Goal: Feedback & Contribution: Contribute content

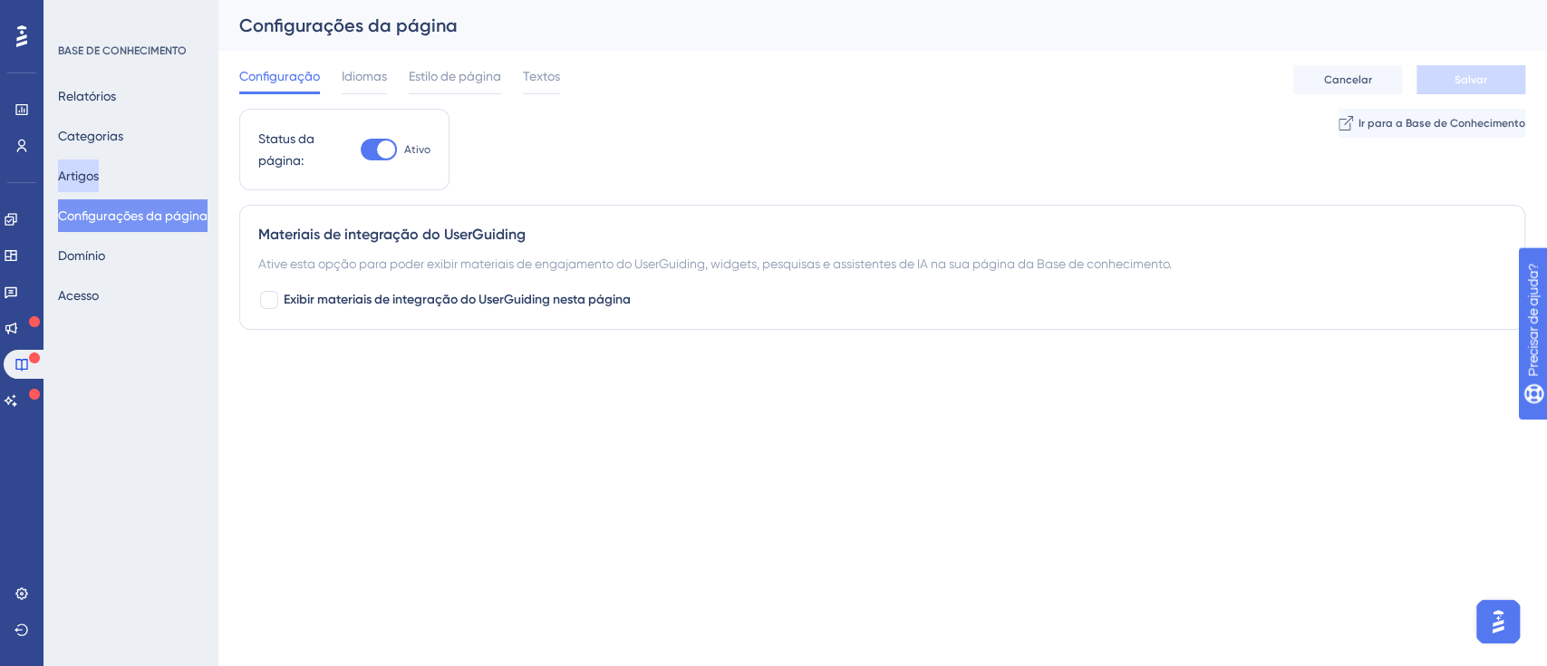
click at [94, 170] on font "Artigos" at bounding box center [78, 176] width 41 height 14
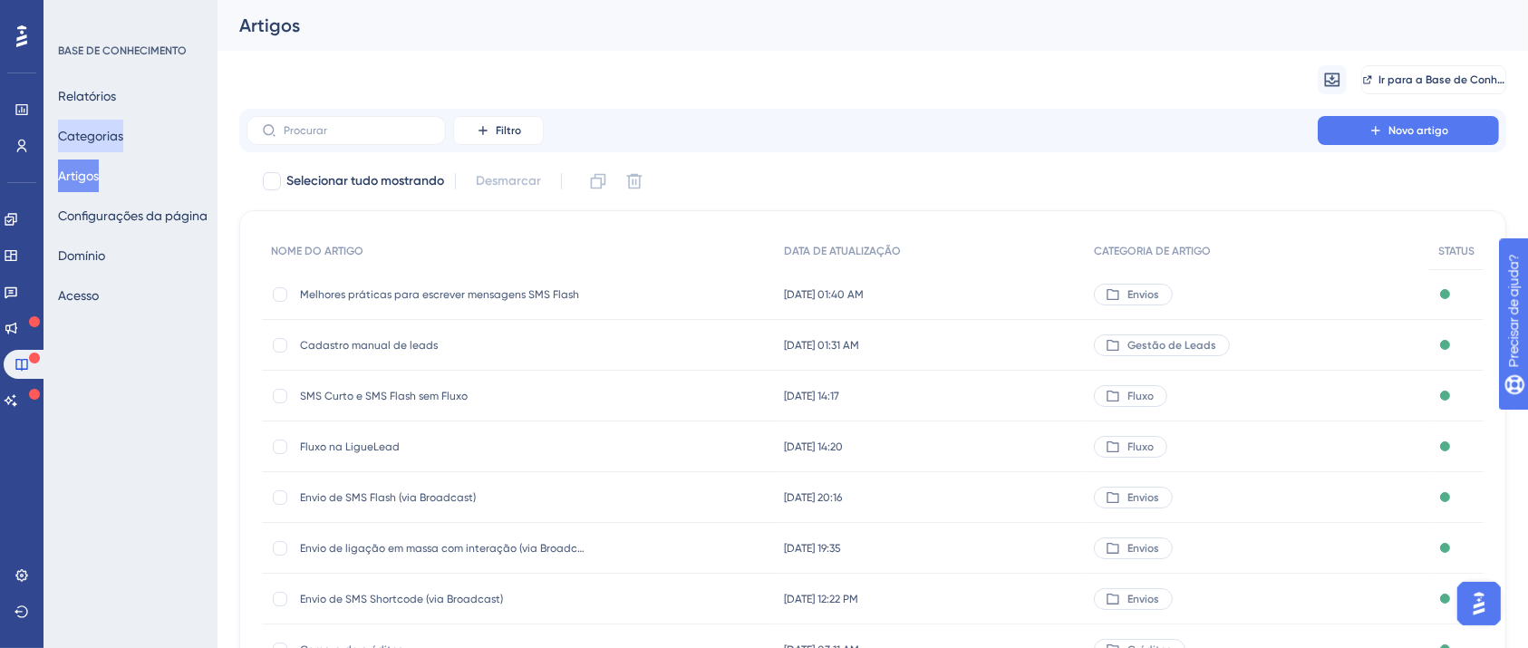
click at [105, 132] on font "Categorias" at bounding box center [90, 136] width 65 height 14
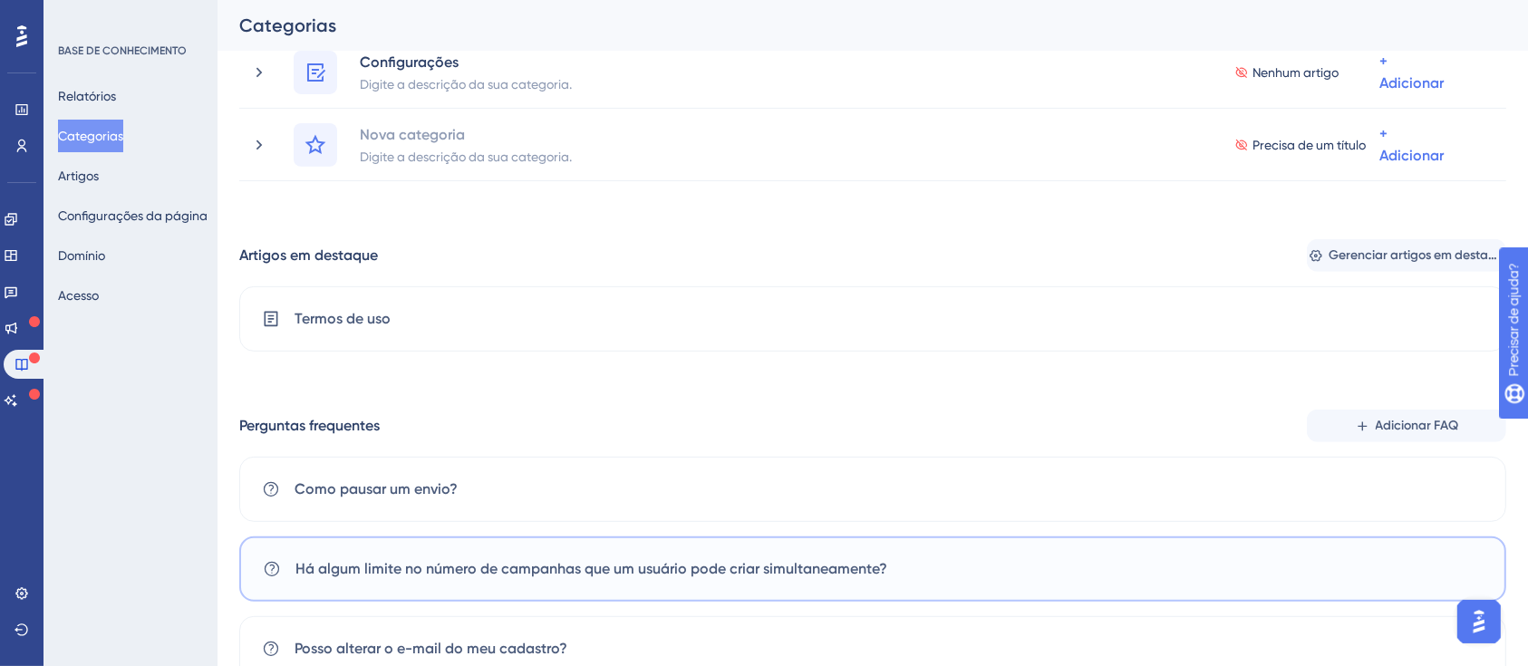
scroll to position [855, 0]
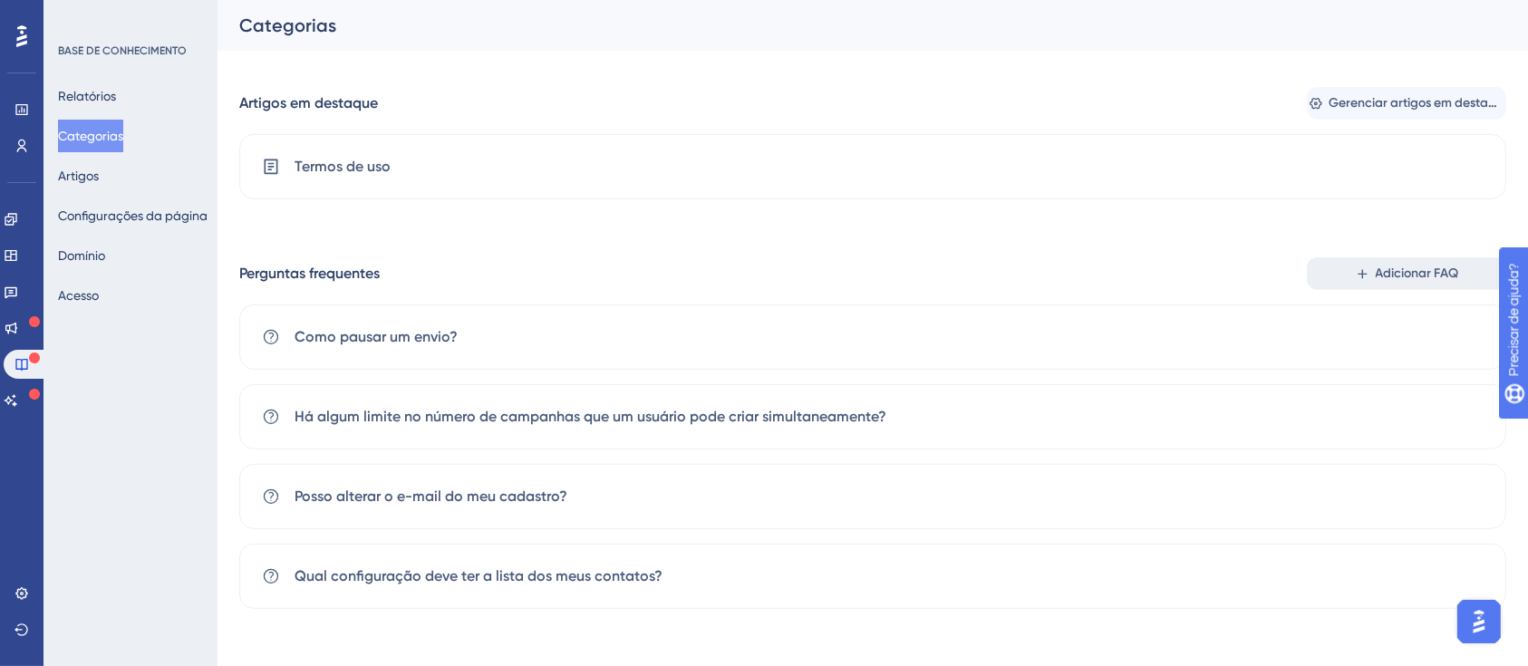
click at [1396, 271] on font "Adicionar FAQ" at bounding box center [1416, 272] width 83 height 15
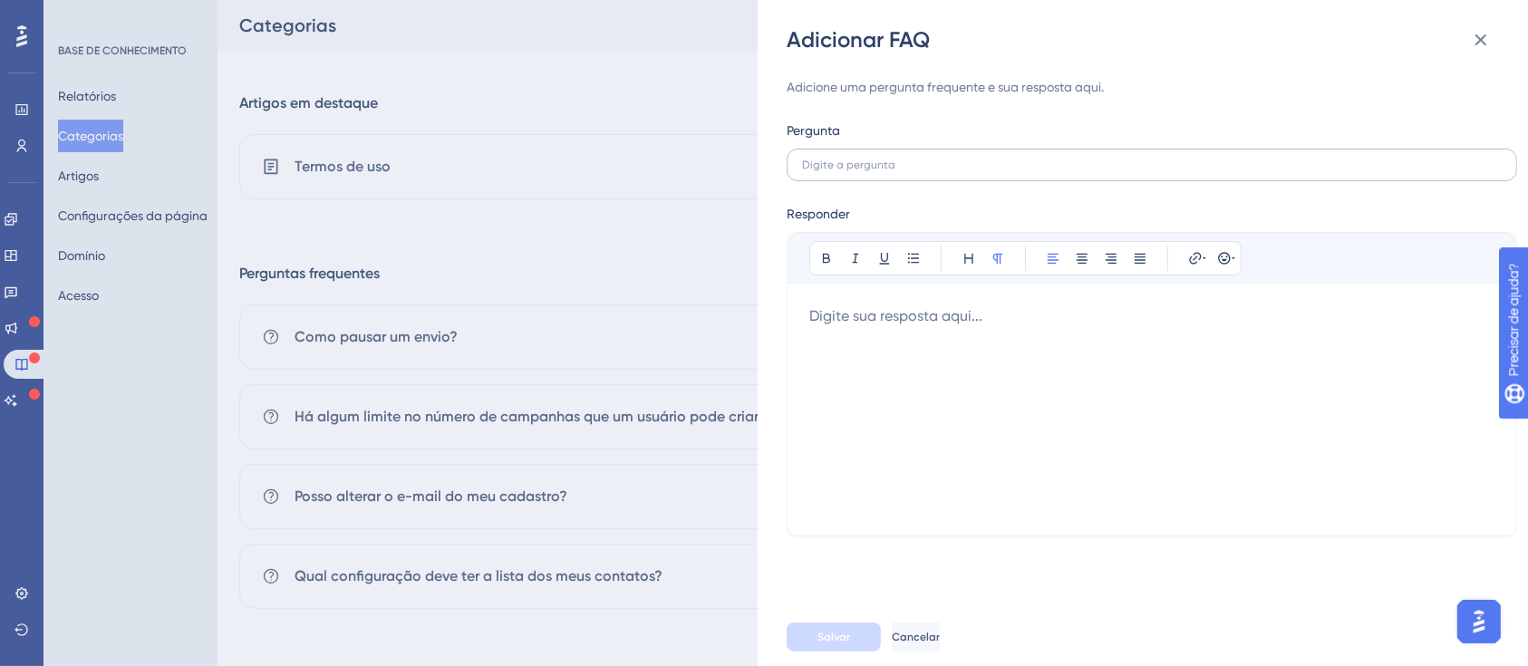
click at [1161, 175] on label at bounding box center [1152, 165] width 730 height 33
click at [1161, 171] on input "text" at bounding box center [1152, 165] width 700 height 13
click at [1086, 438] on div at bounding box center [1151, 409] width 685 height 208
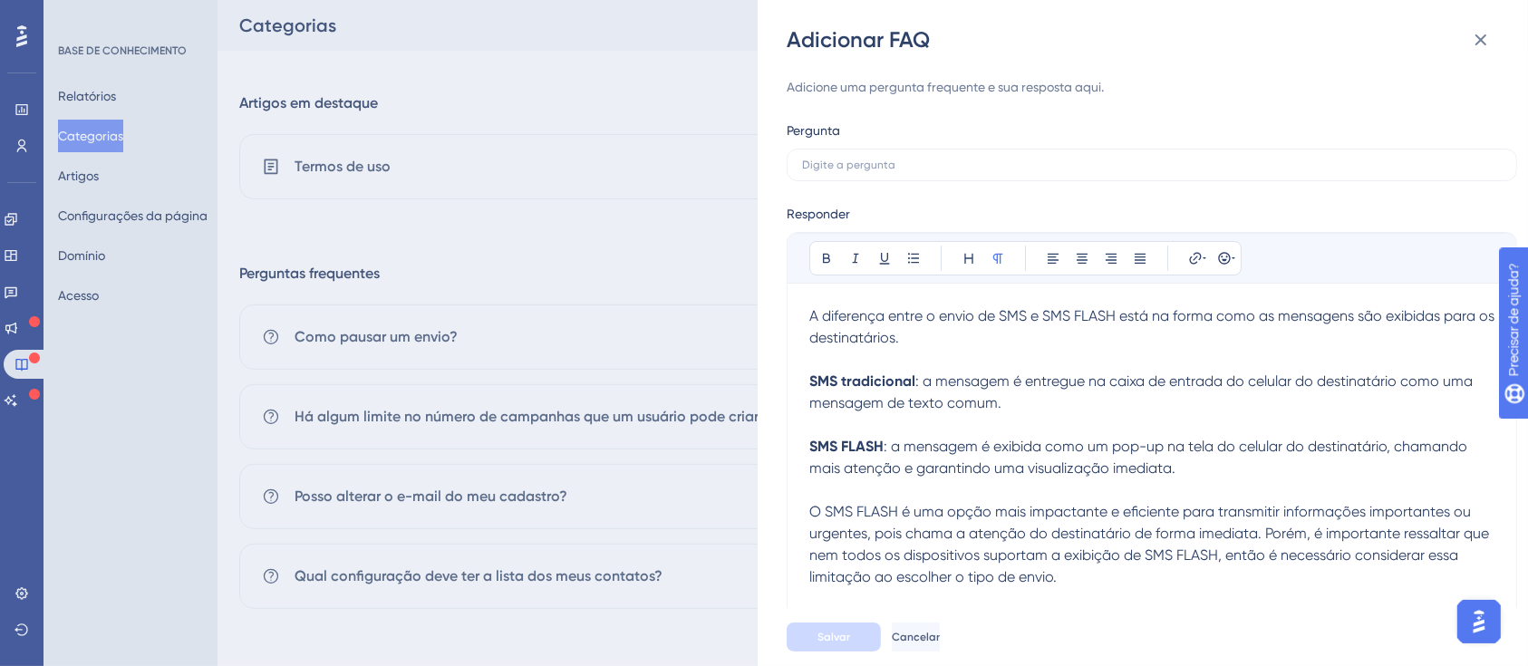
click at [807, 315] on div "Audacioso itálico Sublinhado Ponto de bala Cabeçalho Normal Alinhar à esquerda …" at bounding box center [1152, 432] width 730 height 401
drag, startPoint x: 824, startPoint y: 323, endPoint x: 1112, endPoint y: 315, distance: 288.2
click at [1112, 315] on span "A diferença entre o envio de SMS e SMS FLASH está na forma como as mensagens sã…" at bounding box center [1153, 326] width 689 height 39
click at [1009, 170] on input "text" at bounding box center [1152, 165] width 700 height 13
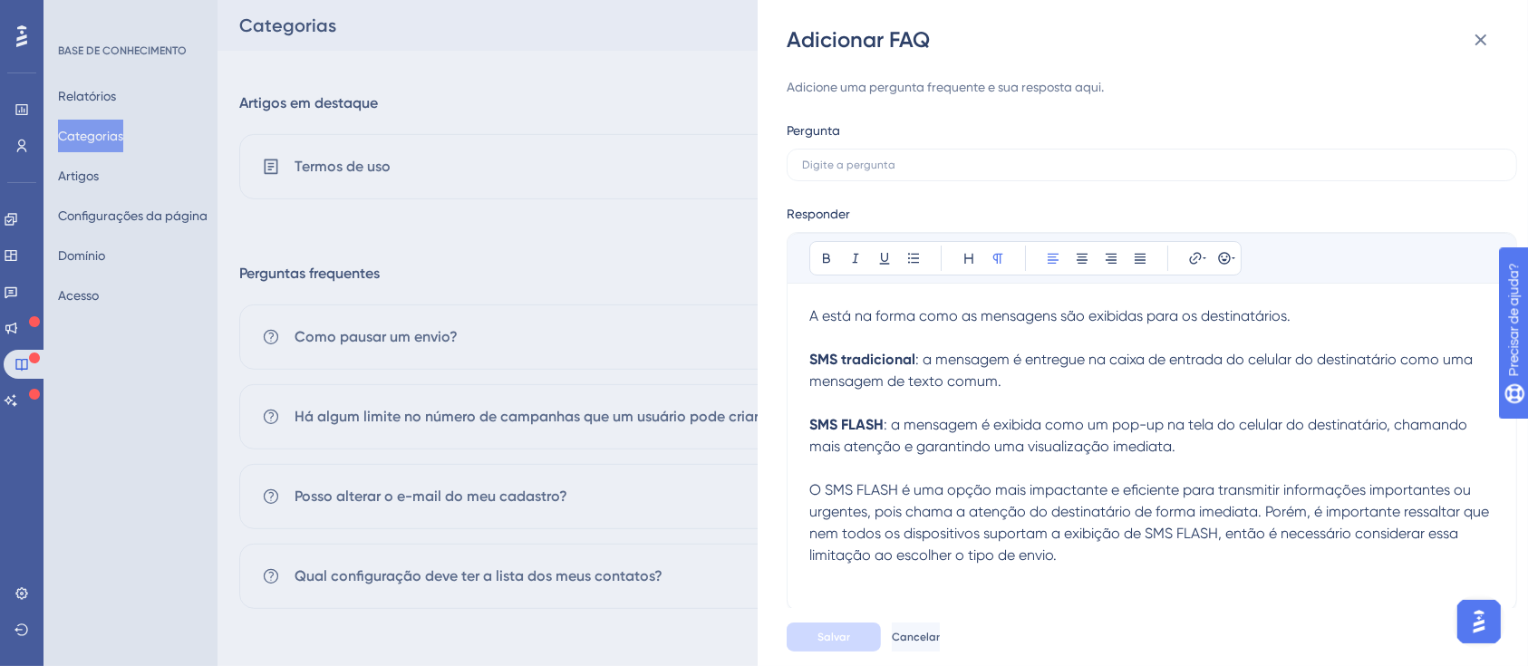
click at [841, 325] on p "A está na forma como as mensagens são exibidas para os destinatários. SMS tradi…" at bounding box center [1151, 446] width 685 height 283
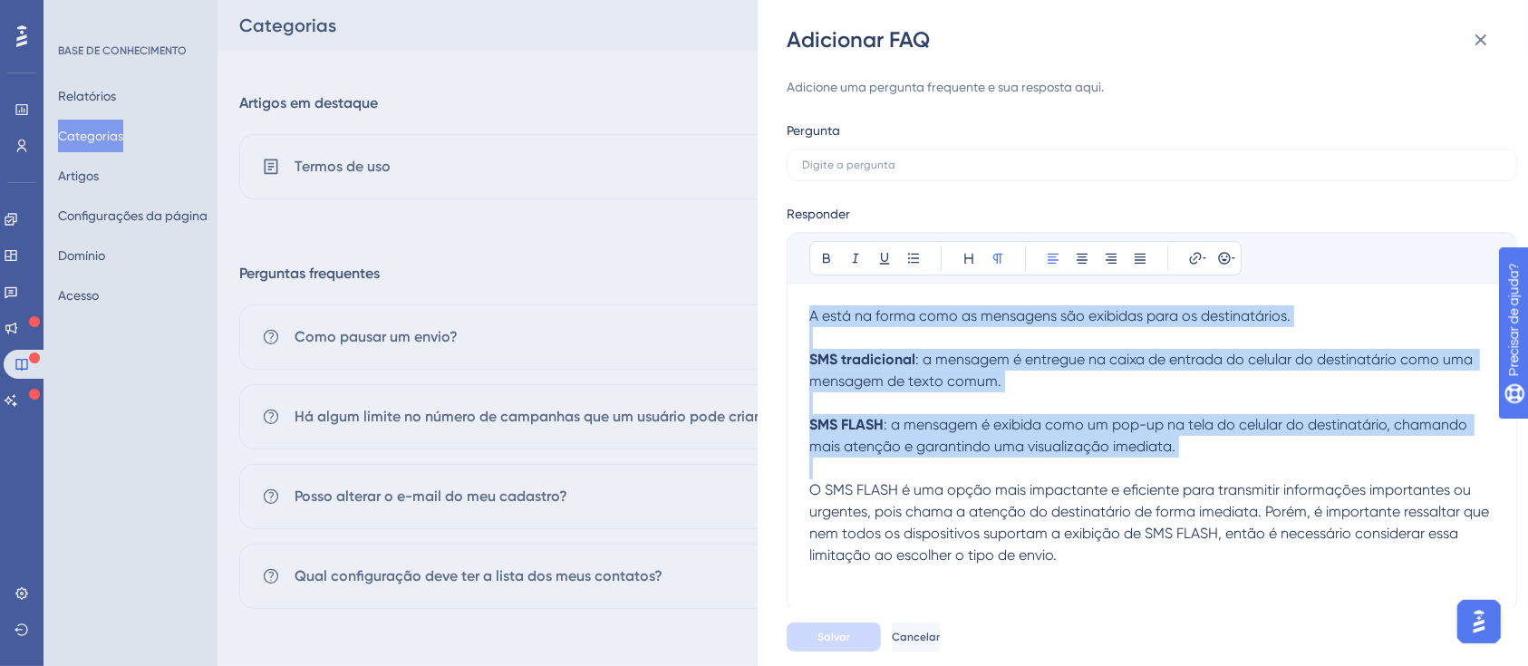
drag, startPoint x: 1076, startPoint y: 564, endPoint x: 700, endPoint y: 265, distance: 480.4
click at [699, 264] on div "Adicionar FAQ Adicione uma pergunta frequente e sua resposta aqui. Pergunta Res…" at bounding box center [764, 333] width 1528 height 666
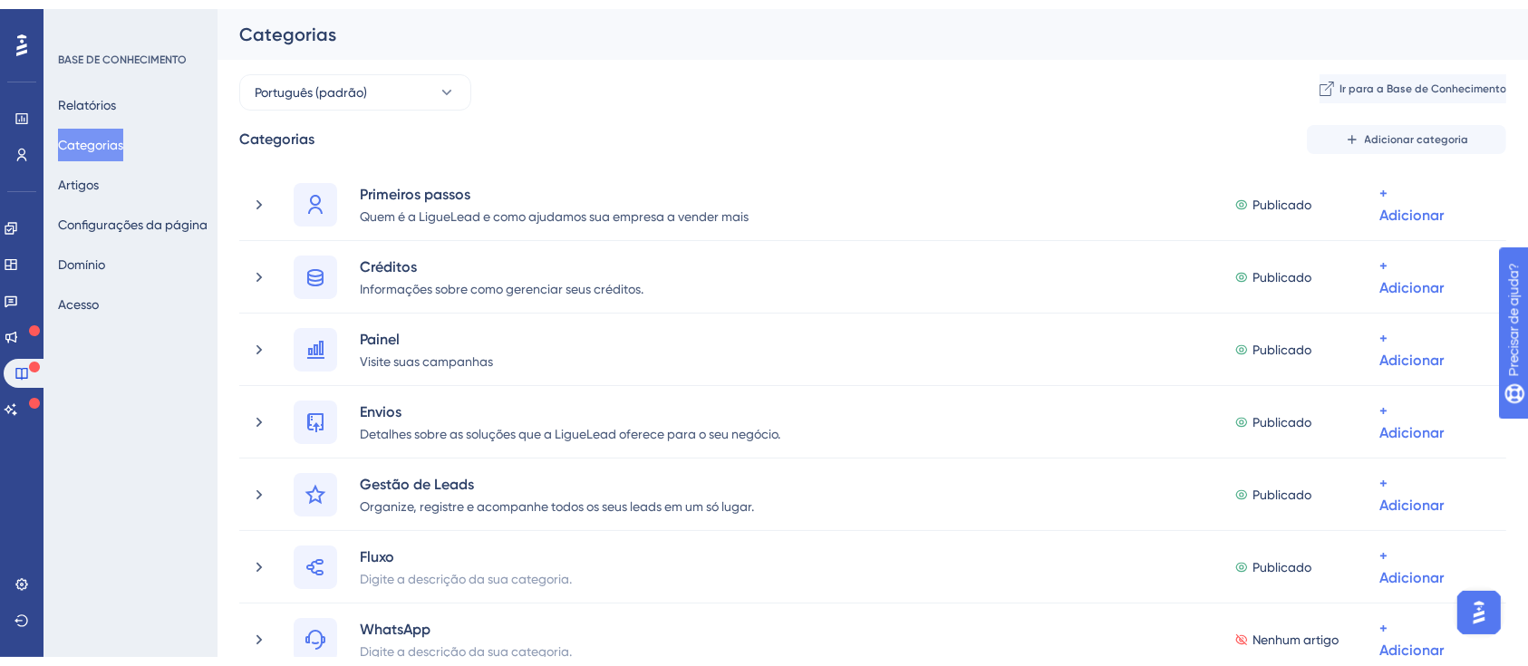
scroll to position [845, 0]
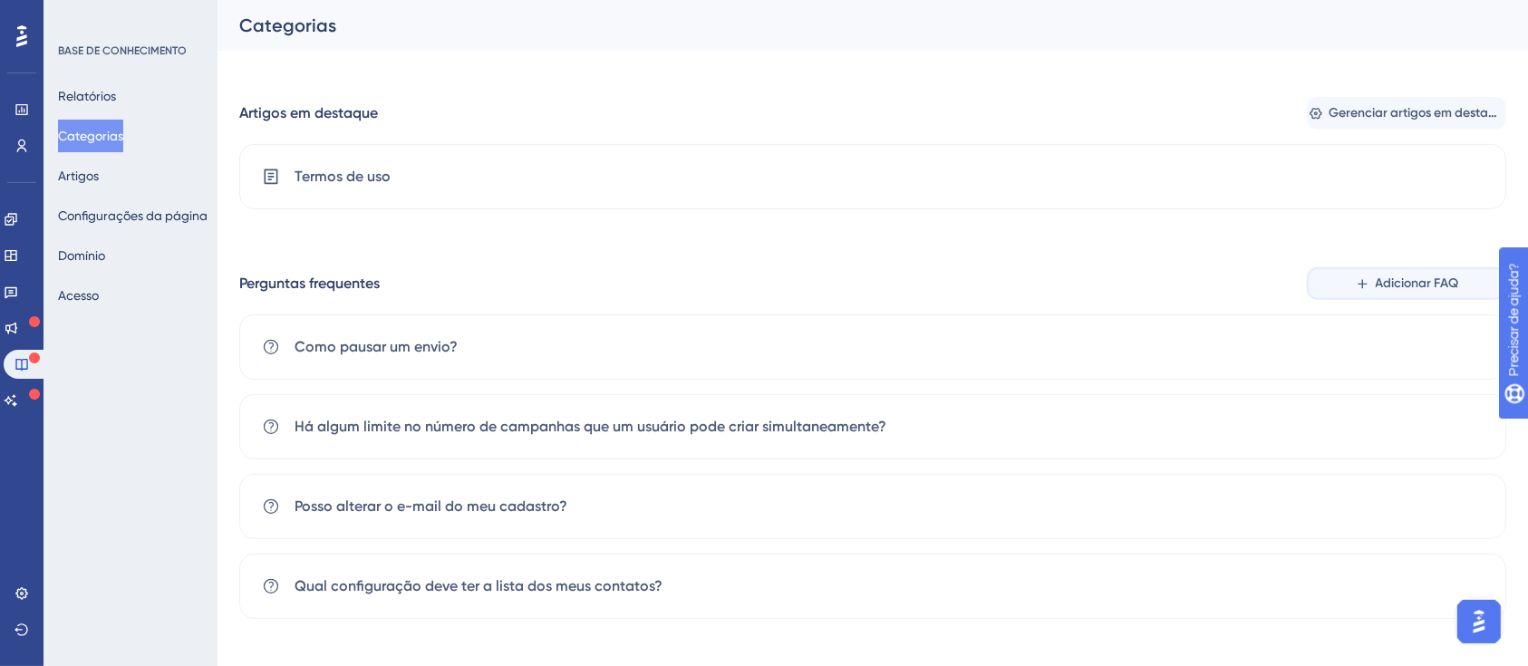
click at [1351, 285] on button "Adicionar FAQ" at bounding box center [1406, 283] width 199 height 33
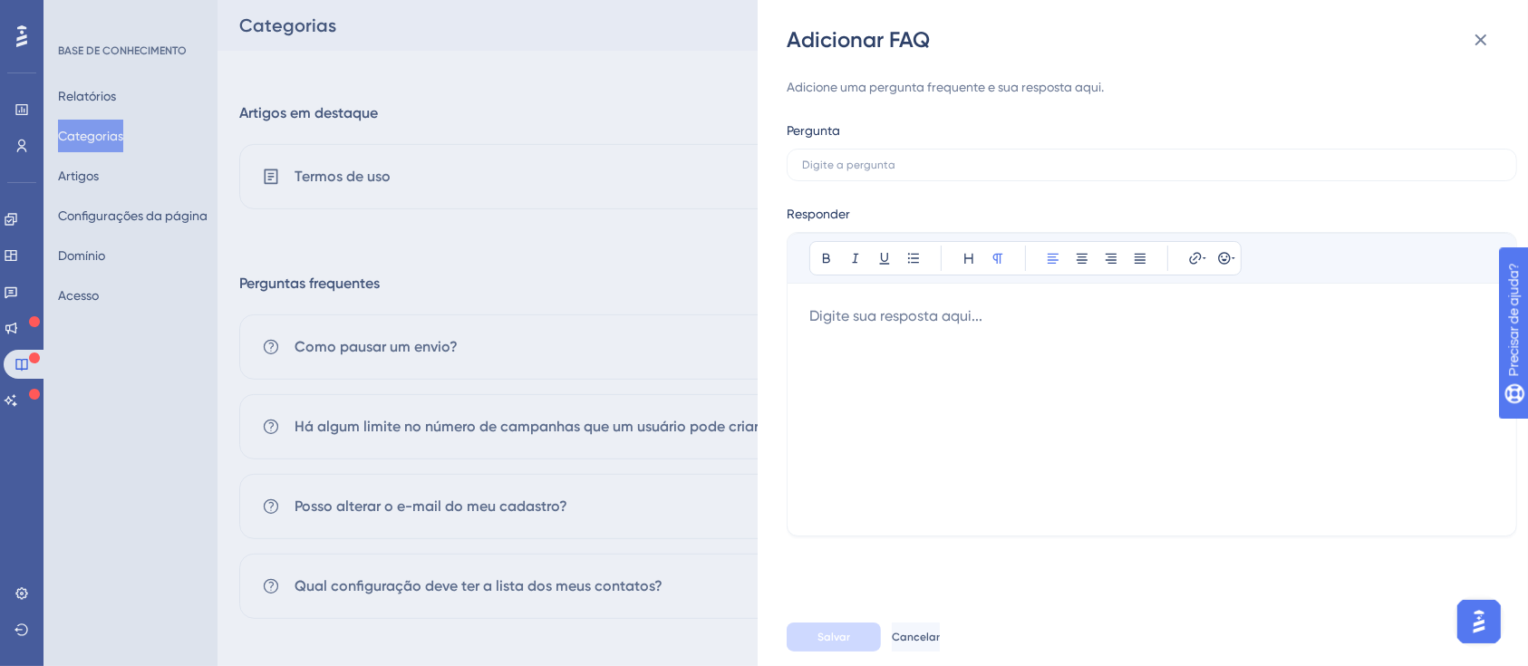
click at [1014, 371] on div at bounding box center [1151, 409] width 685 height 208
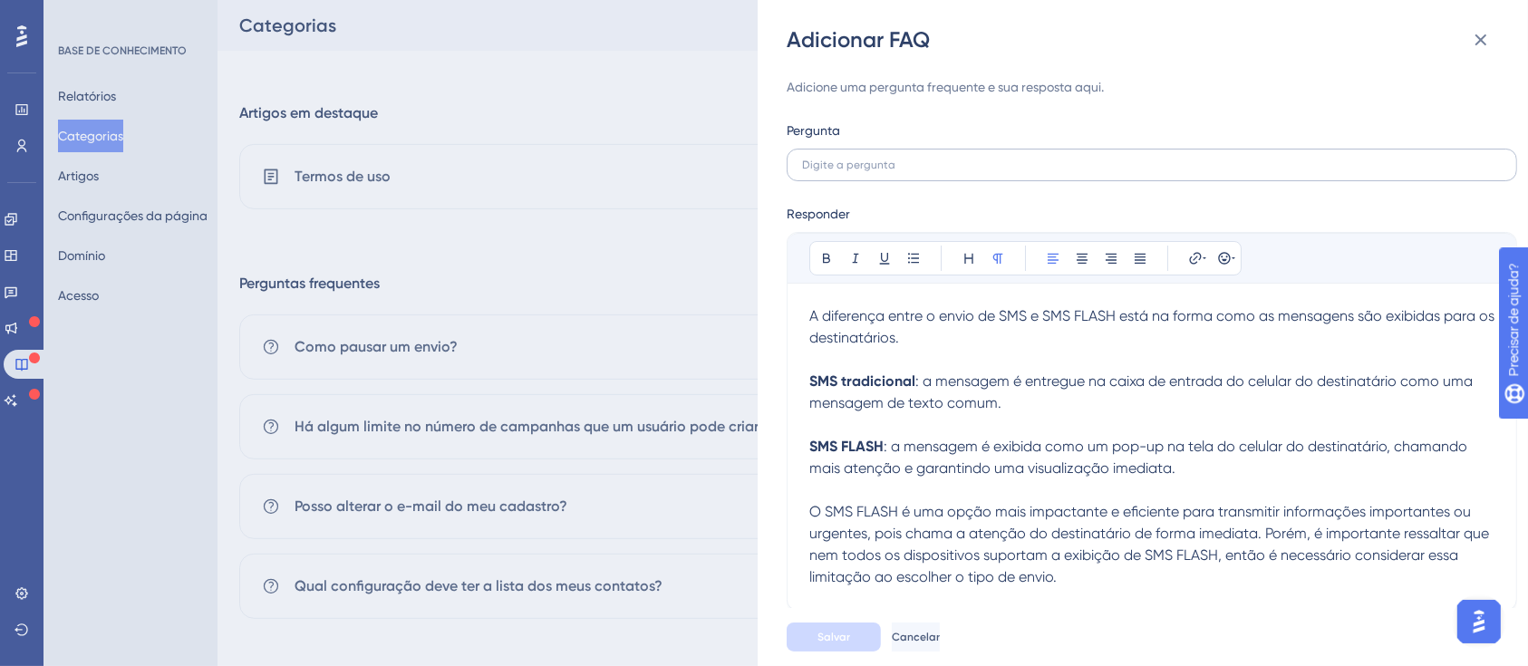
click at [911, 162] on input "text" at bounding box center [1152, 165] width 700 height 13
click at [1014, 178] on label at bounding box center [1152, 165] width 730 height 33
click at [1014, 171] on input "text" at bounding box center [1152, 165] width 700 height 13
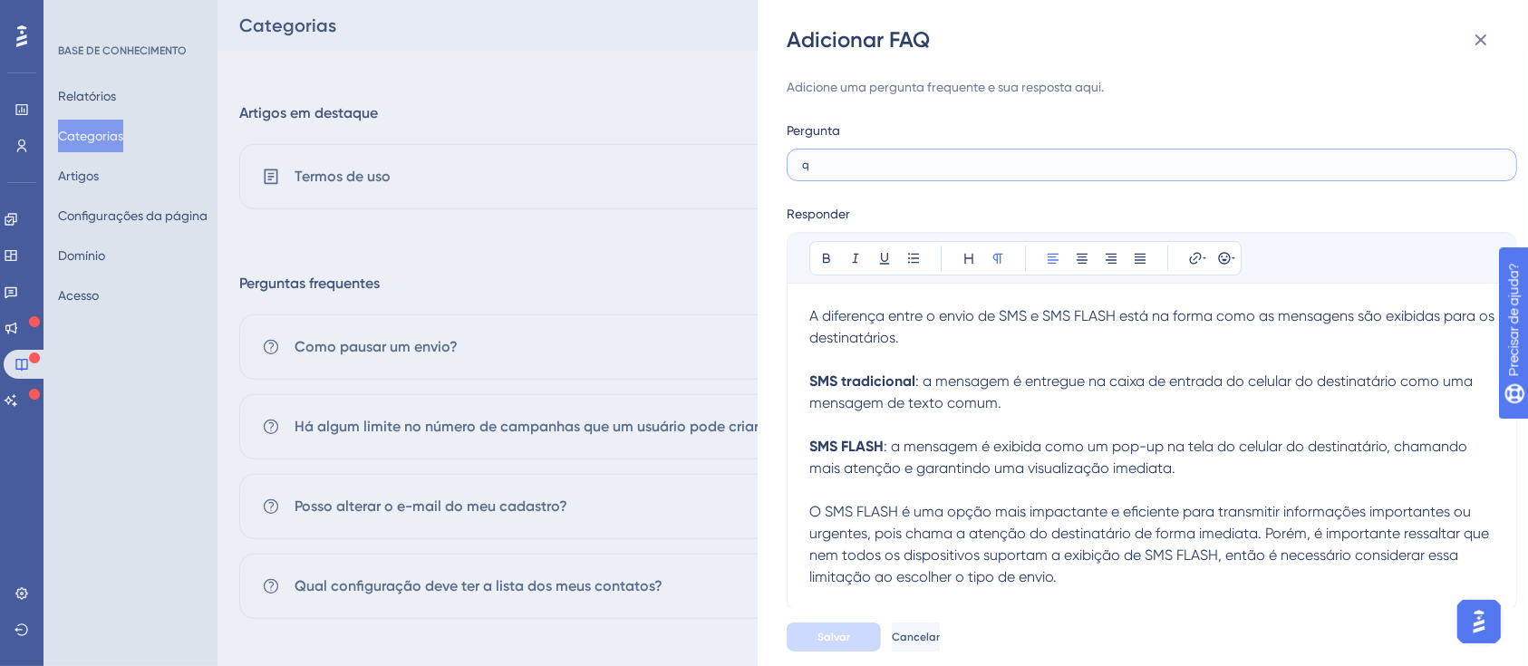
type input "q"
click at [1018, 171] on label "q" at bounding box center [1152, 165] width 730 height 33
click at [1018, 171] on input "q" at bounding box center [1152, 165] width 700 height 13
click at [1018, 171] on label "q" at bounding box center [1152, 165] width 730 height 33
click at [1018, 171] on input "q" at bounding box center [1152, 165] width 700 height 13
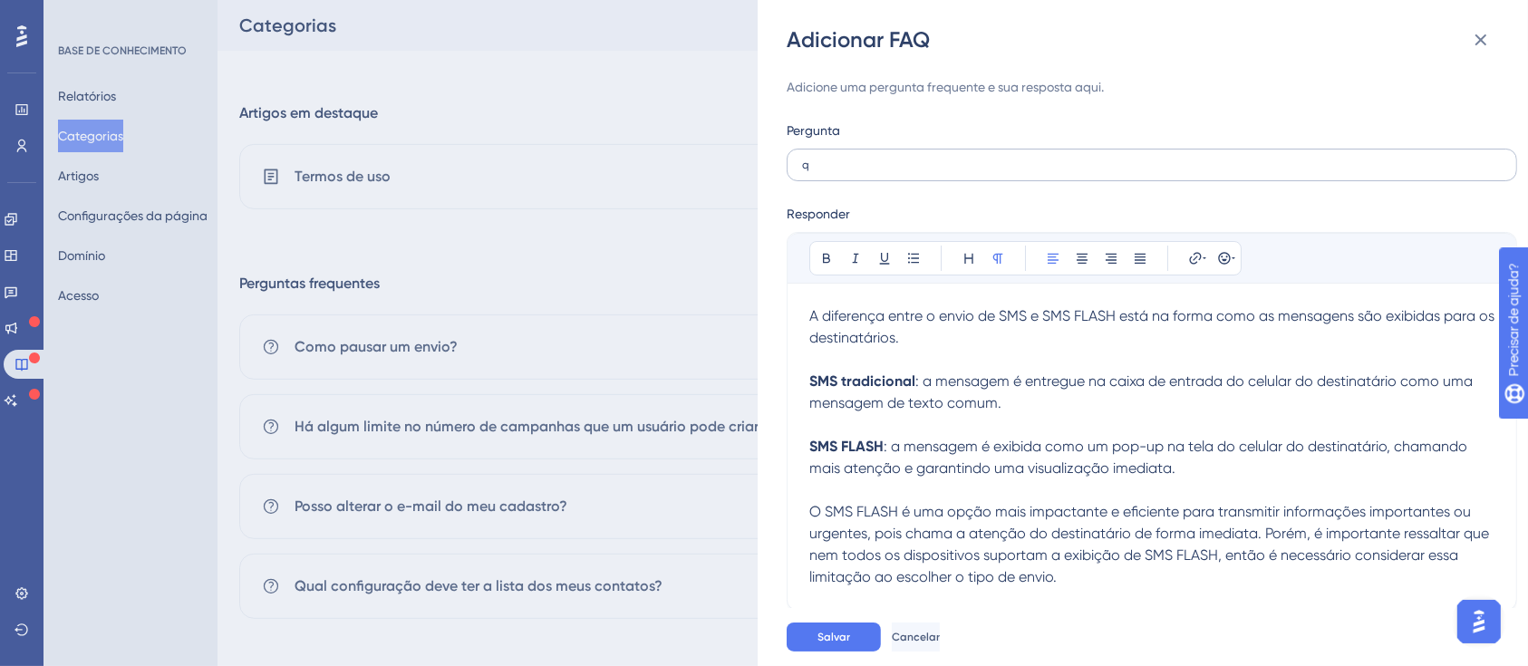
click at [1029, 177] on label "q" at bounding box center [1152, 165] width 730 height 33
click at [1029, 171] on input "q" at bounding box center [1152, 165] width 700 height 13
click at [1032, 174] on label "q" at bounding box center [1152, 165] width 730 height 33
click at [1032, 171] on input "q" at bounding box center [1152, 165] width 700 height 13
click at [1134, 585] on p "A diferença entre o envio de SMS e SMS FLASH está na forma como as mensagens sã…" at bounding box center [1151, 446] width 685 height 283
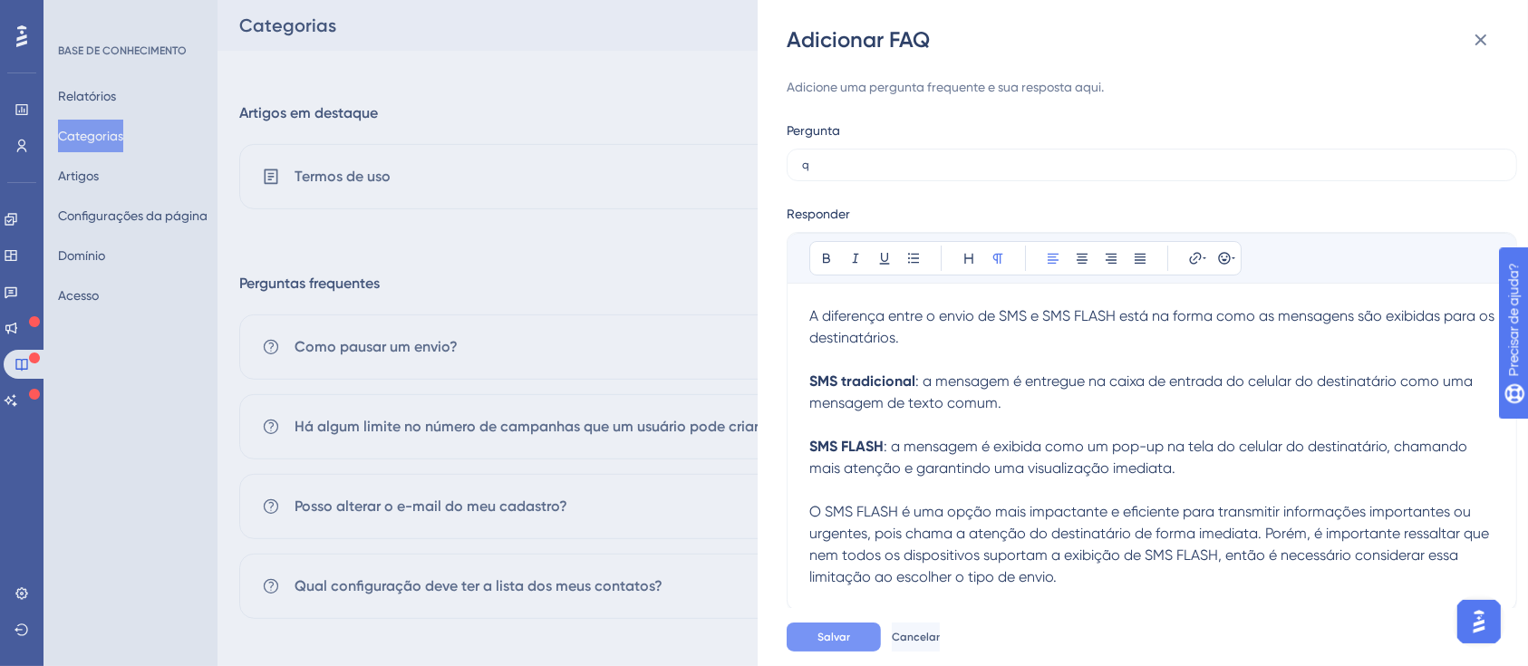
click at [837, 642] on font "Salvar" at bounding box center [833, 637] width 33 height 13
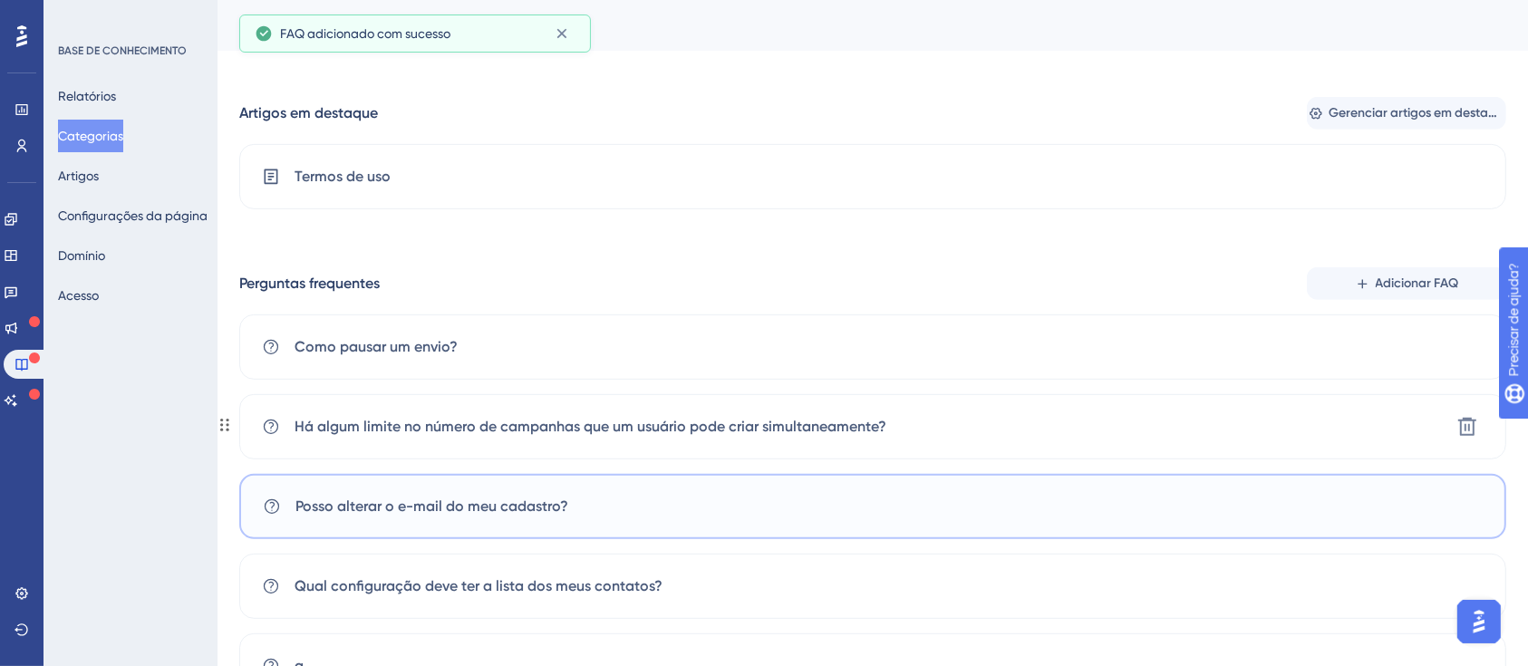
scroll to position [935, 0]
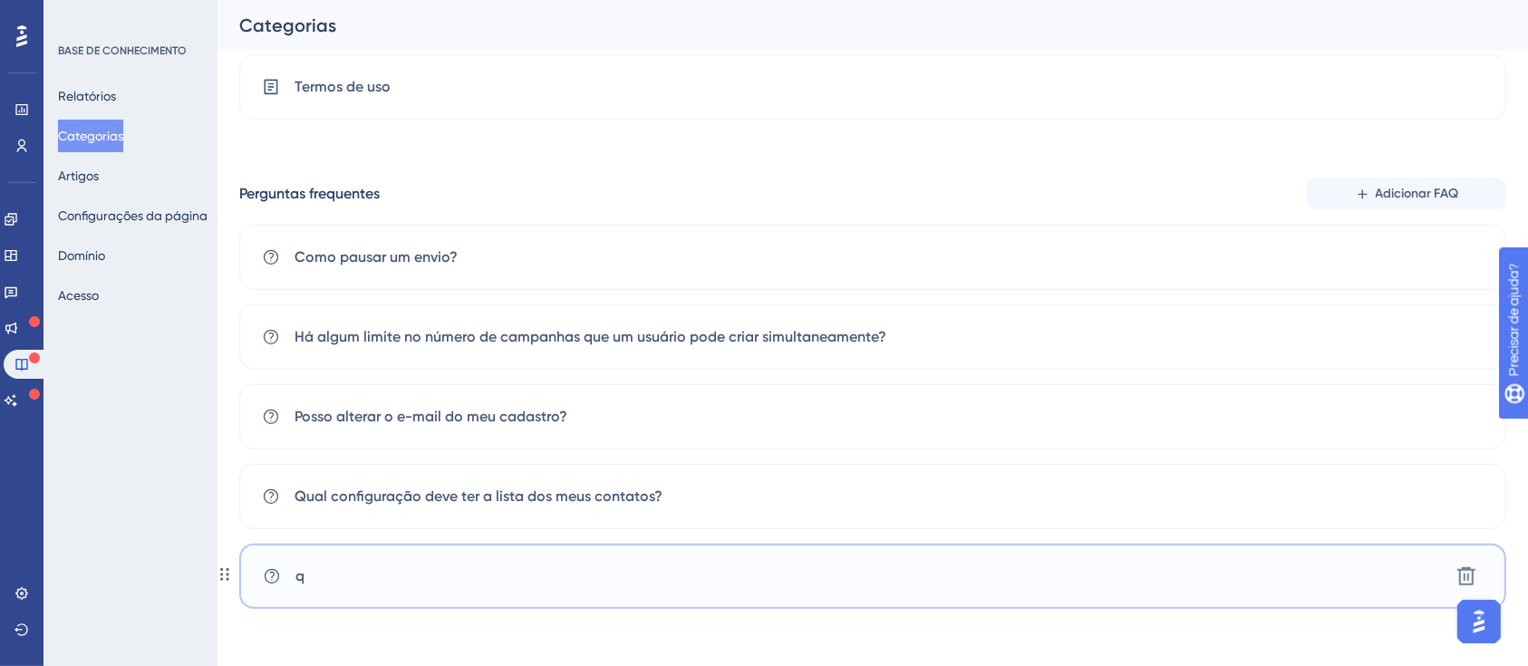
click at [300, 583] on font "q" at bounding box center [299, 575] width 9 height 17
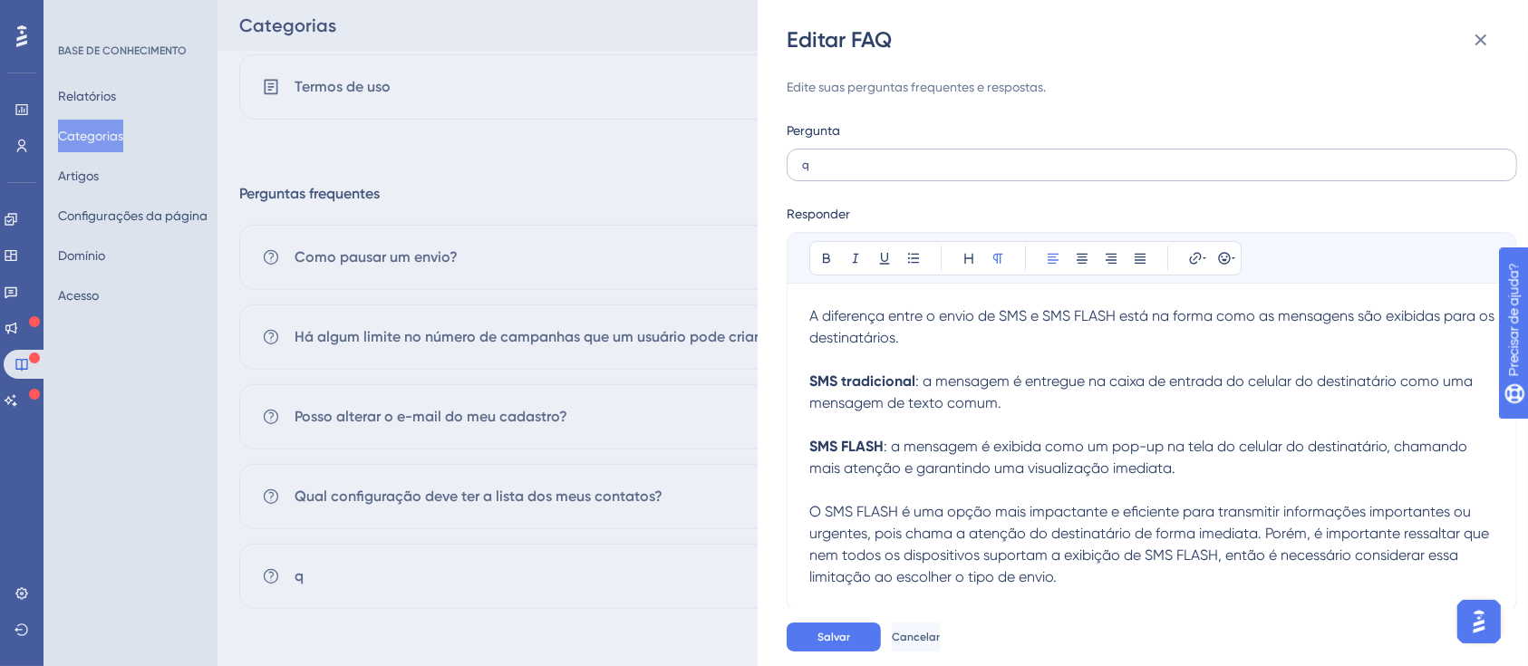
click at [951, 153] on label "q" at bounding box center [1152, 165] width 730 height 33
click at [951, 159] on input "q" at bounding box center [1152, 165] width 700 height 13
drag, startPoint x: 936, startPoint y: 160, endPoint x: 859, endPoint y: 156, distance: 77.2
click at [859, 156] on label "Qual a diferença entre o SMS e o SMS Flash" at bounding box center [1152, 165] width 730 height 33
click at [859, 159] on input "Qual a diferença entre o SMS e o SMS Flash" at bounding box center [1152, 165] width 700 height 13
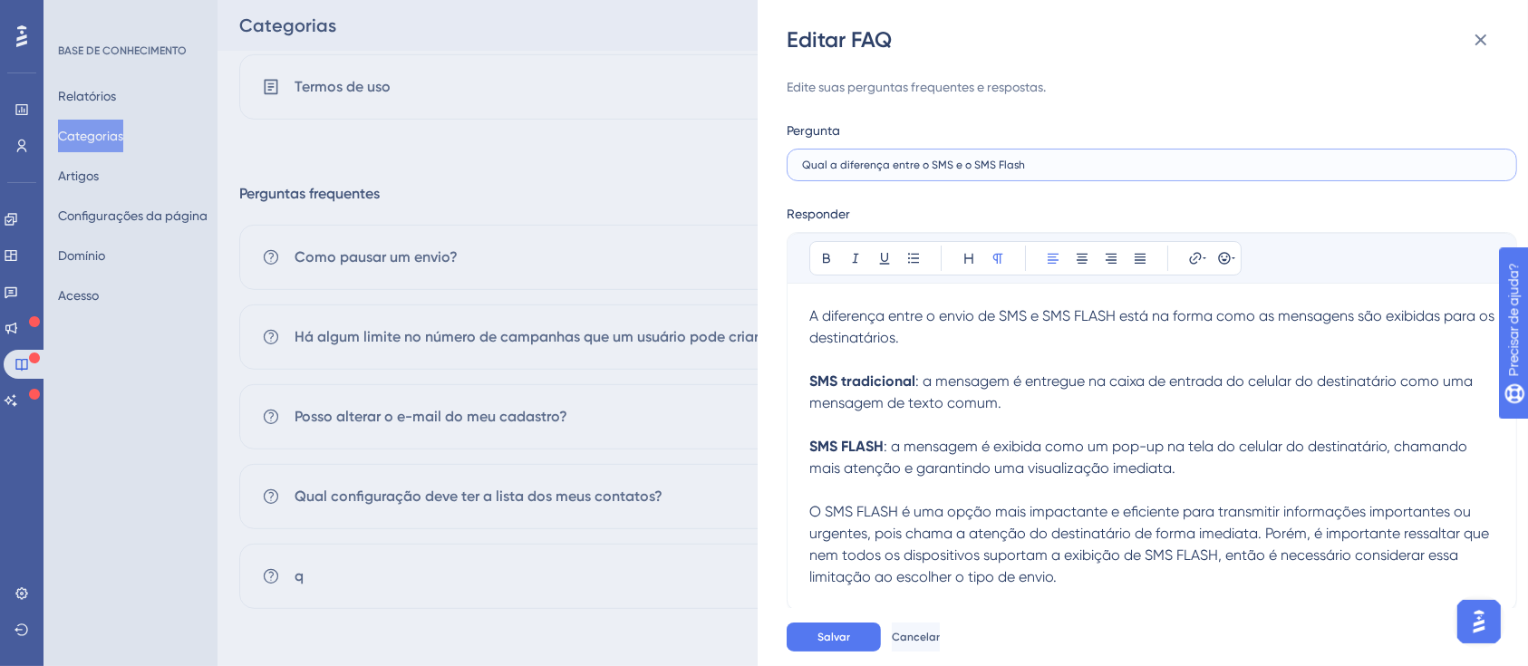
click at [1140, 163] on input "Qual a diferença entre o SMS e o SMS Flash" at bounding box center [1152, 165] width 700 height 13
type input "Qual a diferença entre o SMS e o SMS Flash?"
click at [838, 638] on font "Salvar" at bounding box center [833, 637] width 33 height 13
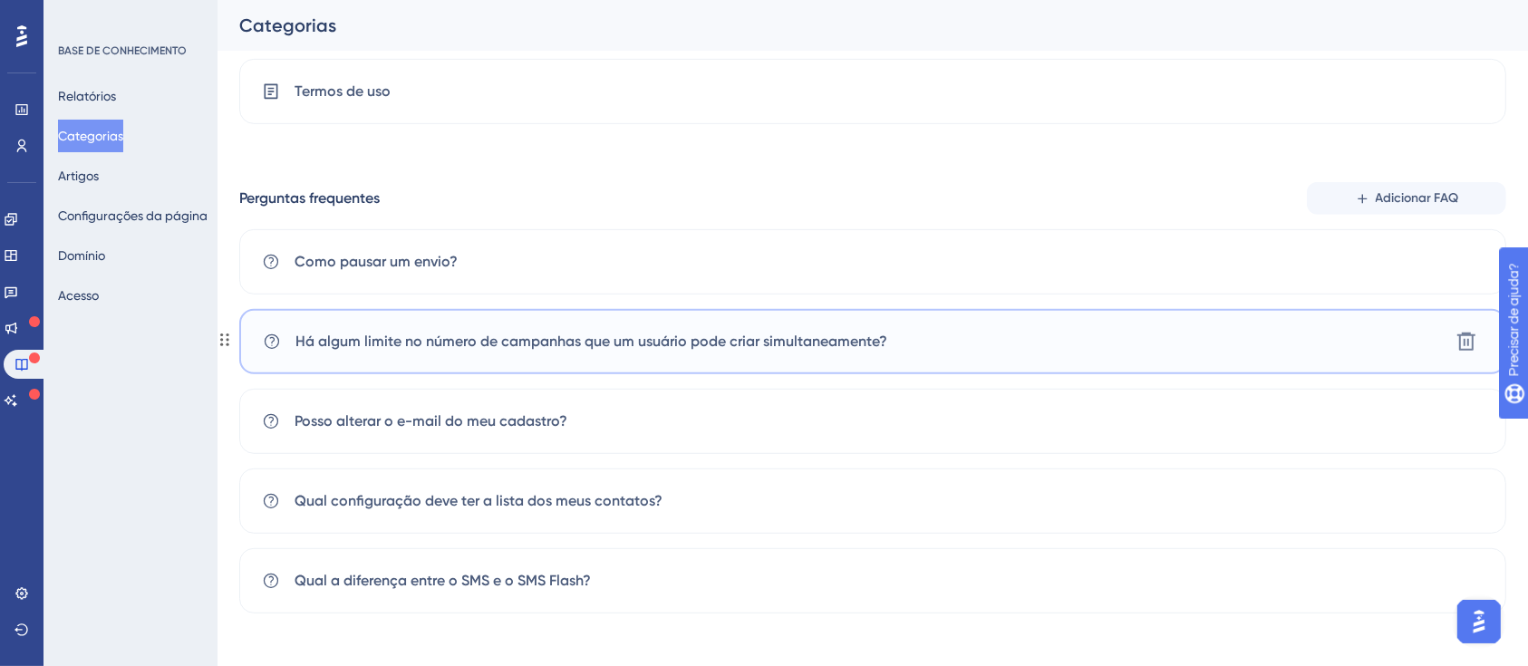
scroll to position [935, 0]
click at [748, 323] on div "​​Há algum limite no número de campanhas que um usuário pode criar simultaneame…" at bounding box center [872, 336] width 1267 height 65
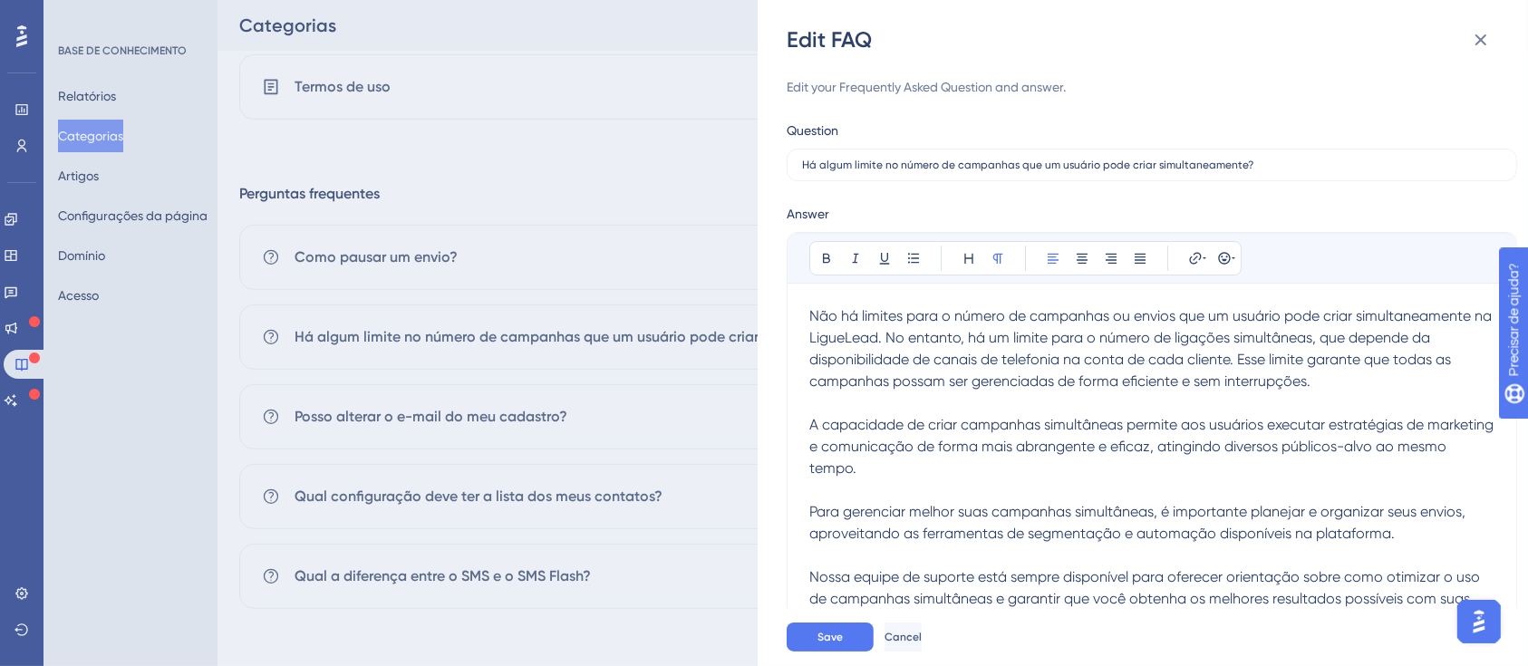
scroll to position [42, 0]
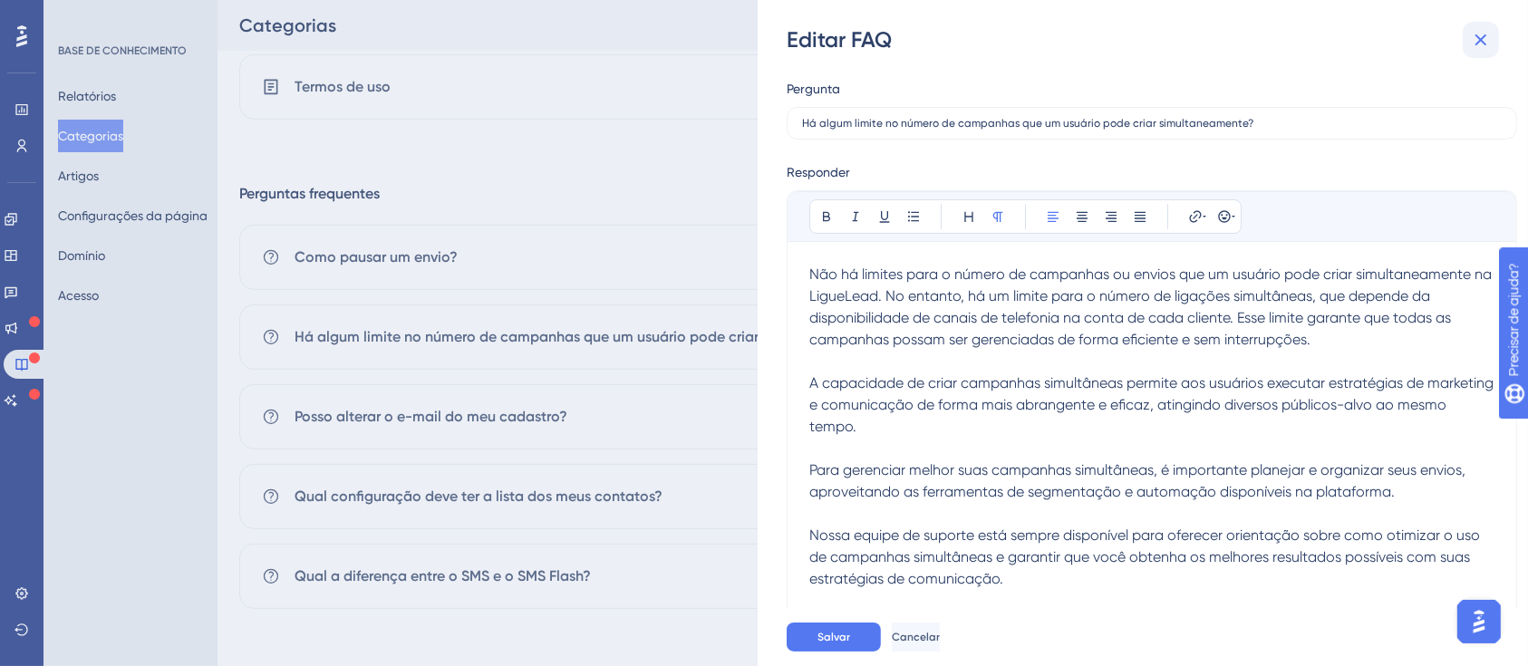
click at [1484, 40] on icon at bounding box center [1481, 40] width 22 height 22
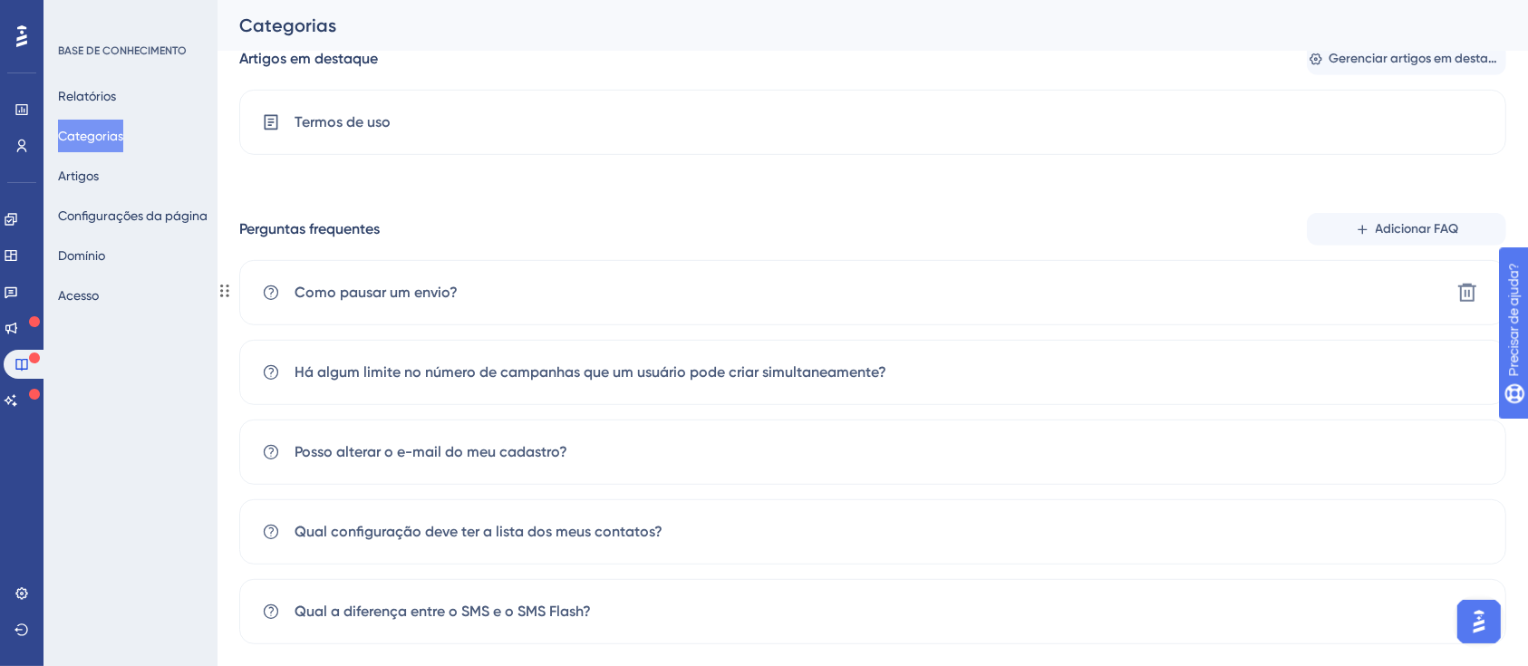
scroll to position [694, 0]
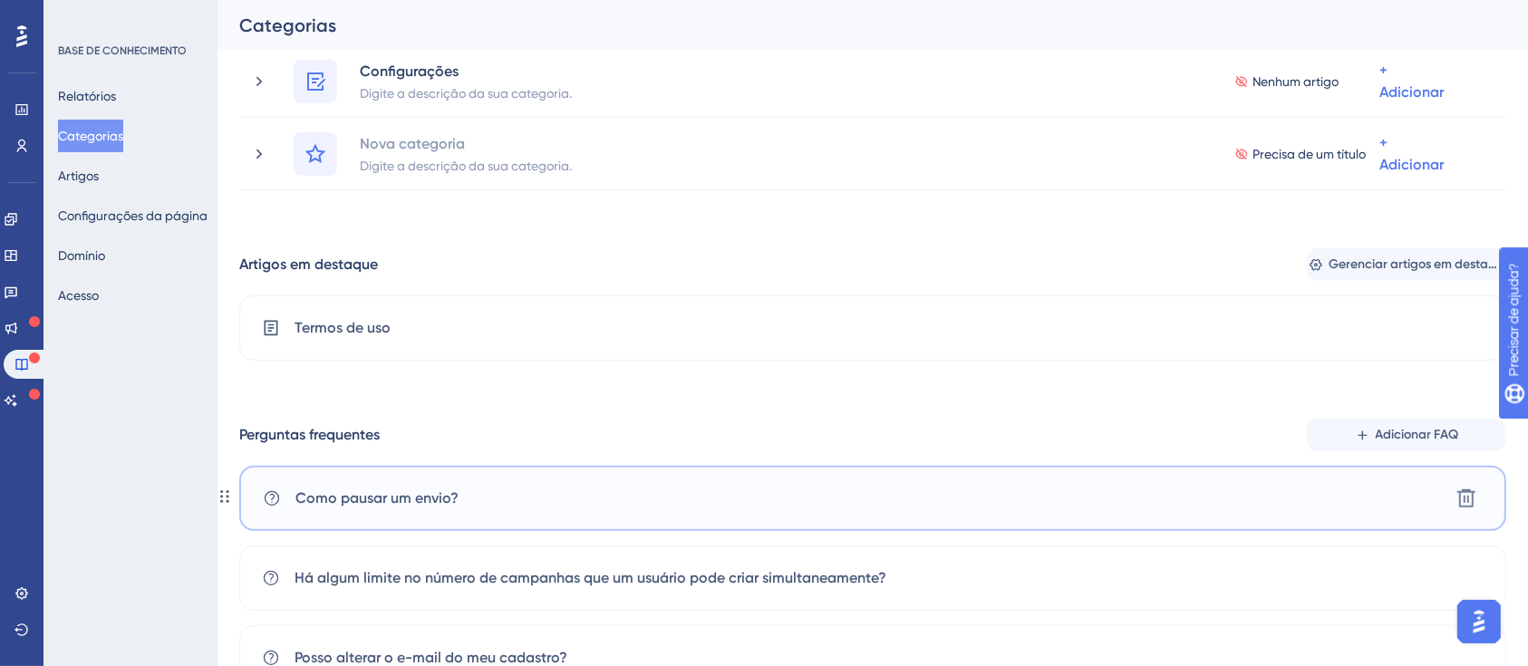
click at [415, 502] on font "Como pausar um envio?" at bounding box center [376, 497] width 163 height 17
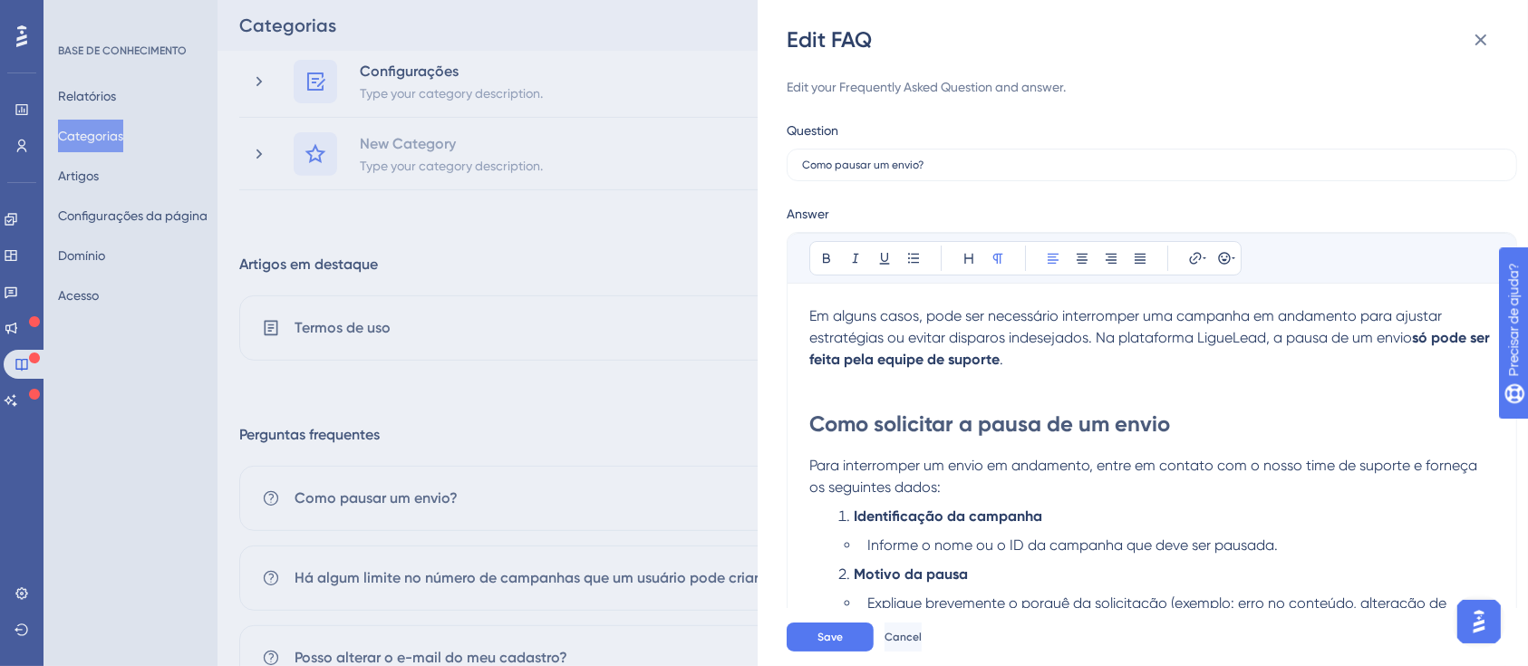
scroll to position [346, 0]
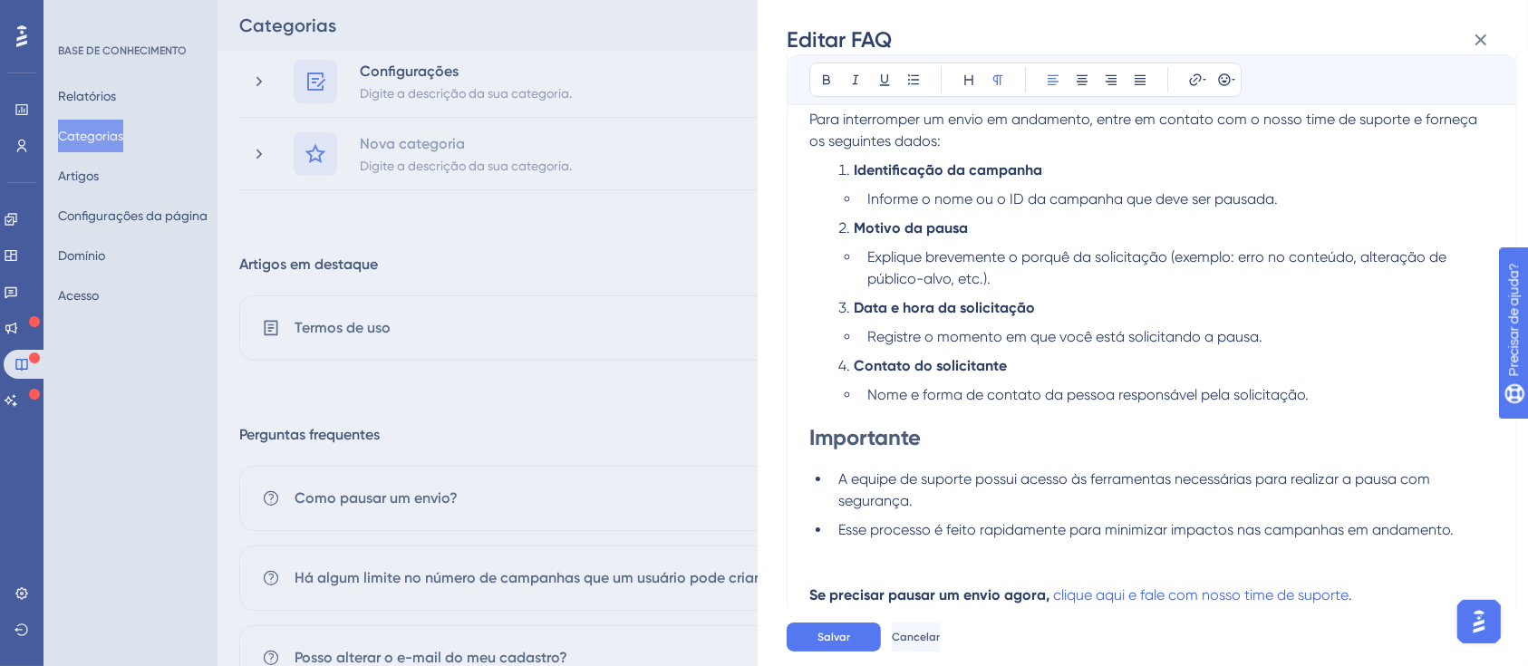
click at [934, 402] on span "Nome e forma de contato da pessoa responsável pela solicitação." at bounding box center [1087, 394] width 441 height 17
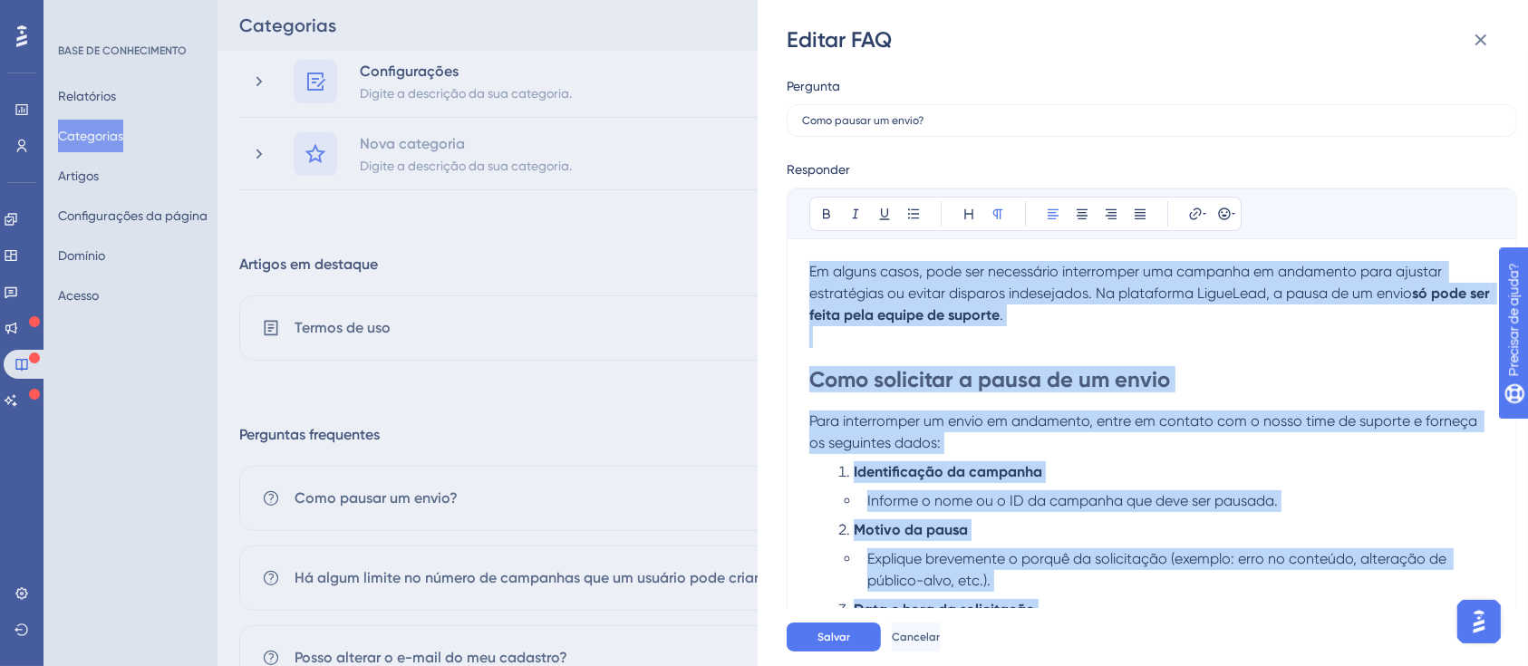
scroll to position [0, 0]
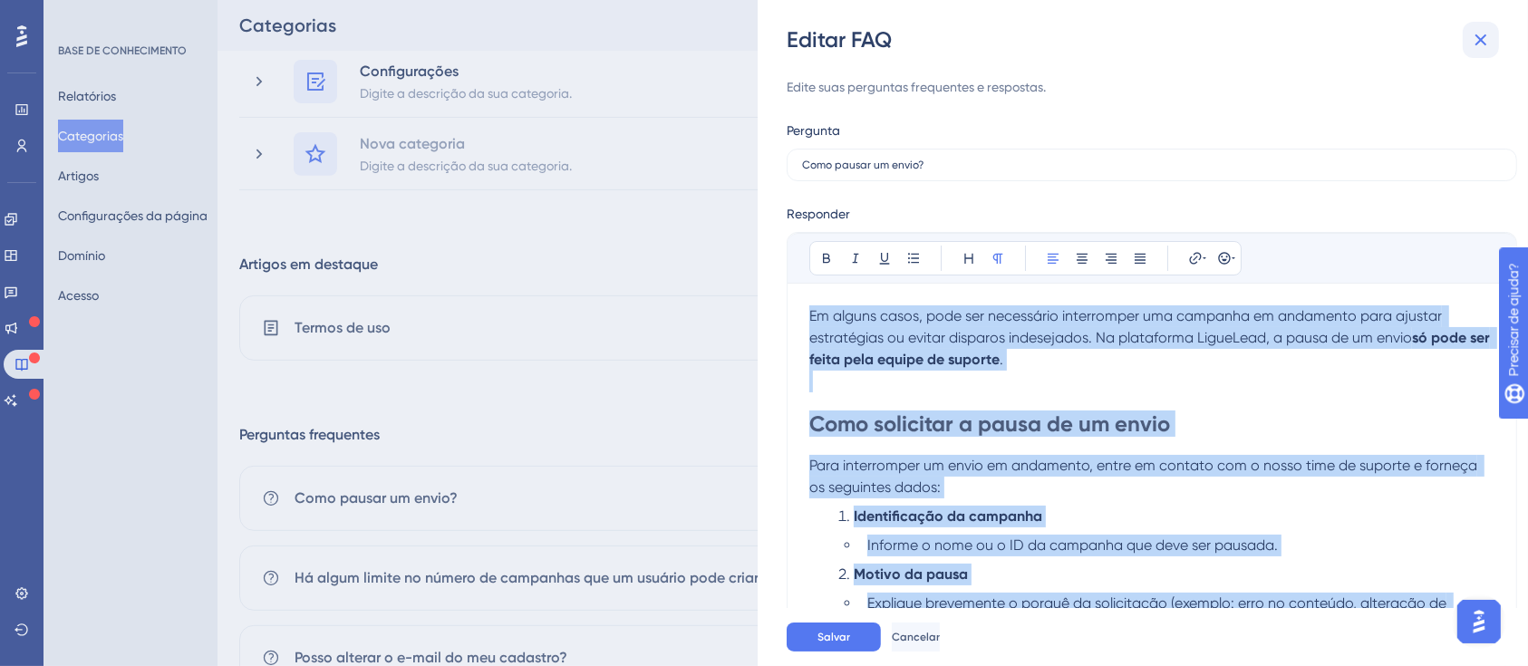
click at [1475, 40] on icon at bounding box center [1481, 40] width 22 height 22
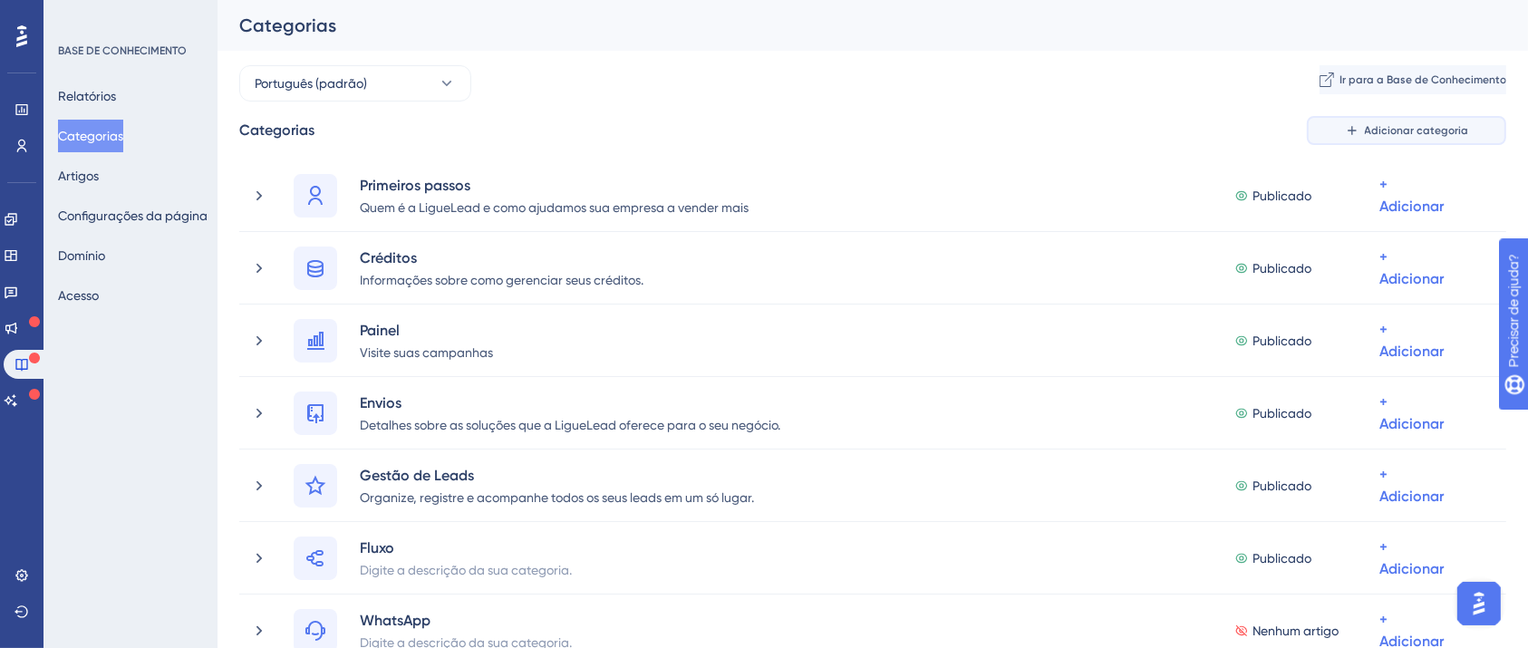
click at [1348, 141] on button "Adicionar categoria" at bounding box center [1406, 130] width 199 height 29
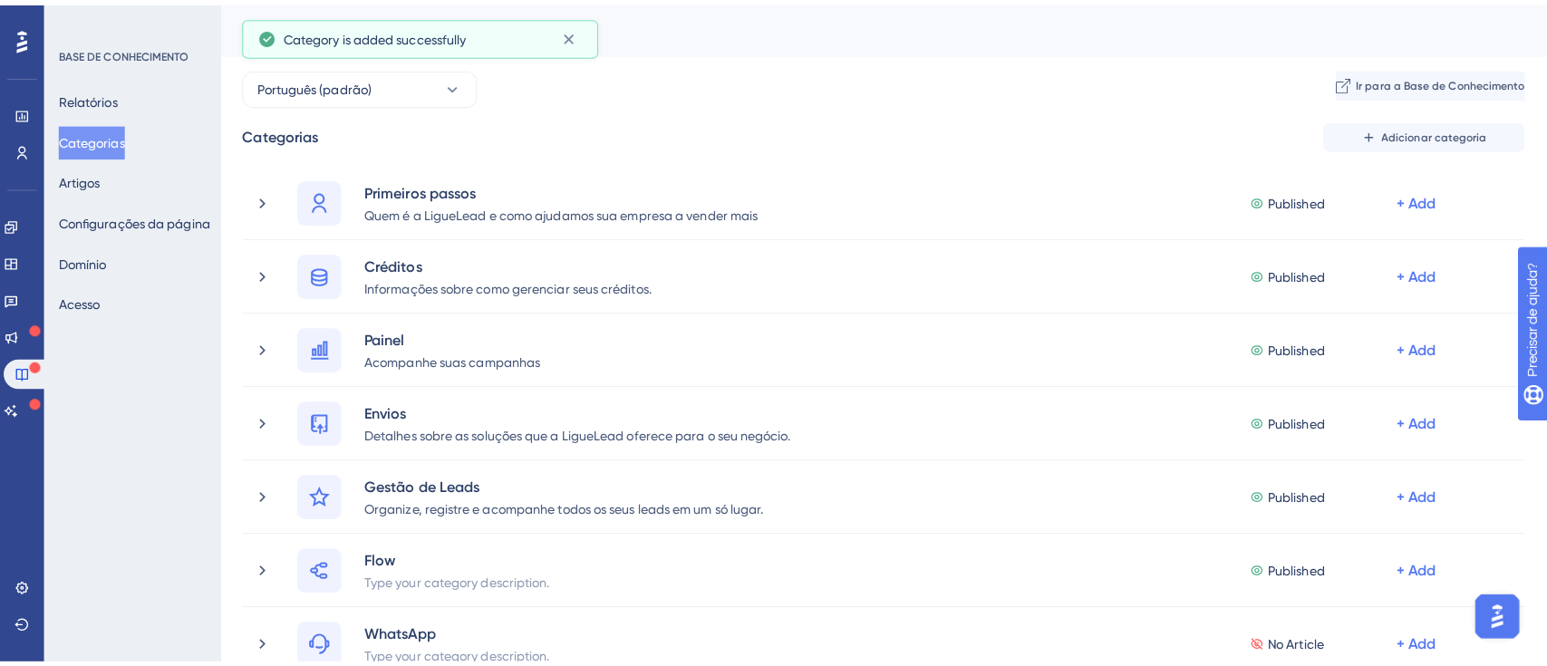
scroll to position [524, 0]
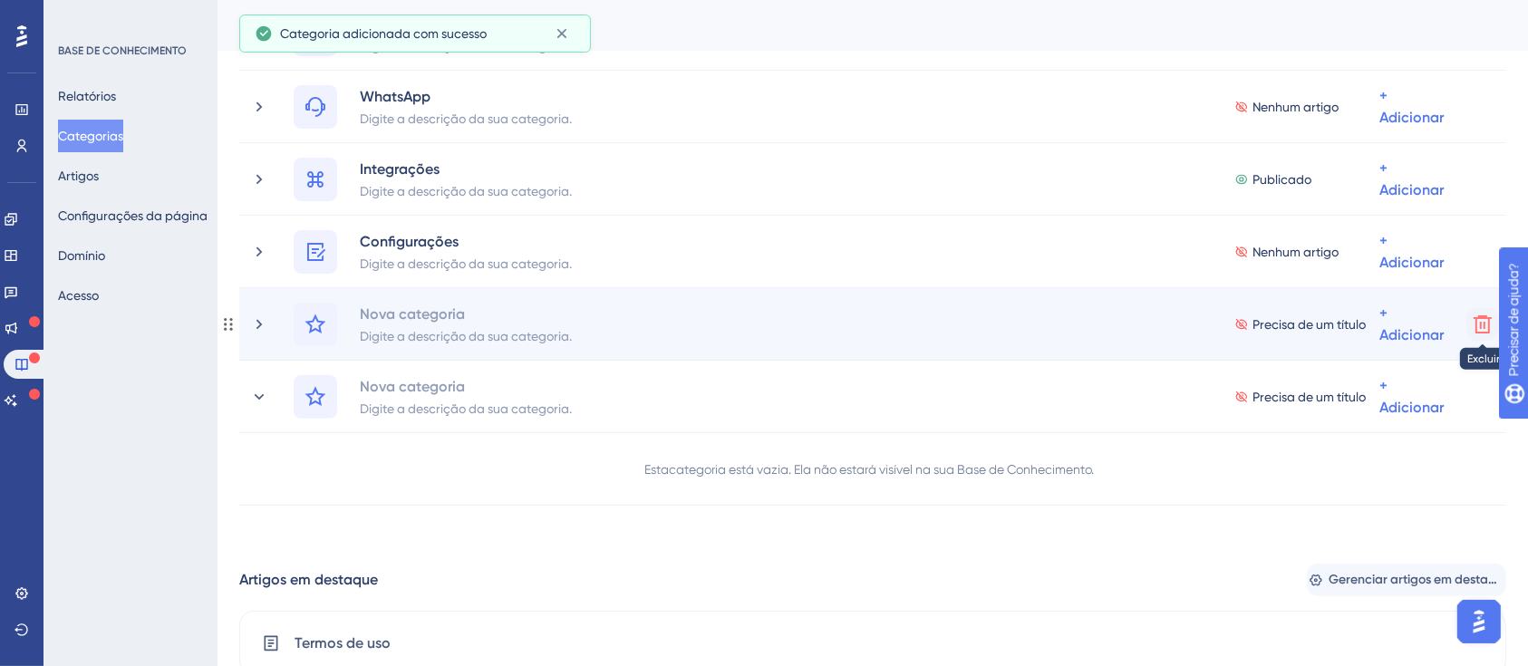
click at [1473, 327] on icon at bounding box center [1483, 325] width 22 height 22
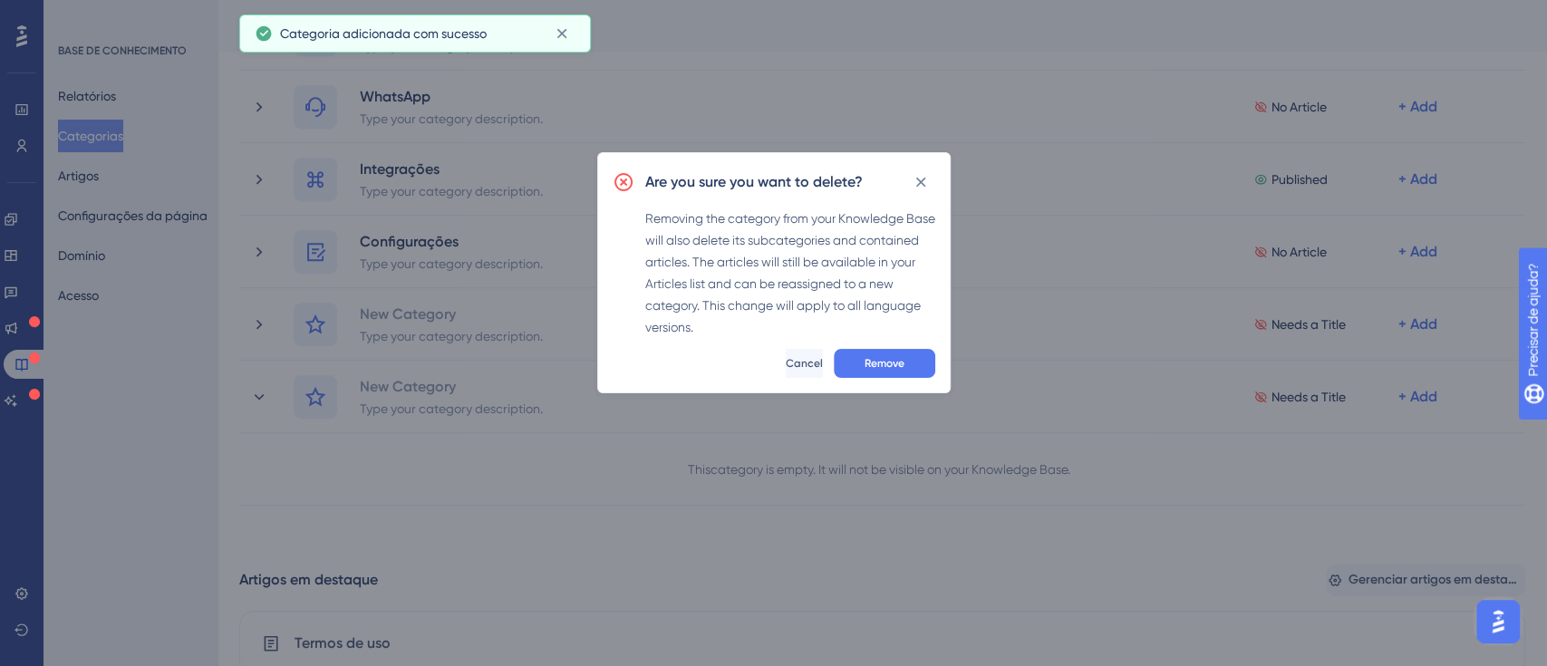
scroll to position [529, 0]
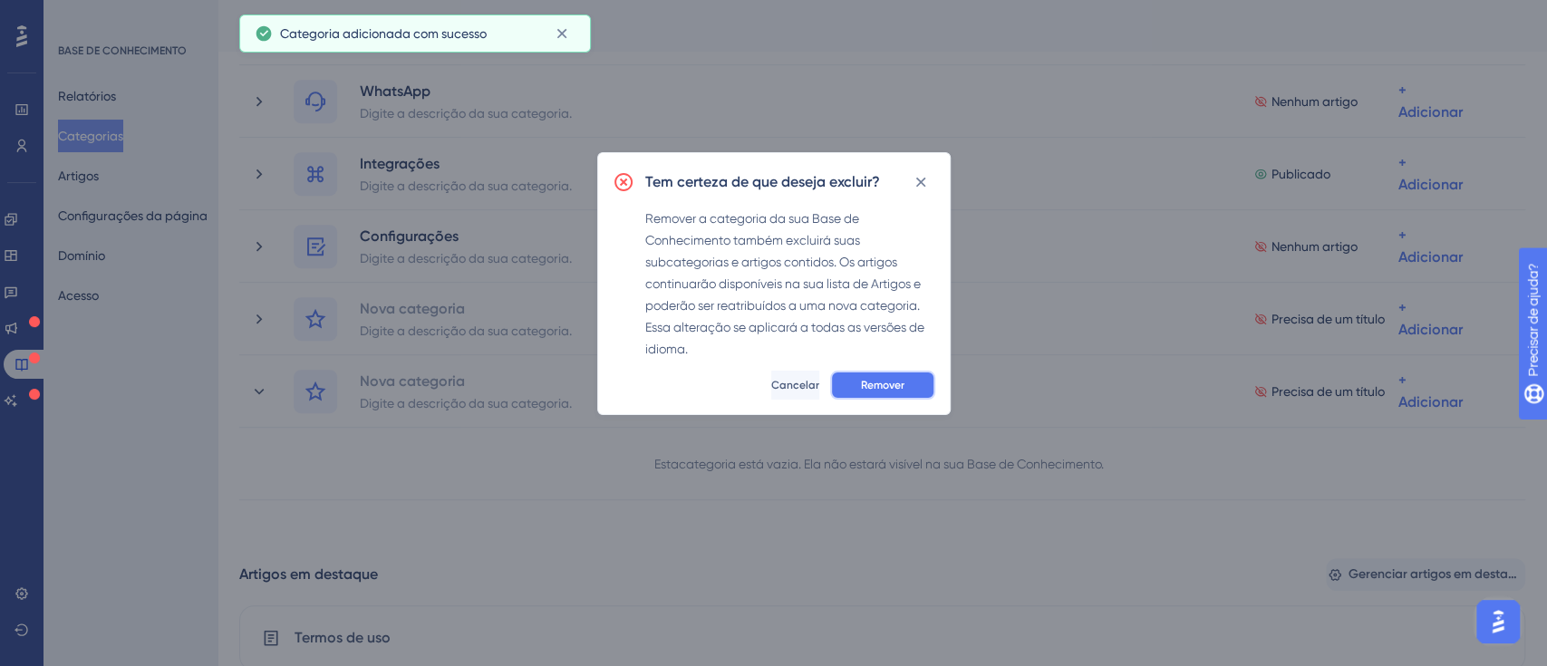
click at [903, 381] on font "Remover" at bounding box center [882, 385] width 43 height 13
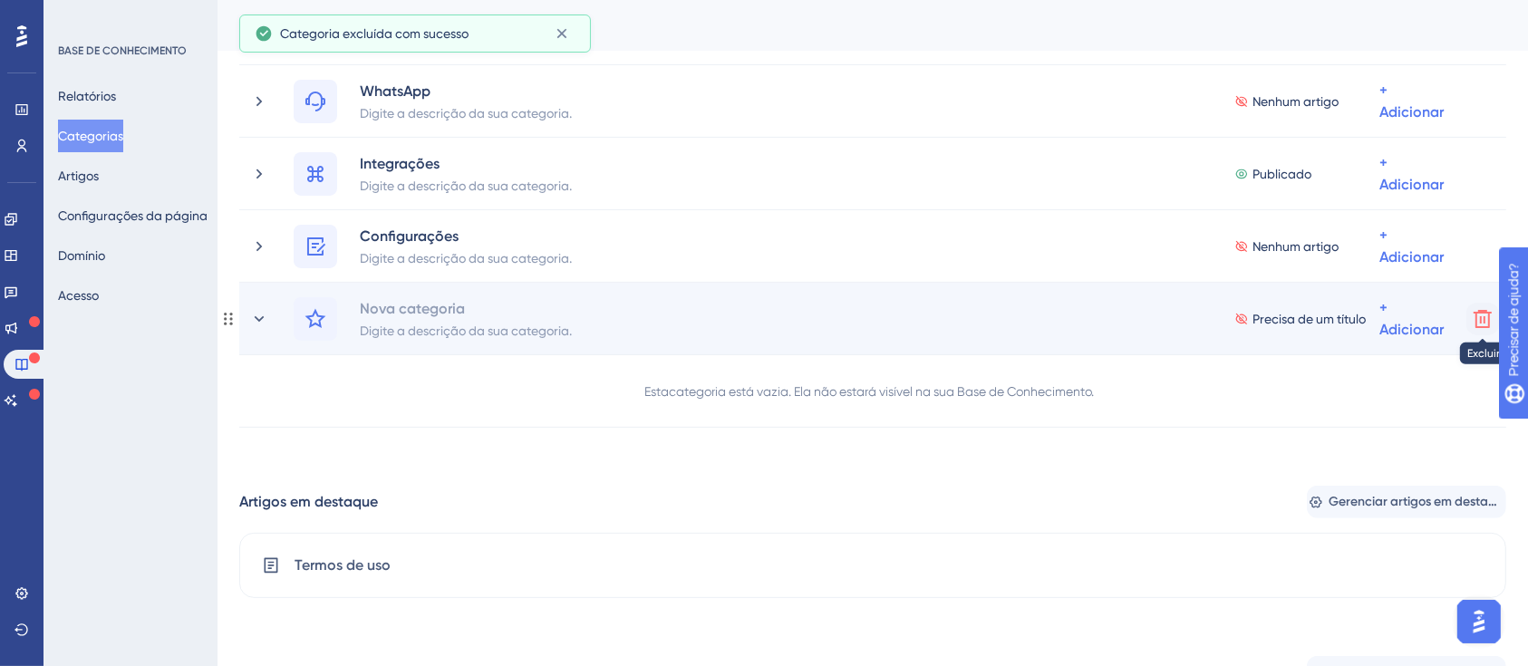
click at [1480, 328] on icon at bounding box center [1483, 319] width 22 height 22
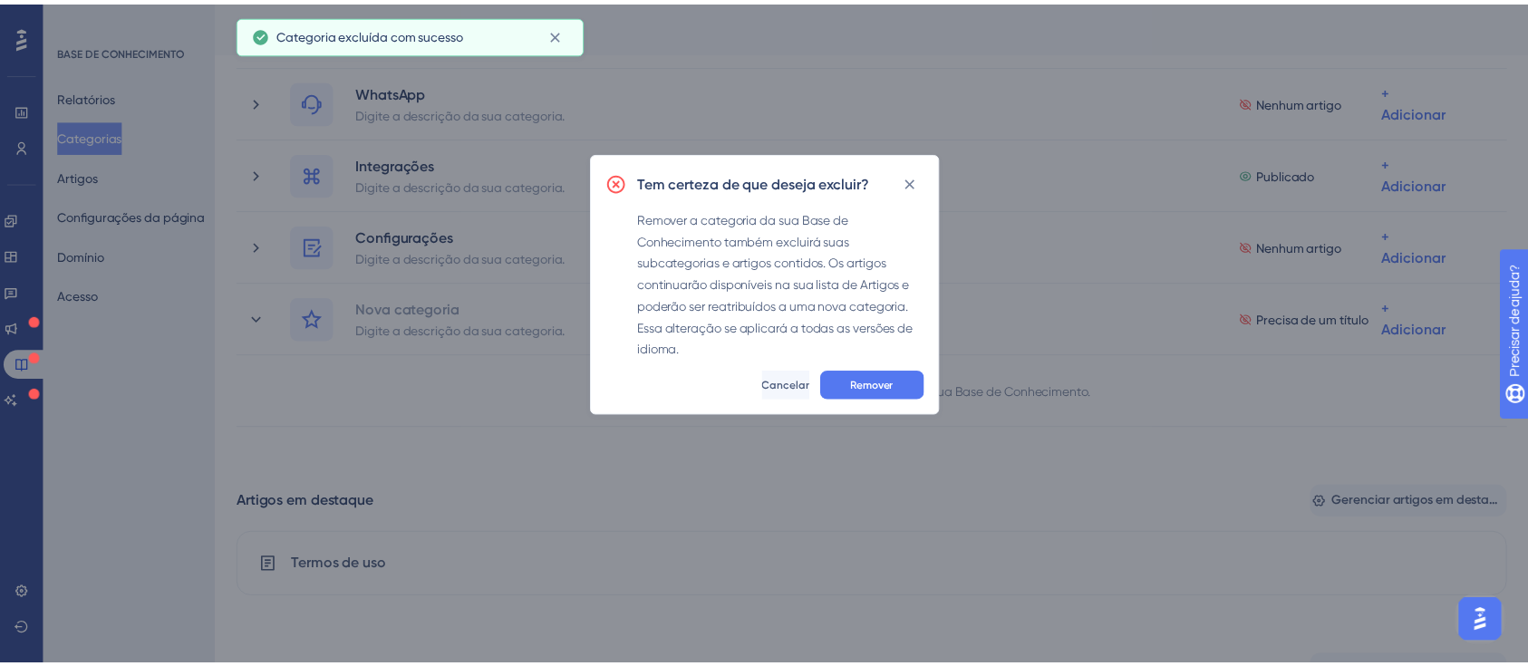
scroll to position [536, 0]
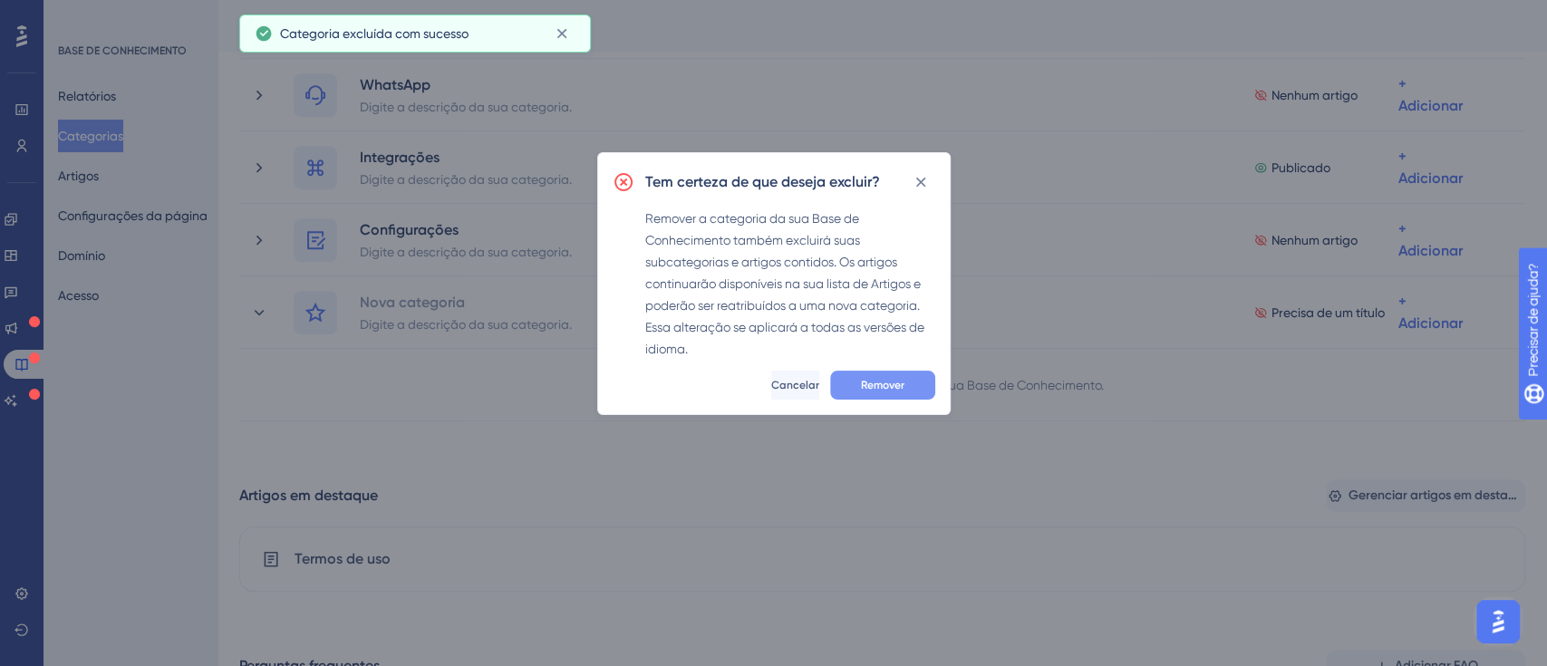
click at [899, 384] on font "Remover" at bounding box center [882, 385] width 43 height 13
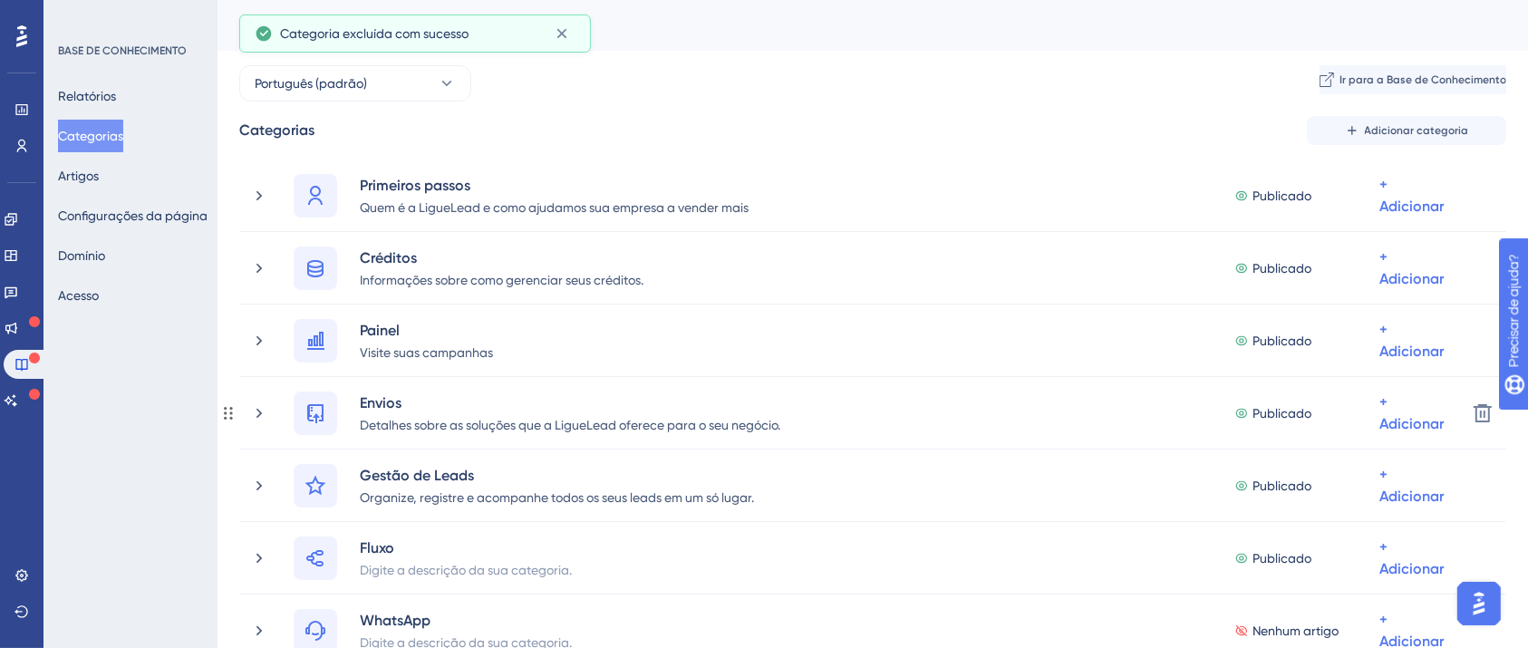
scroll to position [0, 0]
click at [87, 175] on font "Artigos" at bounding box center [78, 176] width 41 height 14
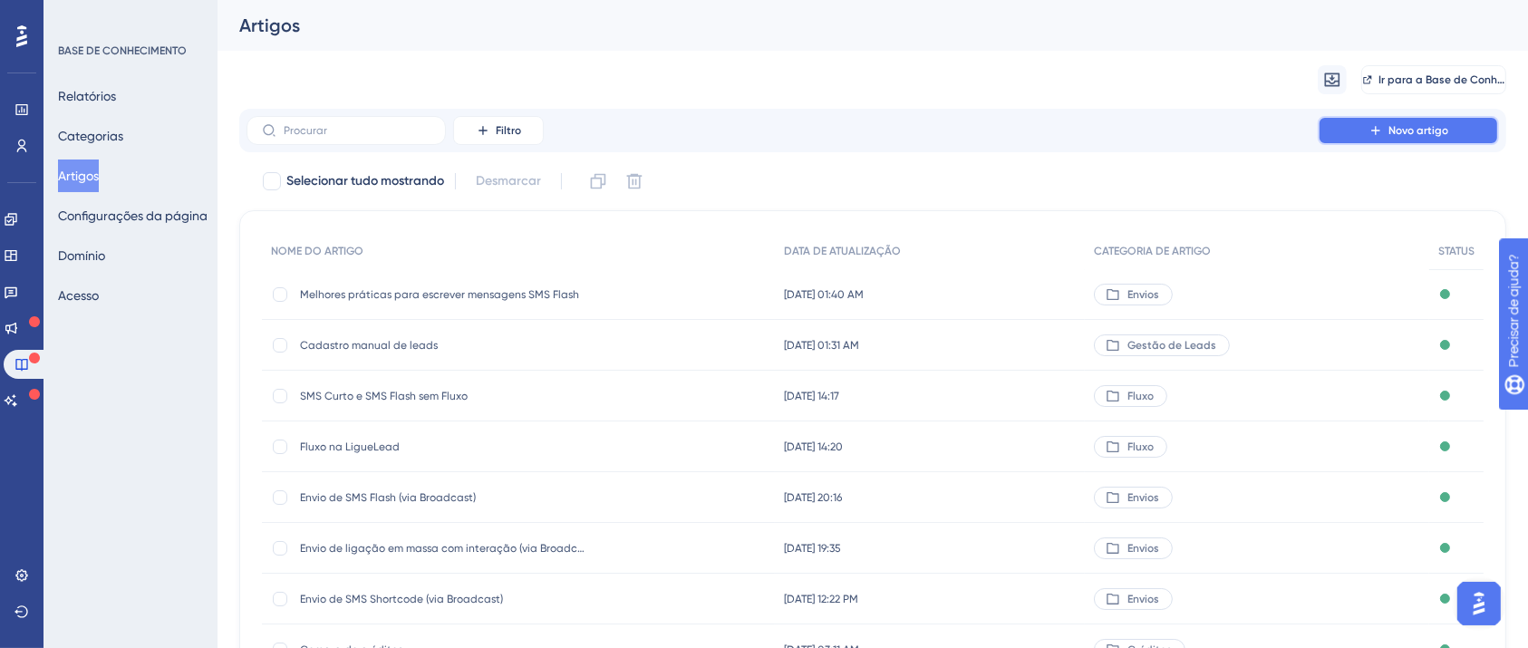
click at [1375, 134] on icon at bounding box center [1375, 130] width 14 height 14
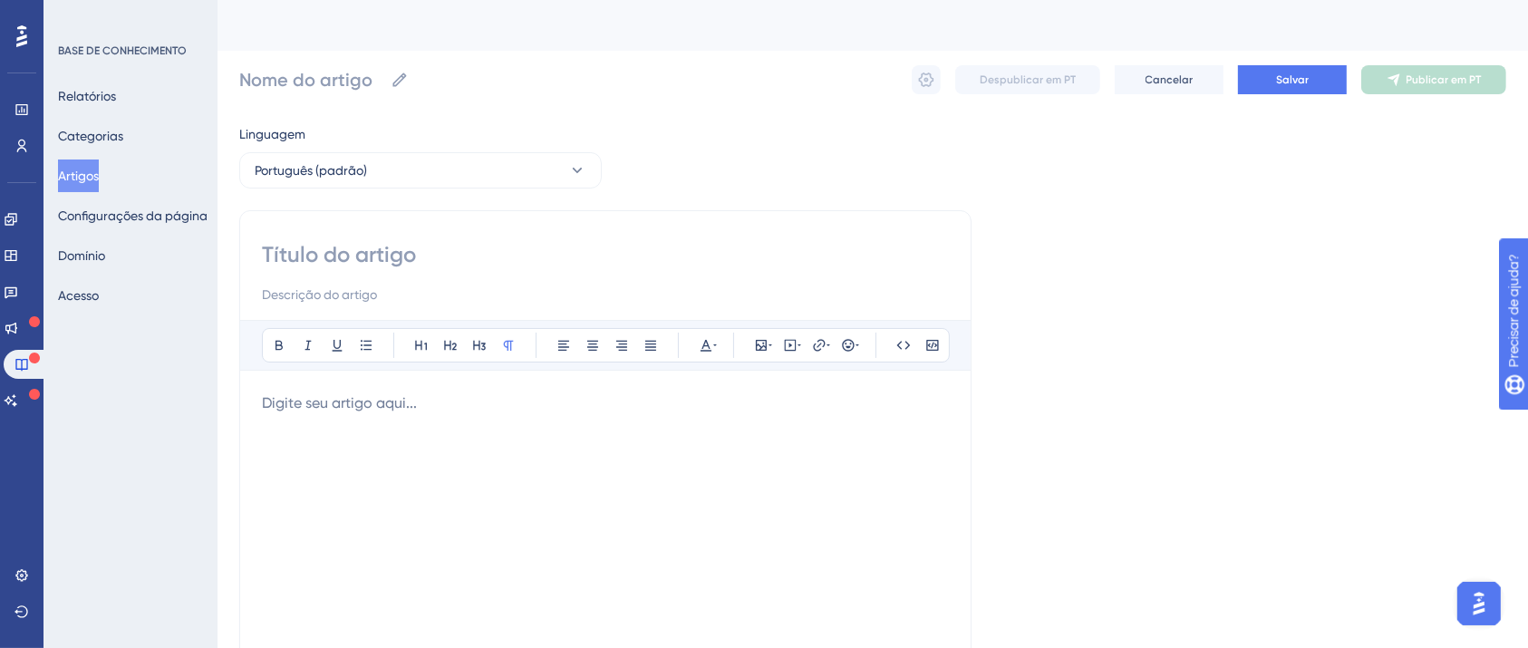
click at [649, 417] on div at bounding box center [605, 591] width 687 height 399
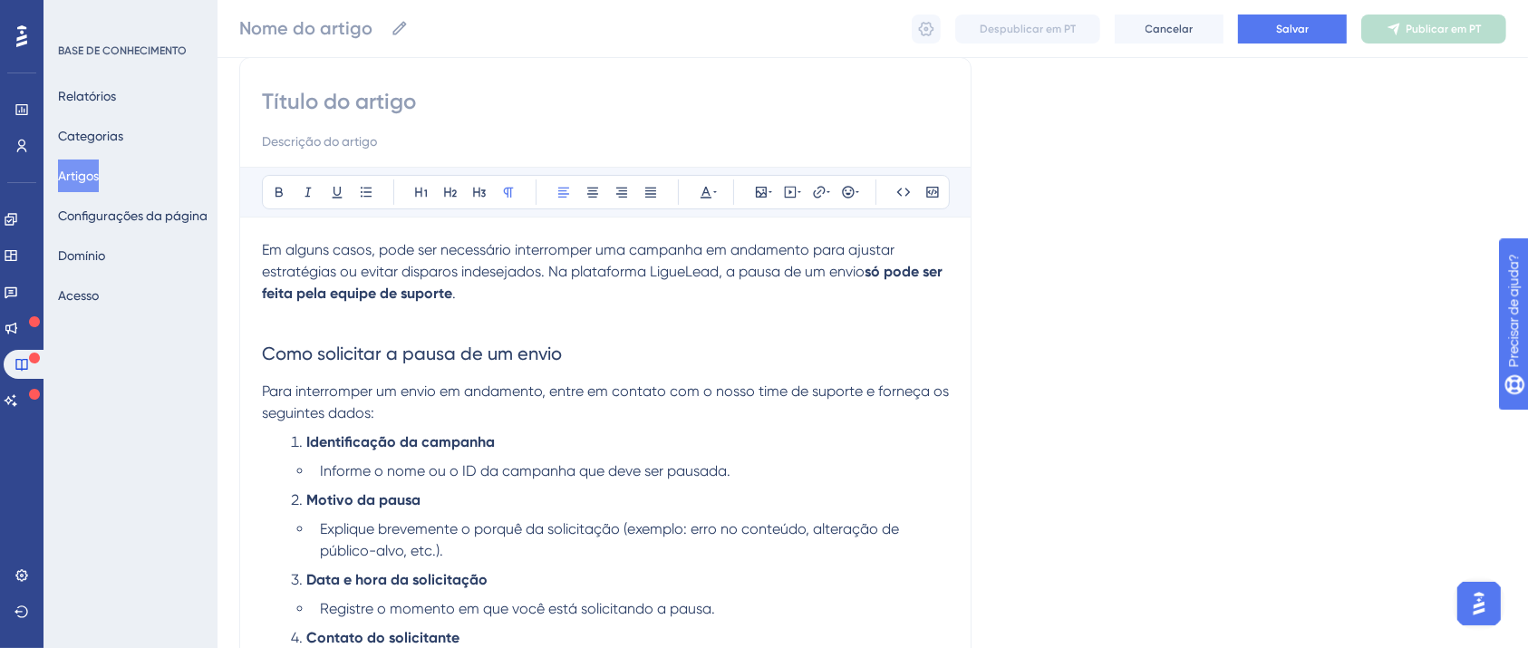
scroll to position [359, 0]
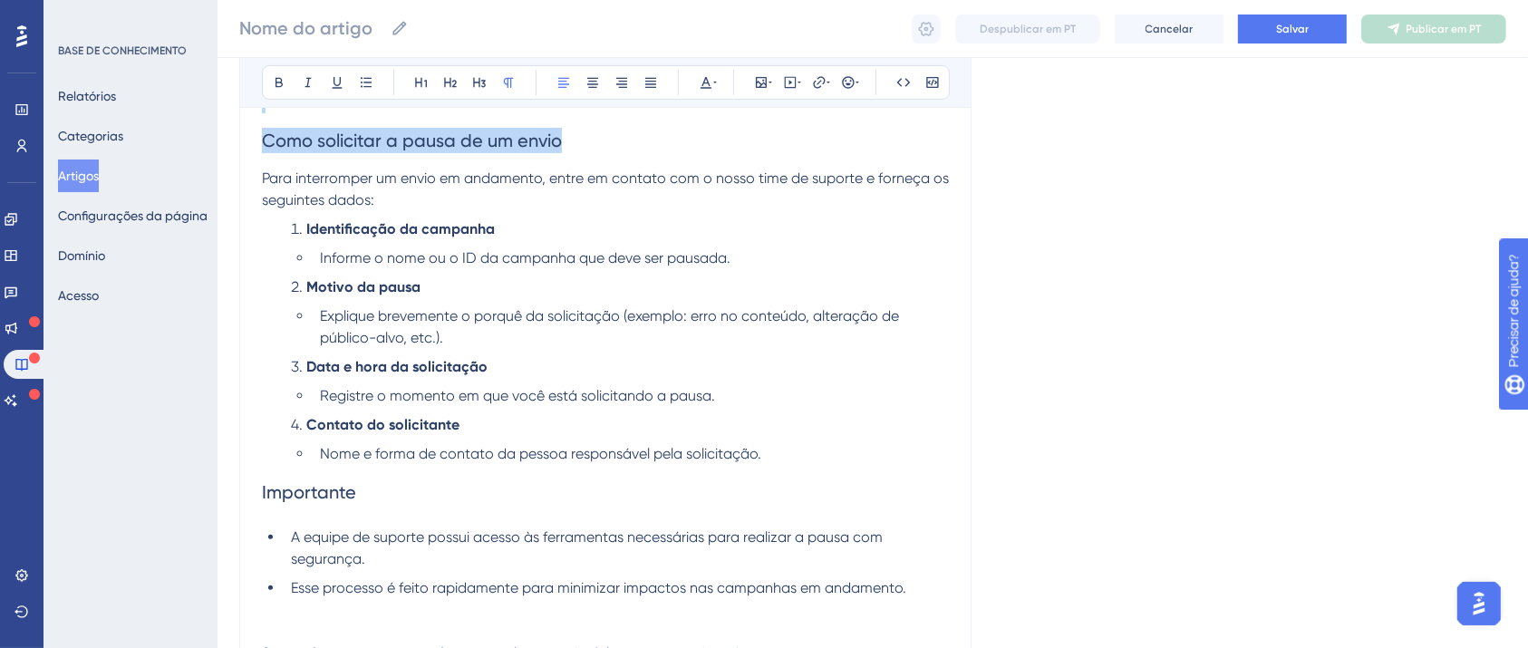
drag, startPoint x: 474, startPoint y: 180, endPoint x: 458, endPoint y: 106, distance: 75.9
click at [458, 106] on div "Audacioso itálico Sublinhado Ponto de bala Título 1 Título 2 Título 3 Normal Al…" at bounding box center [605, 309] width 687 height 710
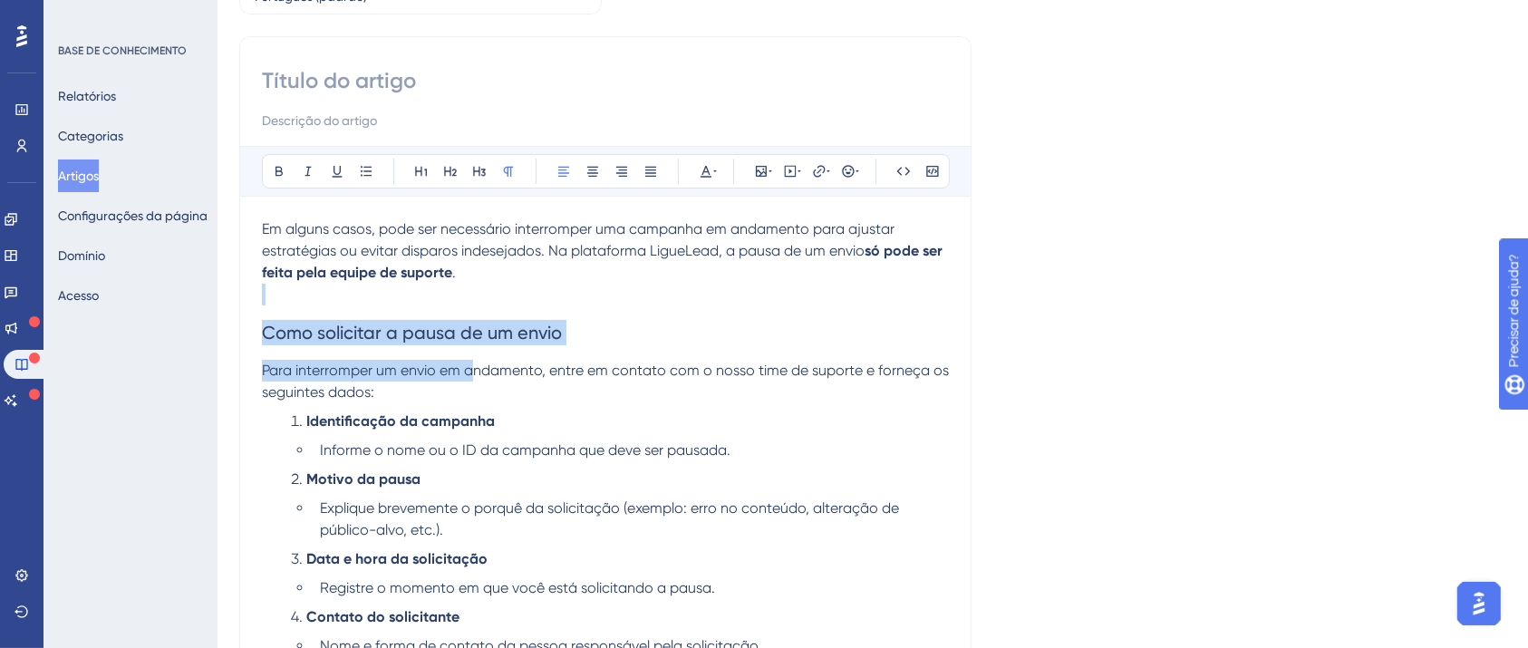
scroll to position [0, 0]
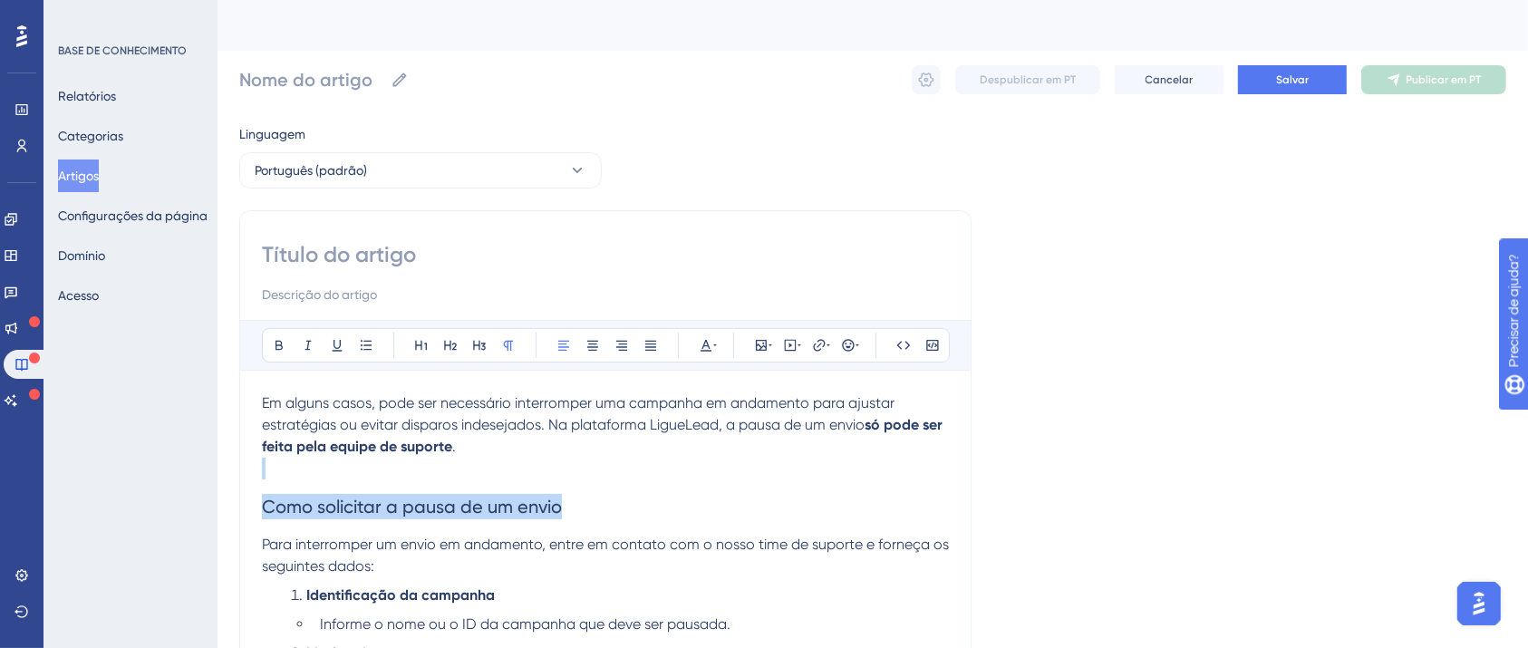
click at [469, 241] on input at bounding box center [605, 254] width 687 height 29
click at [420, 253] on input at bounding box center [605, 254] width 687 height 29
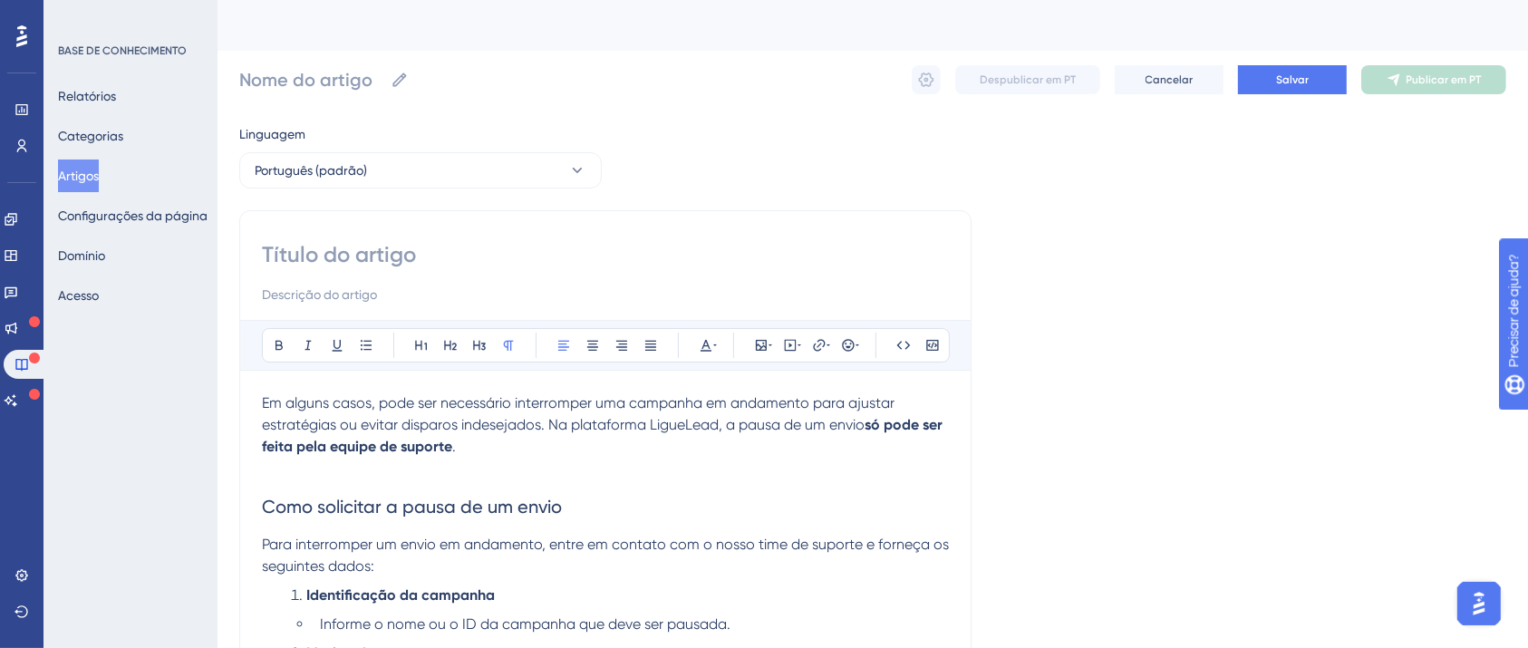
click at [420, 253] on input at bounding box center [605, 254] width 687 height 29
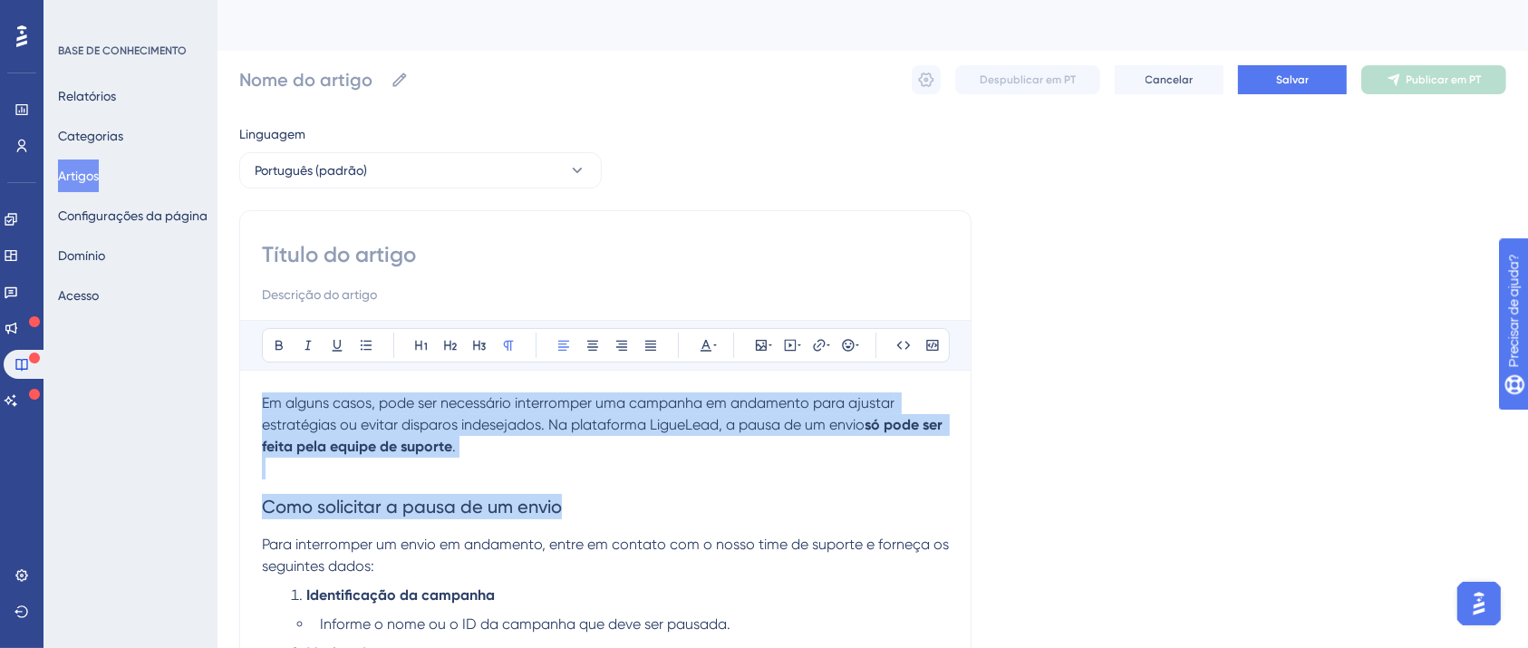
click at [645, 254] on input at bounding box center [605, 254] width 687 height 29
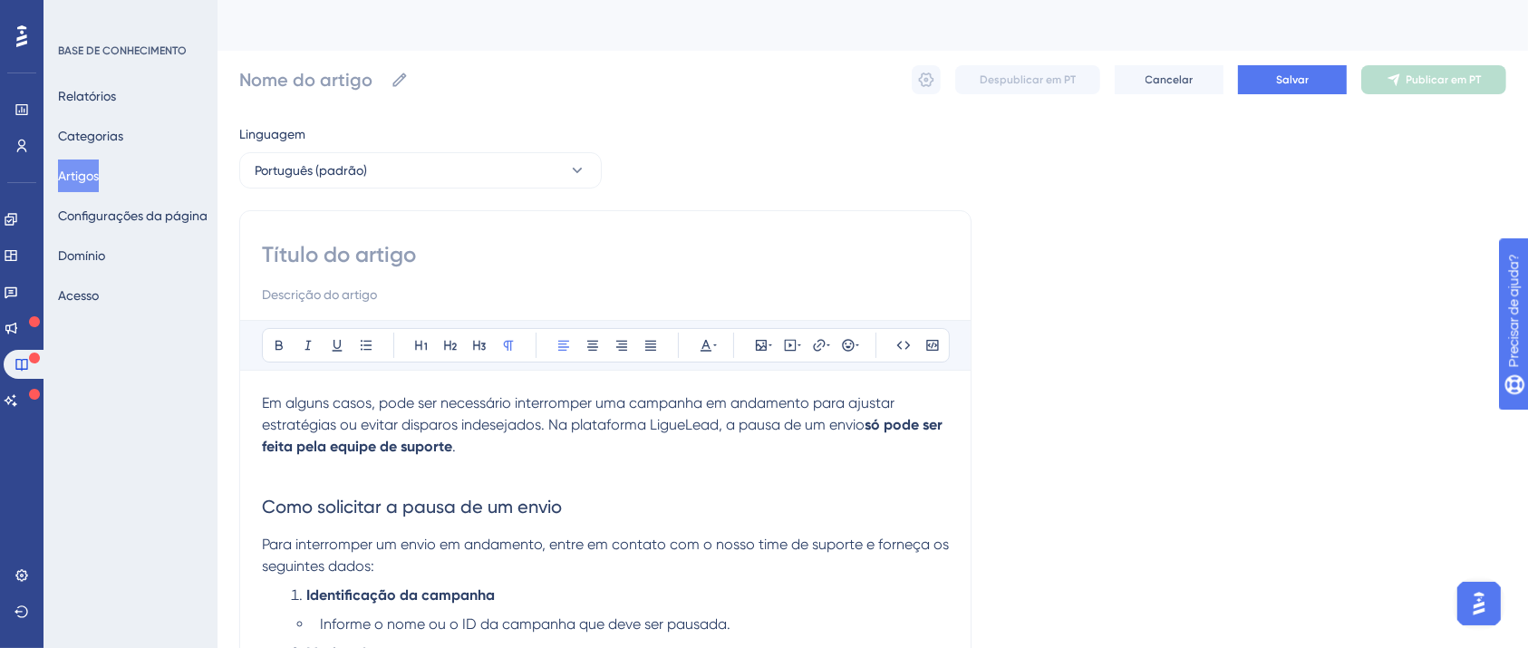
click at [1155, 345] on div "Linguagem Português (padrão) Audacioso itálico Sublinhado Ponto de bala Título …" at bounding box center [872, 642] width 1267 height 1038
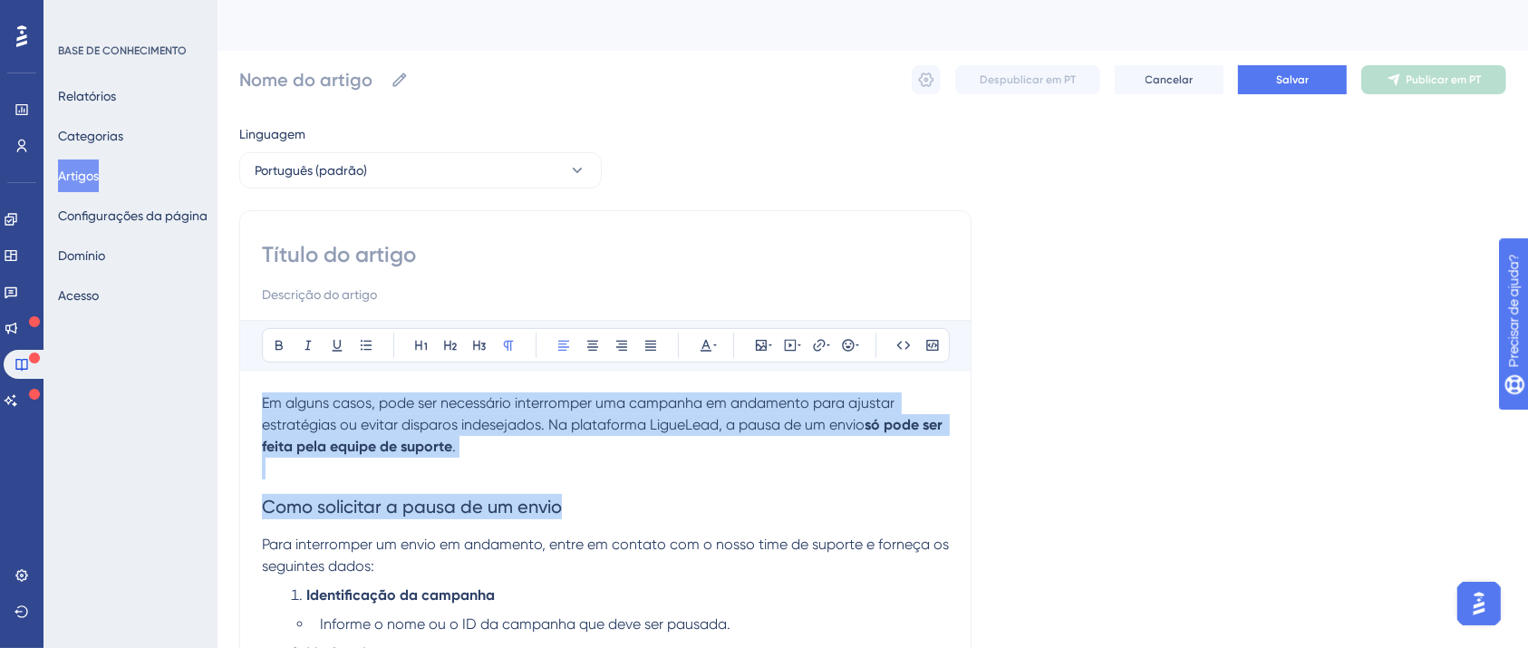
click at [684, 263] on input at bounding box center [605, 254] width 687 height 29
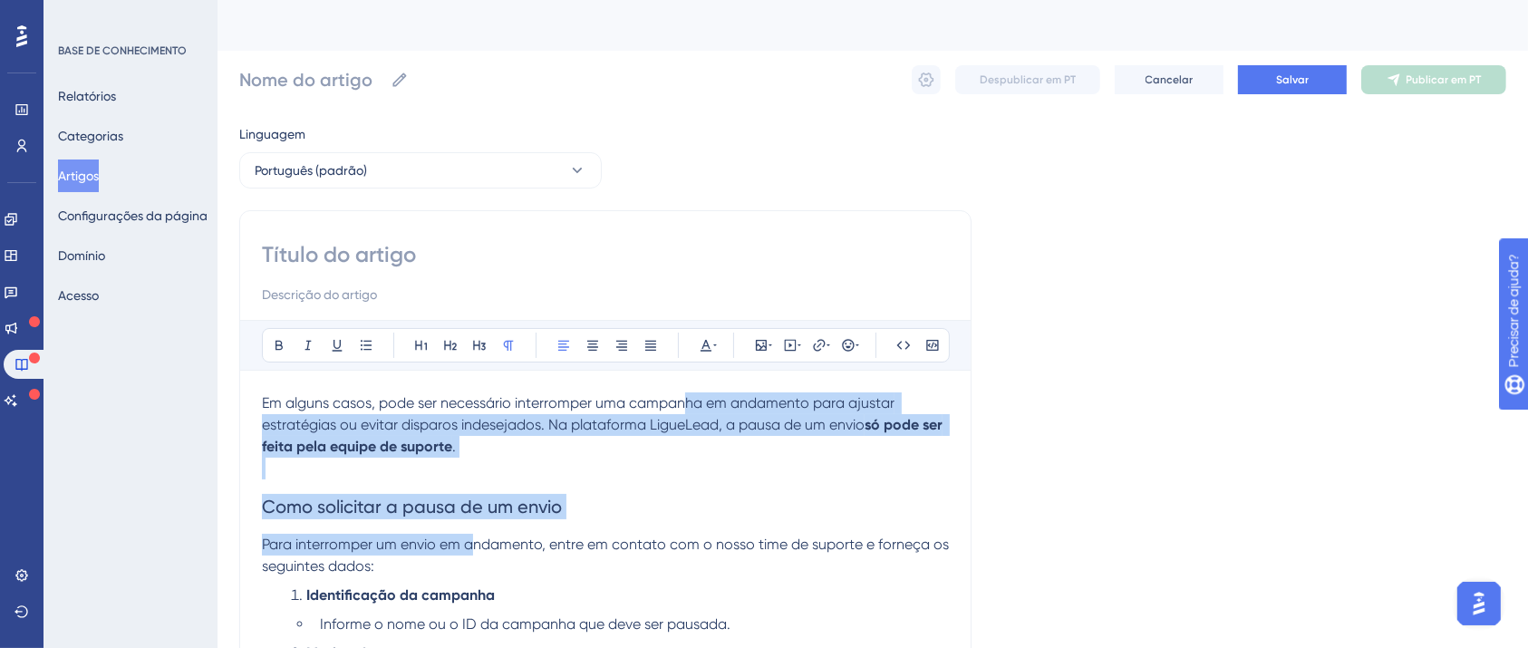
click at [684, 263] on input at bounding box center [605, 254] width 687 height 29
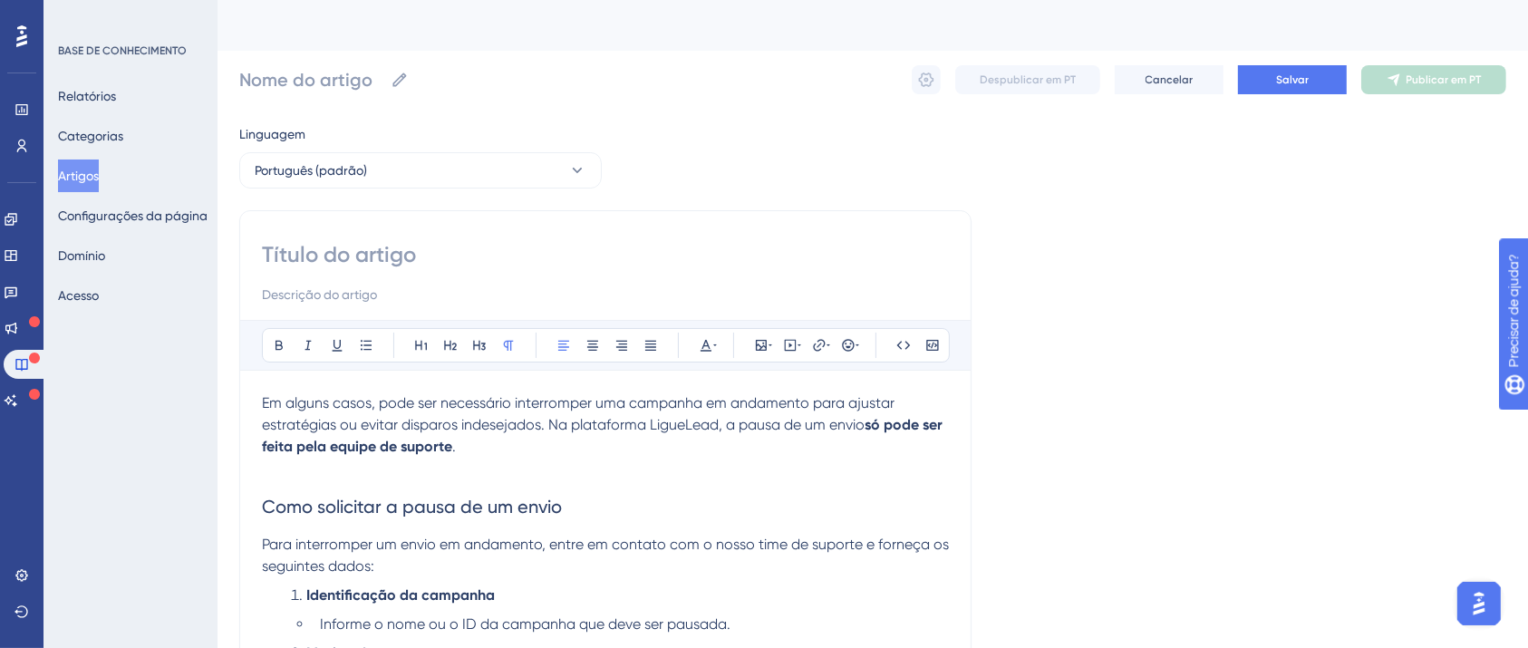
click at [684, 263] on input at bounding box center [605, 254] width 687 height 29
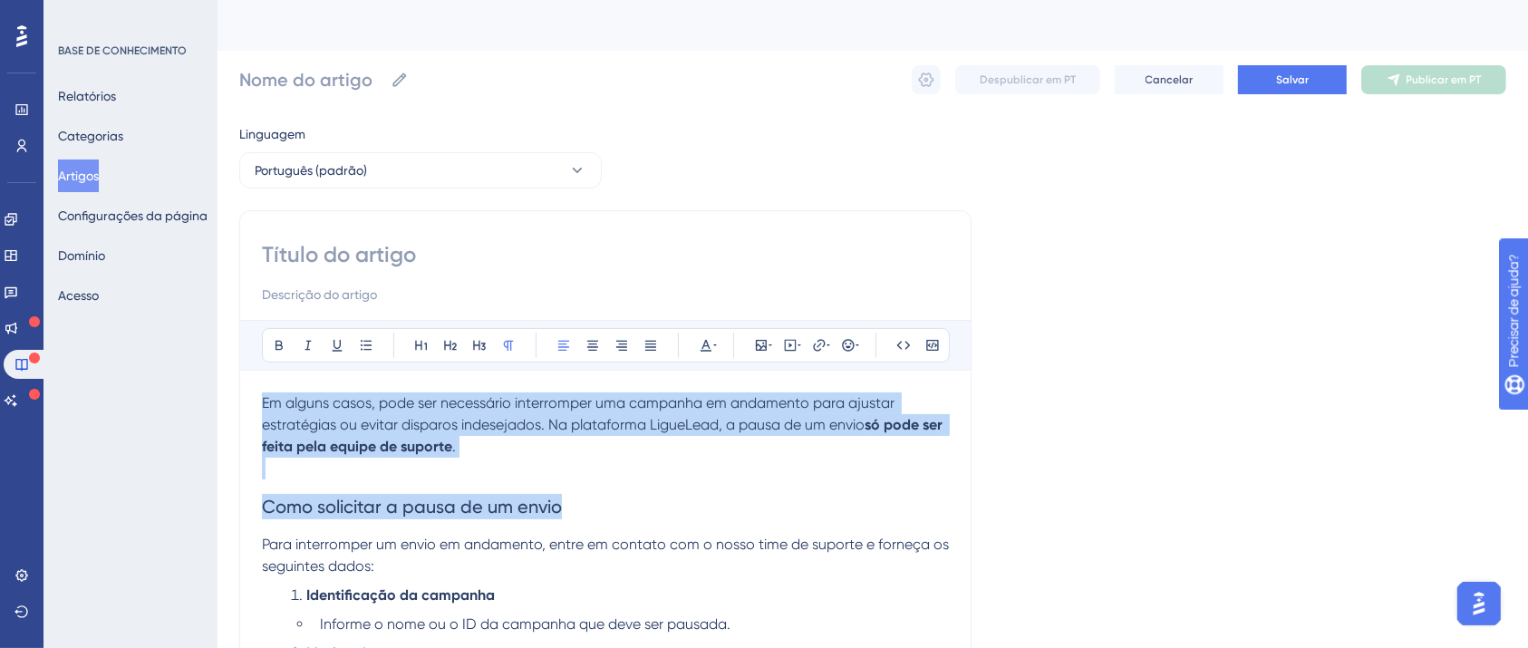
click at [684, 262] on input at bounding box center [605, 254] width 687 height 29
click at [684, 260] on input at bounding box center [605, 254] width 687 height 29
click at [632, 497] on h2 "Como solicitar a pausa de um envio" at bounding box center [605, 506] width 687 height 54
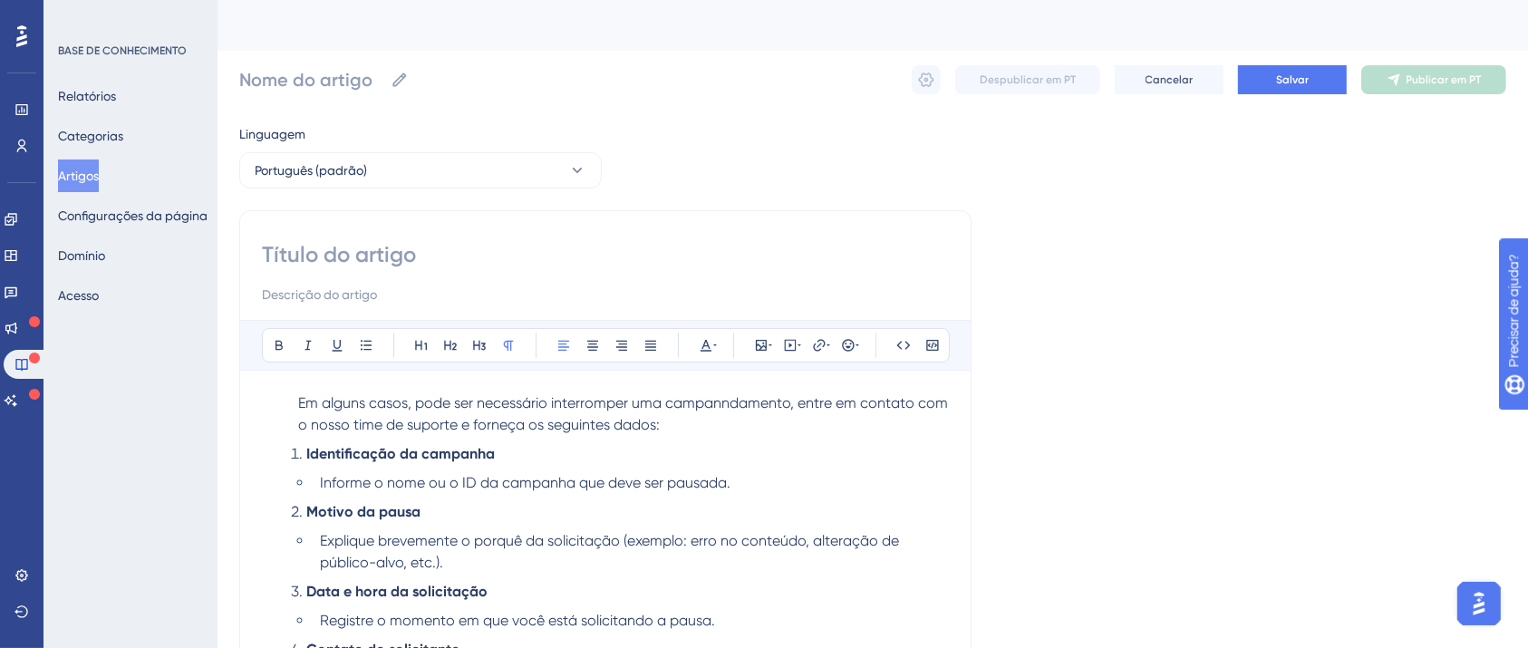
click at [500, 536] on span "Explique brevemente o porquê da solicitação (exemplo: erro no conteúdo, alteraç…" at bounding box center [611, 551] width 583 height 39
click at [500, 535] on span "Explique brevemente o porquê da solicitação (exemplo: erro no conteúdo, alteraç…" at bounding box center [611, 551] width 583 height 39
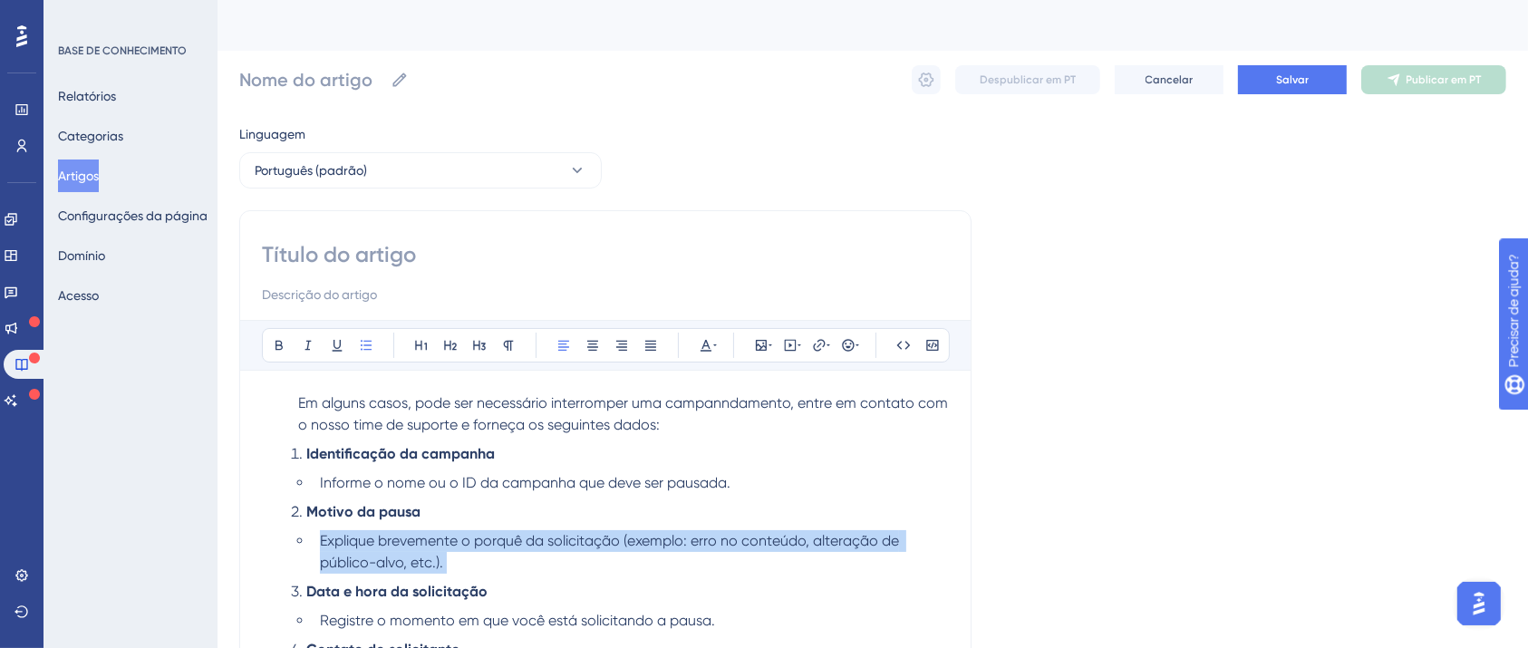
click at [500, 535] on span "Explique brevemente o porquê da solicitação (exemplo: erro no conteúdo, alteraç…" at bounding box center [611, 551] width 583 height 39
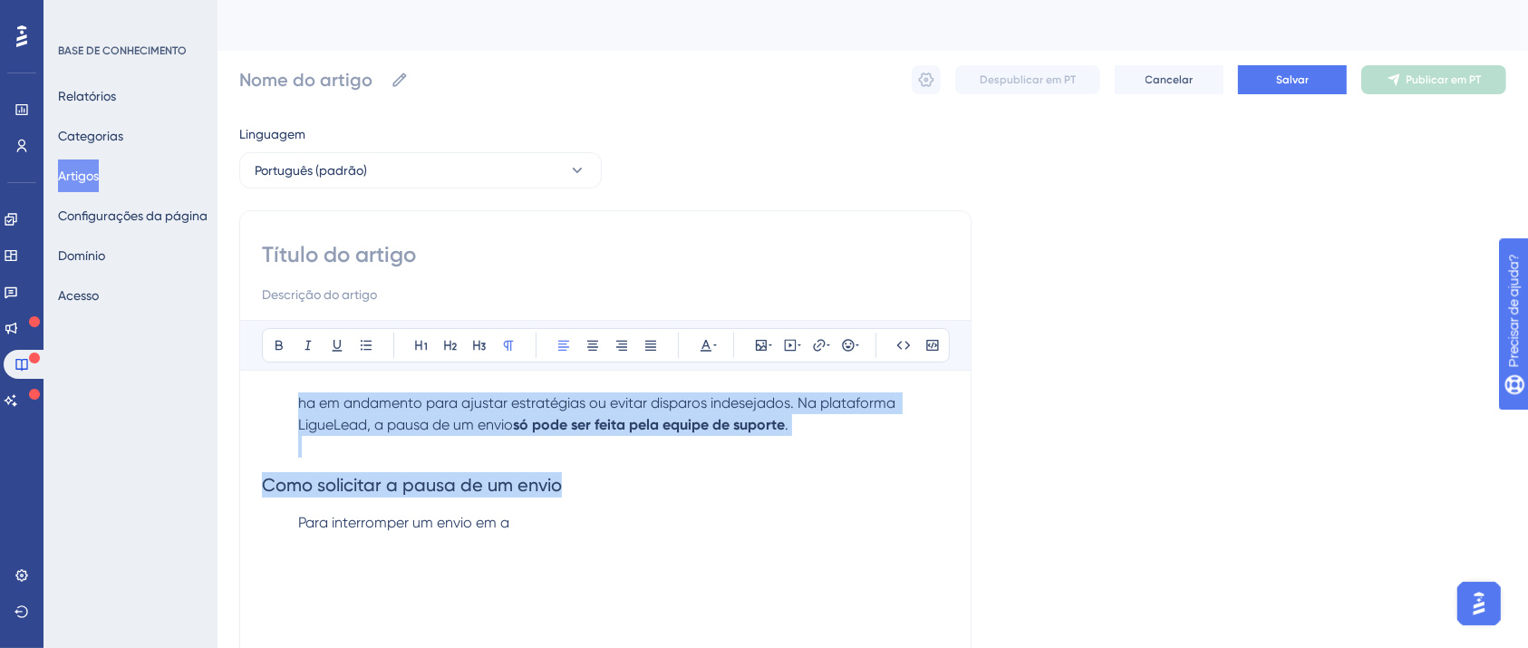
drag, startPoint x: 627, startPoint y: 539, endPoint x: 210, endPoint y: 268, distance: 497.1
click at [217, 268] on div "Desempenho Usuários Noivado Widgets Opinião Atualizações de produtos Base de co…" at bounding box center [872, 475] width 1310 height 951
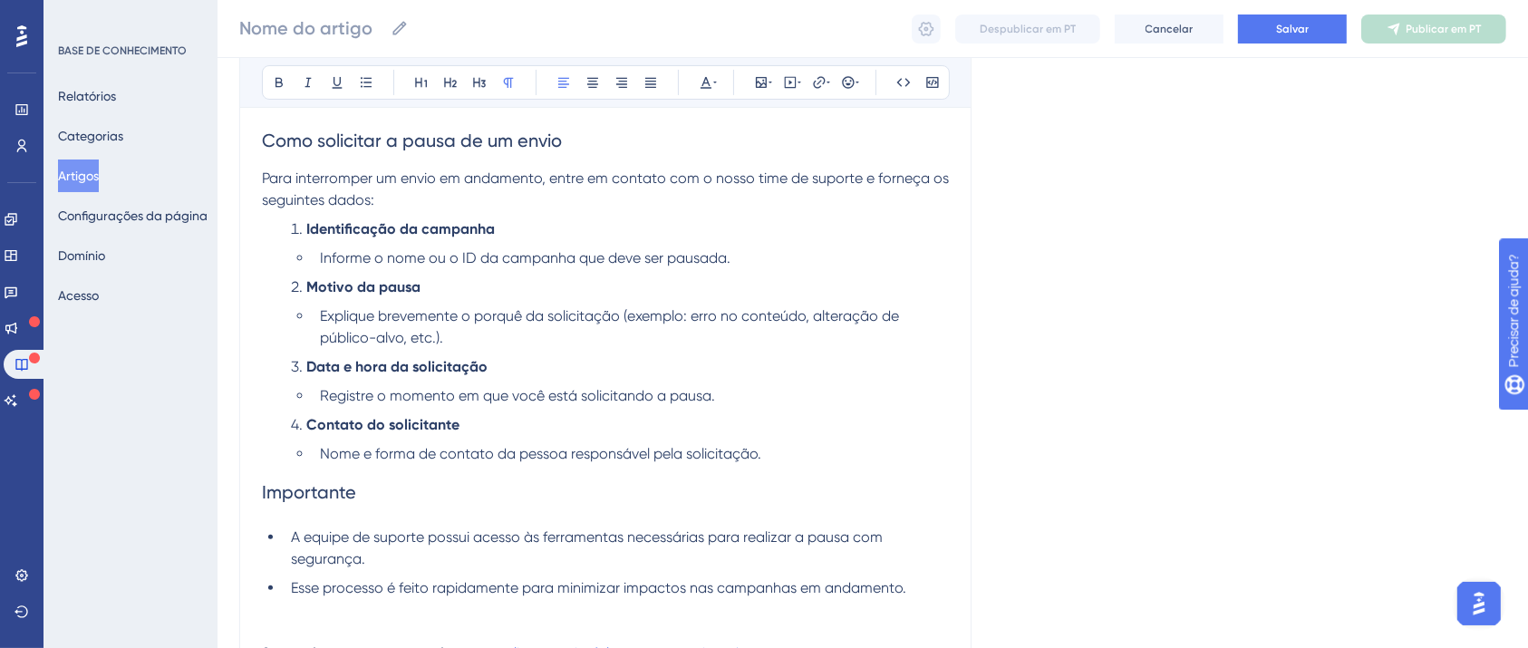
click at [1069, 373] on div "Linguagem Português (padrão) Audacioso itálico Sublinhado Ponto de bala Título …" at bounding box center [872, 276] width 1267 height 1038
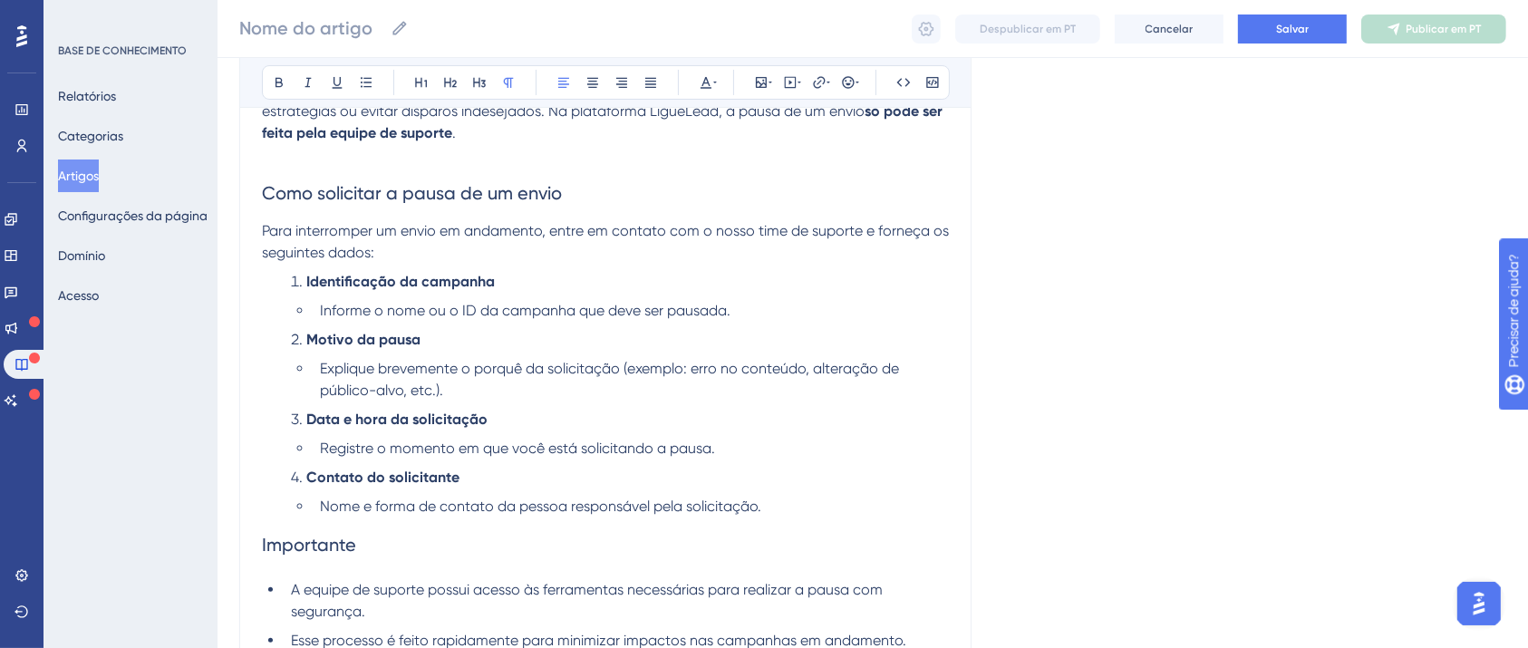
scroll to position [359, 0]
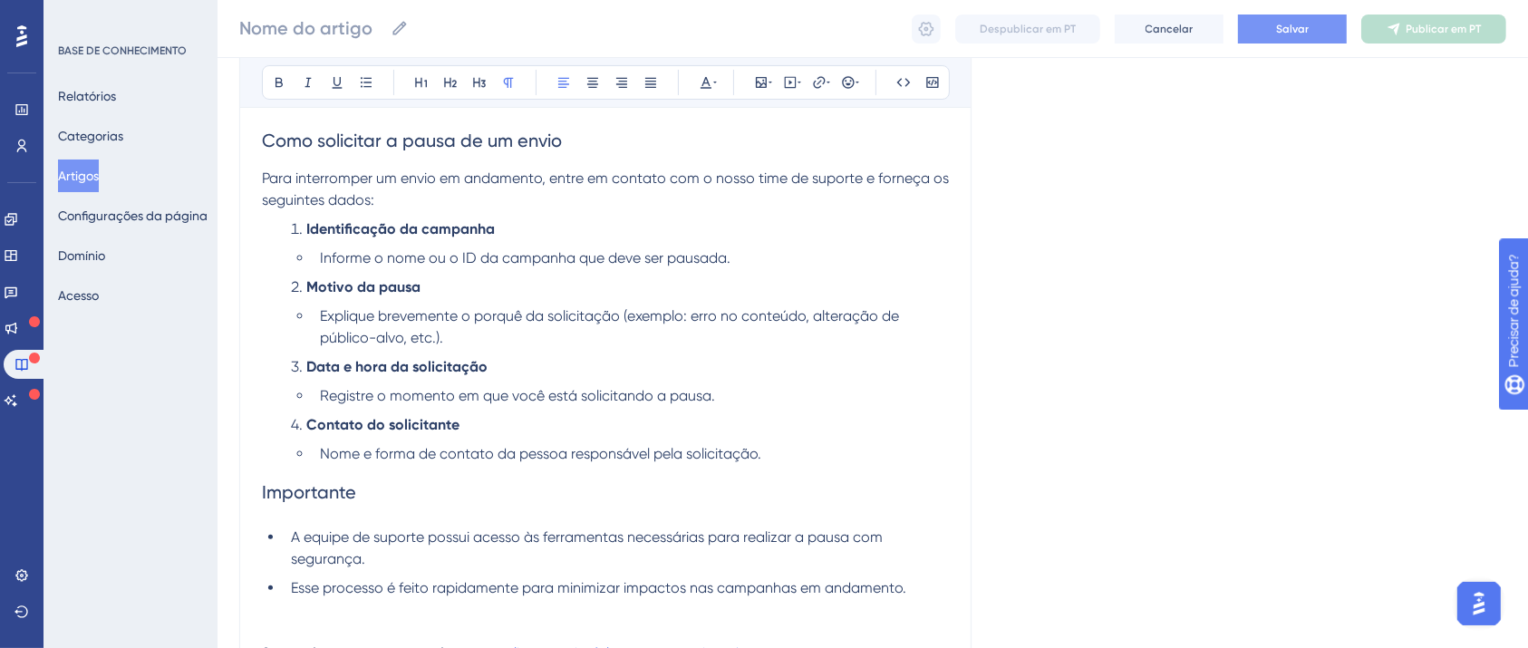
click at [1308, 21] on button "Salvar" at bounding box center [1292, 28] width 109 height 29
click at [1239, 408] on div "Linguagem Português (padrão) Audacioso itálico Sublinhado Ponto de bala Título …" at bounding box center [872, 277] width 1267 height 1038
click at [1239, 408] on div "Linguagem Português (padrão) Audacioso itálico Sublinhado Ponto de bala Título …" at bounding box center [872, 276] width 1267 height 1038
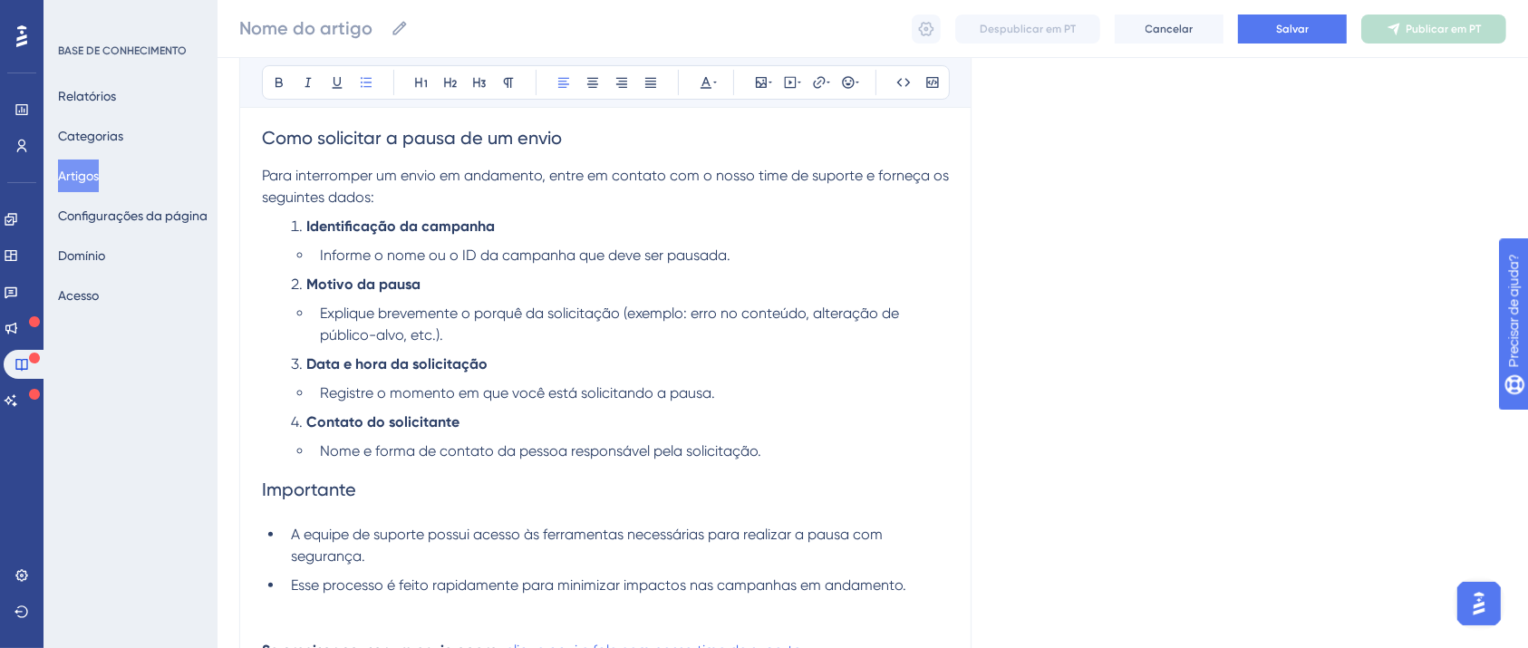
drag, startPoint x: 1239, startPoint y: 408, endPoint x: 1281, endPoint y: 364, distance: 60.9
click at [1281, 364] on div "Linguagem Português (padrão) Audacioso itálico Sublinhado Ponto de bala Título …" at bounding box center [872, 273] width 1267 height 1038
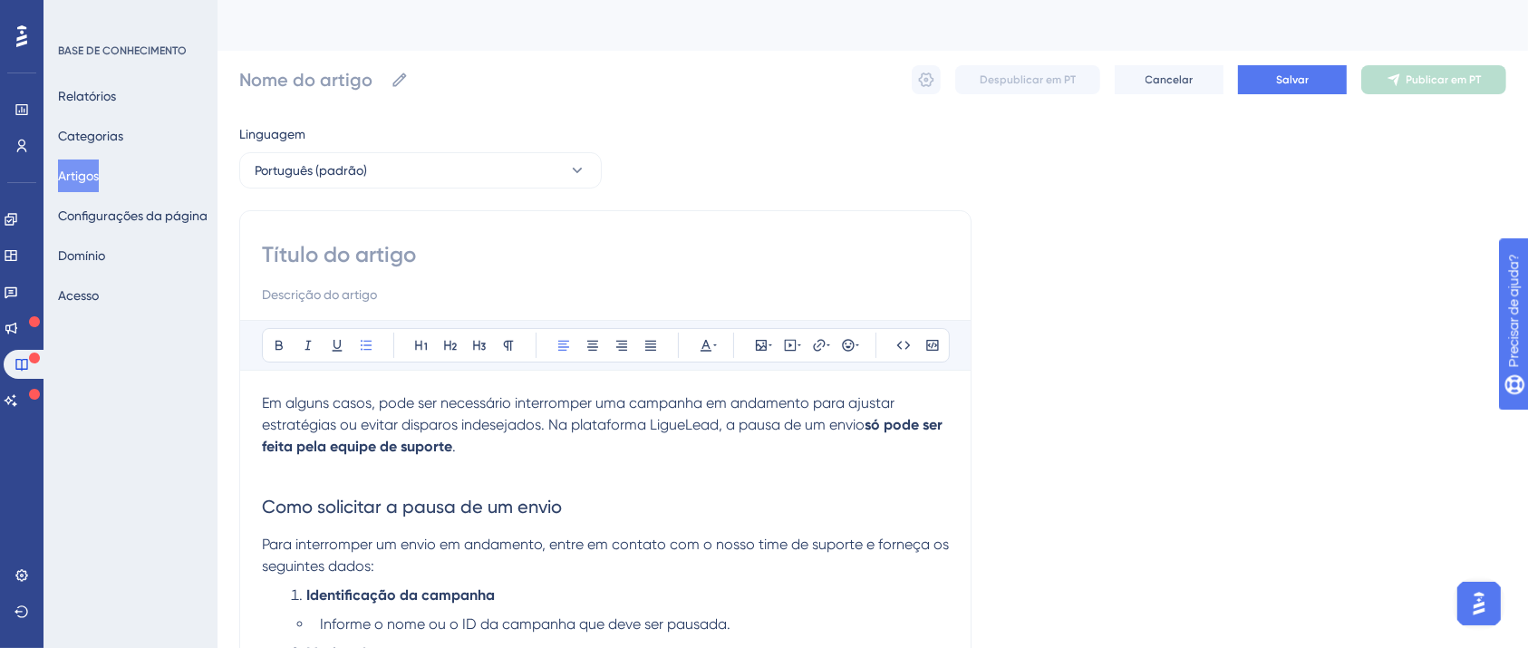
scroll to position [108, 18]
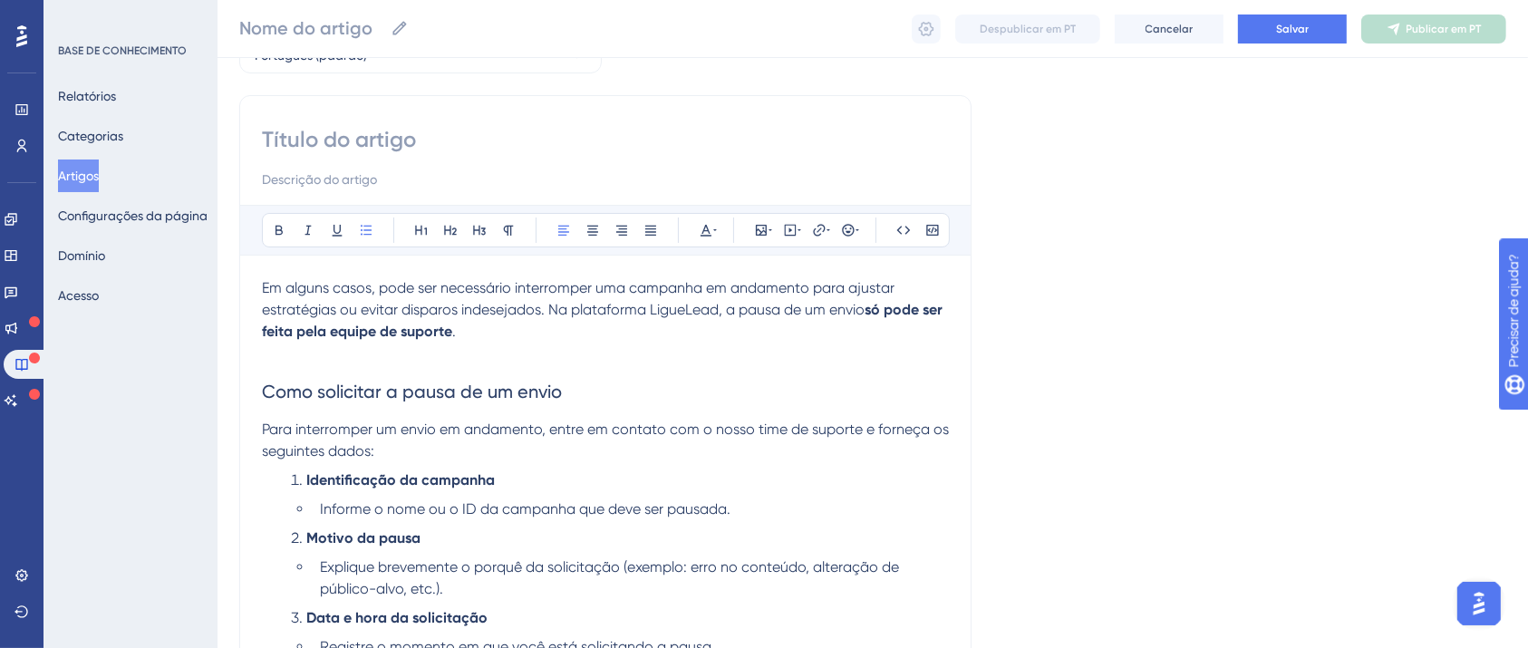
click at [608, 120] on div "Audacioso itálico Sublinhado Ponto de bala Título 1 Título 2 Título 3 Normal Al…" at bounding box center [605, 516] width 732 height 843
click at [612, 131] on input at bounding box center [605, 139] width 687 height 29
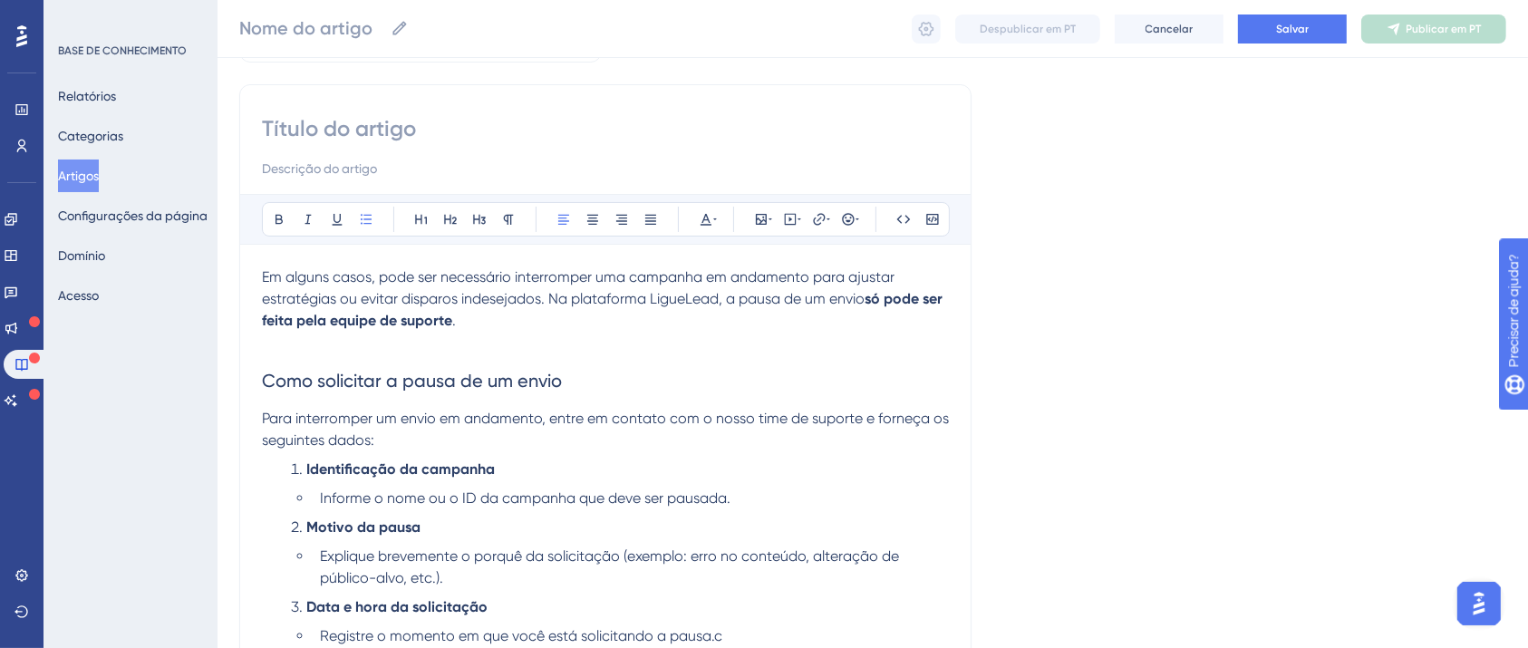
click at [612, 131] on input at bounding box center [605, 128] width 687 height 29
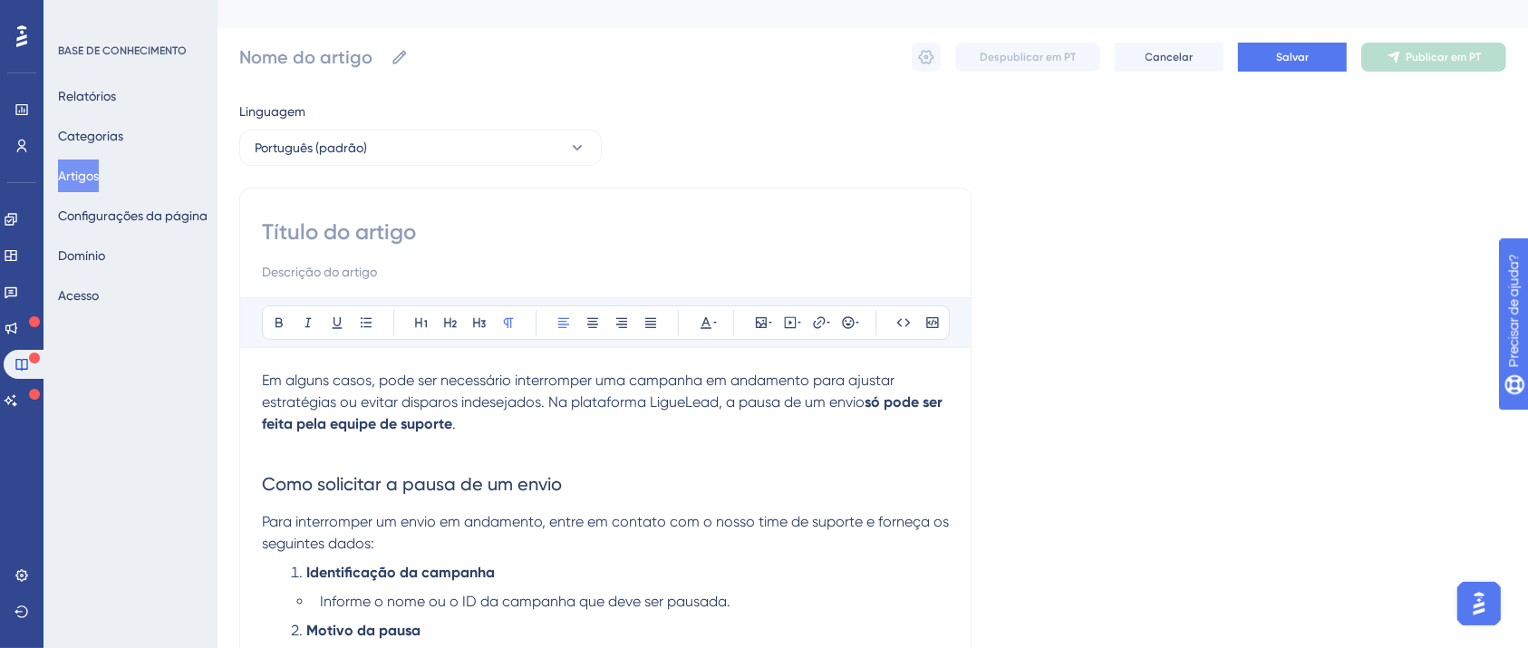
scroll to position [0, 18]
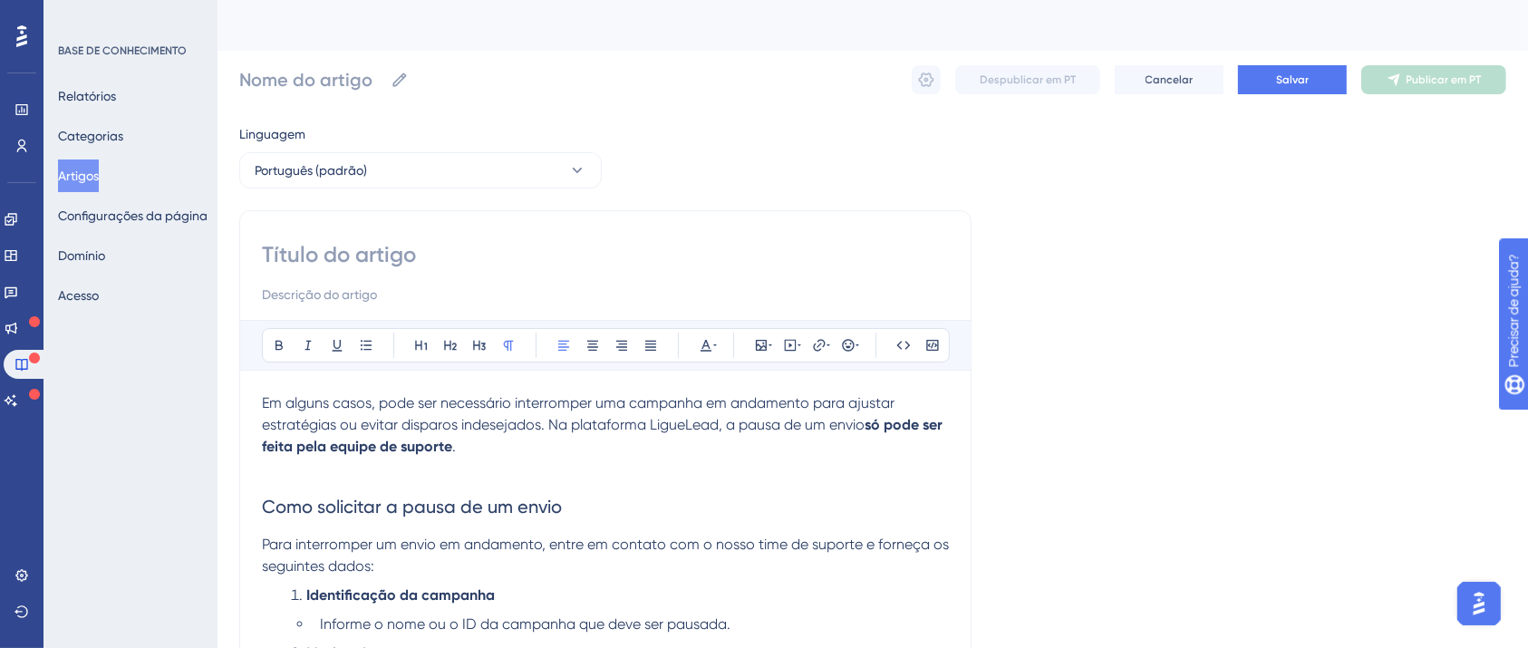
drag, startPoint x: 467, startPoint y: 231, endPoint x: 457, endPoint y: 243, distance: 15.4
click at [466, 231] on div "Audacioso itálico Sublinhado Ponto de bala Título 1 Título 2 Título 3 Normal Al…" at bounding box center [605, 631] width 732 height 843
click at [445, 248] on input at bounding box center [605, 254] width 687 height 29
click at [444, 249] on input at bounding box center [605, 254] width 687 height 29
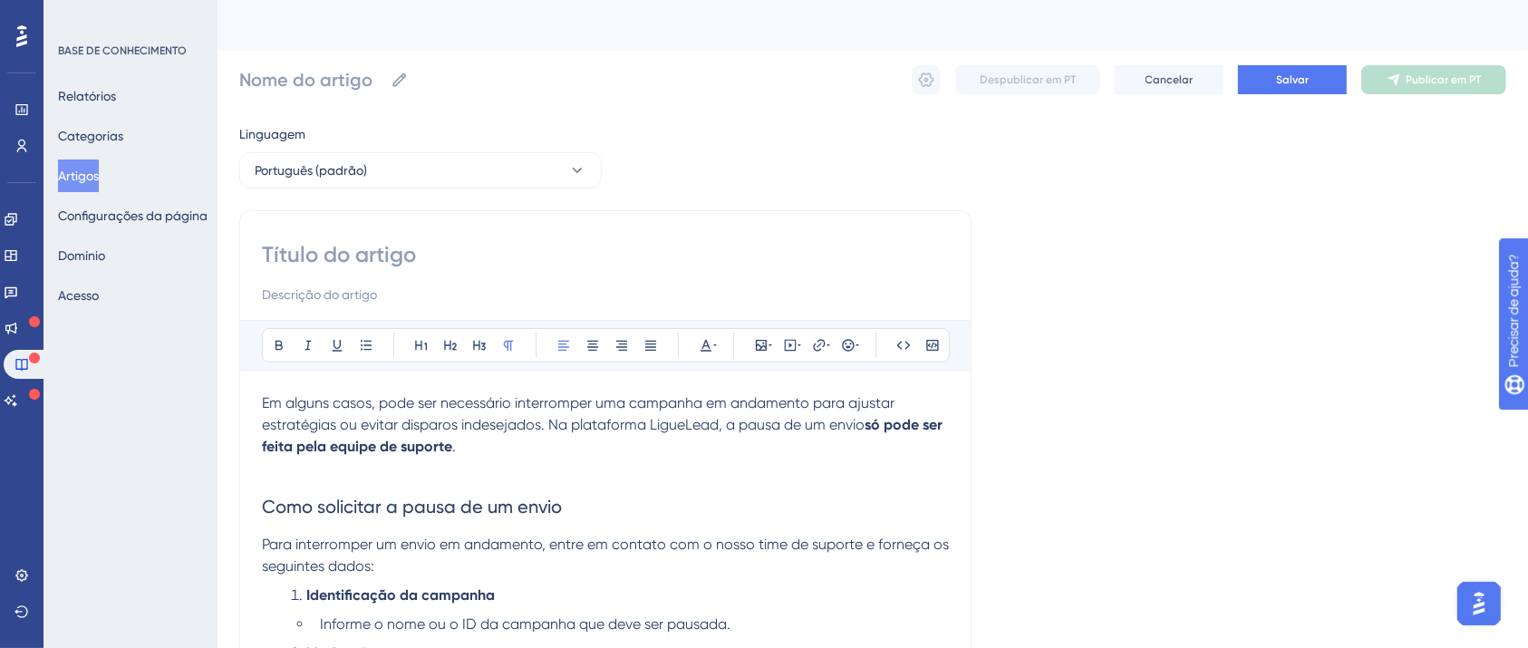
click at [444, 249] on input at bounding box center [605, 254] width 687 height 29
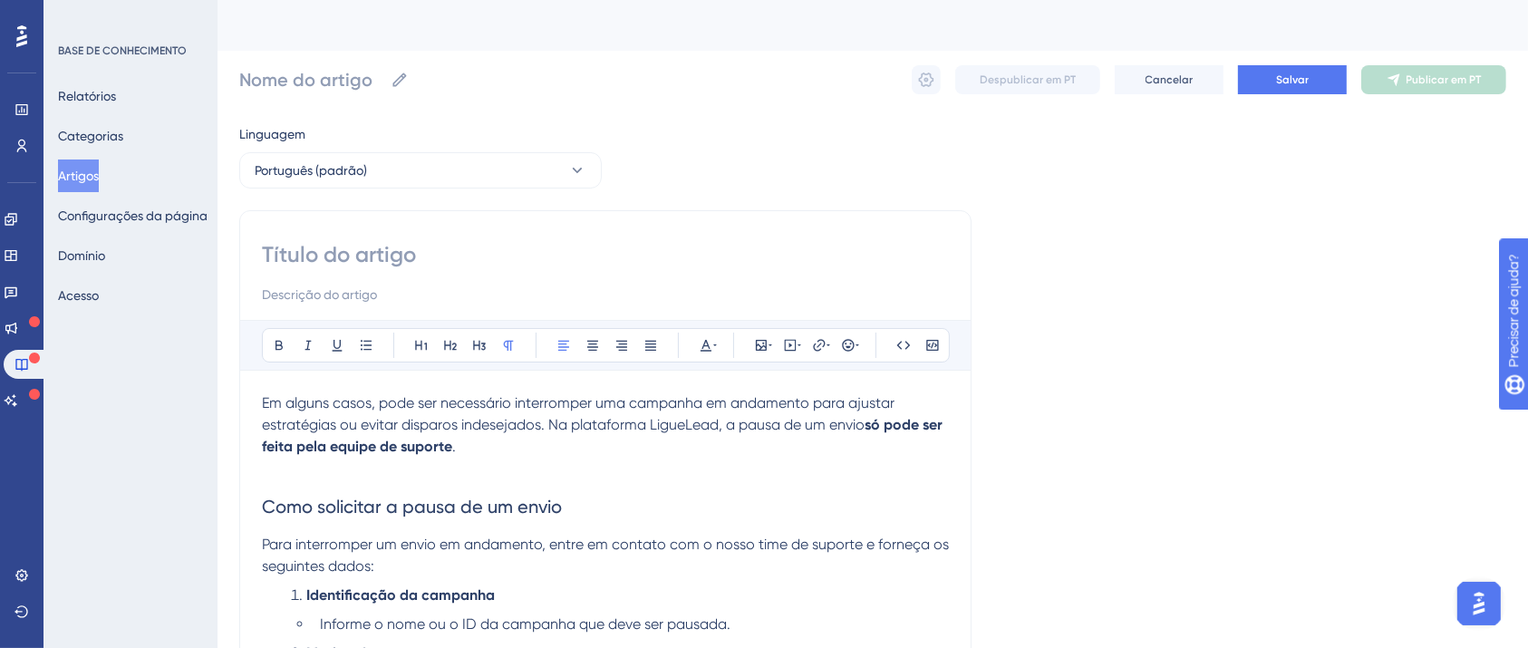
click at [444, 249] on input at bounding box center [605, 254] width 687 height 29
drag, startPoint x: 439, startPoint y: 250, endPoint x: 325, endPoint y: 274, distance: 116.6
click at [325, 274] on div at bounding box center [605, 272] width 687 height 65
click at [318, 294] on input at bounding box center [605, 295] width 687 height 22
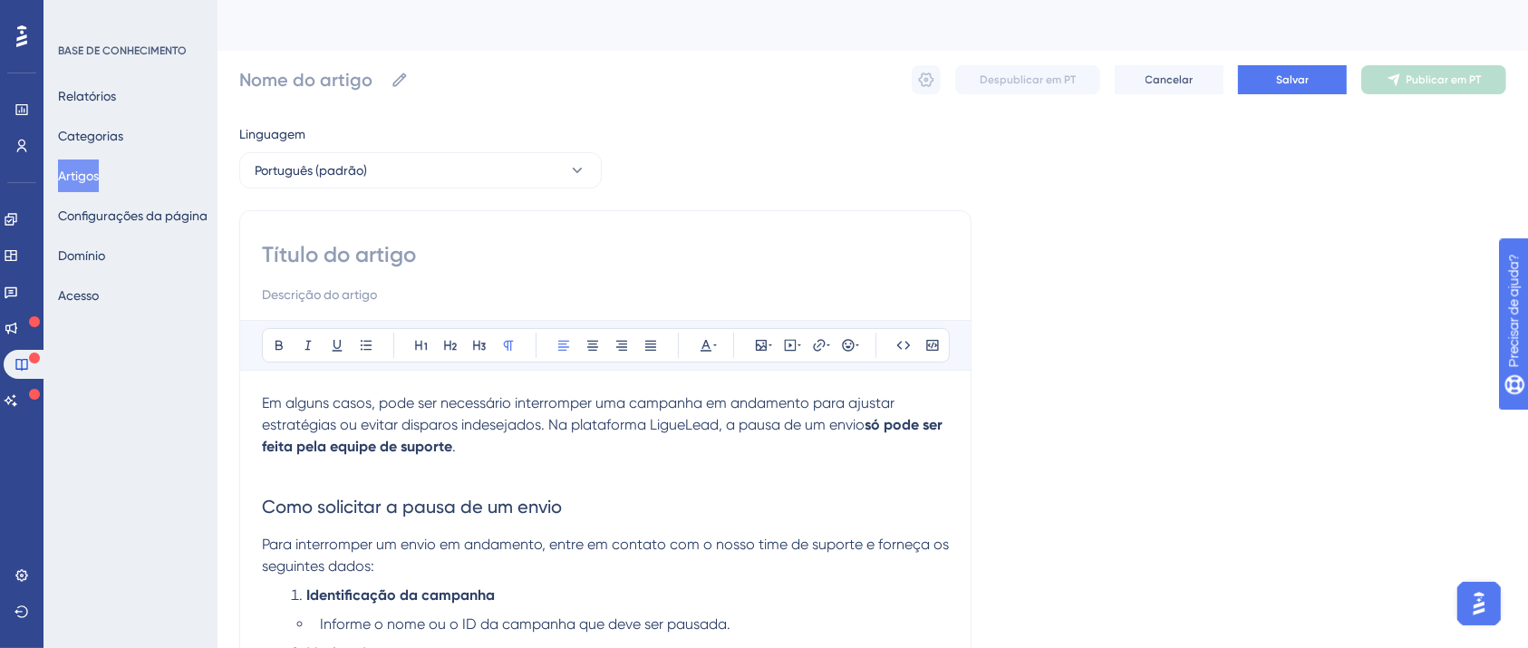
click at [318, 294] on input at bounding box center [605, 295] width 687 height 22
click at [321, 256] on input at bounding box center [605, 254] width 687 height 29
click at [377, 253] on input at bounding box center [605, 254] width 687 height 29
drag, startPoint x: 492, startPoint y: 404, endPoint x: 362, endPoint y: 406, distance: 129.6
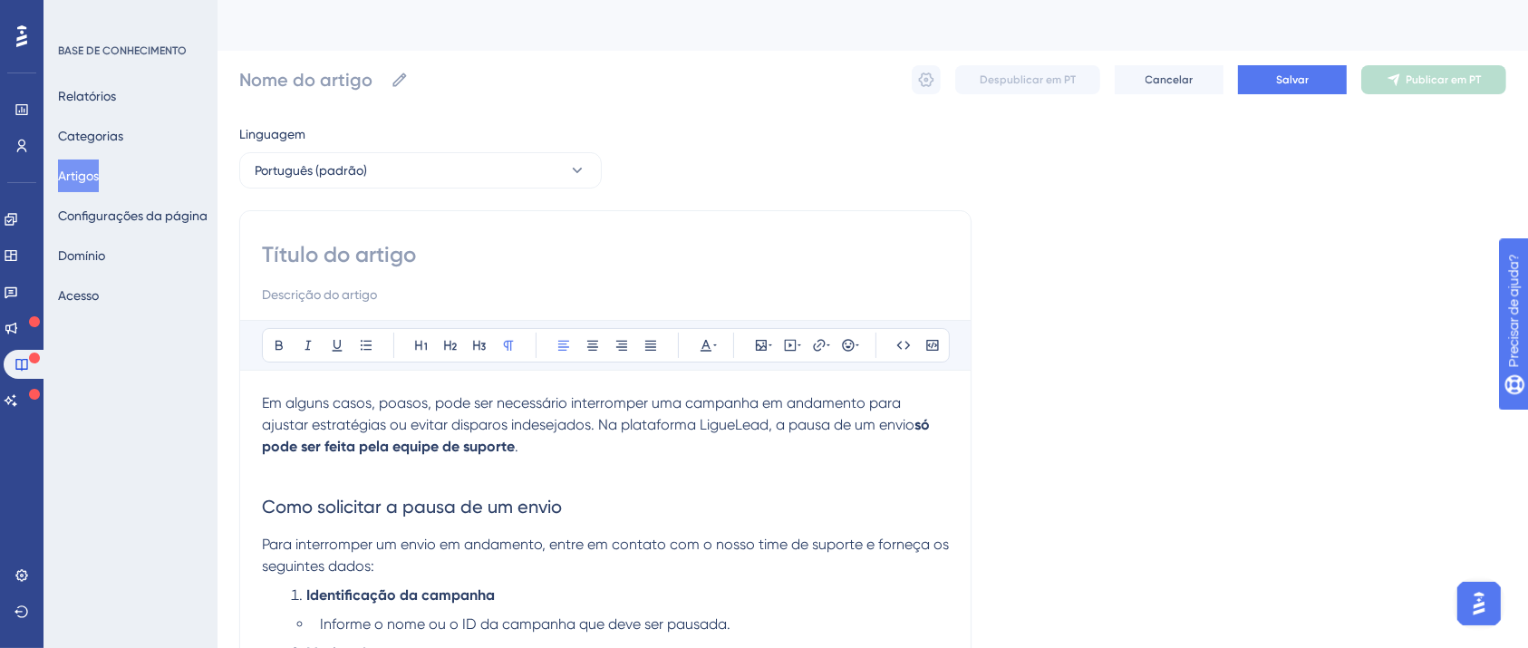
click at [362, 406] on span "Em alguns casos, poasos, pode ser necessário interromper uma campanha em andame…" at bounding box center [588, 413] width 652 height 39
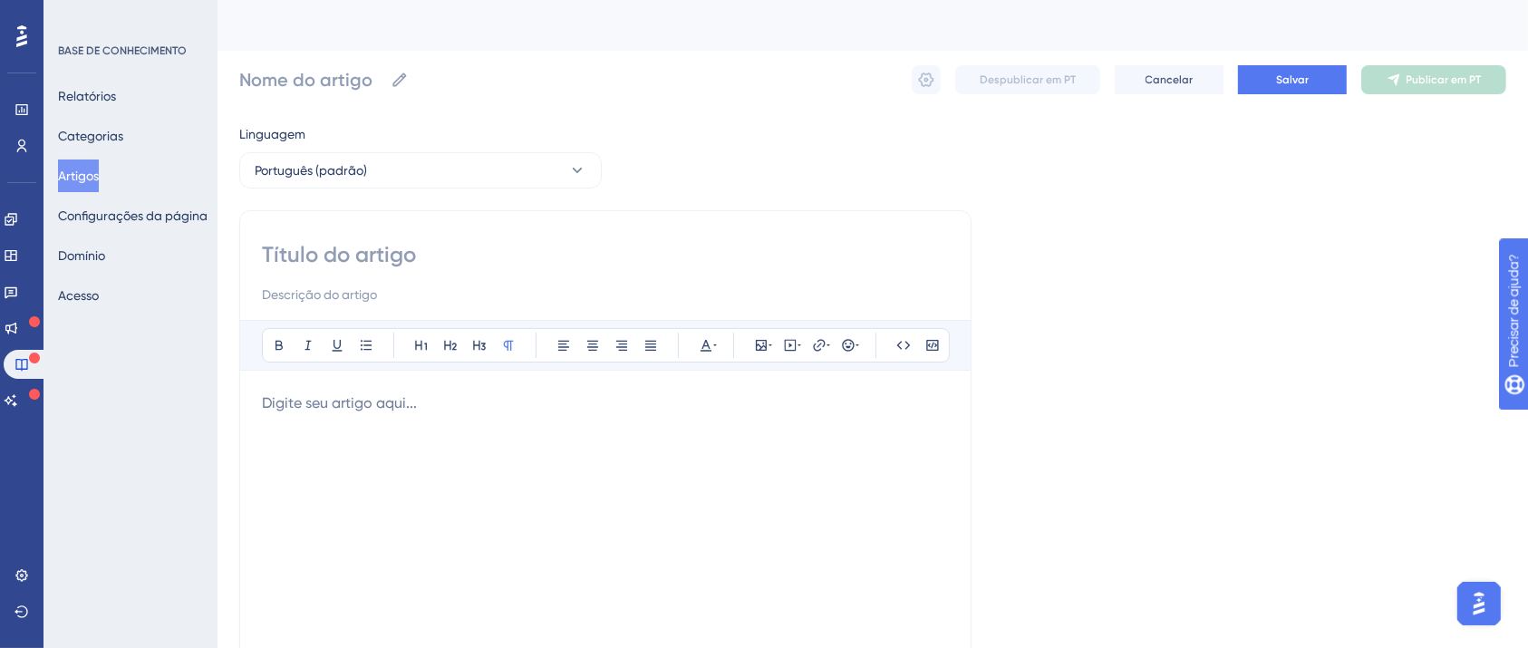
drag, startPoint x: 352, startPoint y: 278, endPoint x: 350, endPoint y: 258, distance: 20.0
click at [351, 278] on div at bounding box center [605, 272] width 687 height 65
click at [350, 258] on input at bounding box center [605, 254] width 687 height 29
type input "Como pausar u"
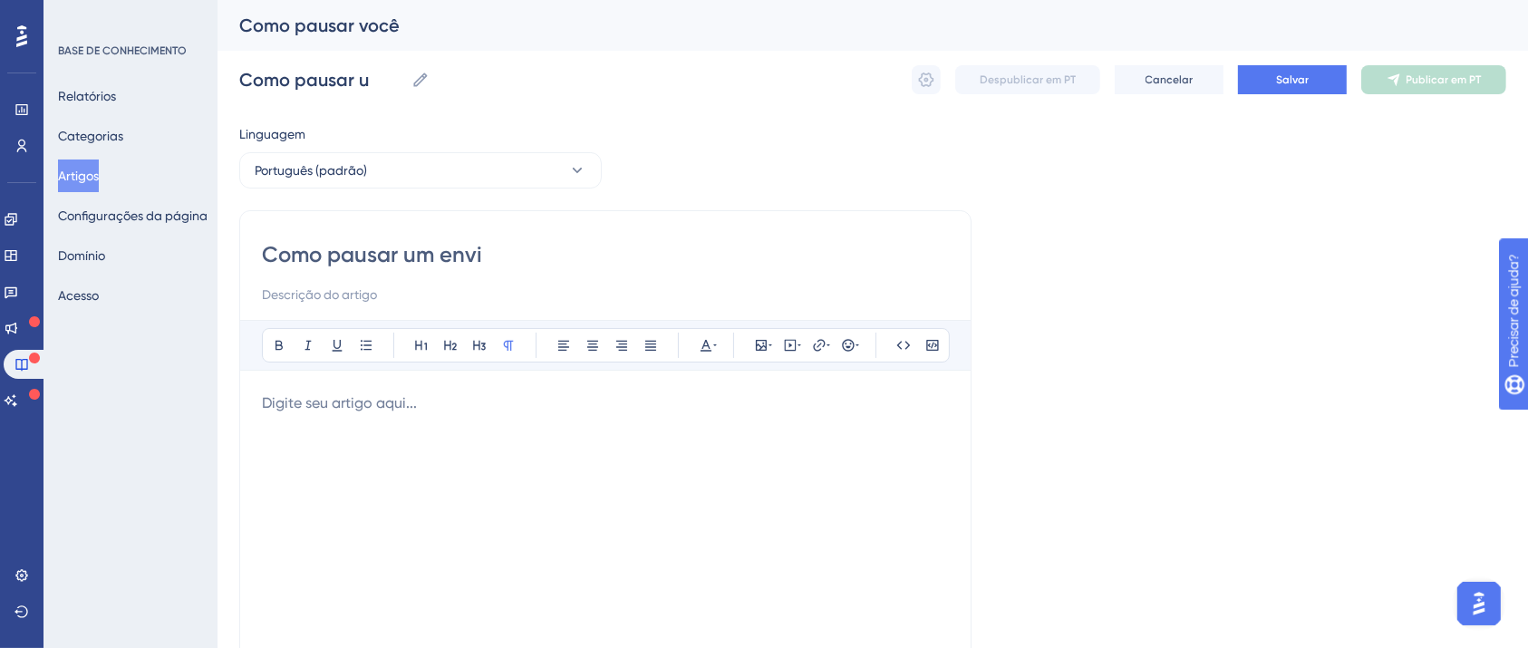
type input "Como pausar um envio"
type input "Como pausar um envio?"
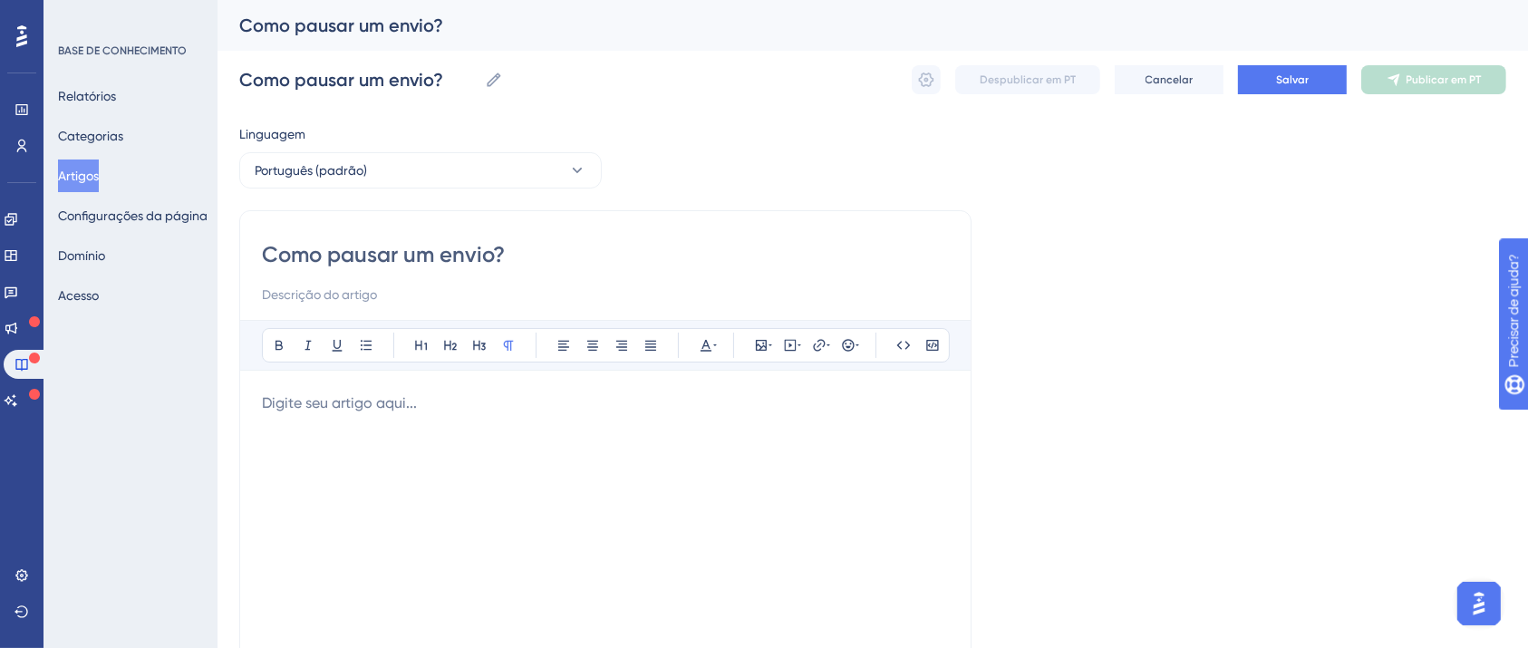
click at [478, 407] on p at bounding box center [605, 403] width 687 height 22
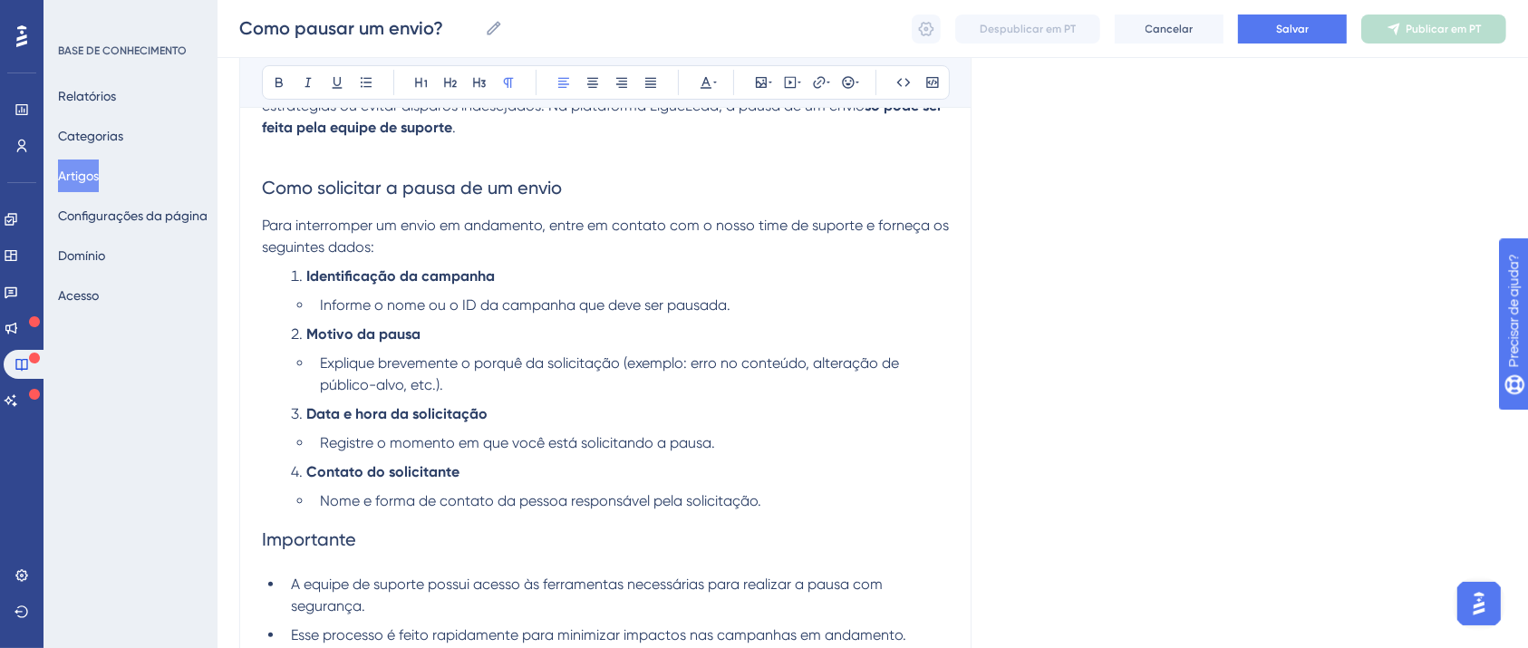
scroll to position [359, 18]
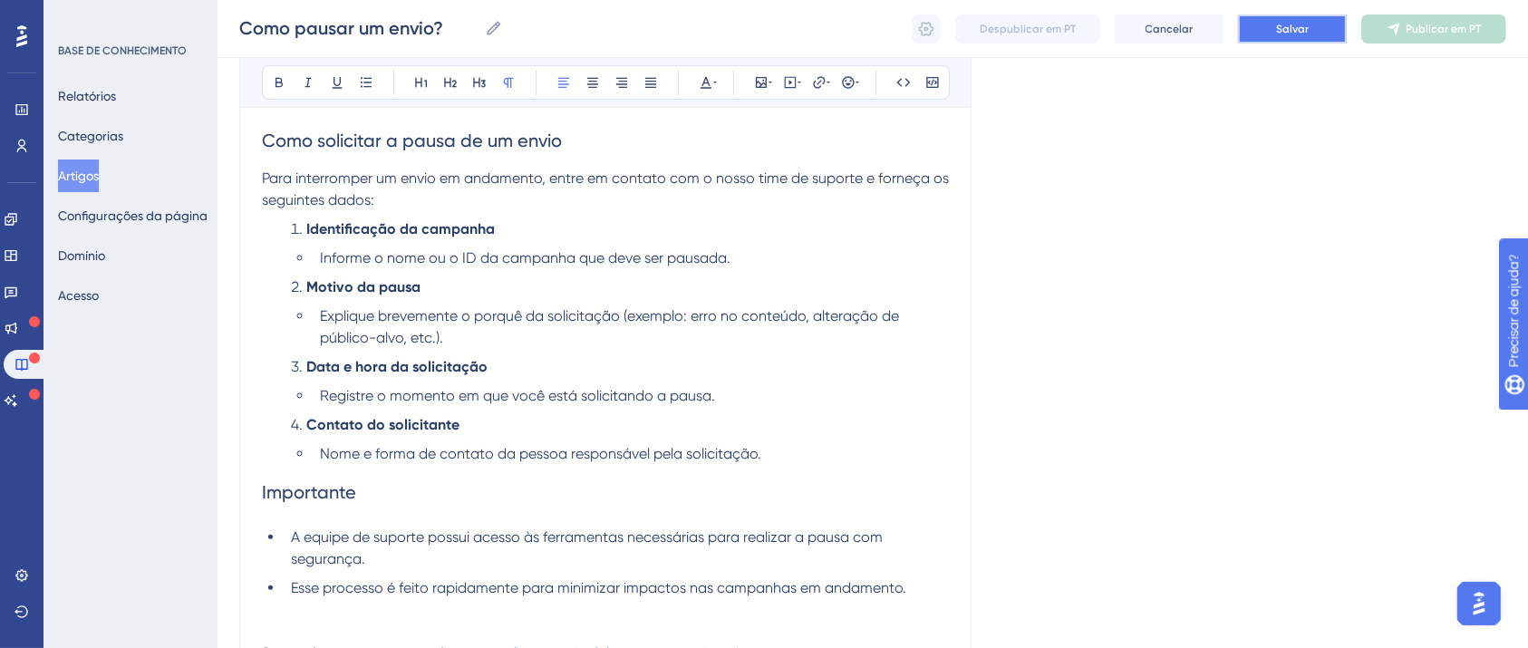
click at [1294, 35] on button "Salvar" at bounding box center [1292, 28] width 109 height 29
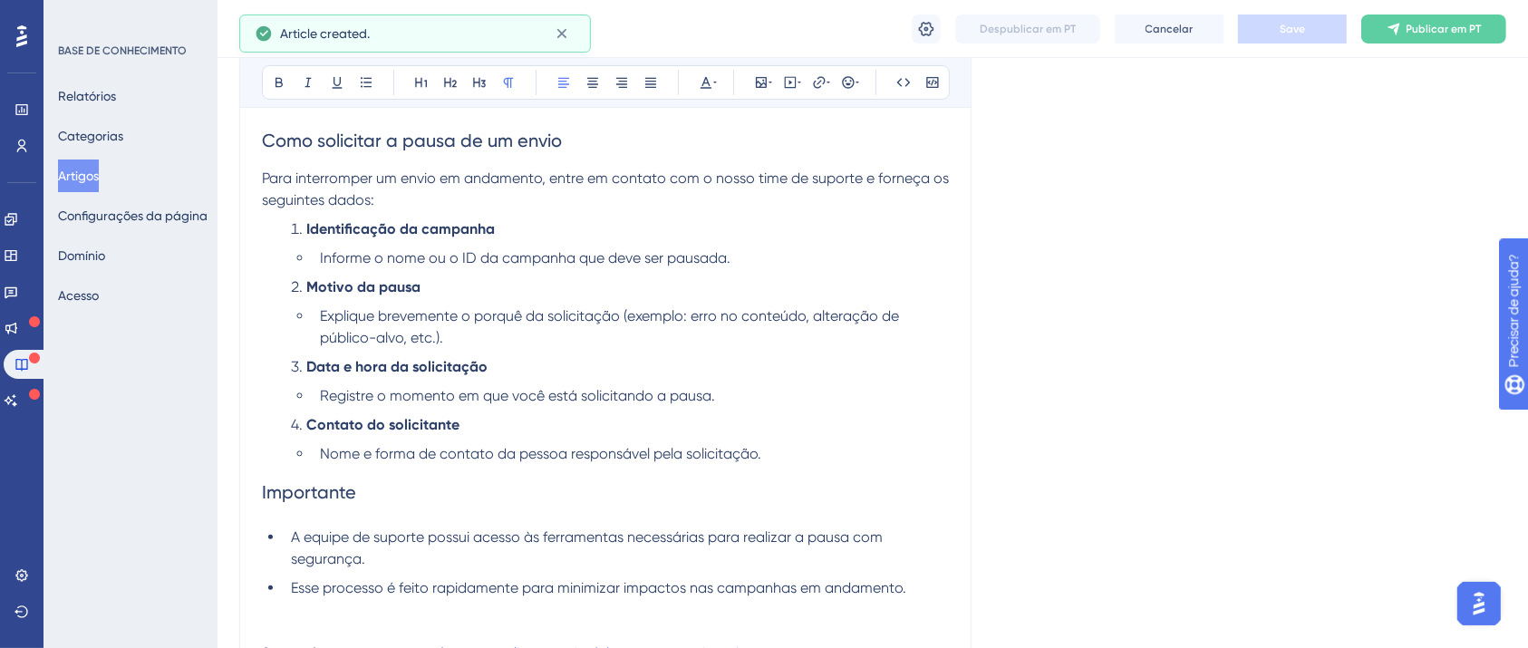
scroll to position [359, 0]
click at [1274, 21] on button "Salvar" at bounding box center [1292, 28] width 109 height 29
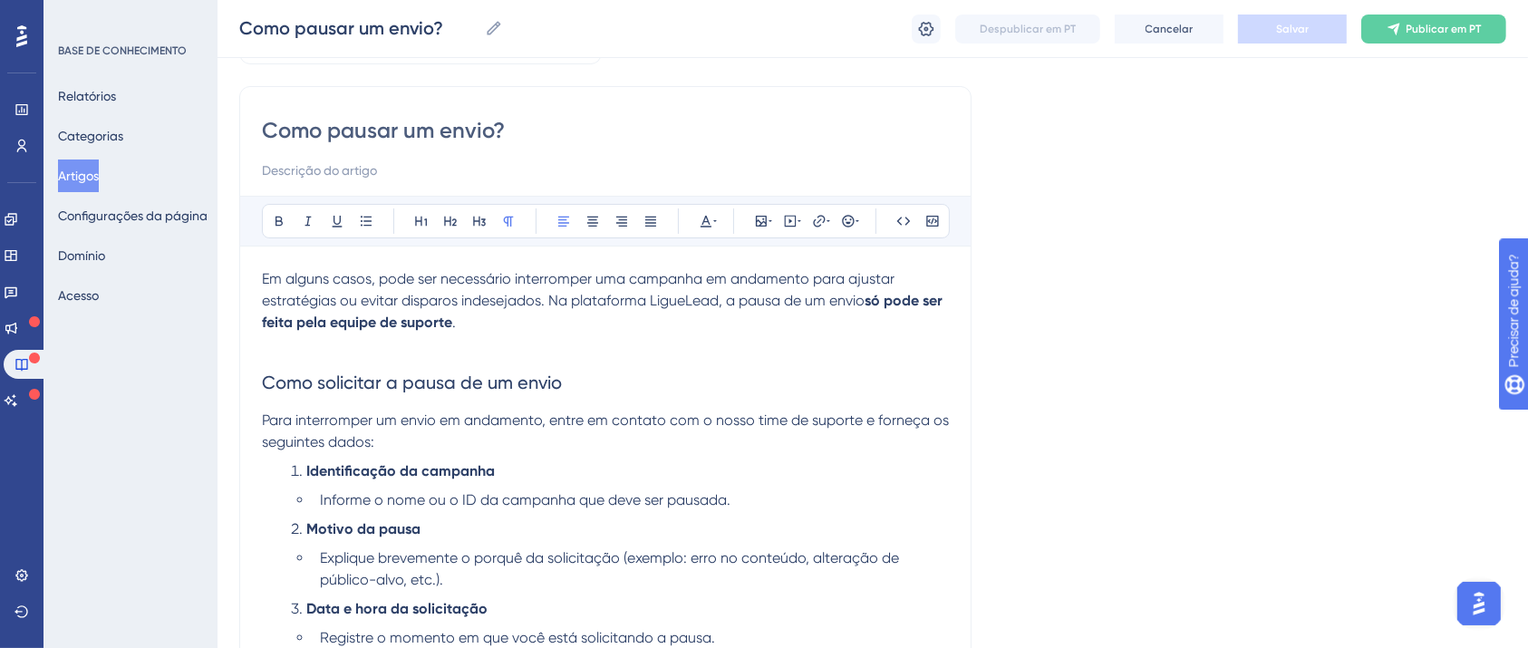
scroll to position [0, 0]
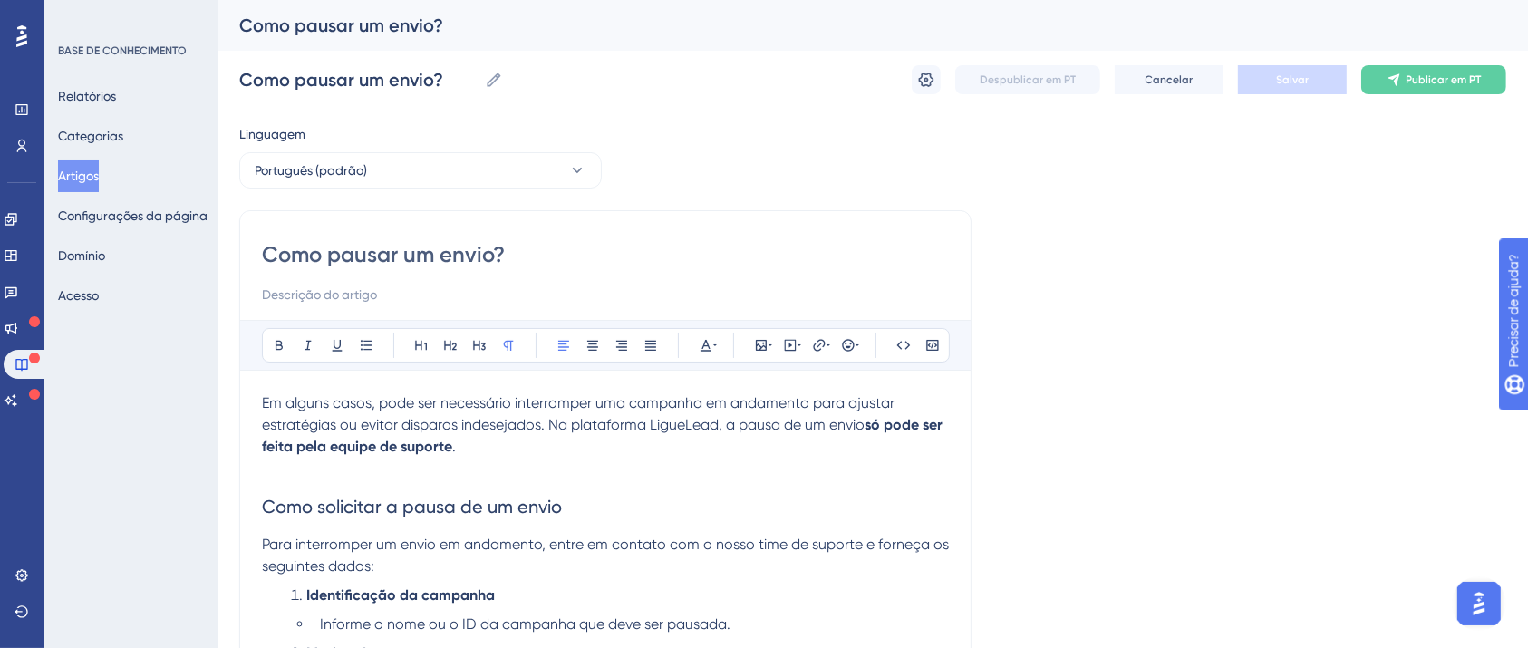
click at [97, 172] on font "Artigos" at bounding box center [78, 176] width 41 height 14
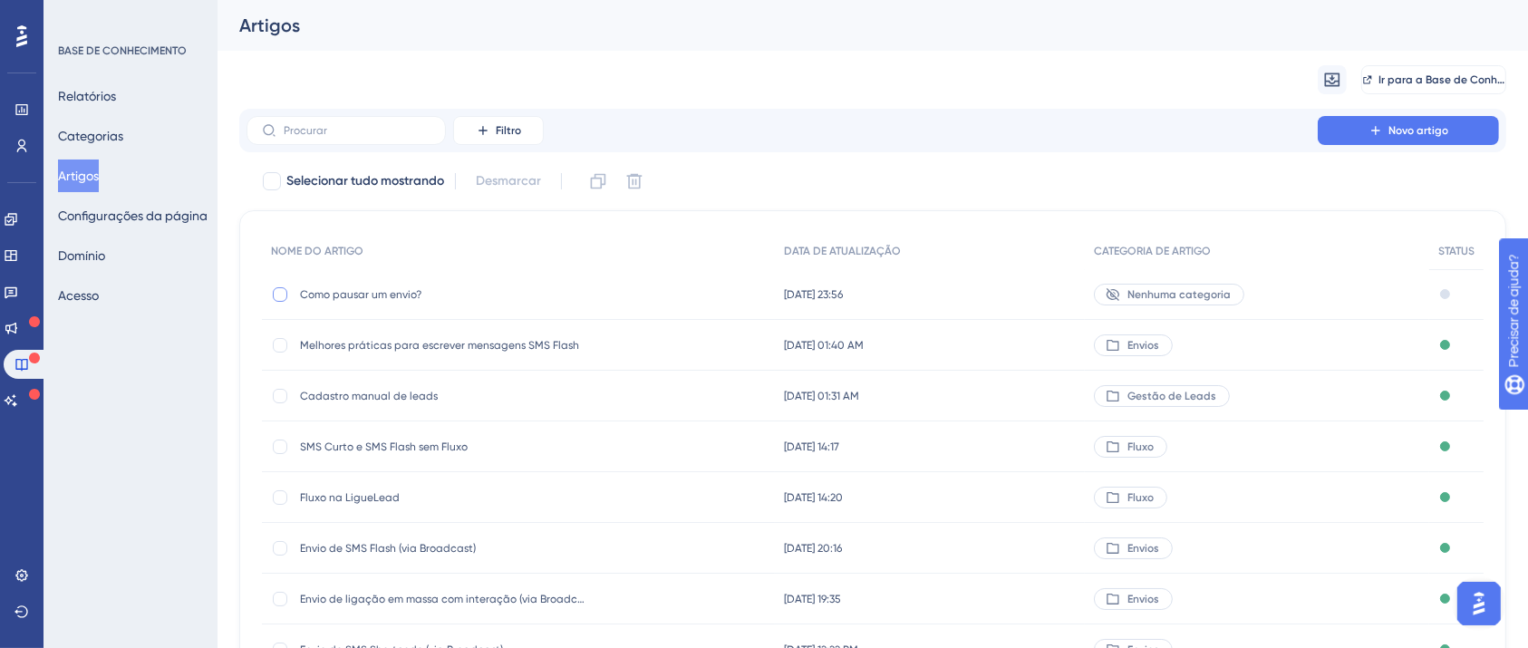
click at [283, 294] on div at bounding box center [280, 294] width 14 height 14
click at [287, 294] on div at bounding box center [280, 294] width 18 height 18
checkbox input "false"
click at [1140, 301] on div "Nenhuma categoria" at bounding box center [1169, 295] width 150 height 22
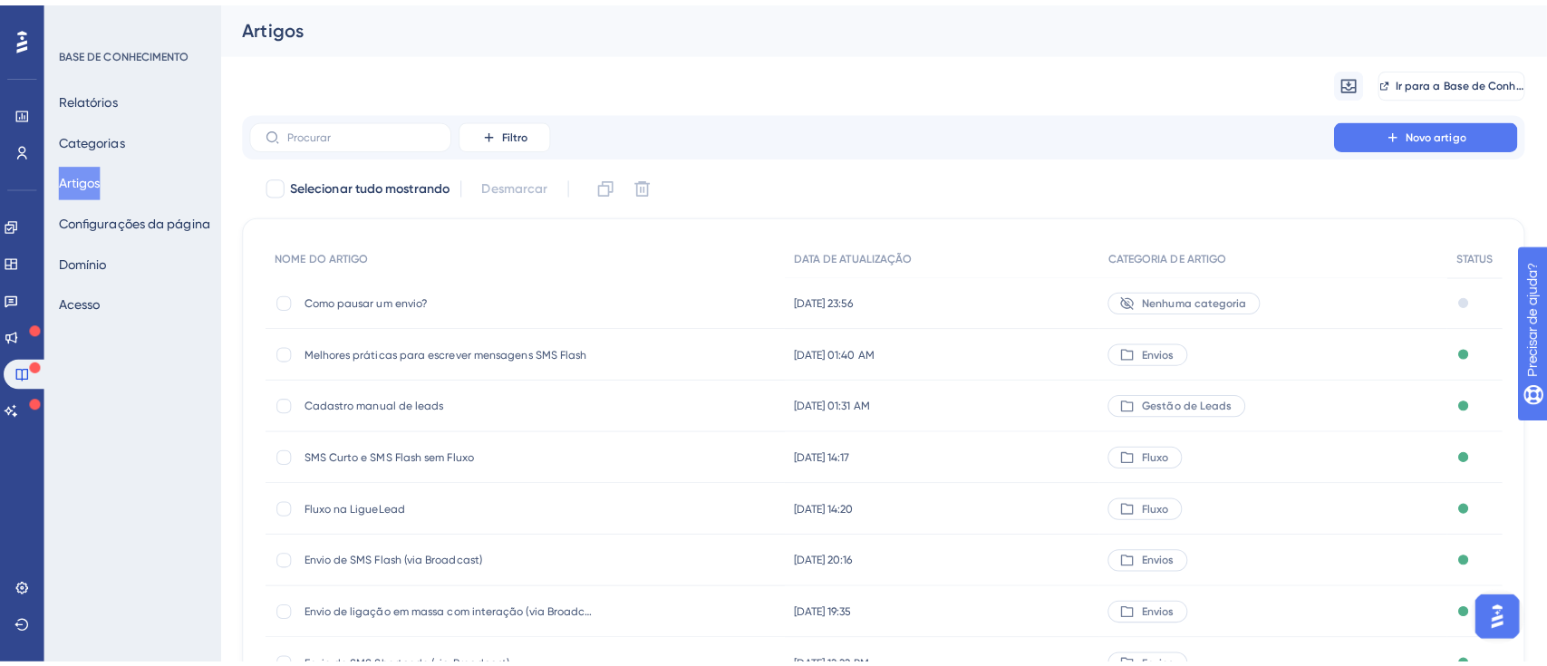
scroll to position [366, 0]
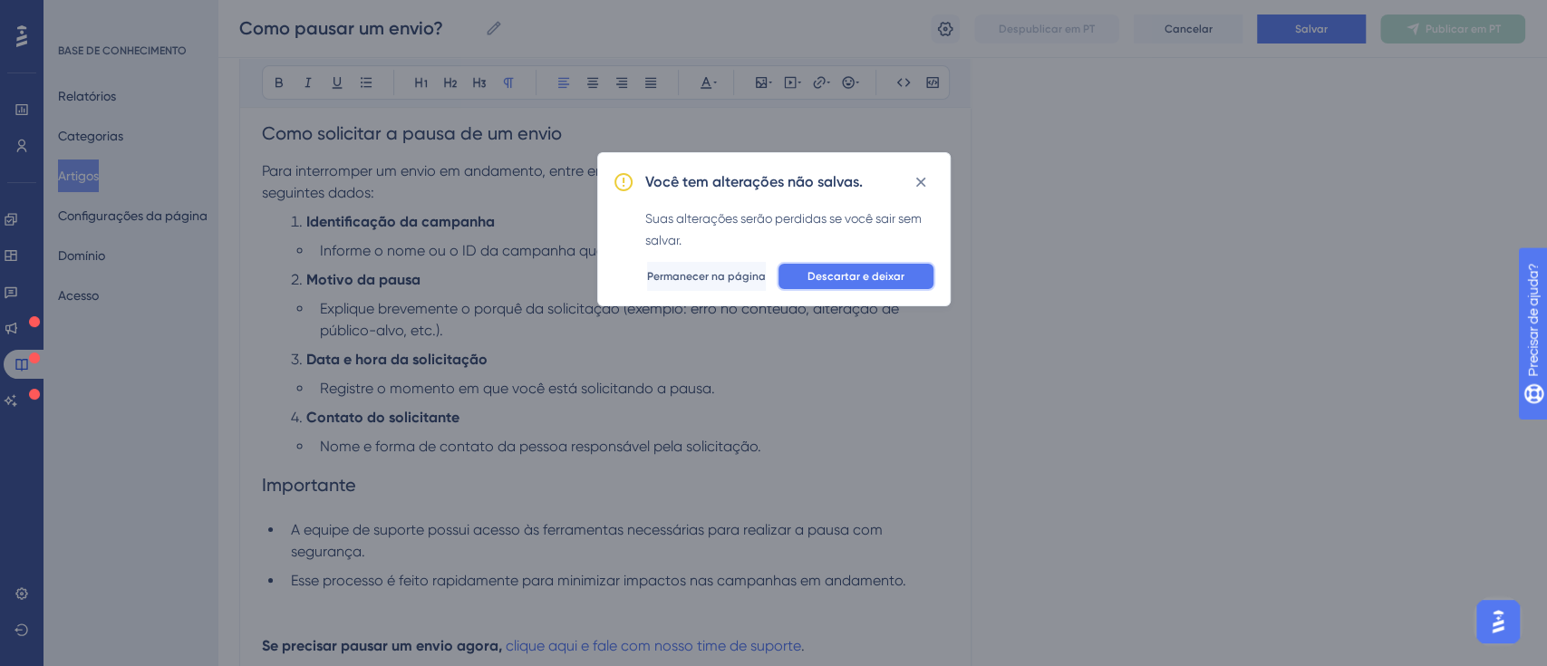
click at [827, 281] on font "Descartar e deixar" at bounding box center [855, 276] width 97 height 13
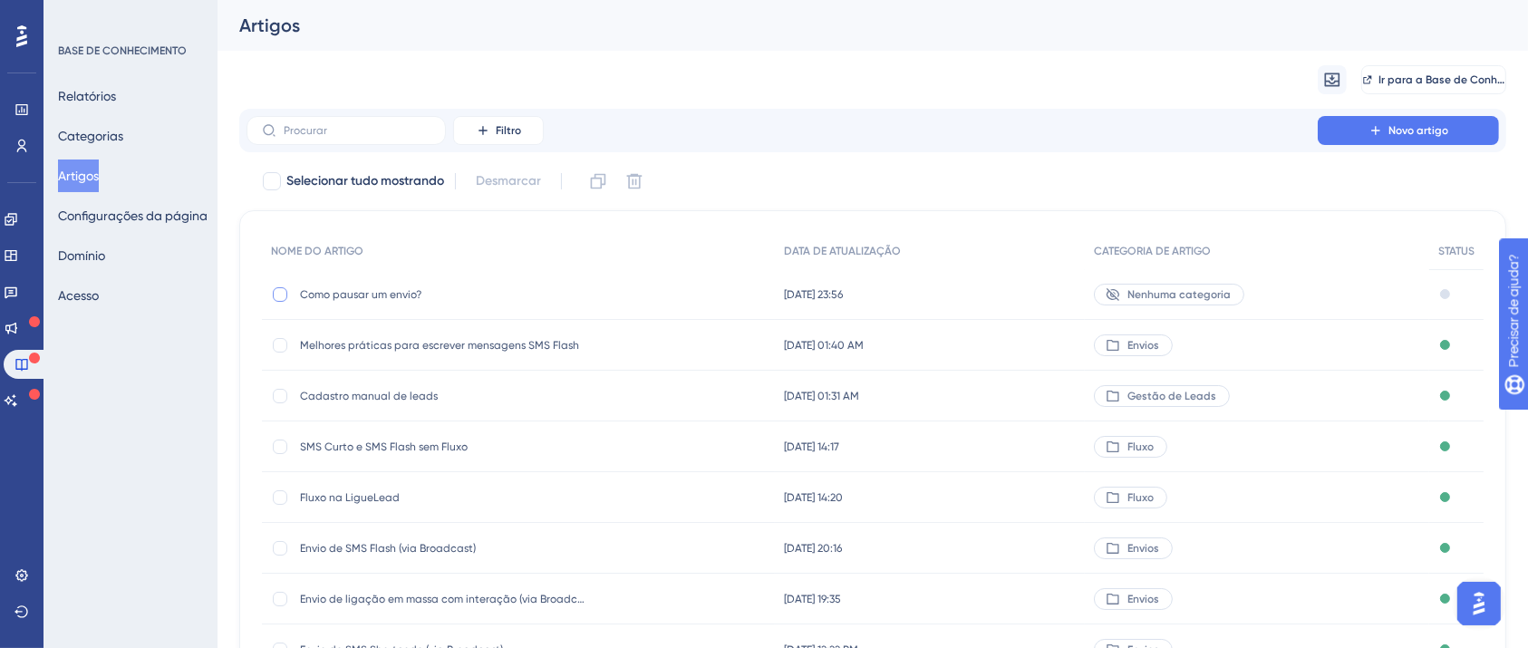
click at [279, 288] on div at bounding box center [280, 294] width 14 height 14
click at [282, 291] on icon at bounding box center [279, 294] width 7 height 14
checkbox input "false"
click at [1165, 289] on font "Nenhuma categoria" at bounding box center [1178, 294] width 103 height 13
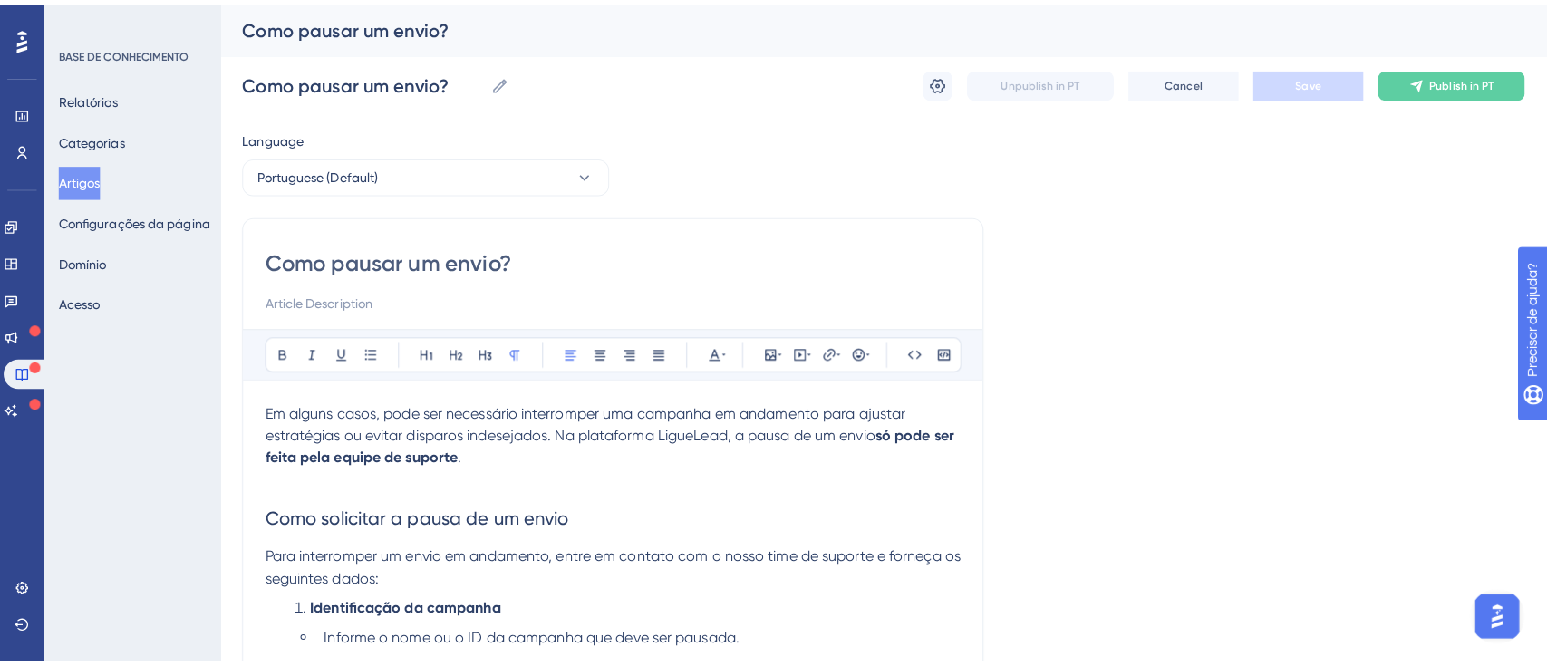
scroll to position [366, 0]
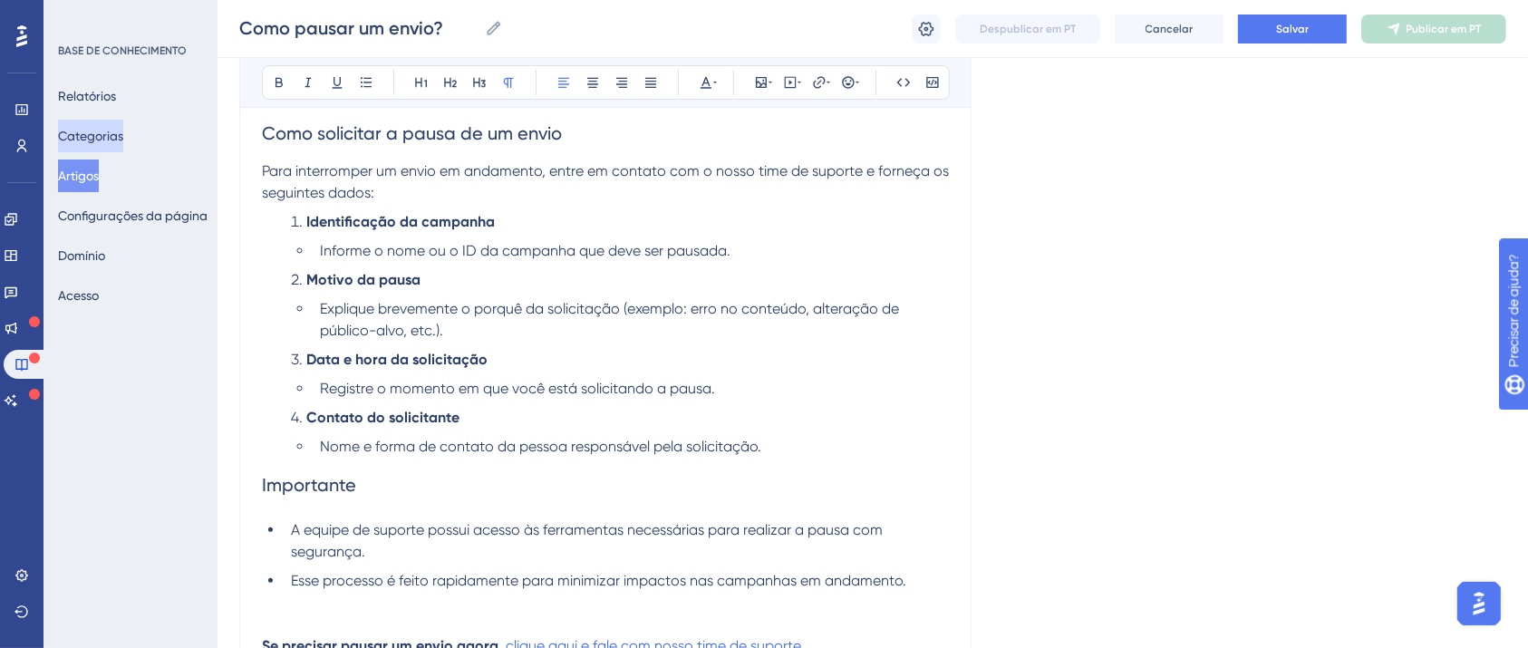
click at [114, 138] on font "Categorias" at bounding box center [90, 136] width 65 height 14
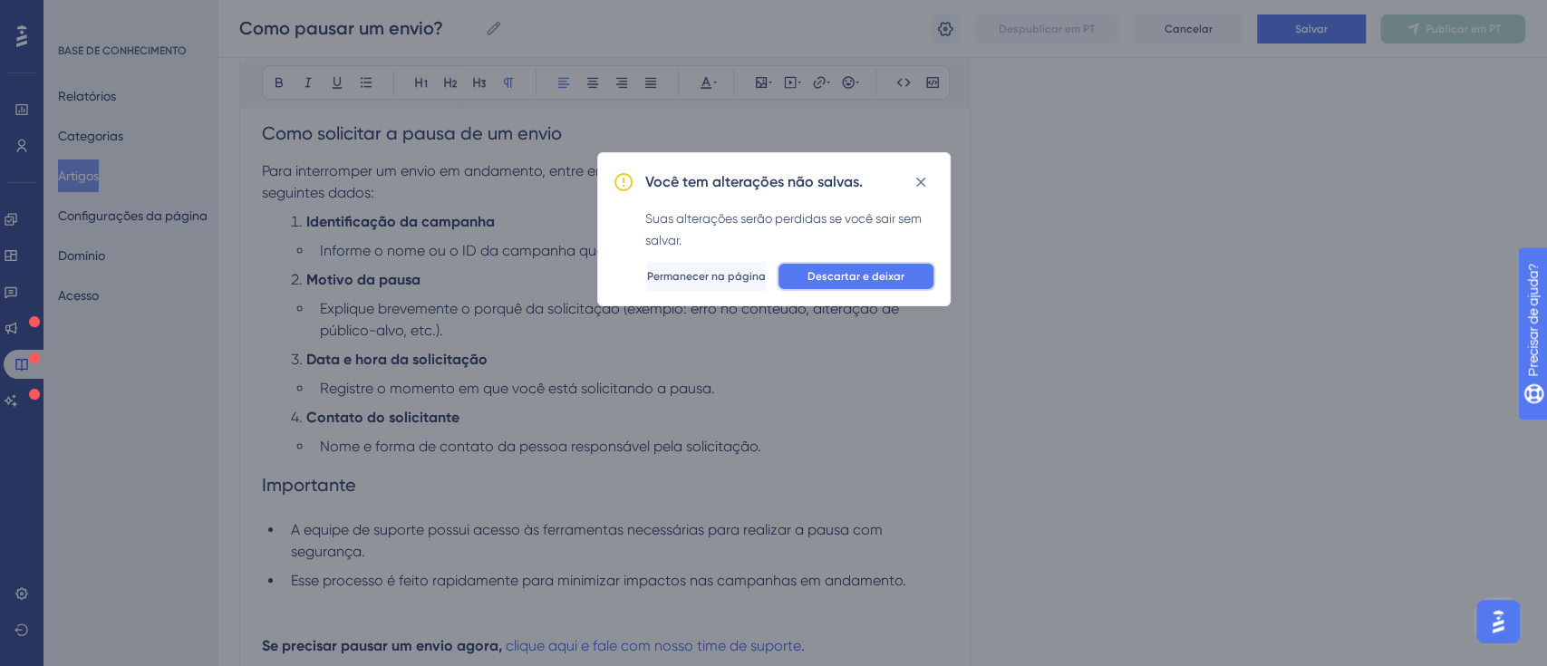
click at [833, 269] on span "Descartar e deixar" at bounding box center [855, 276] width 97 height 14
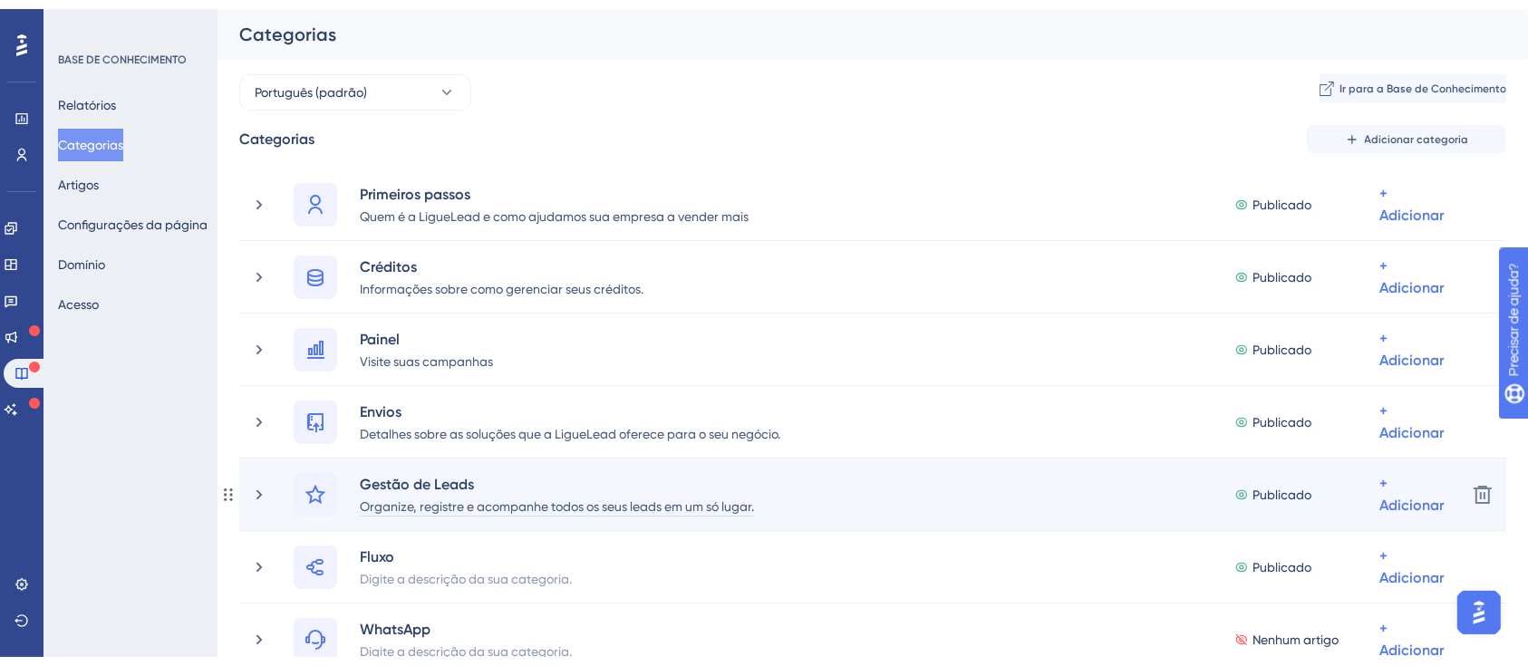
scroll to position [241, 0]
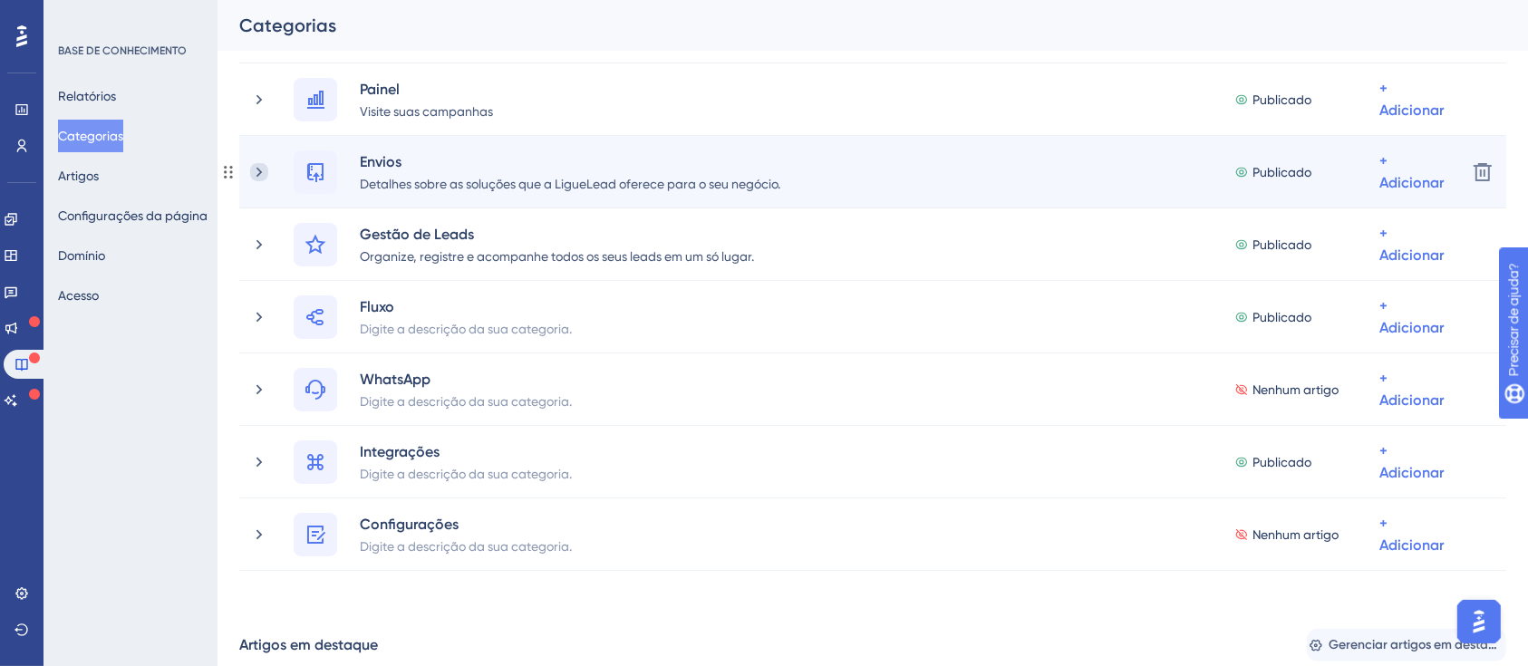
click at [258, 173] on icon at bounding box center [258, 172] width 5 height 10
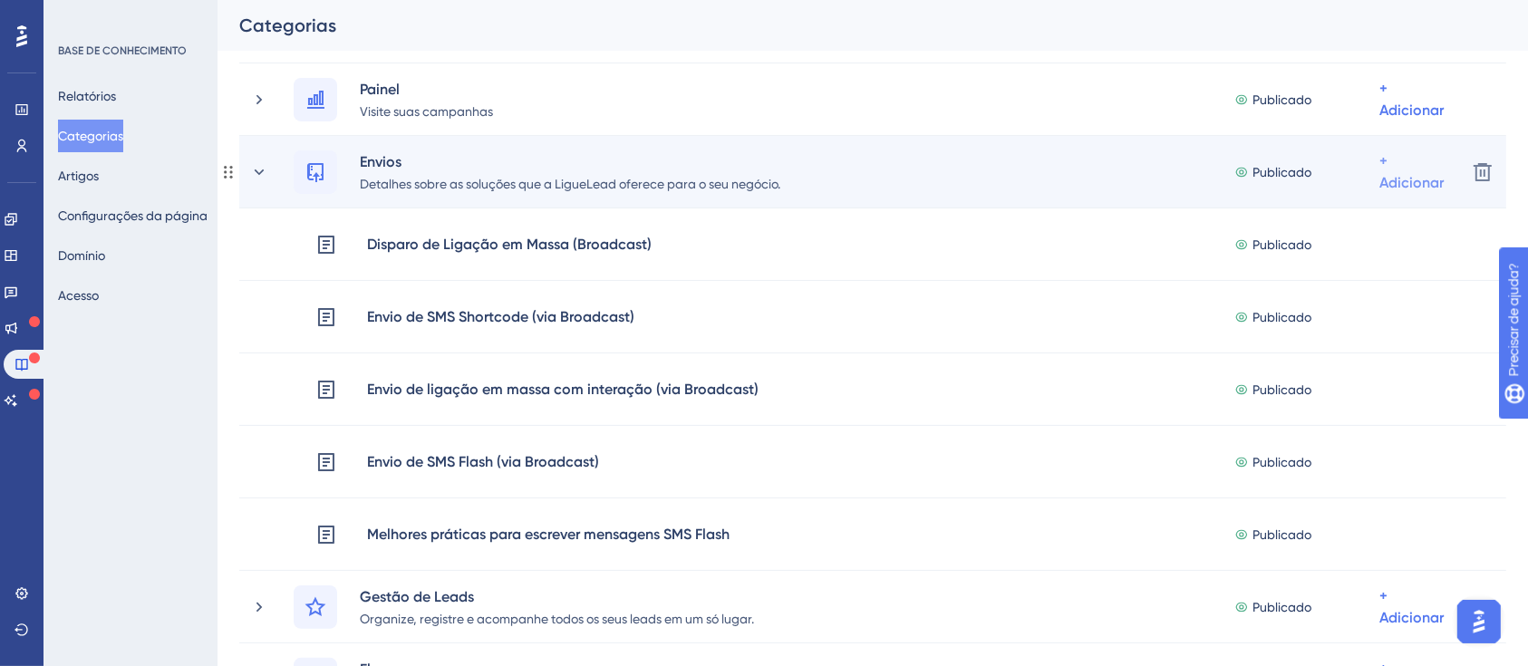
click at [1326, 265] on font "Adicionar artigos" at bounding box center [1339, 267] width 100 height 14
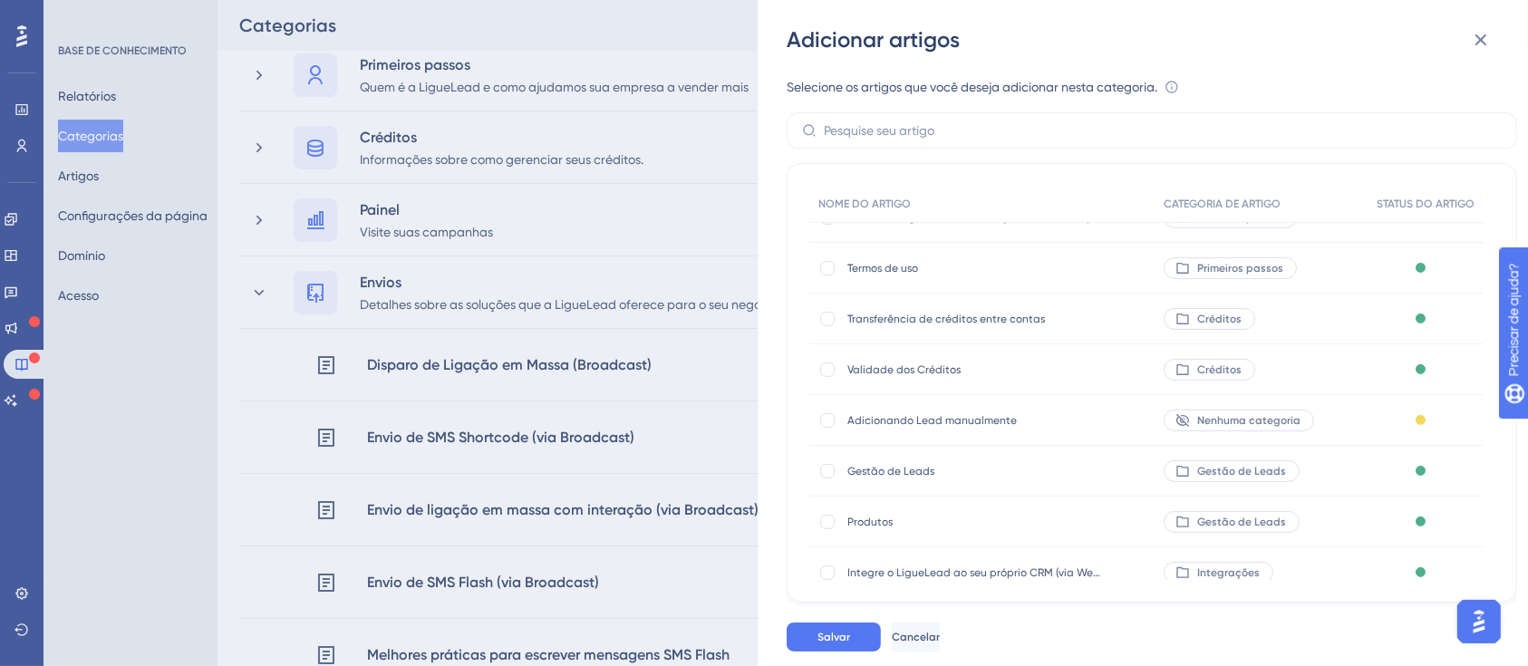
scroll to position [54, 0]
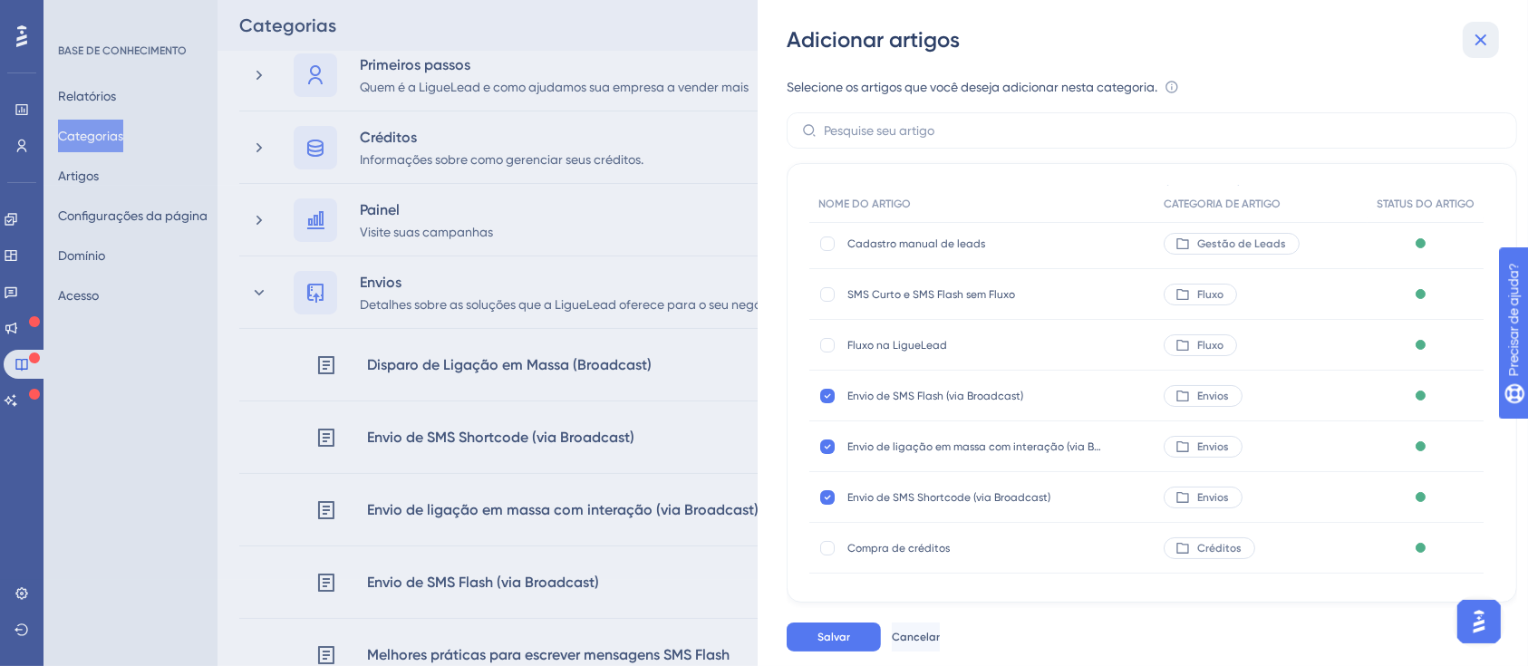
click at [1481, 48] on icon at bounding box center [1481, 40] width 22 height 22
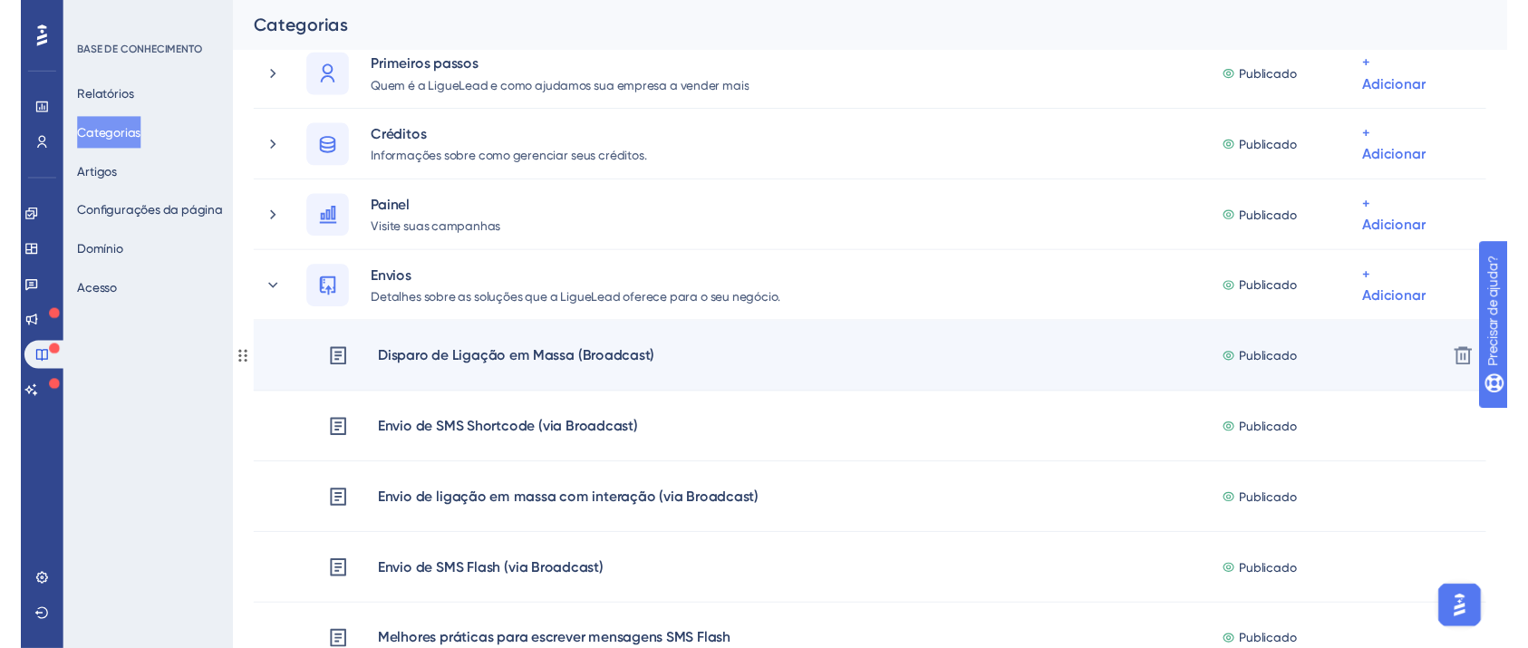
scroll to position [0, 0]
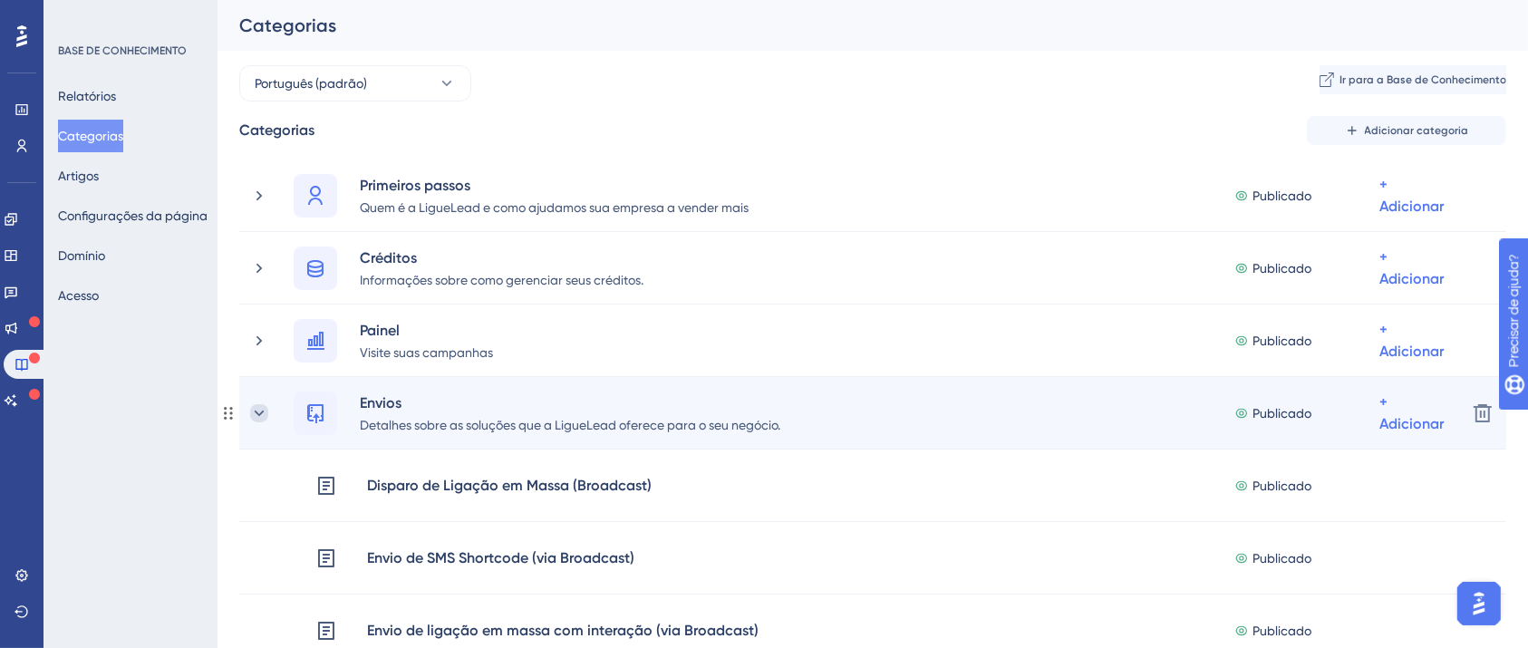
click at [256, 411] on icon at bounding box center [259, 413] width 18 height 18
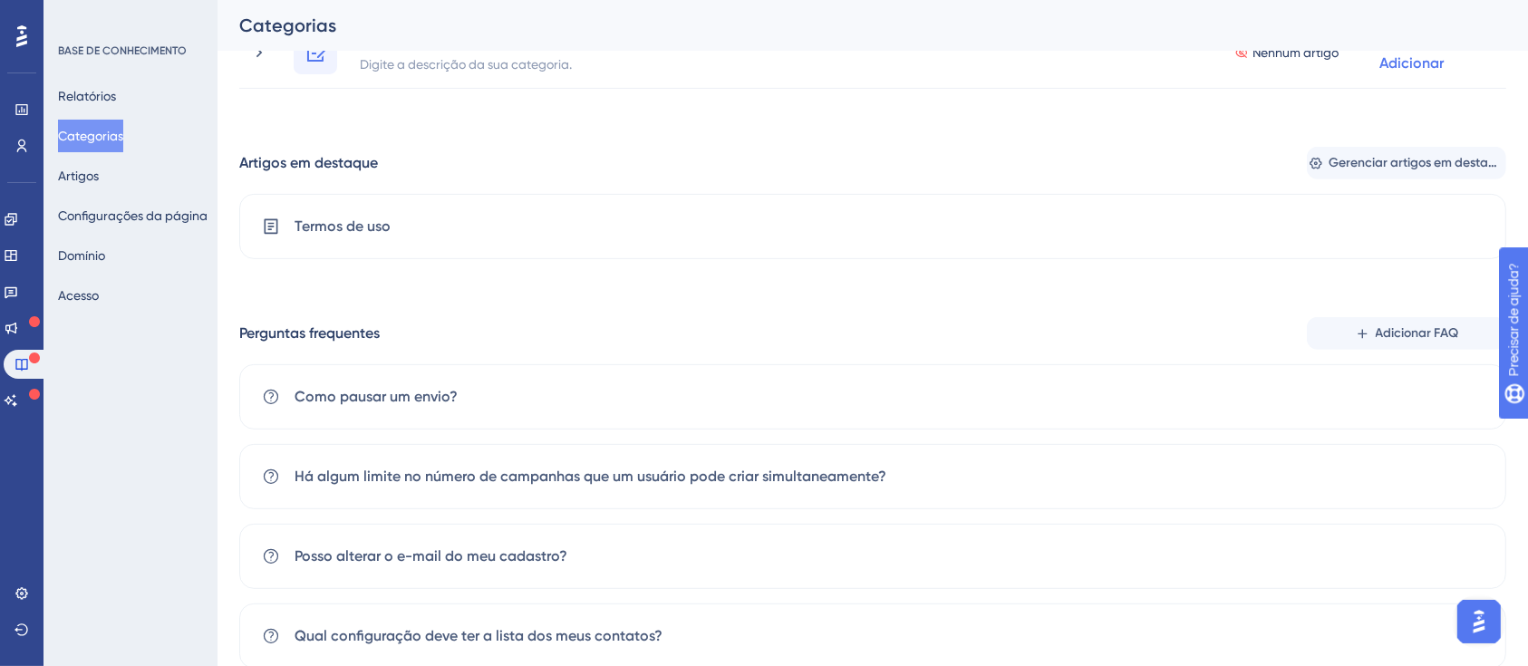
scroll to position [725, 0]
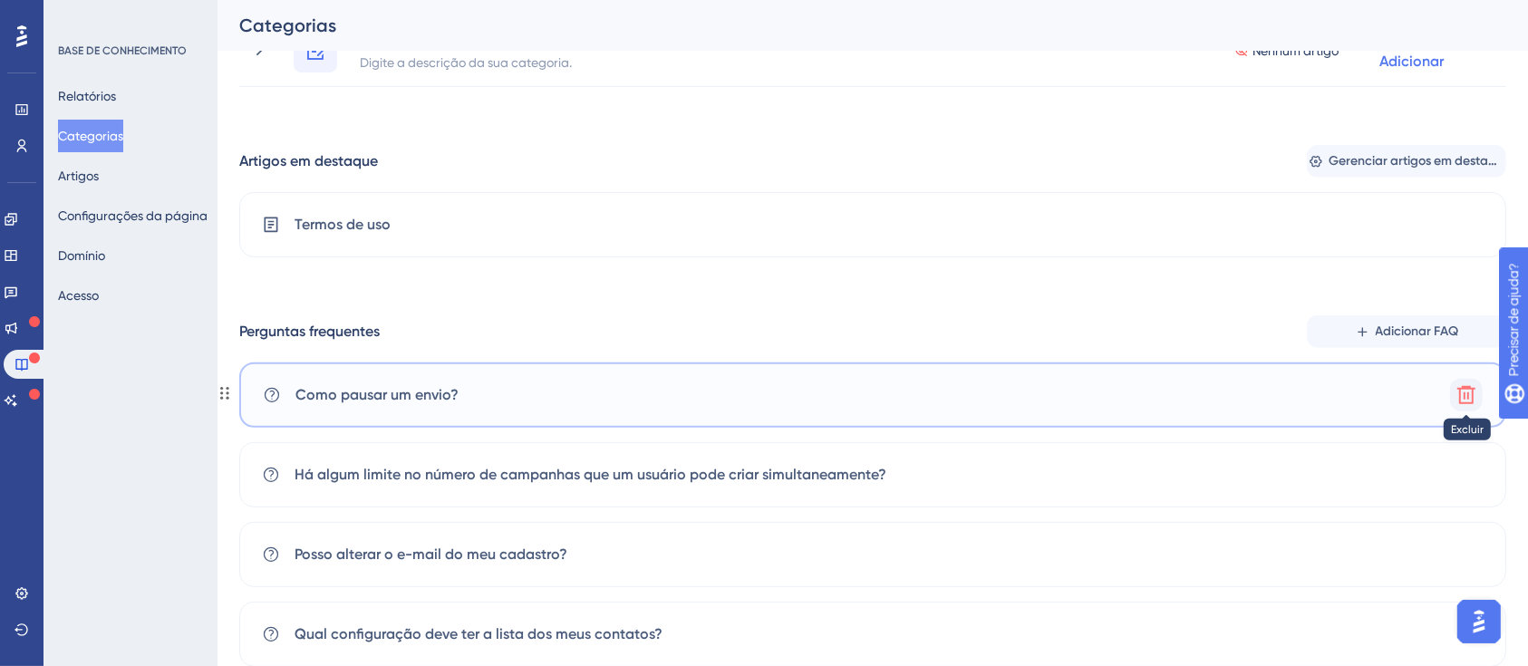
click at [1468, 392] on icon at bounding box center [1466, 395] width 18 height 18
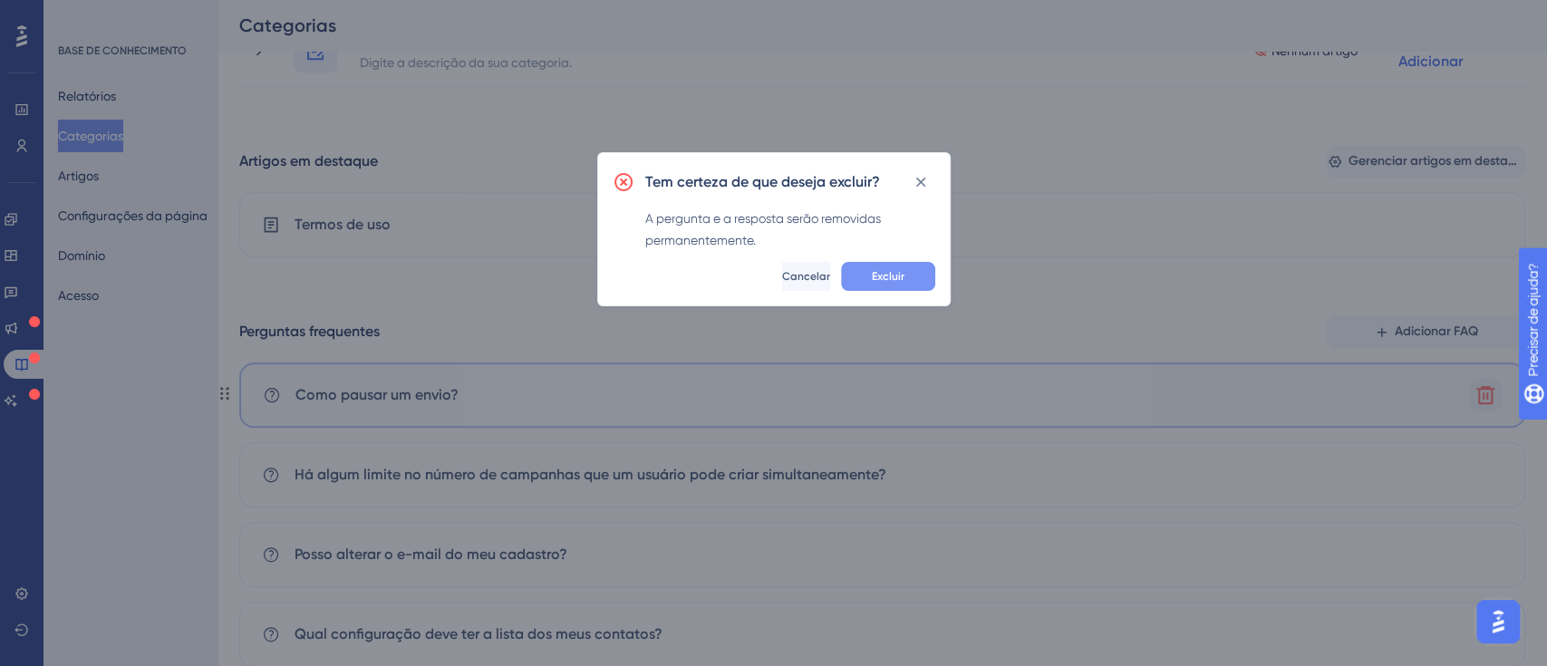
click at [887, 271] on font "Excluir" at bounding box center [888, 276] width 33 height 13
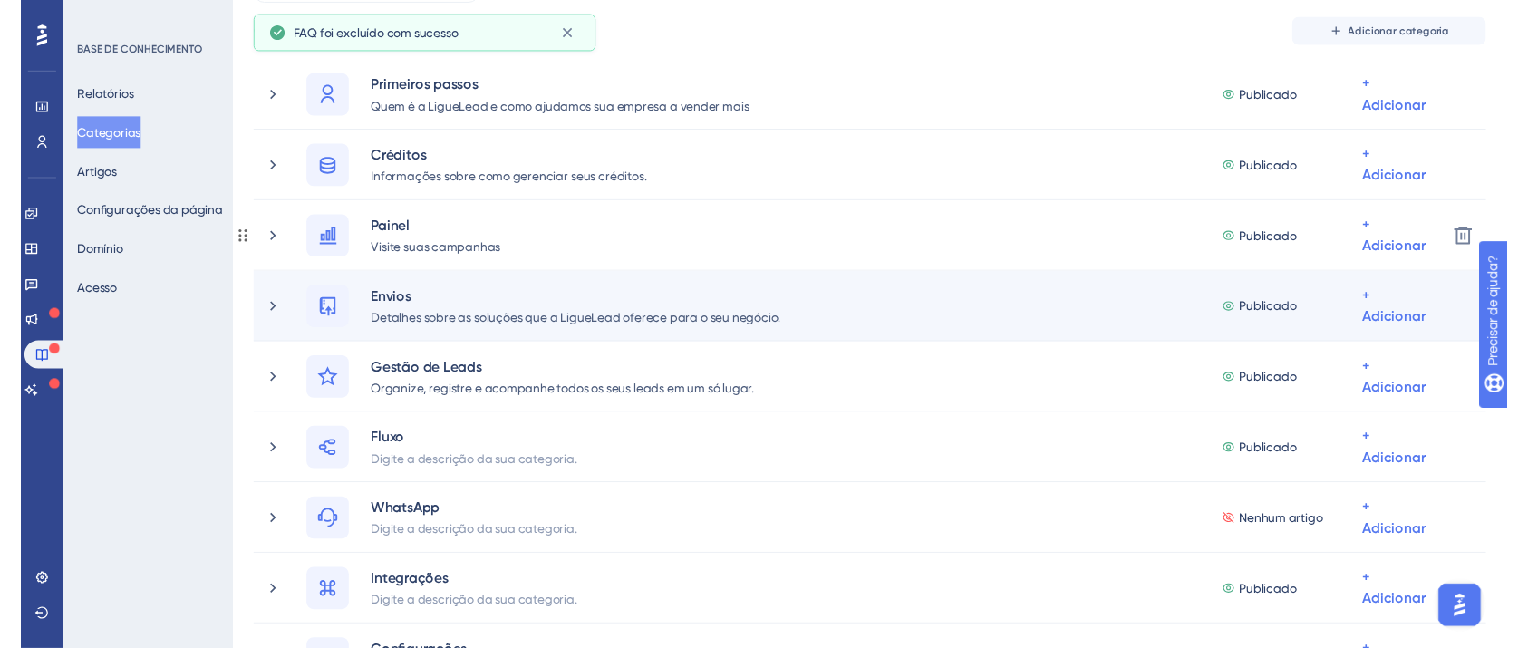
scroll to position [0, 0]
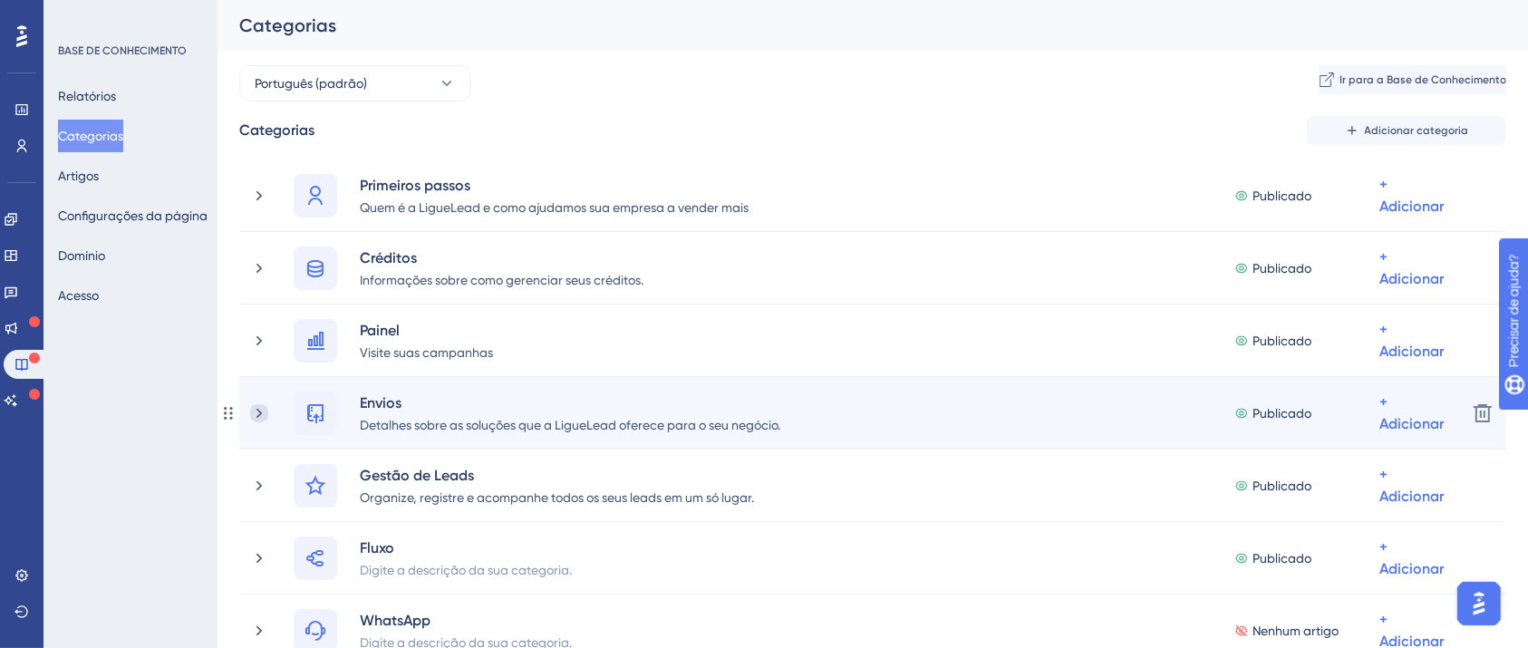
click at [260, 411] on icon at bounding box center [258, 413] width 5 height 10
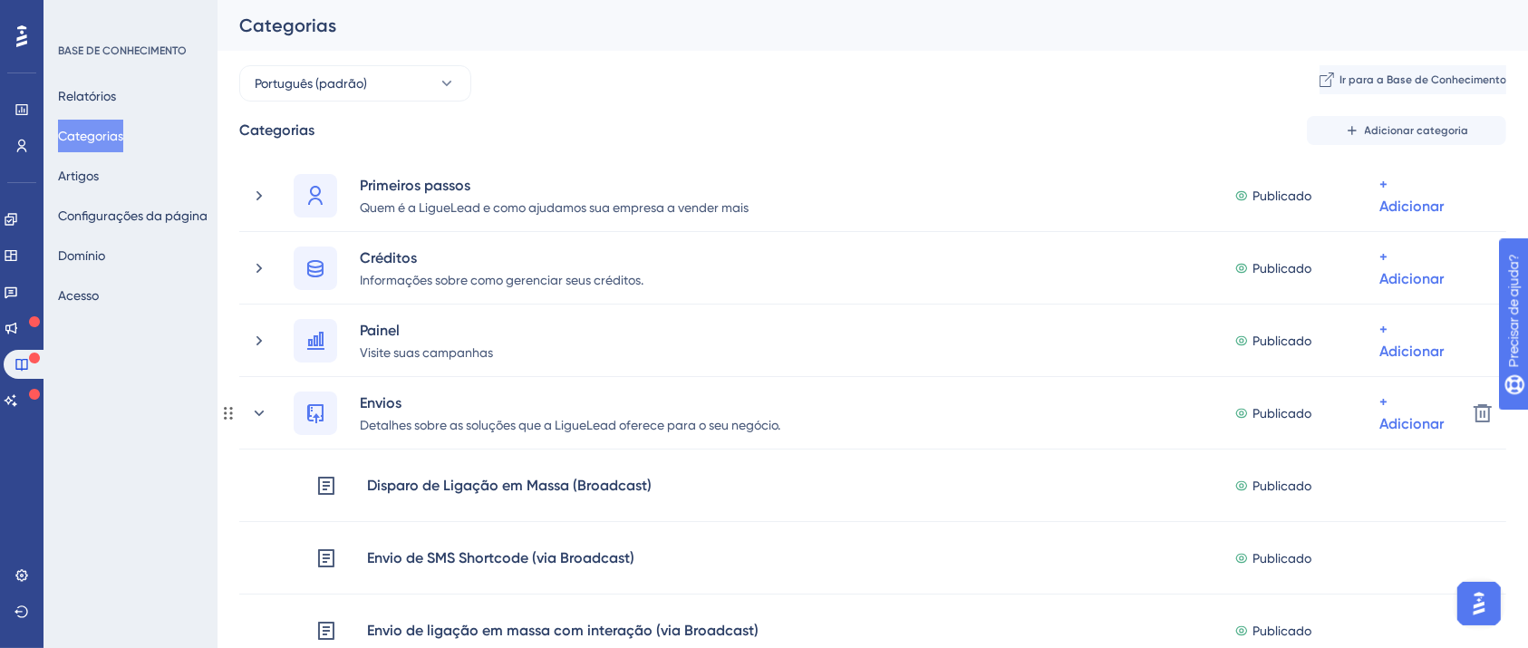
click at [260, 411] on icon at bounding box center [259, 413] width 18 height 18
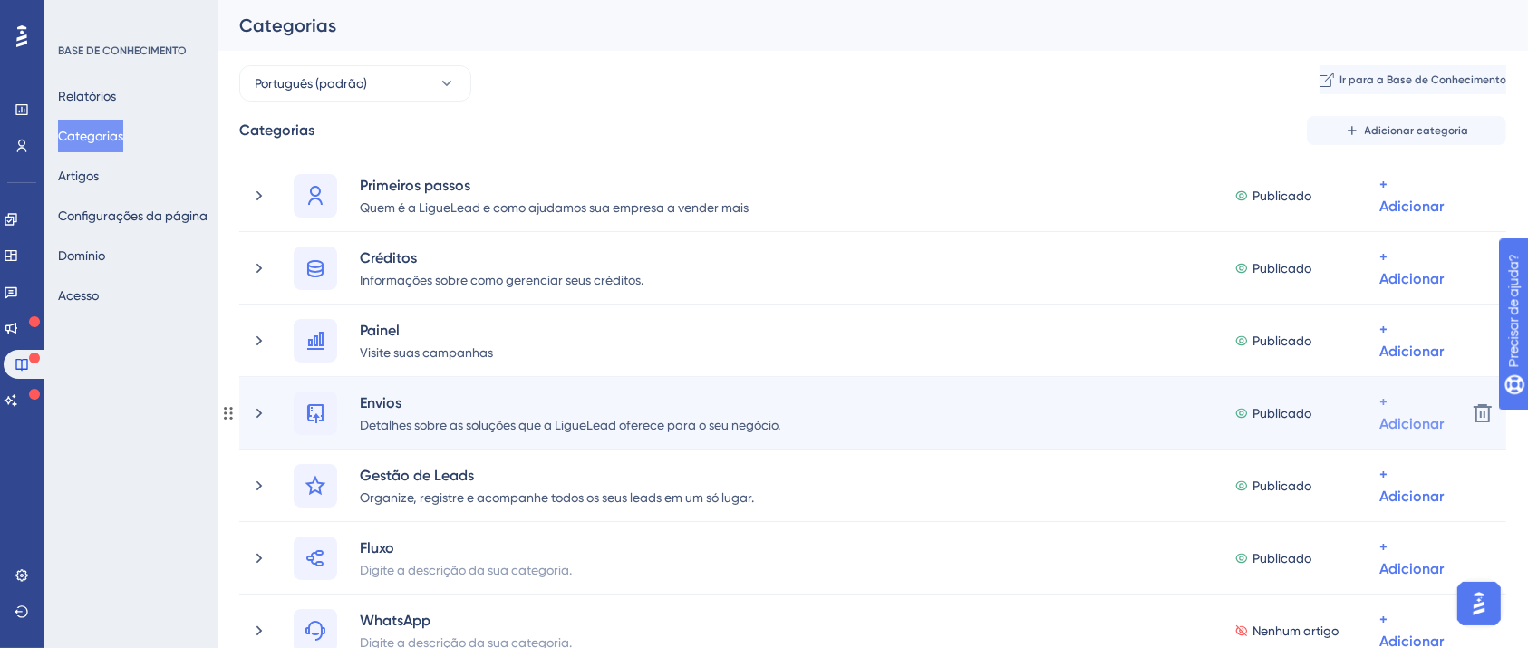
click at [1414, 217] on div "+ Adicionar" at bounding box center [1411, 195] width 64 height 43
click at [1391, 508] on div "Adicionar artigos Adicionar artigos" at bounding box center [1353, 508] width 129 height 36
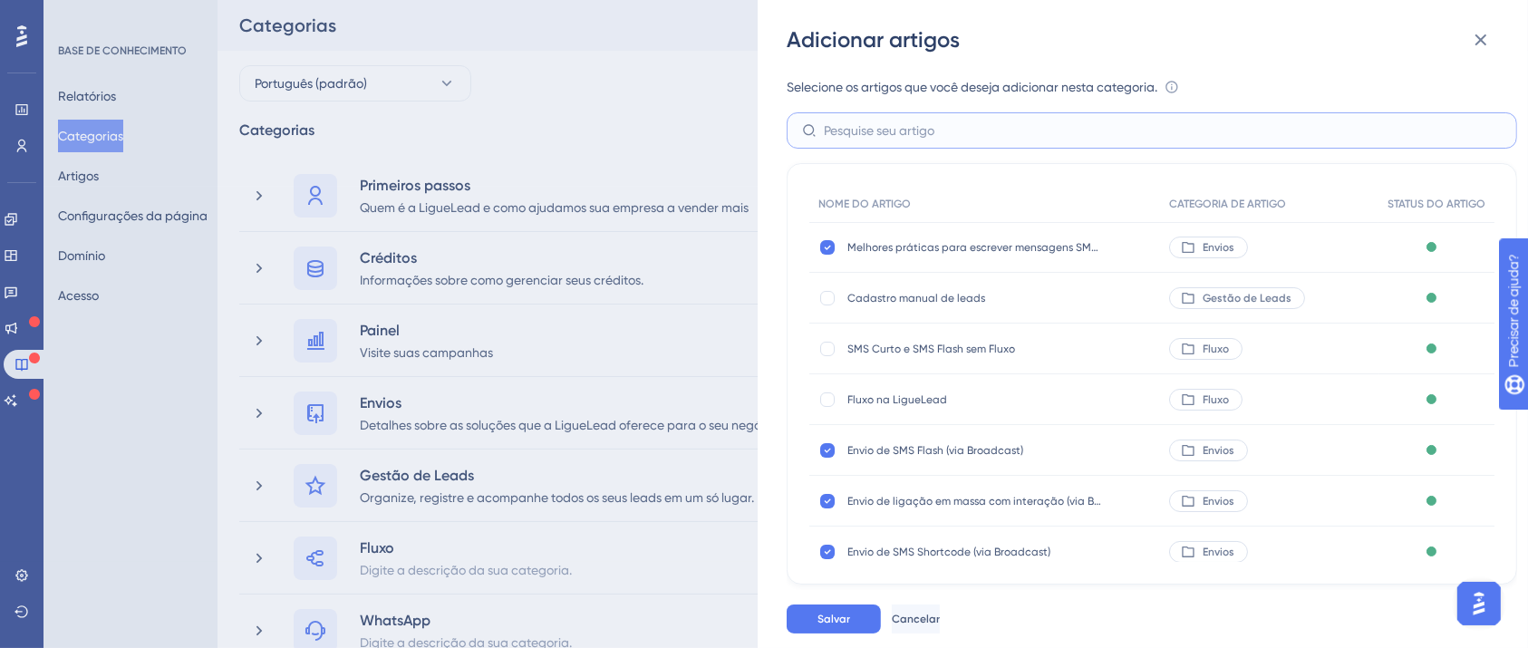
click at [942, 138] on input "text" at bounding box center [1163, 131] width 678 height 20
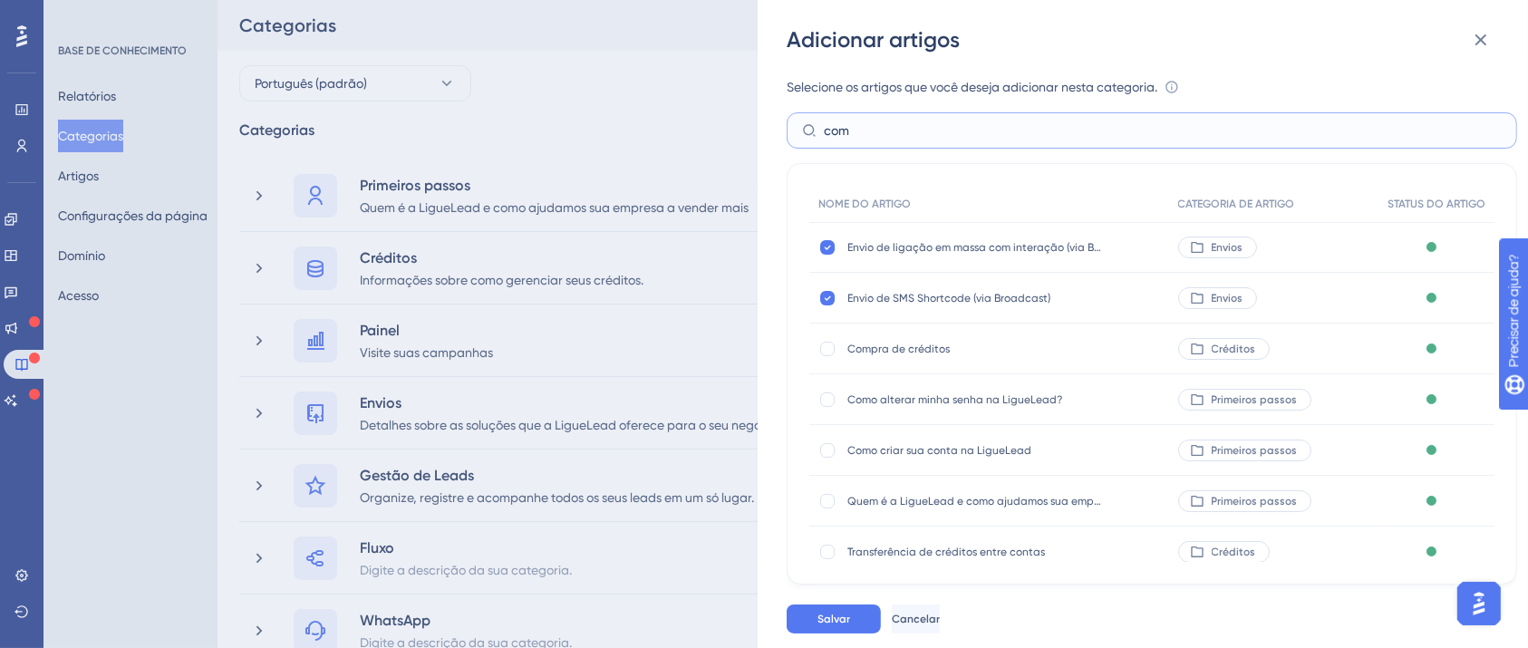
type input "como"
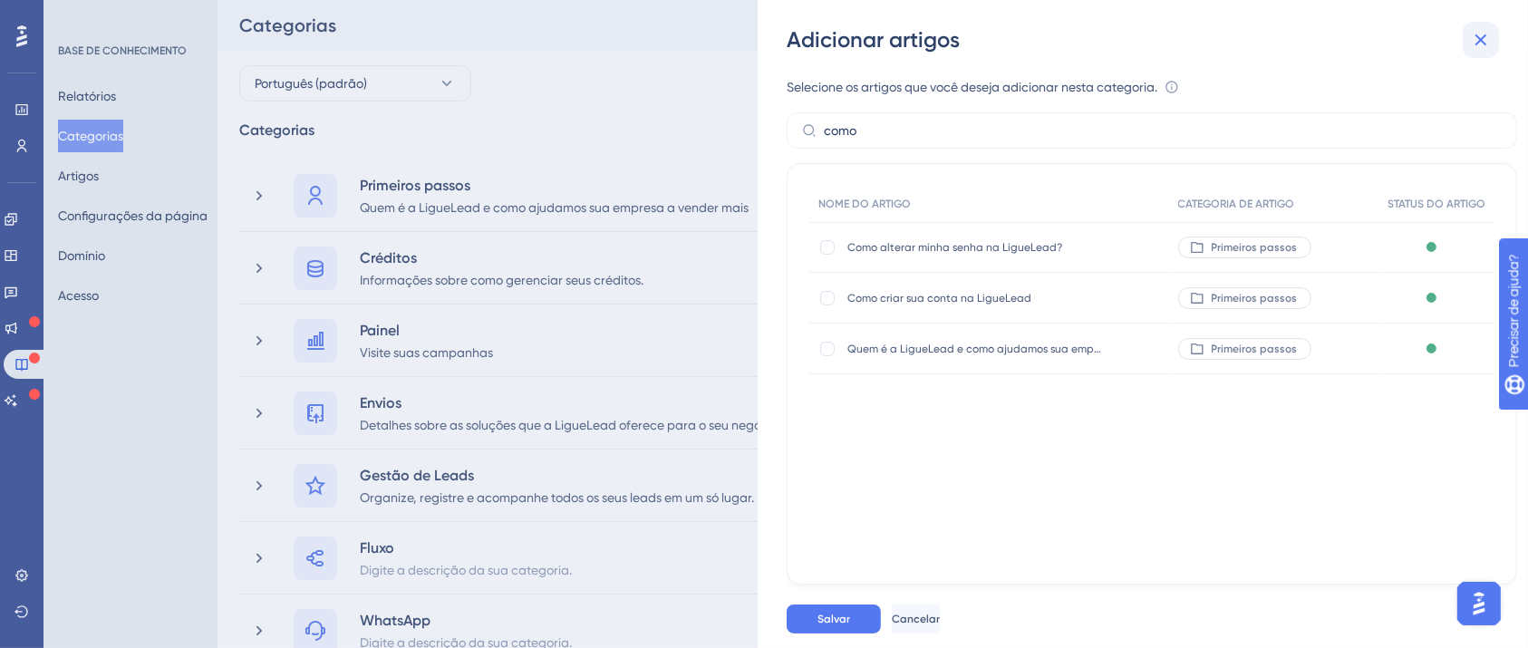
click at [1483, 42] on icon at bounding box center [1481, 40] width 12 height 12
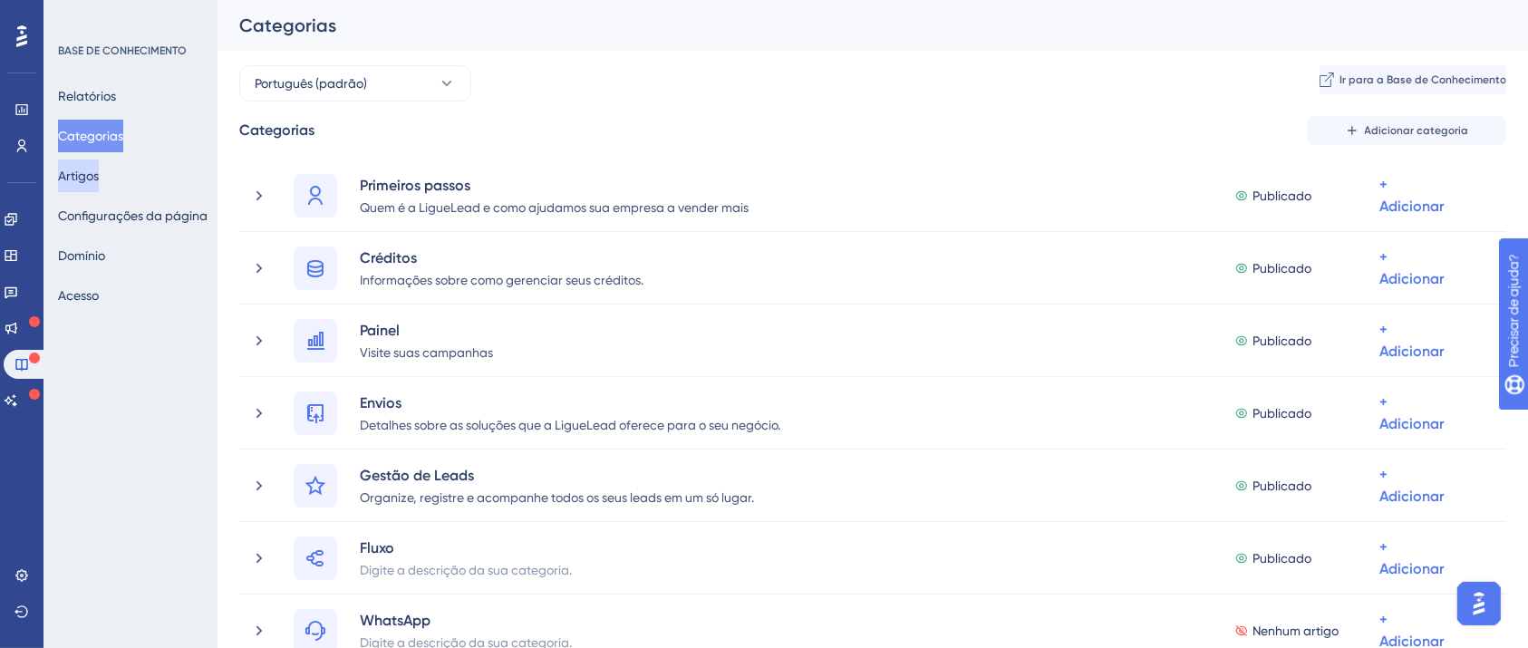
click at [87, 169] on font "Artigos" at bounding box center [78, 176] width 41 height 14
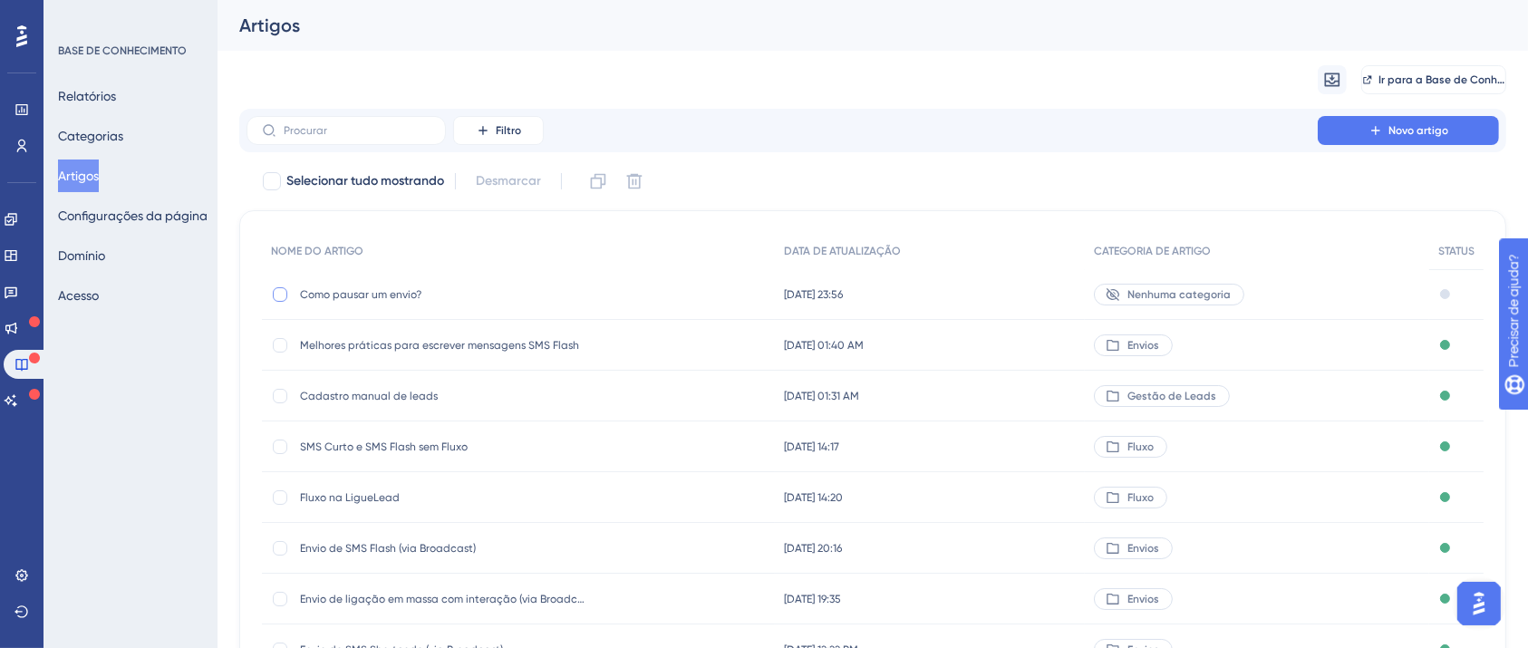
click at [285, 288] on div at bounding box center [280, 294] width 14 height 14
checkbox input "false"
click at [413, 302] on div "Como pausar um envio? Como pausar um envio?" at bounding box center [445, 294] width 290 height 51
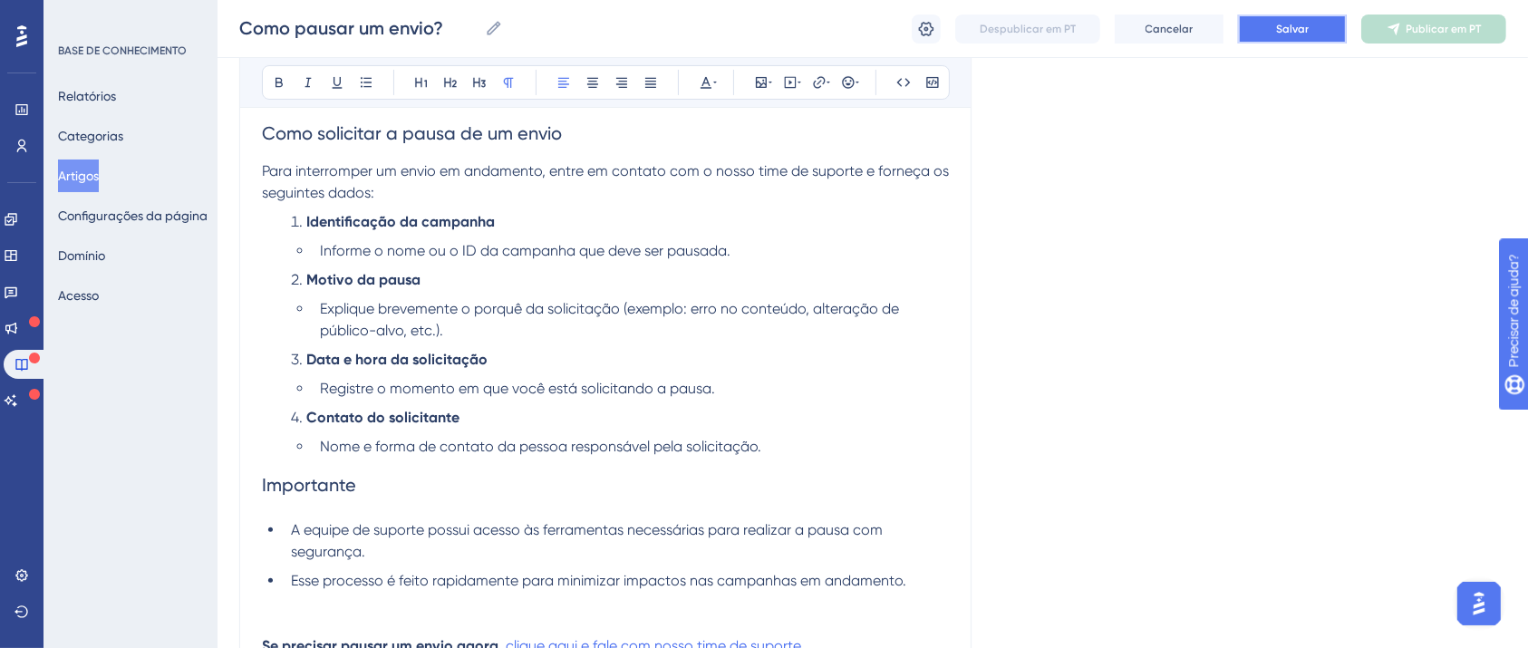
click at [1316, 26] on button "Salvar" at bounding box center [1292, 28] width 109 height 29
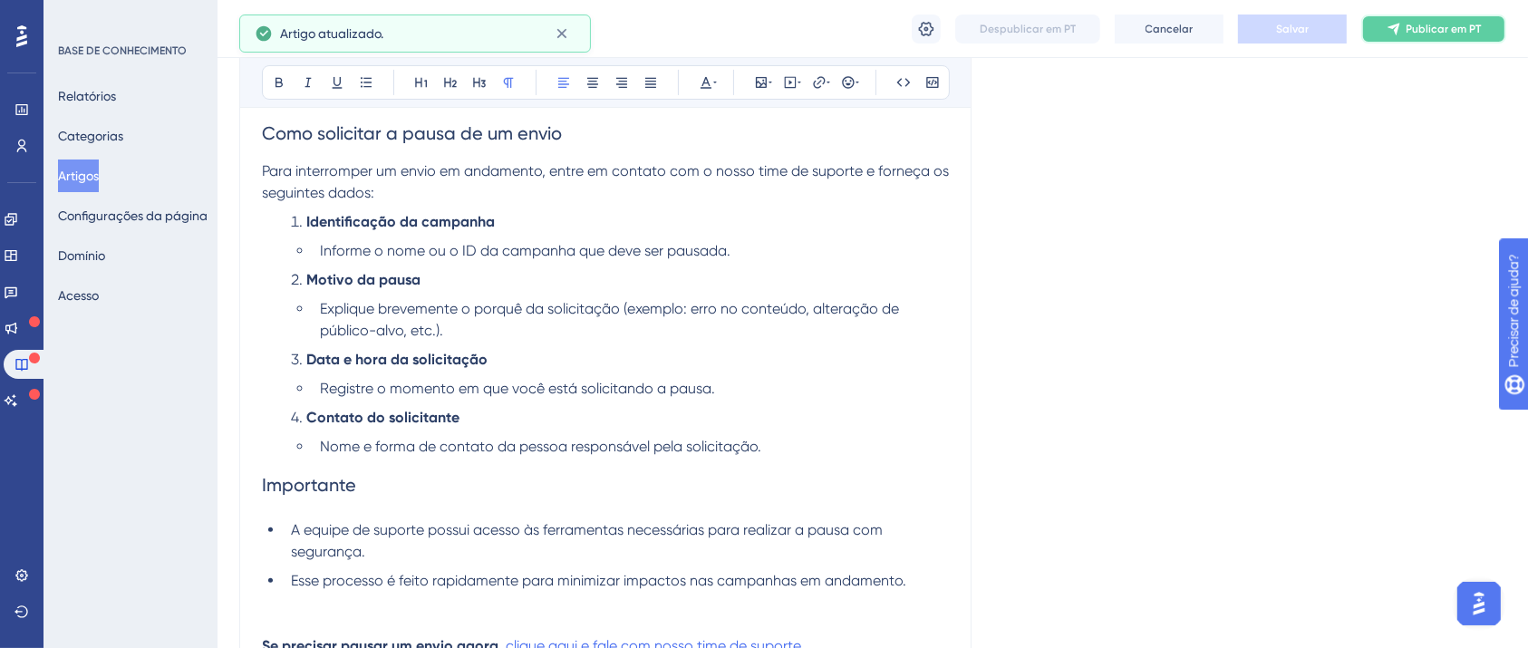
click at [1412, 26] on font "Publicar em PT" at bounding box center [1443, 29] width 75 height 13
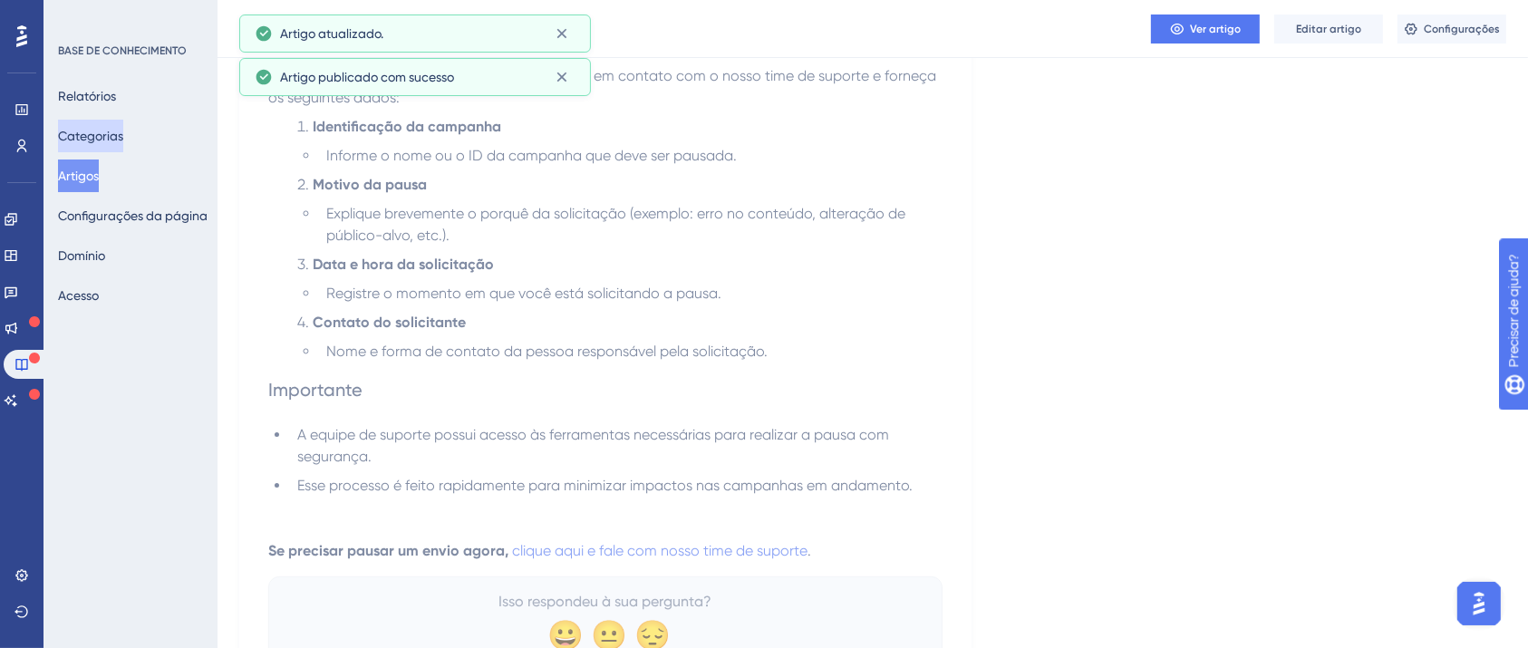
click at [112, 139] on font "Categorias" at bounding box center [90, 136] width 65 height 14
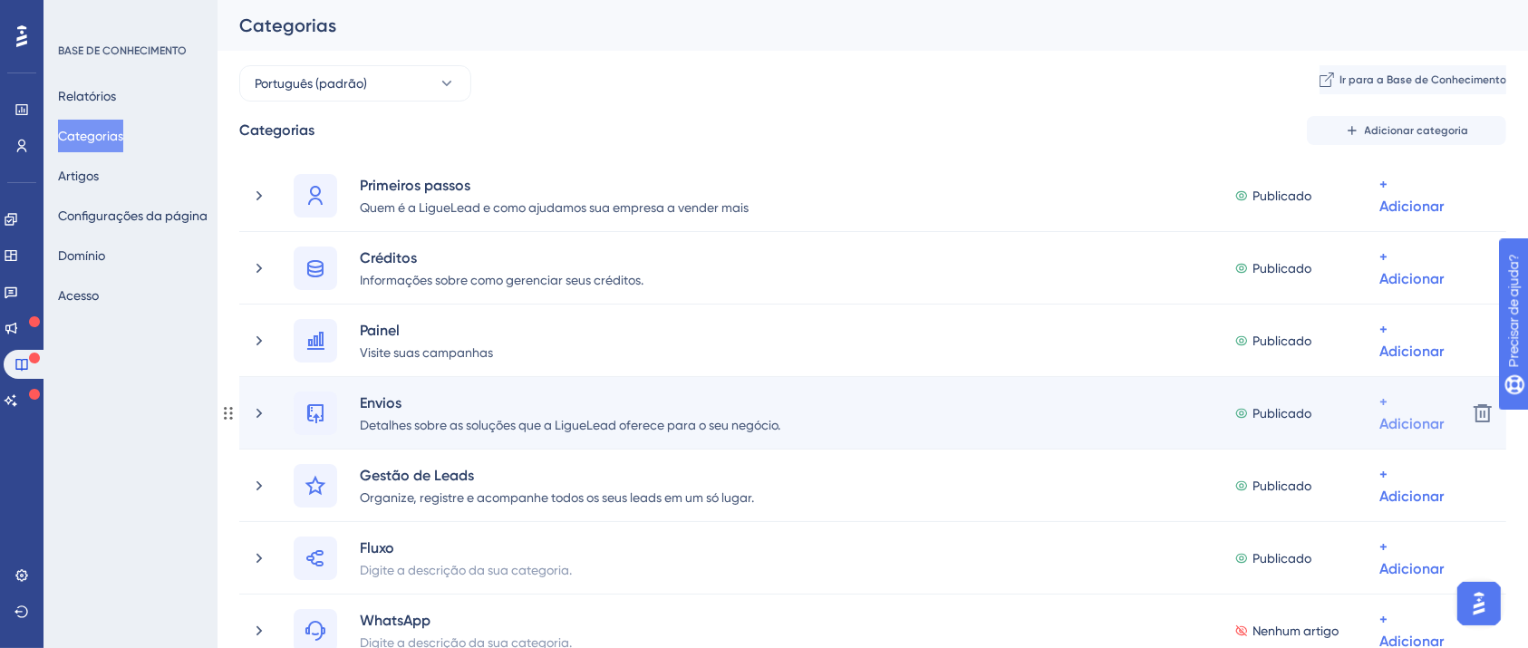
click at [1382, 215] on font "+ Adicionar" at bounding box center [1411, 195] width 64 height 39
click at [1350, 507] on font "Adicionar artigos" at bounding box center [1339, 508] width 100 height 14
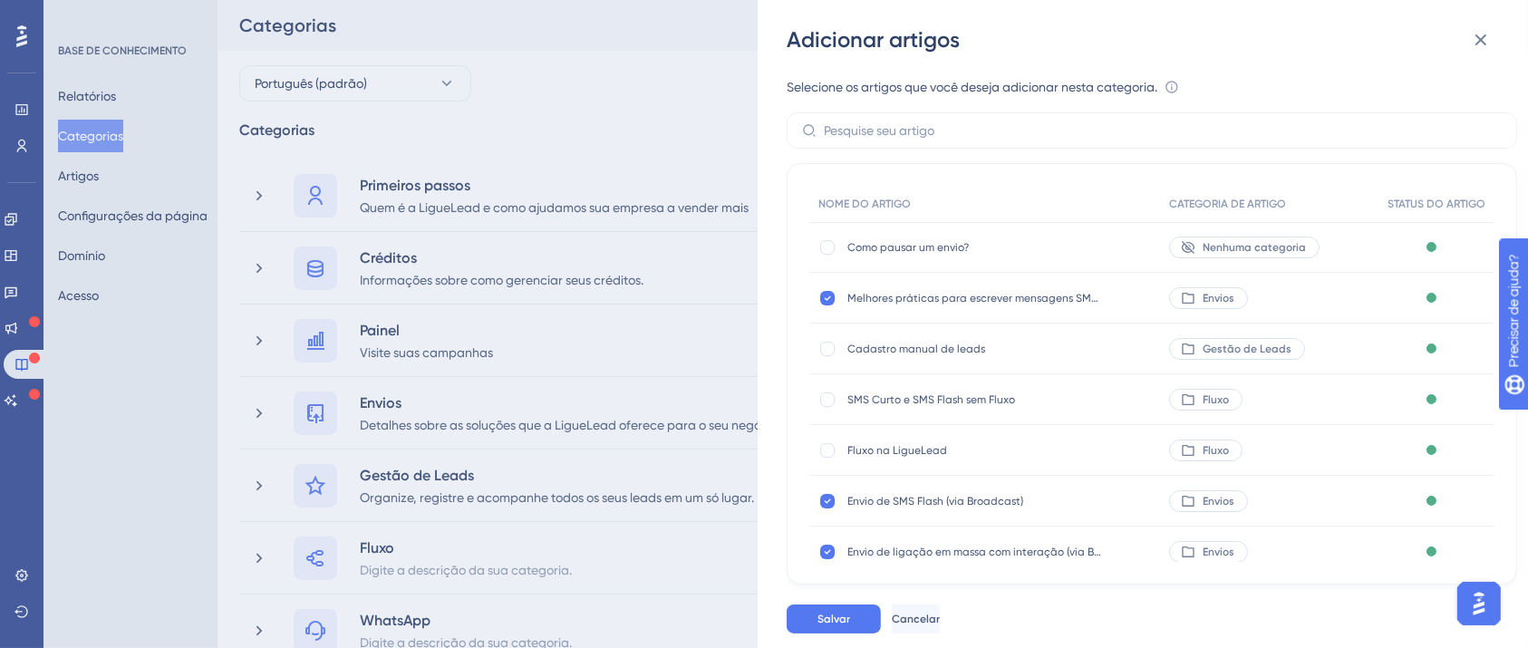
click at [901, 240] on span "Como pausar um envio?" at bounding box center [974, 247] width 254 height 14
drag, startPoint x: 830, startPoint y: 244, endPoint x: 874, endPoint y: 316, distance: 85.0
click at [830, 243] on div at bounding box center [827, 247] width 14 height 14
checkbox input "true"
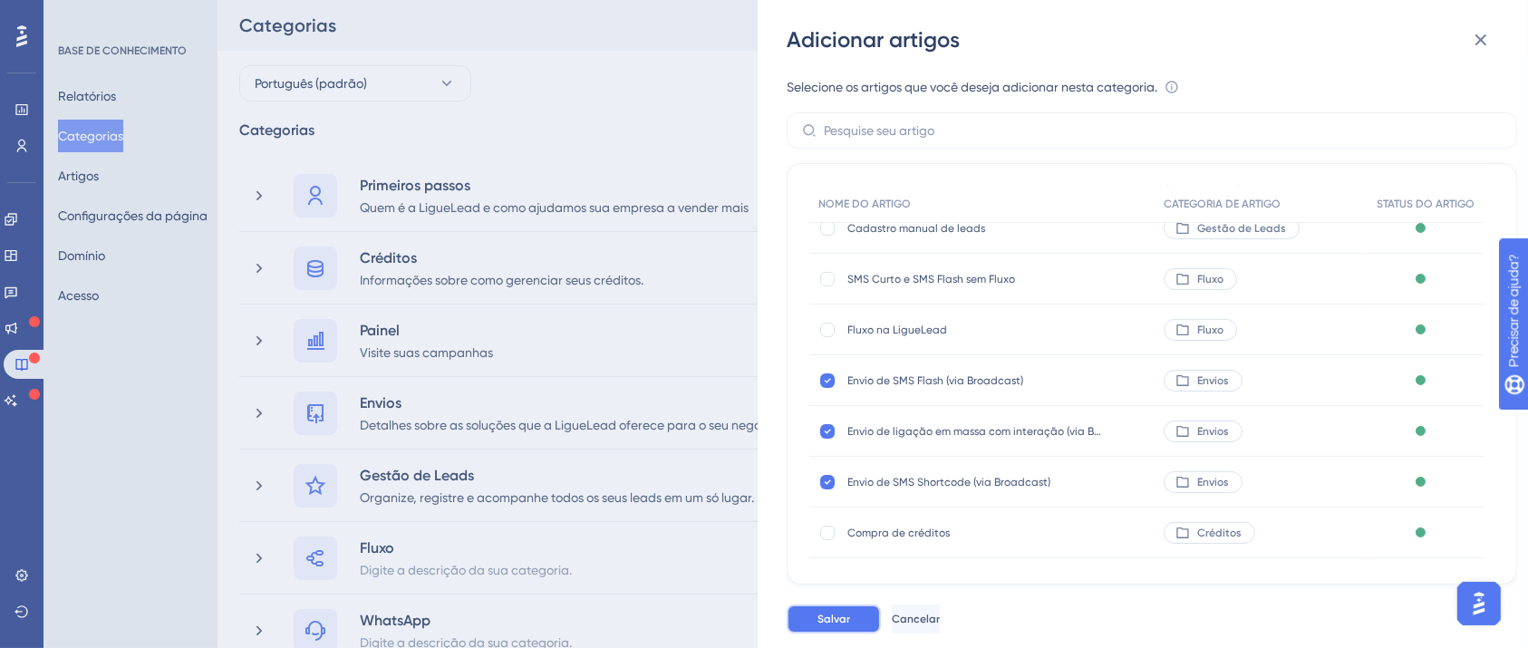
click at [855, 627] on button "Salvar" at bounding box center [834, 618] width 94 height 29
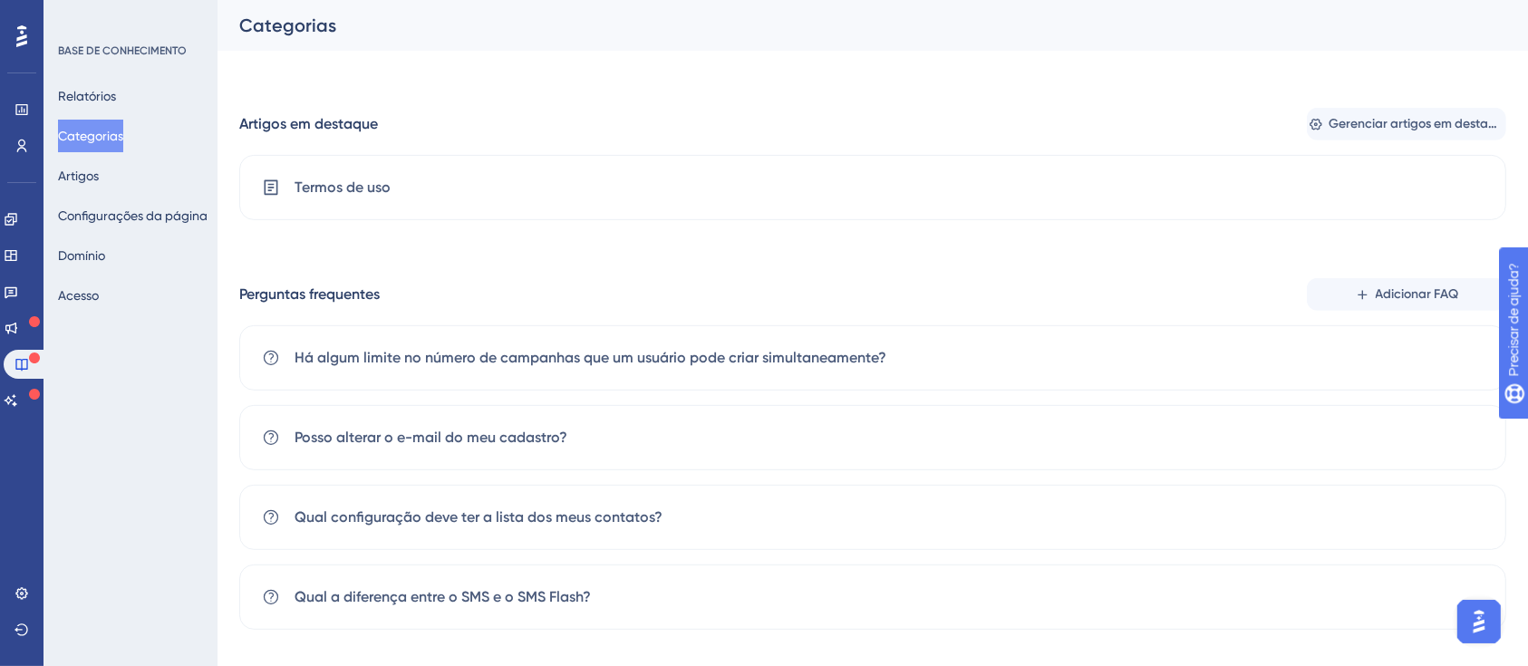
scroll to position [783, 0]
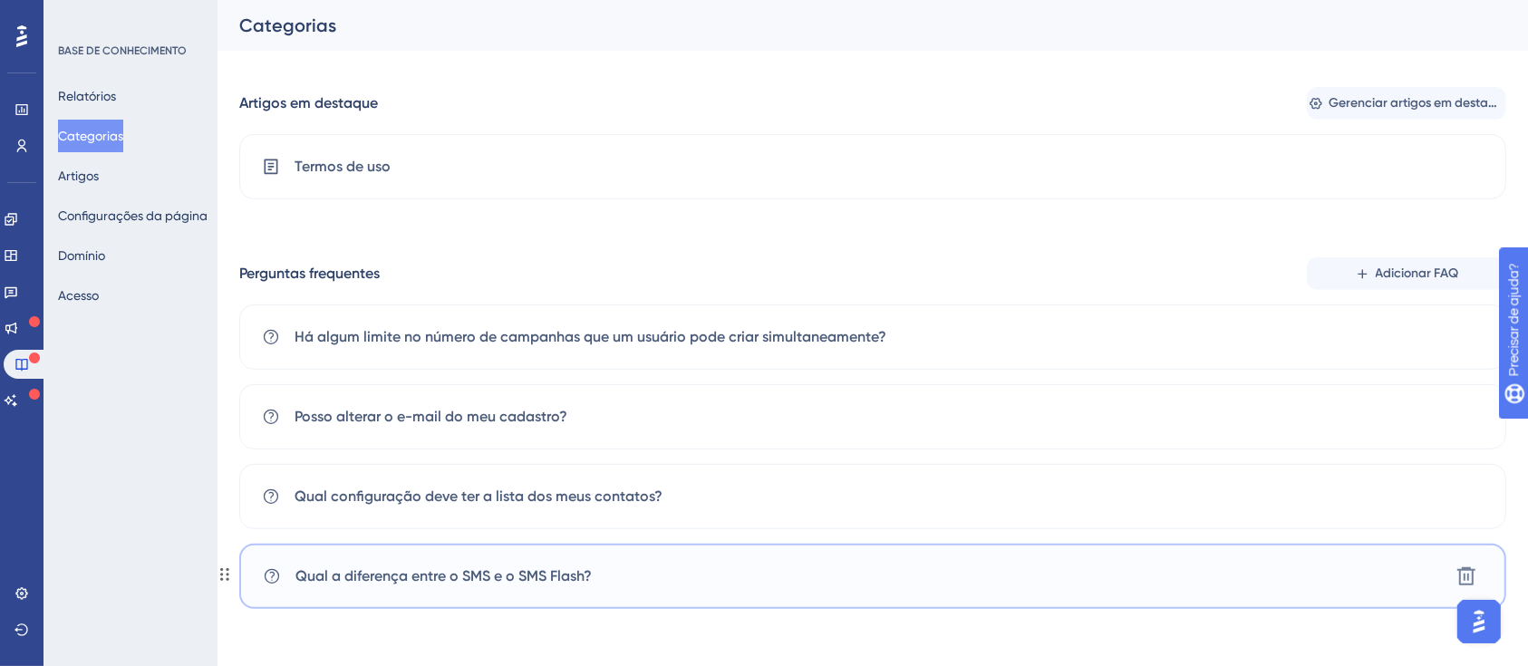
click at [543, 574] on font "Qual a diferença entre o SMS e o SMS Flash?" at bounding box center [443, 575] width 296 height 17
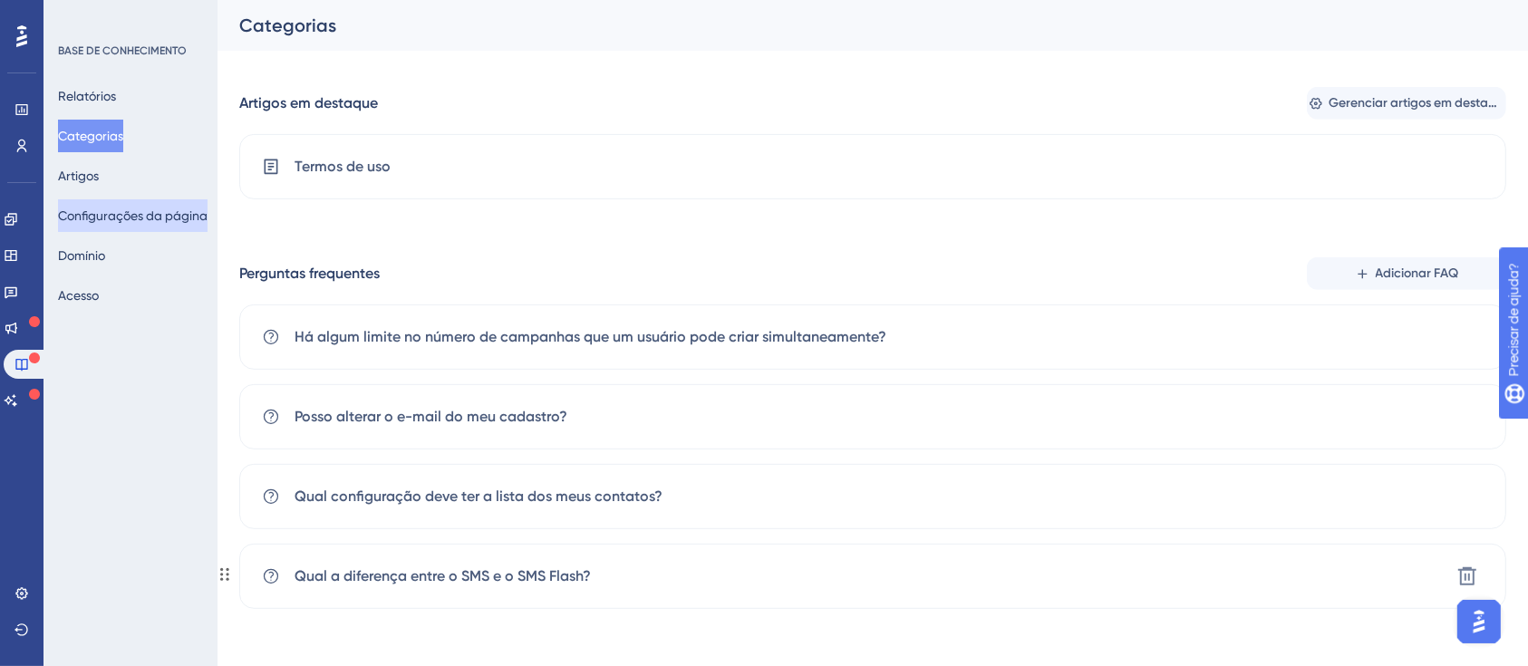
drag, startPoint x: 543, startPoint y: 574, endPoint x: 153, endPoint y: 199, distance: 540.9
click at [544, 574] on font "Qual a diferença entre o SMS e o SMS Flash?" at bounding box center [442, 575] width 296 height 17
click at [613, 570] on div "Qual a diferença entre o SMS e o SMS Flash? Excluir" at bounding box center [872, 576] width 1267 height 65
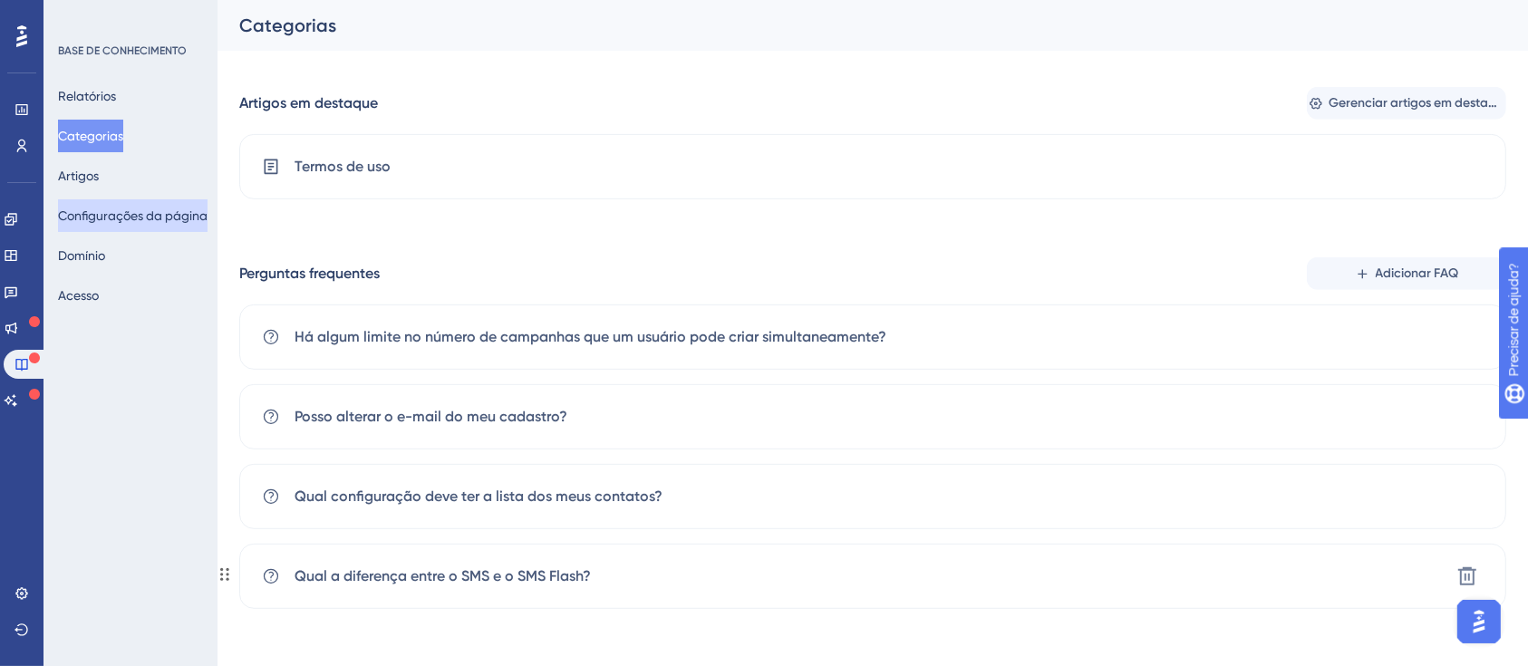
click at [587, 565] on span "Qual a diferença entre o SMS e o SMS Flash?" at bounding box center [442, 576] width 296 height 22
click at [521, 576] on font "Qual a diferença entre o SMS e o SMS Flash?" at bounding box center [442, 575] width 296 height 17
click at [523, 572] on font "Qual a diferença entre o SMS e o SMS Flash?" at bounding box center [442, 575] width 296 height 17
click at [522, 569] on font "Qual a diferença entre o SMS e o SMS Flash?" at bounding box center [442, 575] width 296 height 17
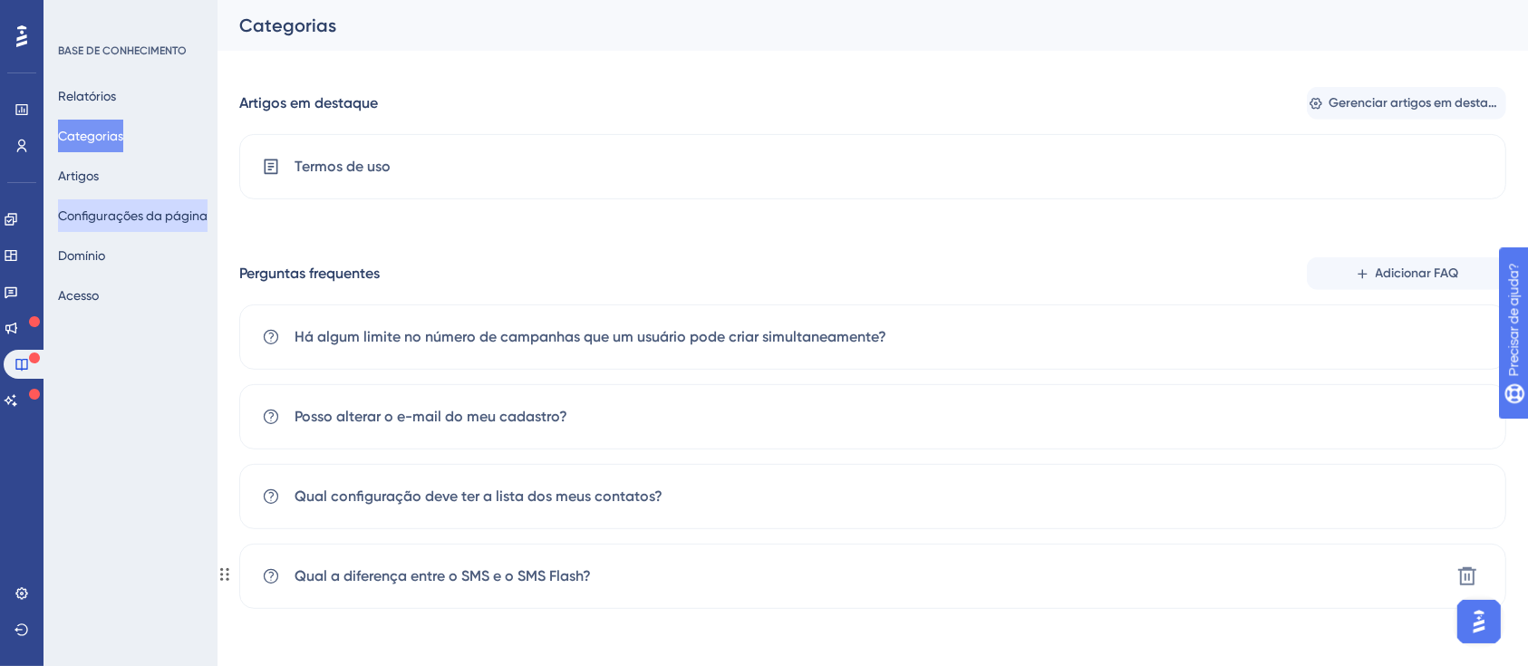
click at [523, 569] on font "Qual a diferença entre o SMS e o SMS Flash?" at bounding box center [442, 575] width 296 height 17
click at [525, 569] on font "Qual a diferença entre o SMS e o SMS Flash?" at bounding box center [442, 575] width 296 height 17
click at [527, 570] on font "Qual a diferença entre o SMS e o SMS Flash?" at bounding box center [442, 575] width 296 height 17
click at [95, 179] on font "Artigos" at bounding box center [78, 176] width 41 height 14
click at [96, 179] on font "Artigos" at bounding box center [78, 176] width 41 height 14
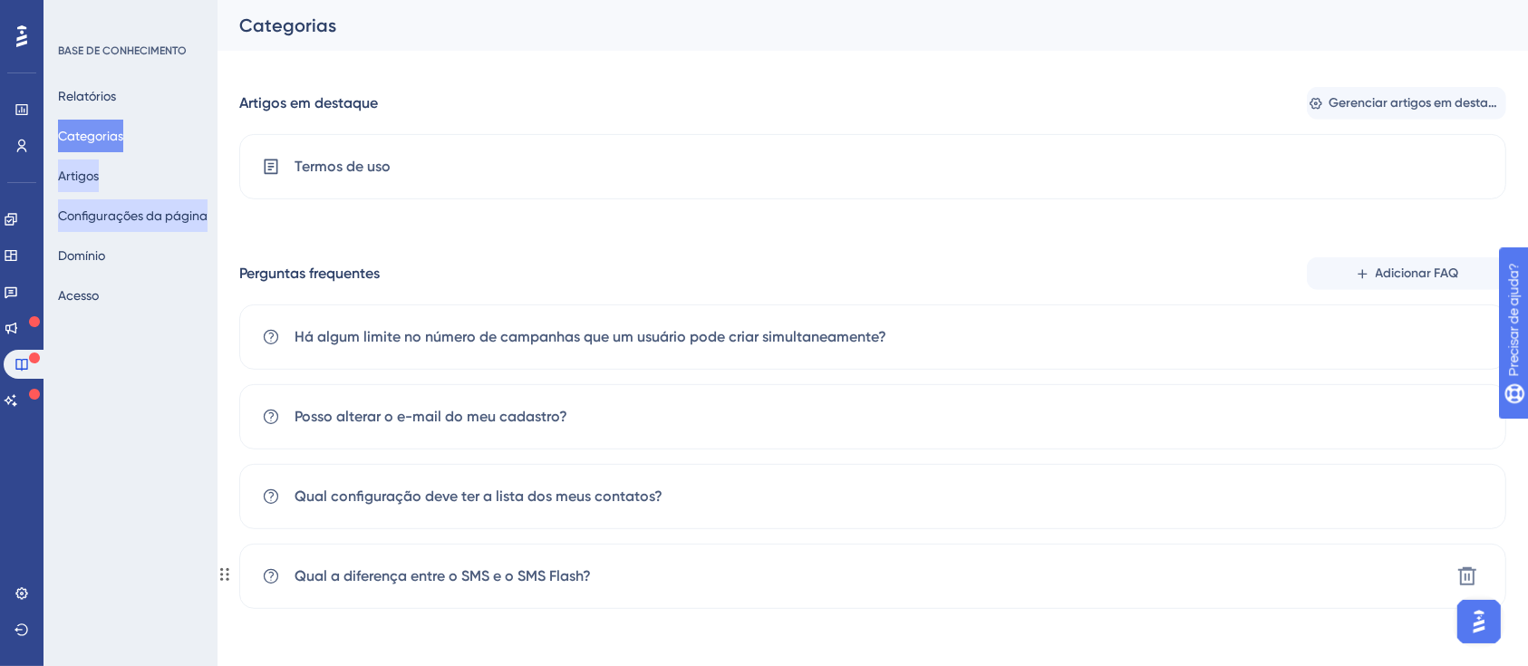
click at [97, 179] on font "Artigos" at bounding box center [78, 176] width 41 height 14
click at [99, 179] on font "Artigos" at bounding box center [78, 176] width 41 height 14
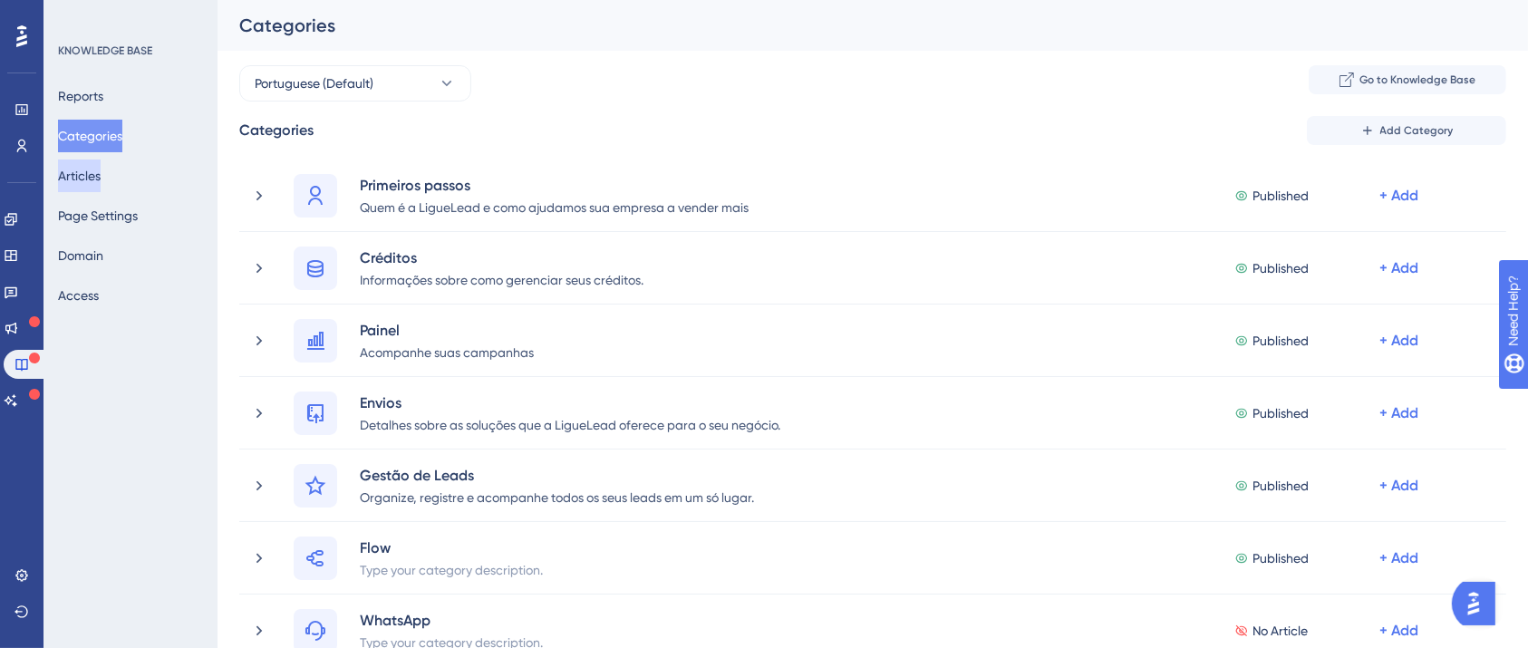
drag, startPoint x: 88, startPoint y: 164, endPoint x: 101, endPoint y: 166, distance: 13.7
click at [88, 164] on button "Articles" at bounding box center [79, 175] width 43 height 33
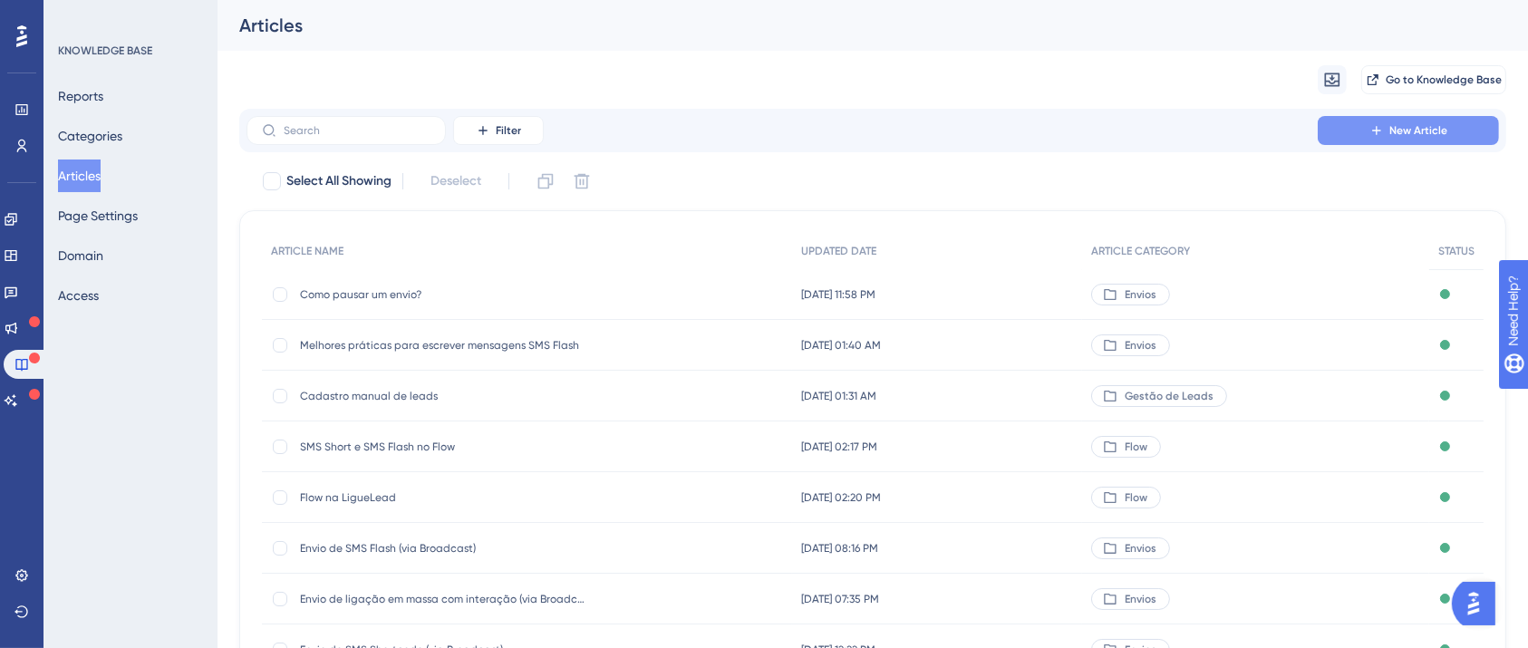
click at [1384, 127] on icon at bounding box center [1376, 130] width 14 height 14
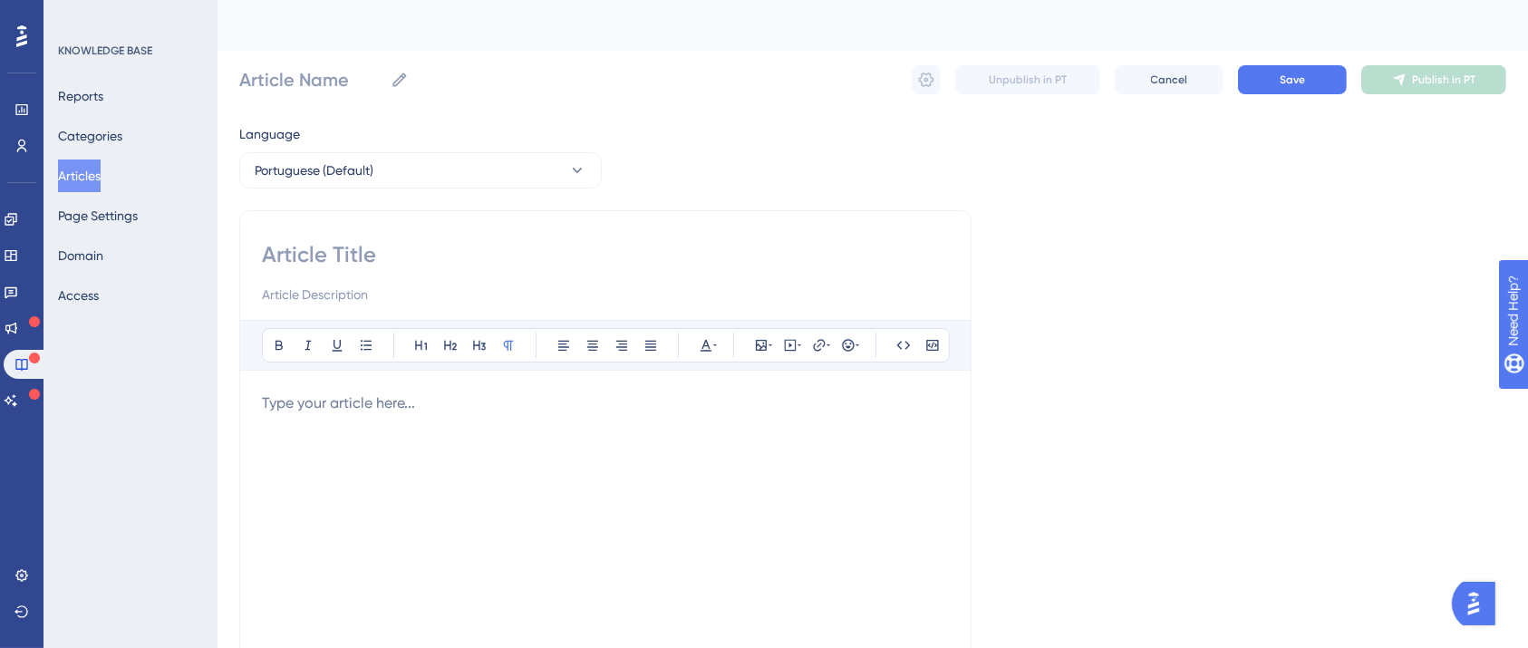
click at [396, 243] on input at bounding box center [605, 254] width 687 height 29
type input "Qual a dif"
type input "Qual a diferença e"
type input "Qual a diferença"
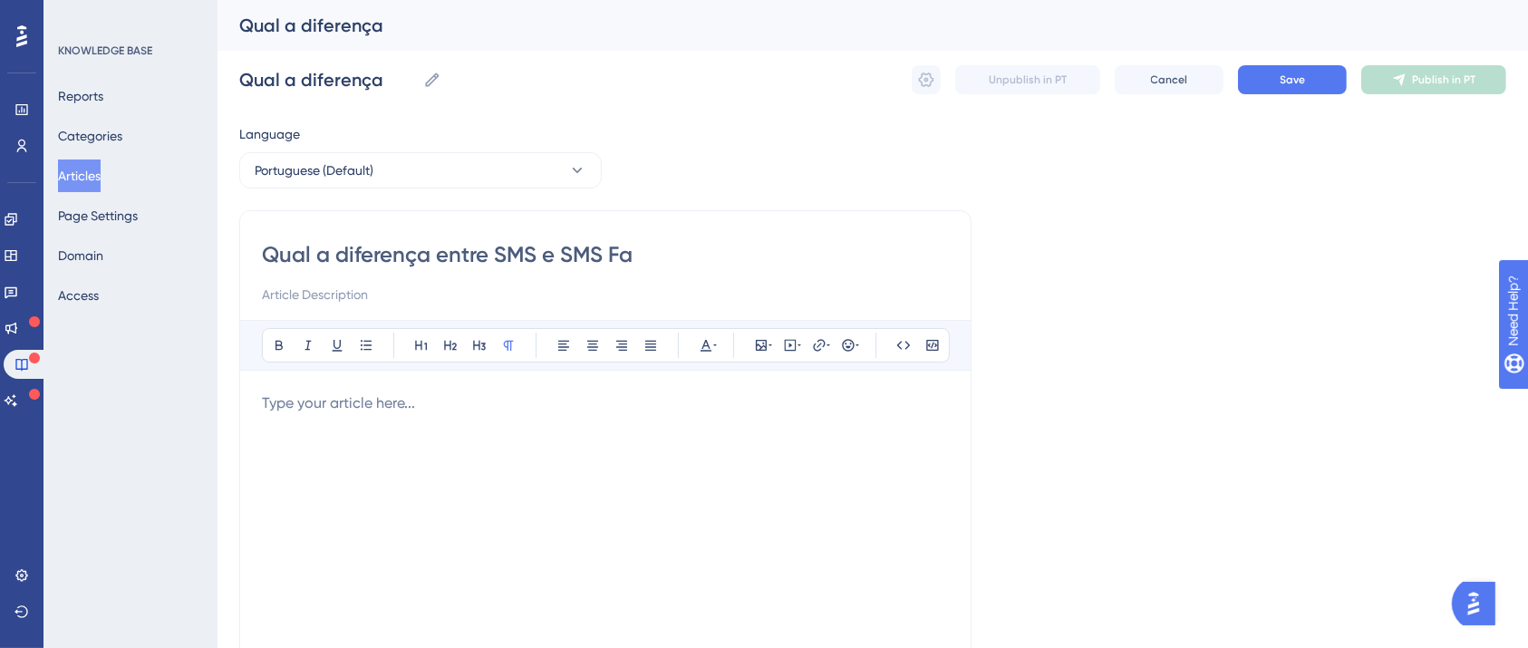
type input "Qual a diferença entre SMS e SMS Fal"
type input "Qual a diferença entre SMS e SMS Flas"
type input "Qual a diferença entre SMS e SMS Flash?"
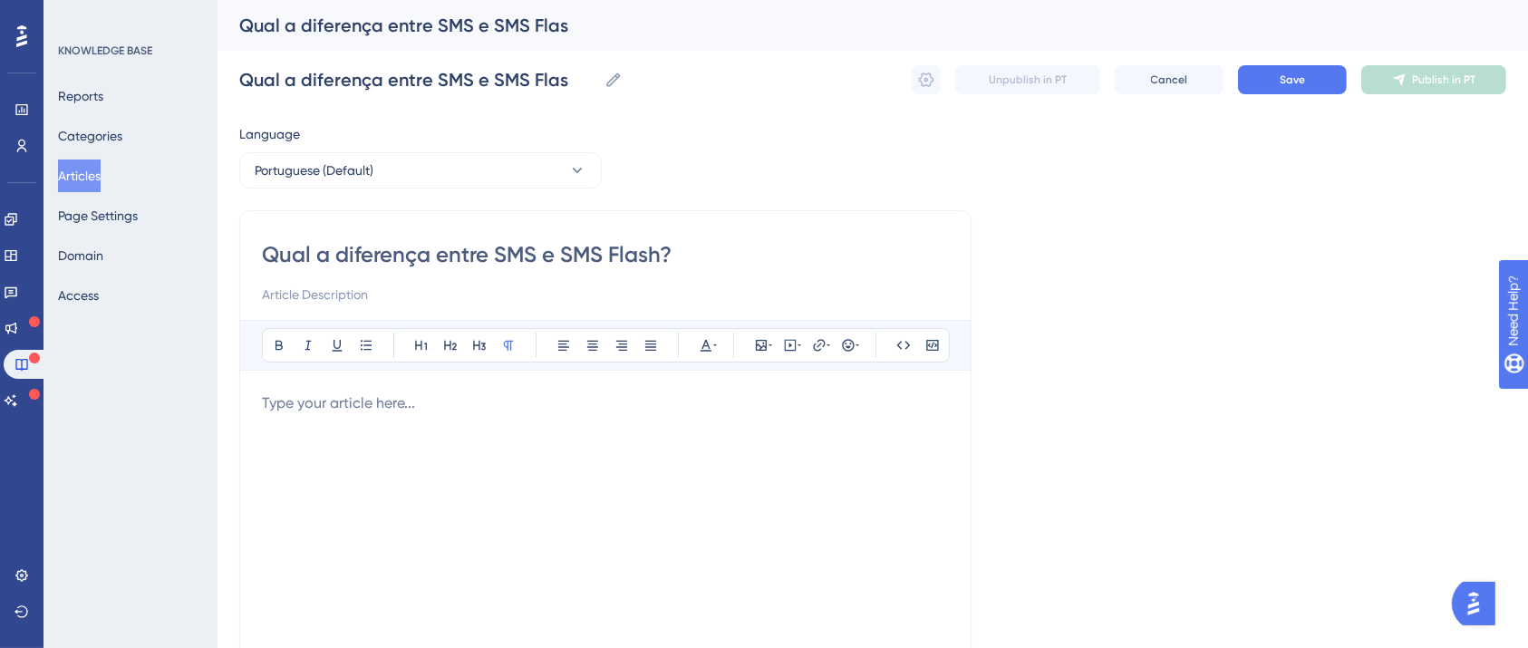
type input "Qual a diferença entre SMS e SMS Flash?"
click at [398, 467] on div at bounding box center [605, 591] width 687 height 399
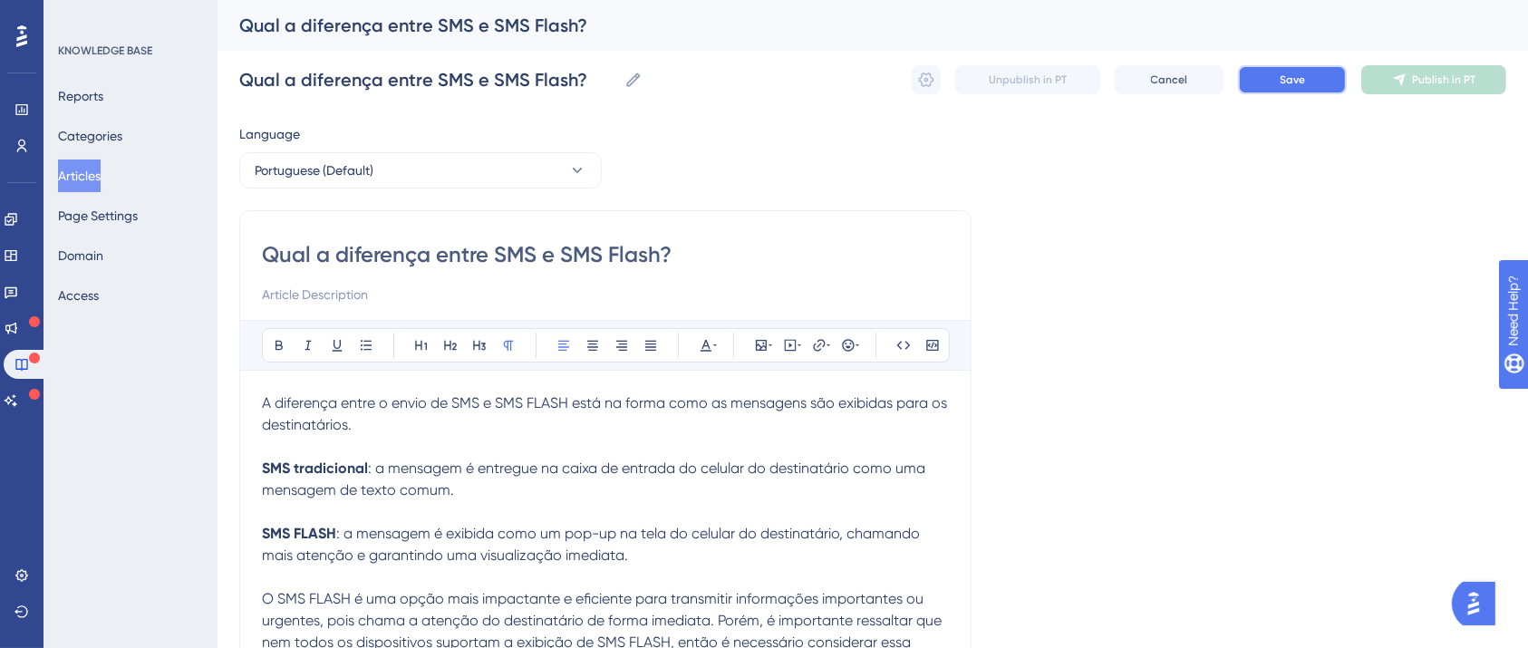
click at [1299, 84] on span "Save" at bounding box center [1291, 79] width 25 height 14
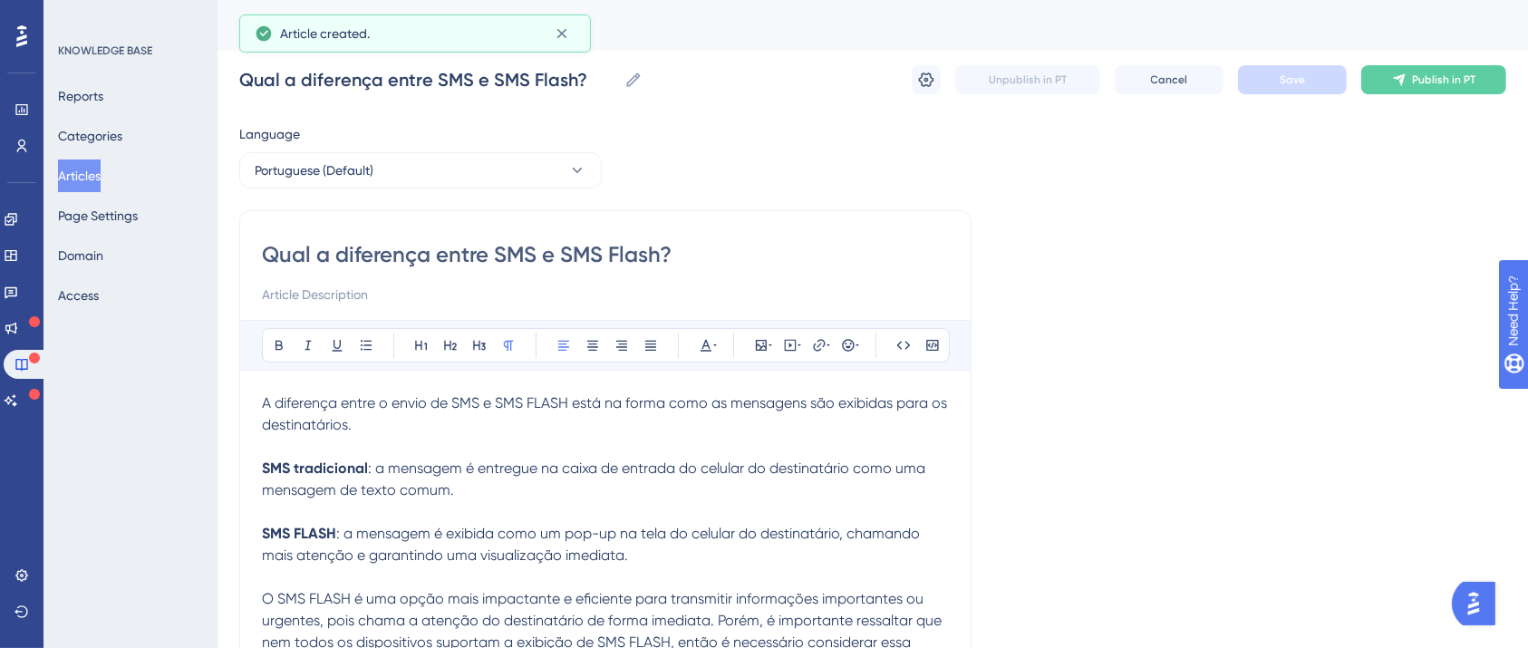
scroll to position [7, 0]
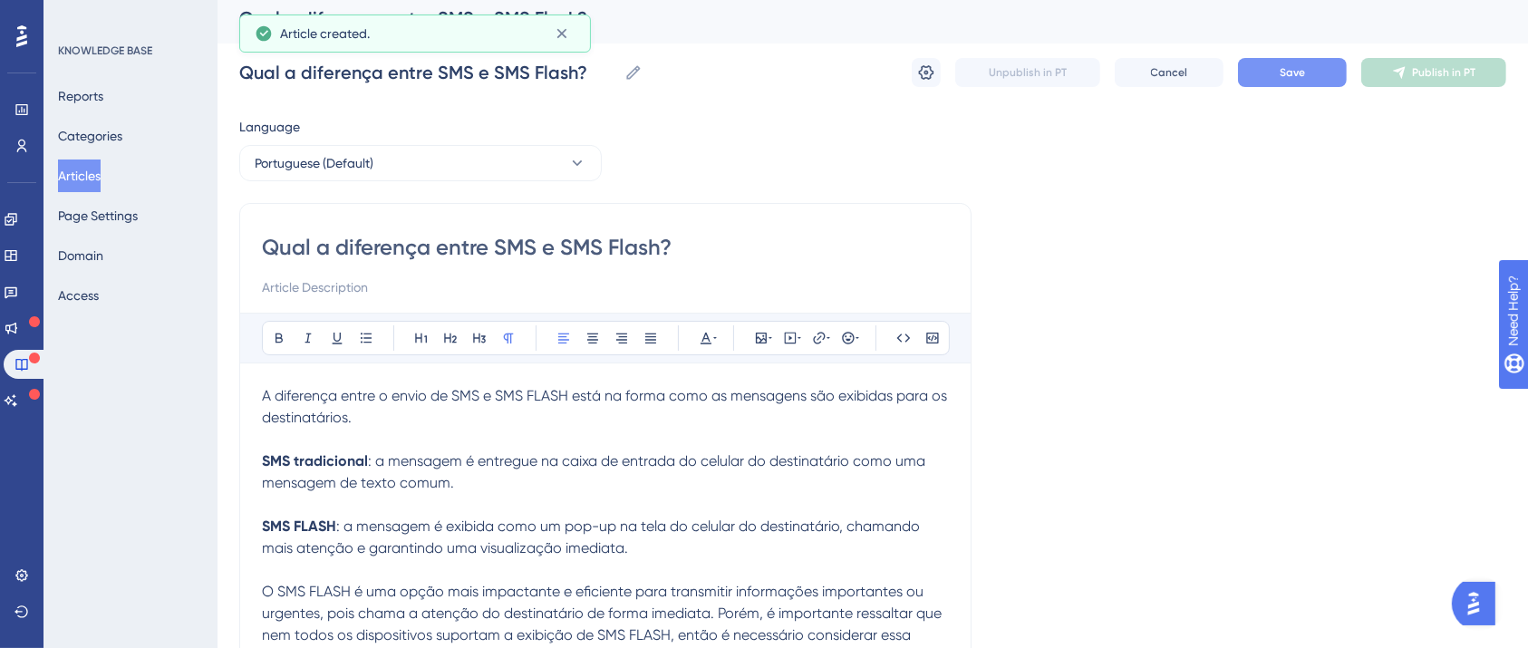
click at [1336, 69] on button "Save" at bounding box center [1292, 72] width 109 height 29
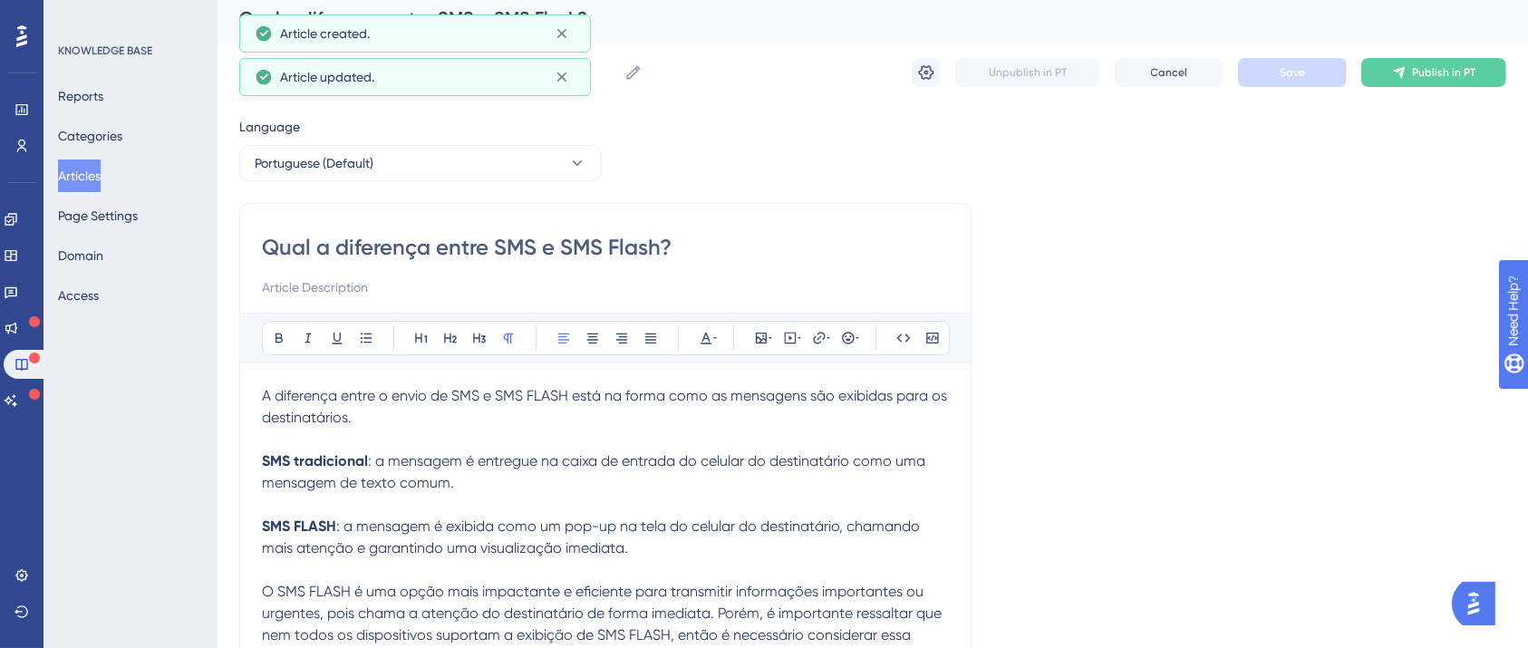
click at [1396, 71] on icon at bounding box center [1399, 72] width 14 height 14
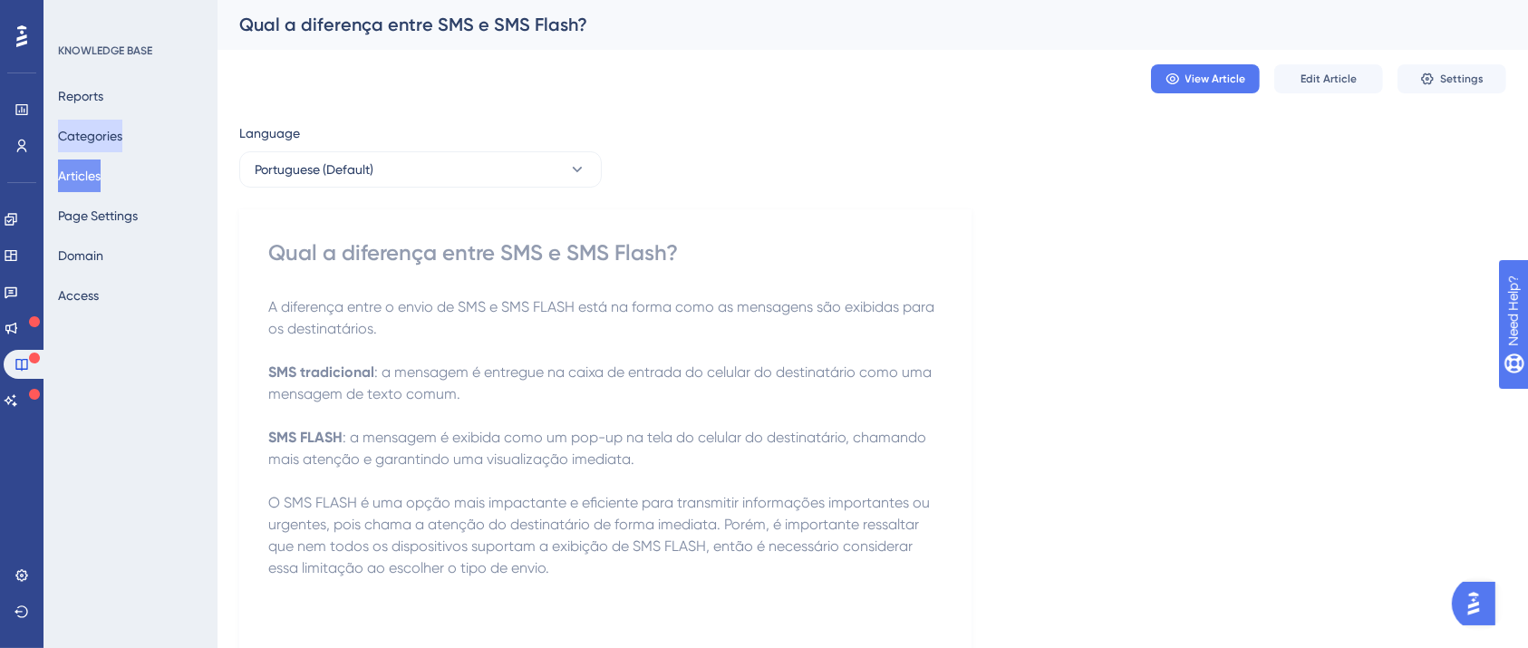
scroll to position [0, 0]
click at [126, 118] on div "Reports Categories Articles Page Settings Domain Access" at bounding box center [131, 196] width 147 height 232
click at [122, 148] on button "Categories" at bounding box center [90, 136] width 64 height 33
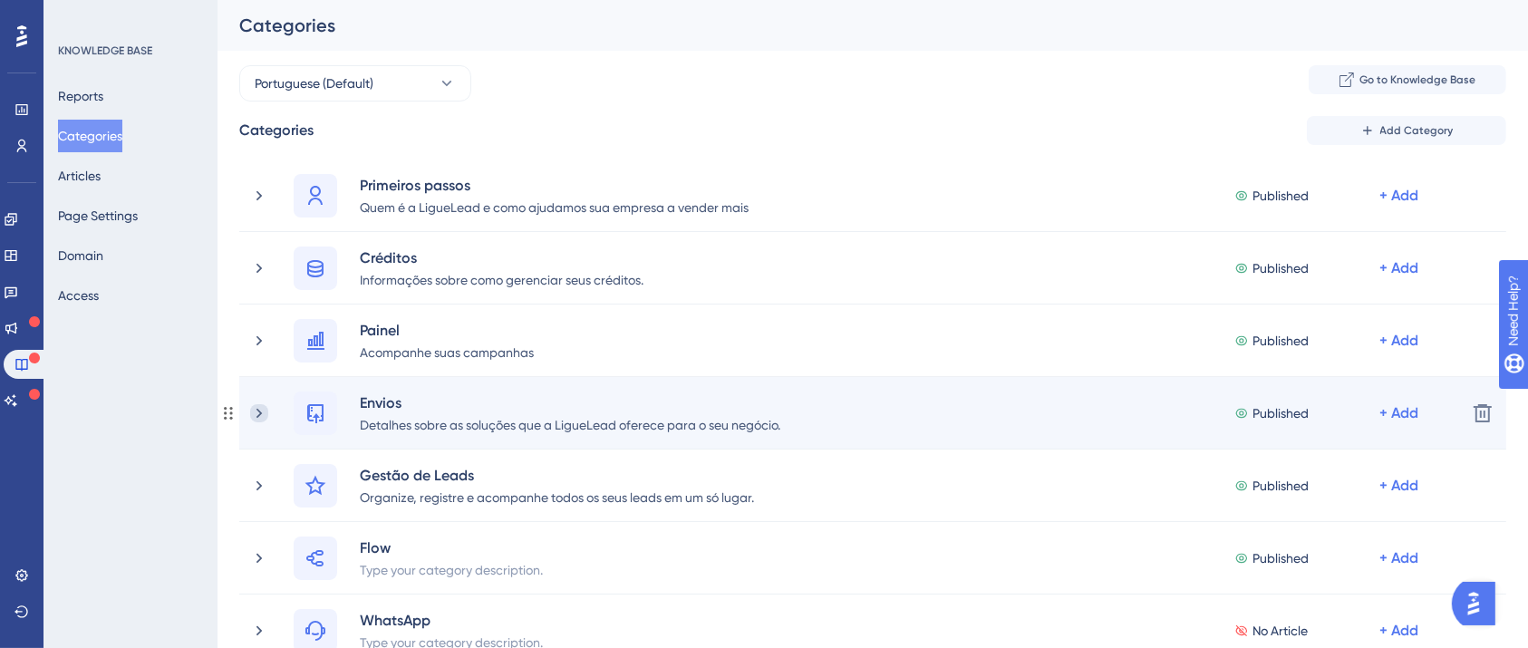
click at [257, 417] on icon at bounding box center [259, 413] width 18 height 18
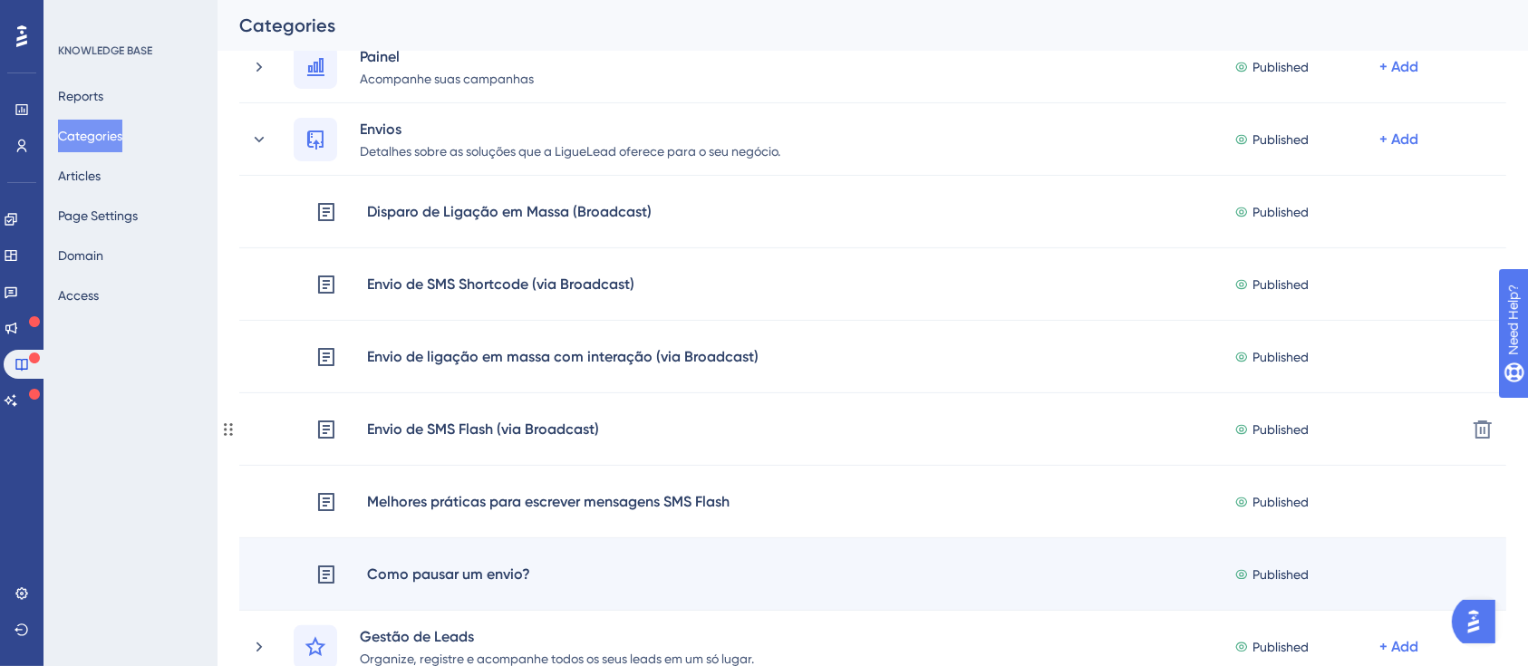
scroll to position [241, 0]
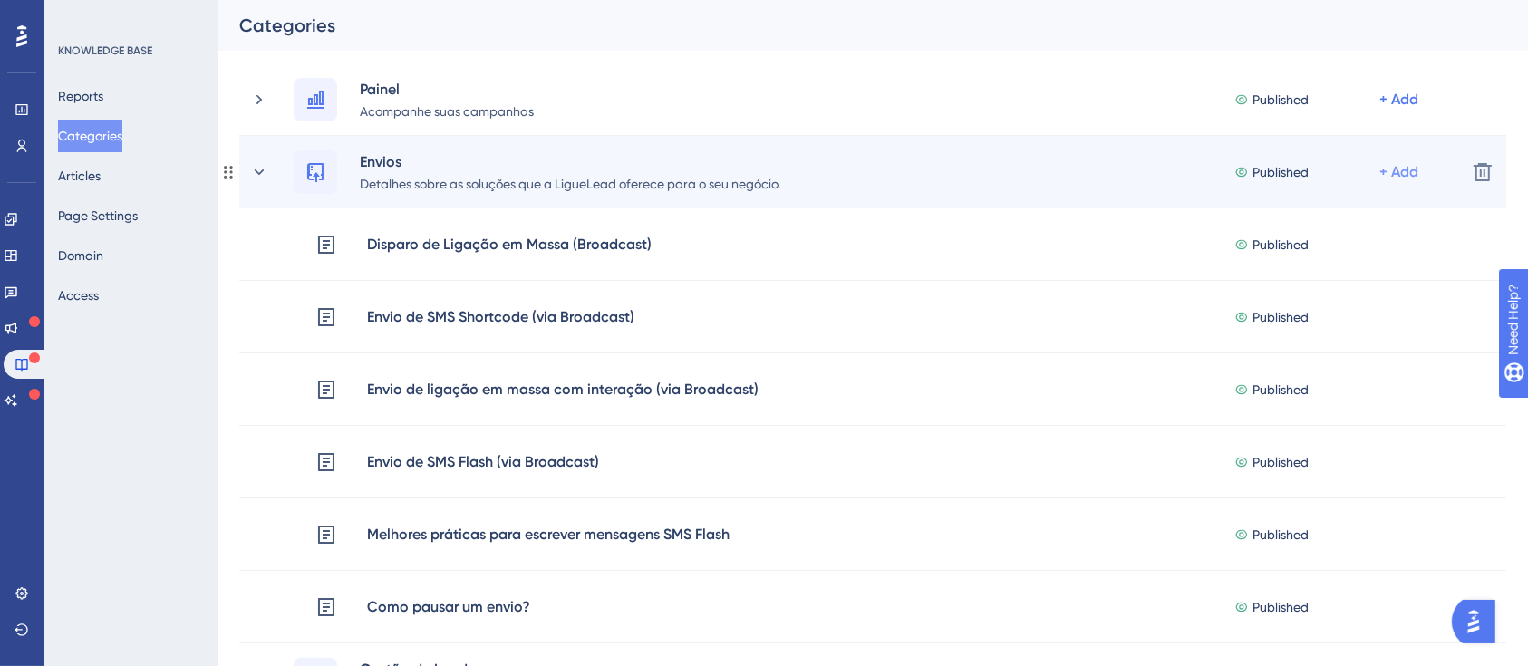
click at [1331, 256] on span "Add Articles" at bounding box center [1298, 257] width 70 height 22
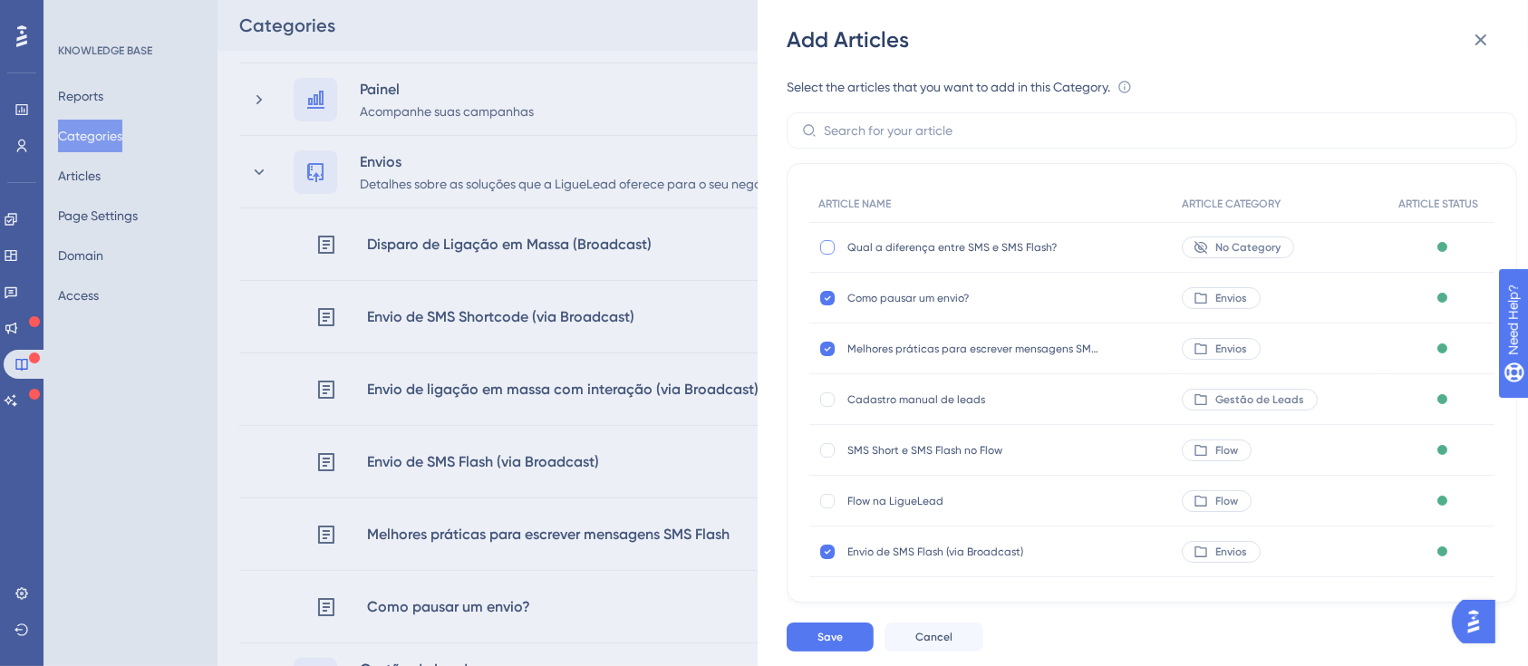
click at [825, 245] on div at bounding box center [827, 247] width 14 height 14
checkbox input "true"
click at [836, 626] on button "Save" at bounding box center [830, 637] width 87 height 29
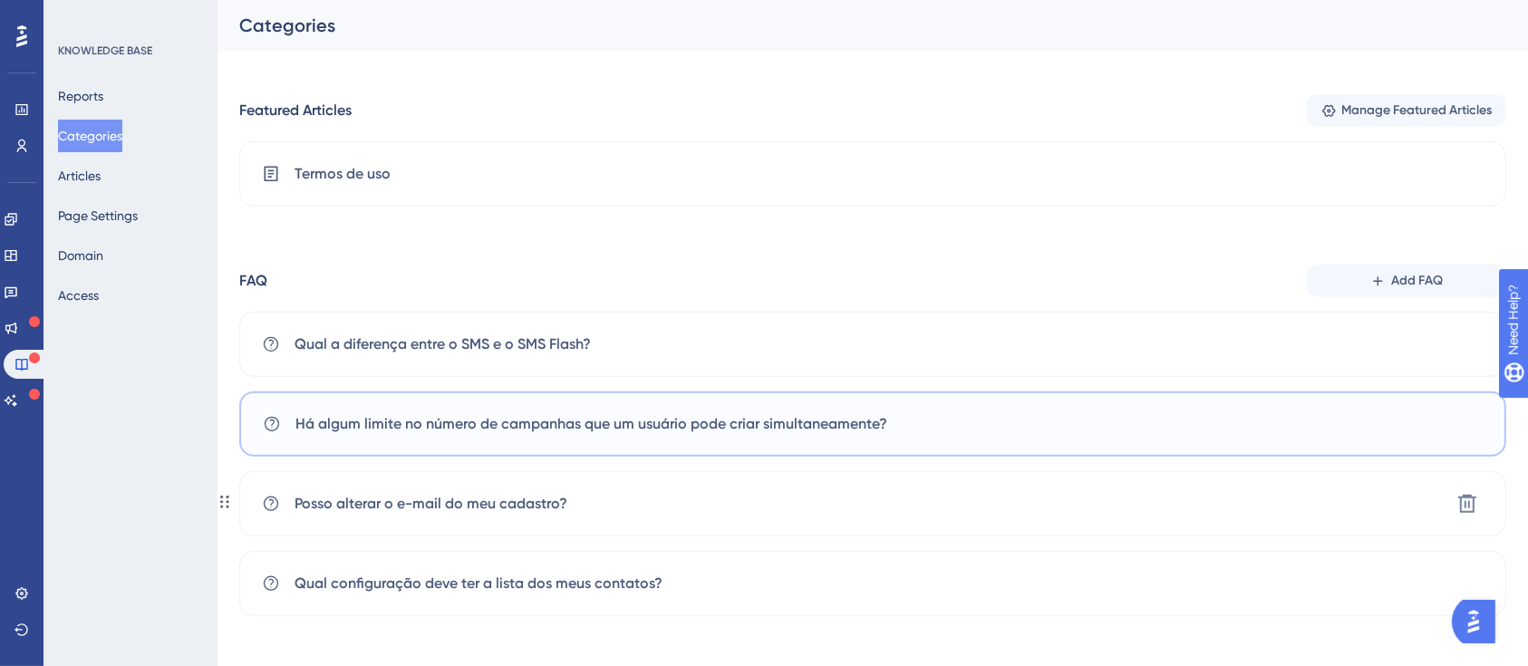
scroll to position [1290, 0]
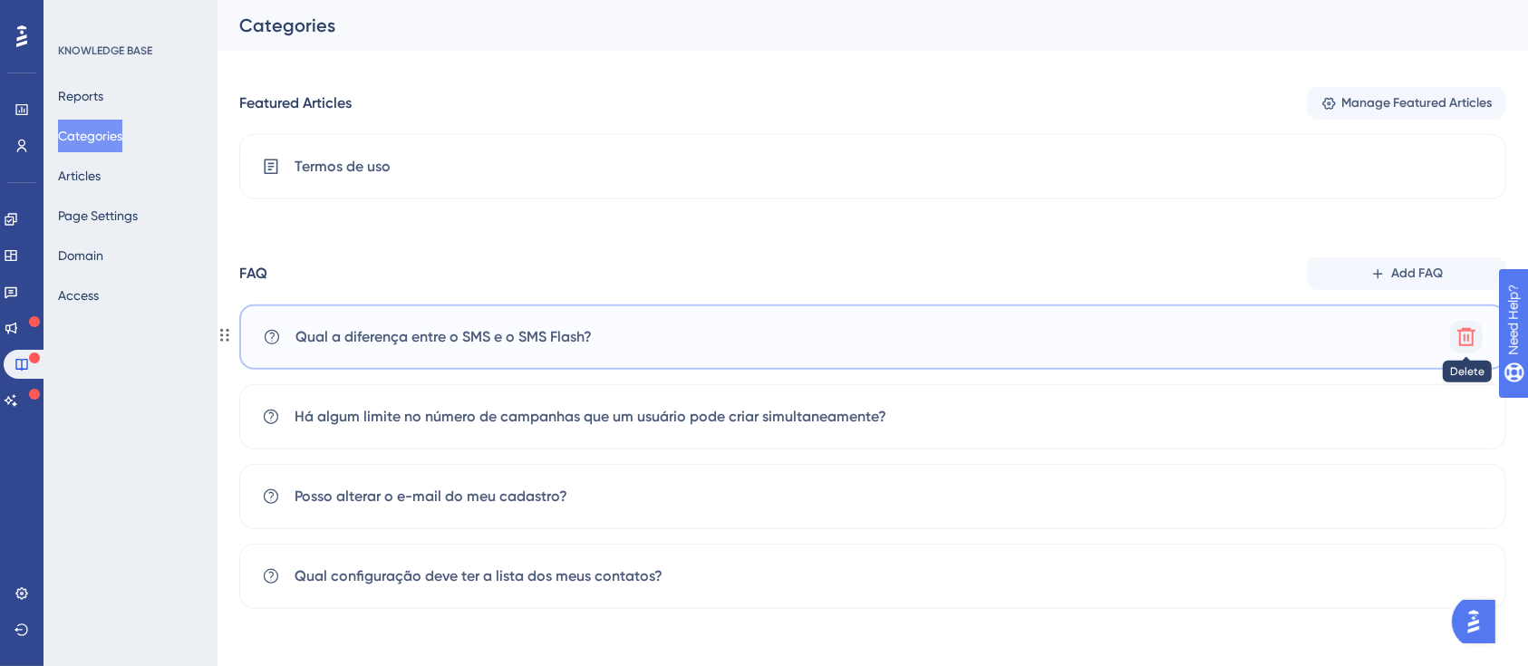
click at [1472, 333] on icon at bounding box center [1466, 337] width 18 height 18
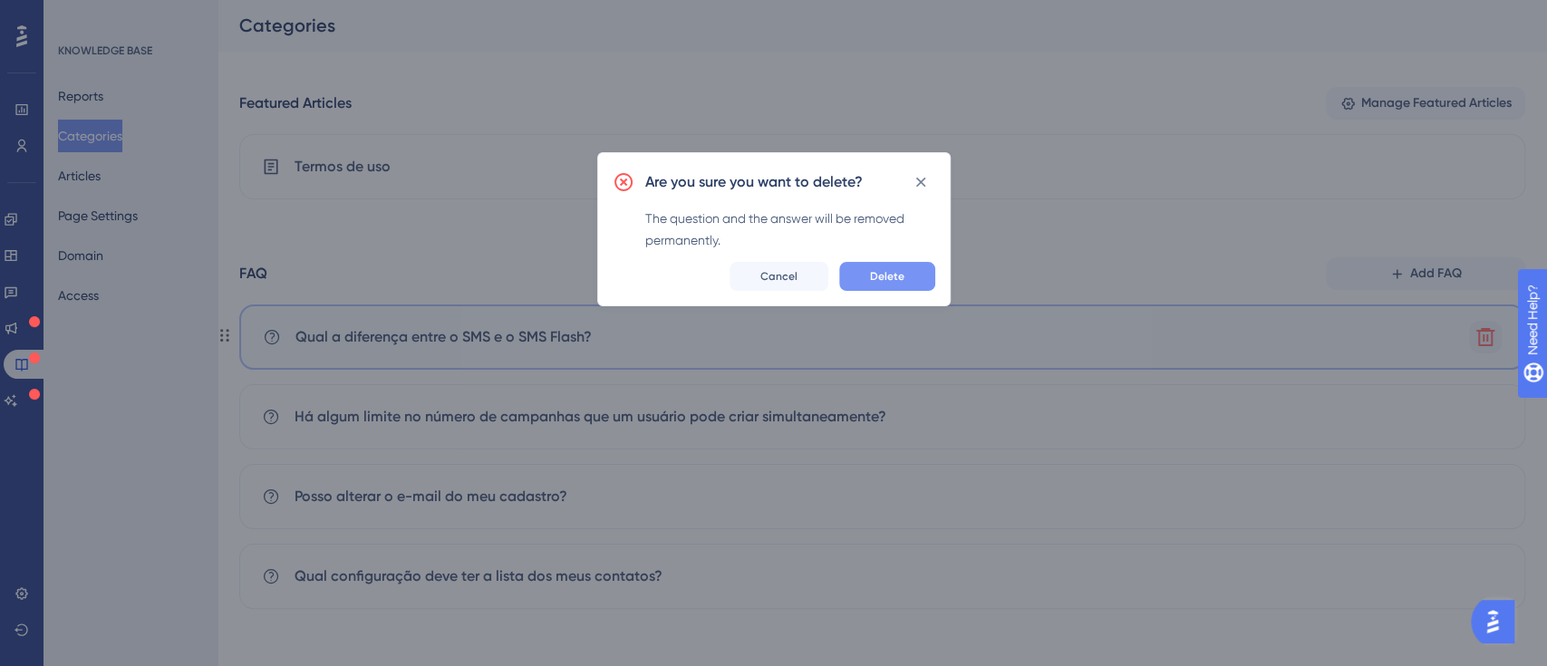
click at [885, 272] on span "Delete" at bounding box center [887, 276] width 34 height 14
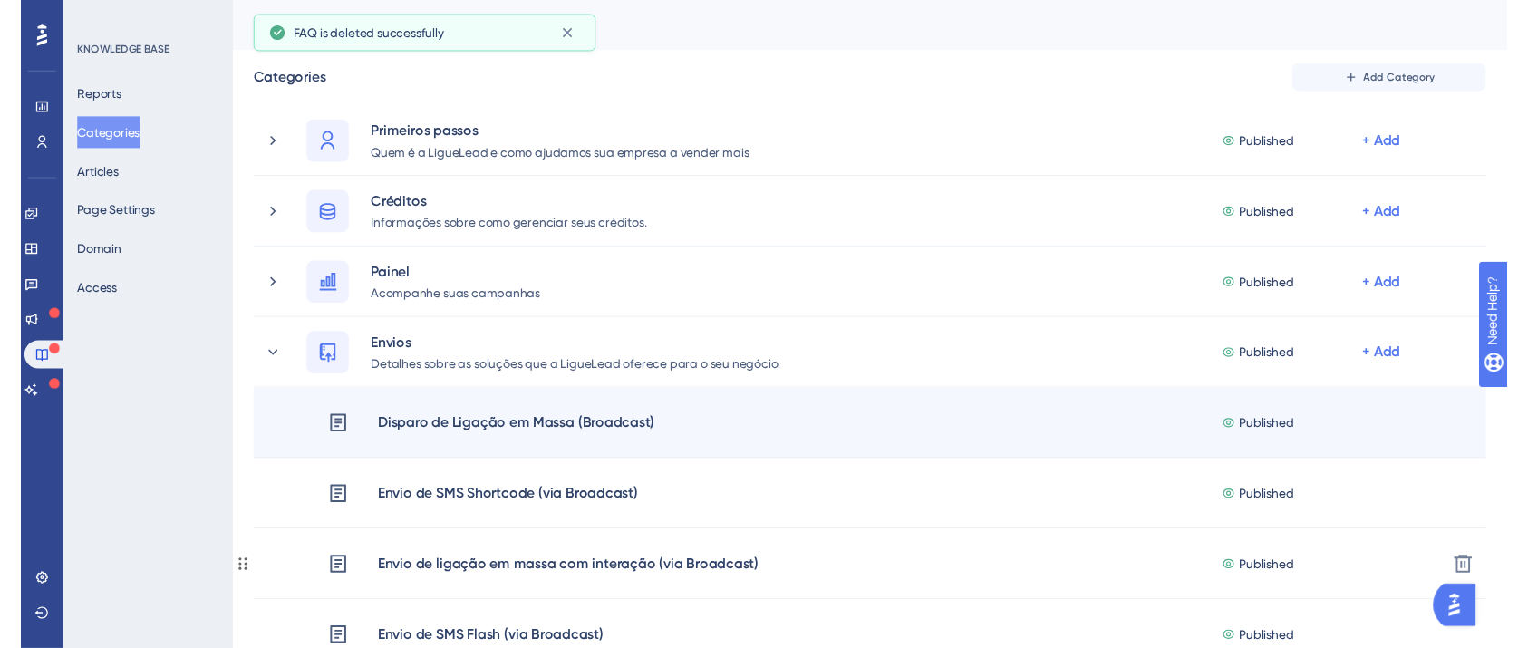
scroll to position [3, 0]
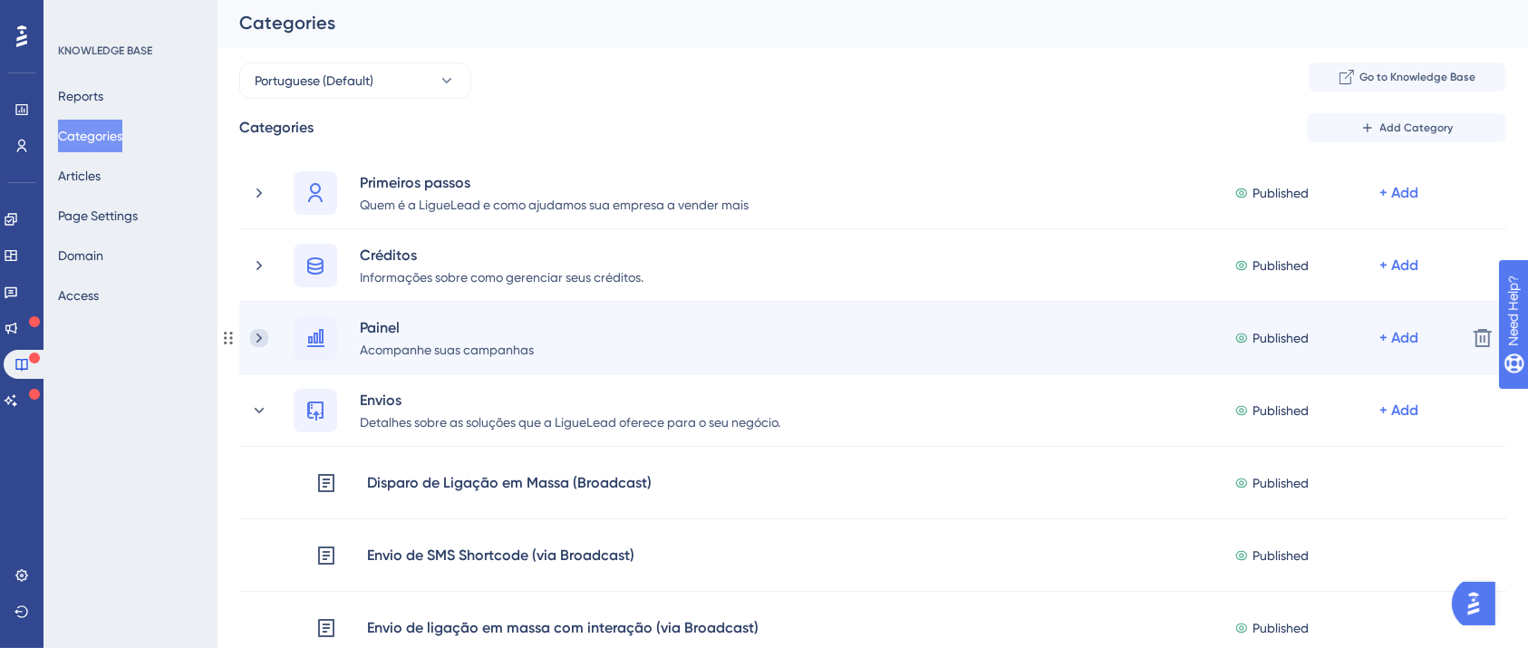
click at [256, 342] on icon at bounding box center [259, 338] width 18 height 18
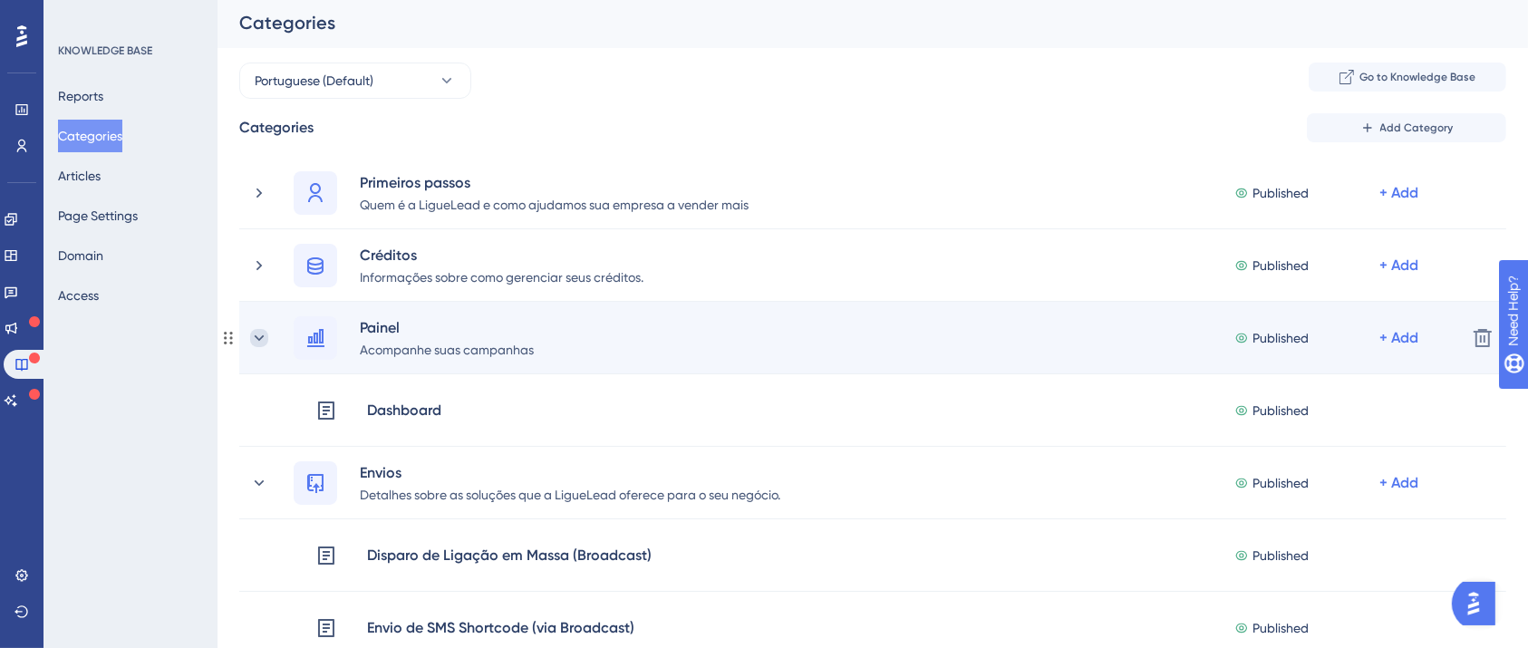
click at [256, 341] on icon at bounding box center [259, 338] width 18 height 18
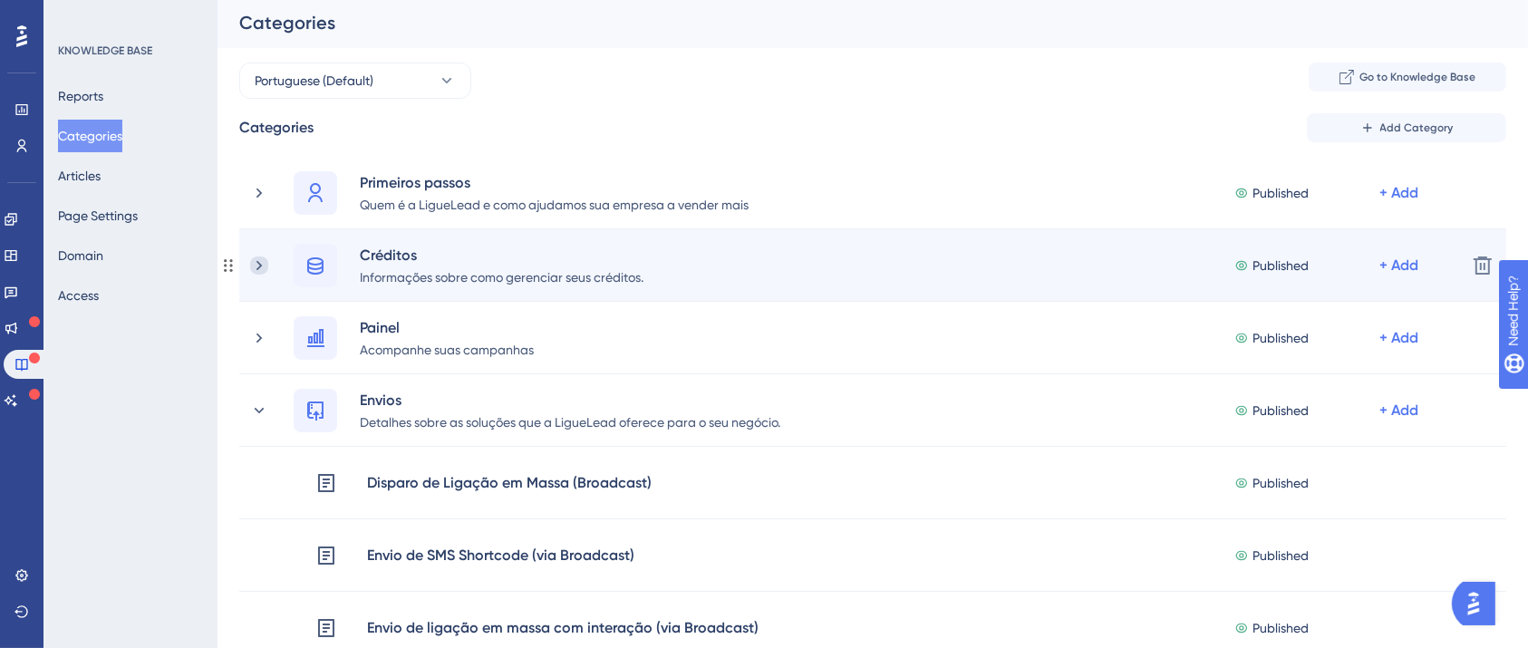
click at [257, 260] on icon at bounding box center [258, 265] width 5 height 10
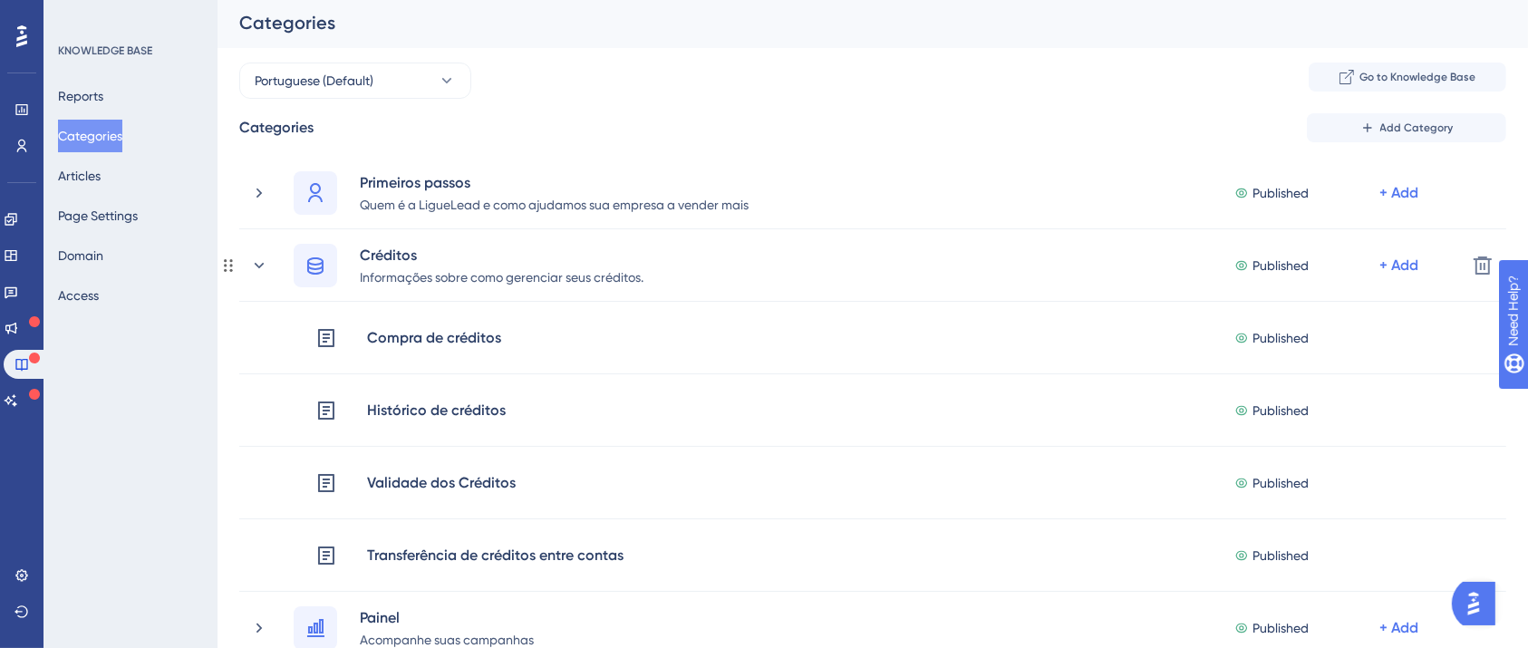
click at [257, 260] on icon at bounding box center [259, 265] width 18 height 18
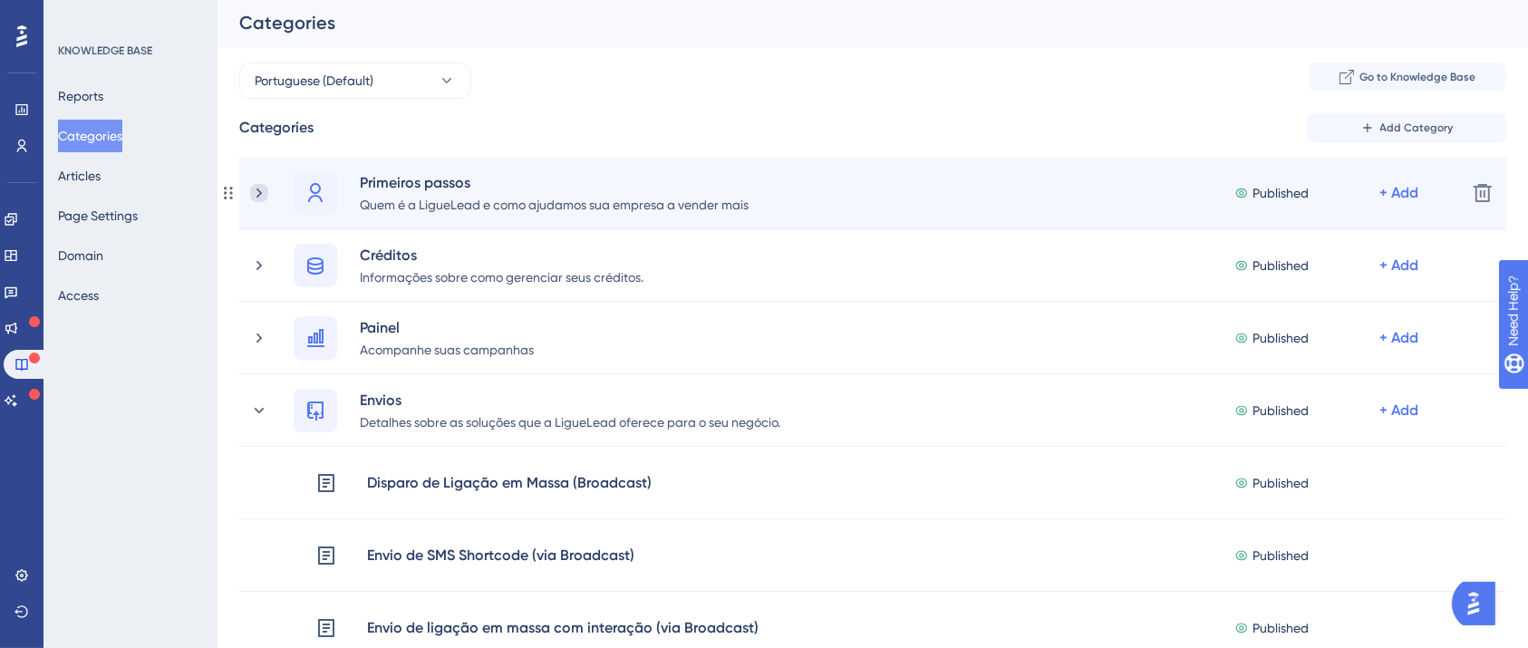
click at [259, 186] on icon at bounding box center [259, 193] width 18 height 18
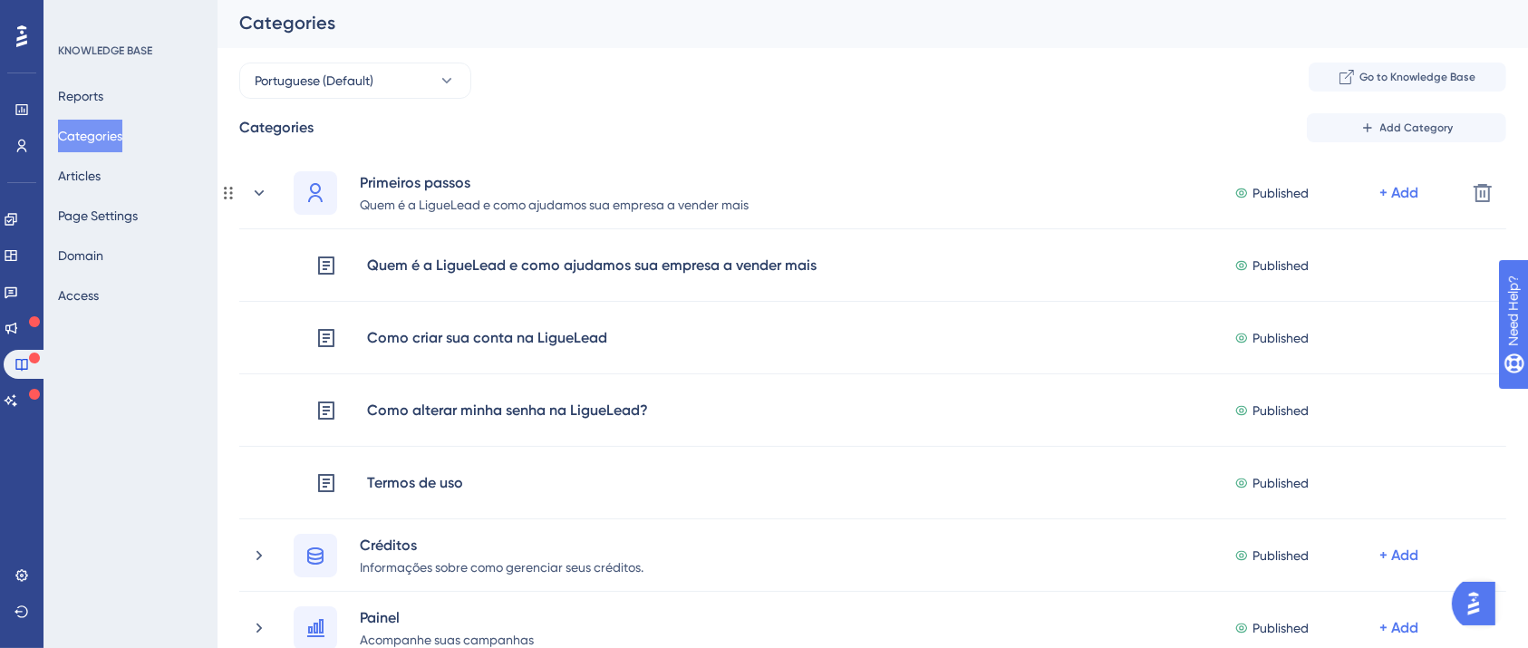
click at [259, 186] on icon at bounding box center [259, 193] width 18 height 18
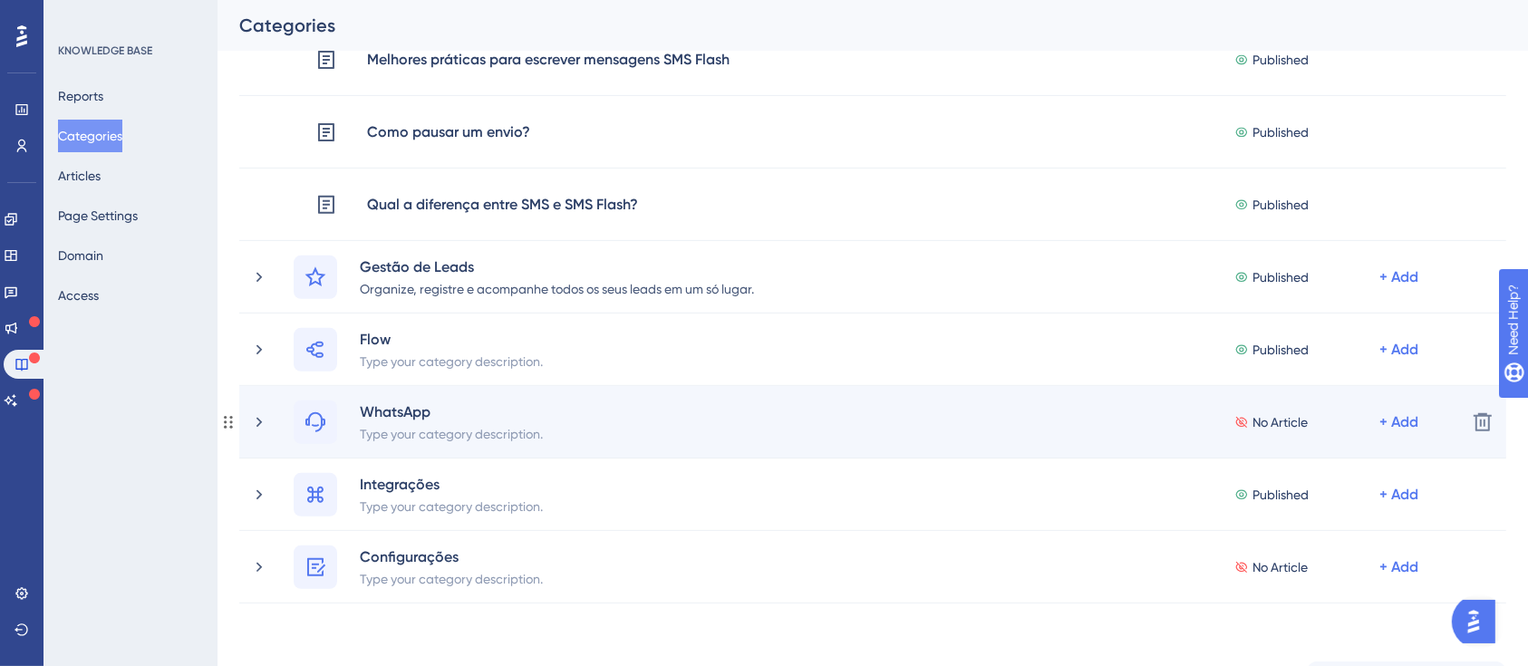
scroll to position [728, 0]
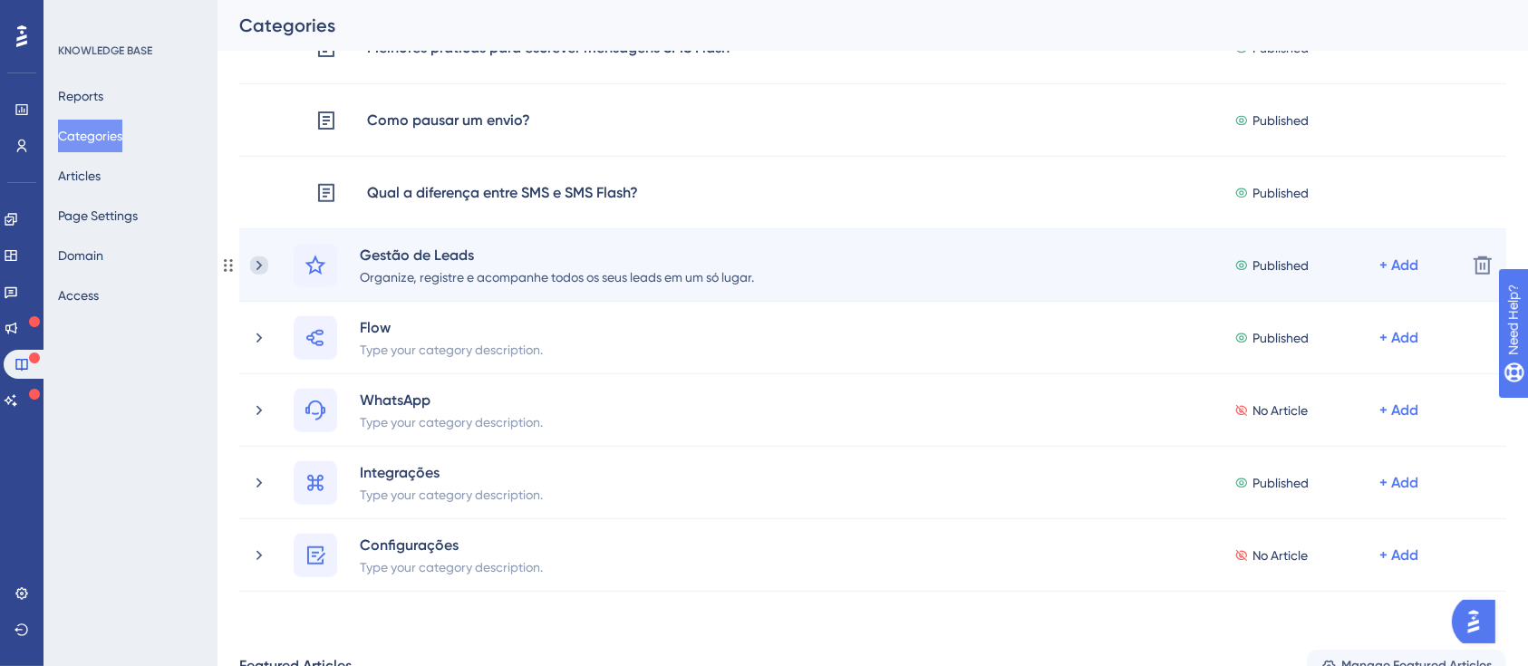
click at [261, 269] on icon at bounding box center [259, 265] width 18 height 18
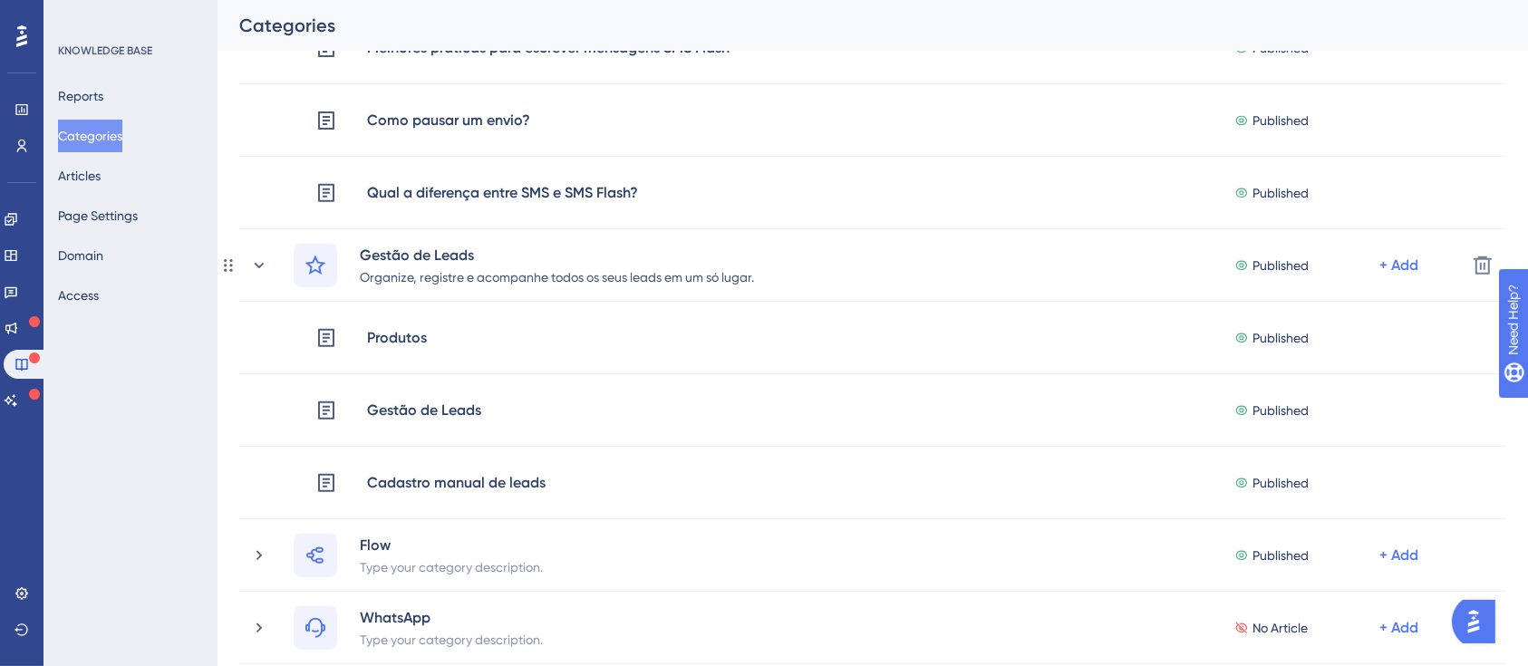
click at [260, 269] on icon at bounding box center [259, 265] width 18 height 18
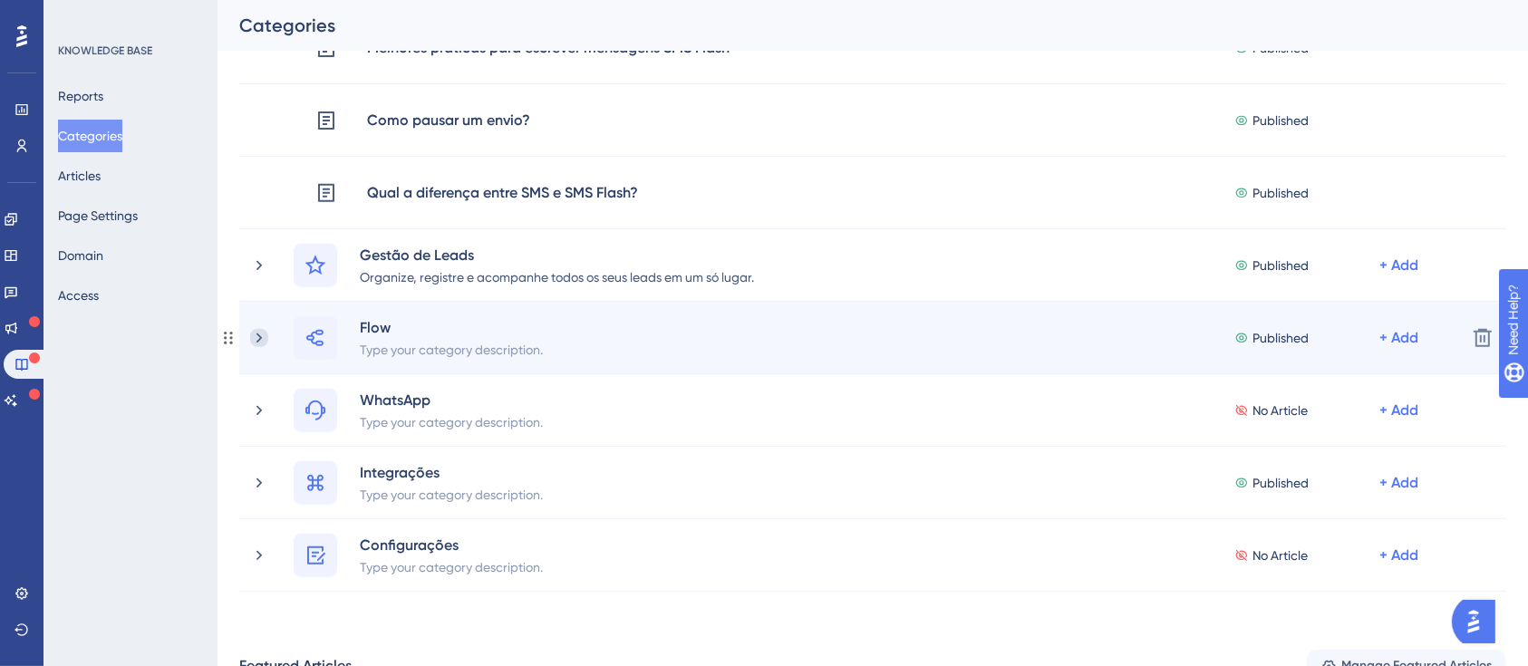
click at [250, 337] on icon at bounding box center [259, 338] width 18 height 18
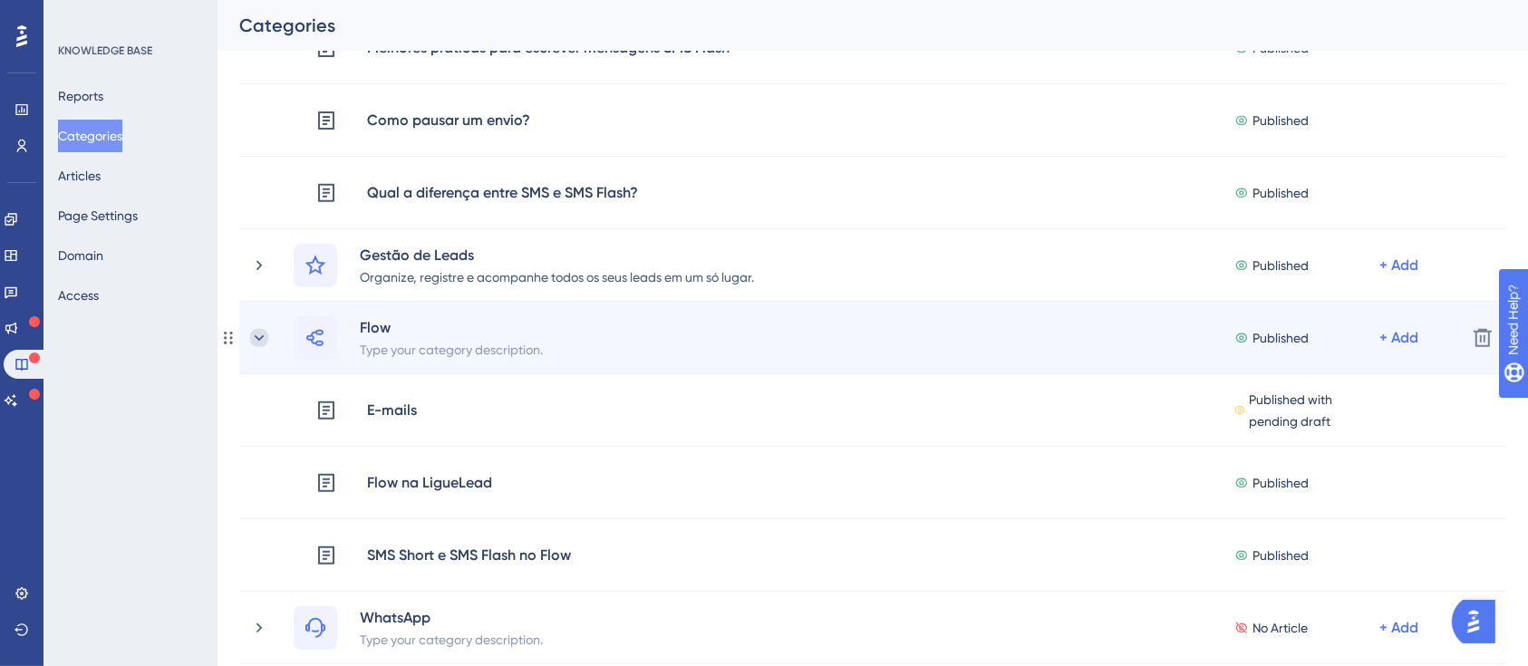
click at [262, 338] on icon at bounding box center [259, 338] width 18 height 18
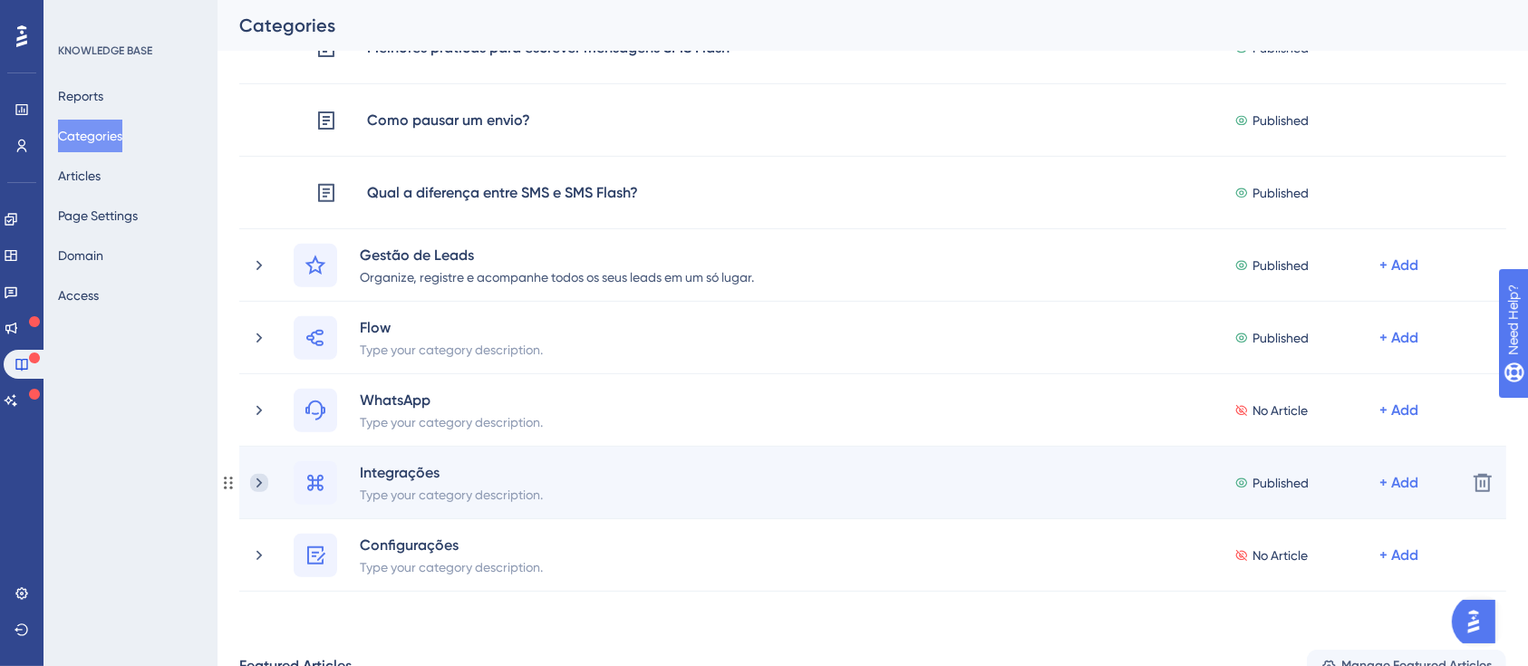
click at [260, 482] on icon at bounding box center [258, 483] width 5 height 10
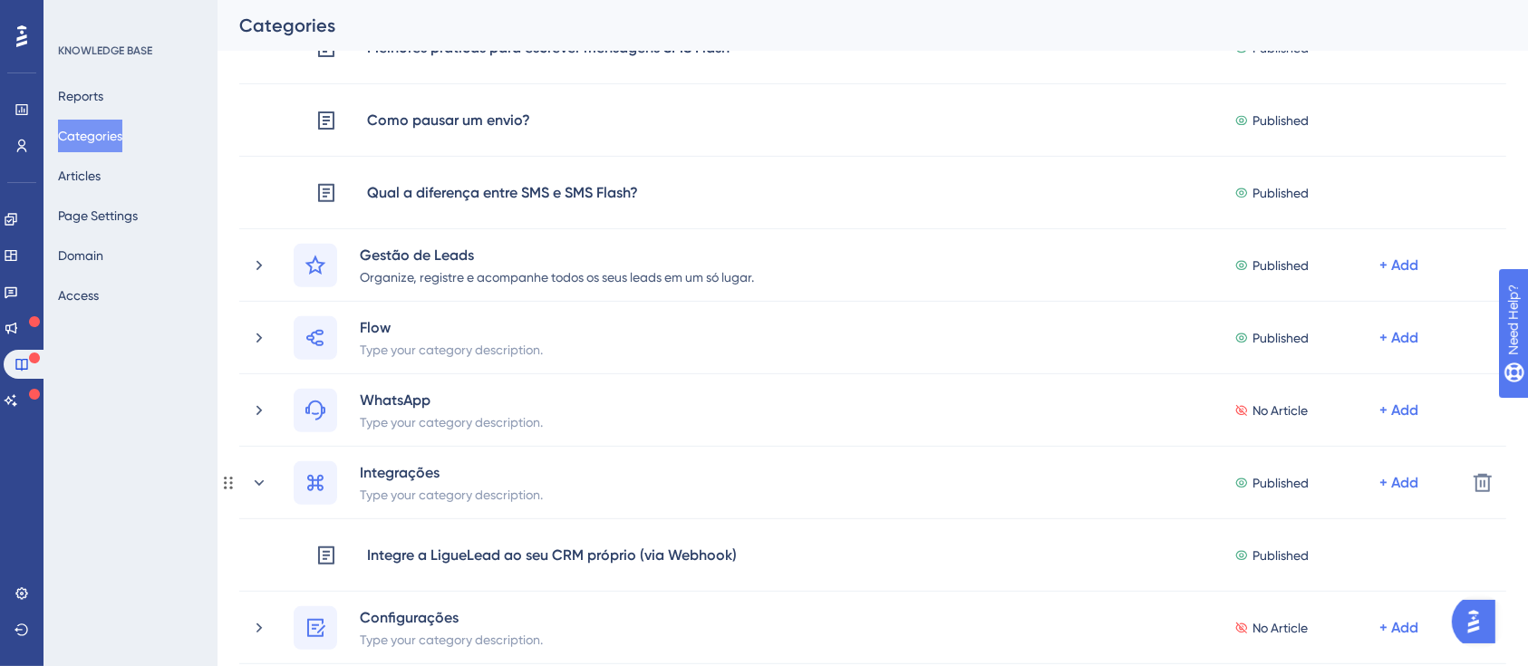
click at [260, 482] on icon at bounding box center [260, 481] width 10 height 5
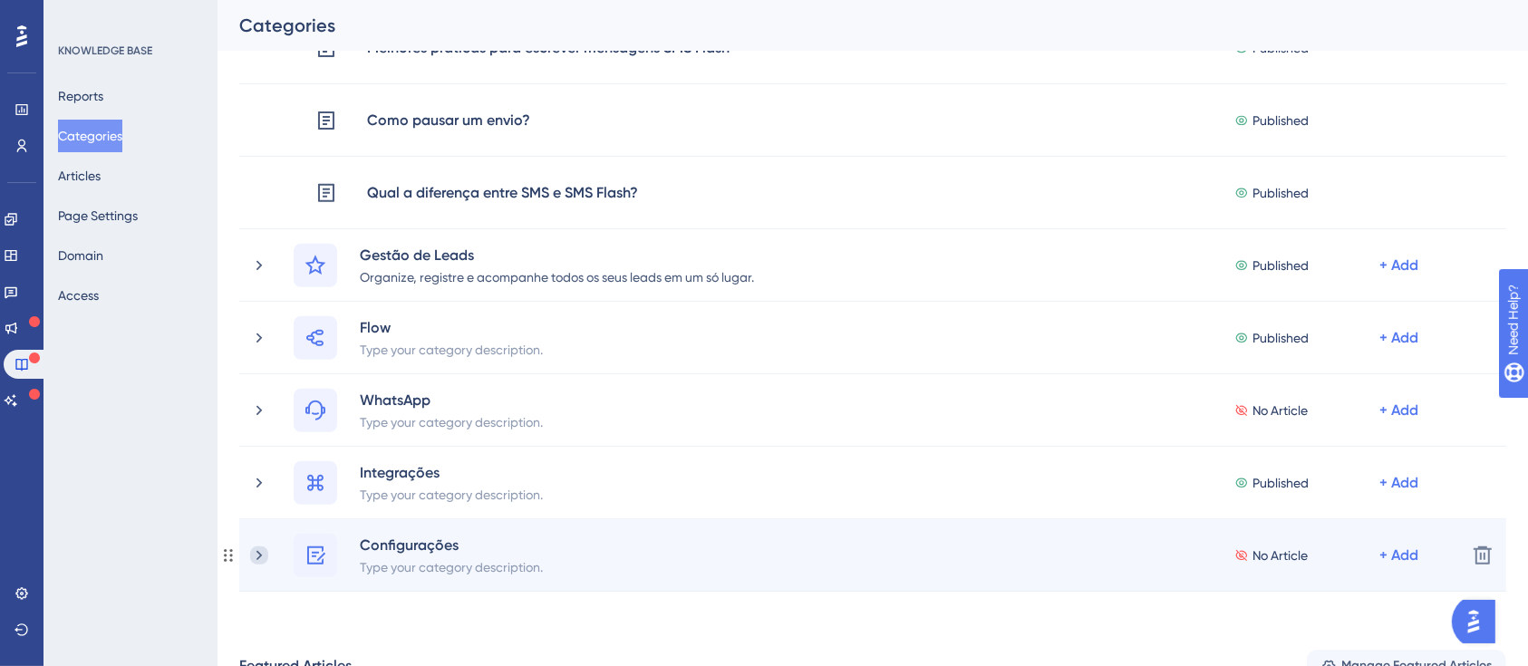
click at [263, 547] on icon at bounding box center [259, 555] width 18 height 18
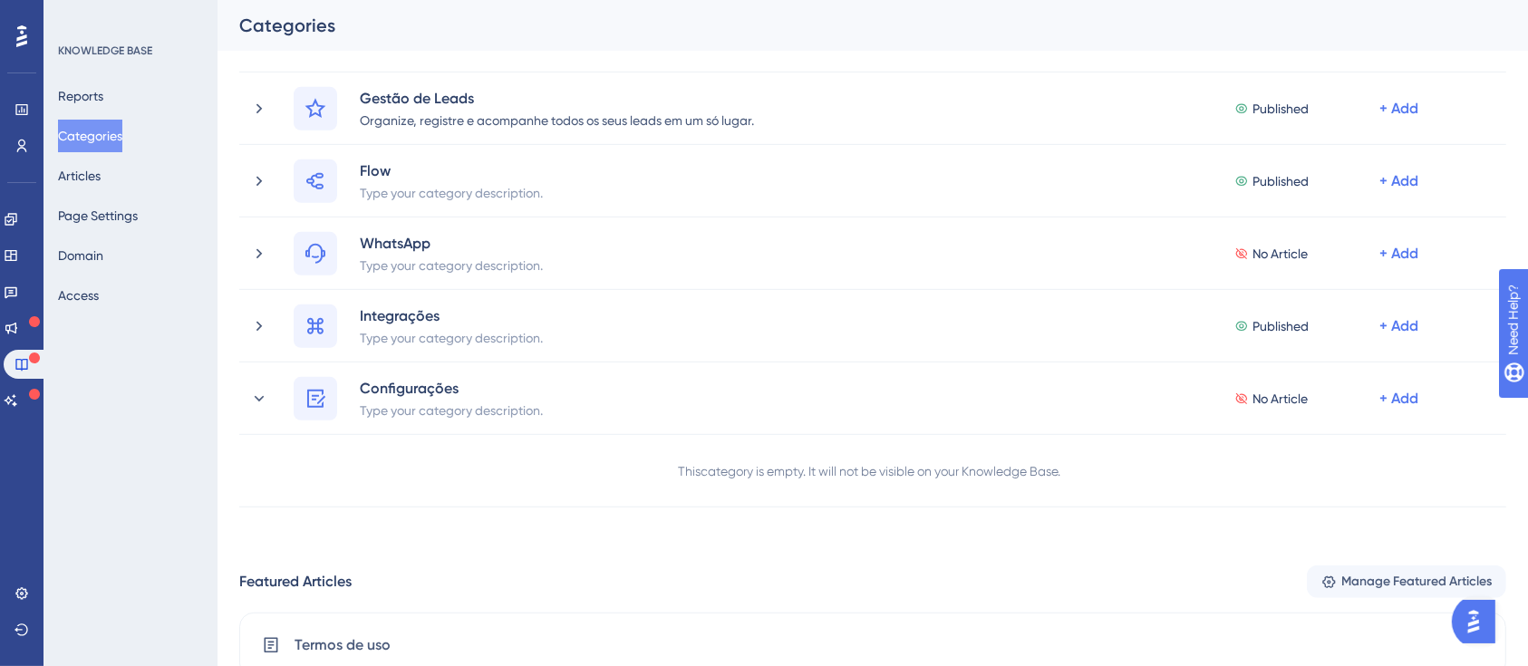
scroll to position [970, 0]
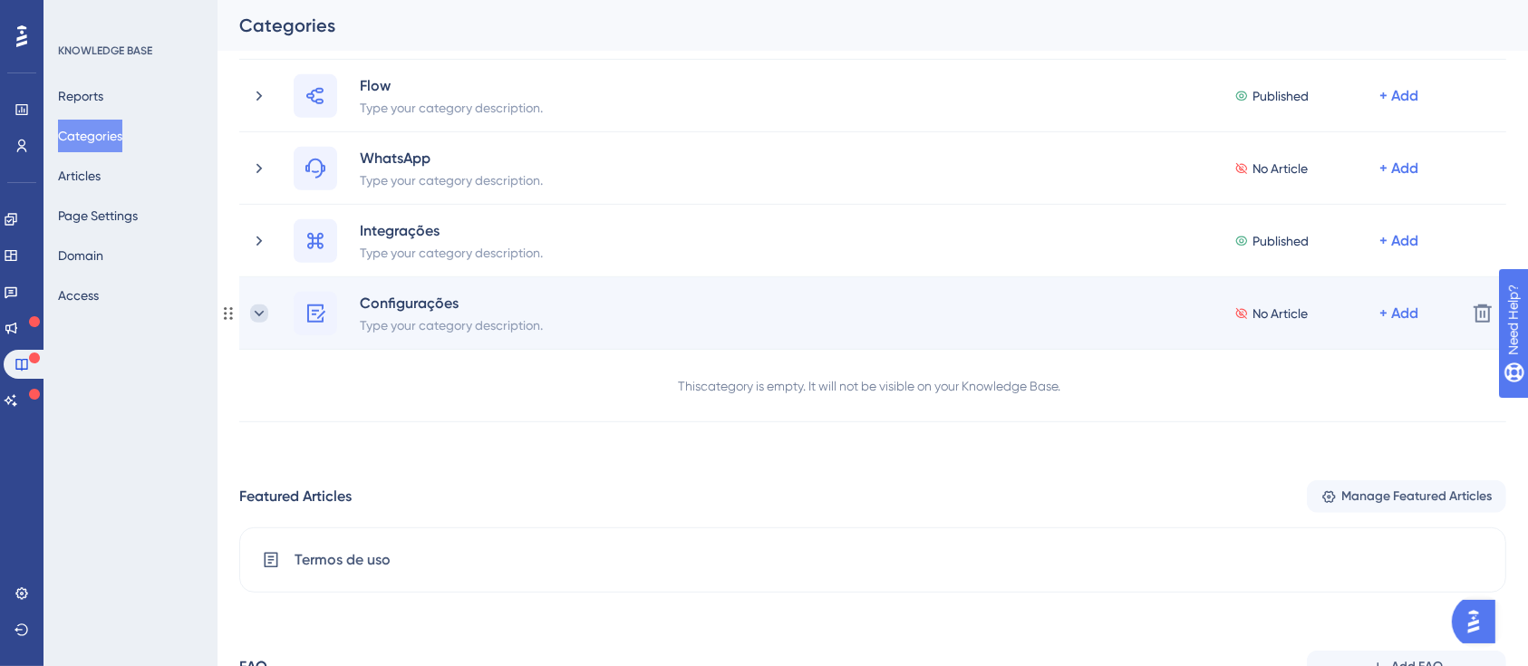
click at [250, 312] on icon at bounding box center [259, 313] width 18 height 18
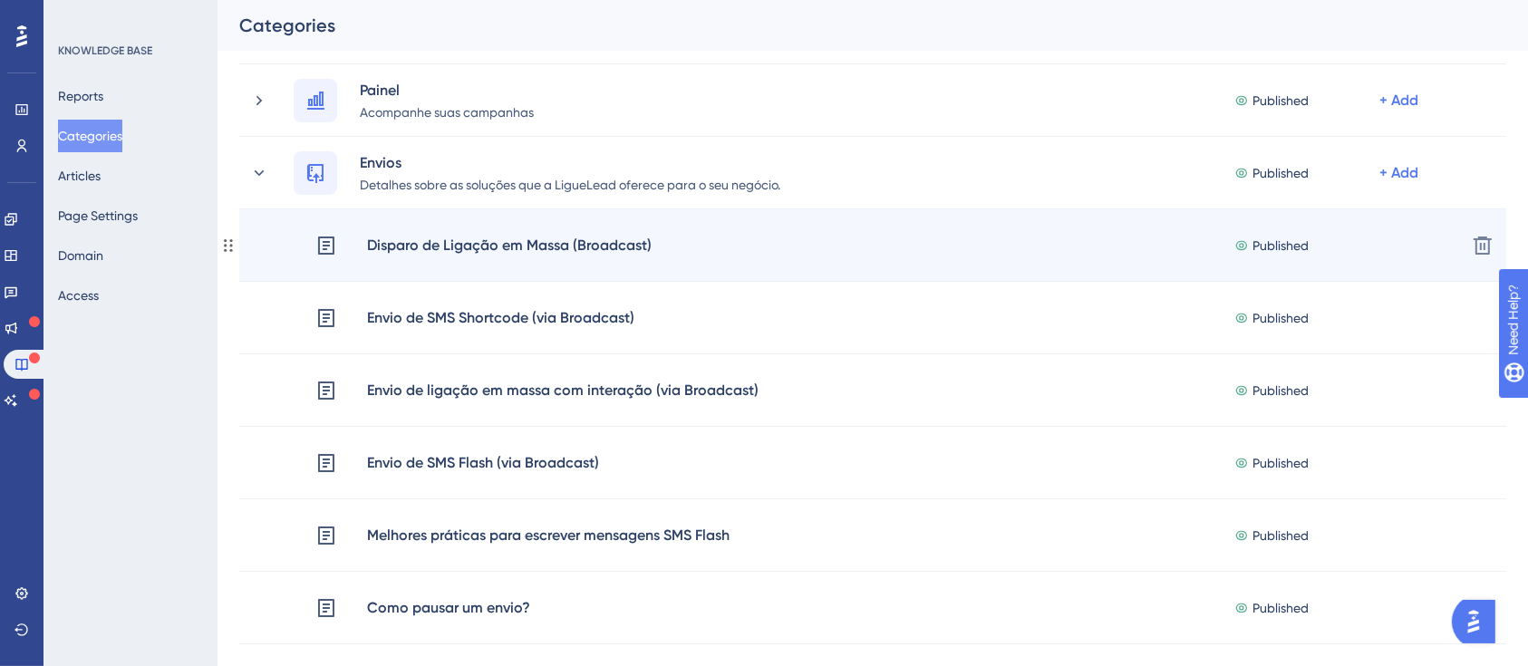
scroll to position [123, 0]
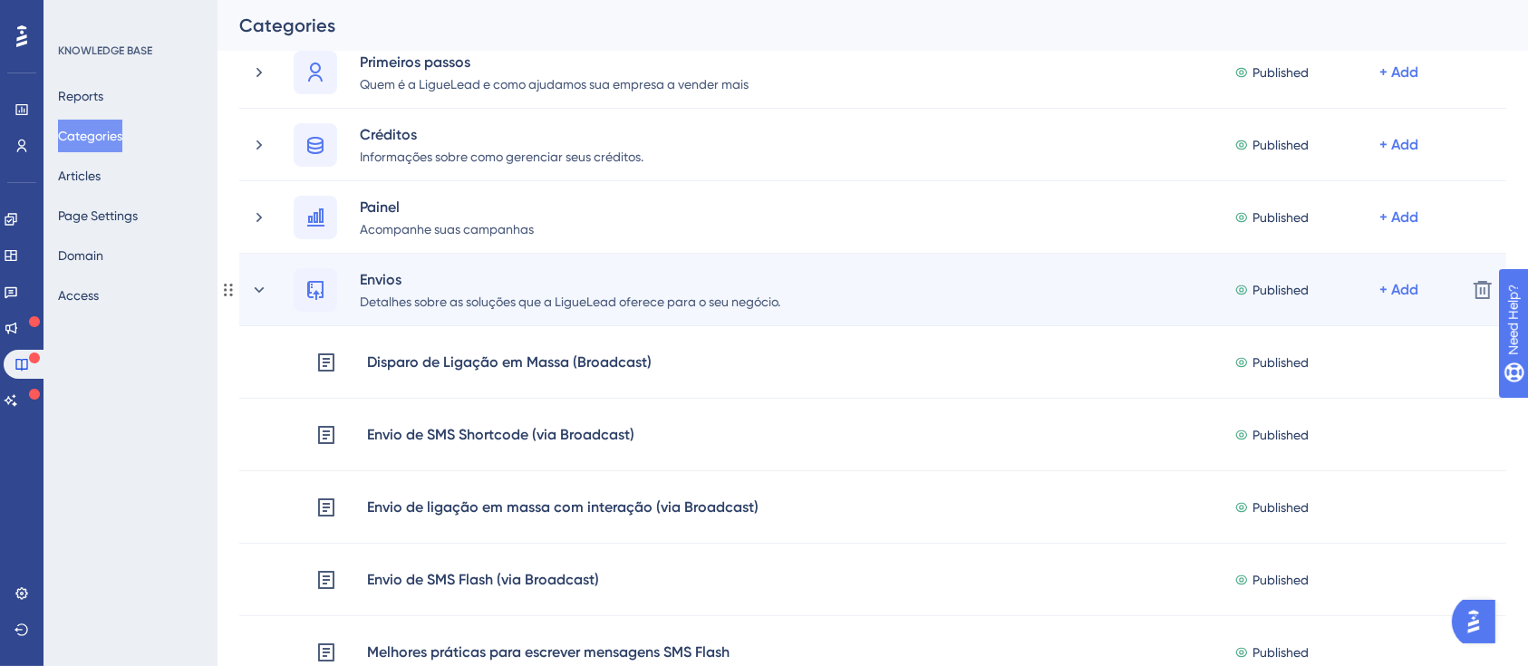
click at [268, 286] on div "Envios Detalhes sobre as soluções que a LigueLead oferece para o seu negócio. P…" at bounding box center [851, 289] width 1202 height 43
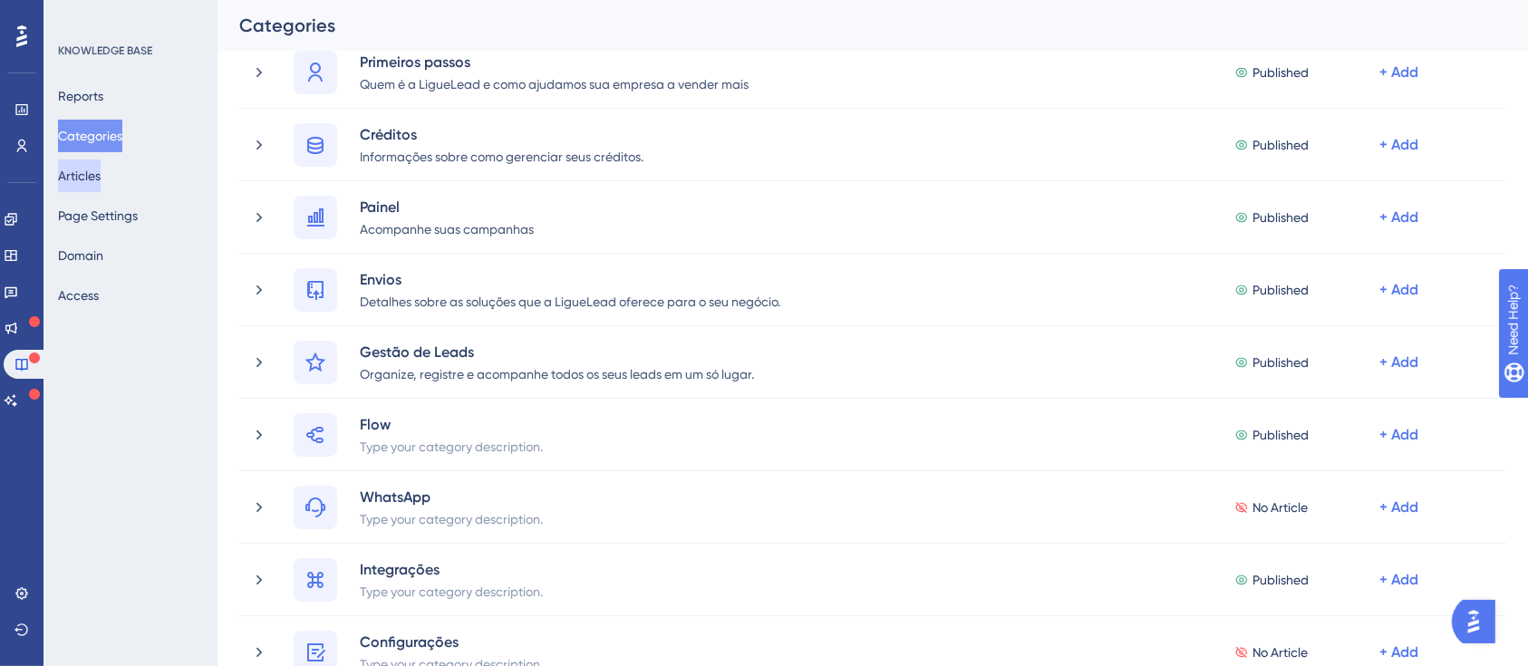
click at [101, 179] on button "Articles" at bounding box center [79, 175] width 43 height 33
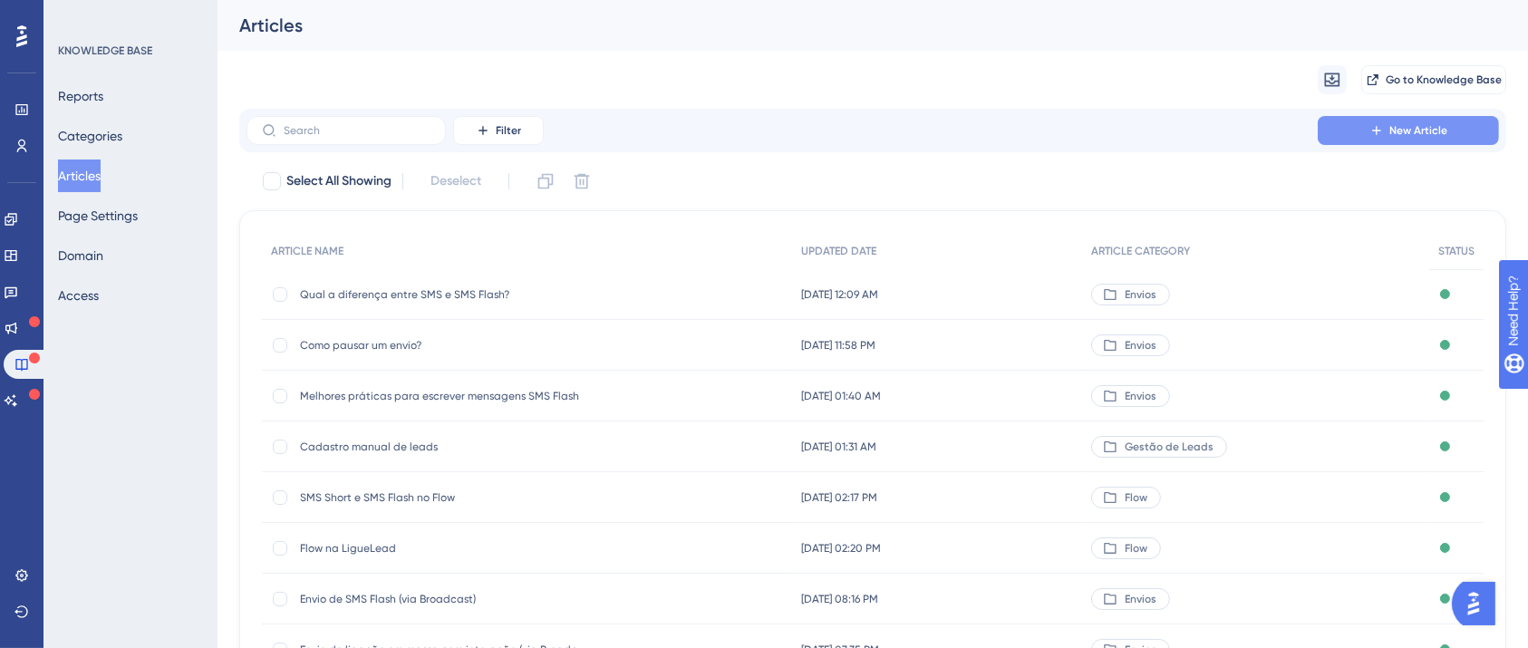
click at [1428, 140] on button "New Article" at bounding box center [1408, 130] width 181 height 29
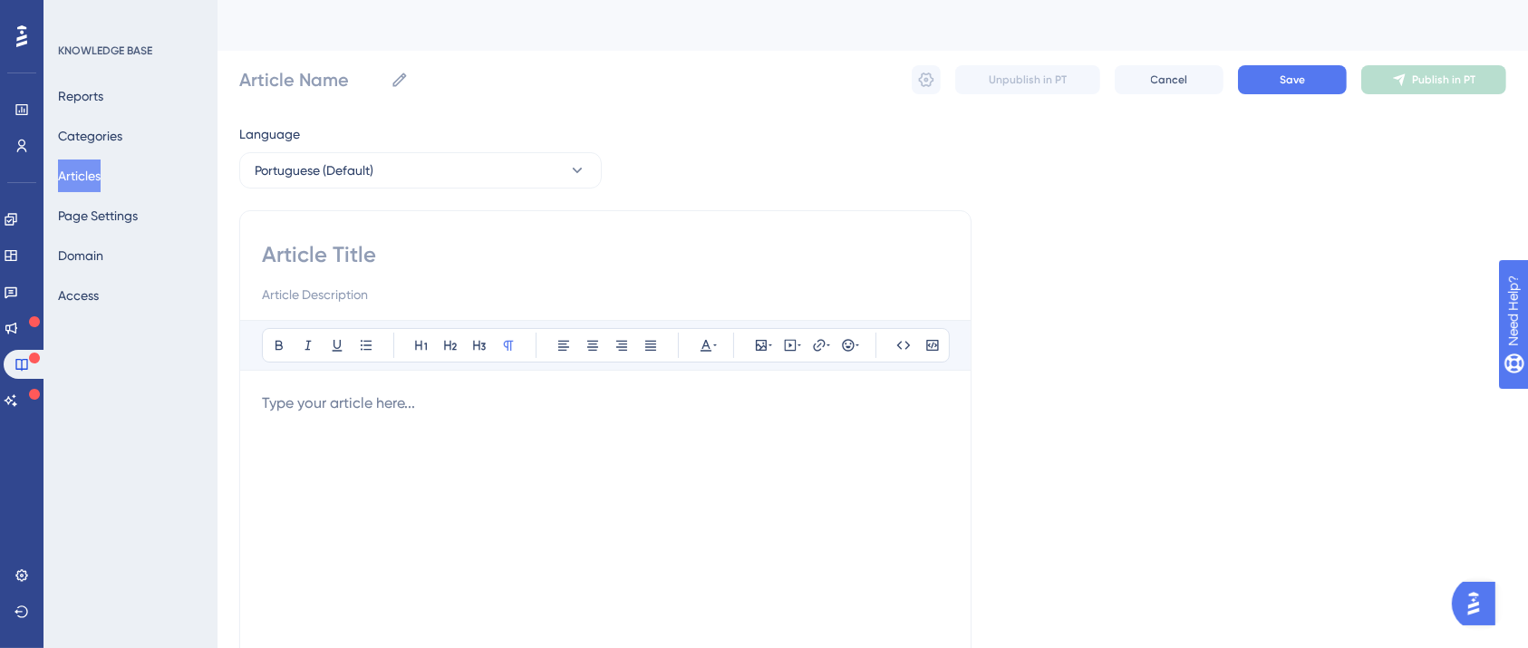
click at [435, 258] on input at bounding box center [605, 254] width 687 height 29
type input "Bloque"
type input "Bloqueio"
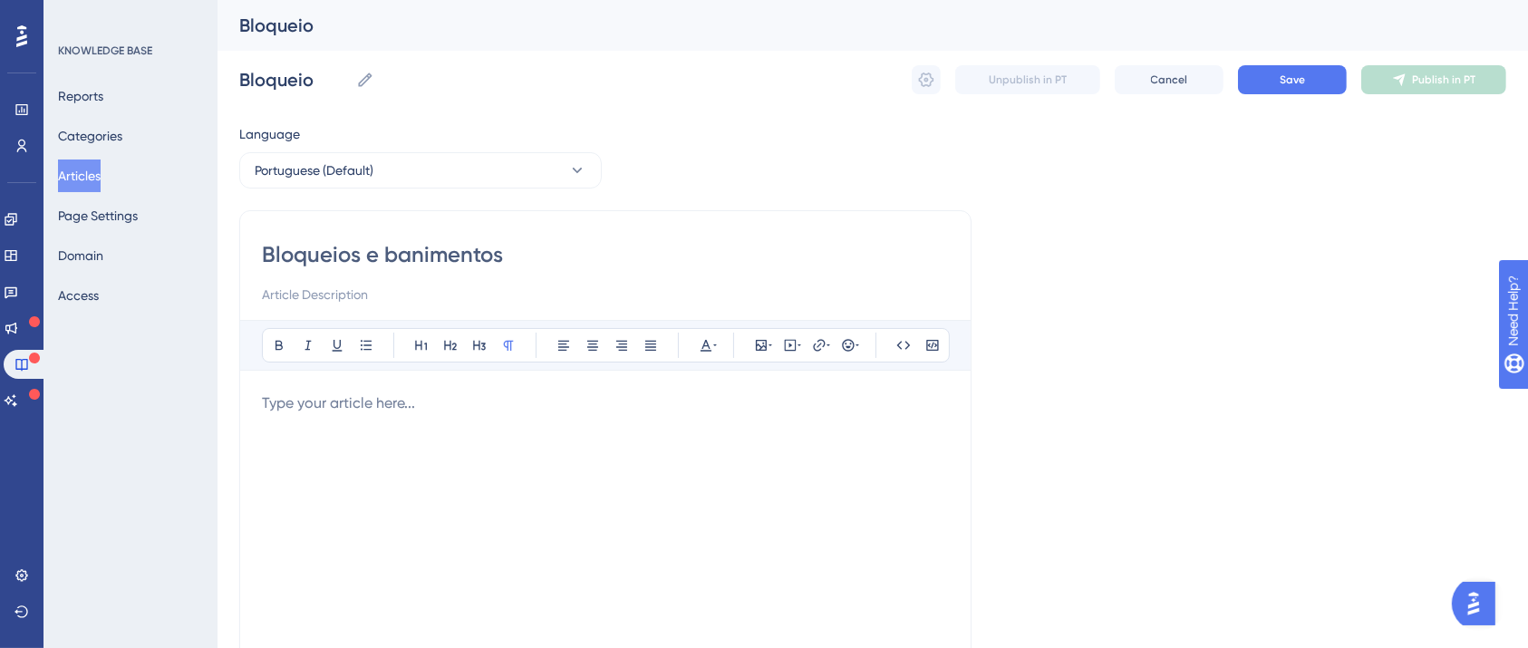
type input "Bloqueios e banimentos"
type input "Bloqueios e banimentos do"
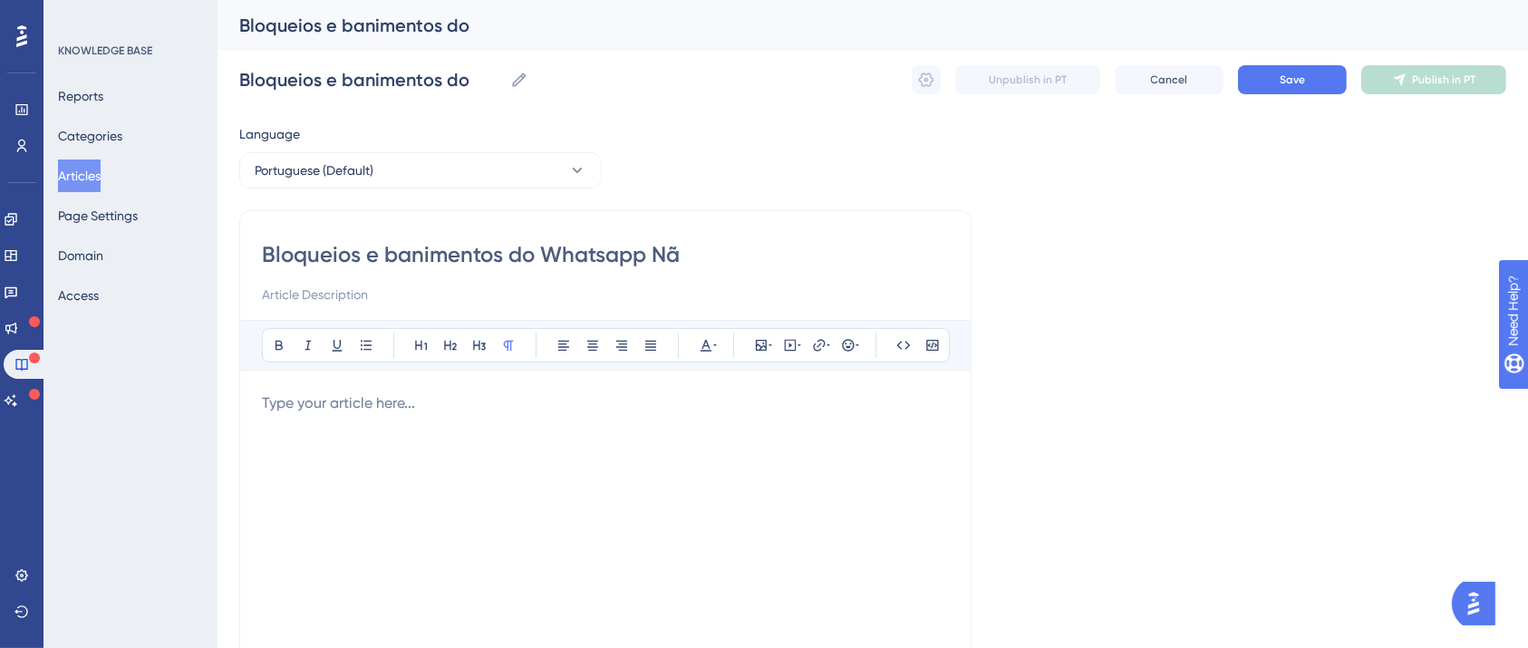
type input "Bloqueios e banimentos do Whatsapp Não"
type input "Bloqueios e banimentos do Whatsapp"
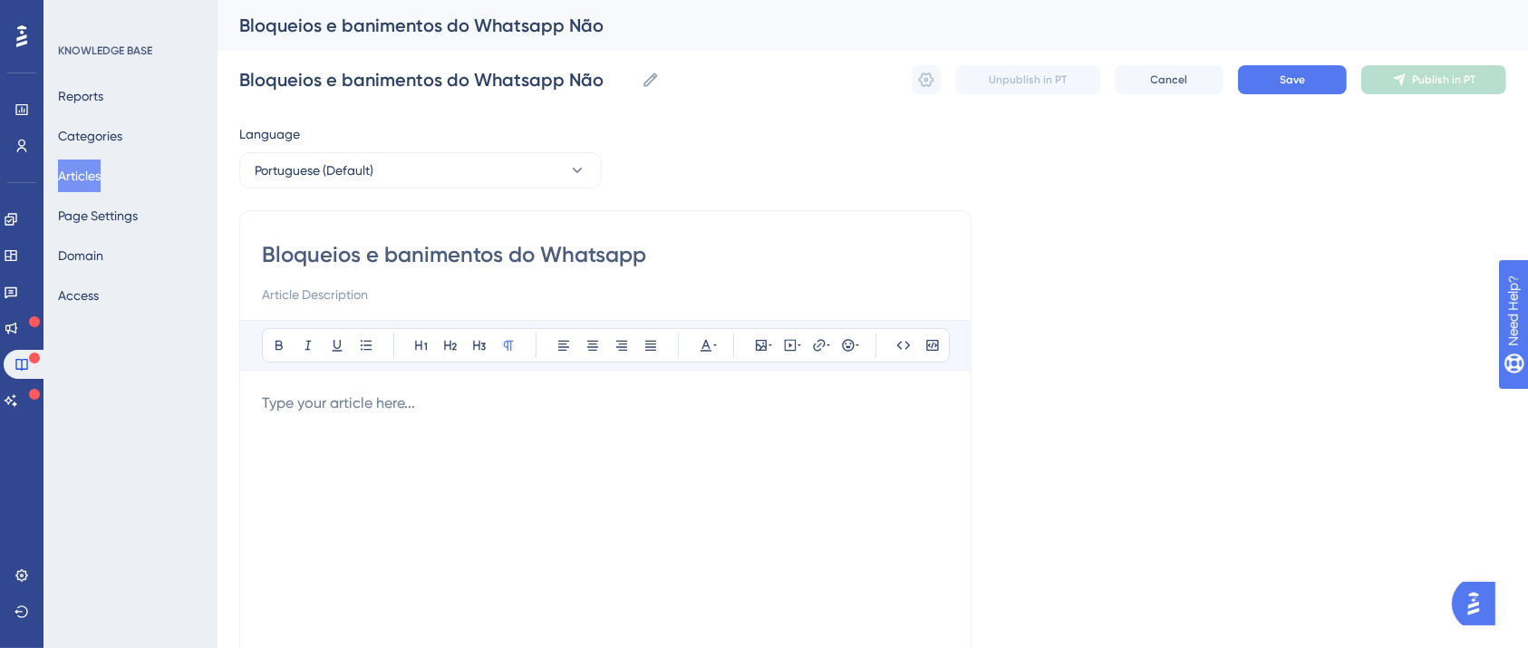
type input "Bloqueios e banimentos do Whatsapp"
type input "Bloqueios e banimentos do Whatsapp n"
type input "Bloqueios e banimentos do Whatsapp não oficial"
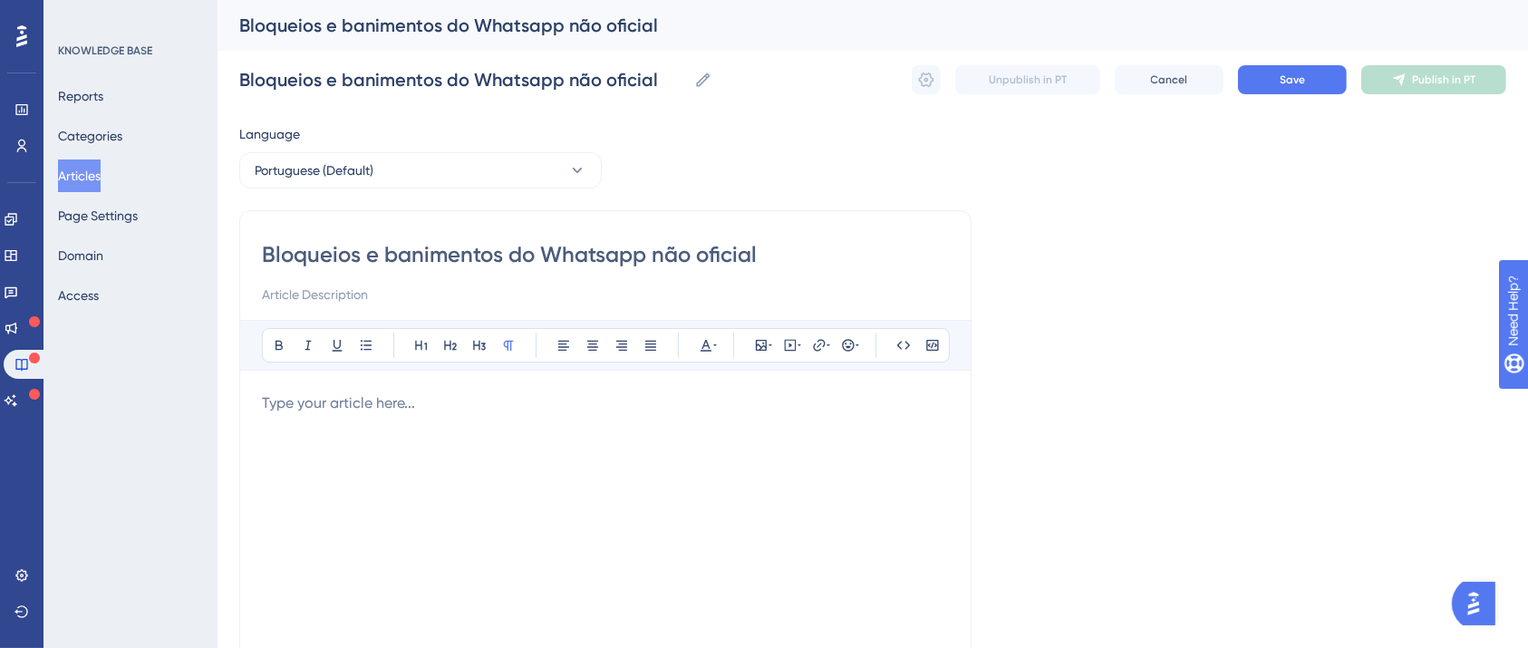
type input "Bloqueios e banimentos do Whatsapp não oficial"
click at [587, 431] on div at bounding box center [605, 591] width 687 height 399
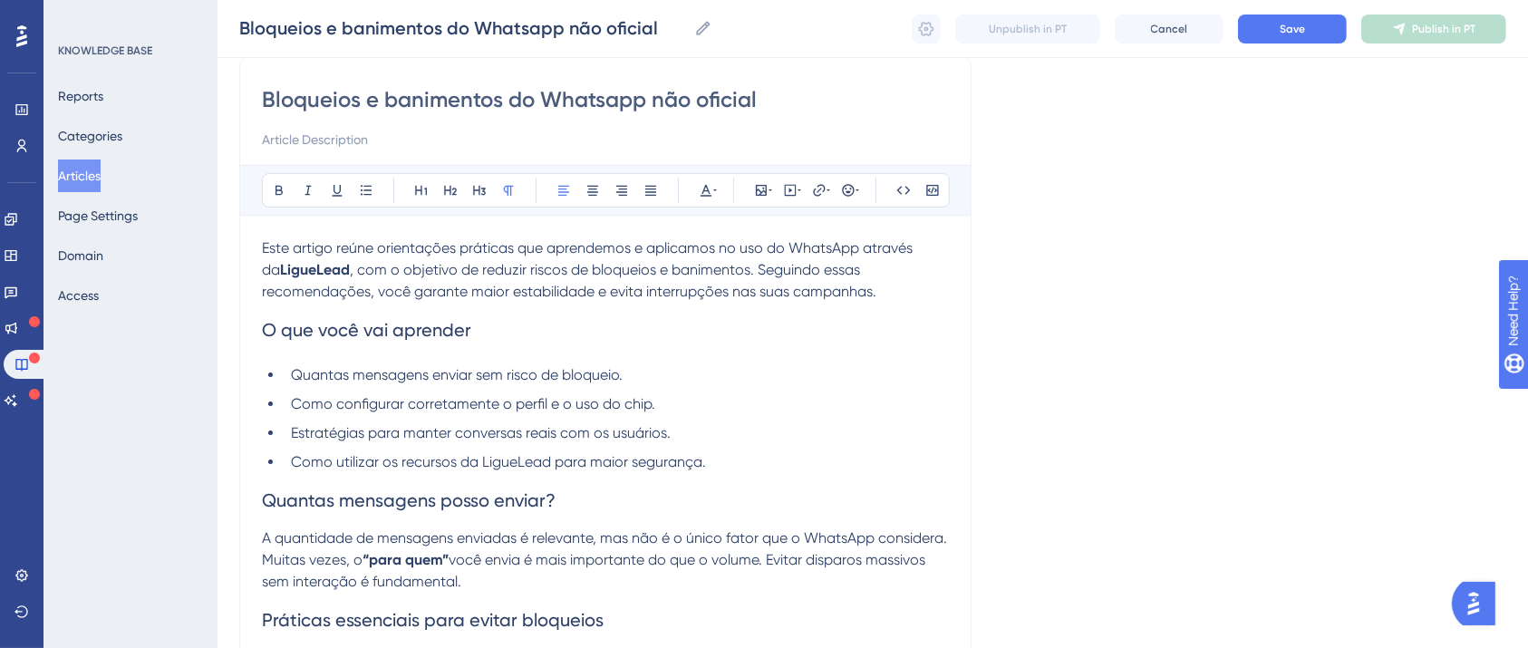
scroll to position [132, 0]
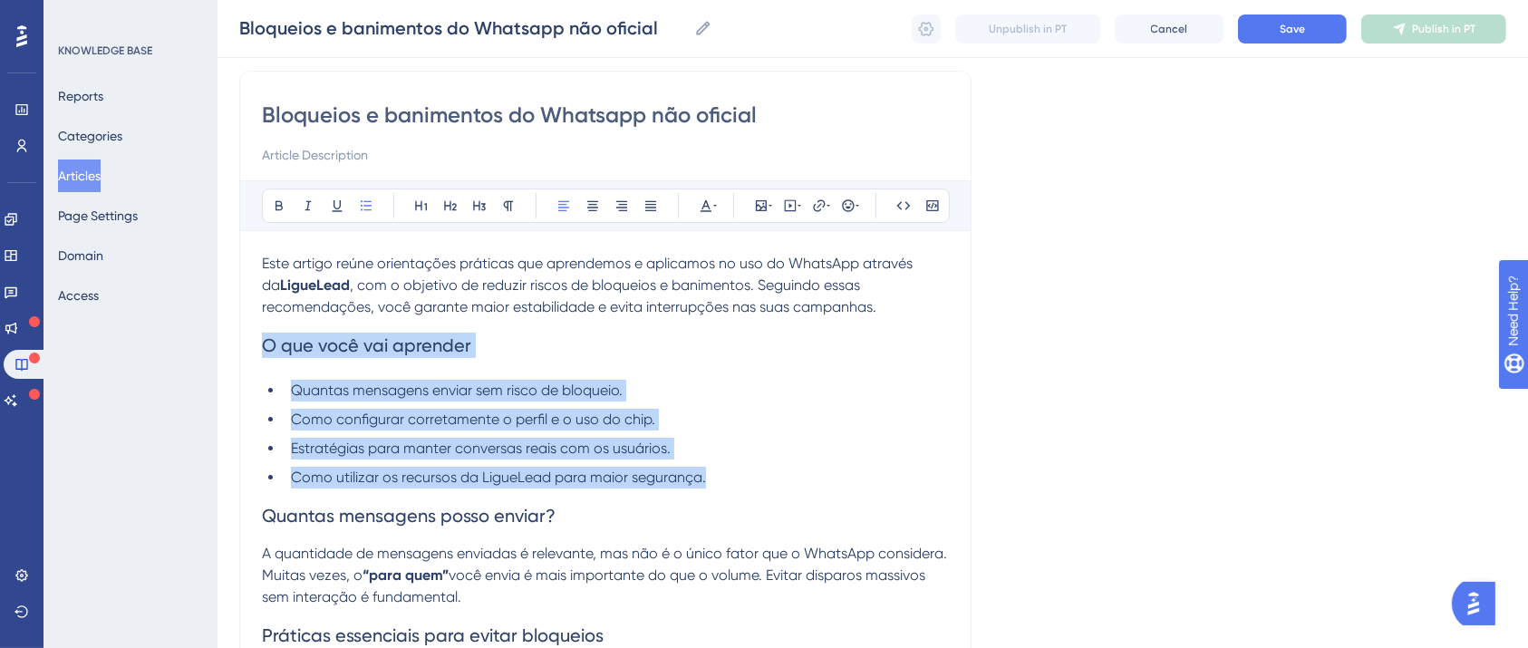
drag, startPoint x: 712, startPoint y: 477, endPoint x: 259, endPoint y: 351, distance: 470.2
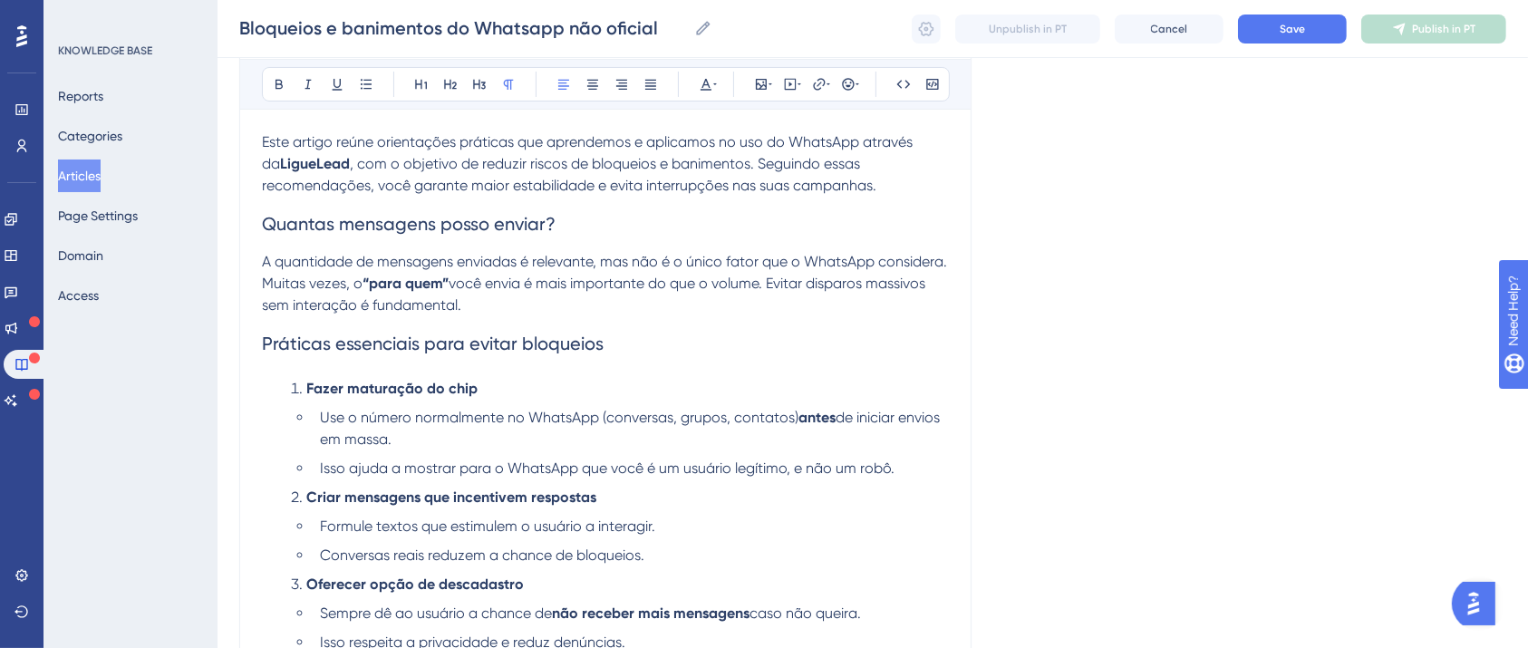
click at [487, 193] on span ", com o objetivo de reduzir riscos de bloqueios e banimentos. Seguindo essas re…" at bounding box center [569, 174] width 614 height 39
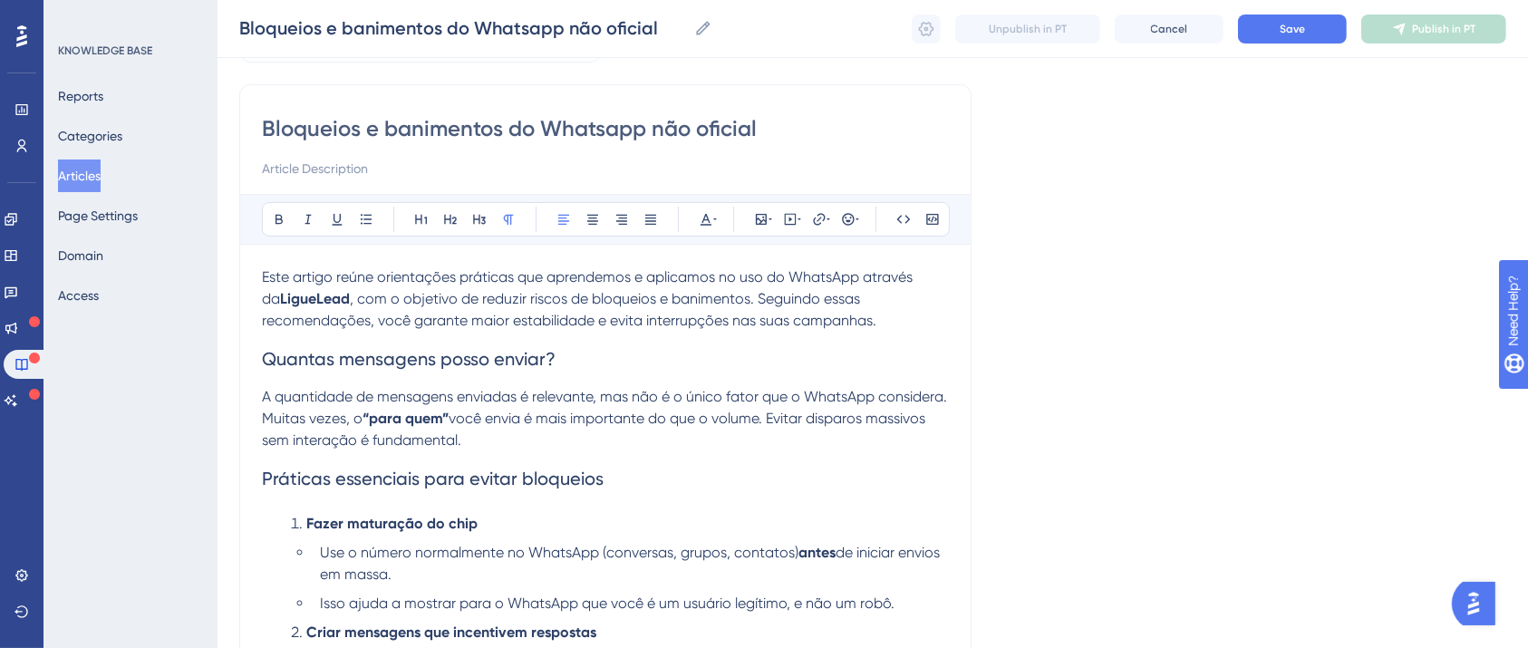
scroll to position [0, 0]
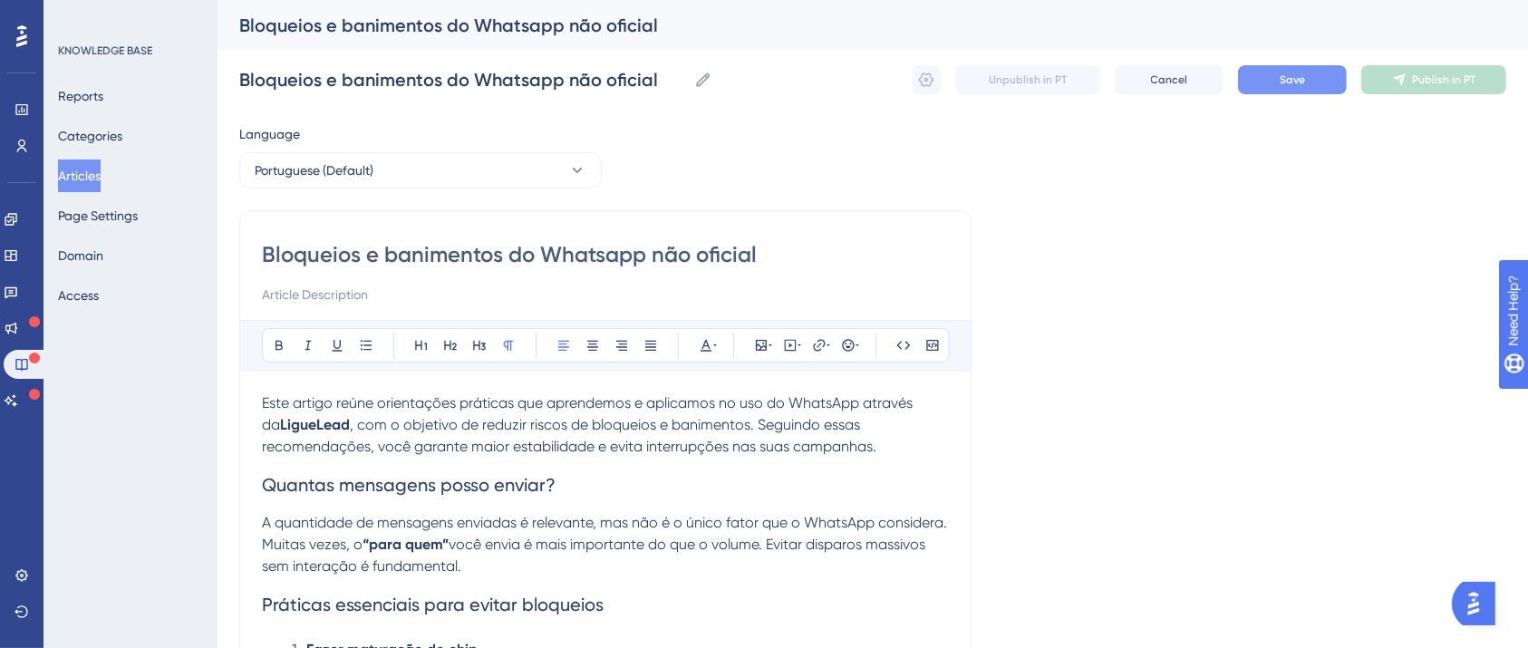
click at [1269, 88] on button "Save" at bounding box center [1292, 79] width 109 height 29
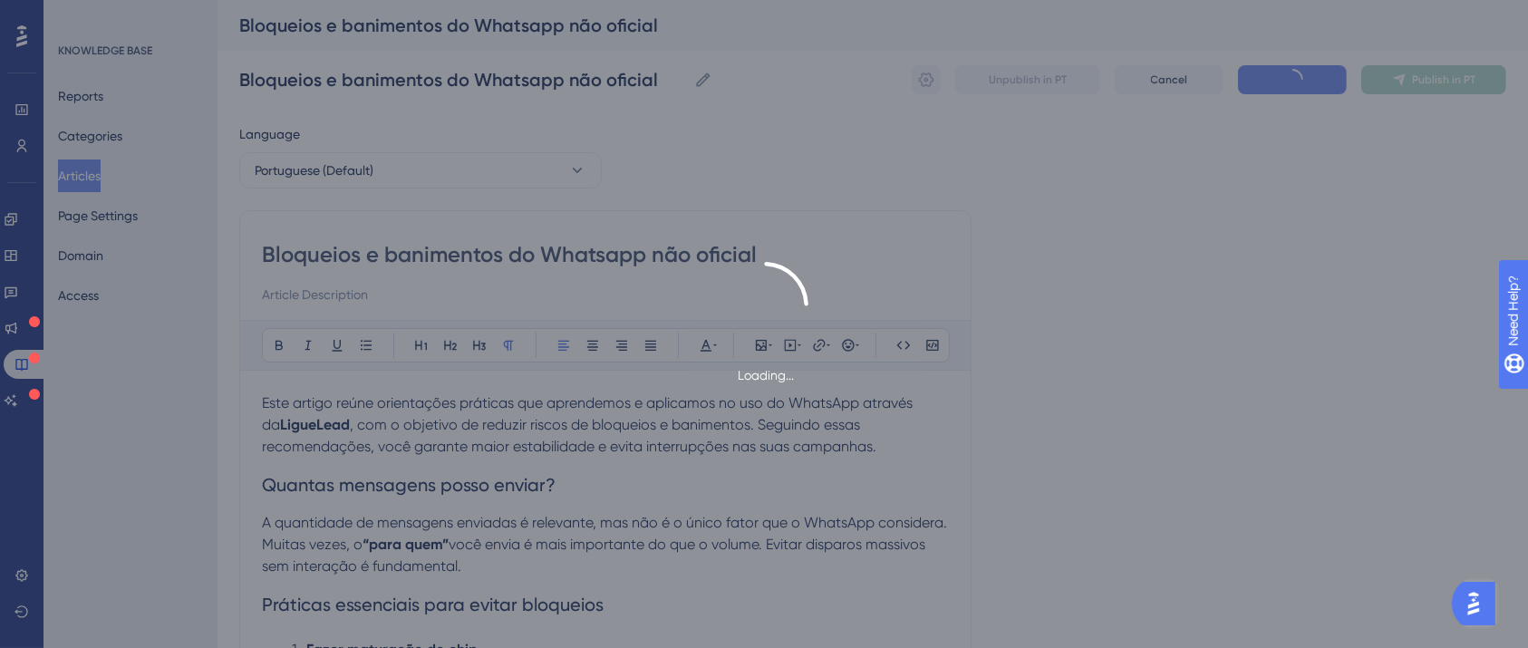
type input "Bloqueios e banimentos do Whatsapp não oficial"
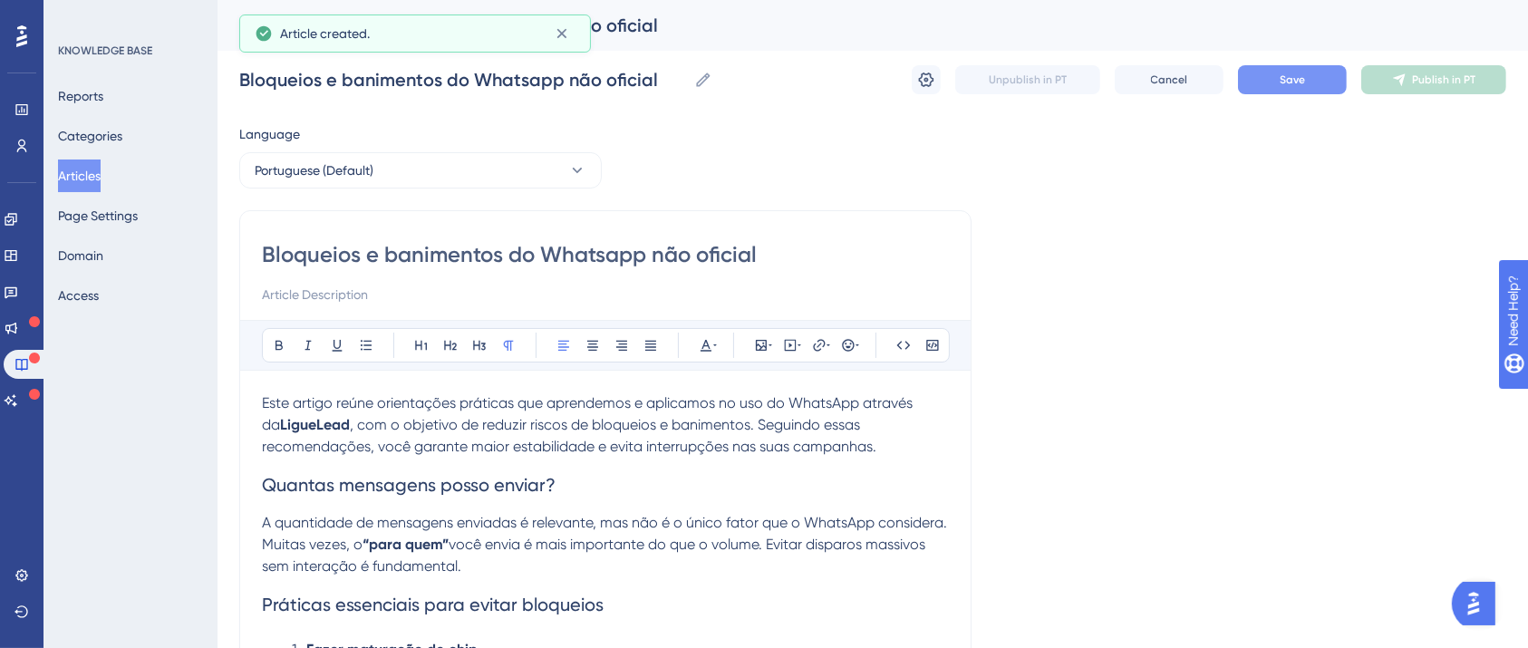
click at [1319, 68] on button "Save" at bounding box center [1292, 79] width 109 height 29
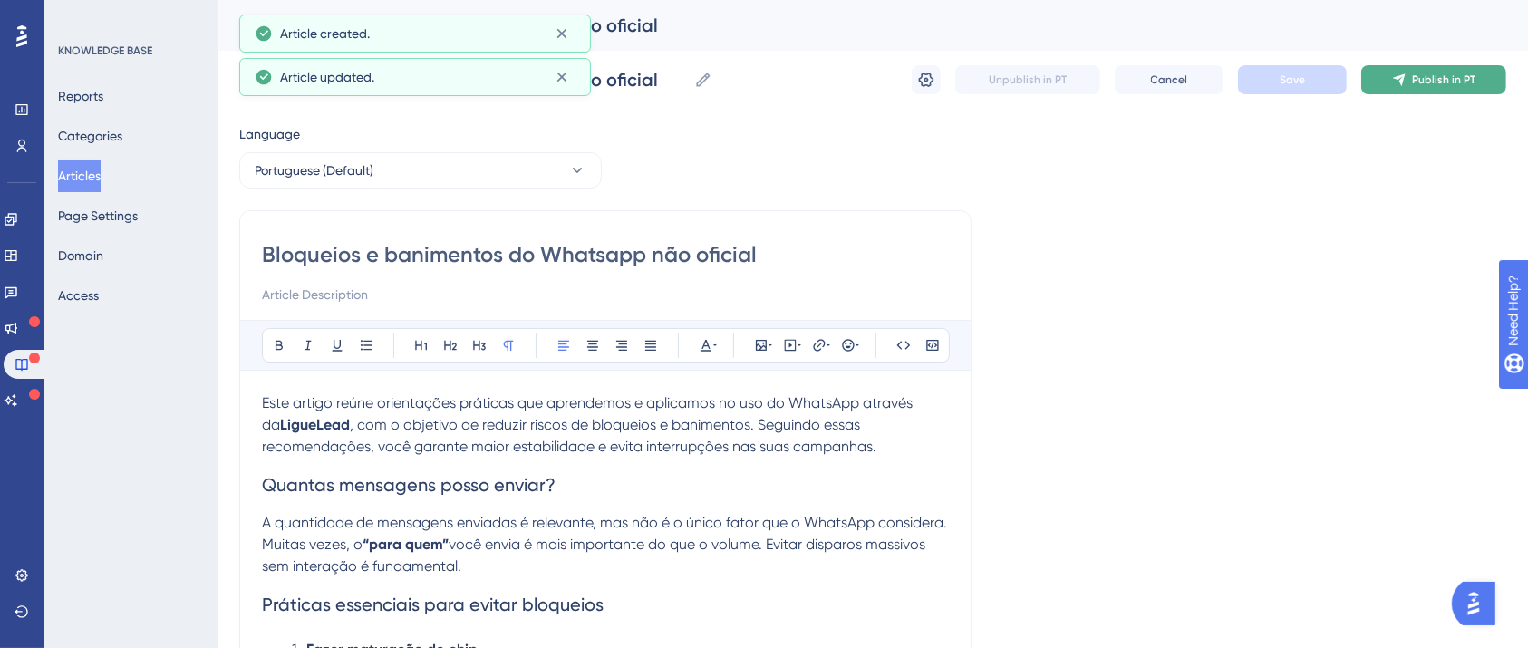
click at [1428, 82] on span "Publish in PT" at bounding box center [1443, 79] width 63 height 14
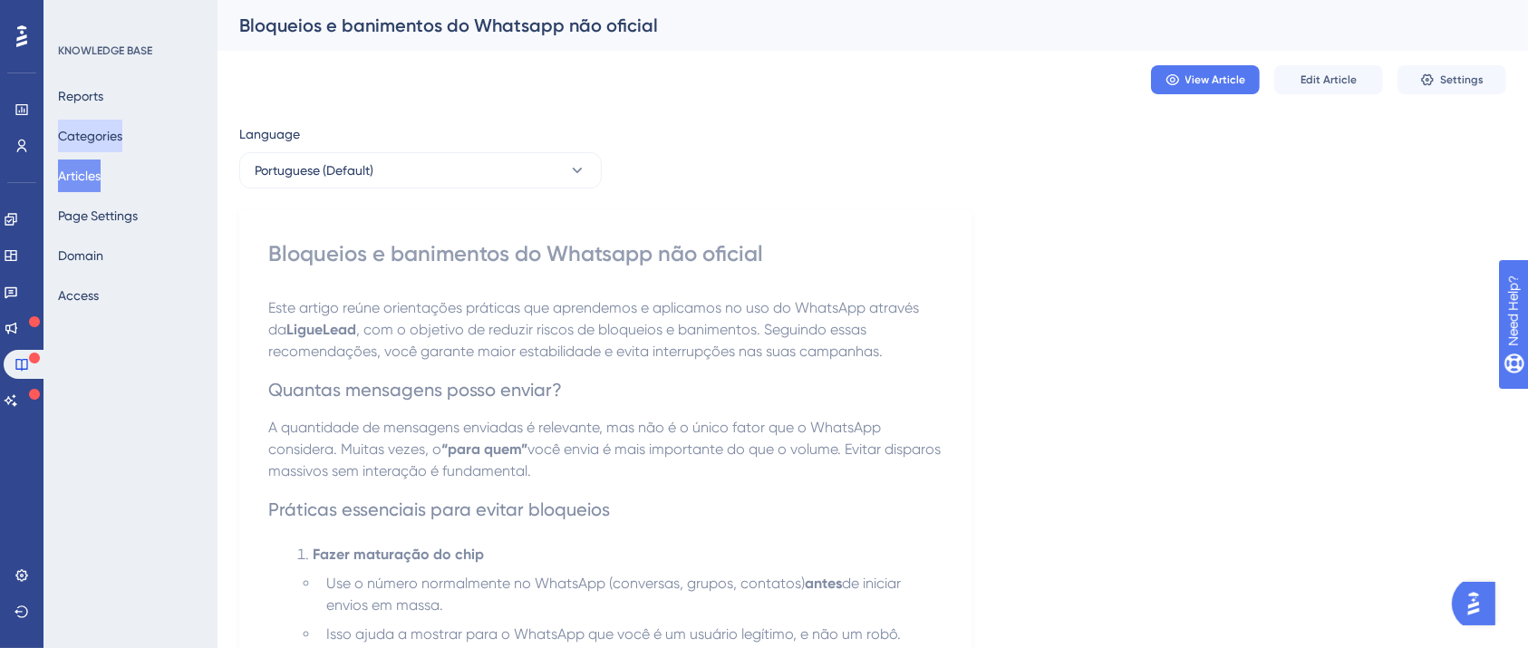
click at [117, 137] on button "Categories" at bounding box center [90, 136] width 64 height 33
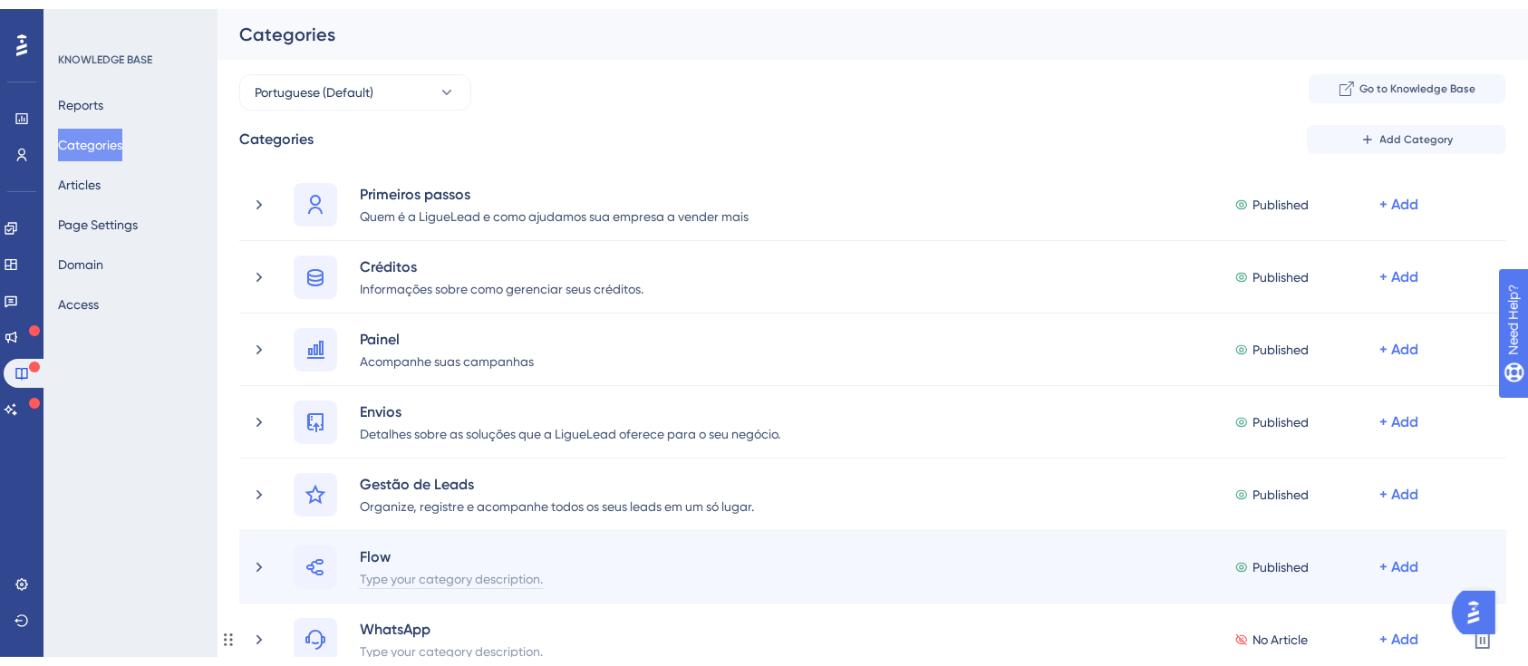
scroll to position [121, 0]
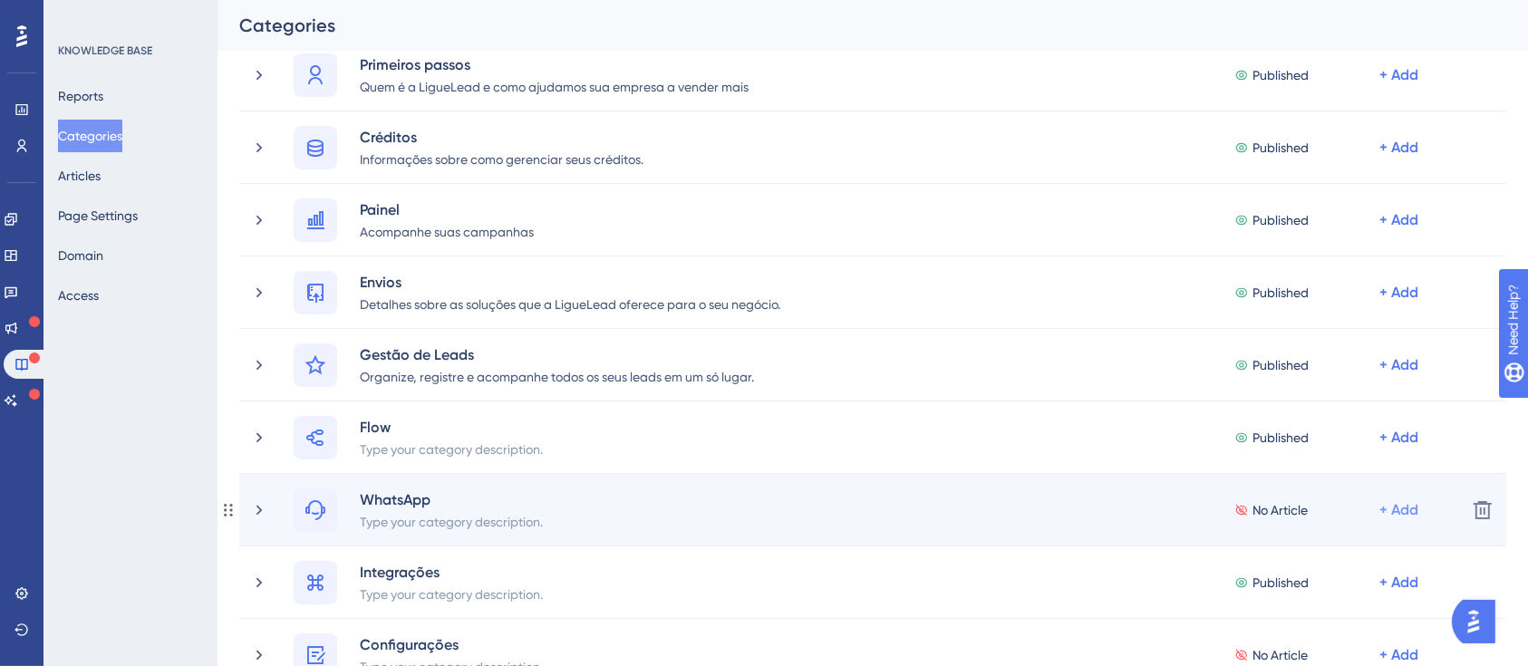
click at [1395, 86] on div "+ Add" at bounding box center [1398, 75] width 39 height 22
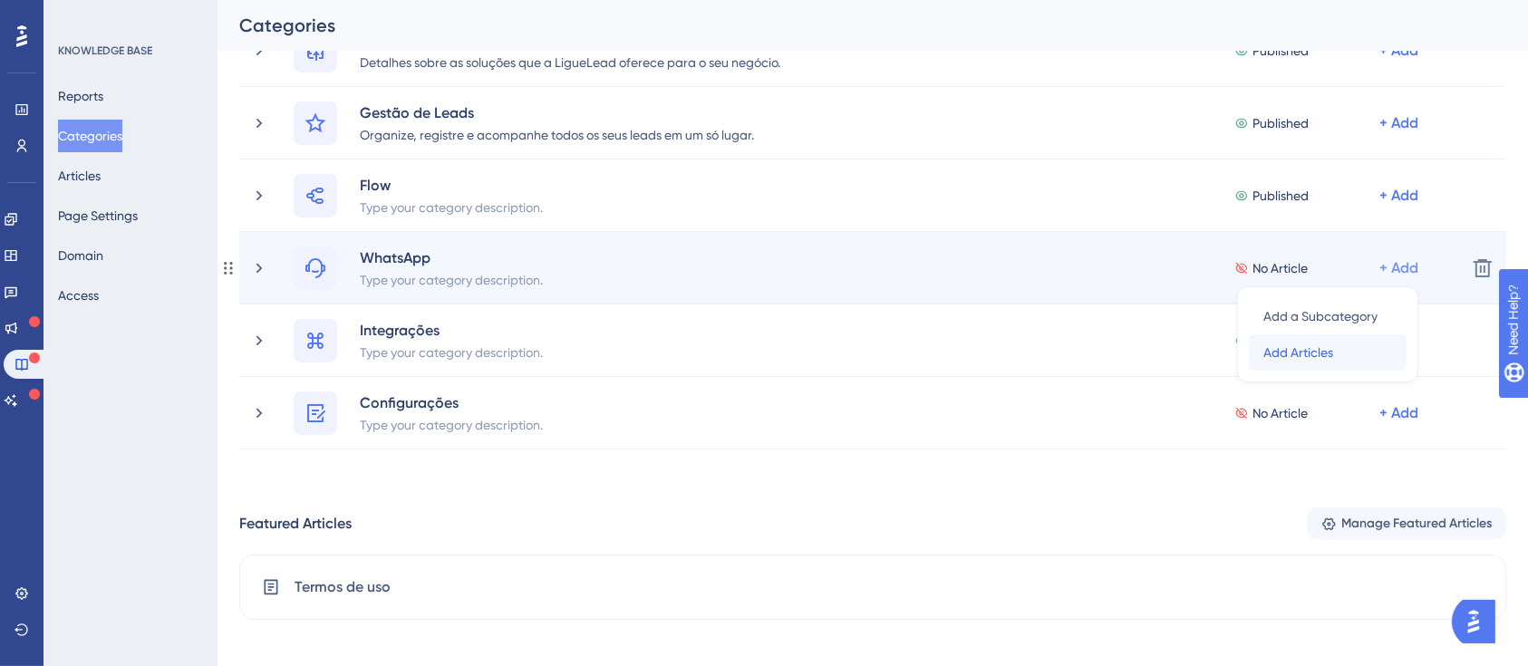
click at [1327, 354] on span "Add Articles" at bounding box center [1298, 353] width 70 height 22
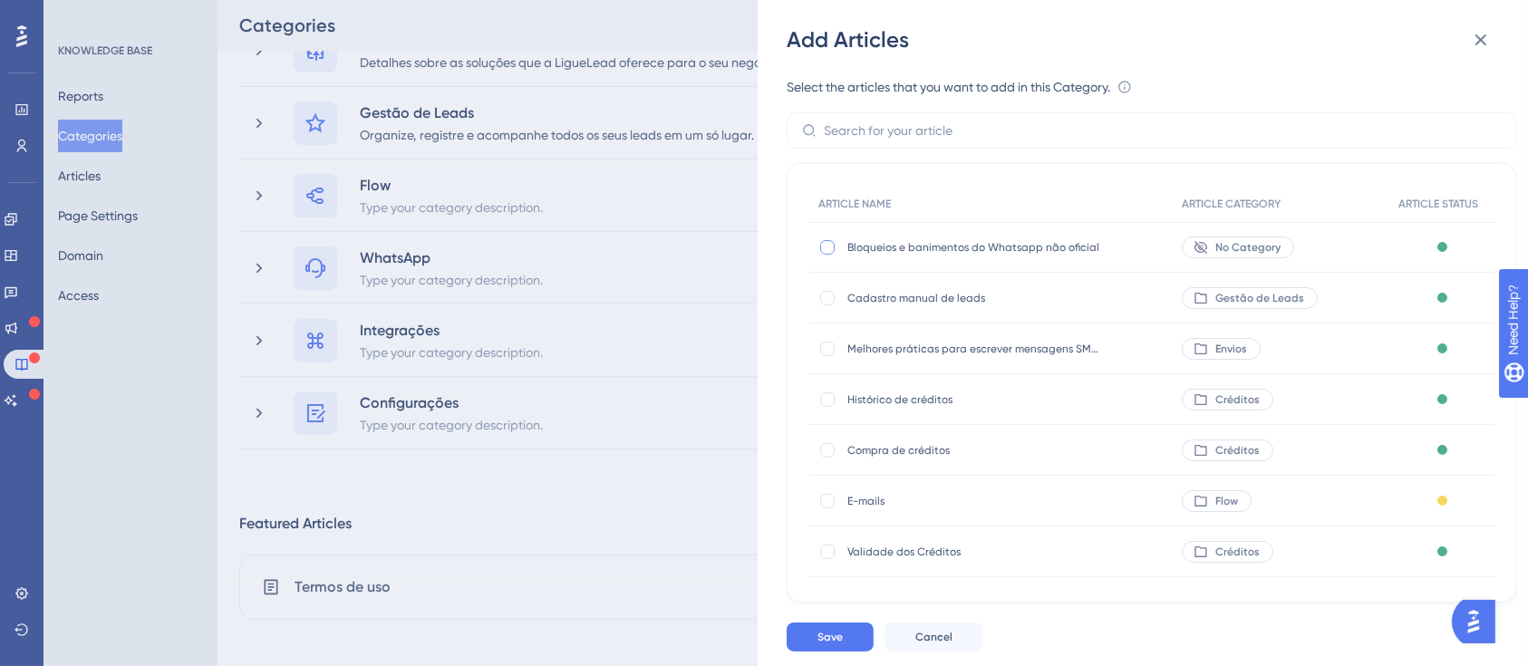
click at [827, 250] on div at bounding box center [827, 247] width 14 height 14
checkbox input "true"
click at [854, 636] on button "Save" at bounding box center [830, 637] width 87 height 29
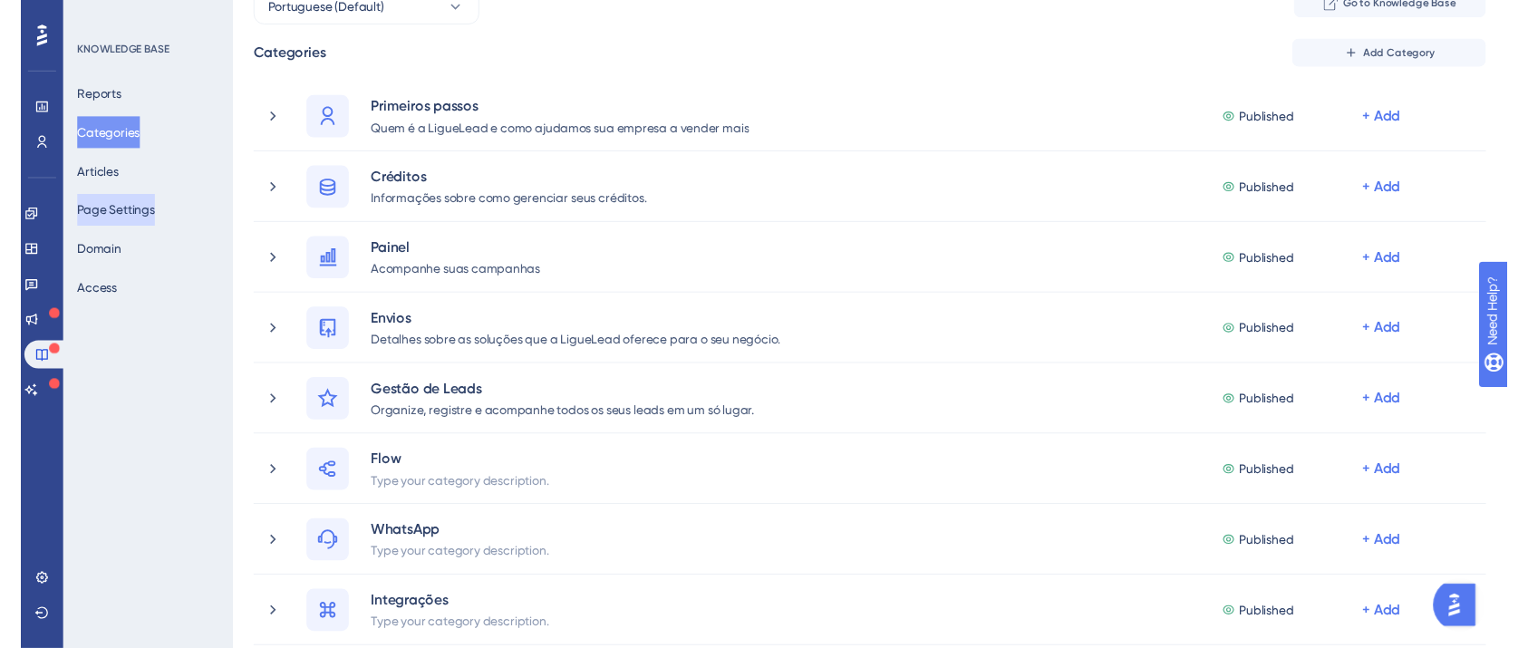
scroll to position [0, 0]
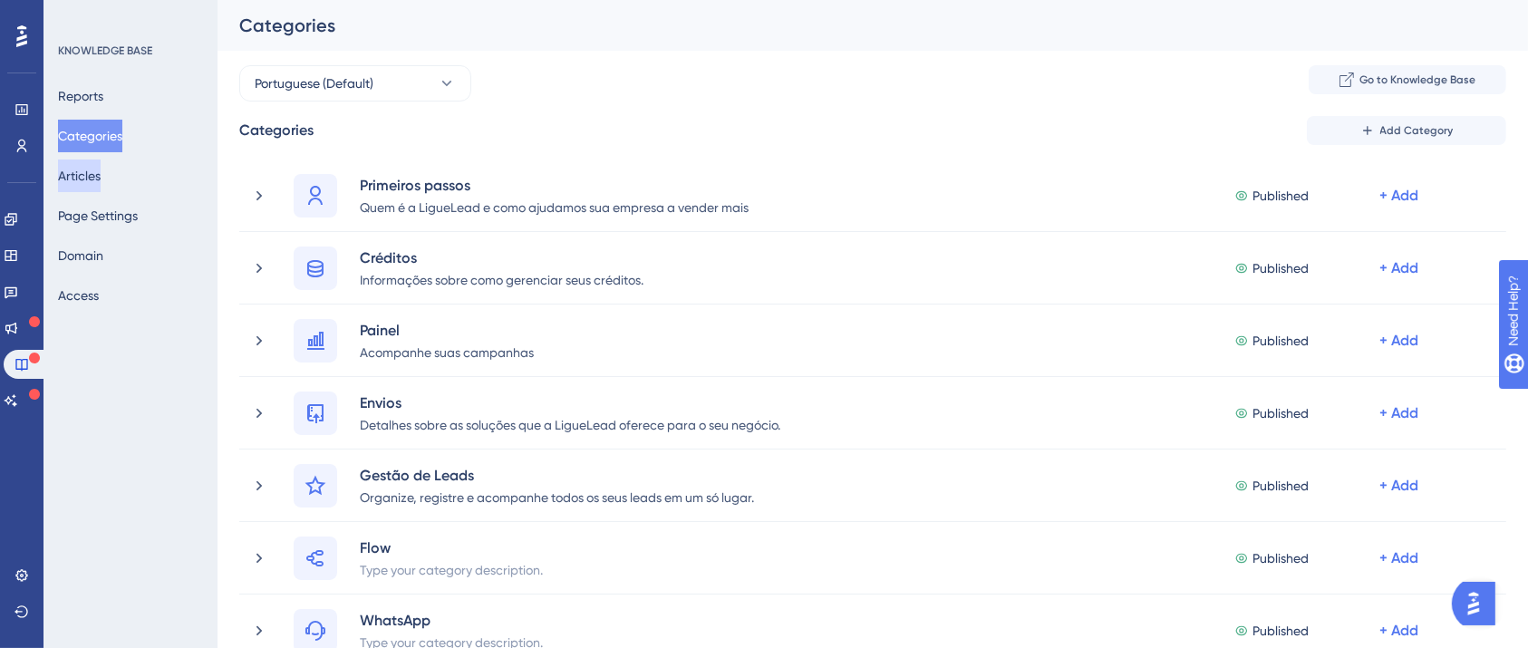
click at [101, 170] on button "Articles" at bounding box center [79, 175] width 43 height 33
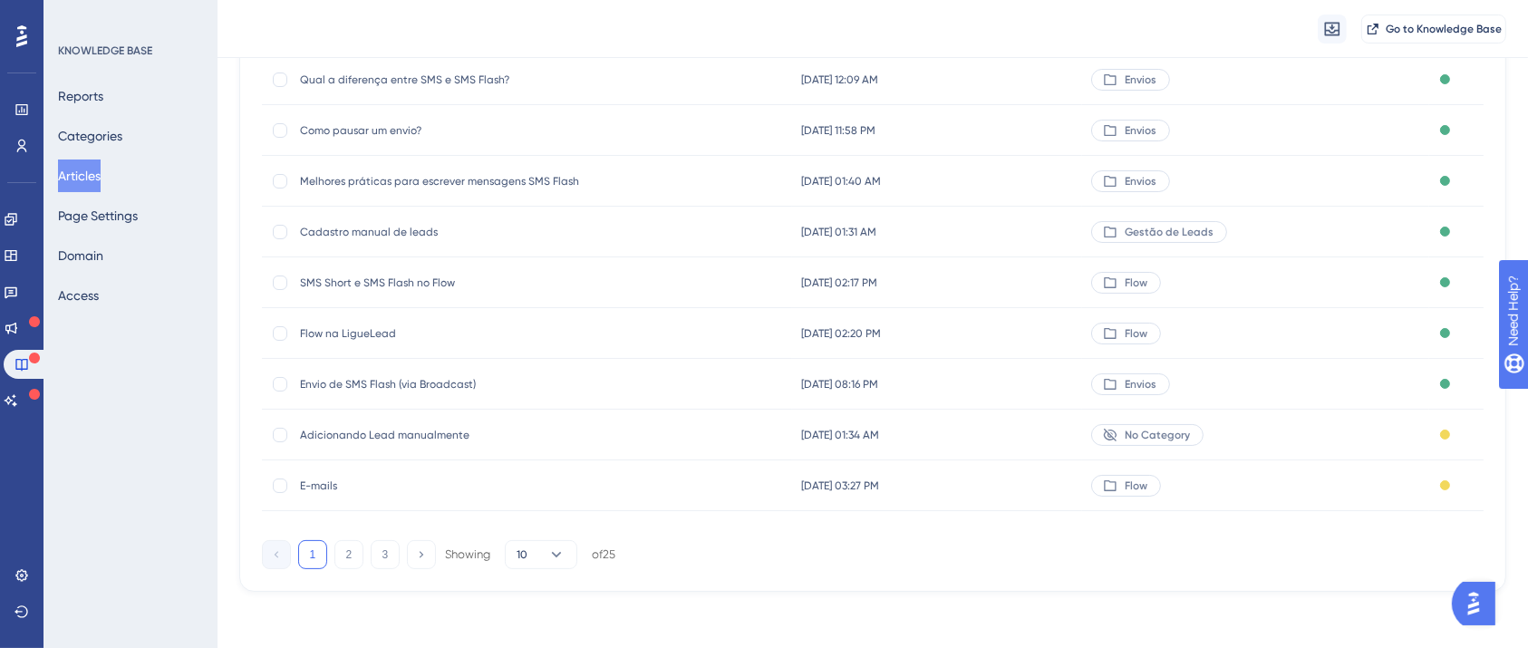
scroll to position [275, 0]
click at [539, 547] on button "10" at bounding box center [541, 552] width 72 height 29
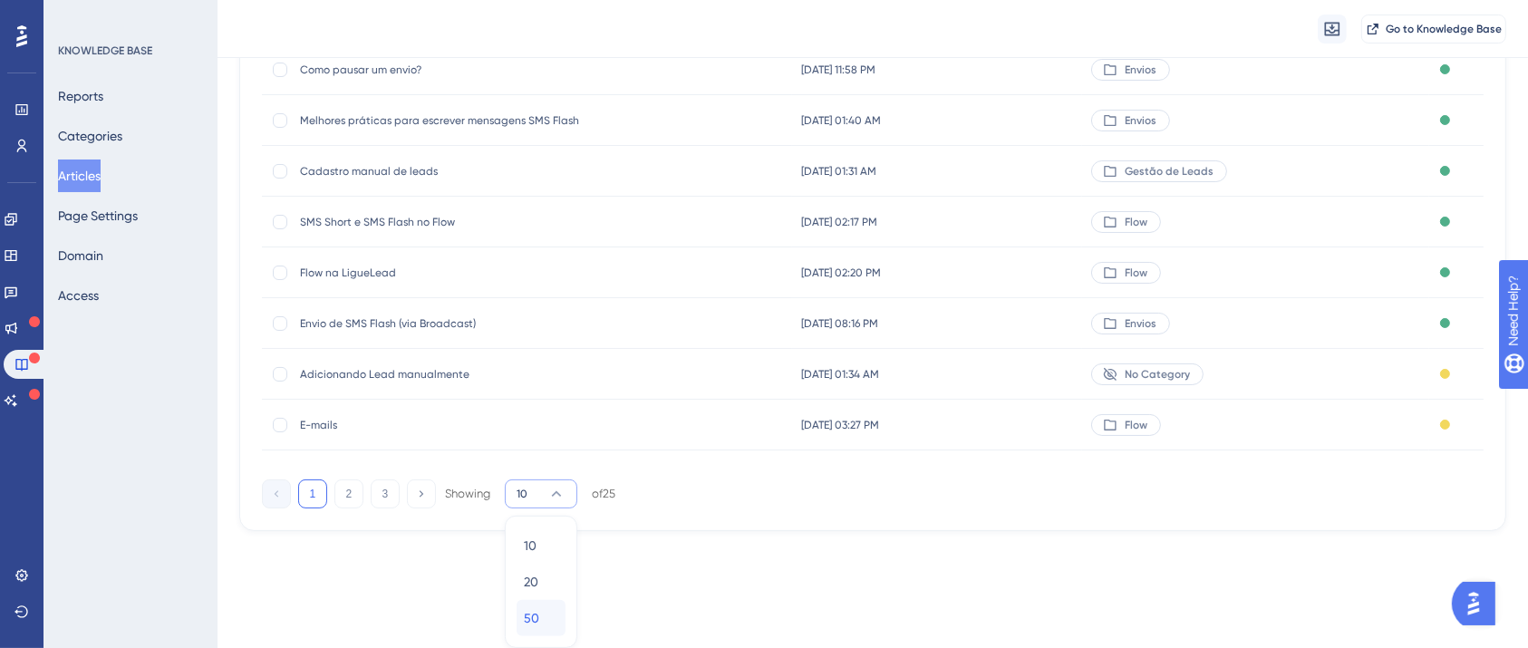
click at [536, 607] on span "50" at bounding box center [531, 618] width 15 height 22
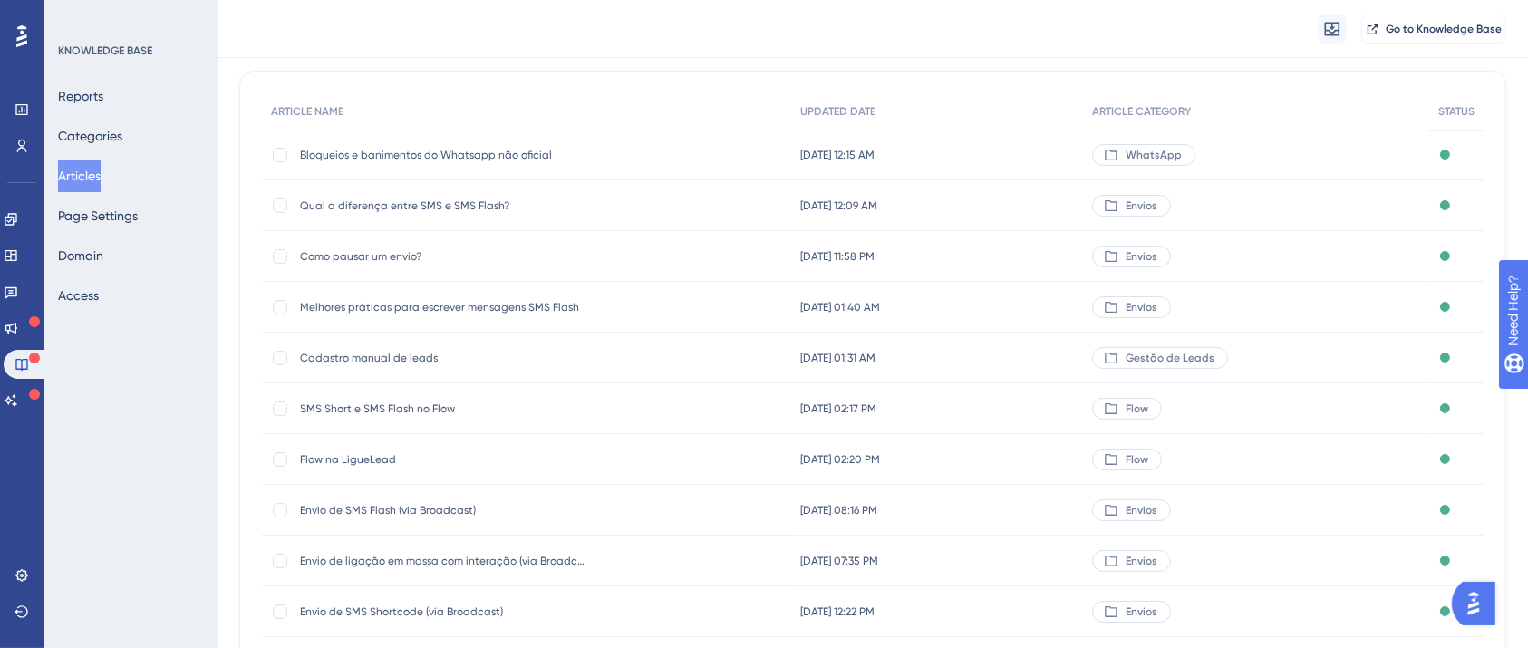
scroll to position [0, 0]
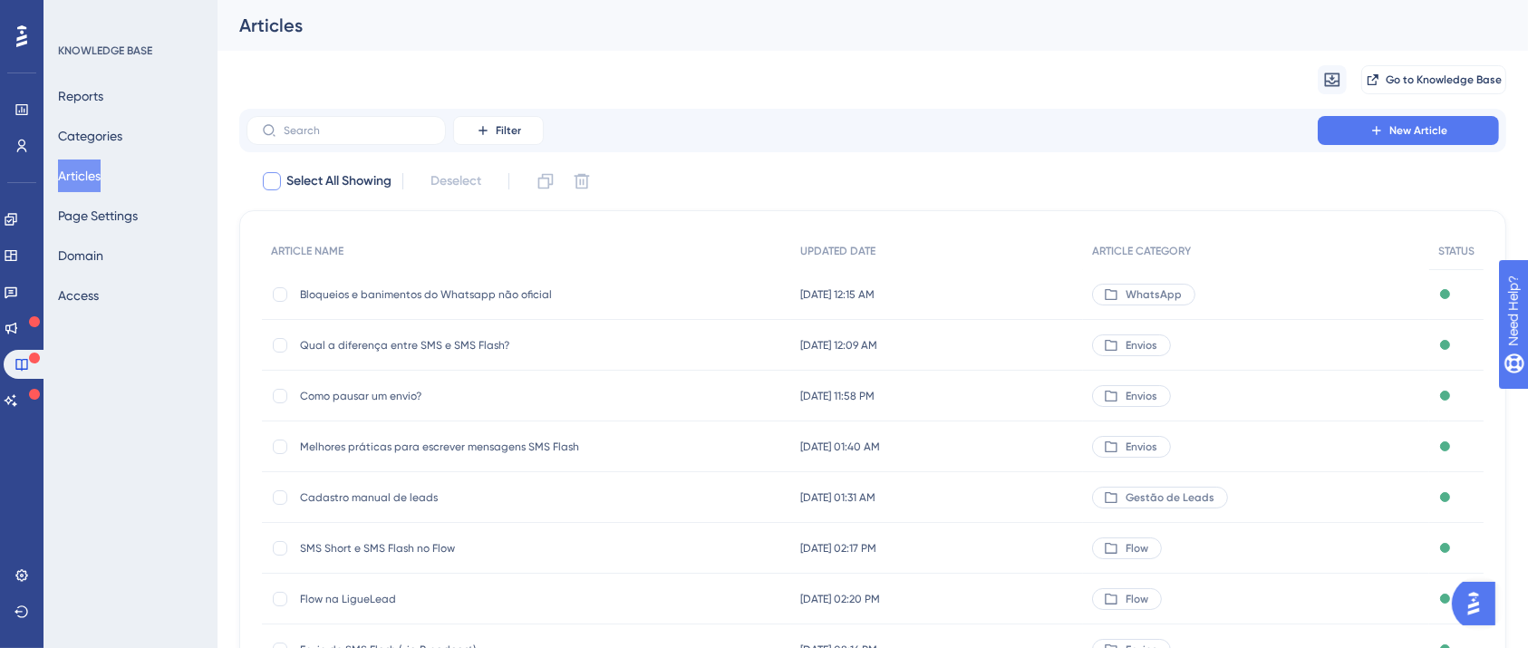
click at [275, 185] on div at bounding box center [272, 181] width 18 height 18
checkbox input "true"
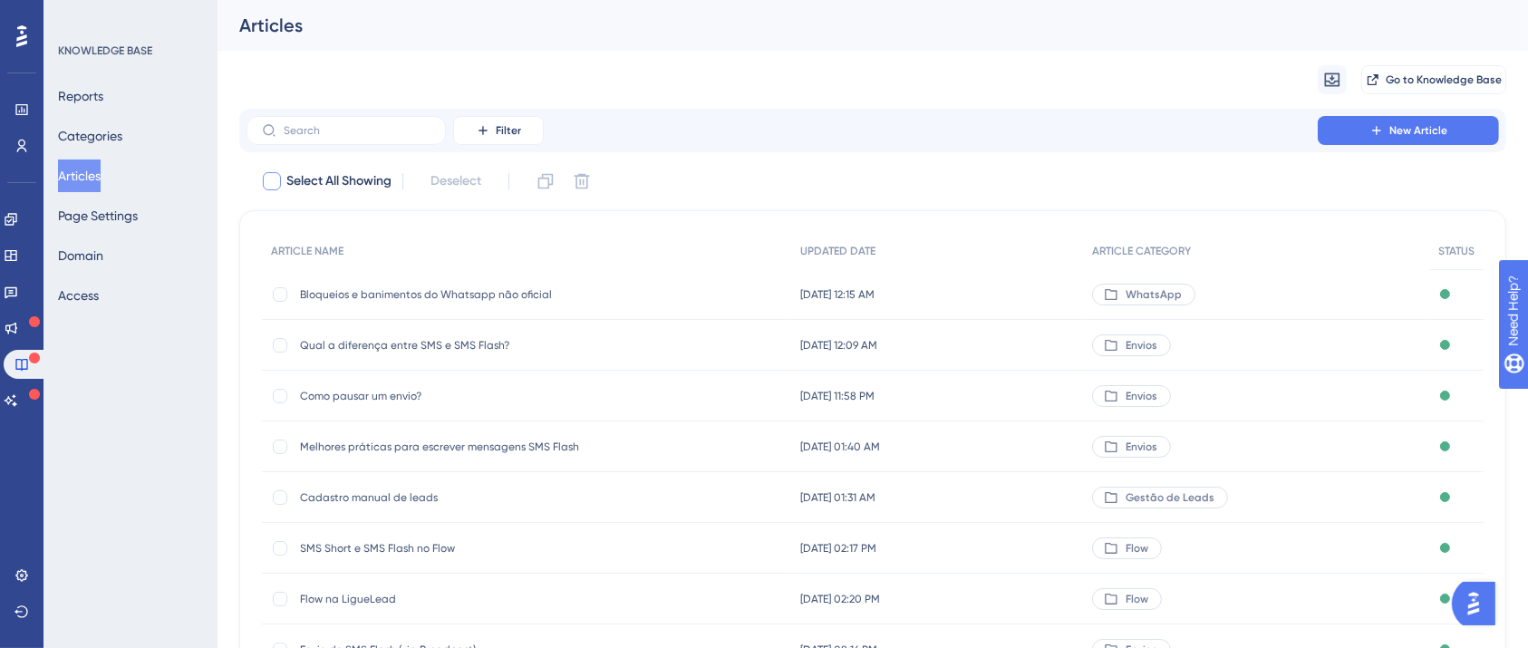
checkbox input "true"
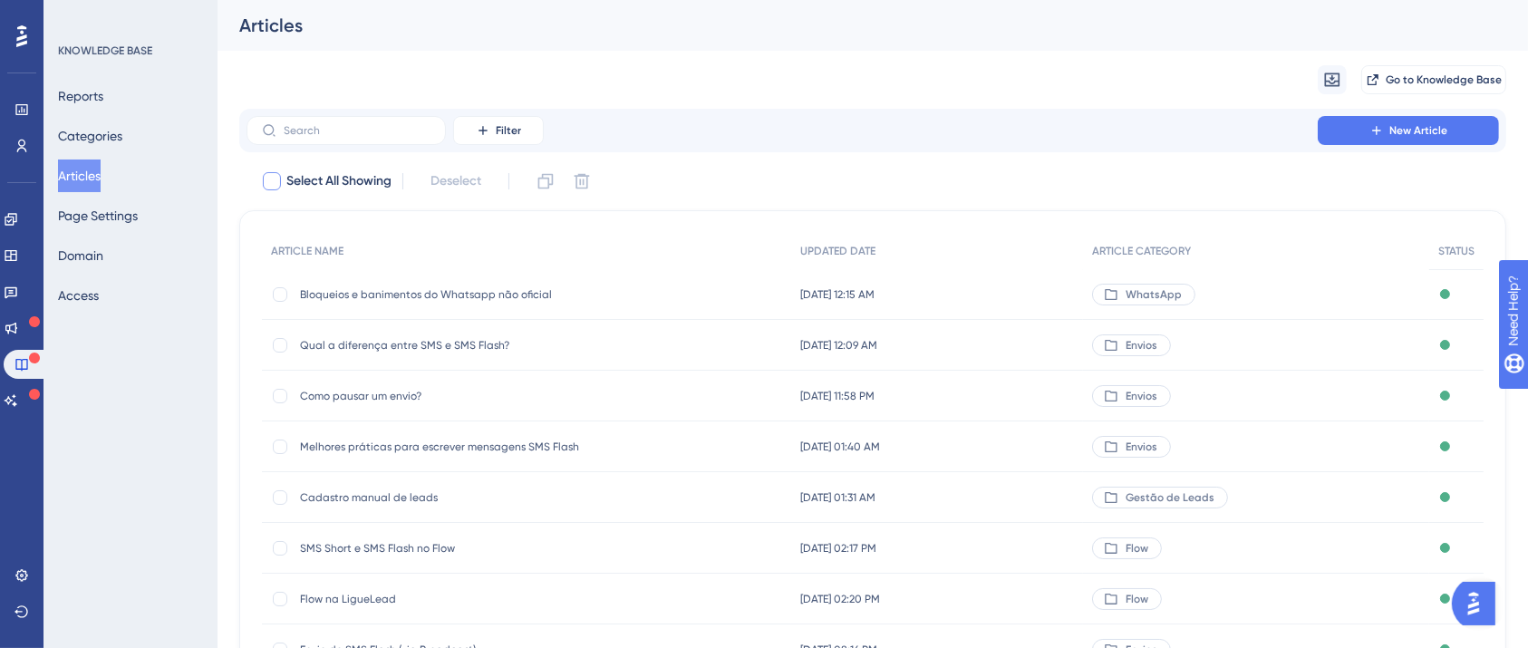
checkbox input "true"
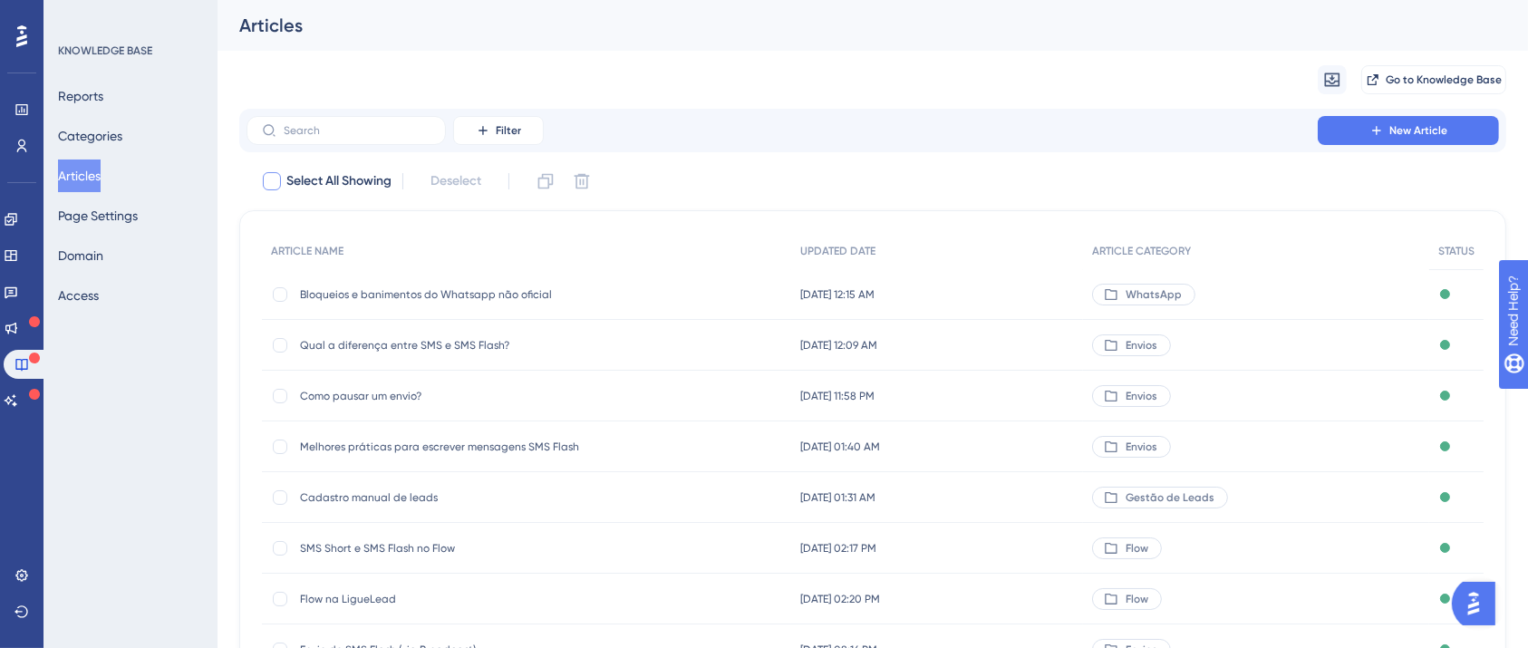
checkbox input "true"
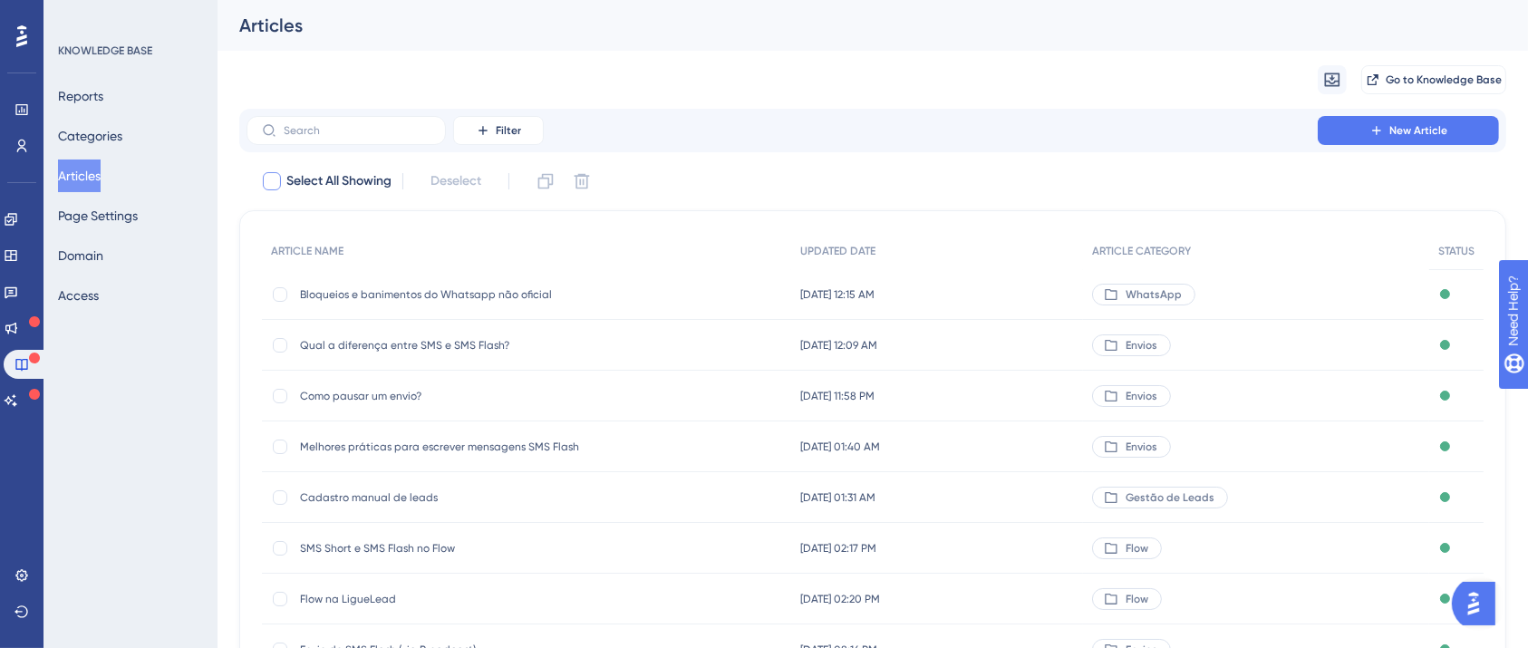
checkbox input "true"
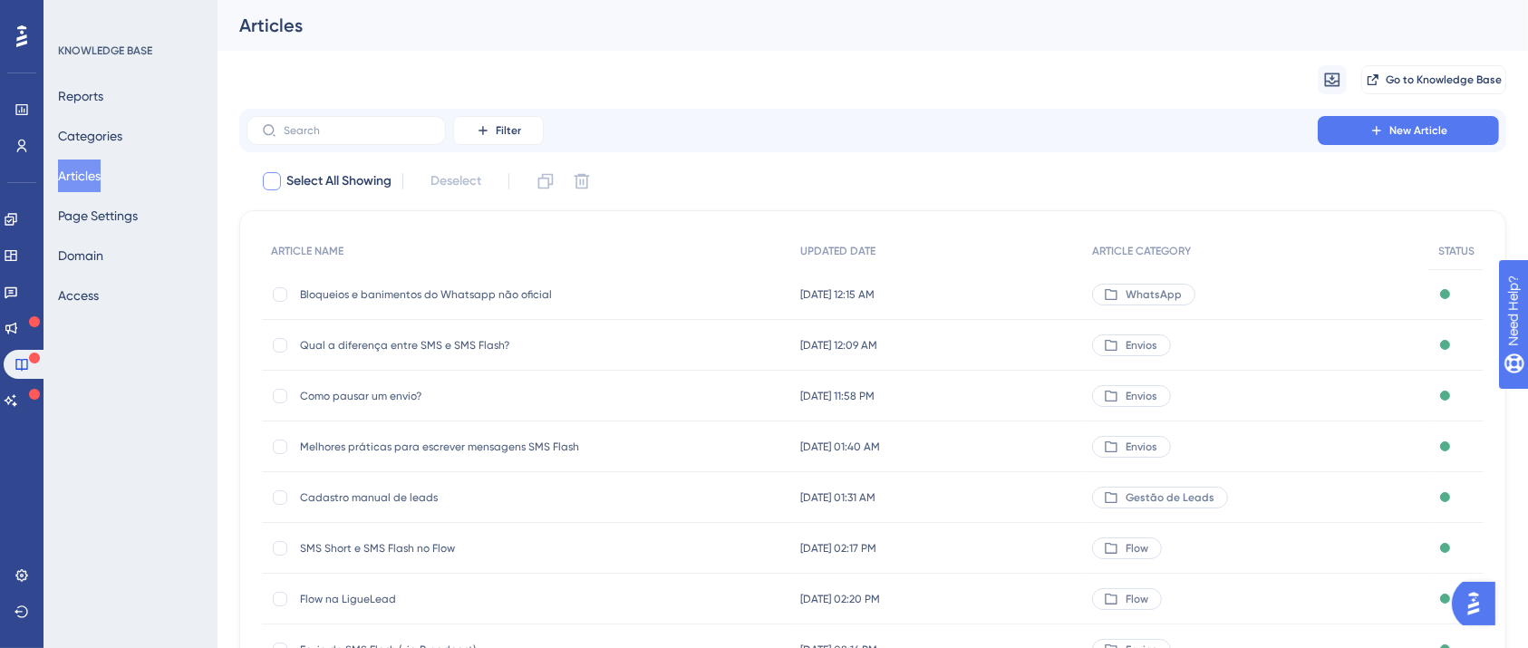
checkbox input "true"
click at [275, 185] on icon at bounding box center [271, 181] width 11 height 14
checkbox input "false"
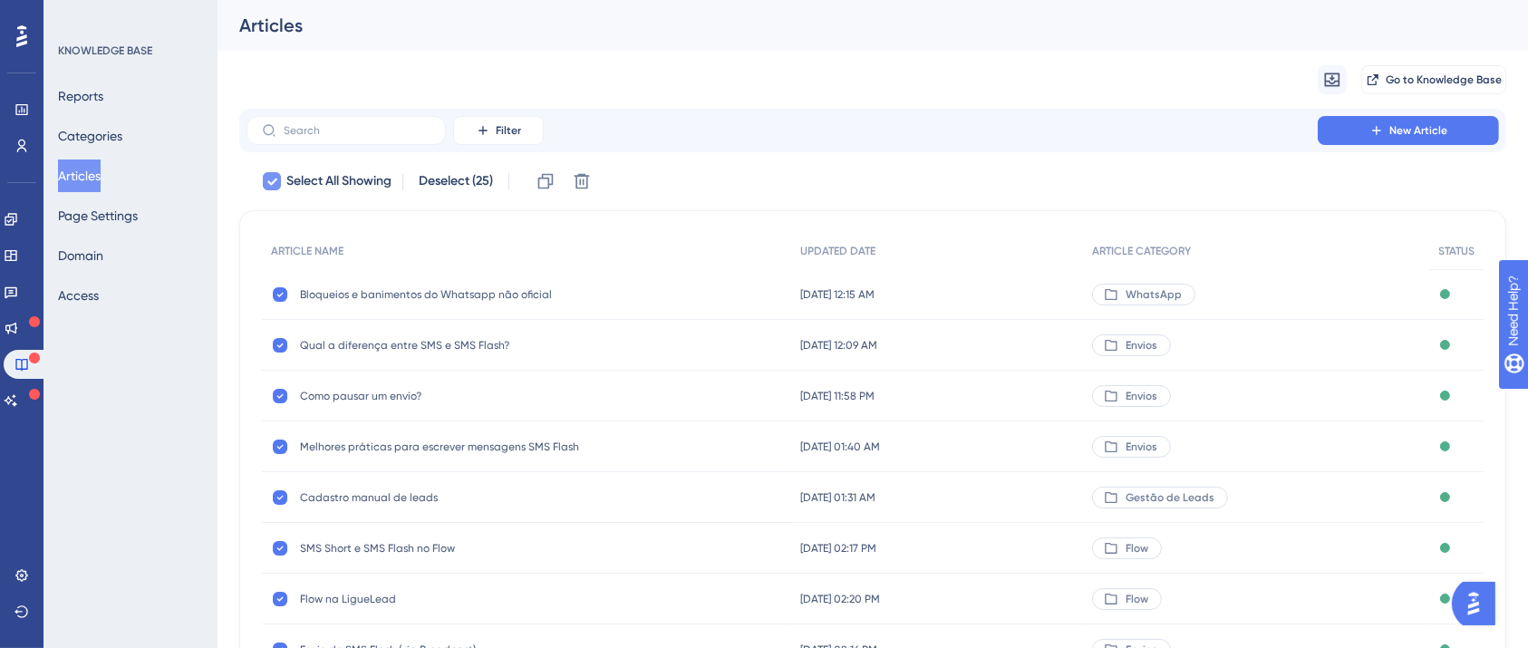
checkbox input "false"
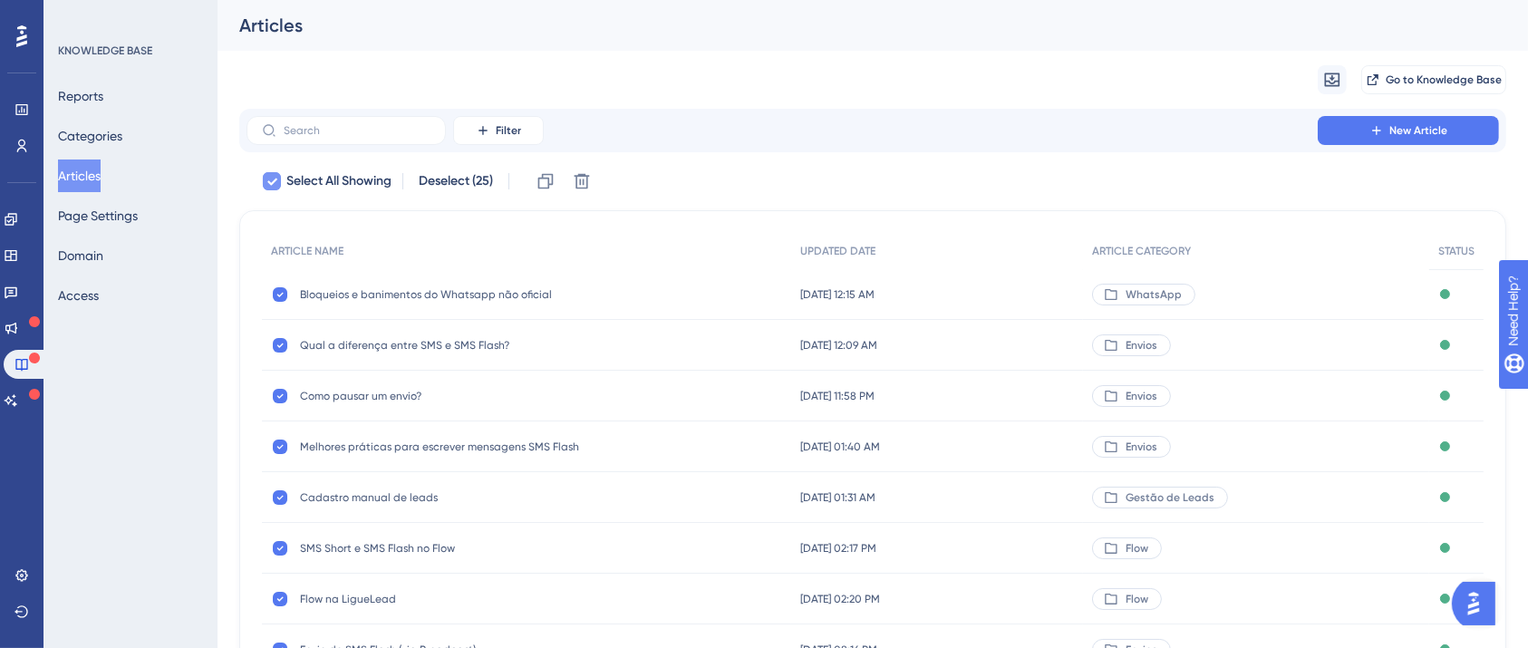
checkbox input "false"
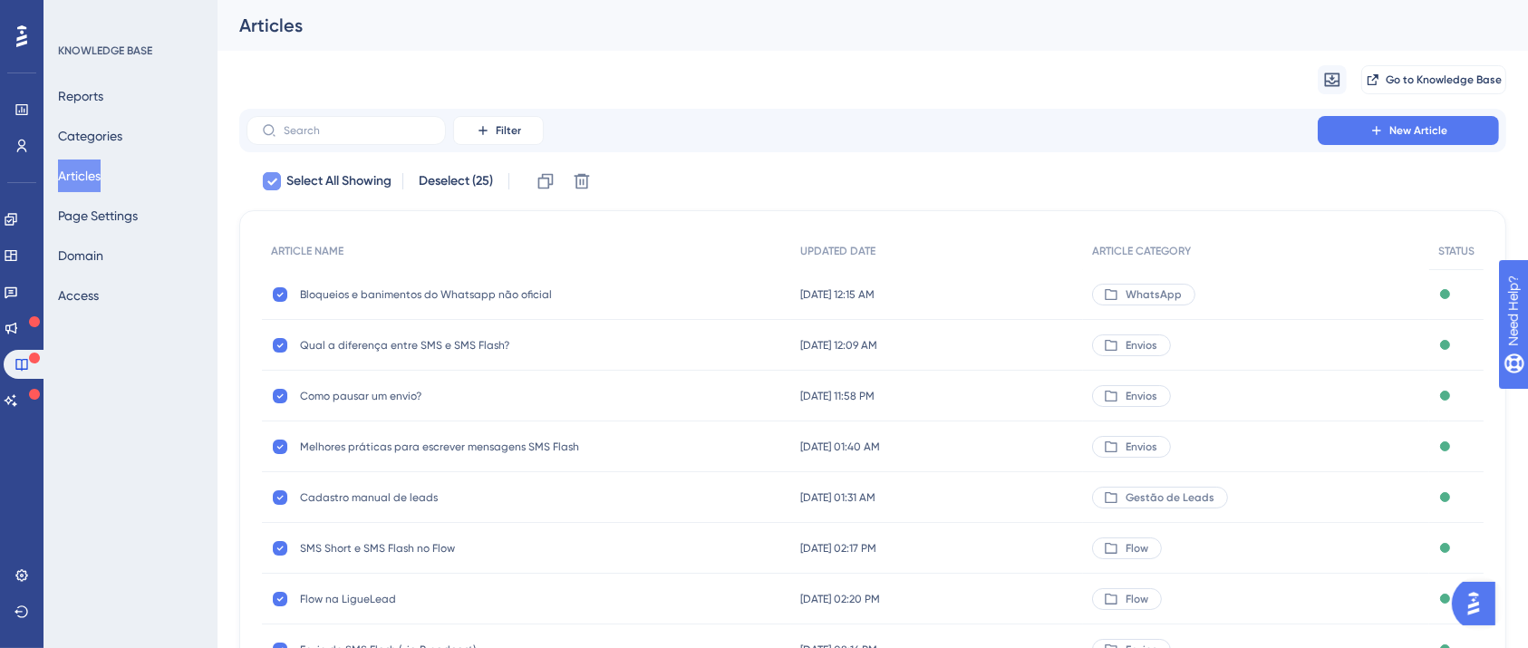
checkbox input "false"
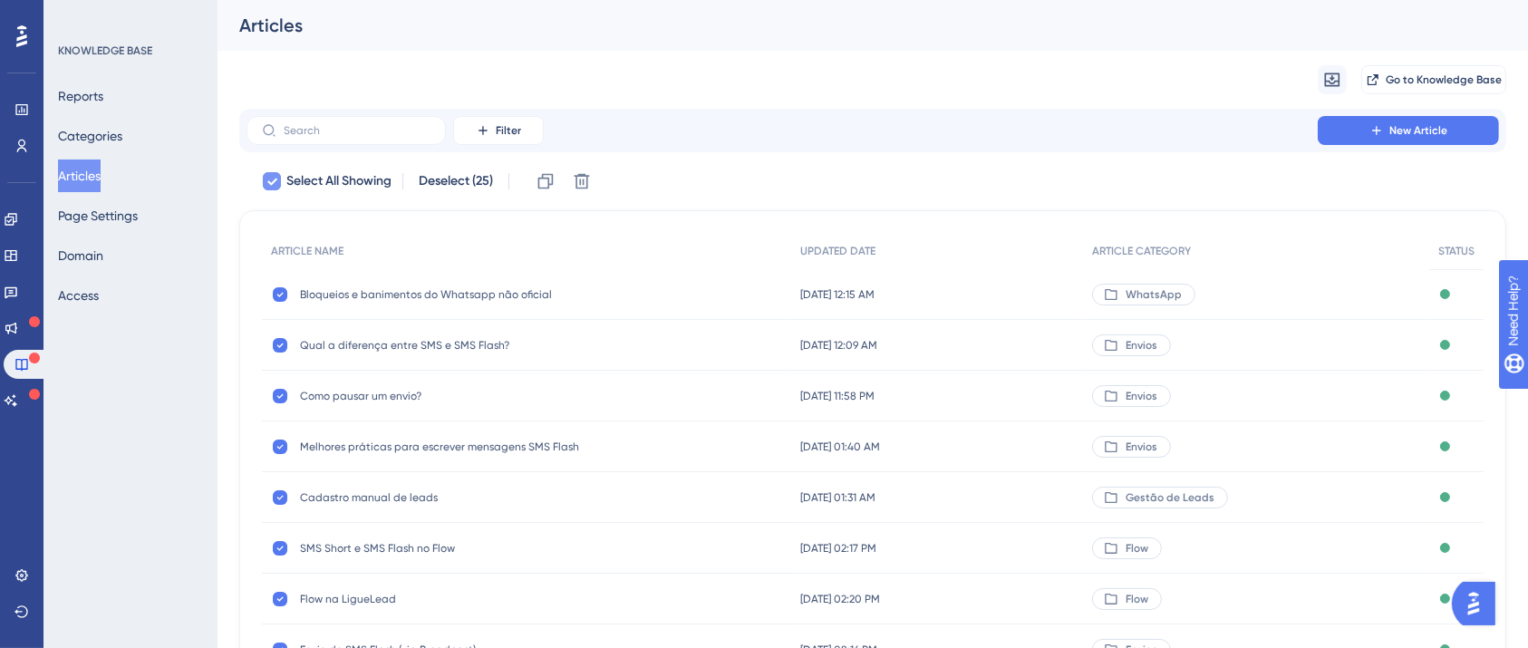
checkbox input "false"
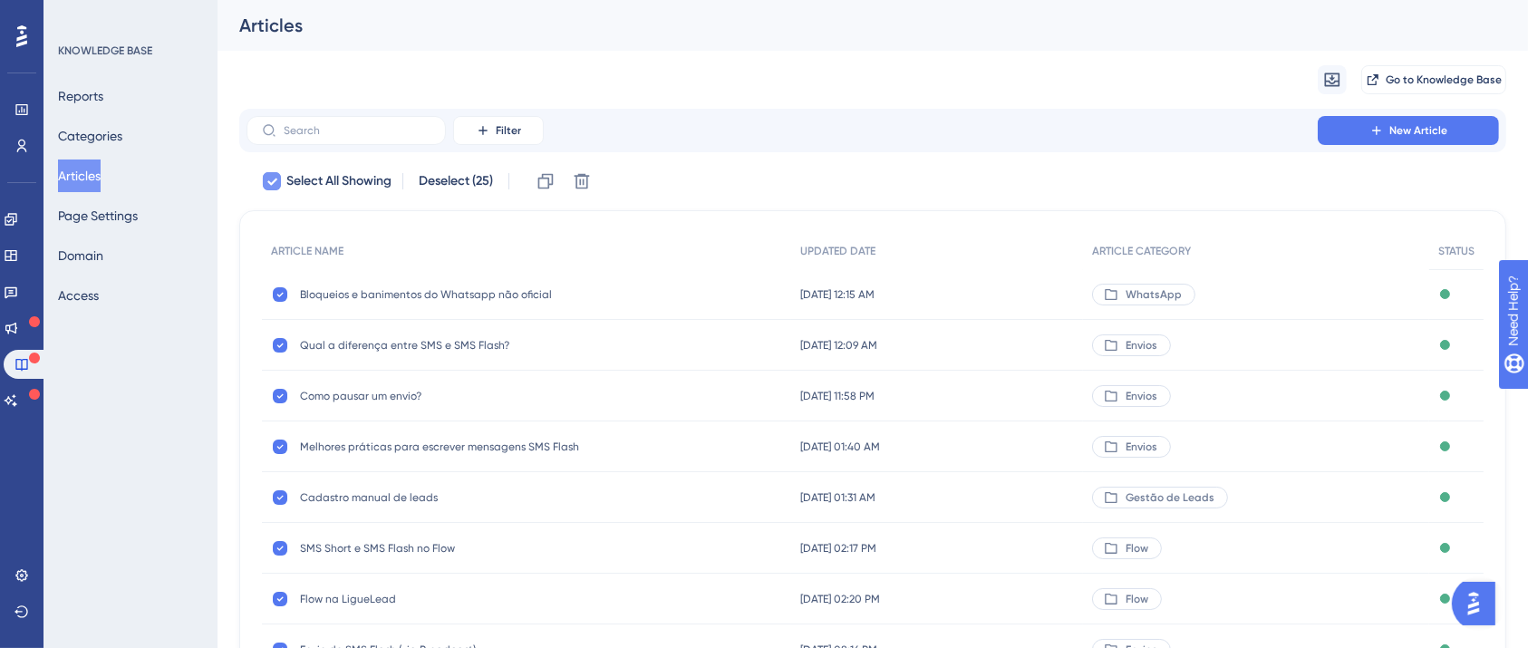
checkbox input "false"
click at [111, 131] on button "Categories" at bounding box center [90, 136] width 64 height 33
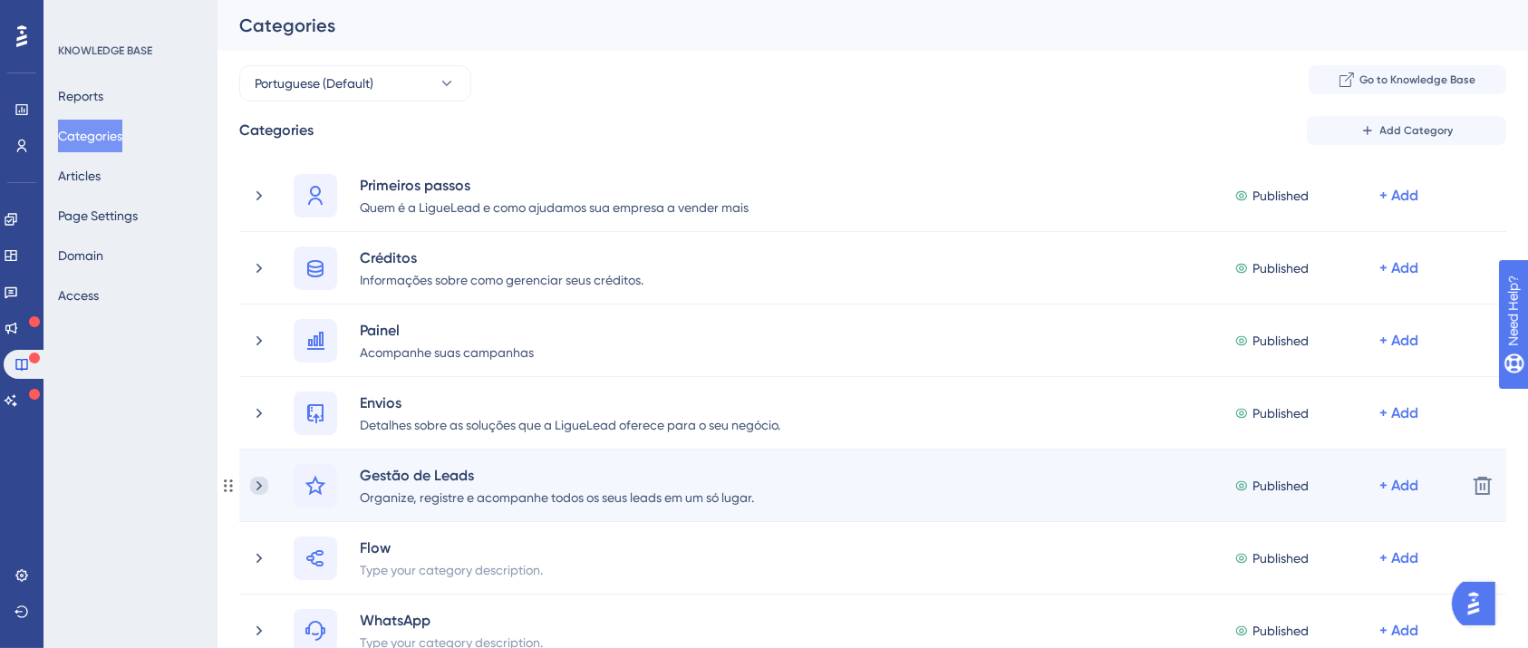
click at [266, 485] on icon at bounding box center [259, 486] width 18 height 18
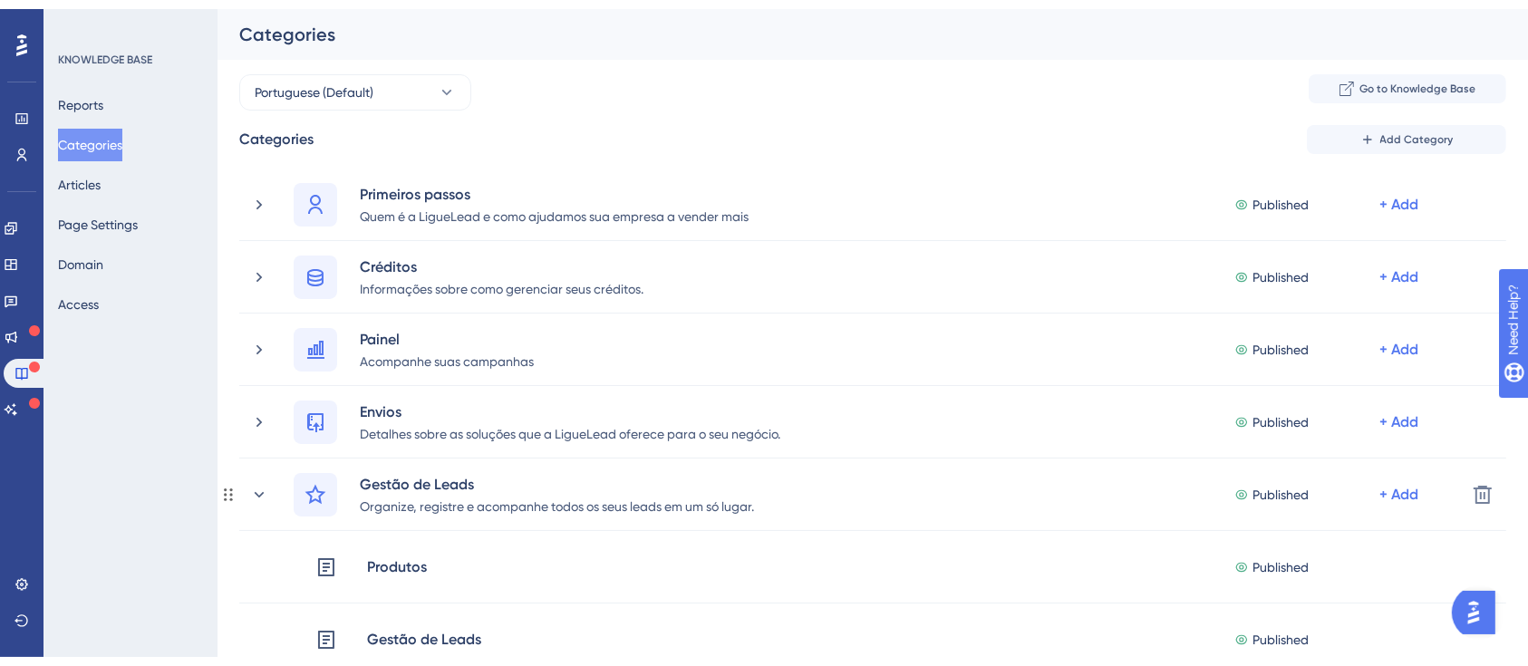
scroll to position [241, 0]
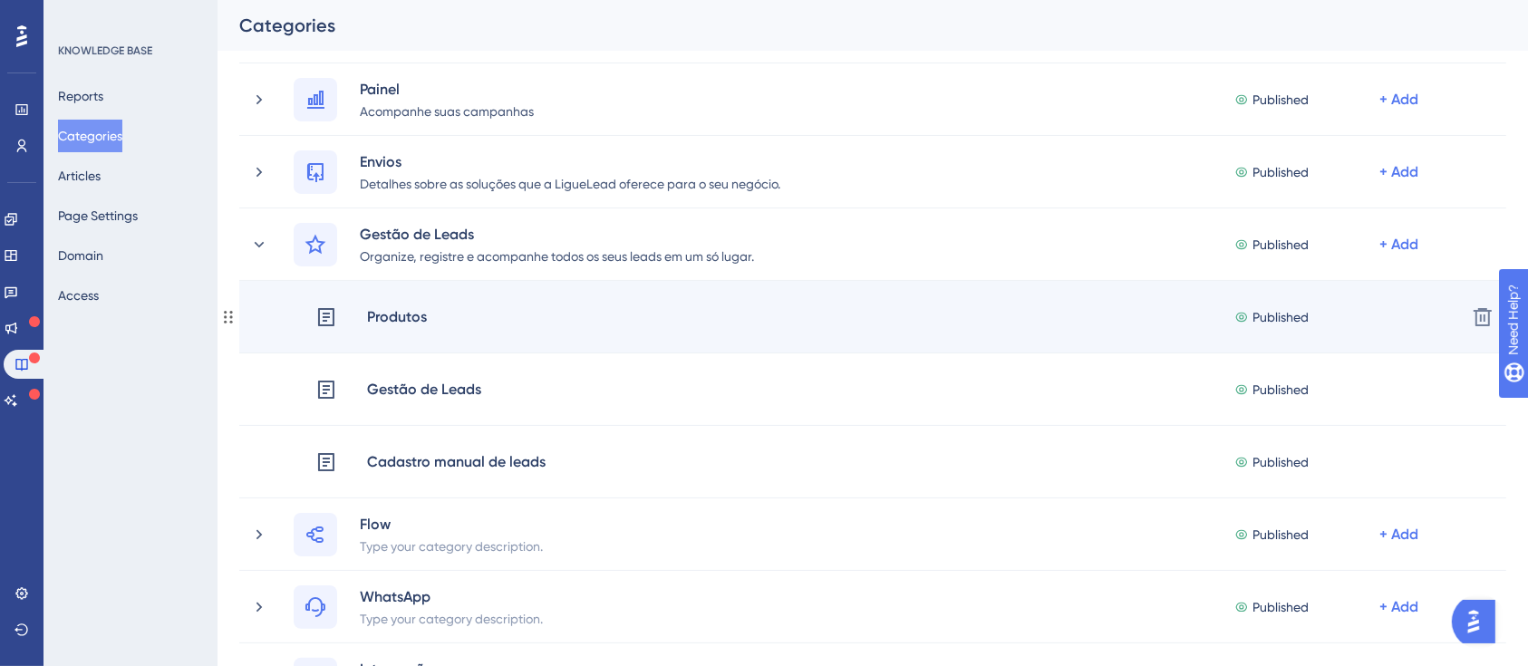
click at [387, 319] on div "Produtos" at bounding box center [397, 317] width 62 height 24
click at [389, 315] on div "Produtos" at bounding box center [397, 317] width 62 height 24
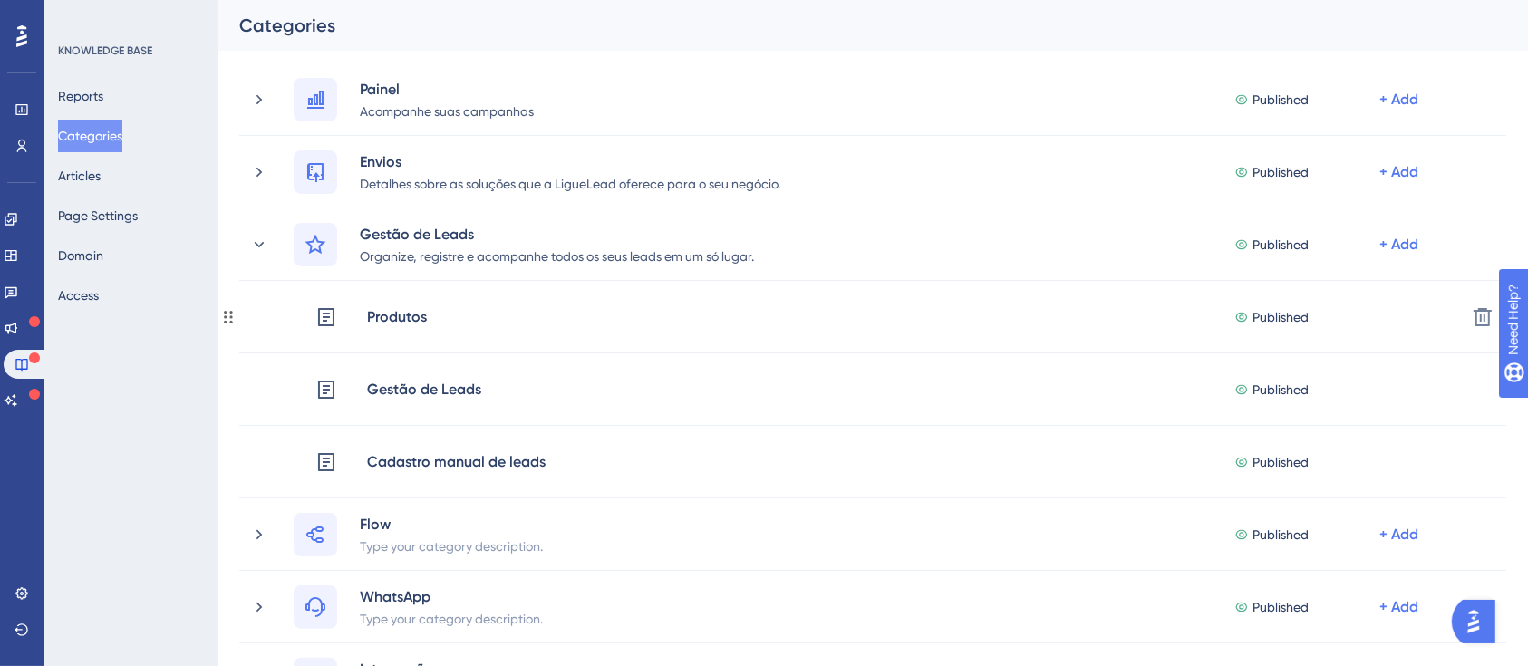
click at [389, 315] on div "Produtos" at bounding box center [397, 317] width 62 height 24
click at [99, 177] on button "Articles" at bounding box center [79, 175] width 43 height 33
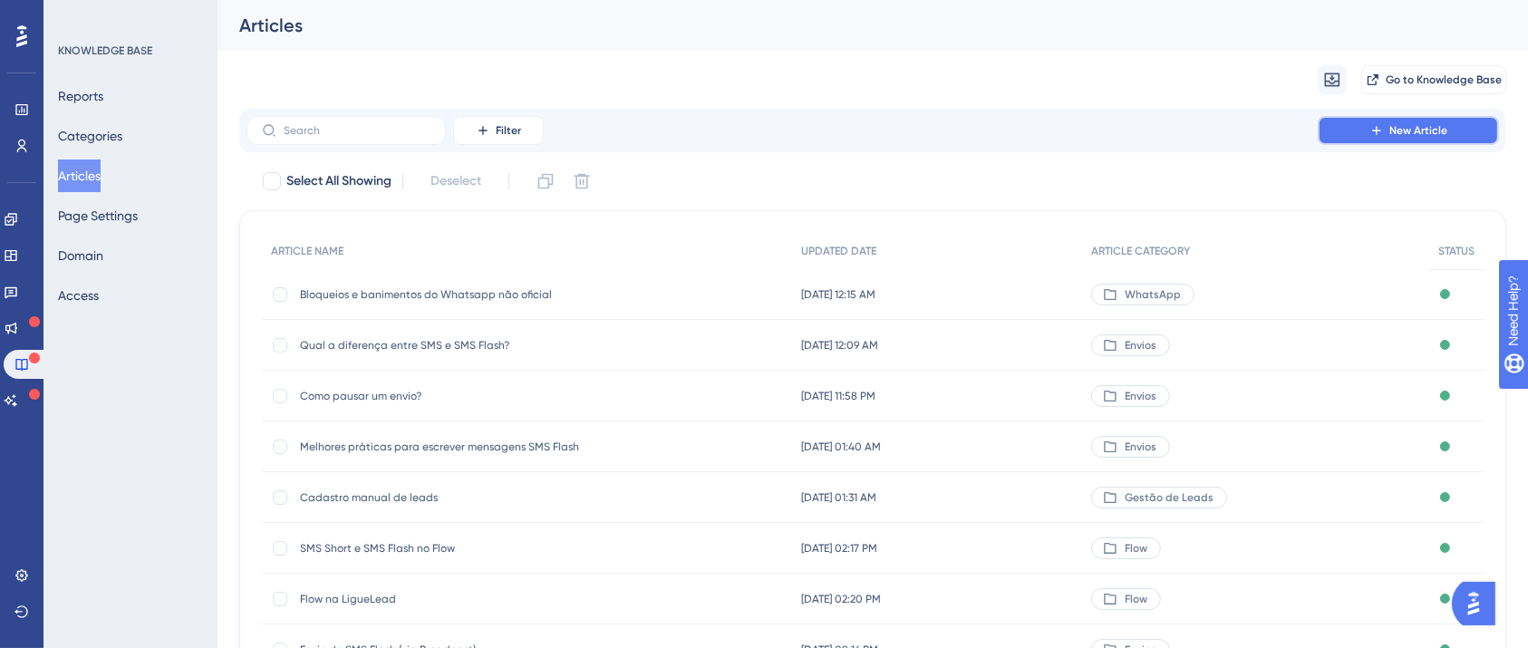
click at [1338, 133] on button "New Article" at bounding box center [1408, 130] width 181 height 29
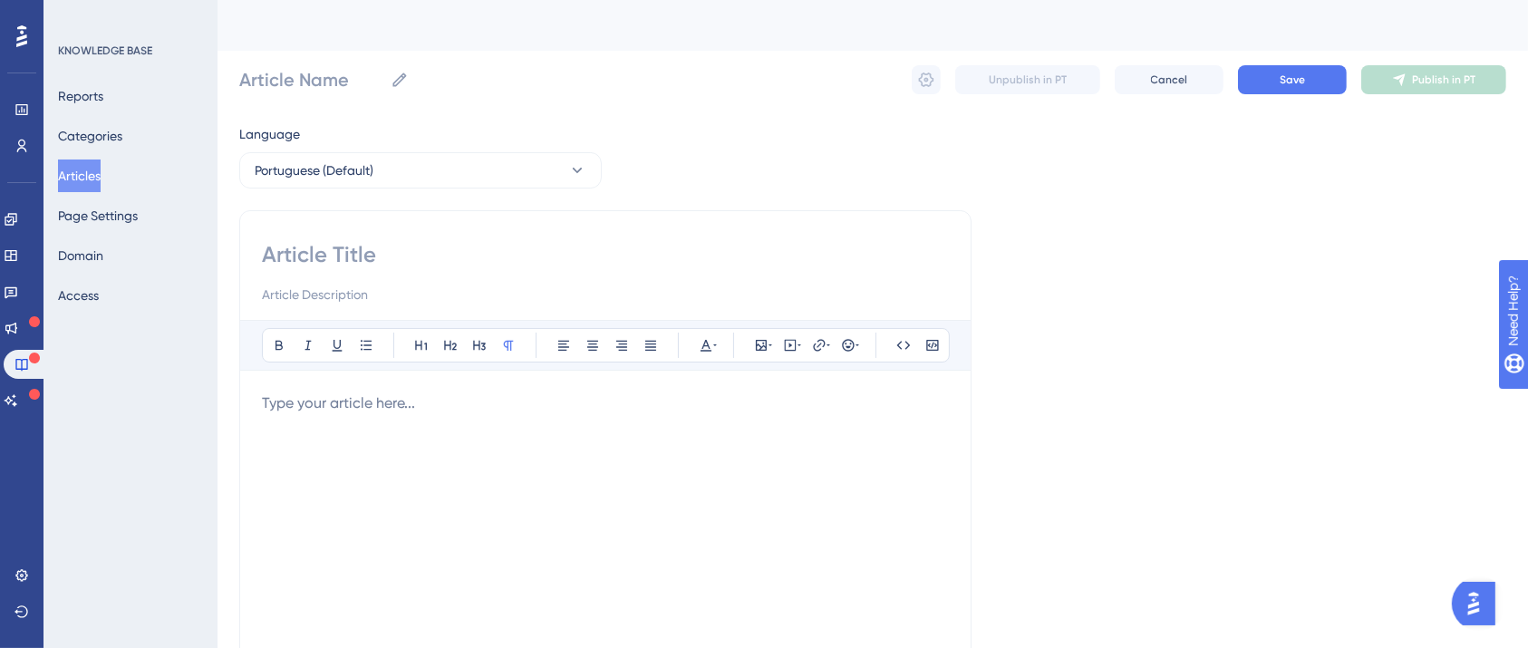
click at [463, 271] on div at bounding box center [605, 272] width 687 height 65
click at [465, 264] on input at bounding box center [605, 254] width 687 height 29
paste input "Melhores práticas para a redação de mensagens SMS Flash"
type input "Melhores práticas para a redação de mensagens SMS Flash"
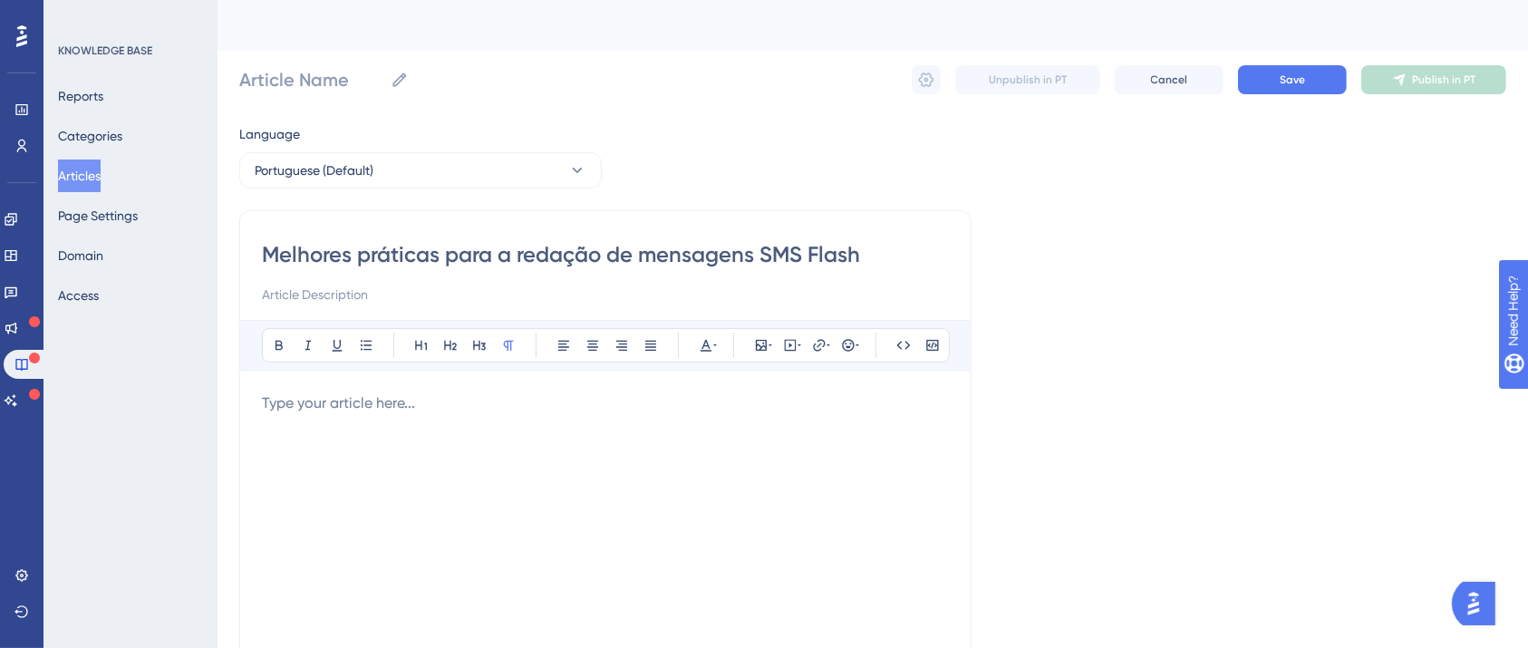
type input "Melhores práticas para a redação de mensagens SMS Flash"
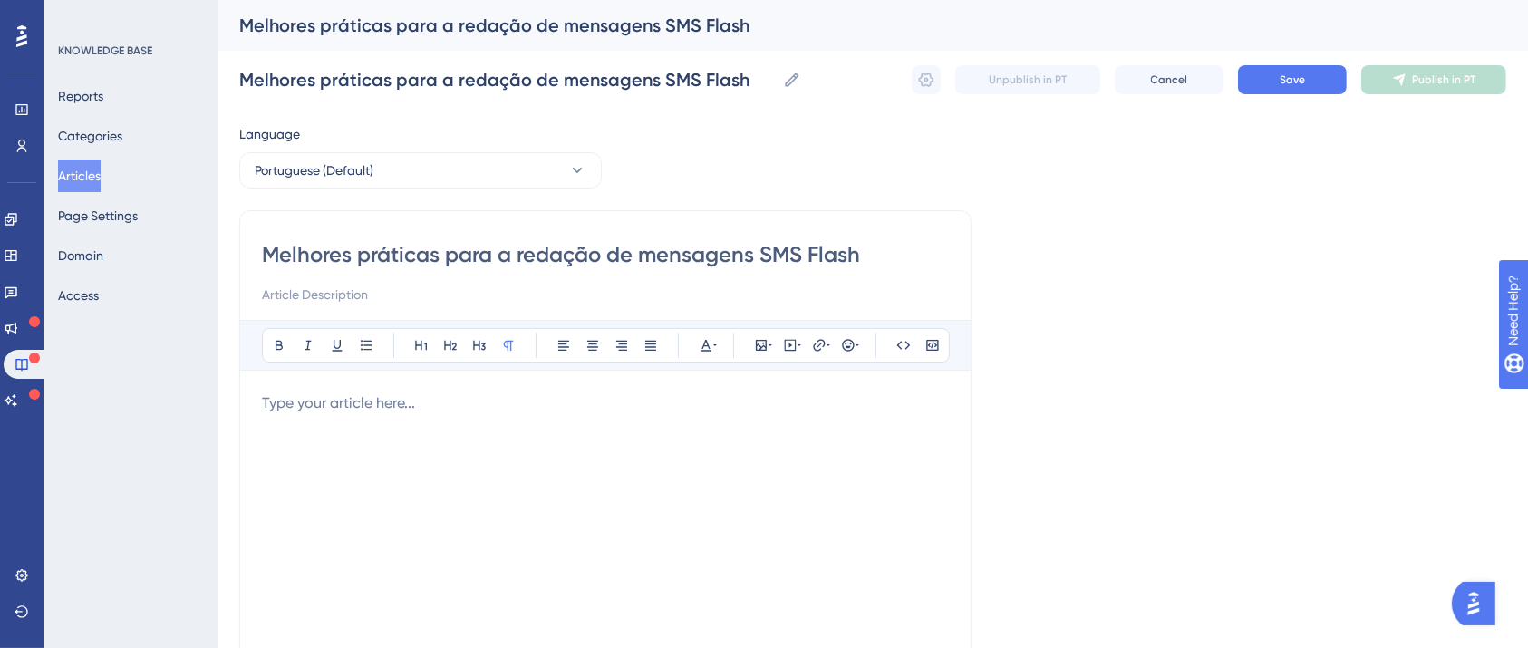
type input "Melhores práticas para a redação de mensagens SMS Flash"
click at [505, 390] on div "Bold Italic Underline Bullet Point Heading 1 Heading 2 Heading 3 Normal Align L…" at bounding box center [605, 555] width 687 height 471
click at [500, 408] on p at bounding box center [605, 403] width 687 height 22
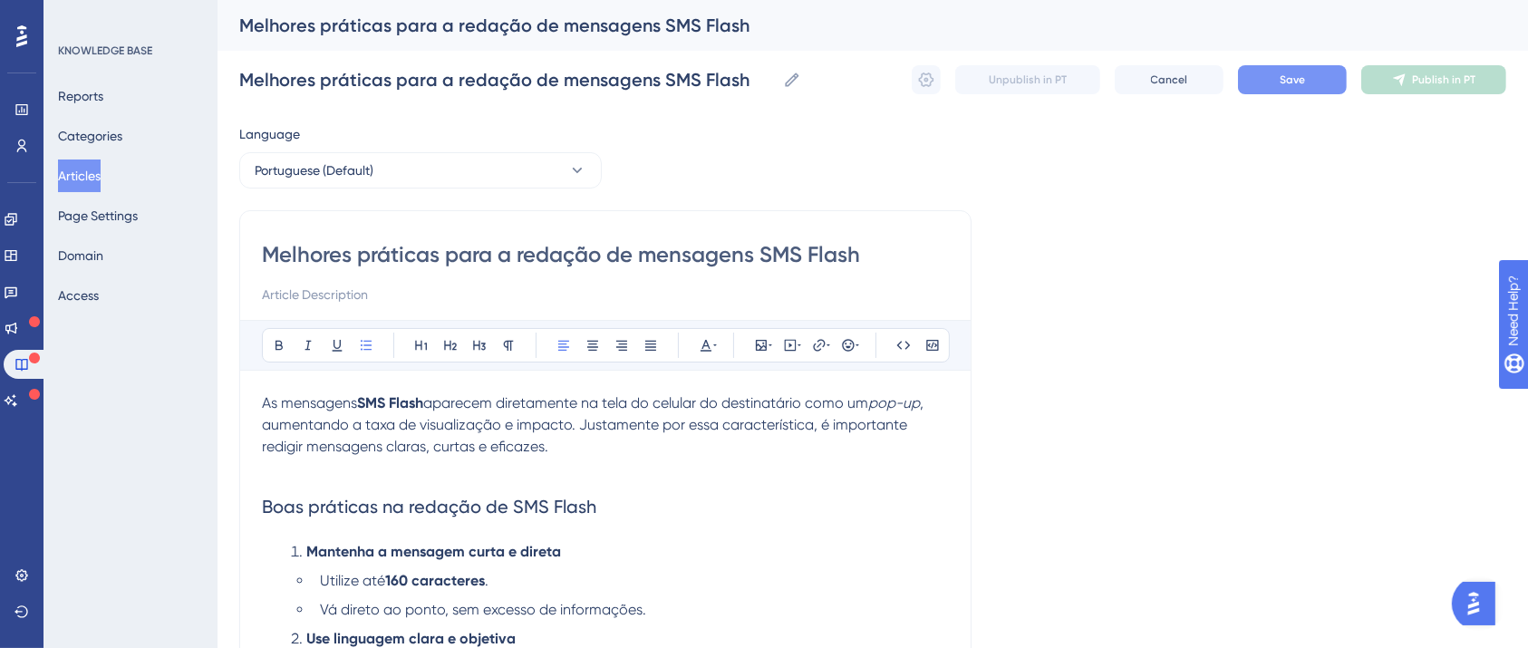
click at [1264, 87] on button "Save" at bounding box center [1292, 79] width 109 height 29
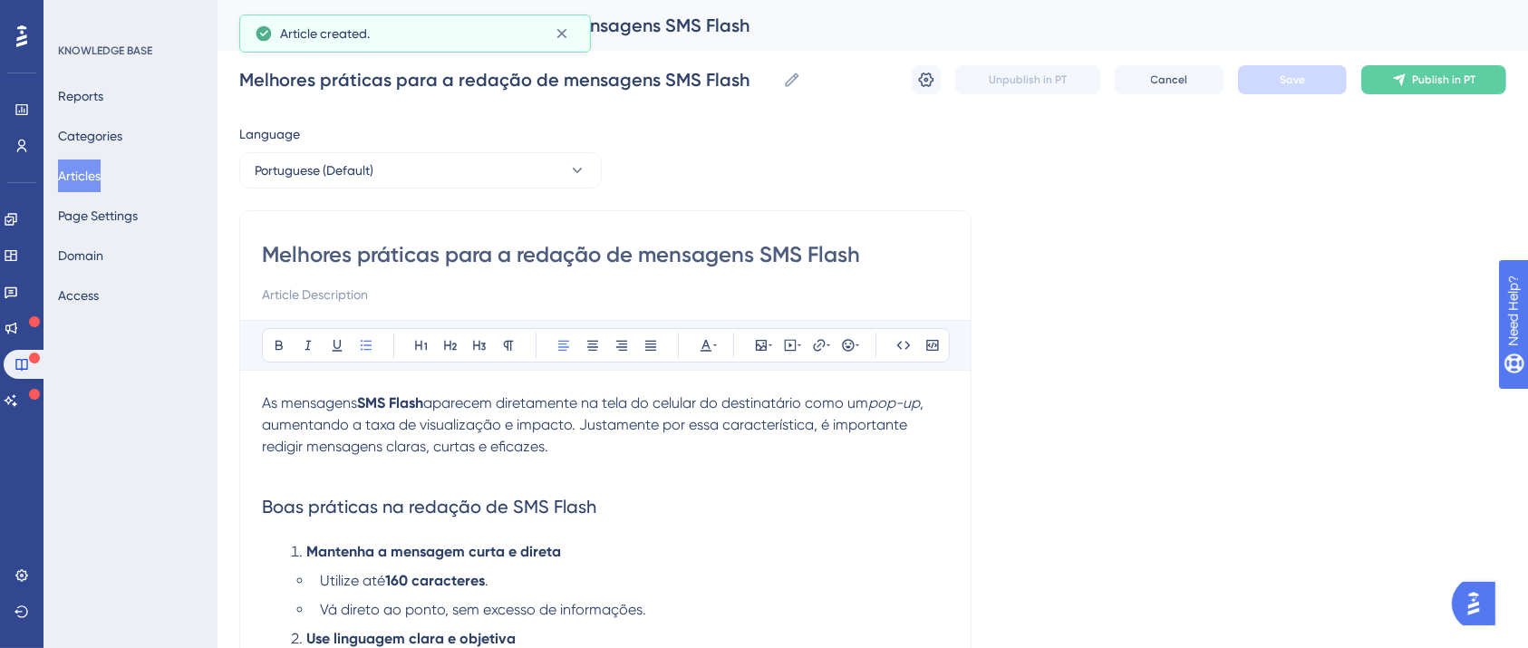
scroll to position [507, 0]
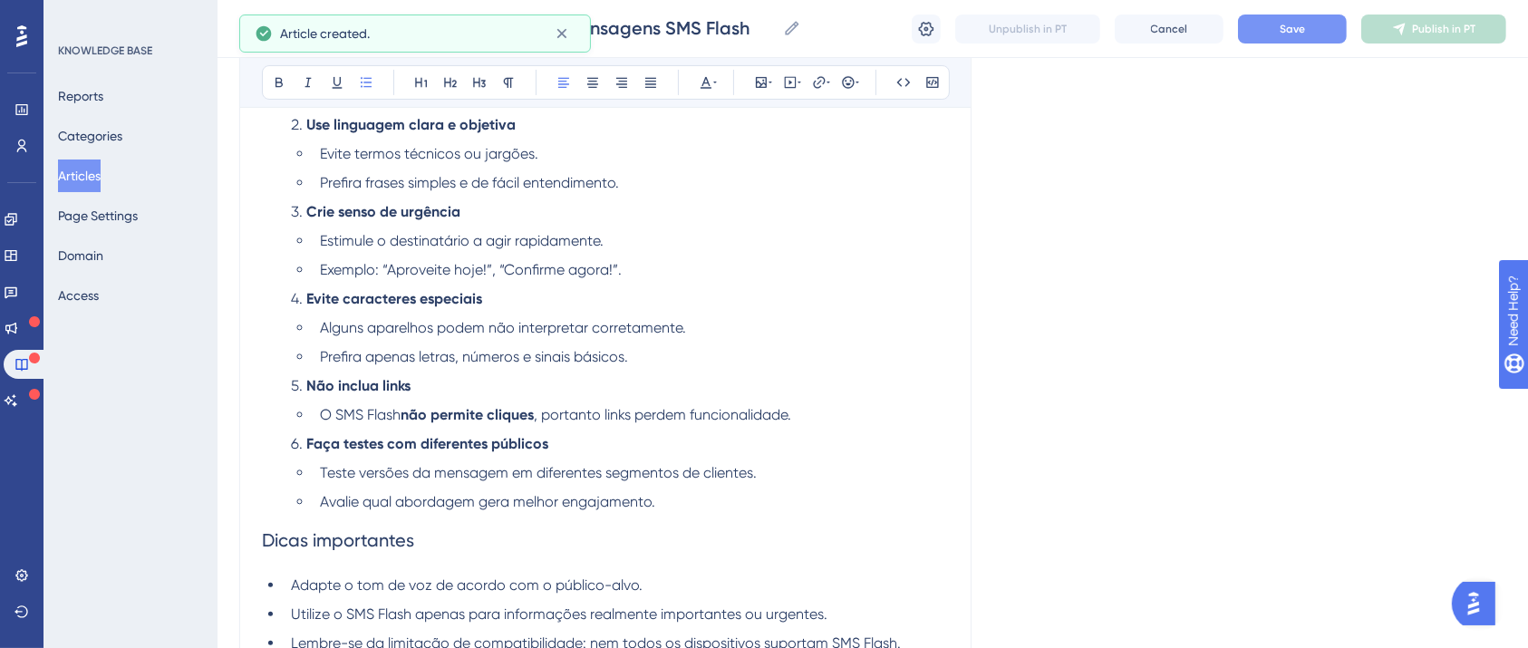
click at [1280, 33] on span "Save" at bounding box center [1291, 29] width 25 height 14
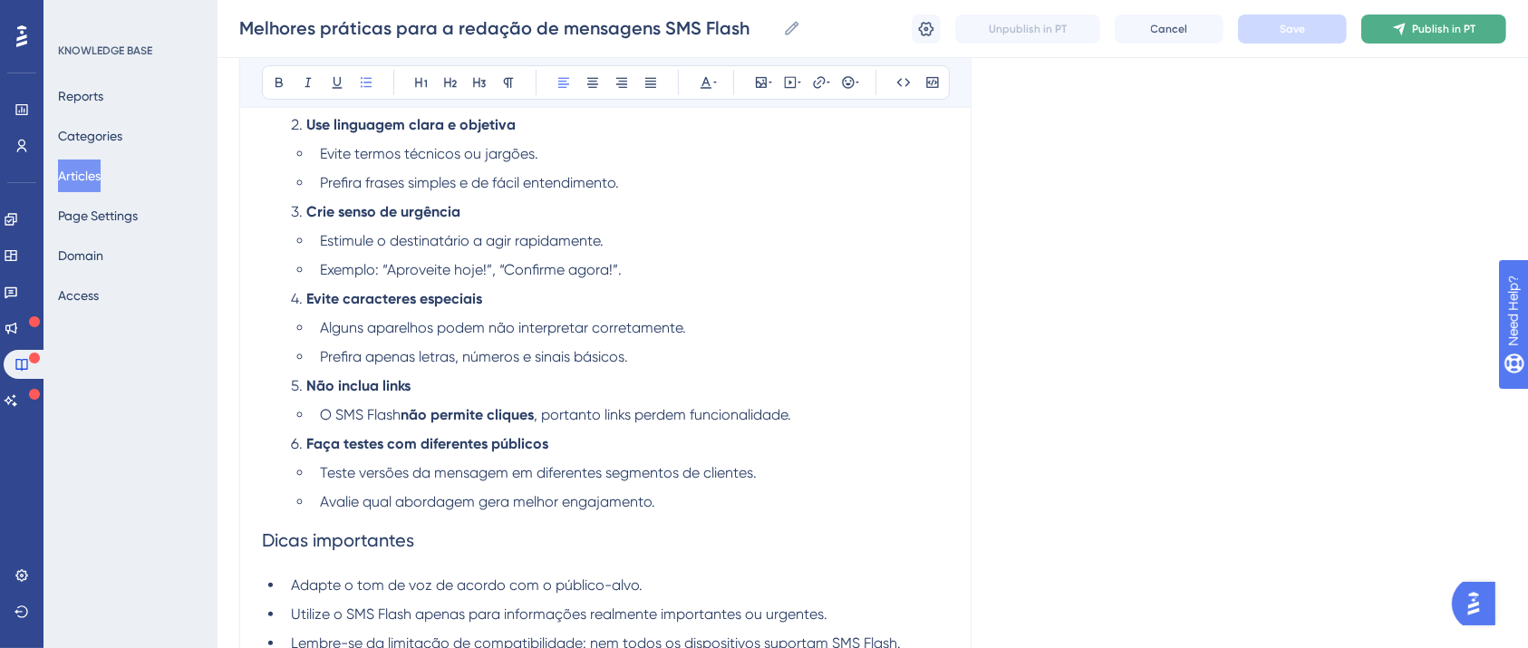
click at [1455, 36] on button "Publish in PT" at bounding box center [1433, 28] width 145 height 29
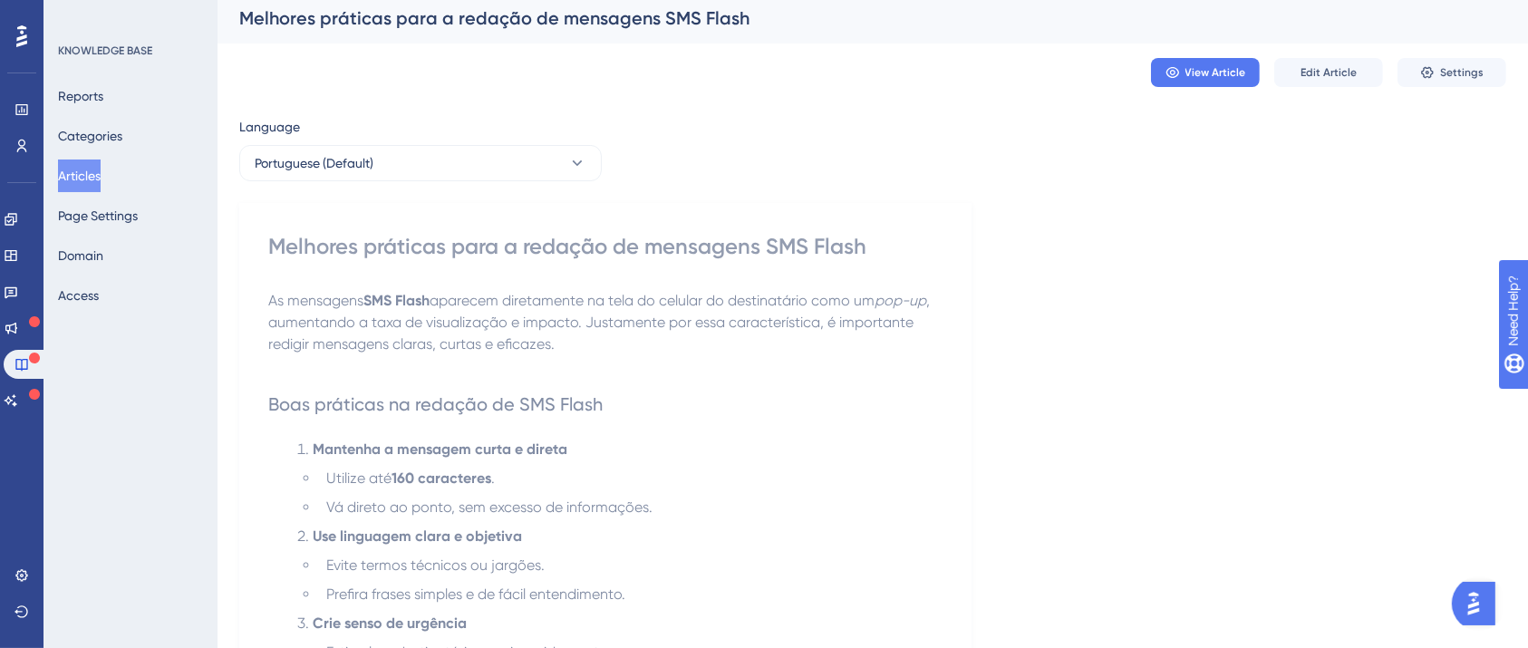
scroll to position [0, 0]
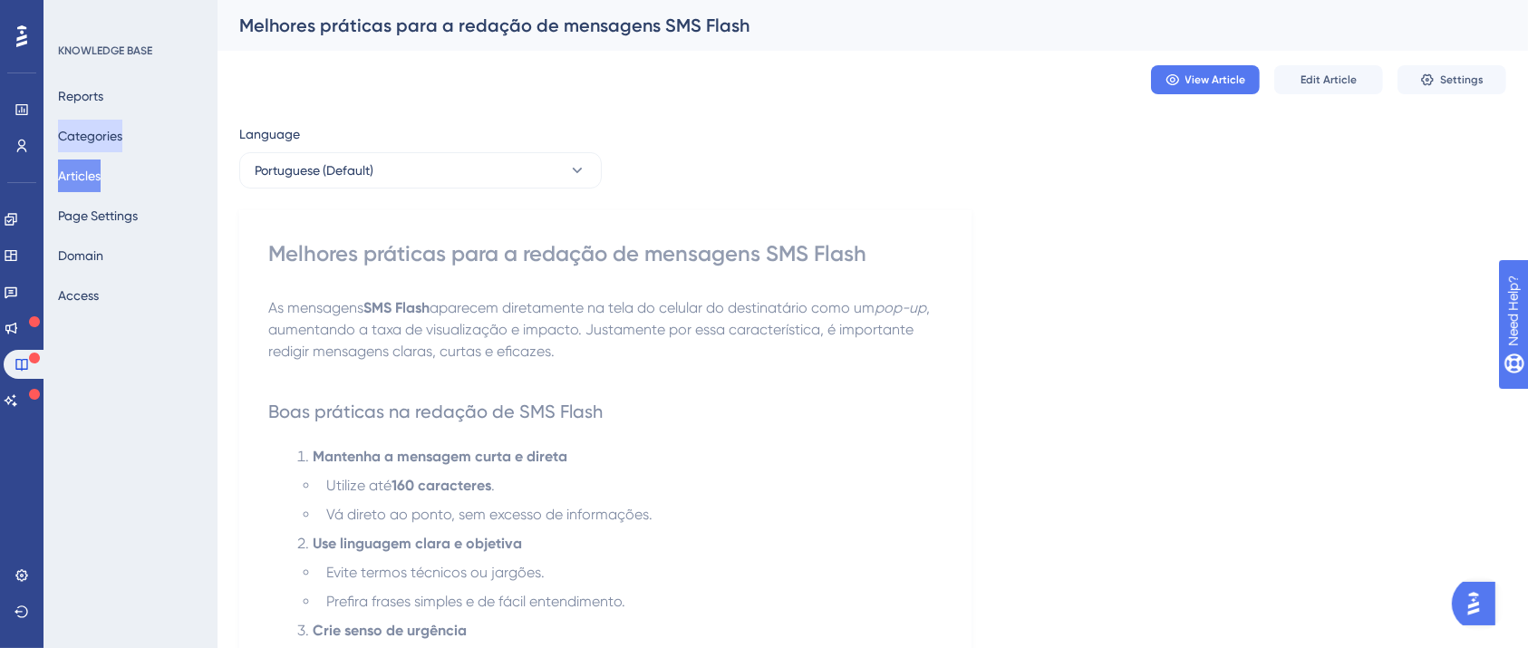
click at [98, 134] on button "Categories" at bounding box center [90, 136] width 64 height 33
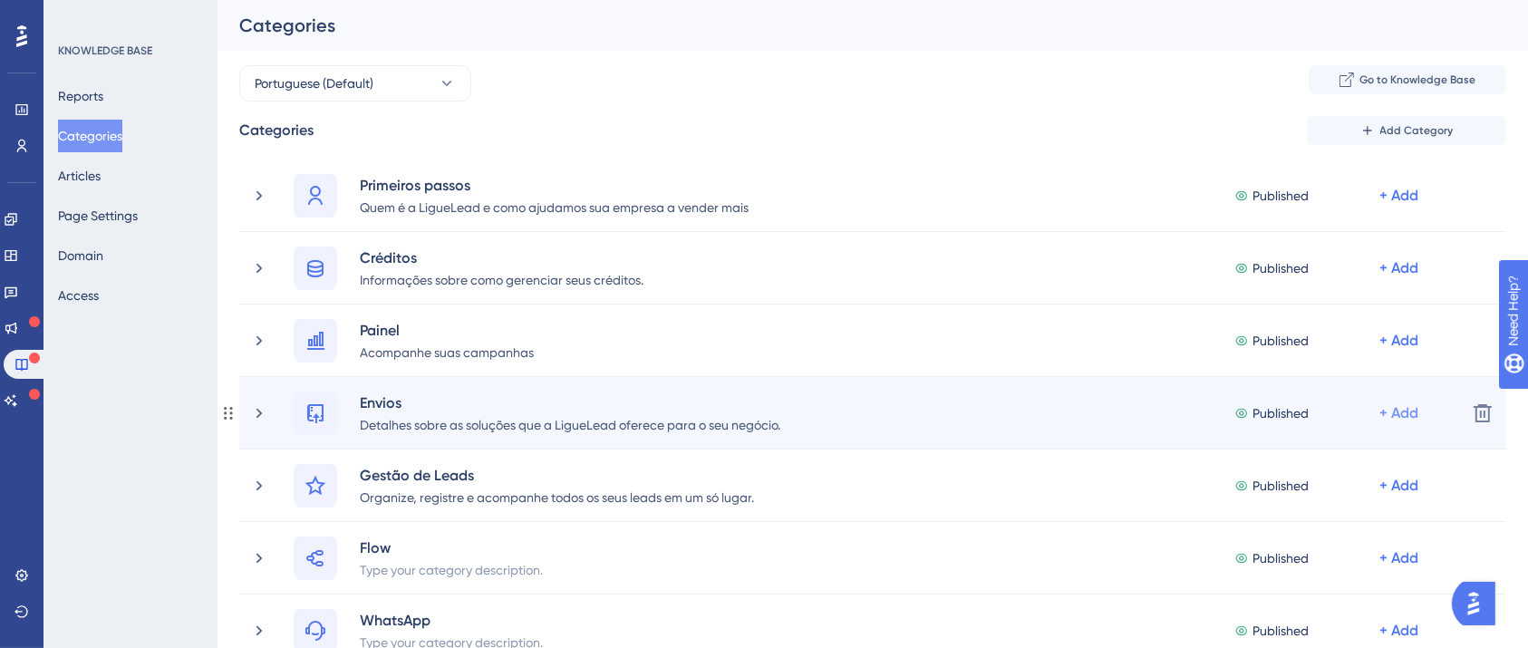
click at [1399, 207] on div "+ Add" at bounding box center [1398, 196] width 39 height 22
click at [1311, 497] on span "Add Articles" at bounding box center [1298, 498] width 70 height 22
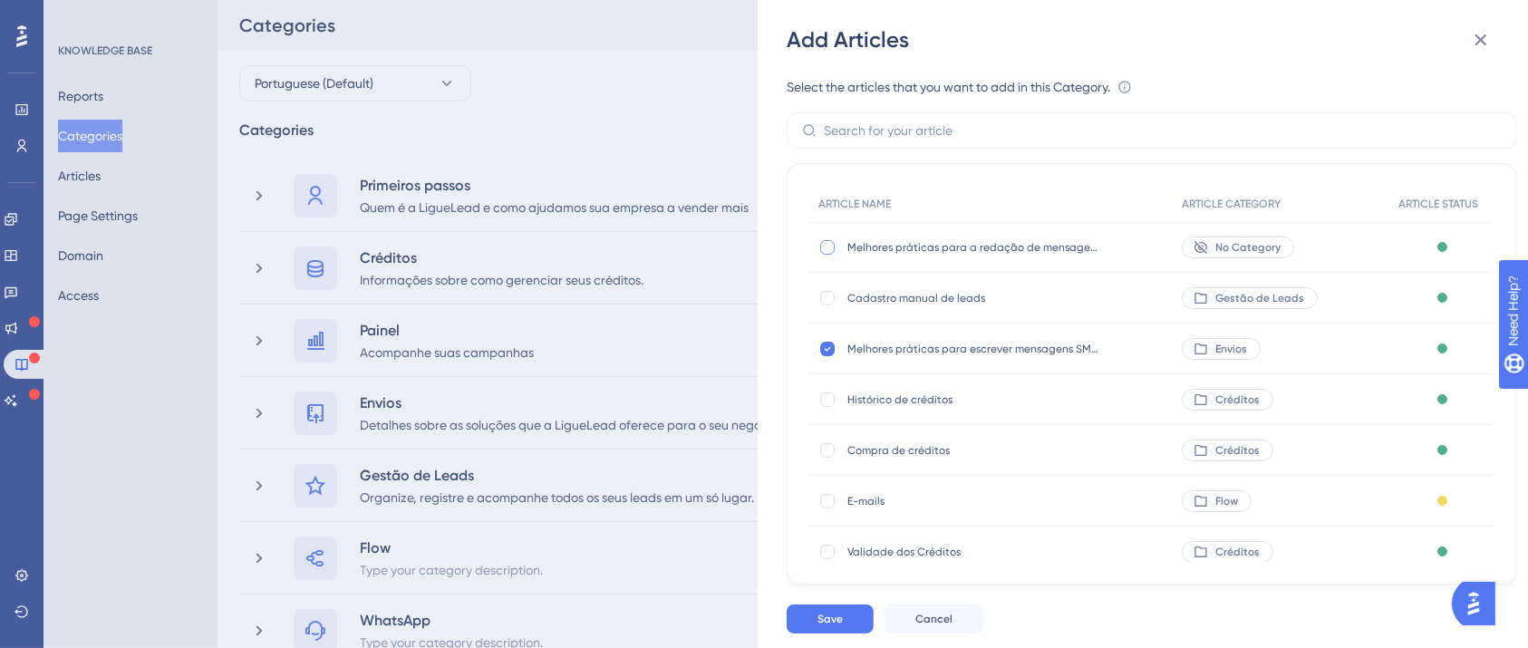
click at [826, 250] on div at bounding box center [827, 247] width 14 height 14
checkbox input "true"
click at [833, 626] on span "Save" at bounding box center [829, 619] width 25 height 14
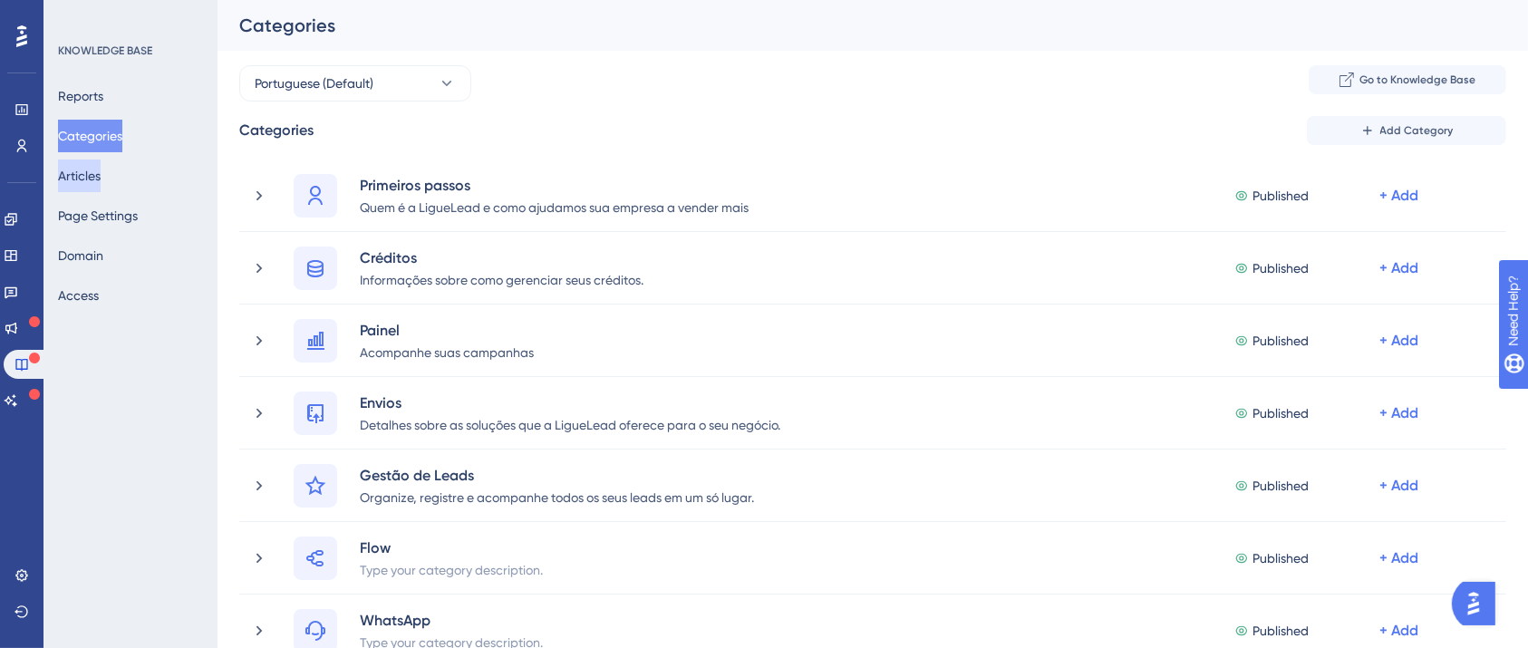
click at [101, 169] on button "Articles" at bounding box center [79, 175] width 43 height 33
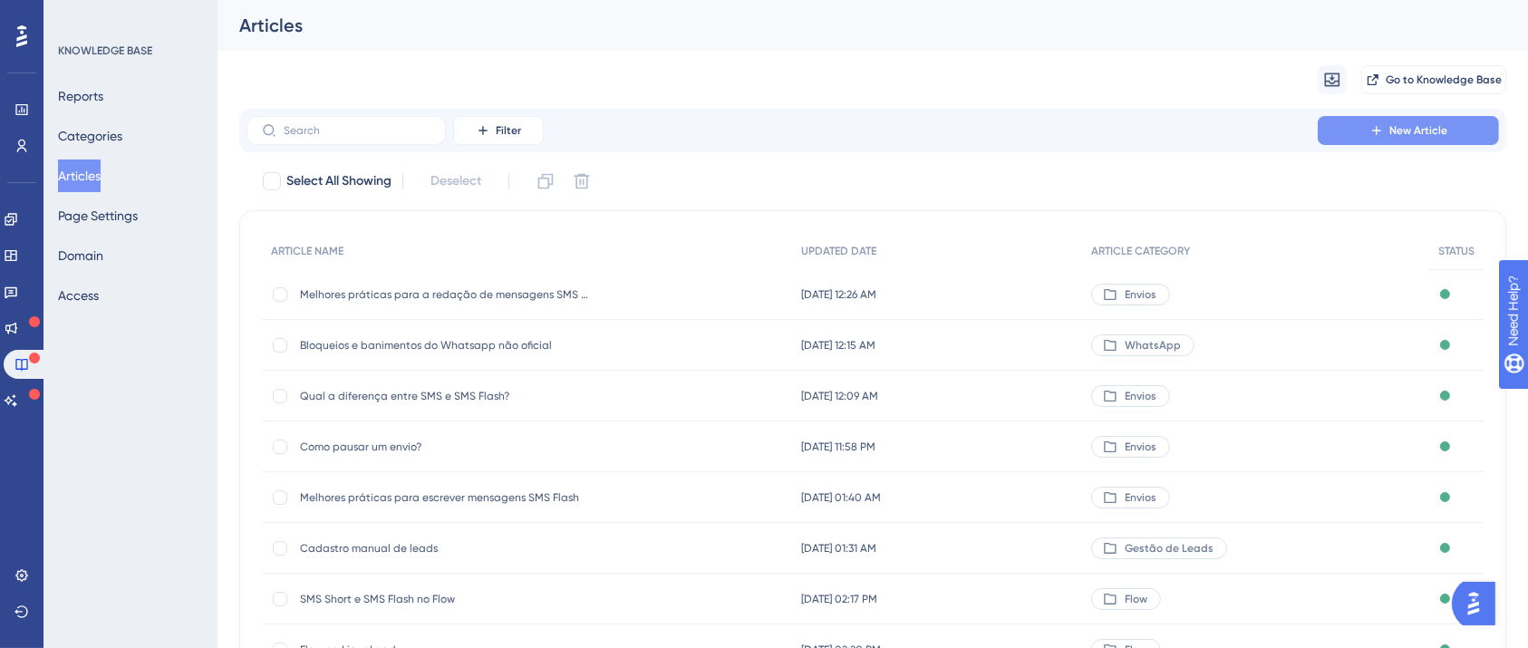
click at [1428, 130] on span "New Article" at bounding box center [1418, 130] width 58 height 14
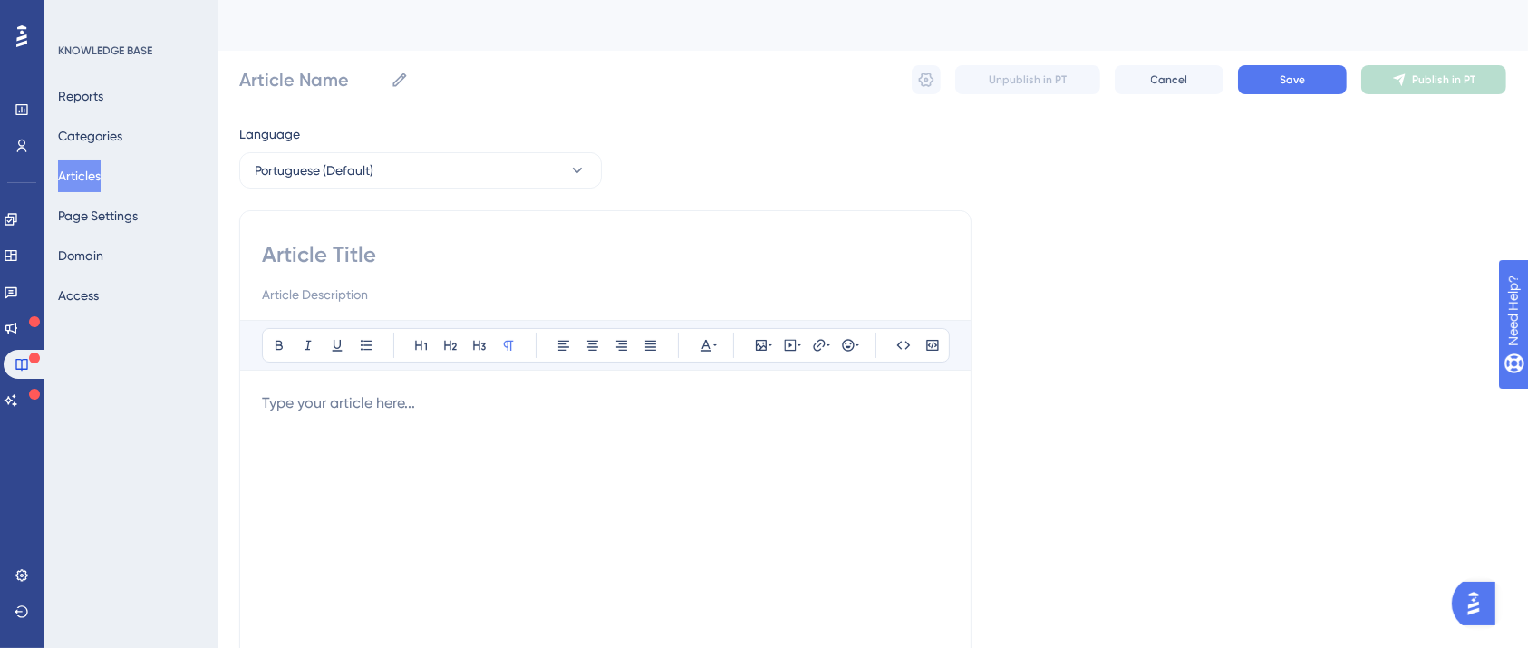
click at [433, 246] on input at bounding box center [605, 254] width 687 height 29
paste input "Existe algum limite no número de envios de SMS Flash por dia?"
type input "Existe algum limite no número de envios de SMS Flash por dia?"
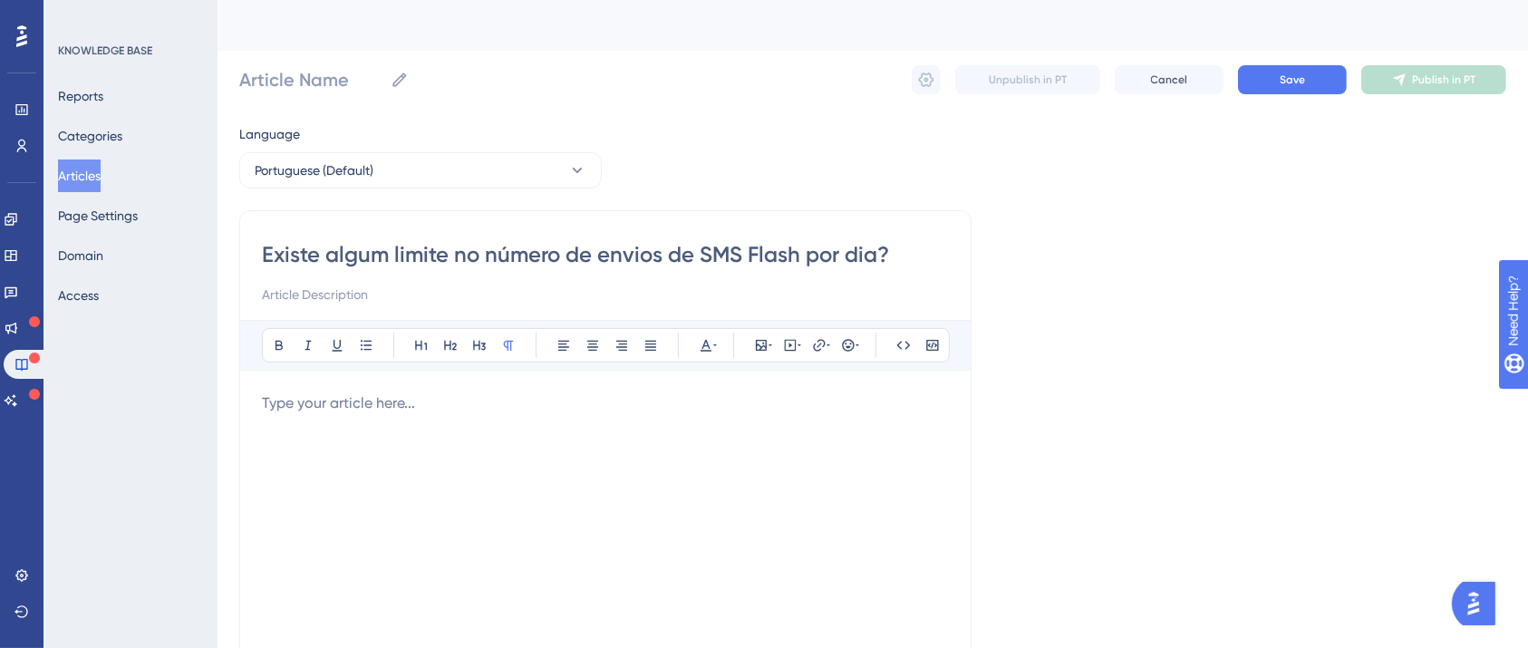
type input "Existe algum limite no número de envios de SMS Flash por dia?"
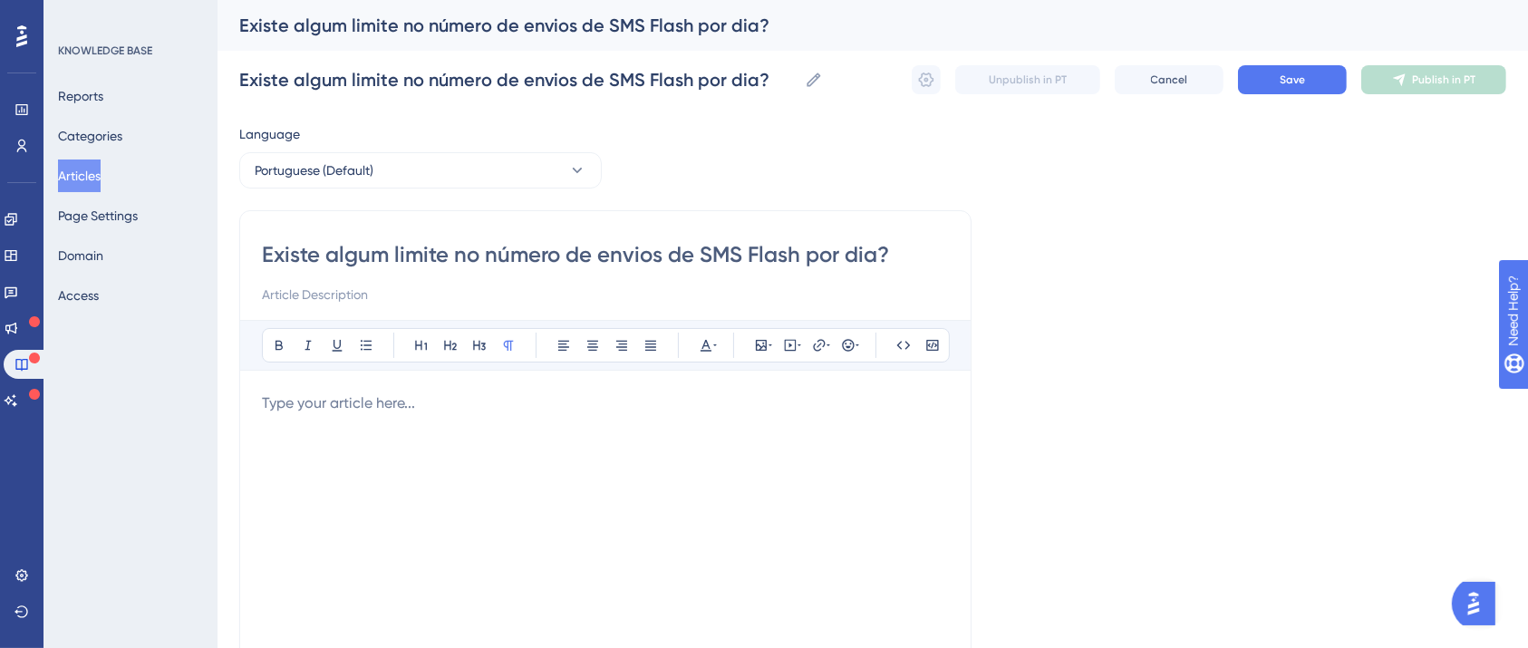
click at [506, 478] on div at bounding box center [605, 591] width 687 height 399
click at [526, 439] on div at bounding box center [605, 591] width 687 height 399
click at [400, 404] on p at bounding box center [605, 403] width 687 height 22
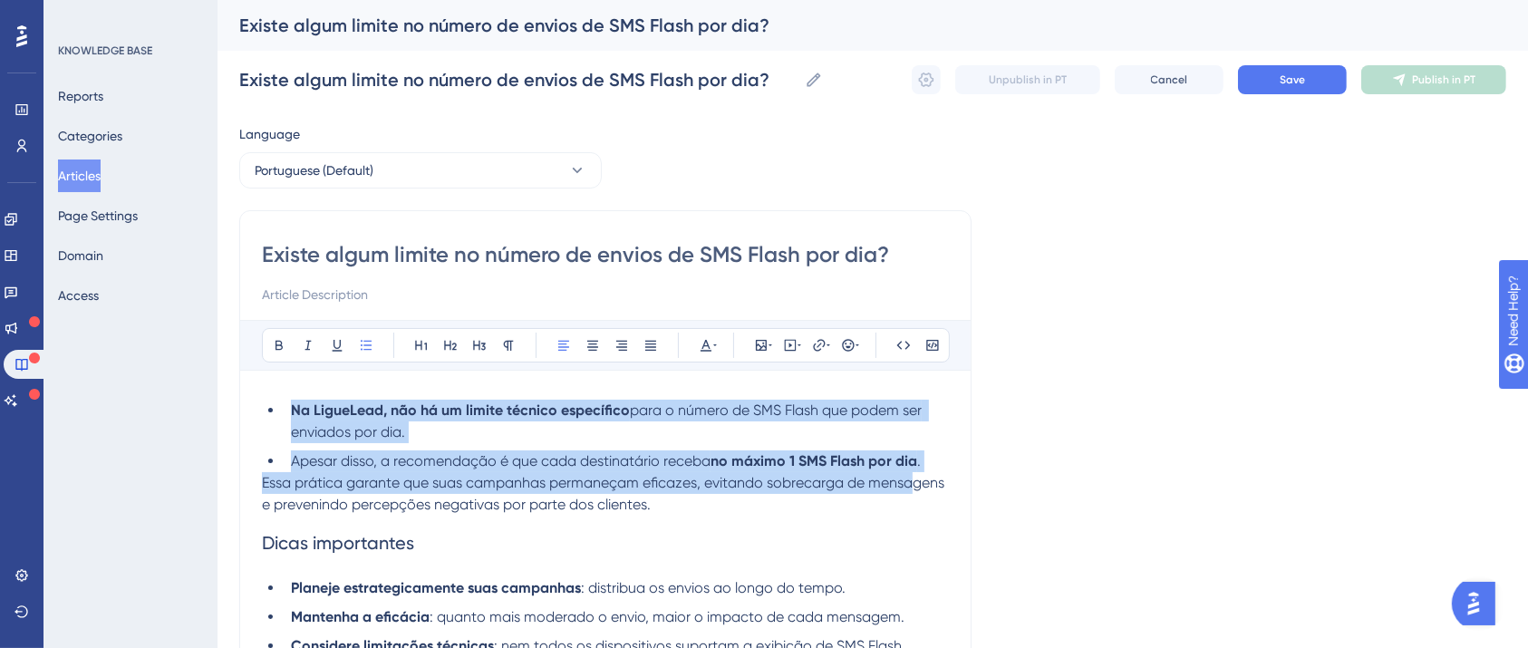
drag, startPoint x: 291, startPoint y: 403, endPoint x: 914, endPoint y: 480, distance: 628.2
click at [914, 480] on div "Na LigueLead, não há um limite técnico específico para o número de SMS Flash qu…" at bounding box center [605, 606] width 687 height 413
click at [285, 344] on icon at bounding box center [279, 345] width 14 height 14
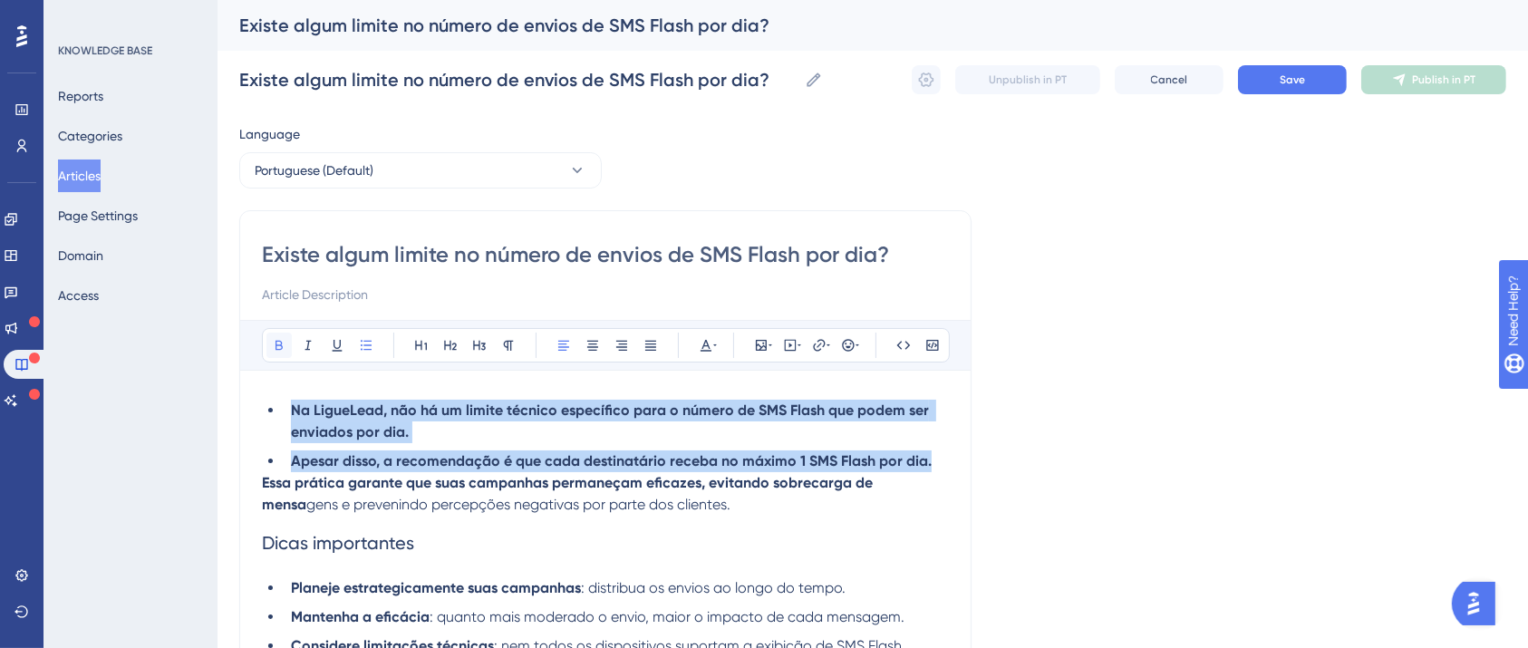
click at [285, 344] on icon at bounding box center [279, 345] width 14 height 14
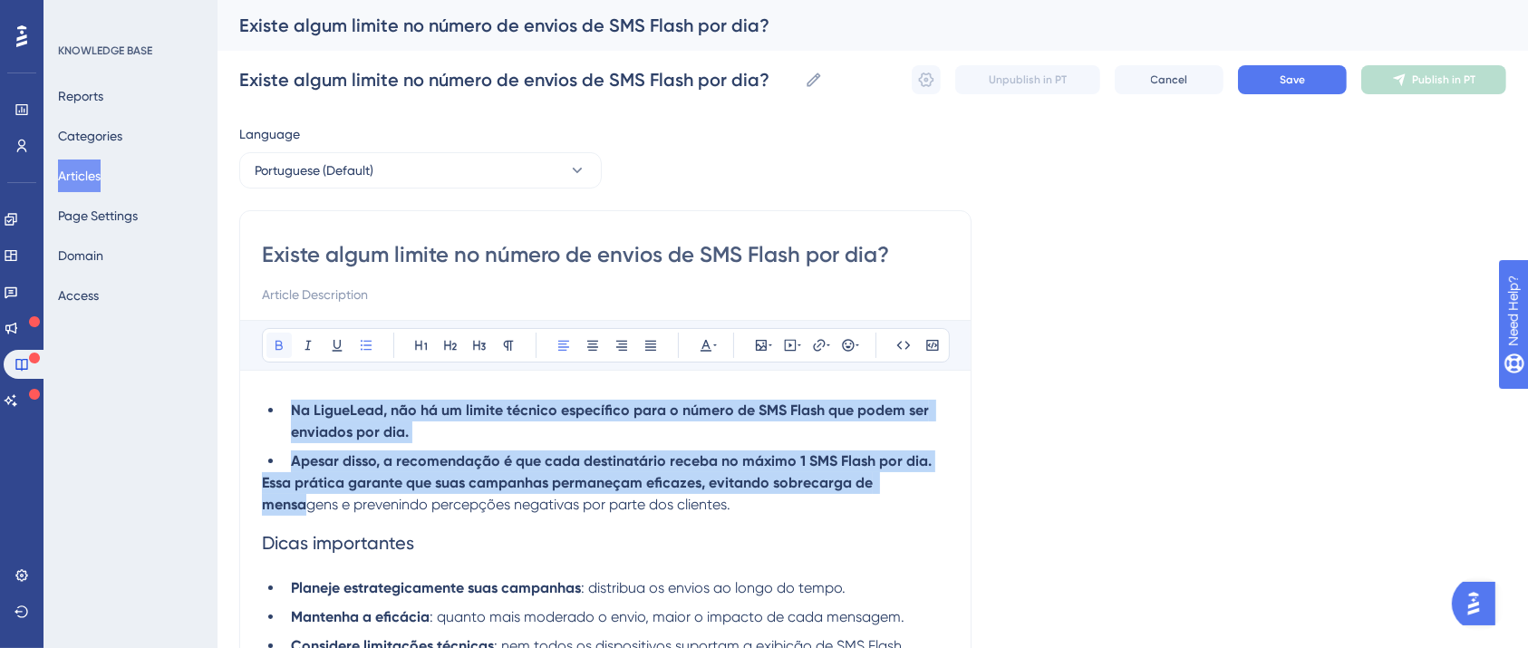
click at [285, 344] on icon at bounding box center [279, 345] width 14 height 14
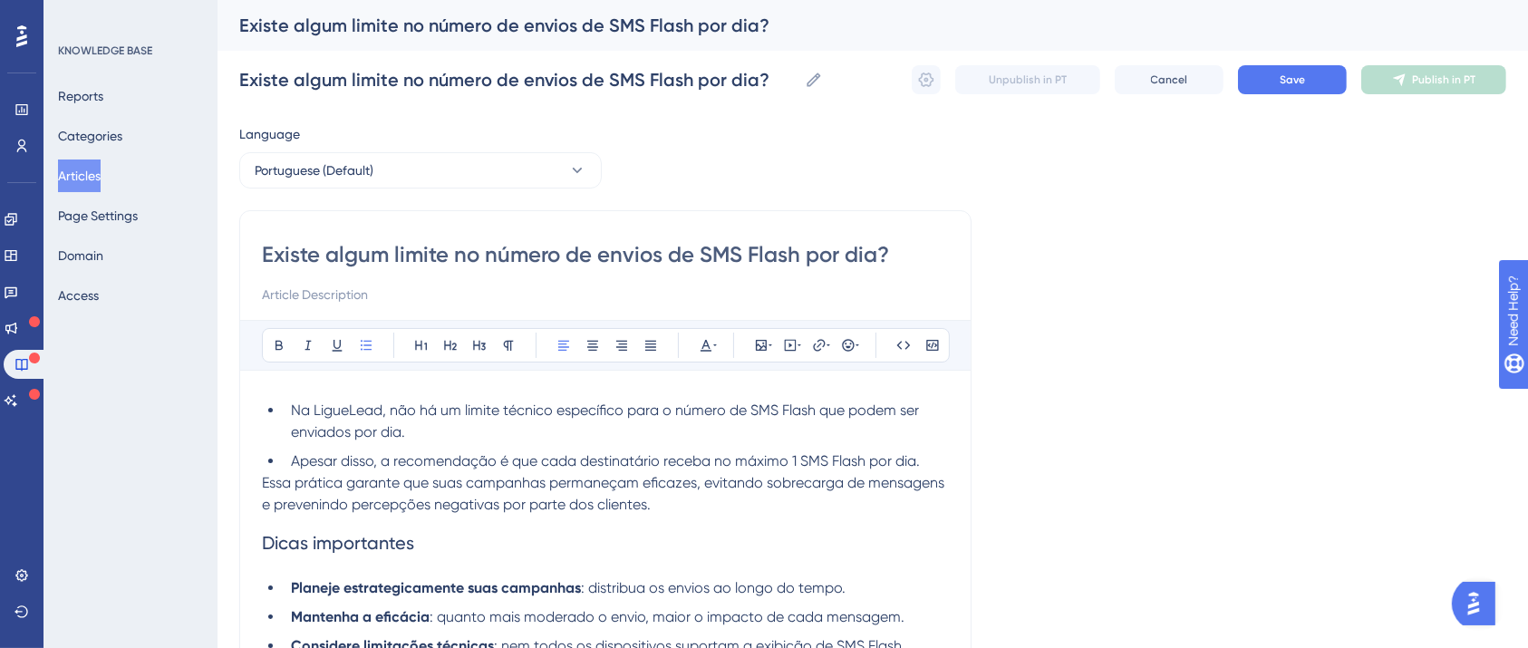
click at [560, 542] on h2 "Dicas importantes" at bounding box center [605, 543] width 687 height 54
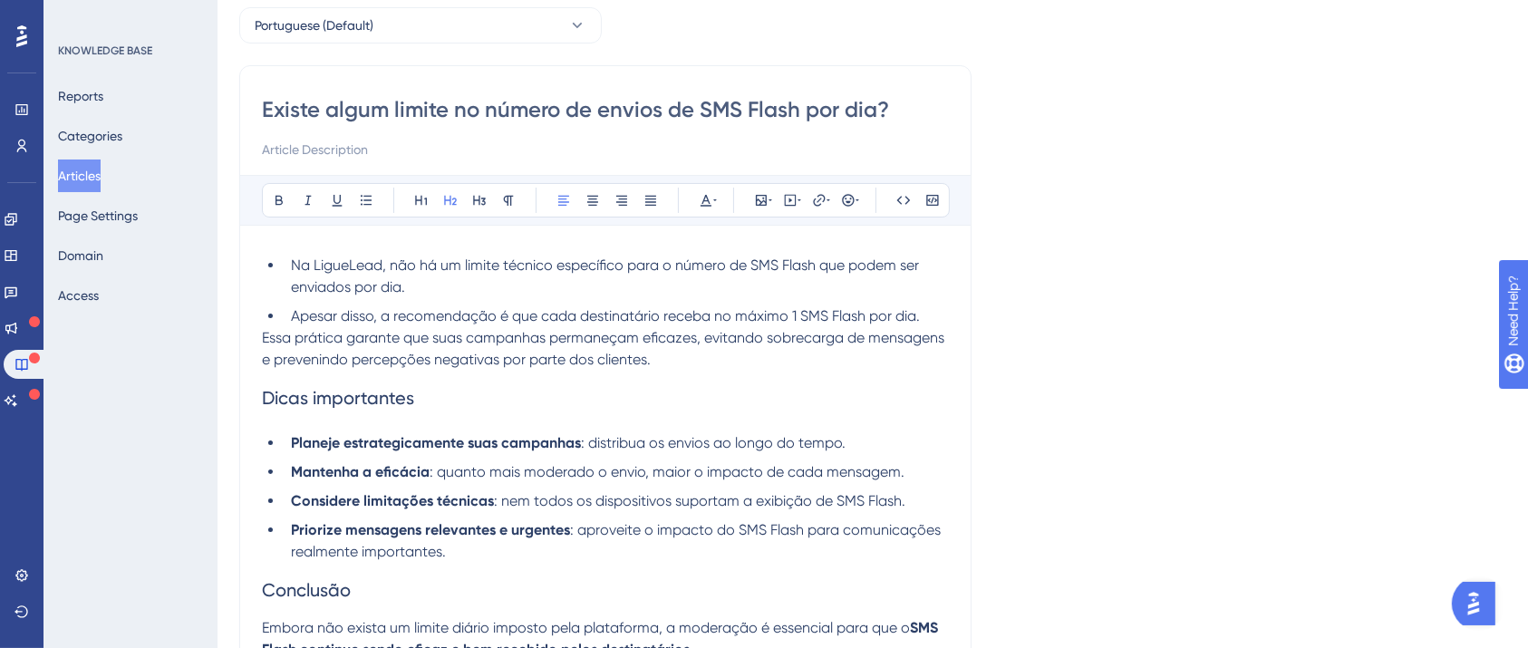
scroll to position [241, 0]
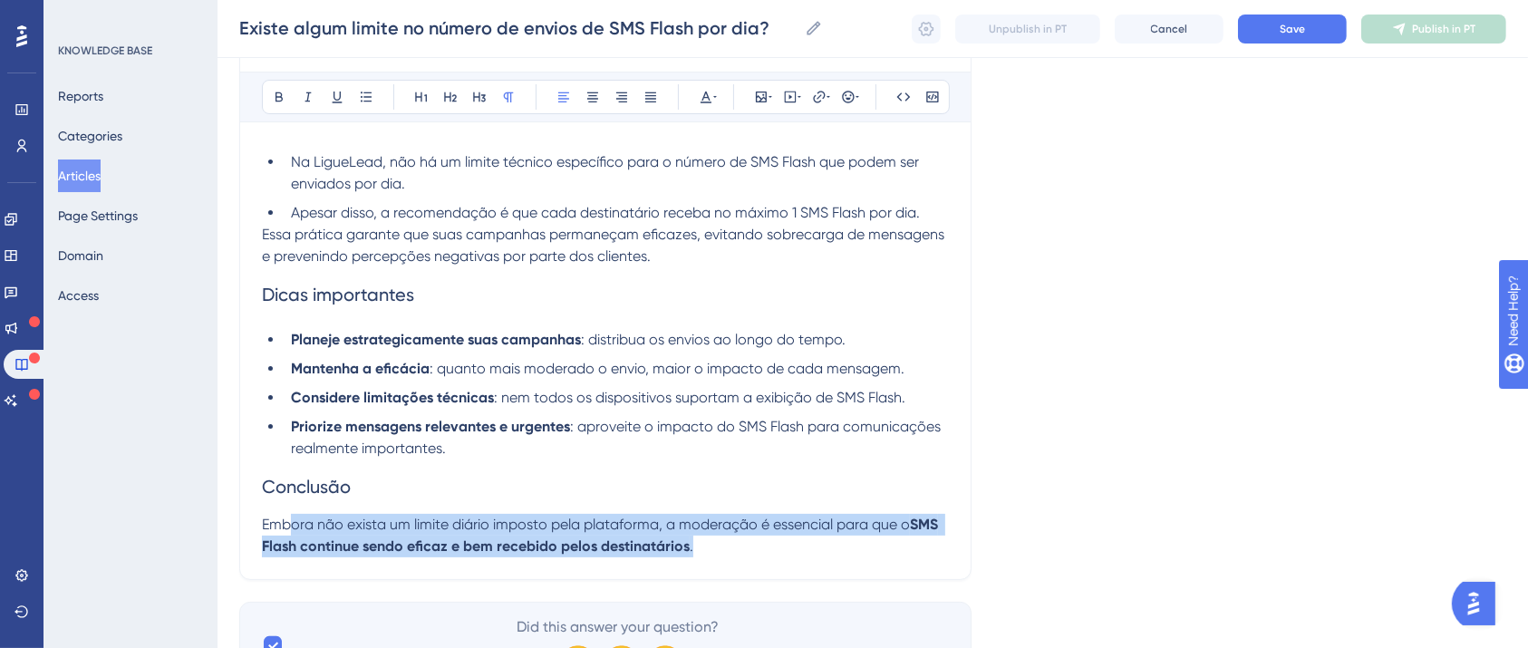
drag, startPoint x: 719, startPoint y: 547, endPoint x: 294, endPoint y: 517, distance: 426.0
click at [294, 517] on p "Embora não exista um limite diário imposto pela plataforma, a moderação é essen…" at bounding box center [605, 535] width 687 height 43
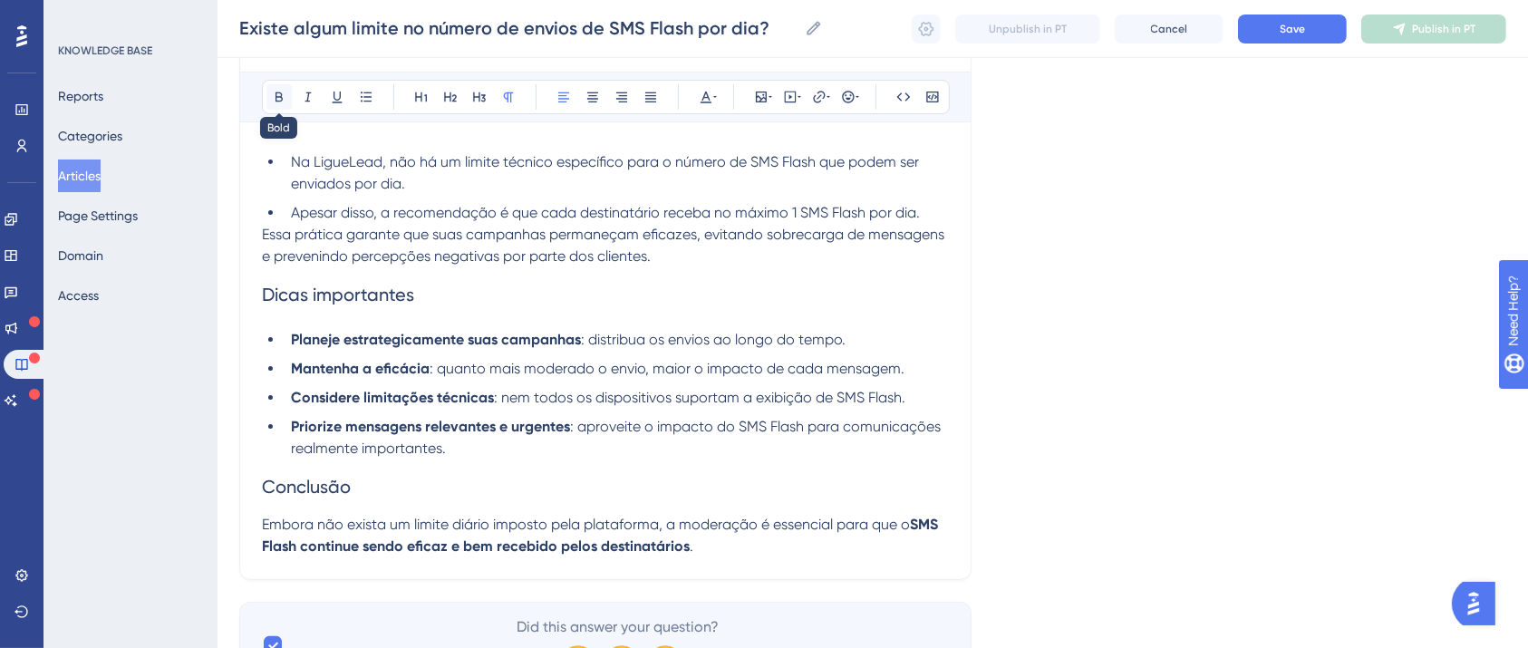
click at [287, 90] on button at bounding box center [278, 96] width 25 height 25
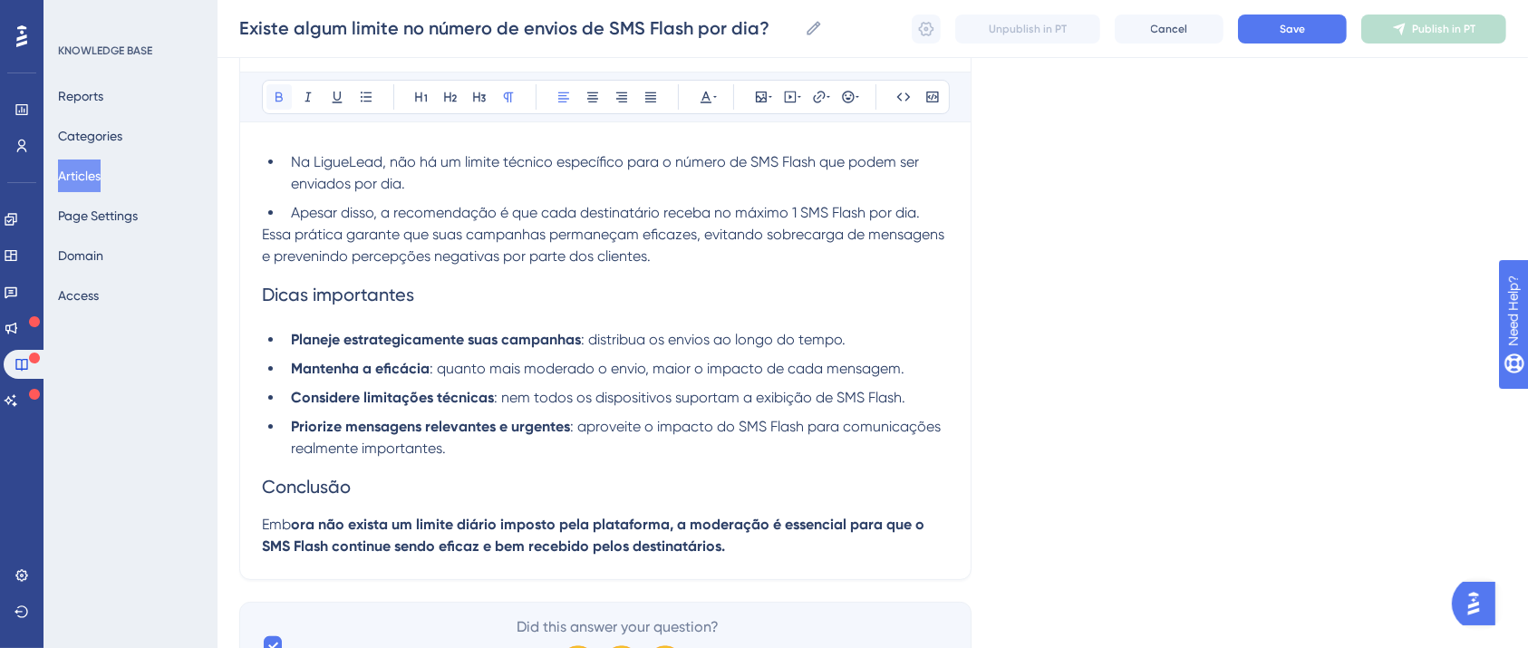
click at [287, 90] on button at bounding box center [278, 96] width 25 height 25
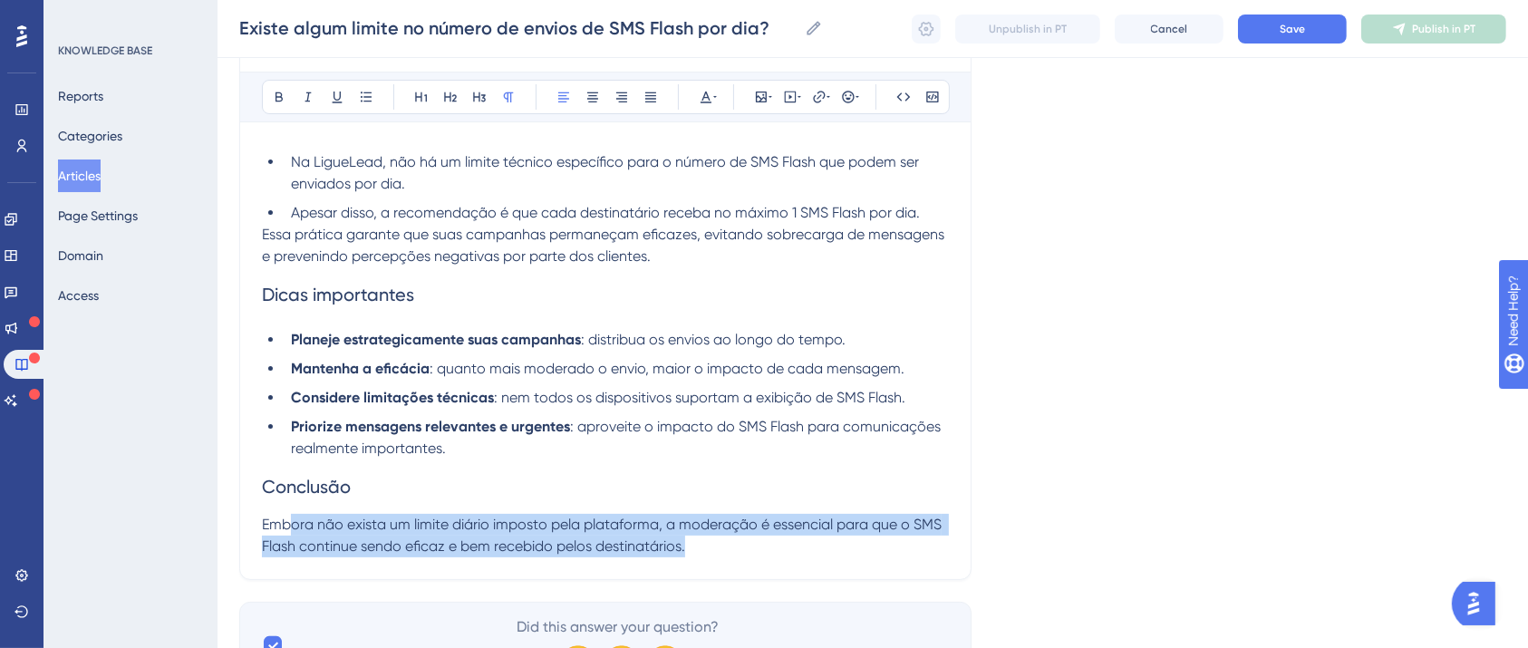
click at [521, 510] on h2 "Conclusão" at bounding box center [605, 486] width 687 height 54
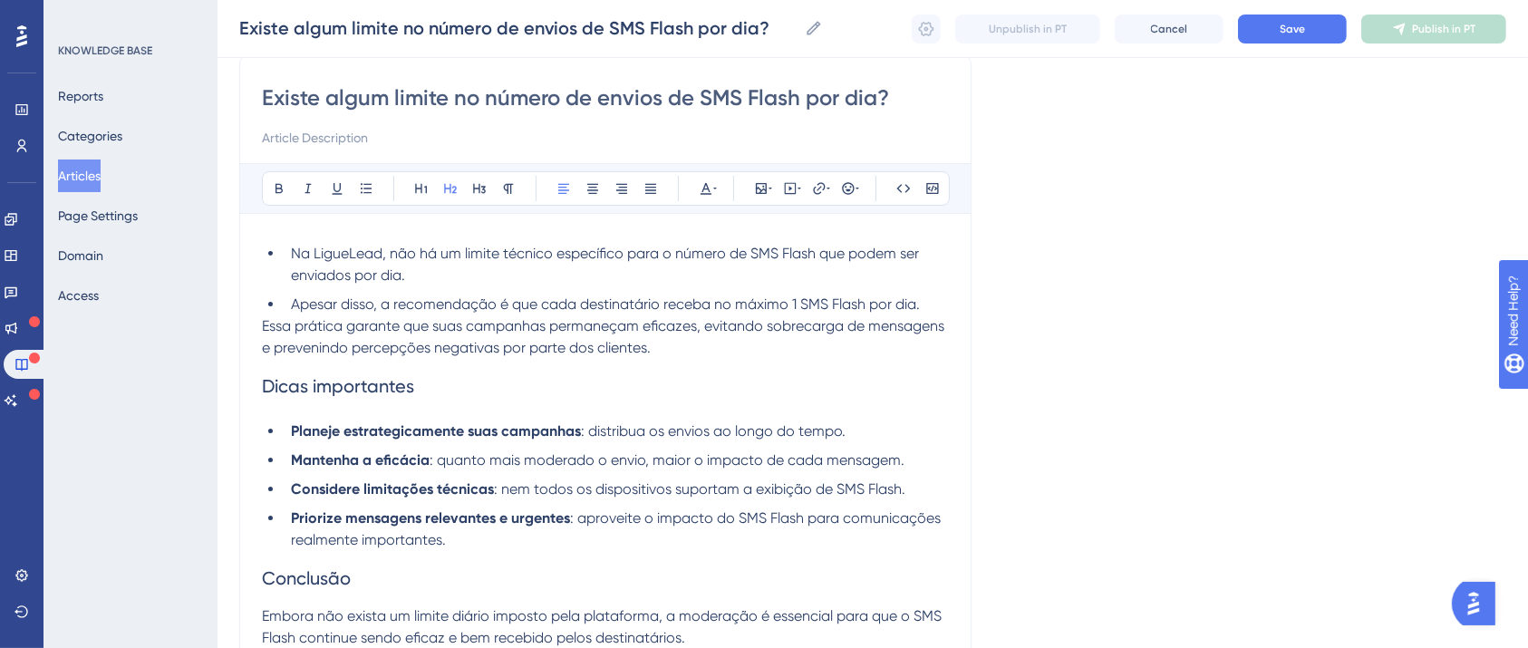
scroll to position [0, 0]
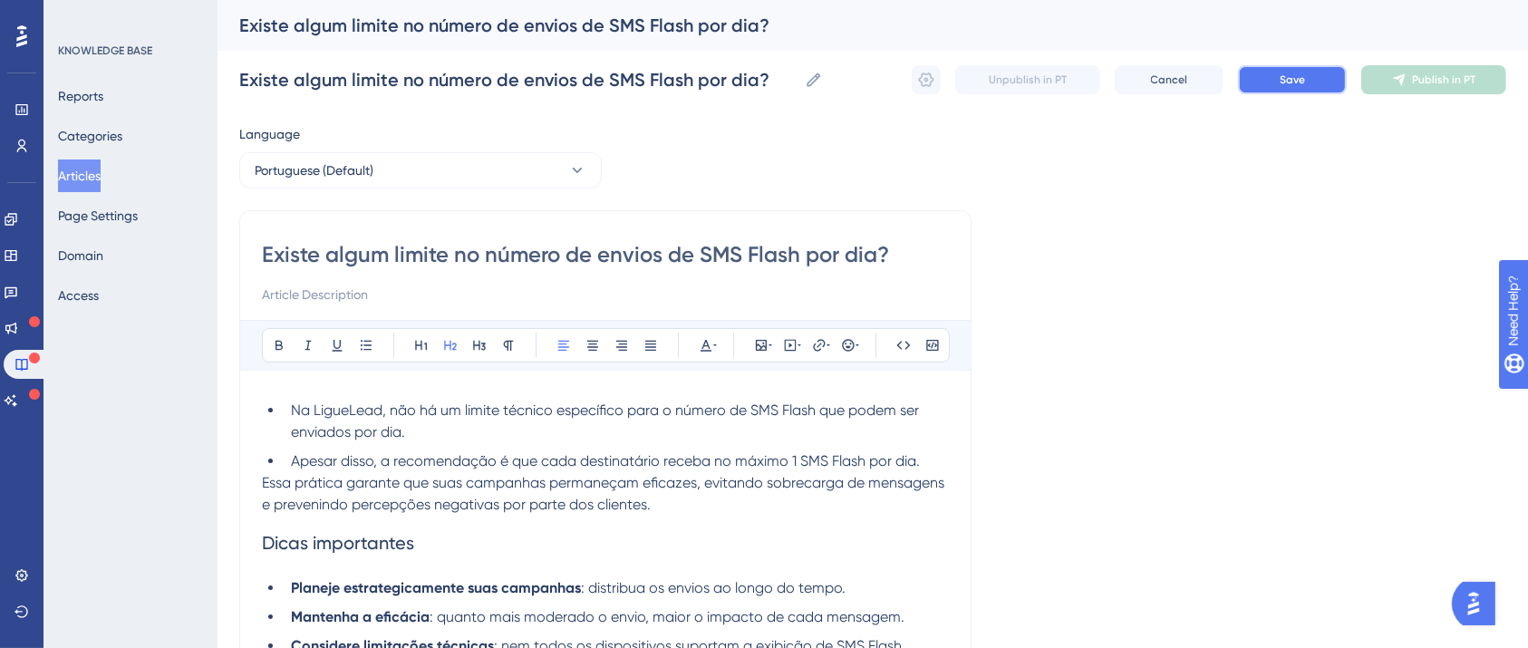
click at [1285, 72] on span "Save" at bounding box center [1291, 79] width 25 height 14
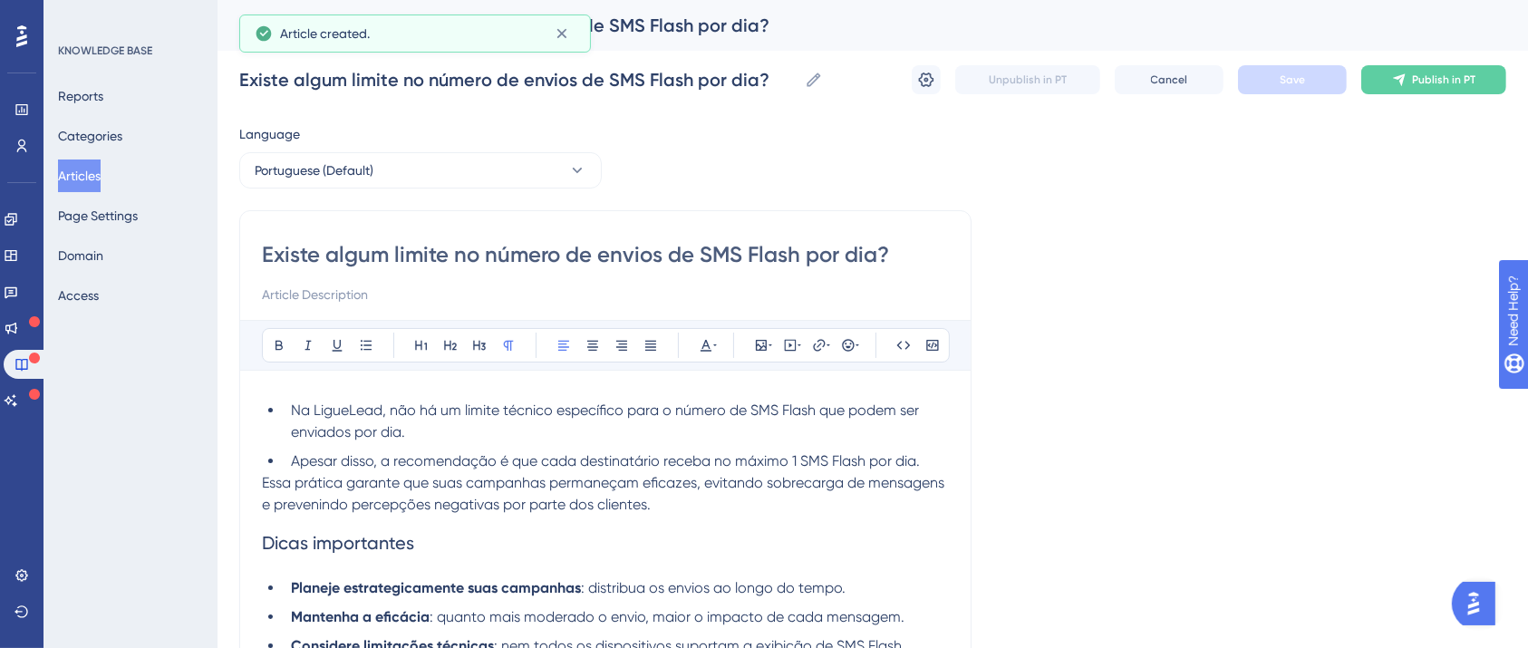
scroll to position [140, 0]
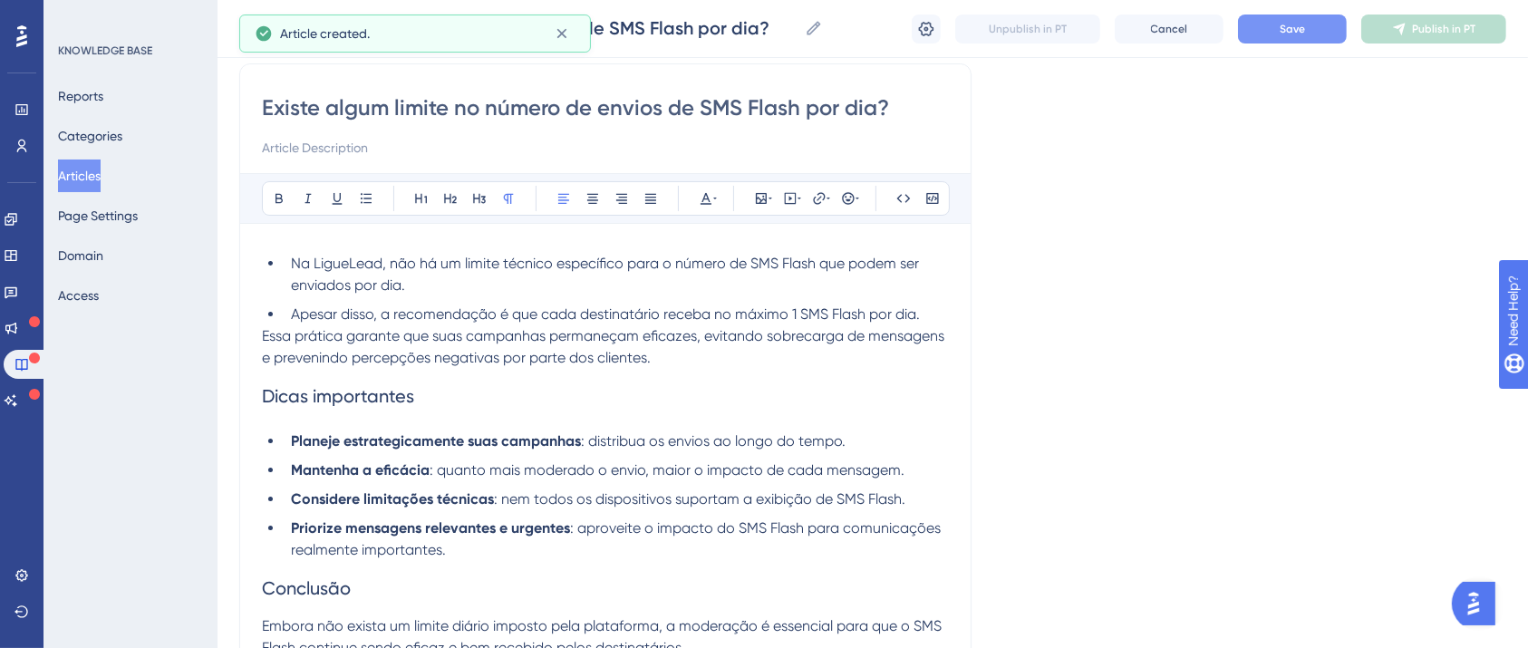
click at [1308, 40] on button "Save" at bounding box center [1292, 28] width 109 height 29
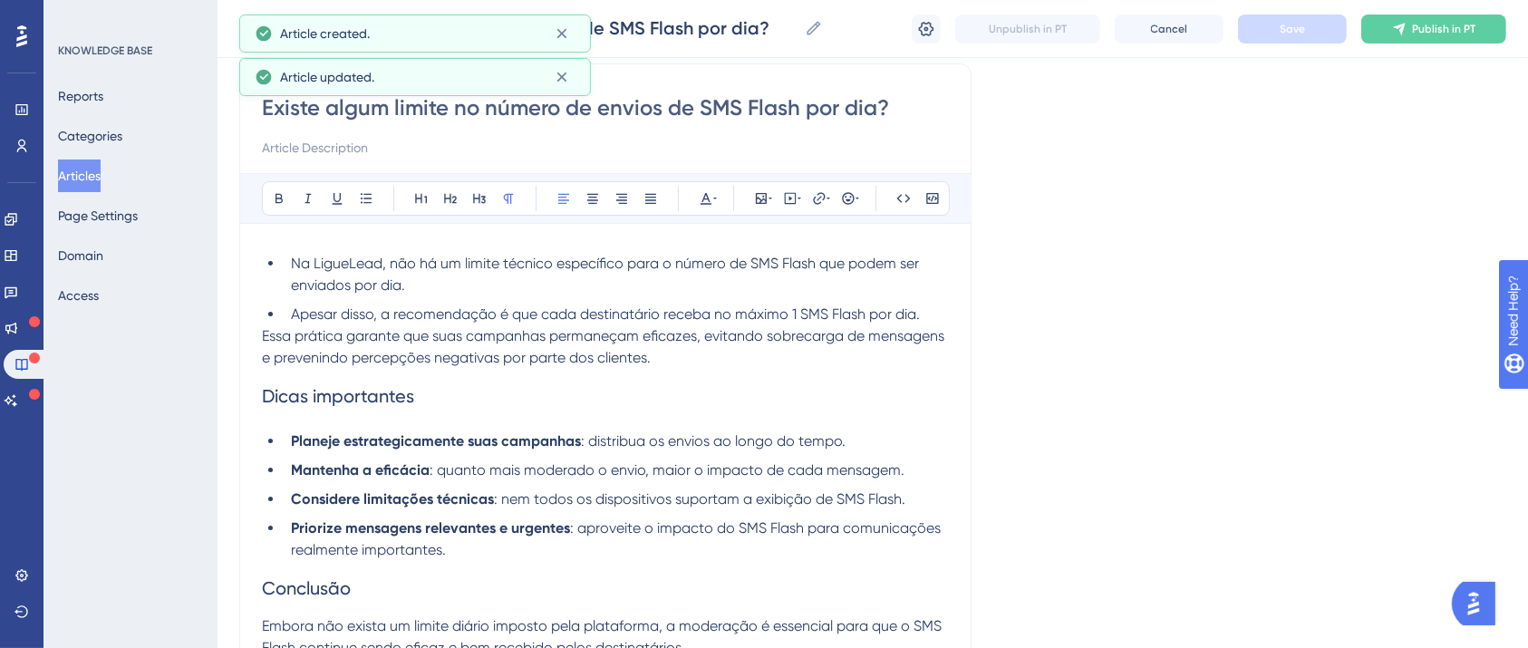
click at [1422, 34] on span "Publish in PT" at bounding box center [1443, 29] width 63 height 14
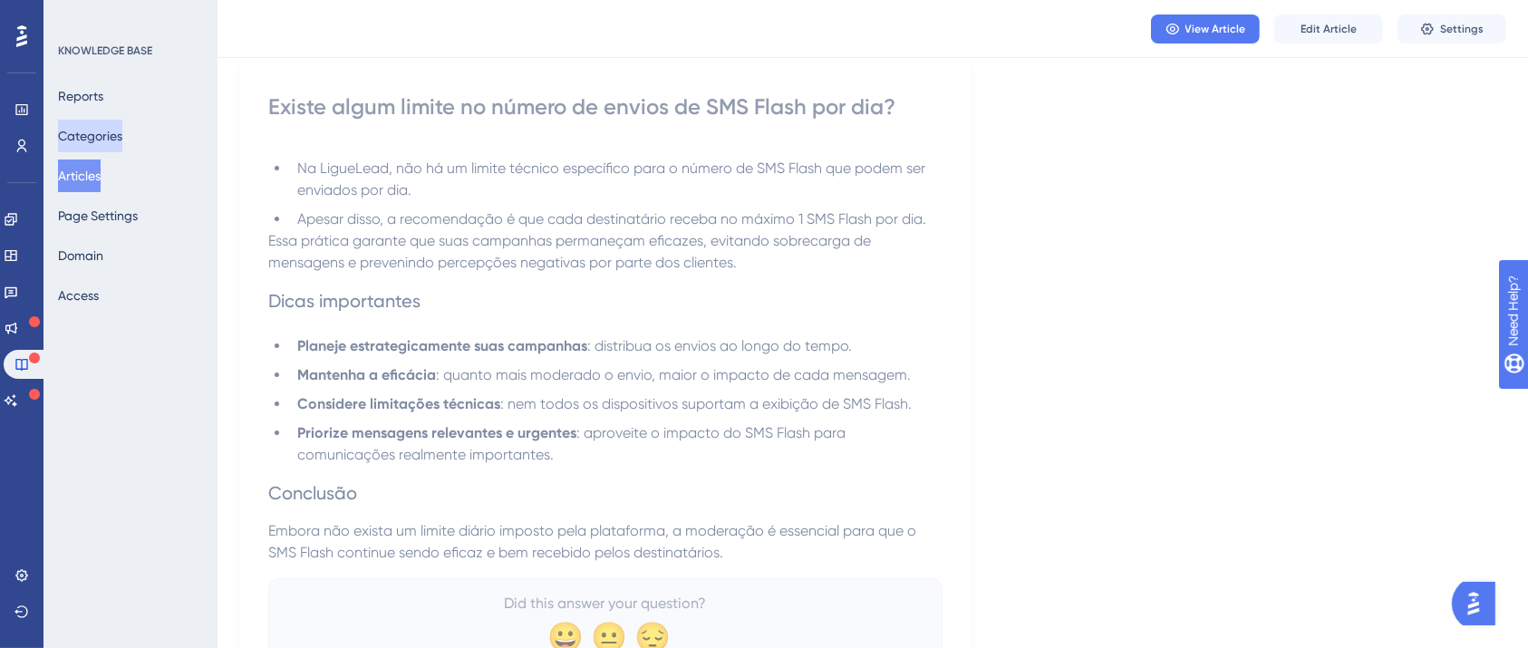
click at [115, 130] on button "Categories" at bounding box center [90, 136] width 64 height 33
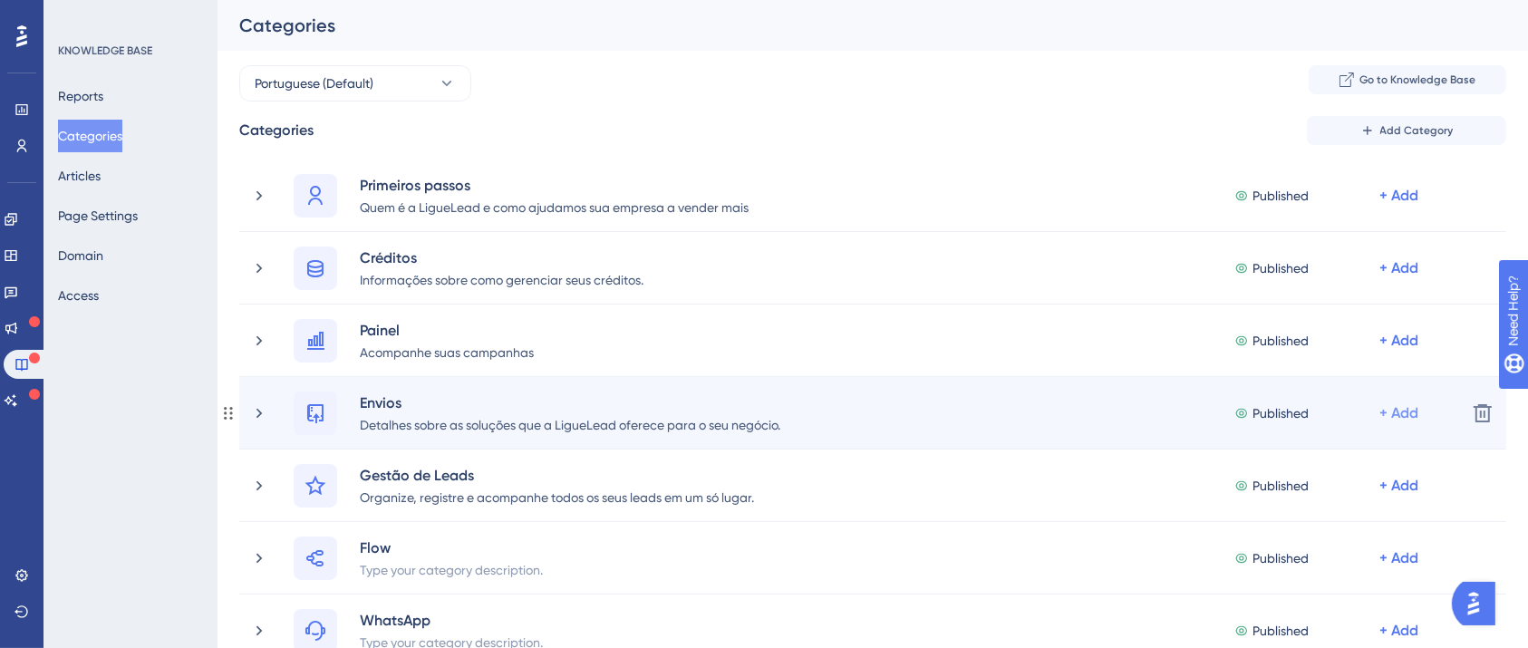
click at [1380, 207] on div "+ Add" at bounding box center [1398, 196] width 39 height 22
click at [1318, 496] on span "Add Articles" at bounding box center [1298, 498] width 70 height 22
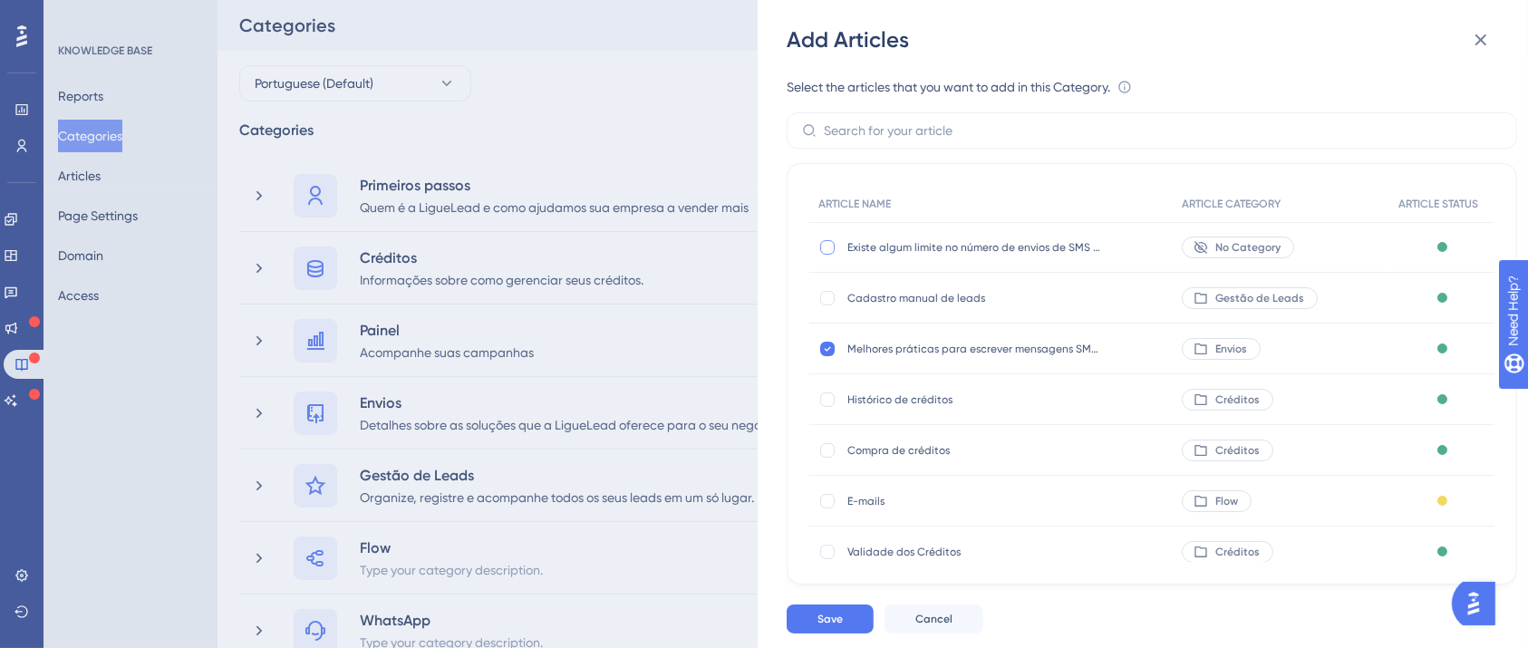
click at [827, 243] on div at bounding box center [827, 247] width 14 height 14
checkbox input "true"
click at [860, 631] on button "Save" at bounding box center [830, 618] width 87 height 29
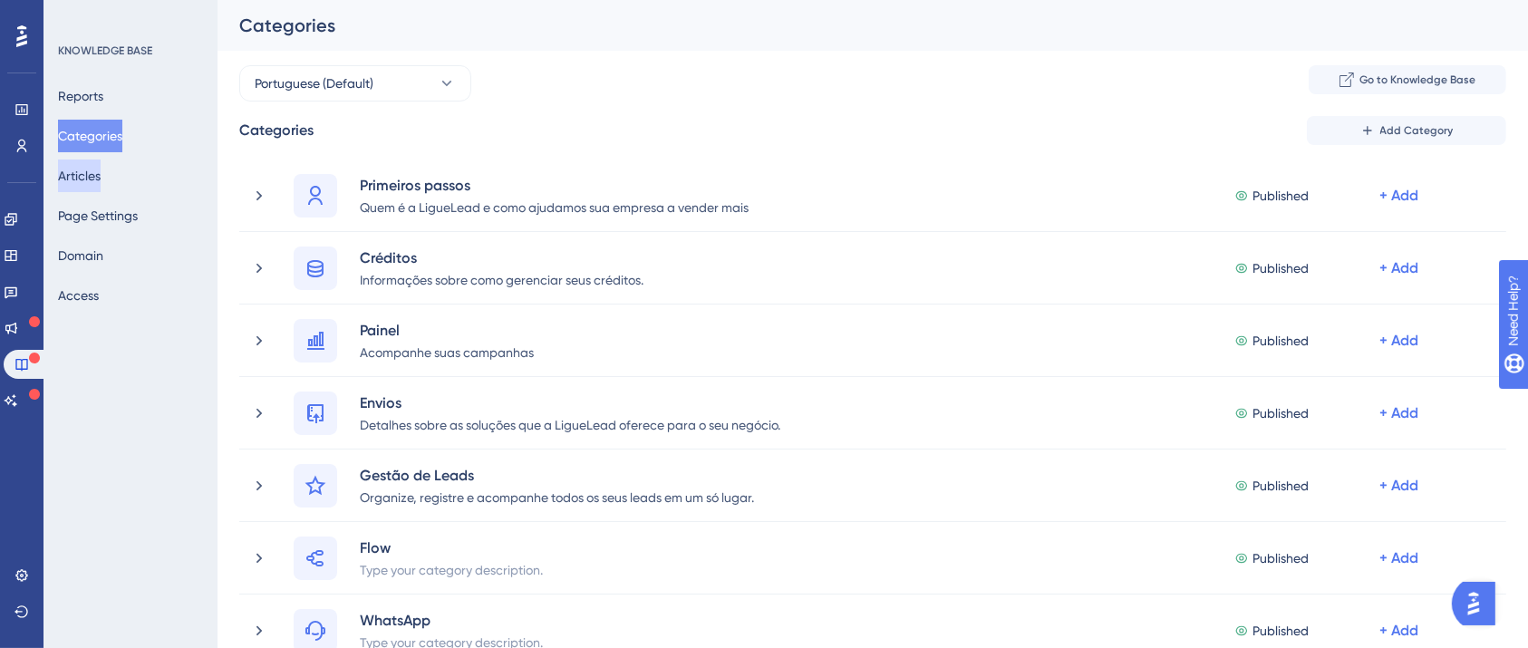
click at [101, 170] on button "Articles" at bounding box center [79, 175] width 43 height 33
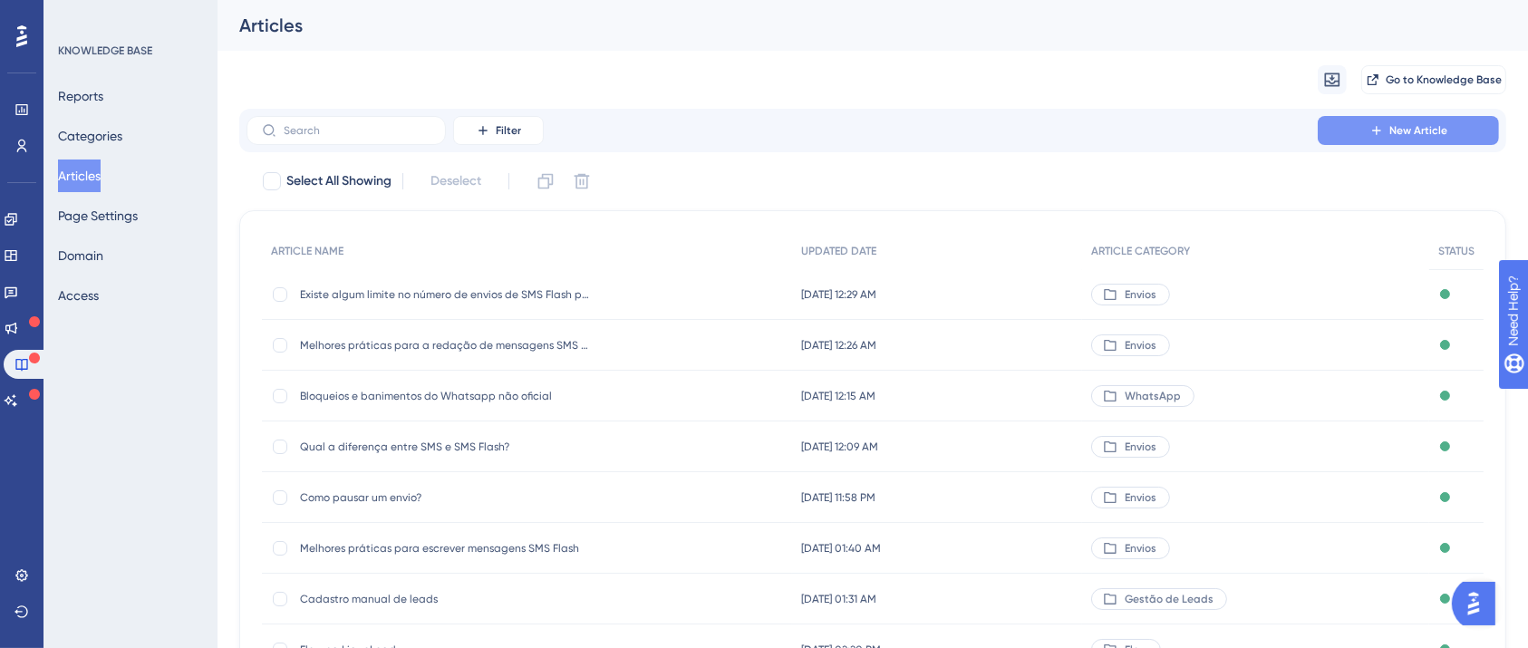
click at [1370, 132] on icon at bounding box center [1376, 130] width 14 height 14
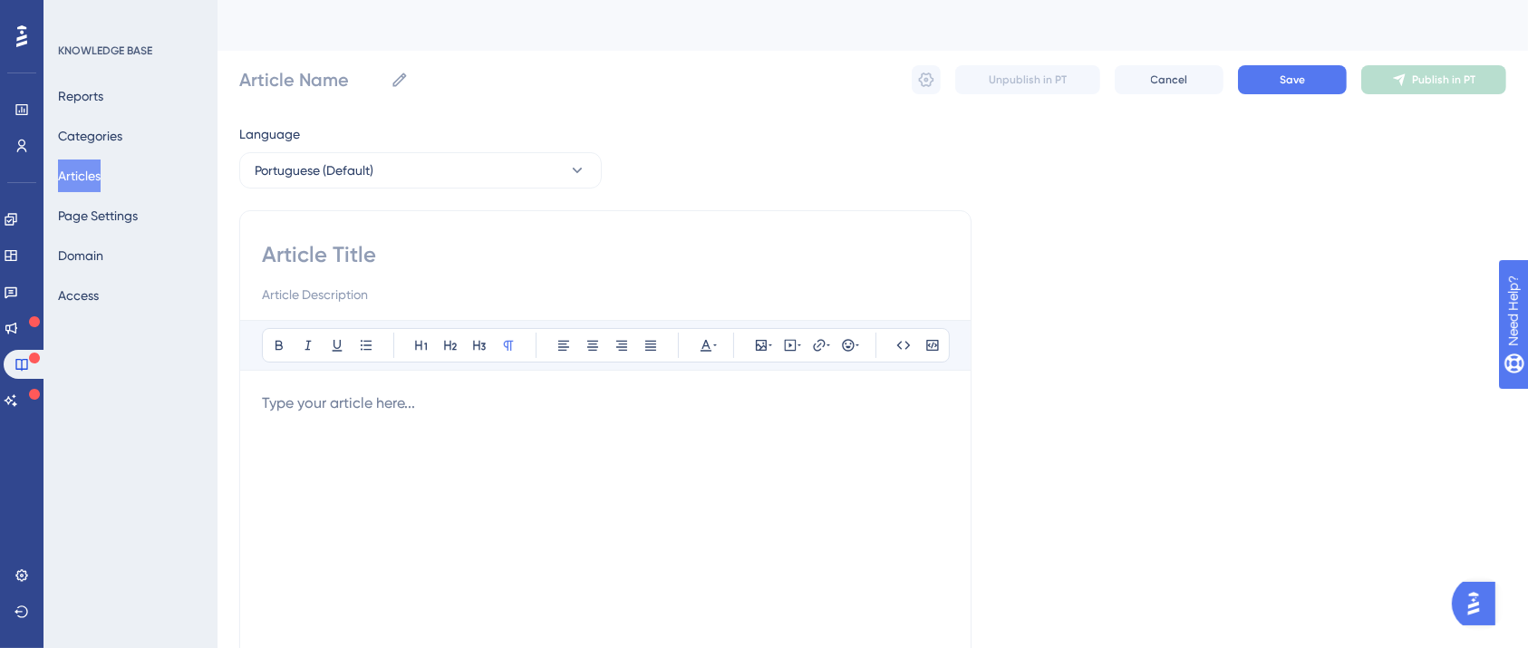
click at [547, 260] on input at bounding box center [605, 254] width 687 height 29
paste input "O agendamento de SMS Flash é uma funcionalidade que permite planejar suas campa…"
type input "O agendamento de SMS Flash é uma funcionalidade que permite planejar suas campa…"
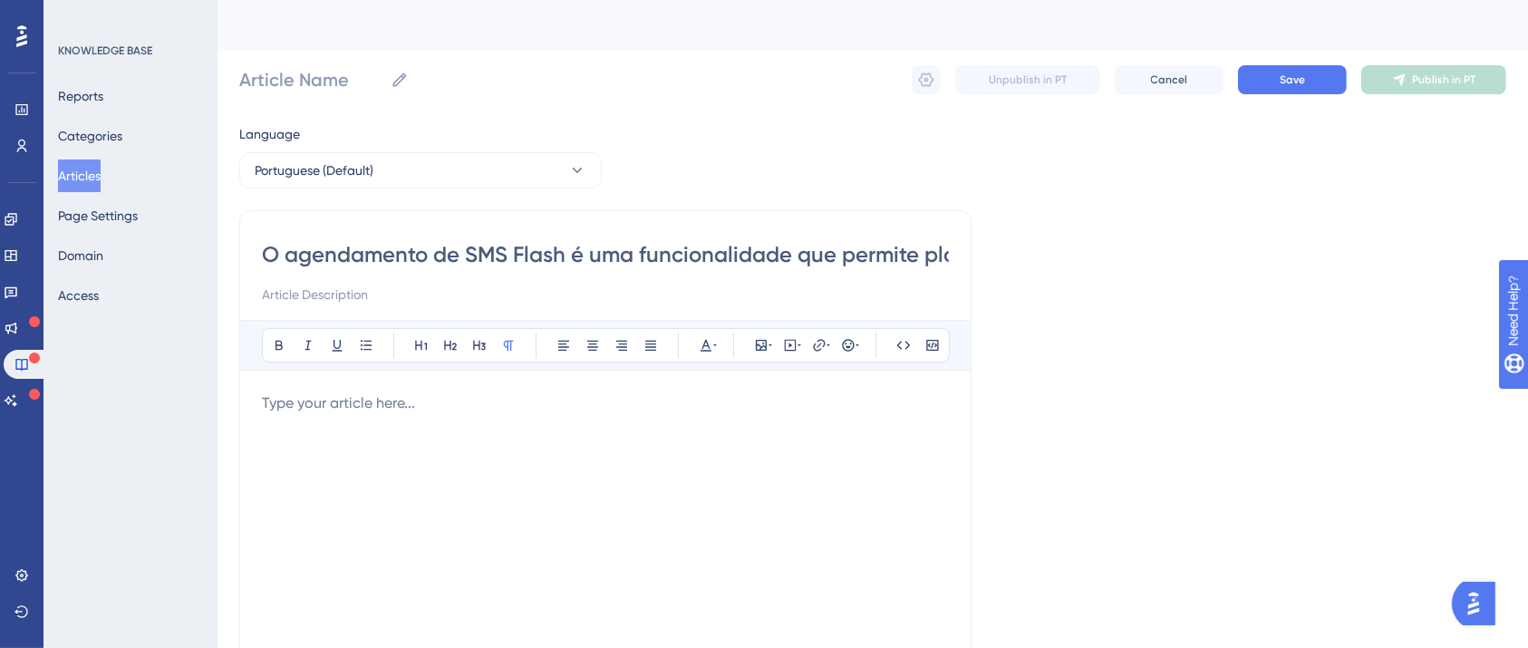
scroll to position [0, 1414]
type input "O agendamento de SMS Flash é uma funcionalidade que permite planejar suas campa…"
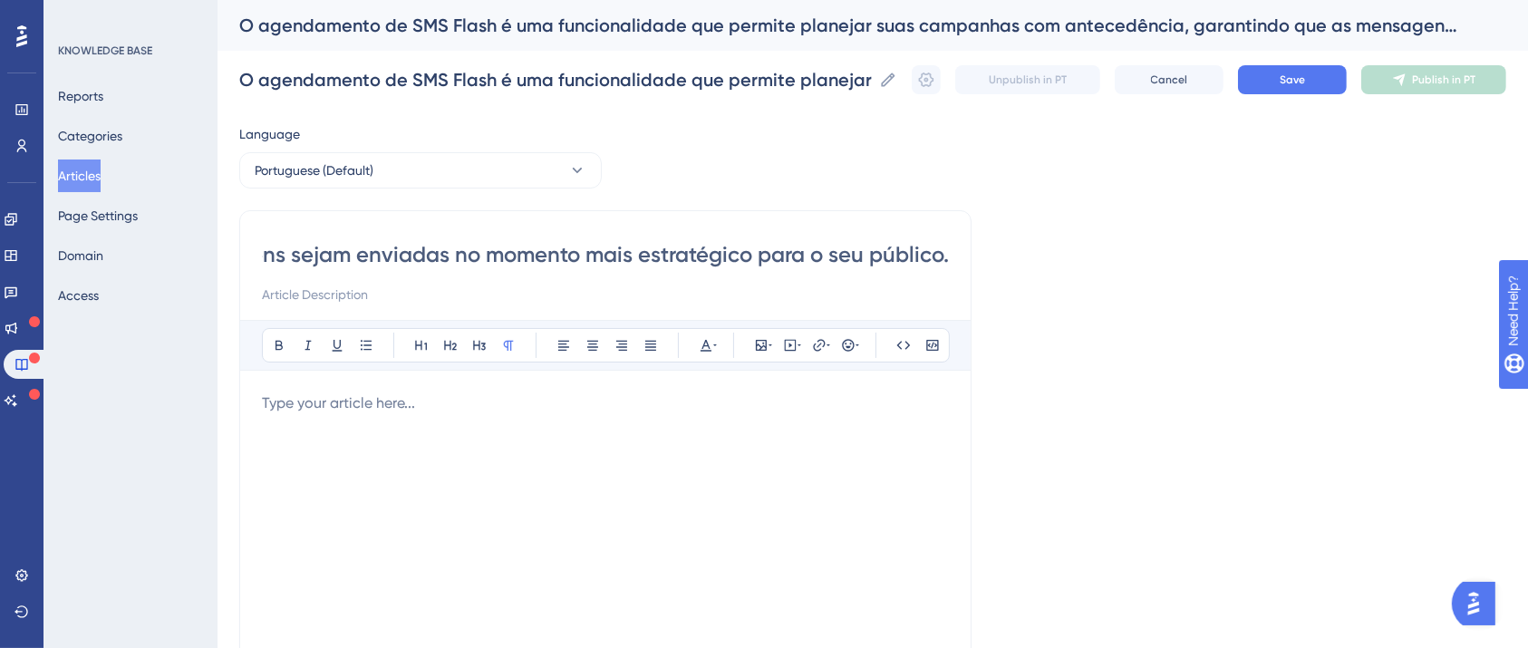
click at [558, 250] on input "O agendamento de SMS Flash é uma funcionalidade que permite planejar suas campa…" at bounding box center [605, 254] width 687 height 29
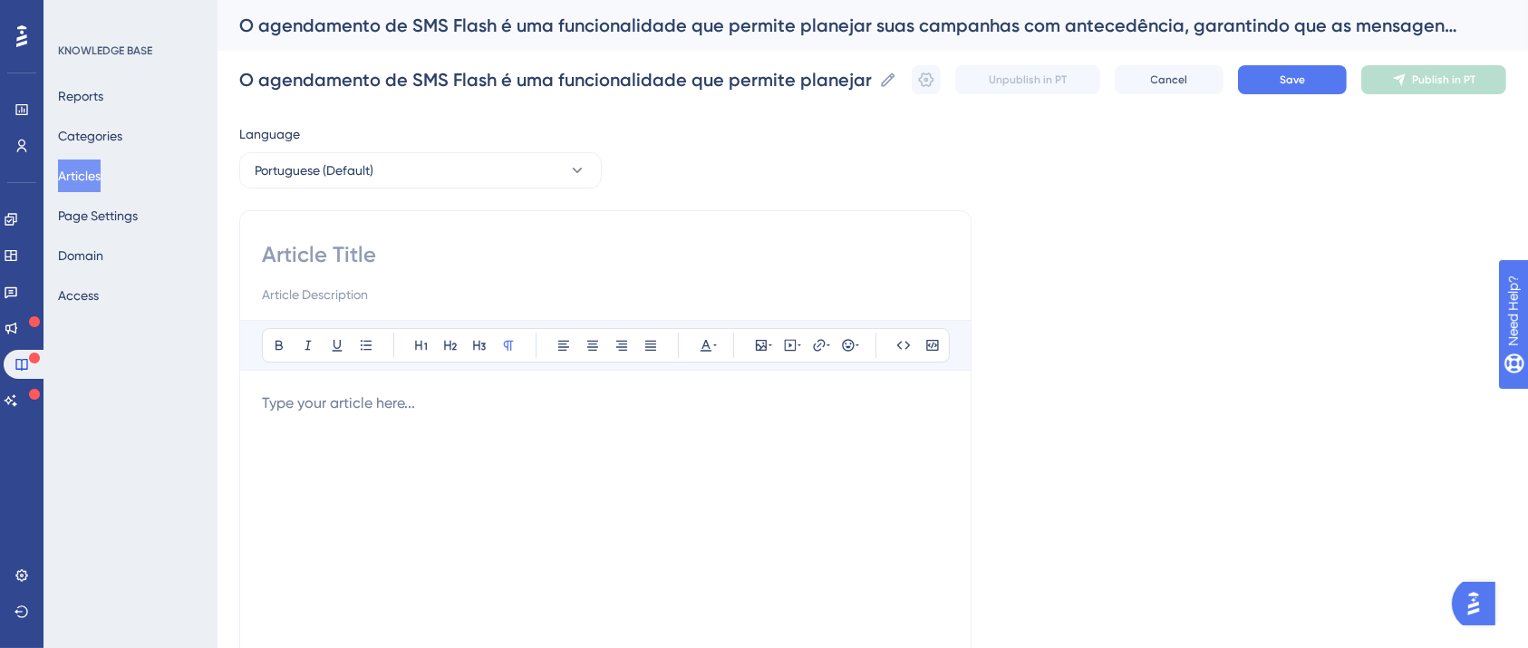
scroll to position [0, 0]
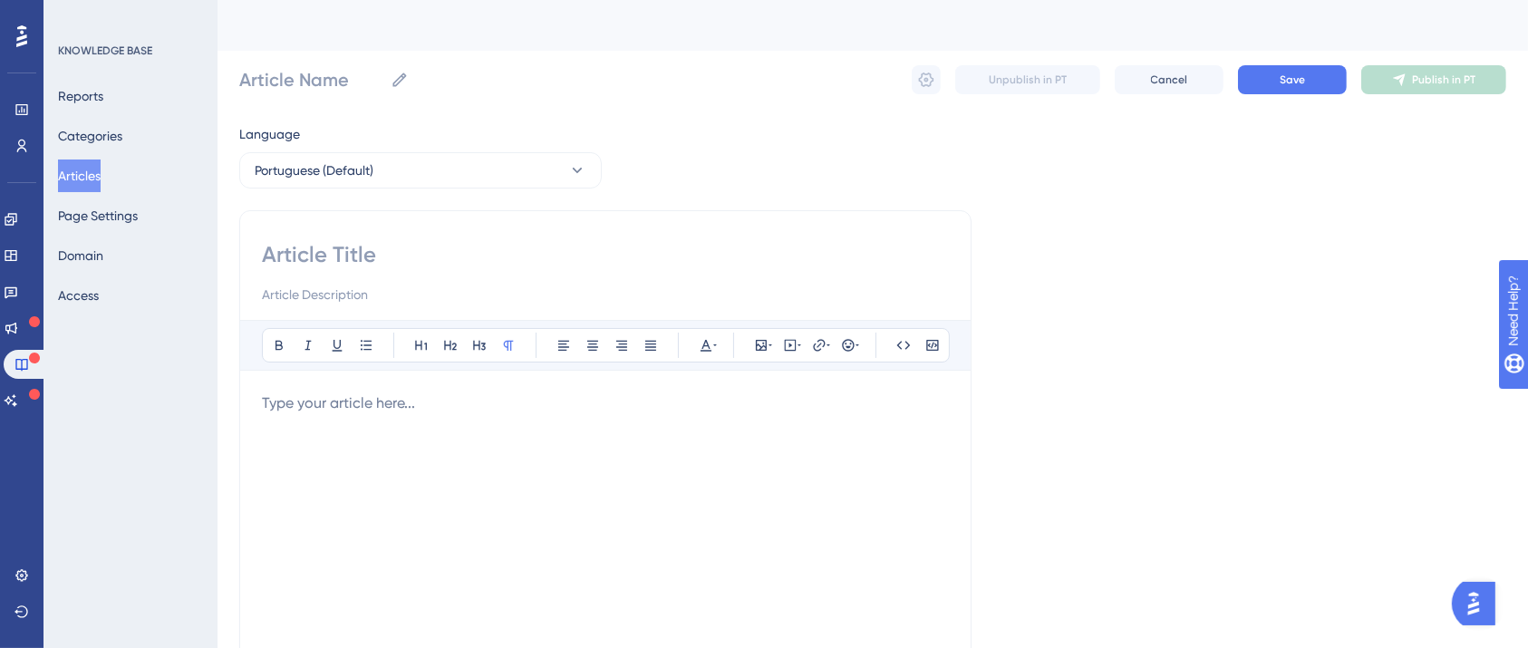
click at [419, 453] on div at bounding box center [605, 591] width 687 height 399
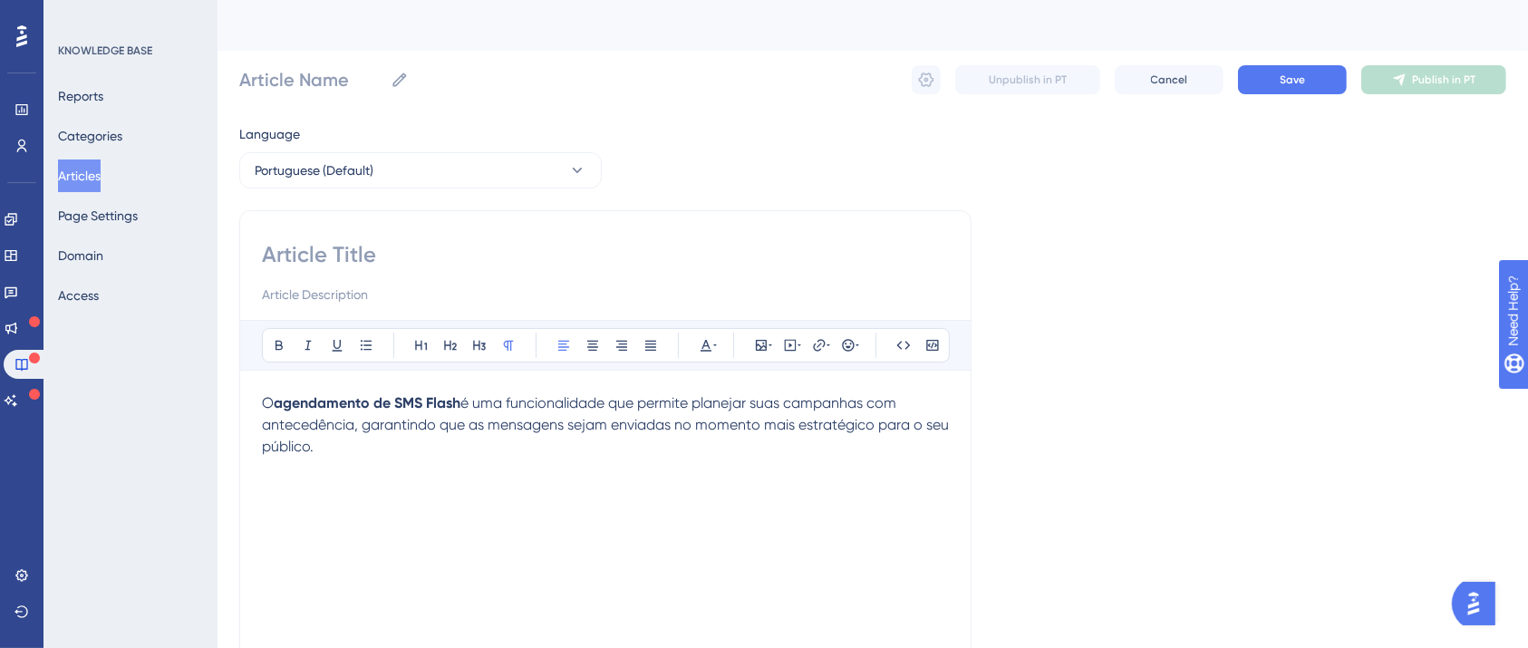
drag, startPoint x: 407, startPoint y: 454, endPoint x: 144, endPoint y: 334, distance: 288.7
click at [217, 338] on div "Performance Users Engagement Widgets Feedback Product Updates Knowledge Base AI…" at bounding box center [872, 475] width 1310 height 951
click at [276, 341] on icon at bounding box center [278, 346] width 7 height 10
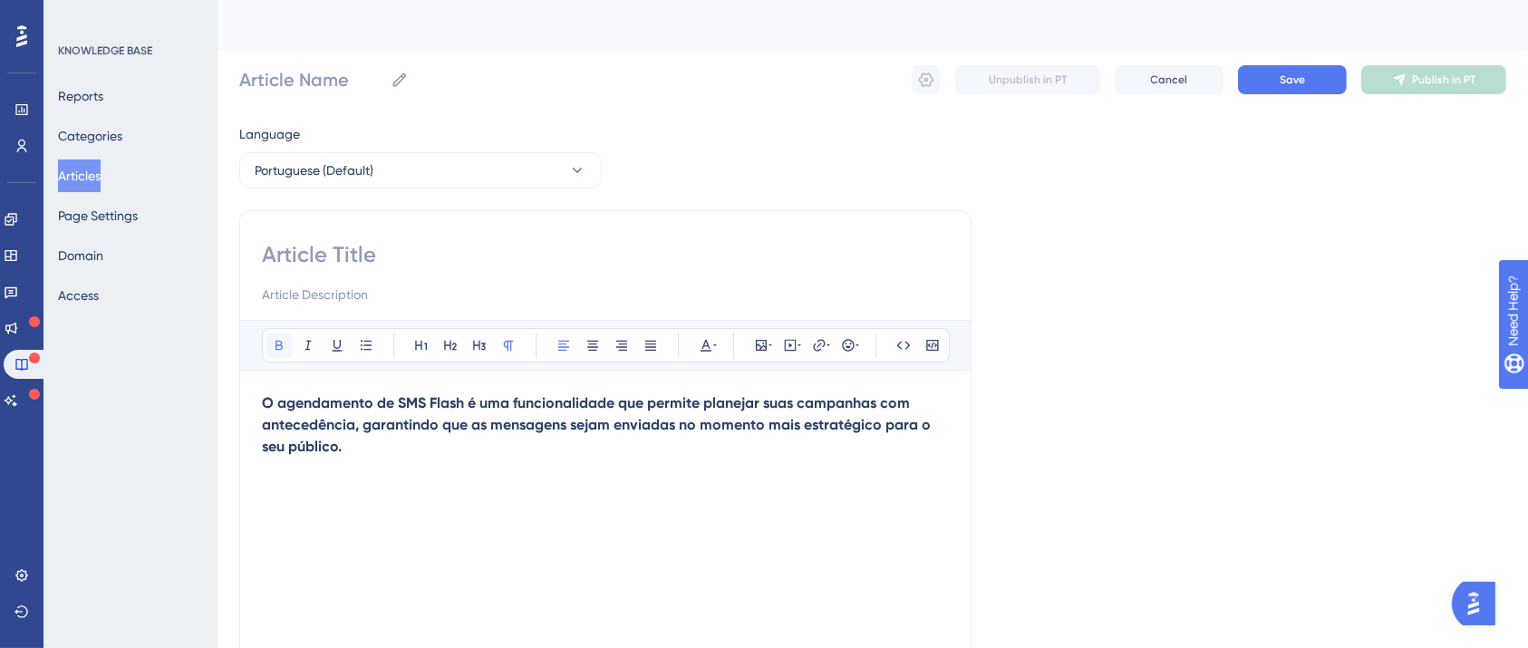
click at [276, 341] on icon at bounding box center [278, 346] width 7 height 10
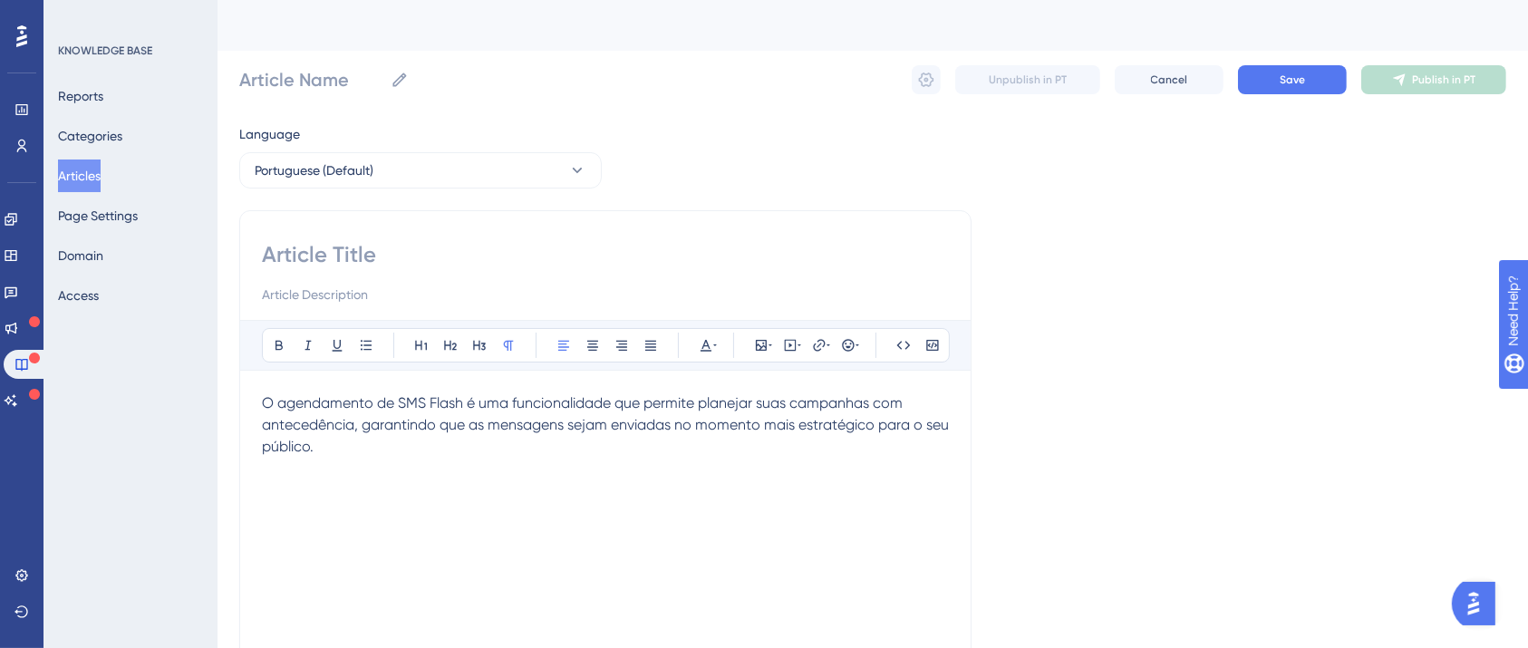
click at [422, 480] on div "O agendamento de SMS Flash é uma funcionalidade que permite planejar suas campa…" at bounding box center [605, 591] width 687 height 399
click at [449, 428] on span "O agendamento de SMS Flash é uma funcionalidade que permite planejar suas campa…" at bounding box center [607, 424] width 690 height 61
click at [450, 453] on p "O agendamento de SMS Flash é uma funcionalidade que permite planejar suas campa…" at bounding box center [605, 424] width 687 height 65
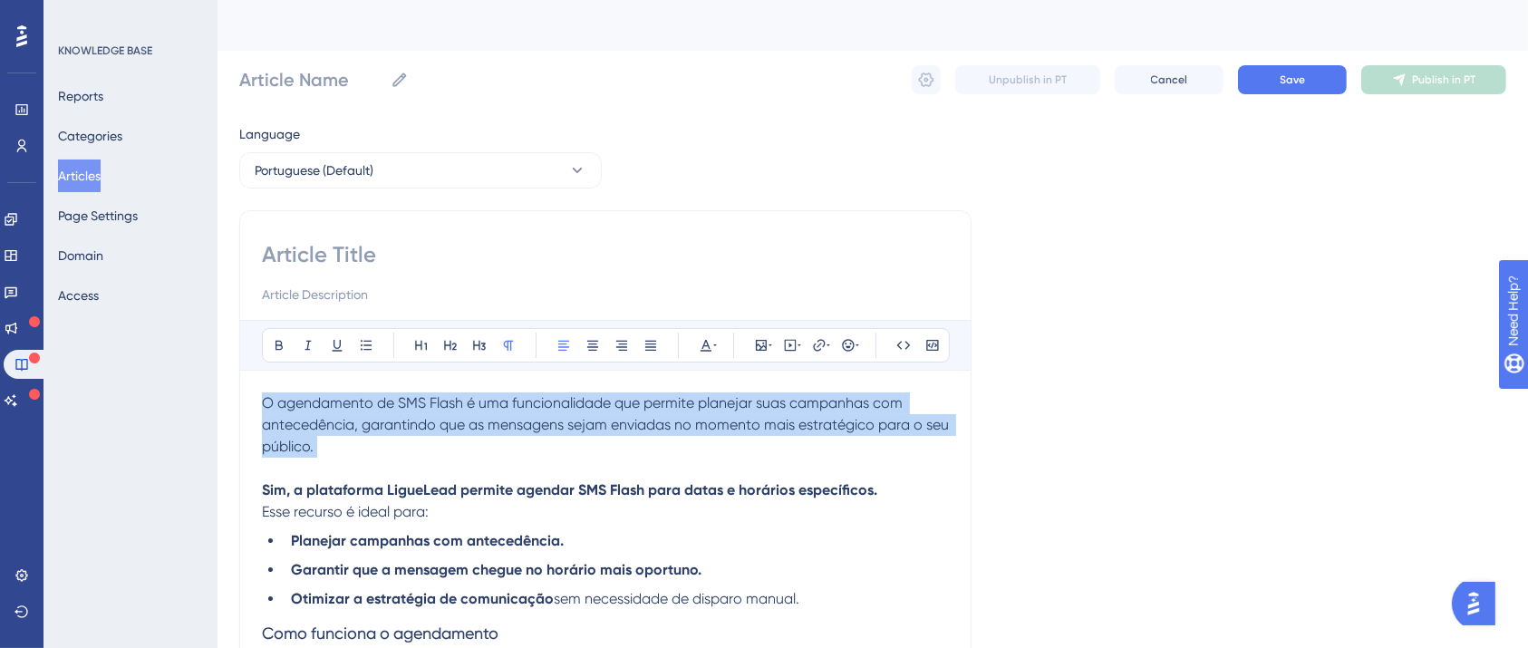
drag, startPoint x: 357, startPoint y: 458, endPoint x: 124, endPoint y: 333, distance: 264.3
click at [217, 355] on div "Performance Users Engagement Widgets Feedback Product Updates Knowledge Base AI…" at bounding box center [872, 559] width 1310 height 1118
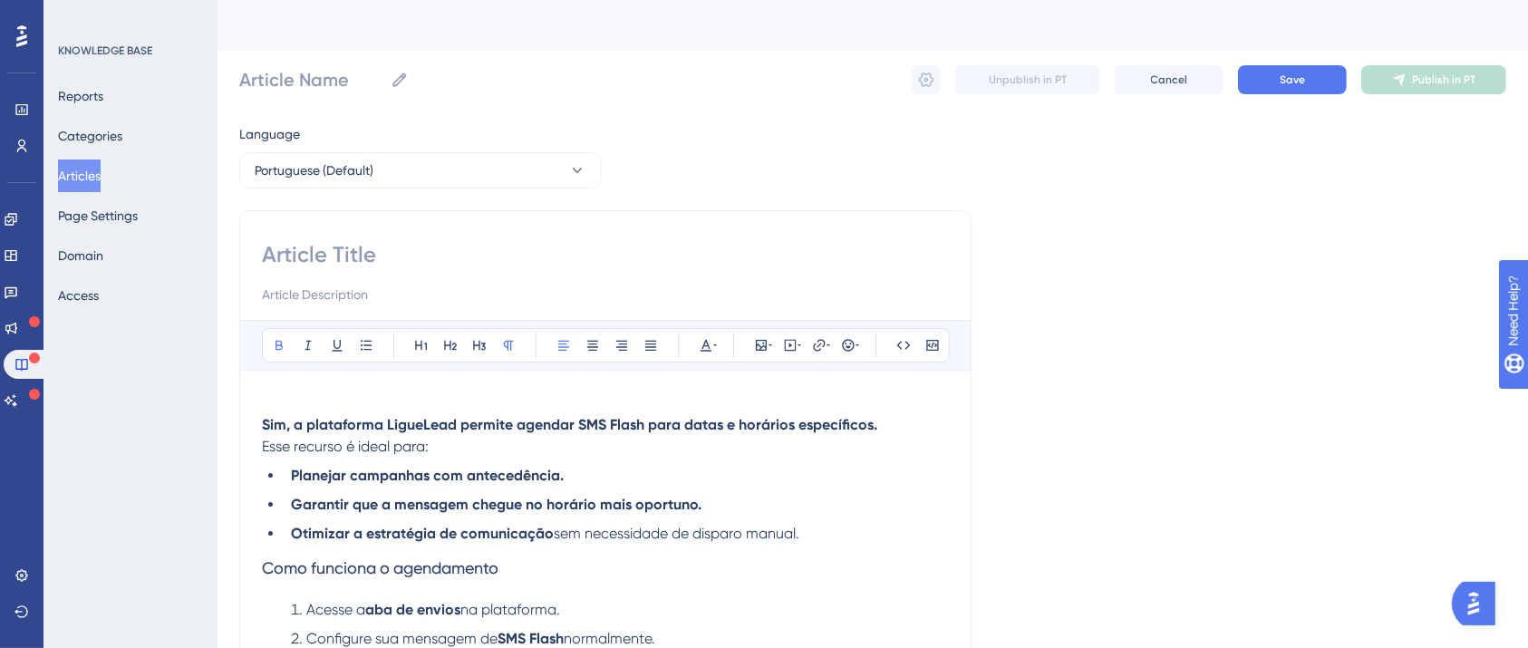
click at [399, 252] on input at bounding box center [605, 254] width 687 height 29
paste input "A plataforma permite agendar envios de SMS Flash para datas e horários específi…"
type input "A plataforma permite agendar envios de SMS Flash para datas e horários específi…"
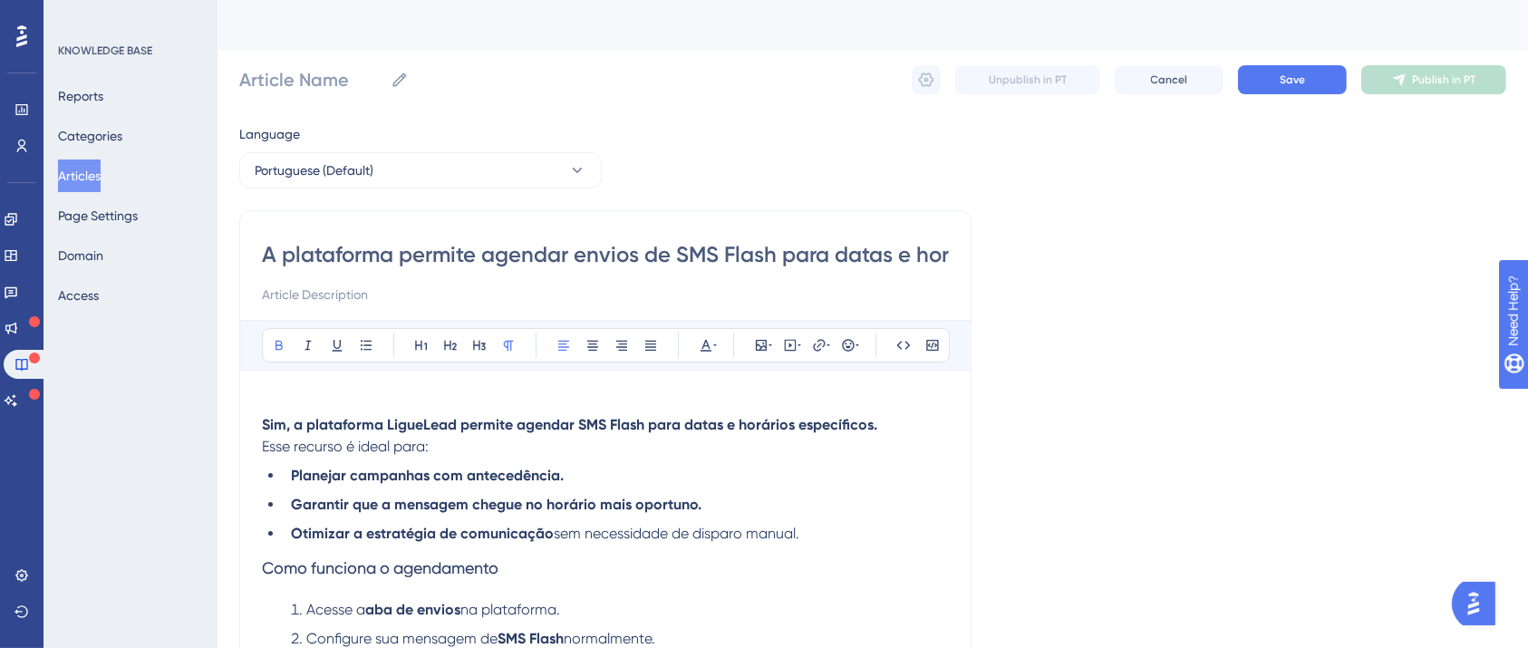
scroll to position [0, 179]
type input "A plataforma permite agendar envios de SMS Flash para datas e horários específi…"
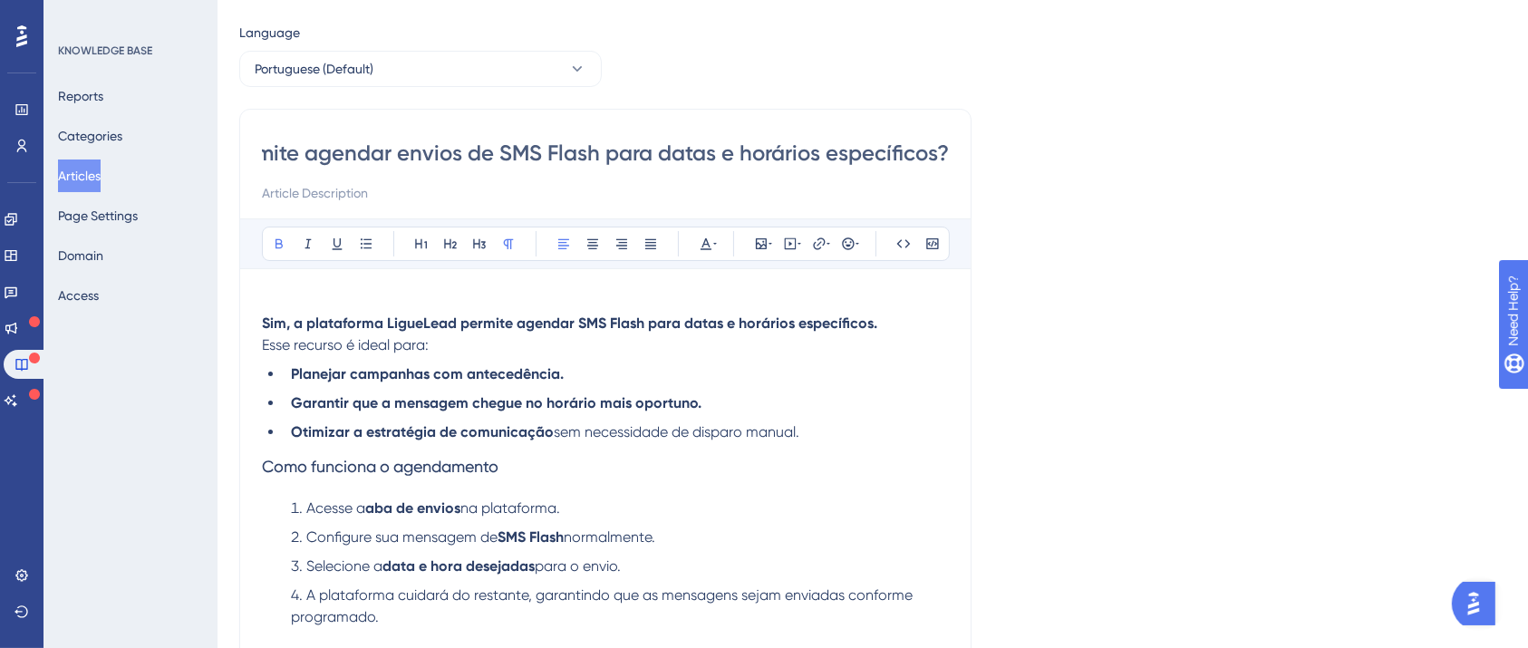
scroll to position [121, 0]
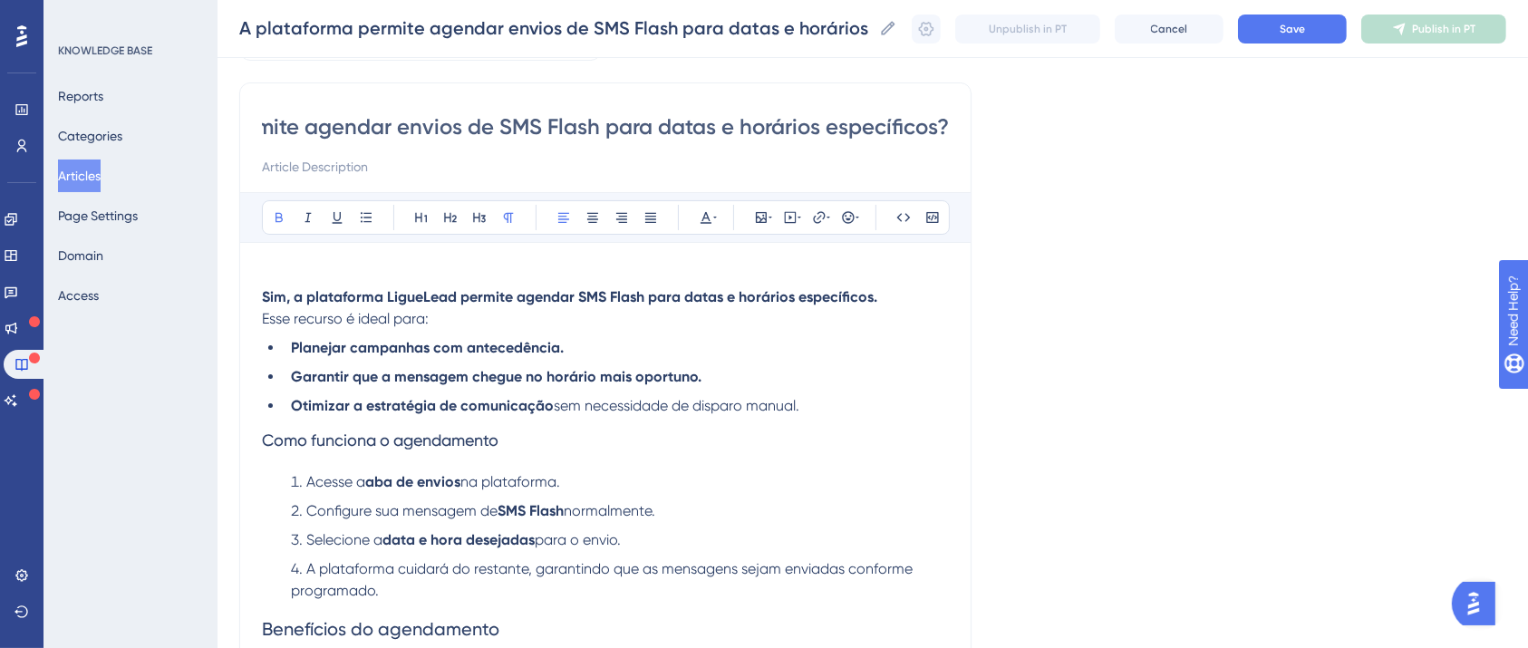
type input "A plataforma permite agendar envios de SMS Flash para datas e horários específi…"
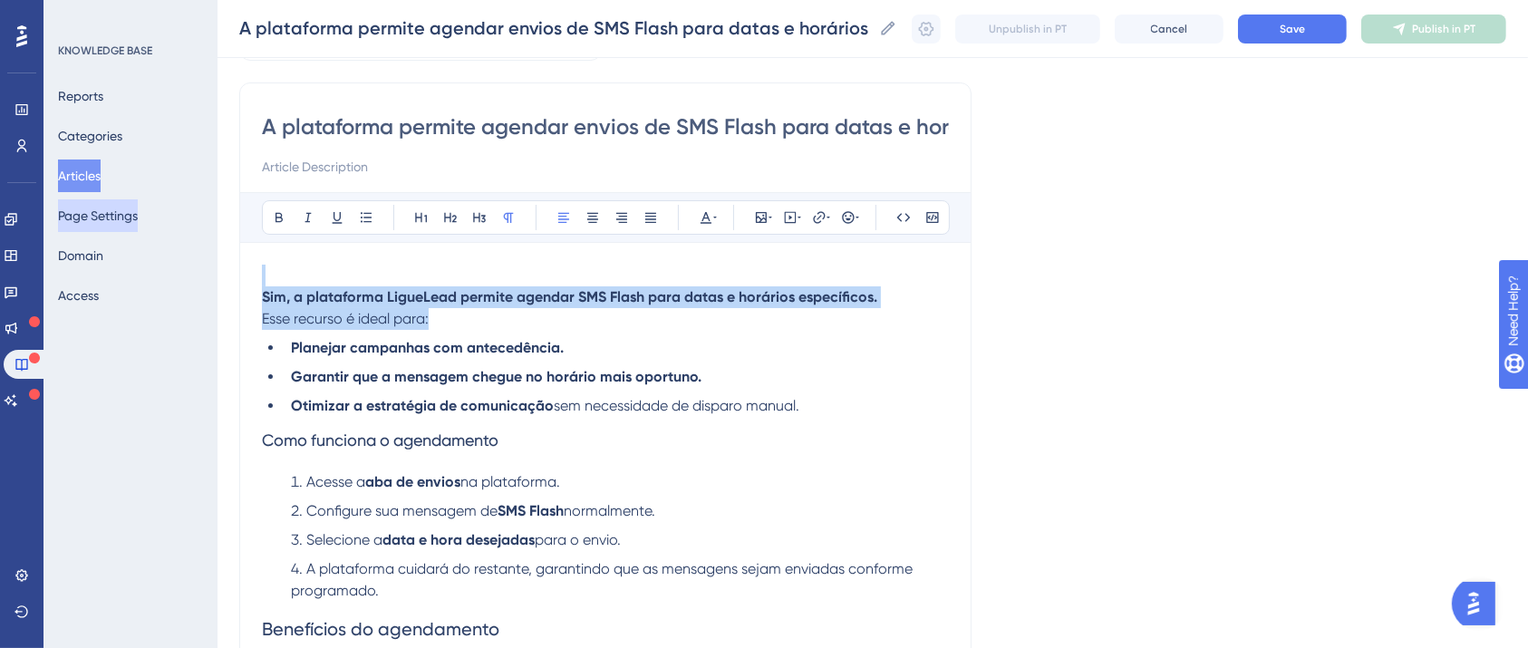
drag, startPoint x: 449, startPoint y: 319, endPoint x: 108, endPoint y: 227, distance: 352.8
click at [217, 228] on div "Performance Users Engagement Widgets Feedback Product Updates Knowledge Base AI…" at bounding box center [872, 402] width 1310 height 1046
click at [281, 210] on icon at bounding box center [279, 217] width 14 height 14
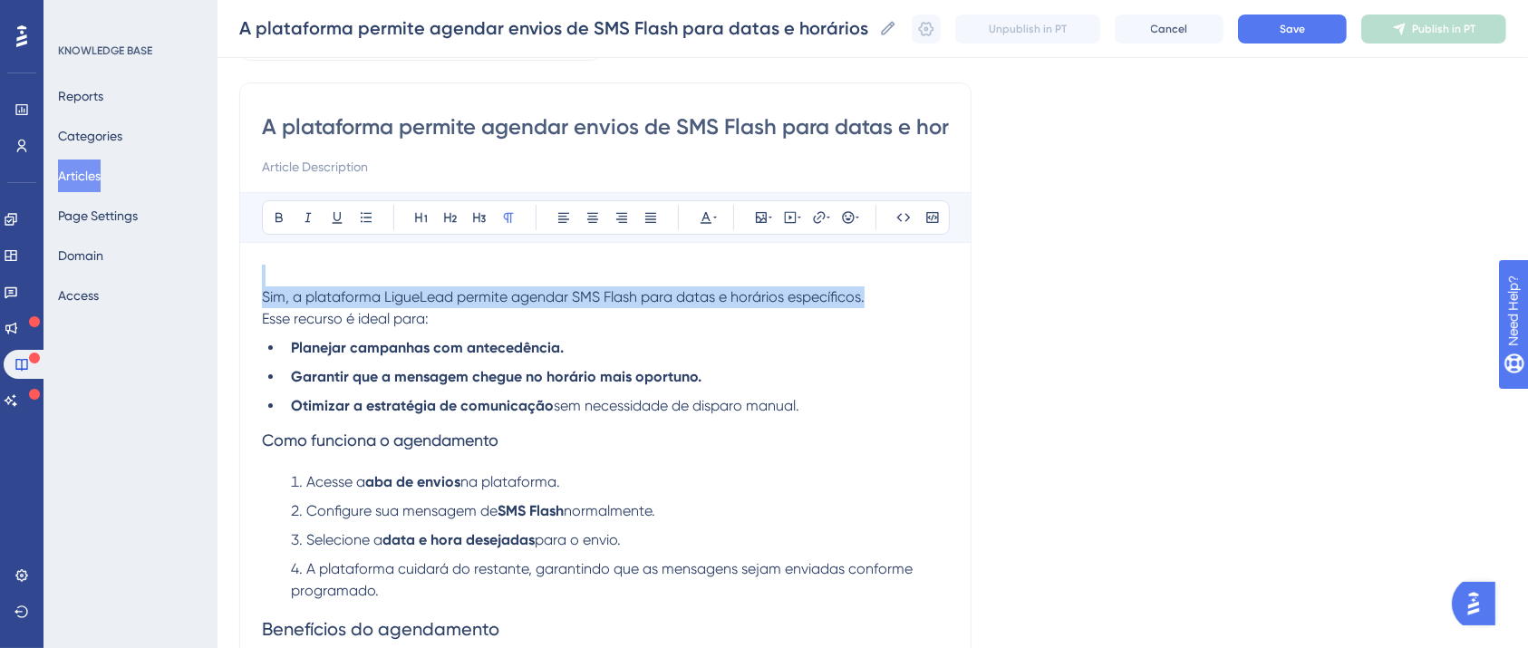
scroll to position [241, 0]
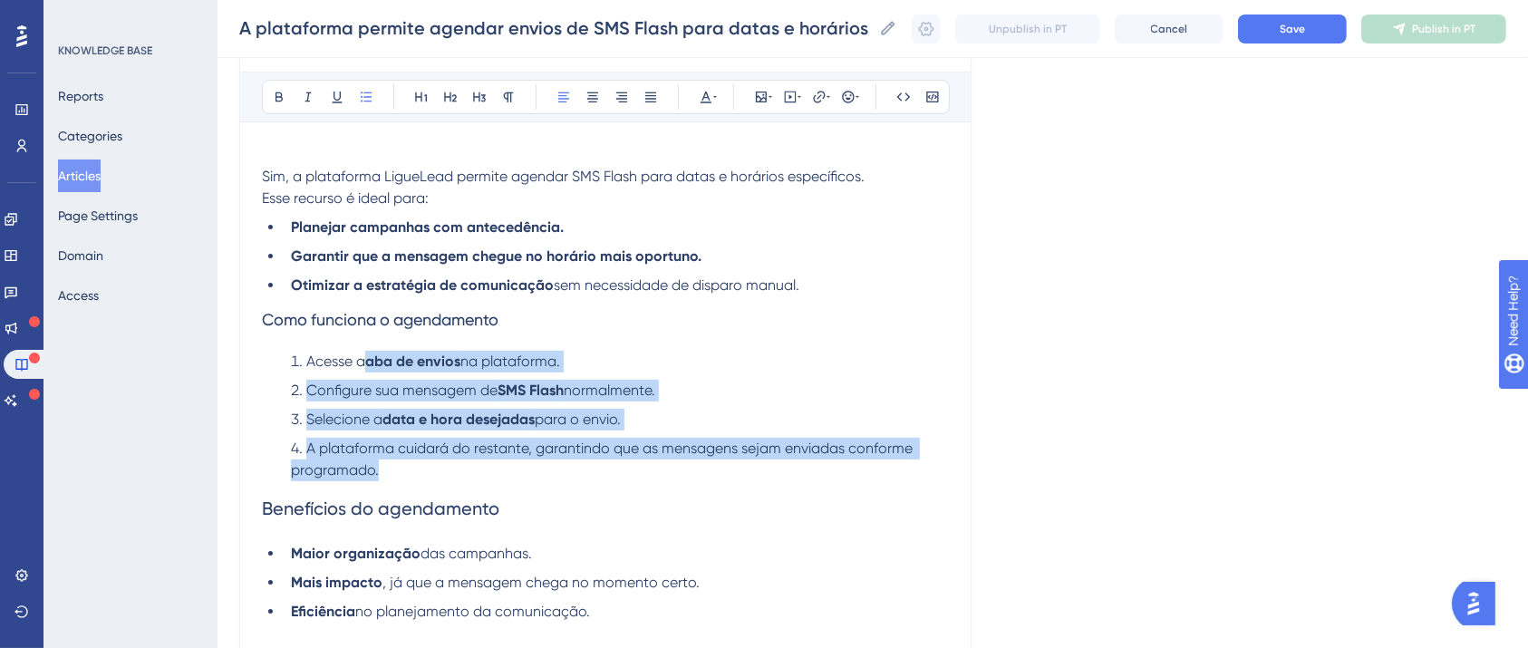
drag, startPoint x: 361, startPoint y: 359, endPoint x: 523, endPoint y: 482, distance: 203.7
click at [523, 481] on ol "Acesse a aba de envios na plataforma. Configure sua mensagem de SMS Flash norma…" at bounding box center [605, 416] width 687 height 130
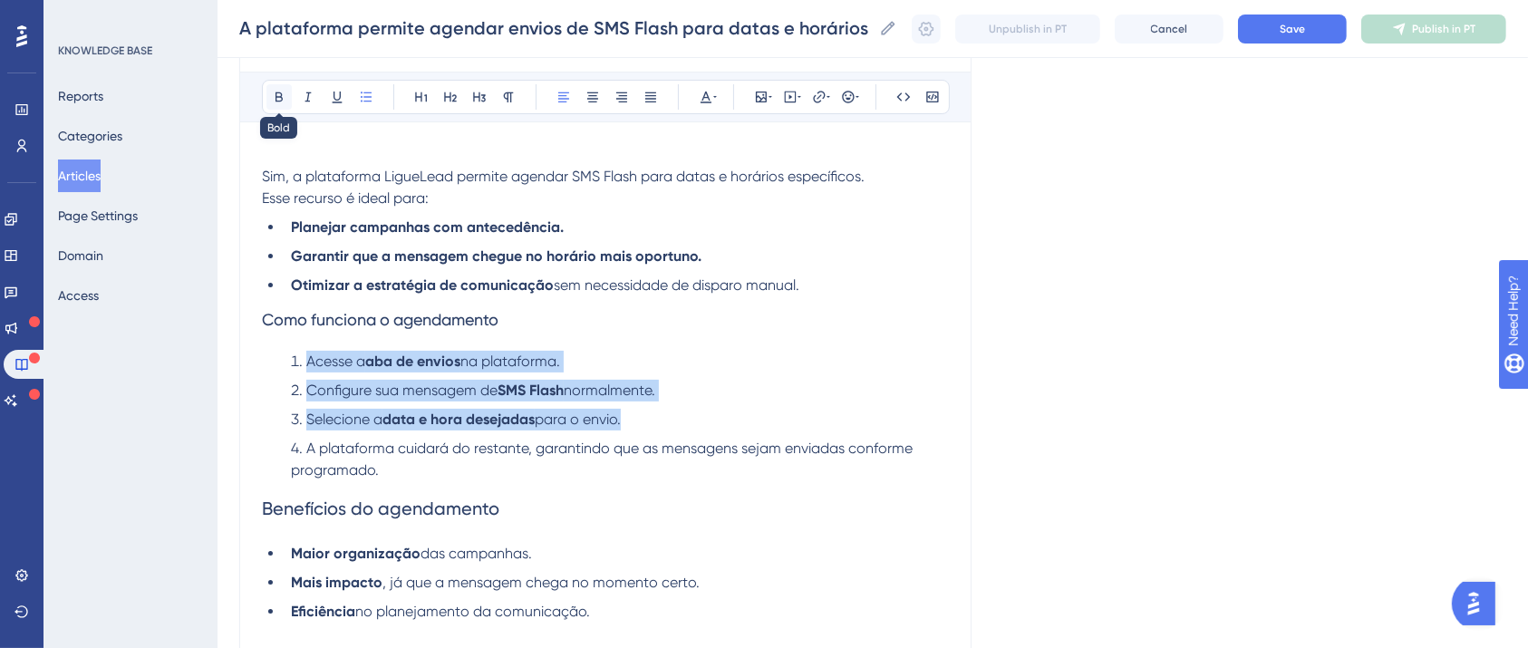
click at [284, 97] on icon at bounding box center [279, 97] width 14 height 14
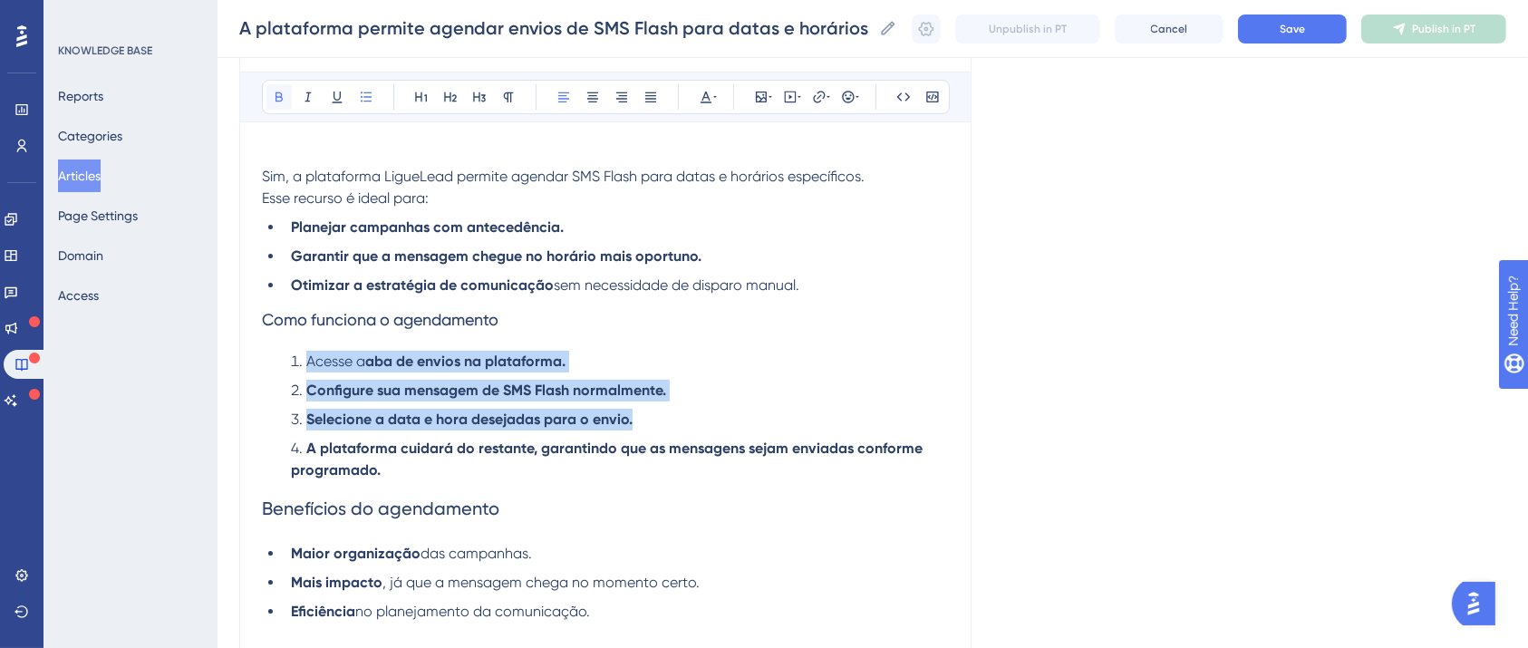
click at [285, 99] on icon at bounding box center [279, 97] width 14 height 14
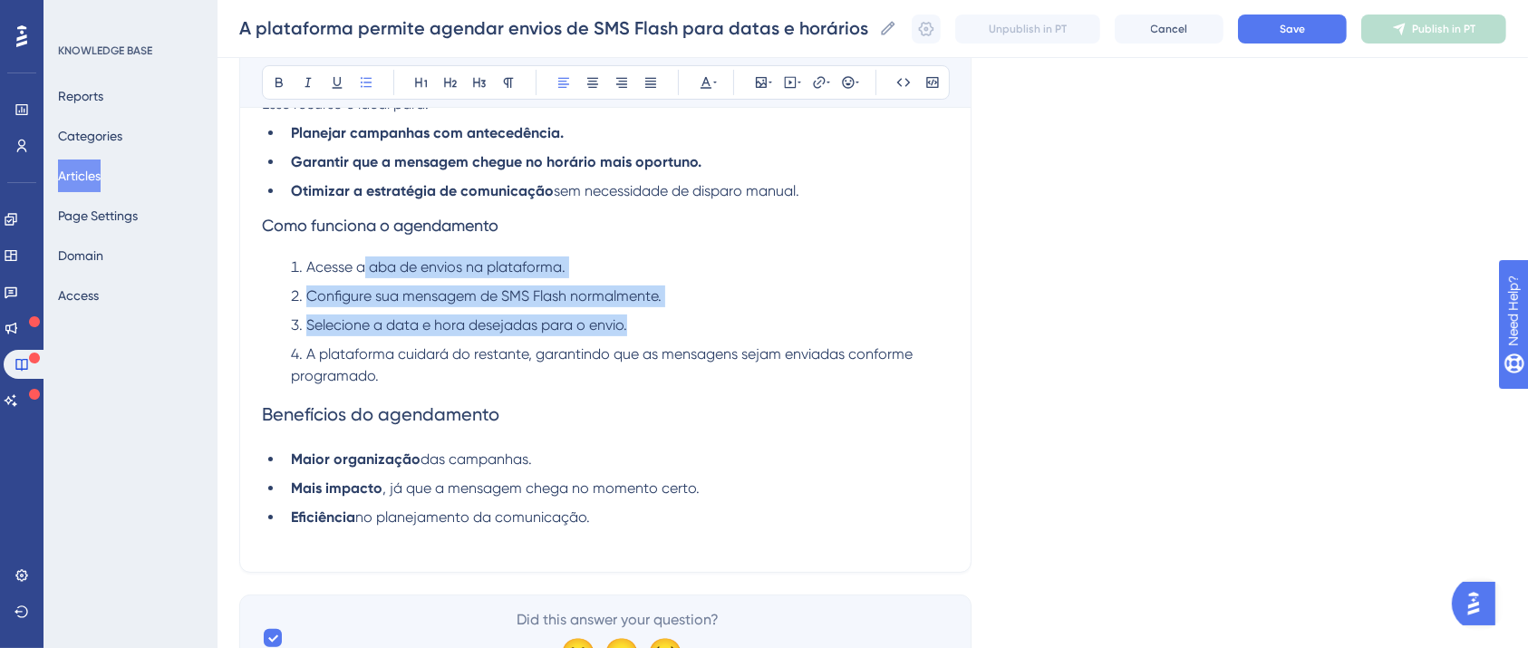
scroll to position [431, 0]
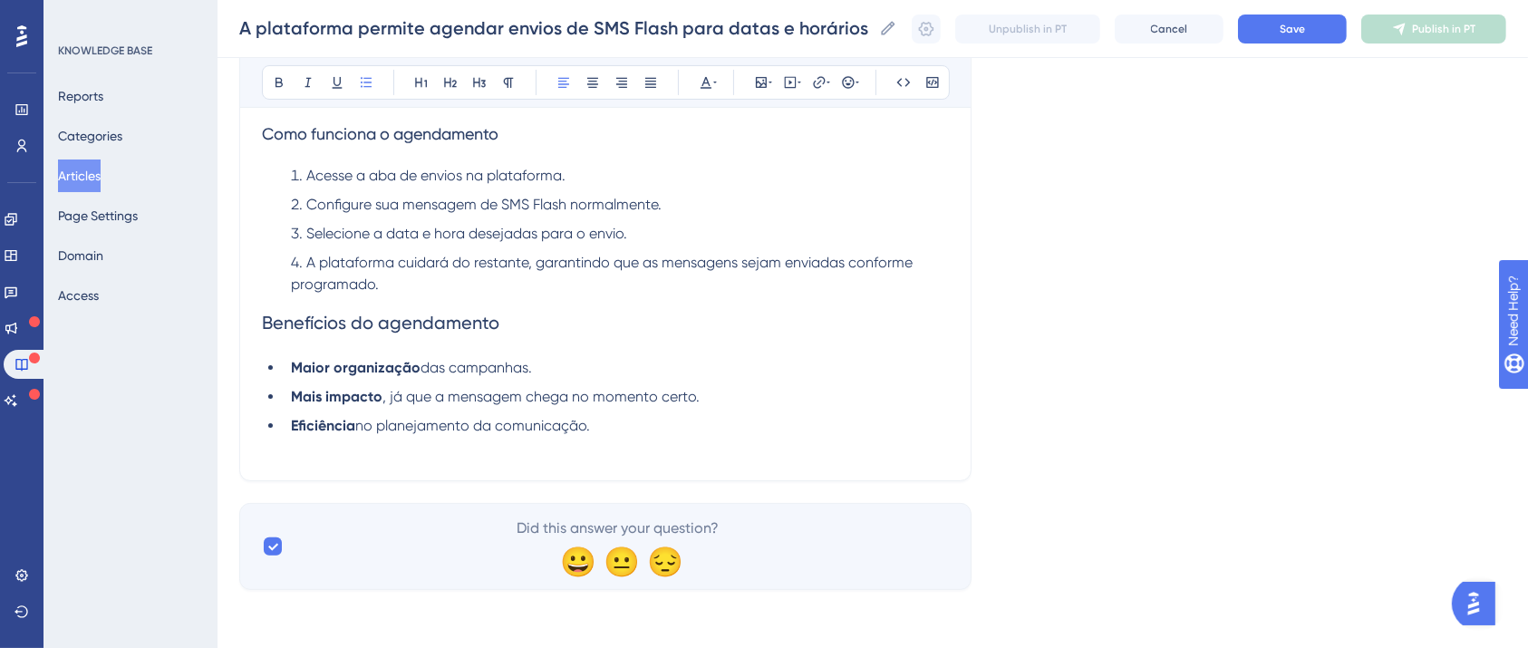
click at [564, 432] on span "no planejamento da comunicação." at bounding box center [472, 425] width 235 height 17
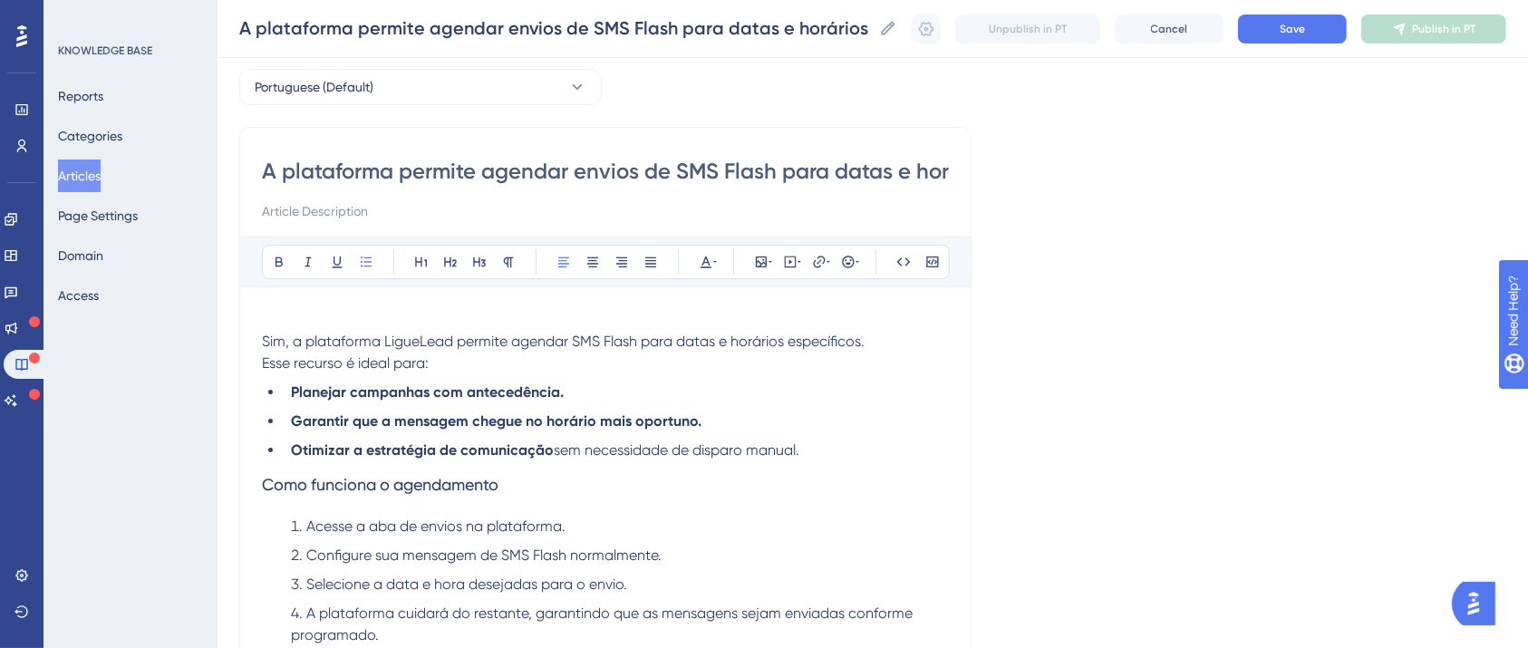
scroll to position [0, 0]
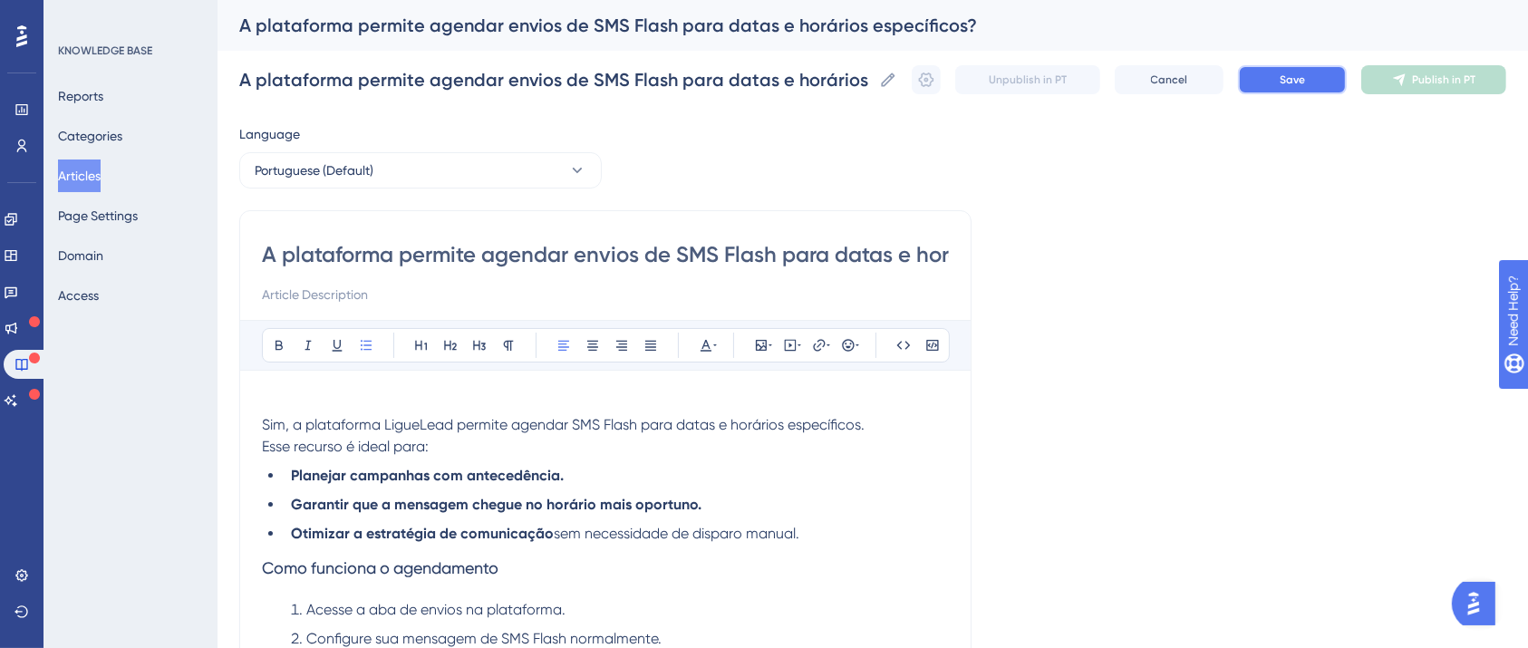
click at [1289, 87] on button "Save" at bounding box center [1292, 79] width 109 height 29
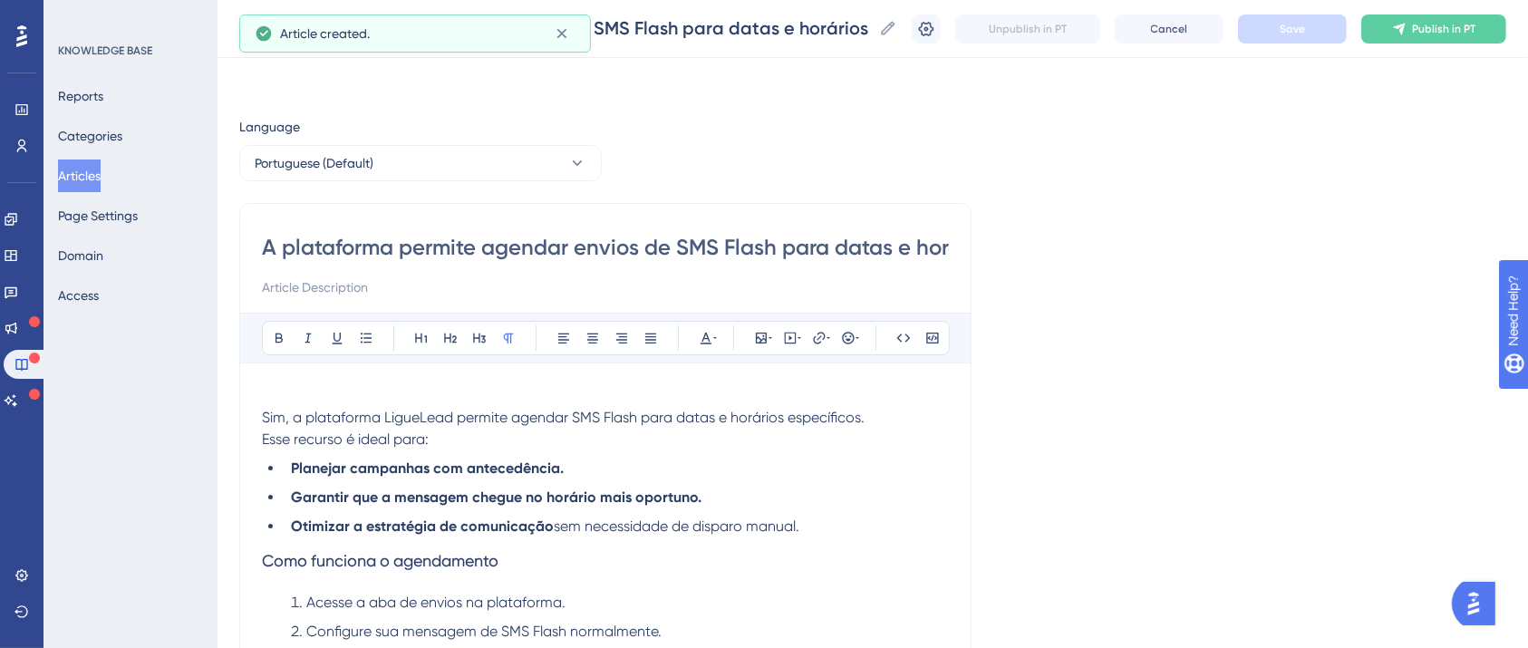
scroll to position [228, 0]
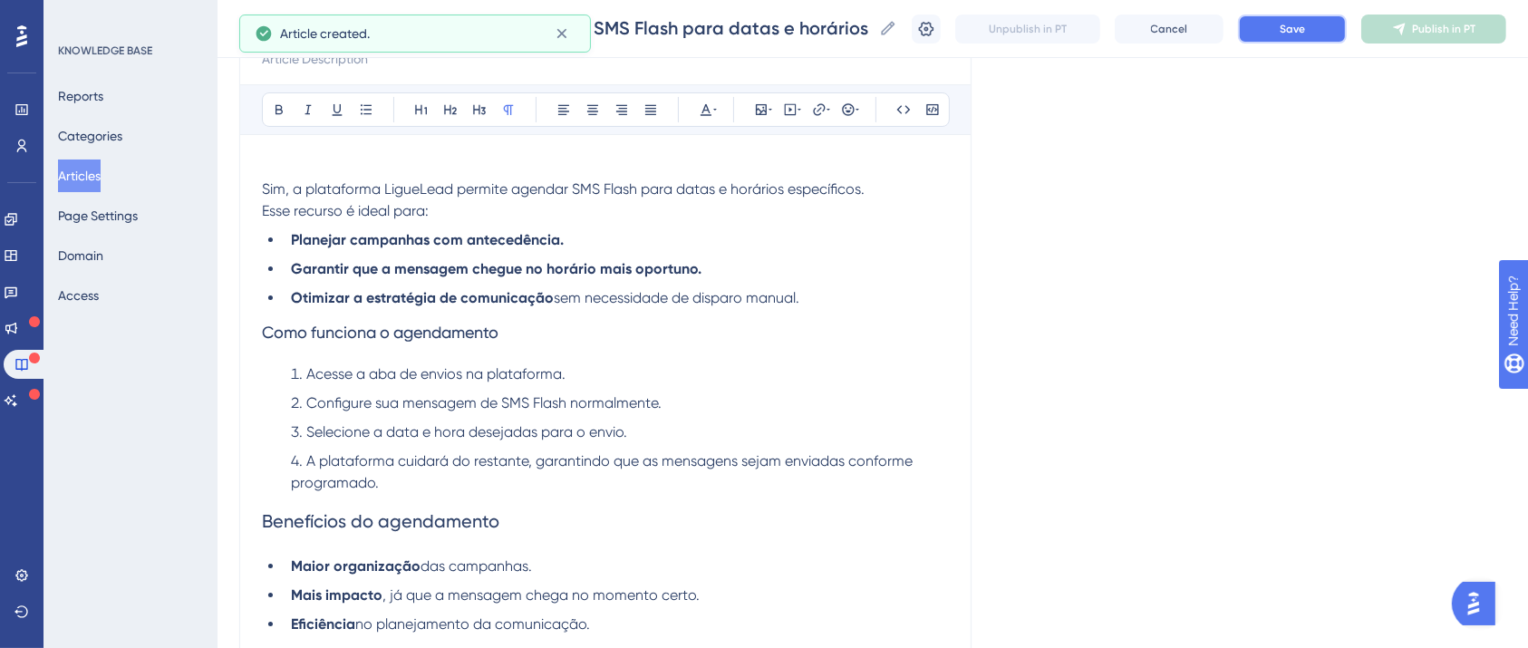
click at [1342, 37] on button "Save" at bounding box center [1292, 28] width 109 height 29
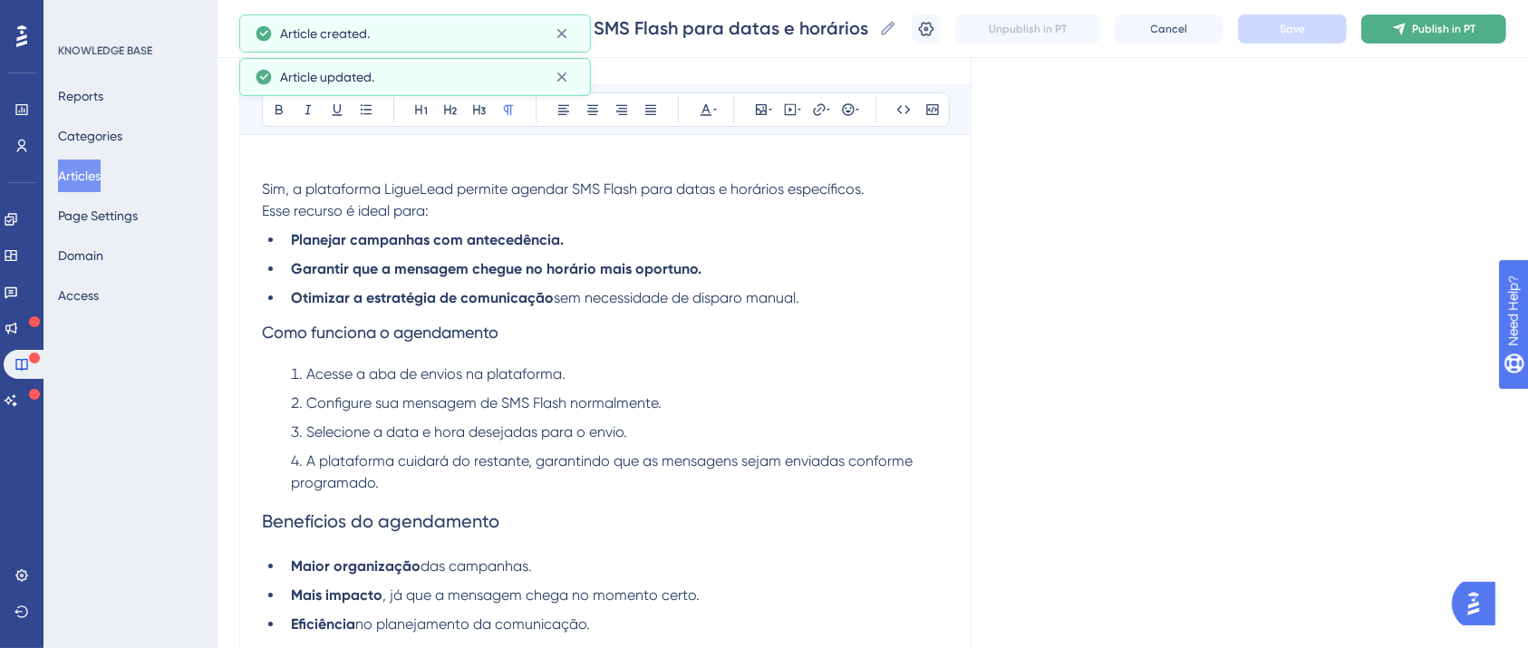
click at [1432, 34] on span "Publish in PT" at bounding box center [1443, 29] width 63 height 14
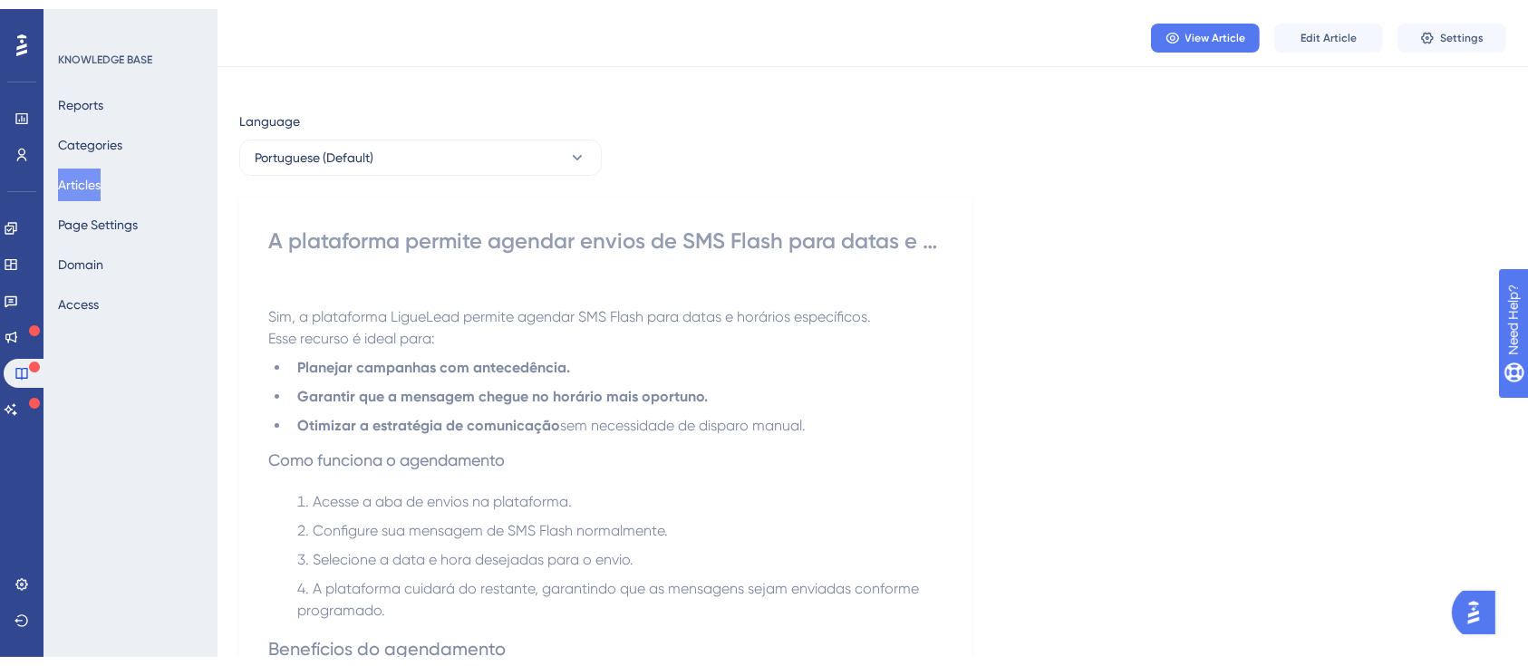
scroll to position [0, 0]
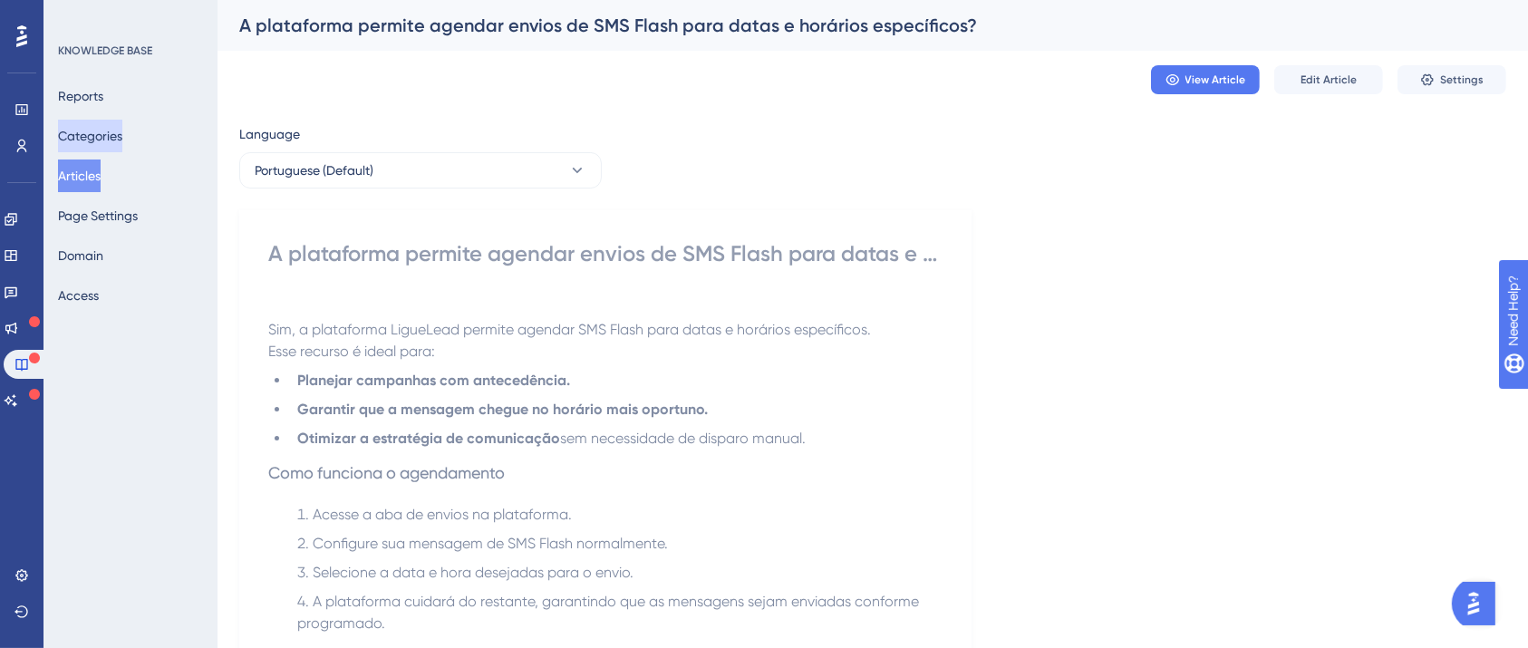
click at [114, 142] on button "Categories" at bounding box center [90, 136] width 64 height 33
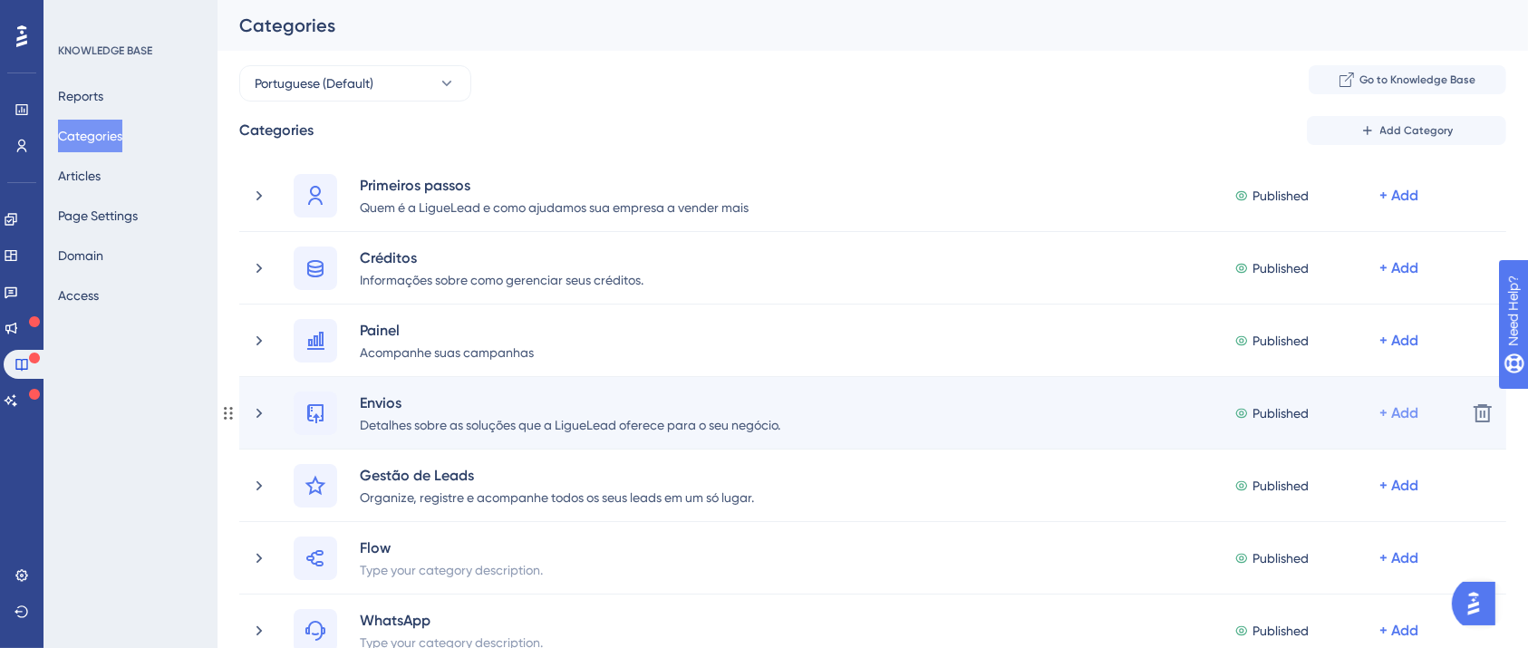
click at [1406, 207] on div "+ Add" at bounding box center [1398, 196] width 39 height 22
click at [1301, 508] on div "Add Articles Add Articles" at bounding box center [1327, 497] width 129 height 36
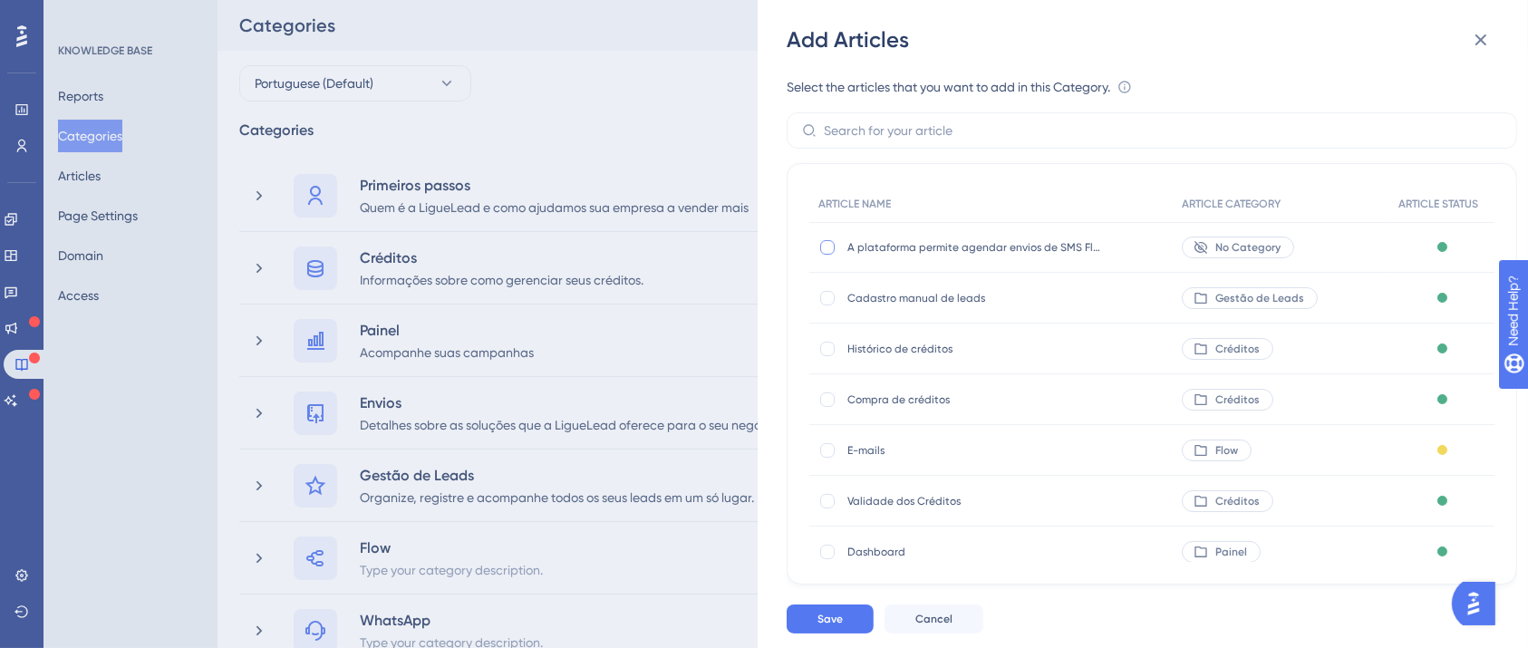
click at [821, 246] on div at bounding box center [827, 247] width 14 height 14
checkbox input "true"
click at [823, 626] on span "Save" at bounding box center [829, 619] width 25 height 14
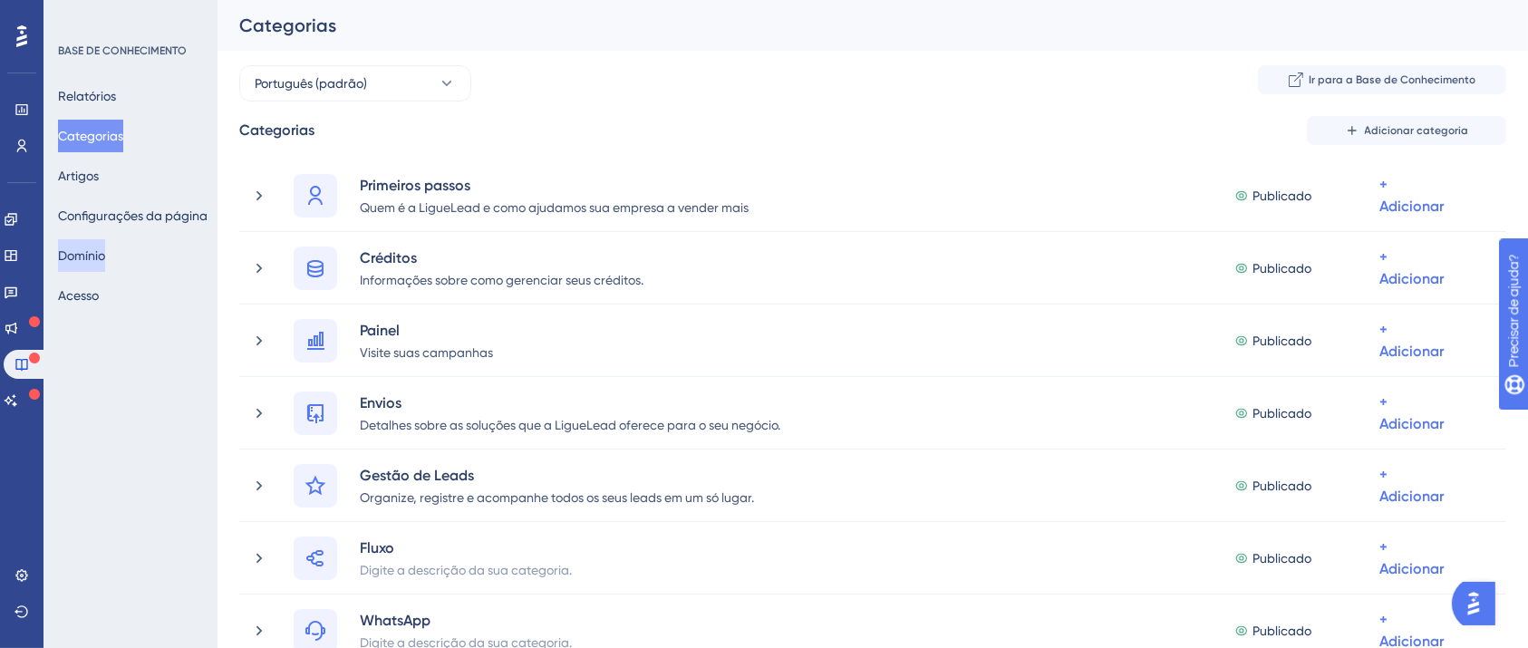
click at [104, 251] on font "Domínio" at bounding box center [81, 255] width 47 height 14
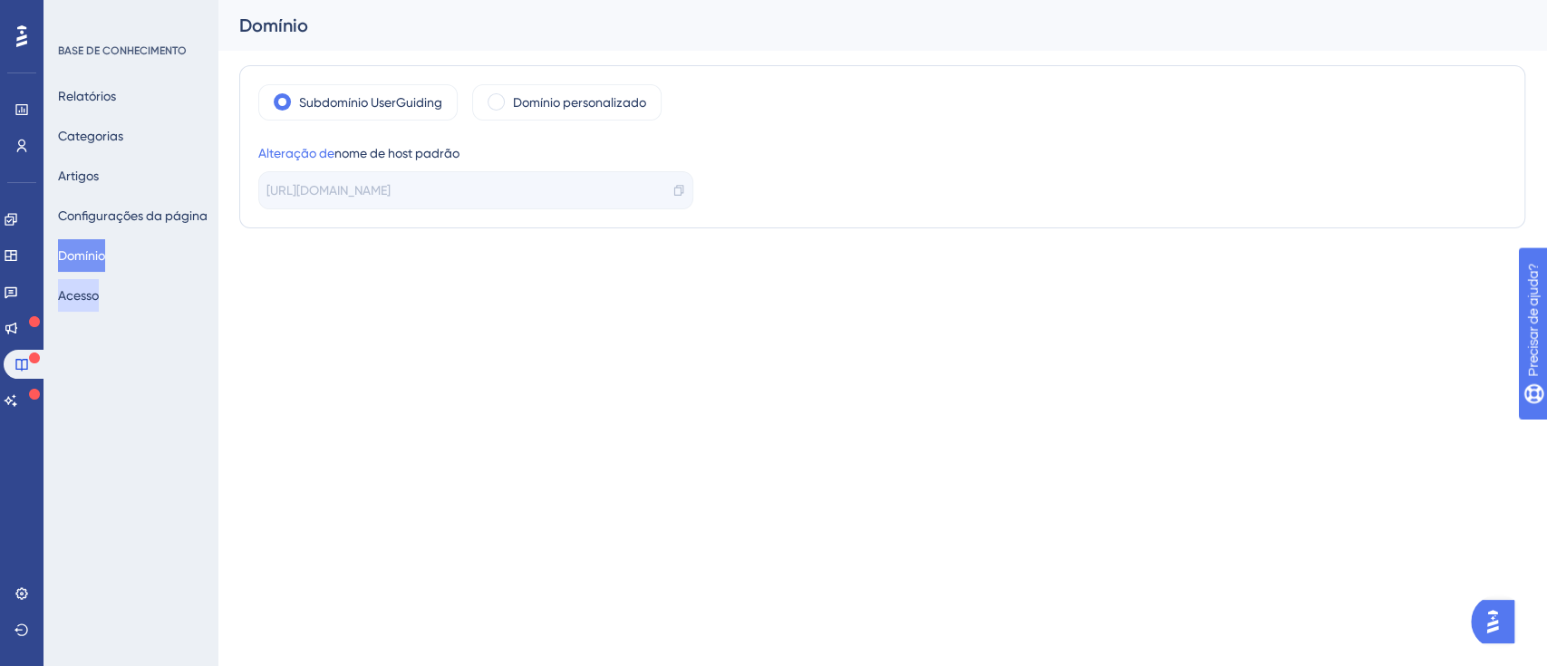
click at [99, 286] on font "Acesso" at bounding box center [78, 296] width 41 height 22
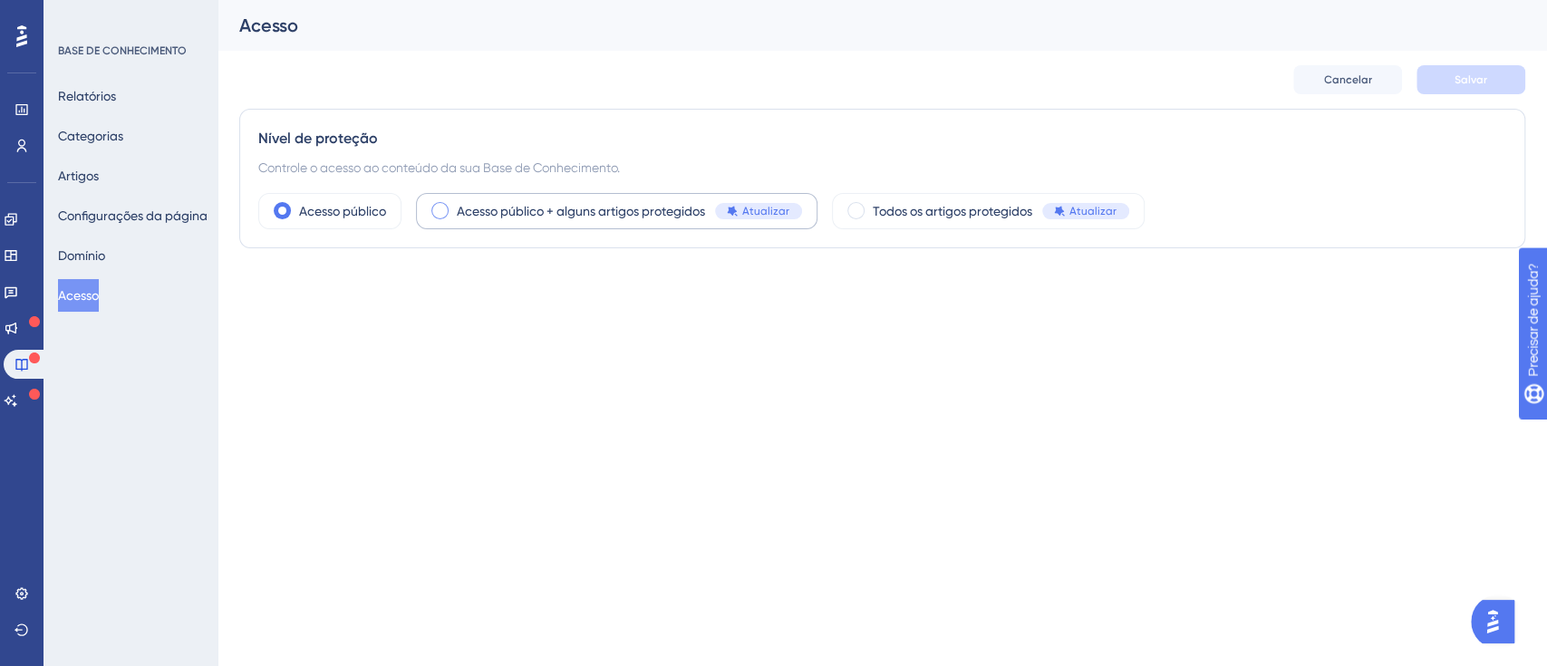
click at [446, 209] on span at bounding box center [439, 210] width 17 height 17
click at [454, 205] on input "radio" at bounding box center [454, 205] width 0 height 0
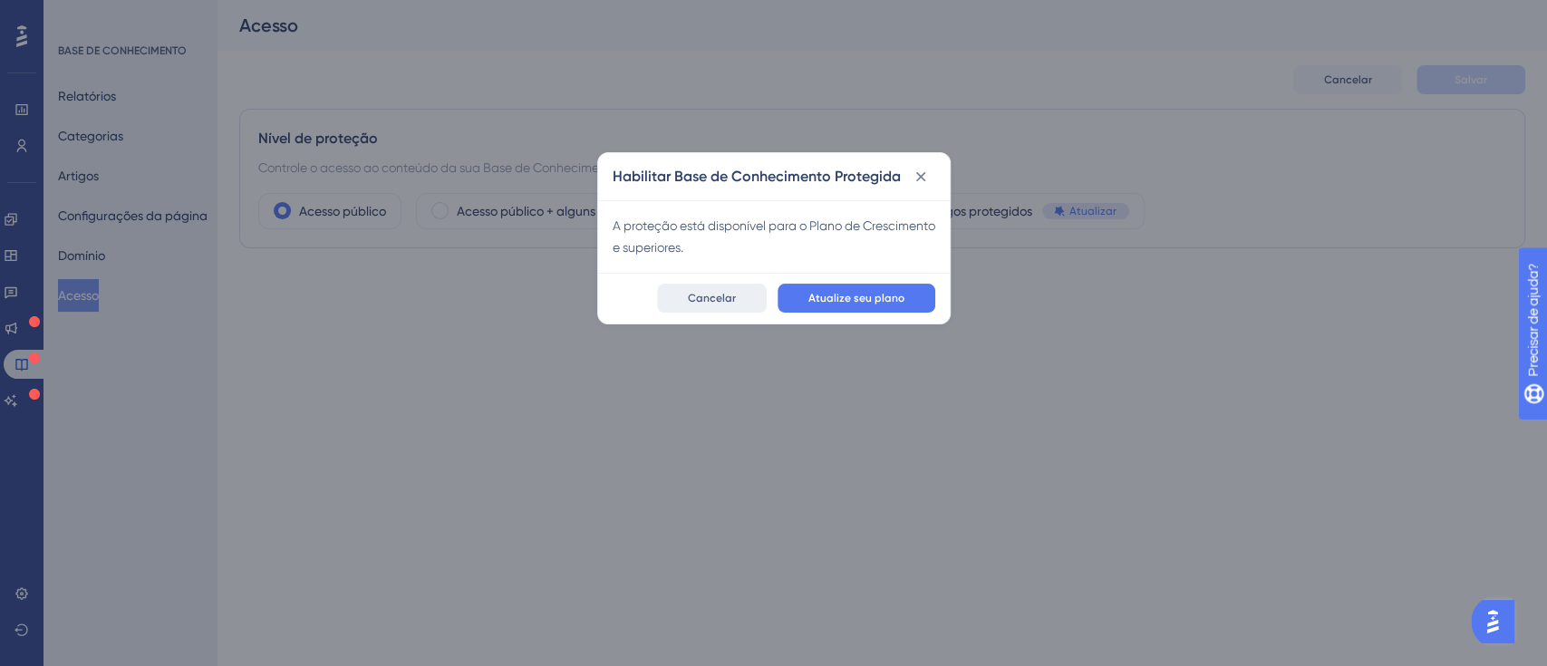
click at [744, 297] on button "Cancelar" at bounding box center [712, 298] width 110 height 29
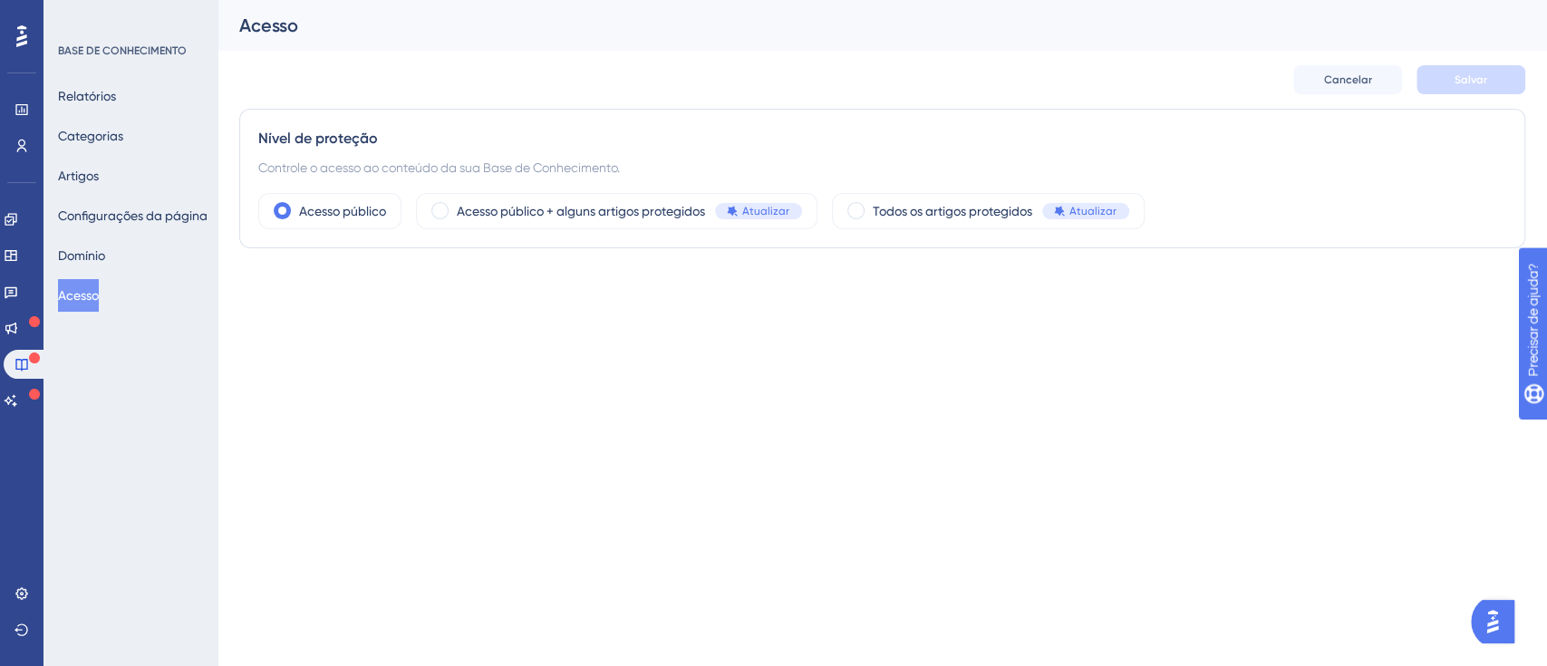
click at [426, 0] on html "Desempenho Usuários Noivado Widgets Opinião Atualizações de produtos Base de co…" at bounding box center [773, 0] width 1547 height 0
click at [22, 142] on icon at bounding box center [21, 146] width 14 height 14
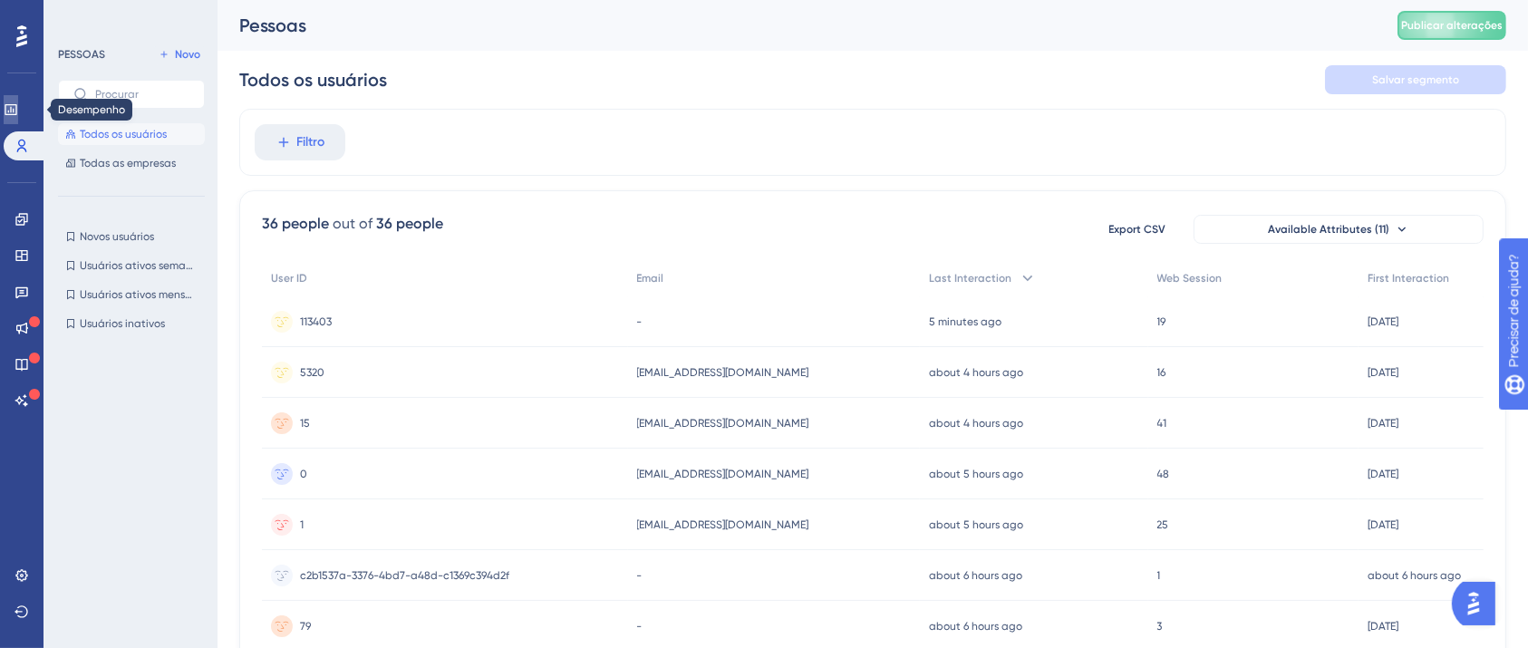
click at [15, 98] on link at bounding box center [11, 109] width 14 height 29
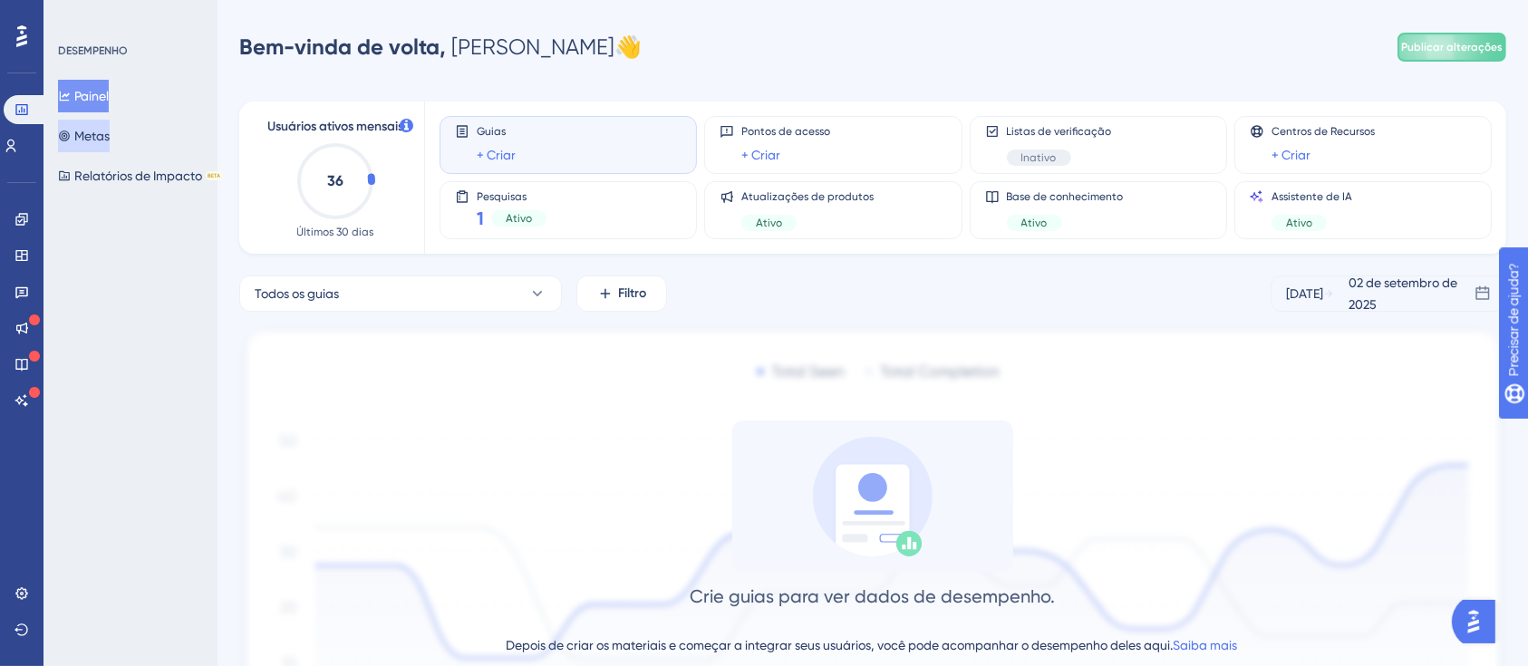
click at [110, 145] on font "Metas" at bounding box center [91, 136] width 35 height 22
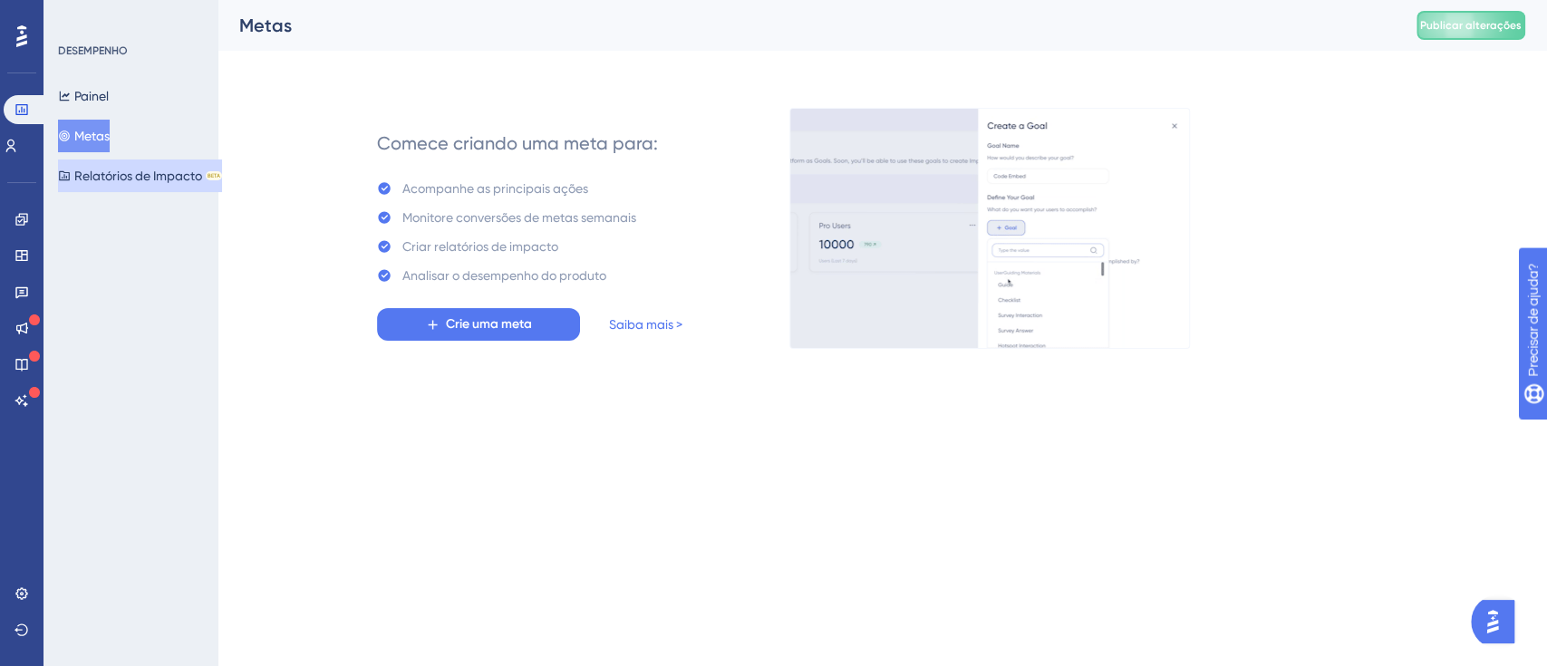
click at [136, 176] on font "Relatórios de Impacto" at bounding box center [138, 176] width 128 height 14
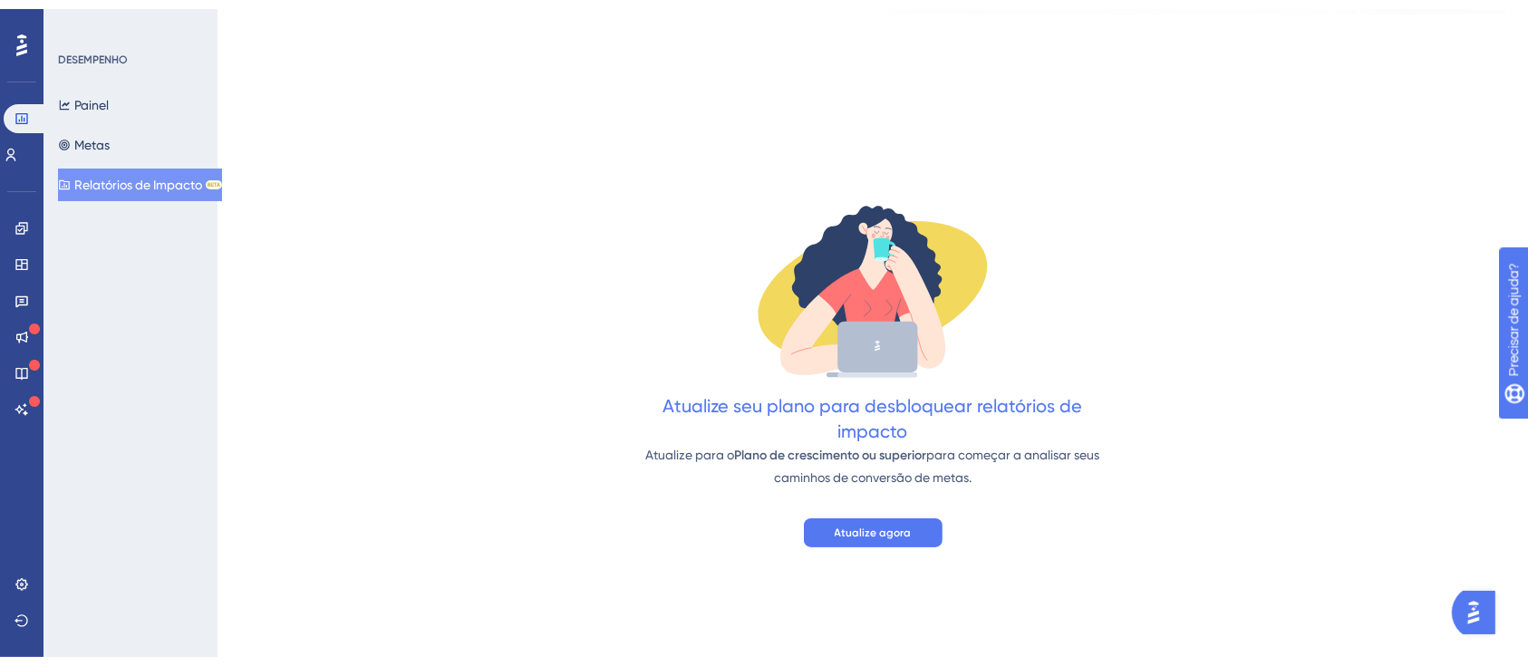
scroll to position [181, 0]
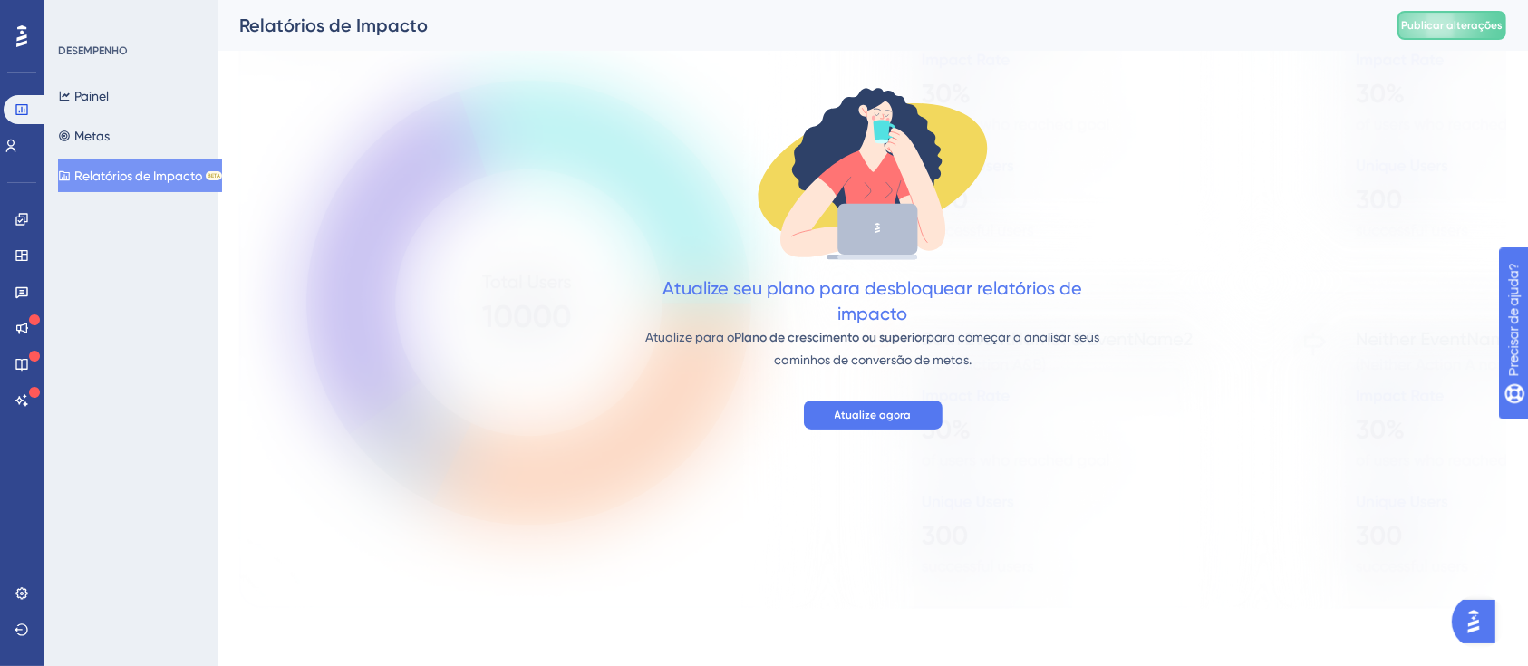
click at [19, 25] on icon at bounding box center [21, 36] width 11 height 24
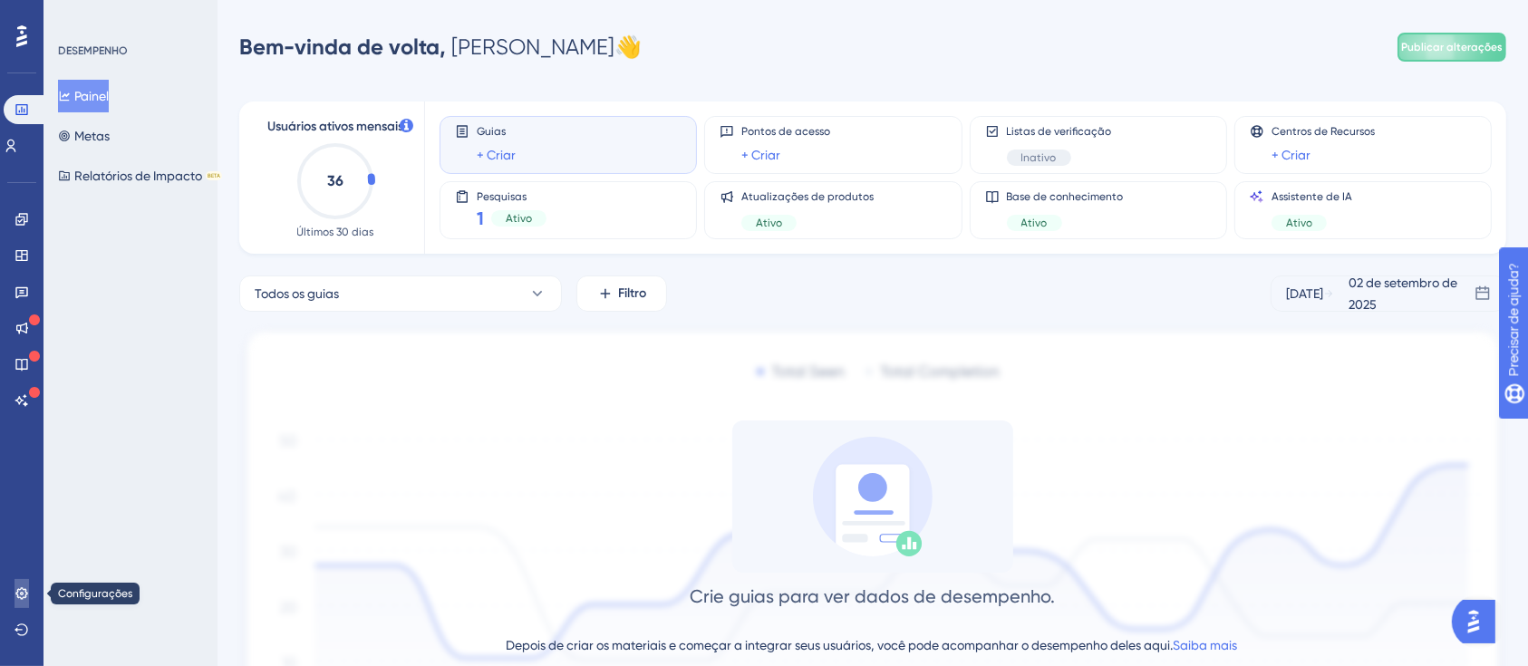
click at [28, 581] on link at bounding box center [21, 593] width 14 height 29
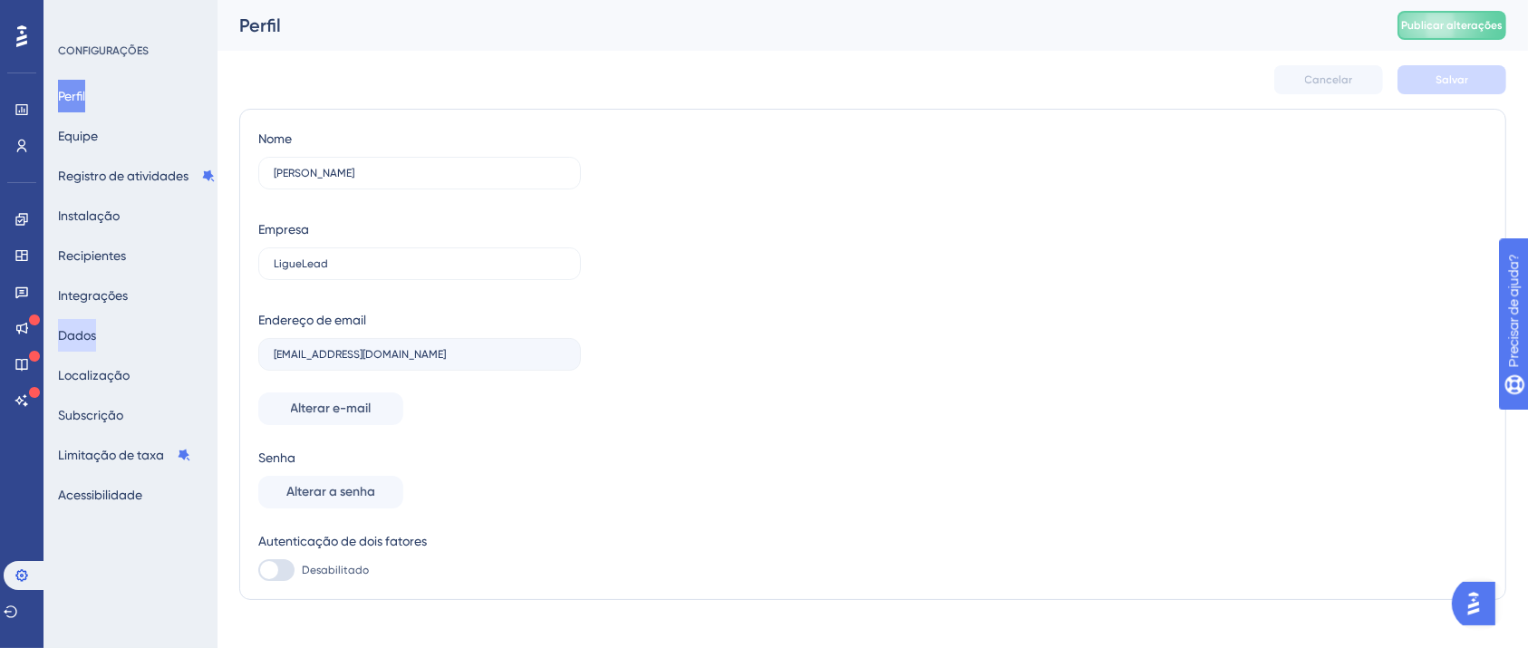
click at [96, 324] on font "Dados" at bounding box center [77, 335] width 38 height 22
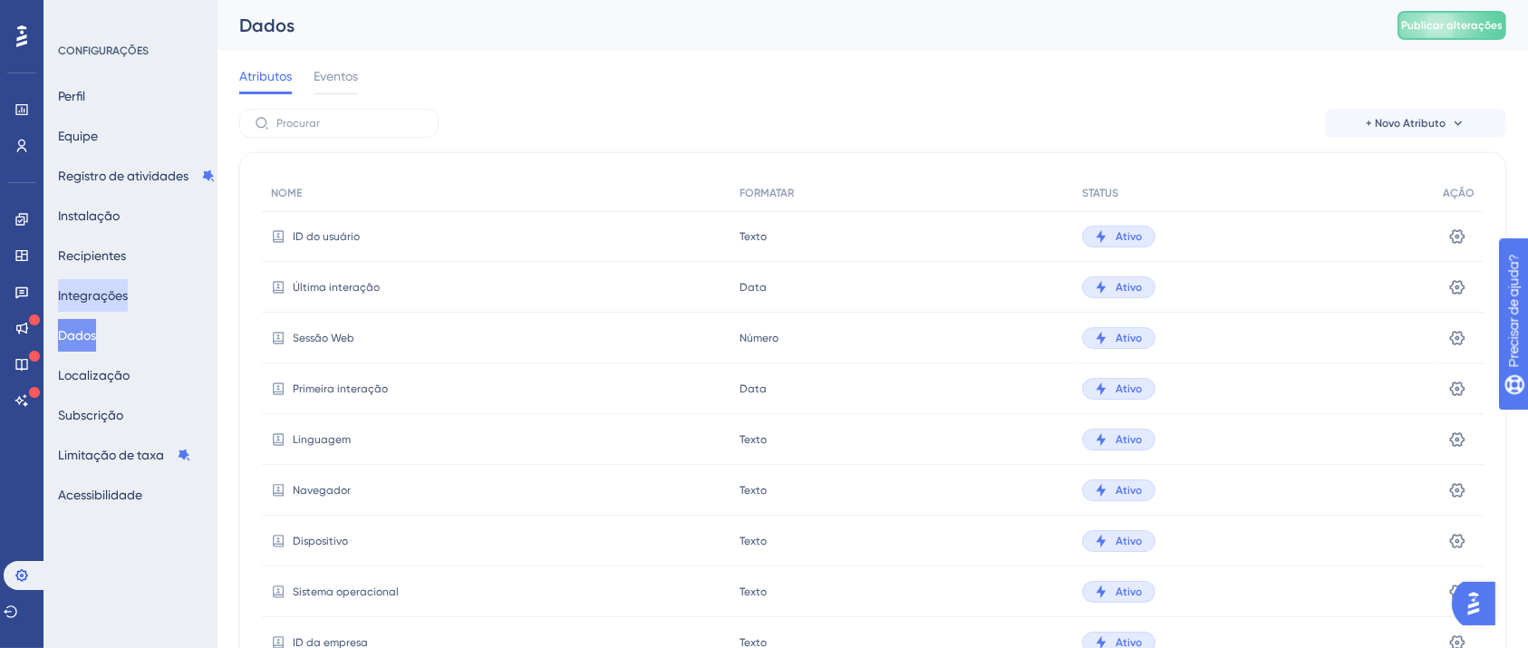
click at [110, 294] on font "Integrações" at bounding box center [93, 295] width 70 height 14
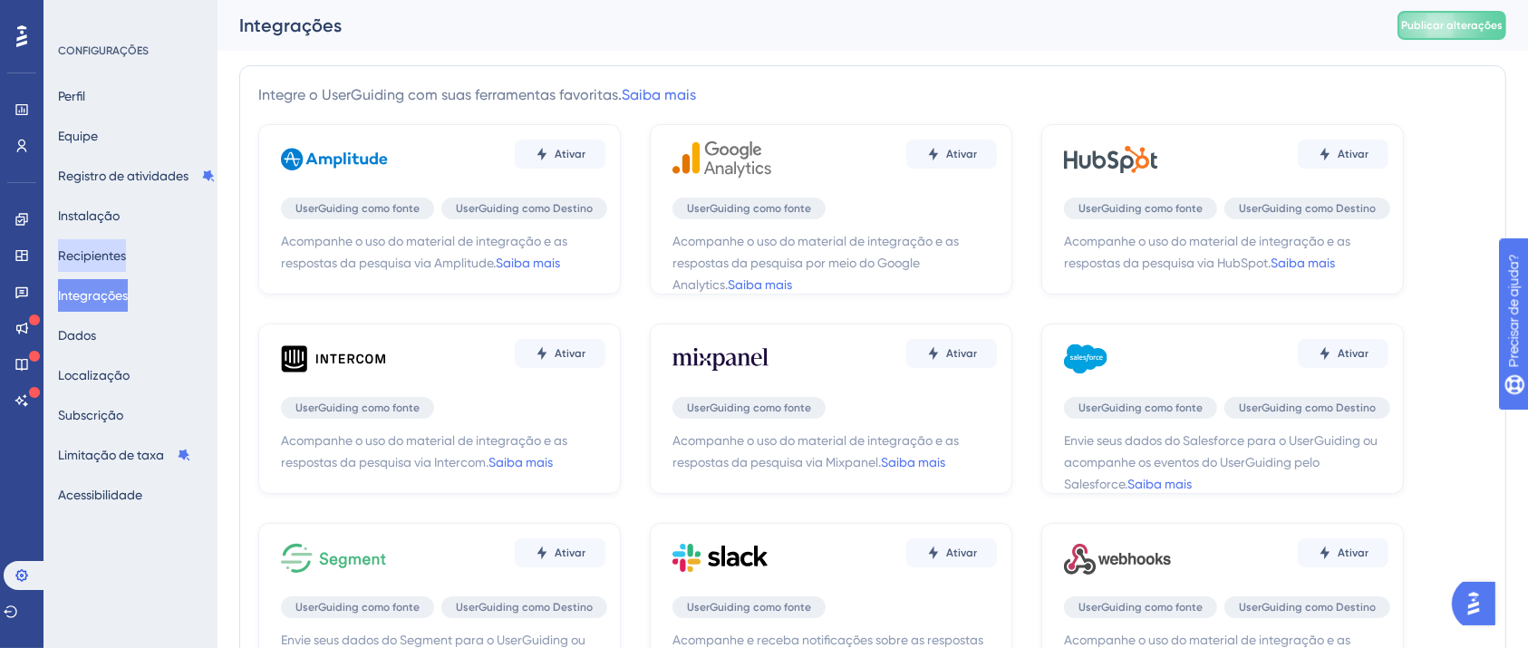
click at [110, 257] on font "Recipientes" at bounding box center [92, 255] width 68 height 14
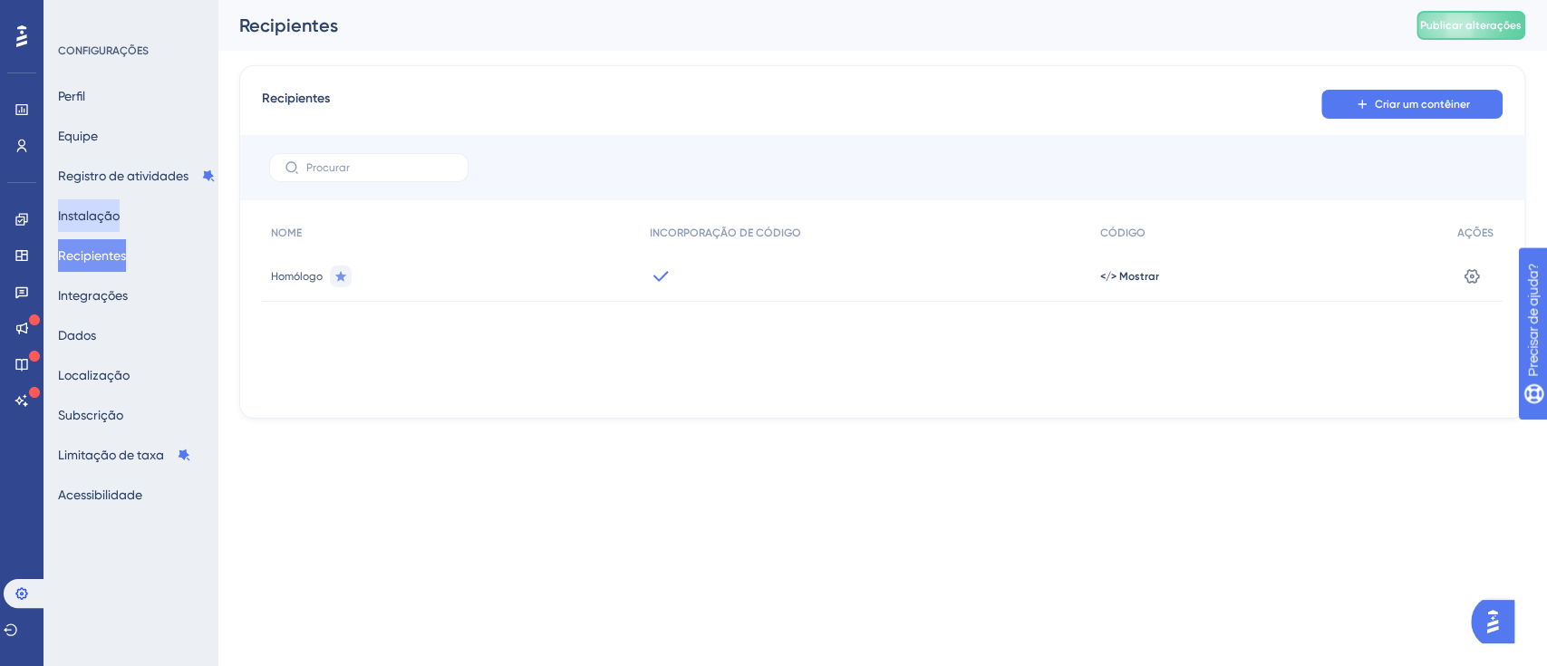
click at [118, 212] on font "Instalação" at bounding box center [89, 215] width 62 height 14
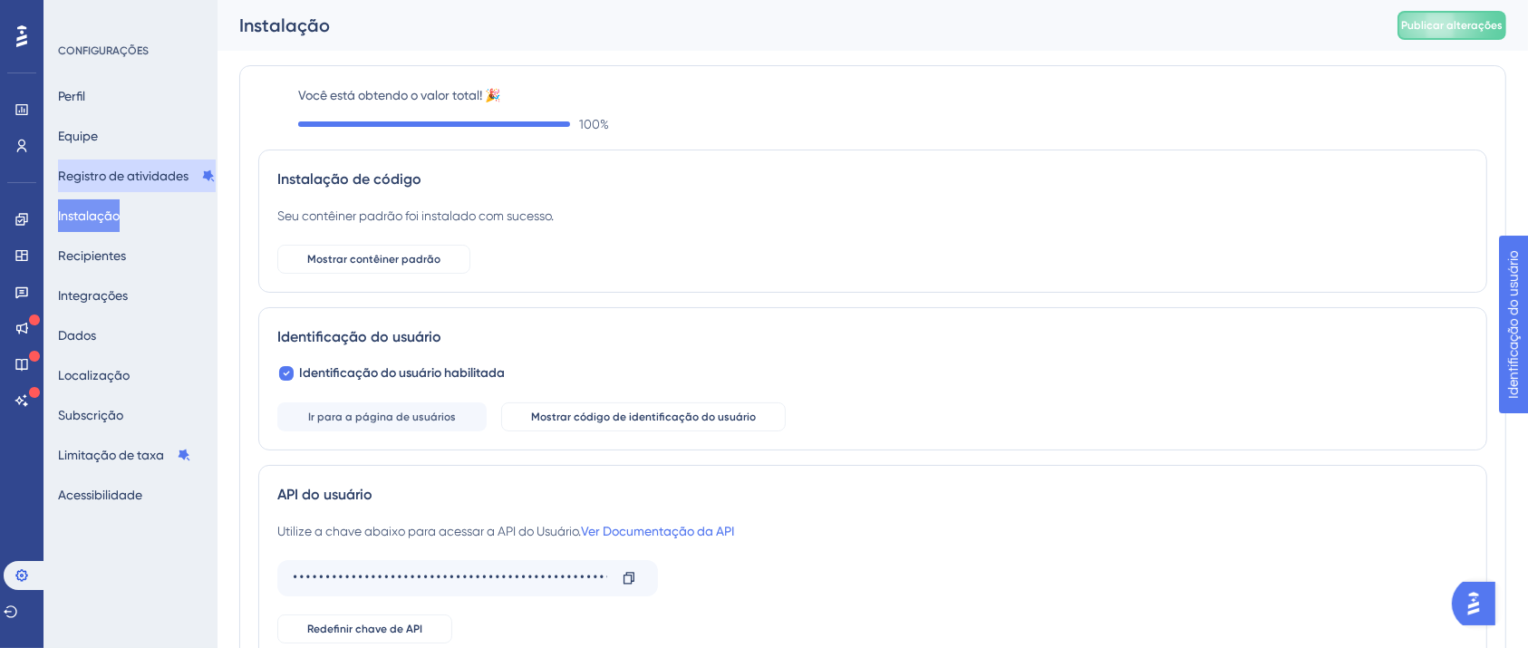
click at [122, 176] on font "Registro de atividades" at bounding box center [123, 176] width 130 height 14
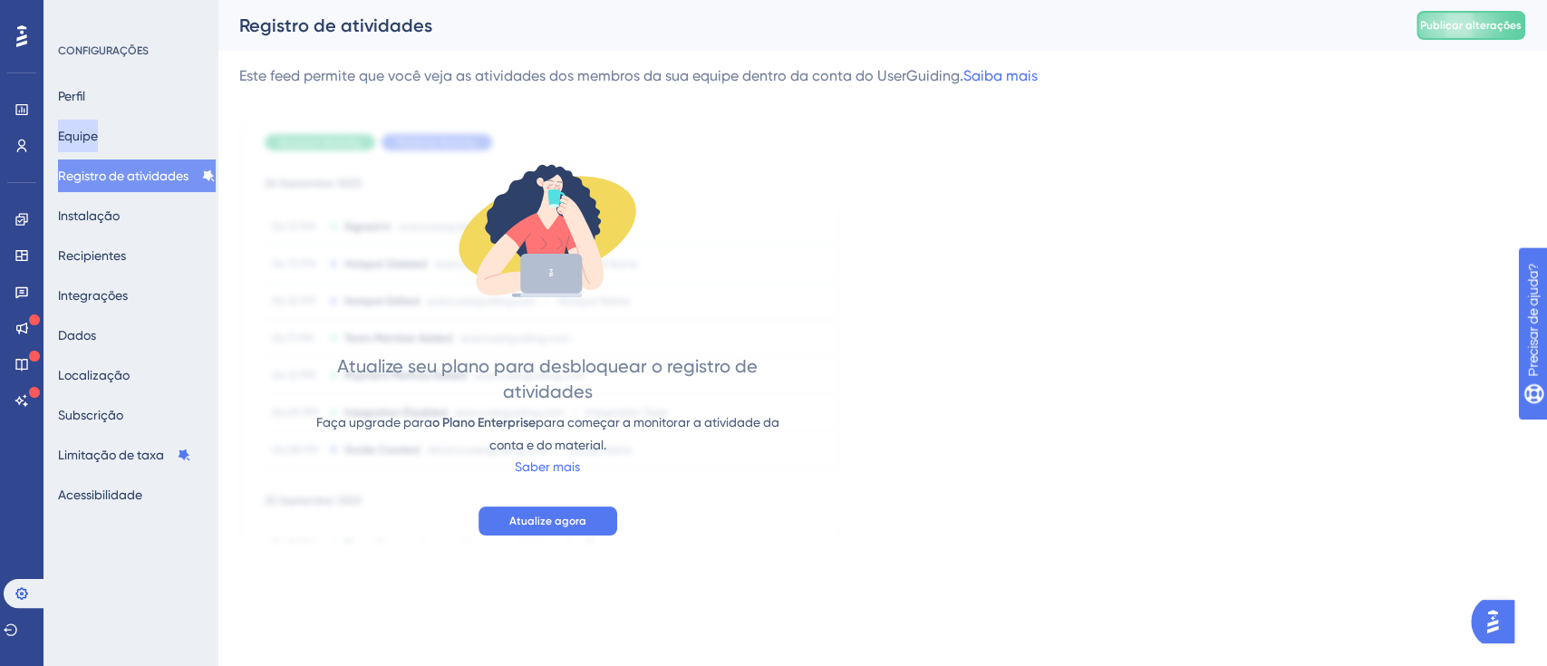
click at [98, 134] on font "Equipe" at bounding box center [78, 136] width 40 height 14
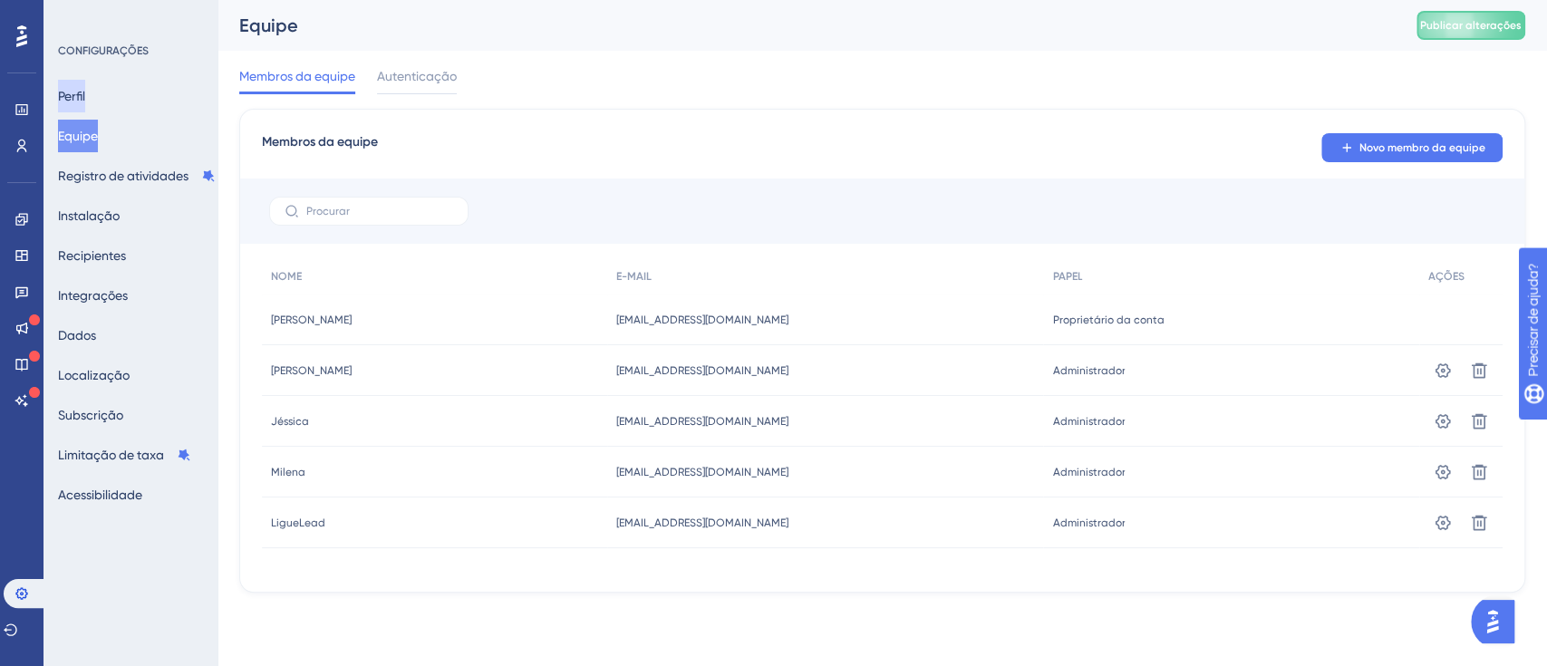
click at [85, 92] on font "Perfil" at bounding box center [71, 96] width 27 height 14
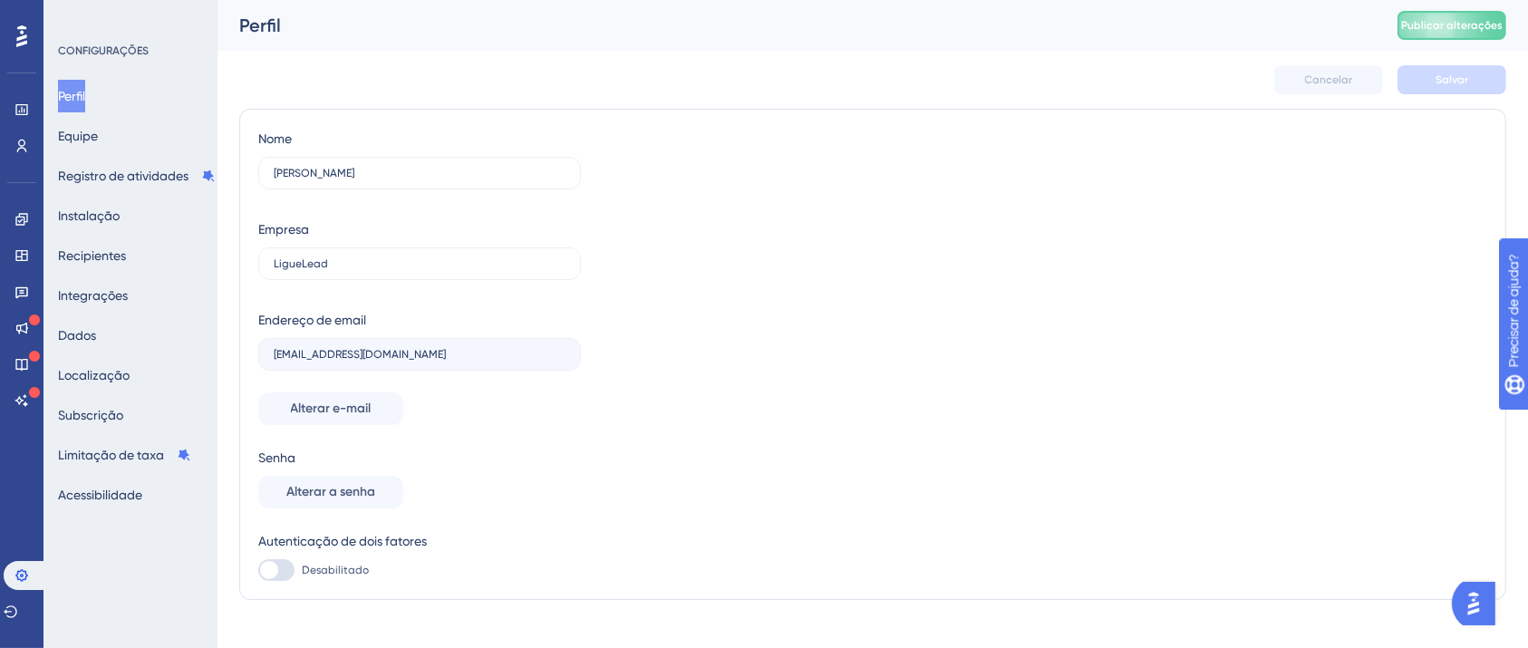
scroll to position [24, 0]
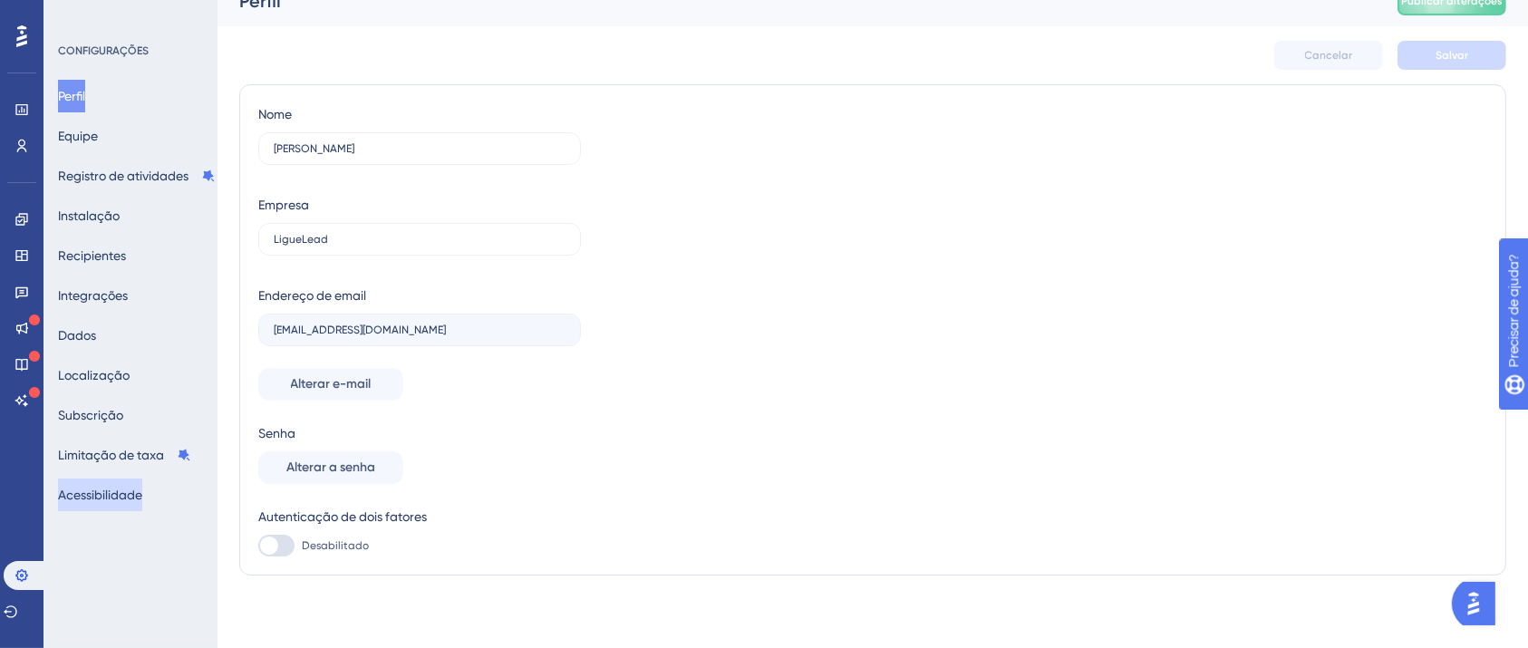
click at [142, 496] on font "Acessibilidade" at bounding box center [100, 494] width 84 height 14
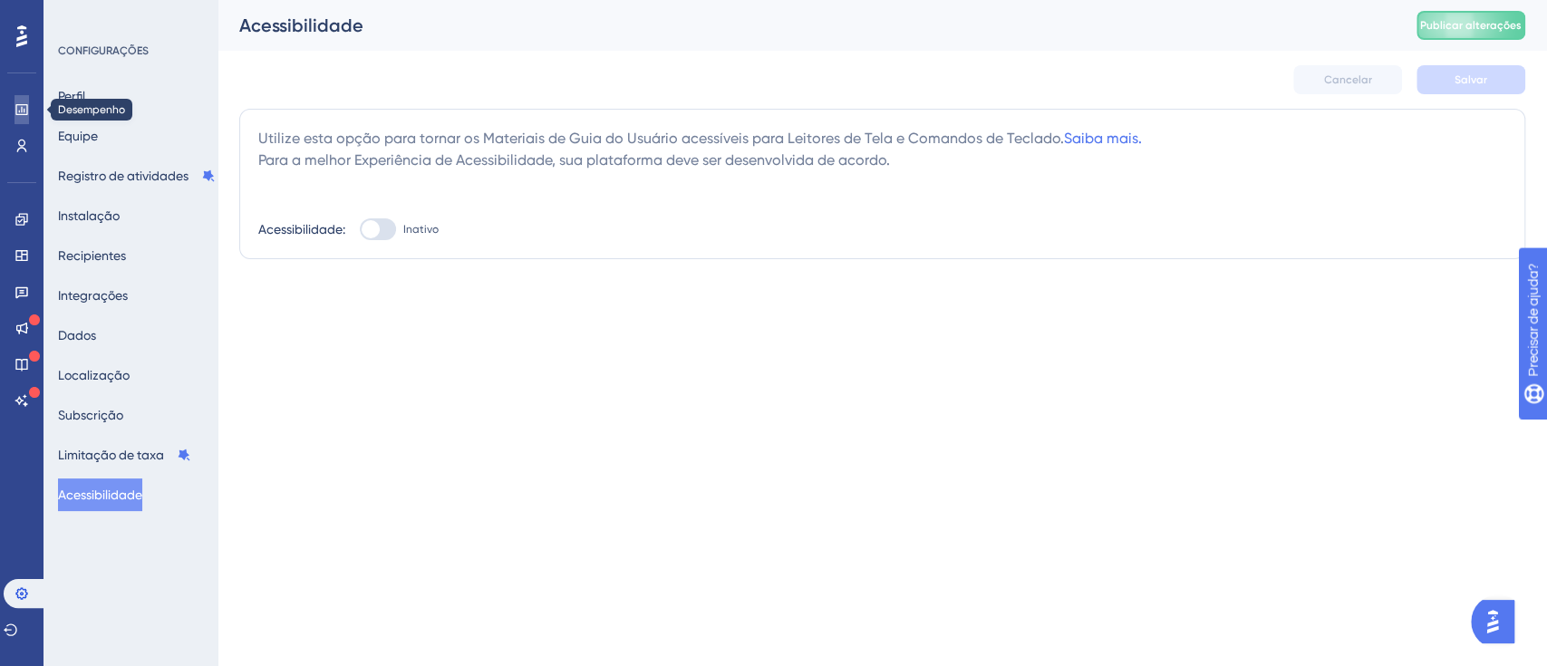
click at [14, 103] on link at bounding box center [21, 109] width 14 height 29
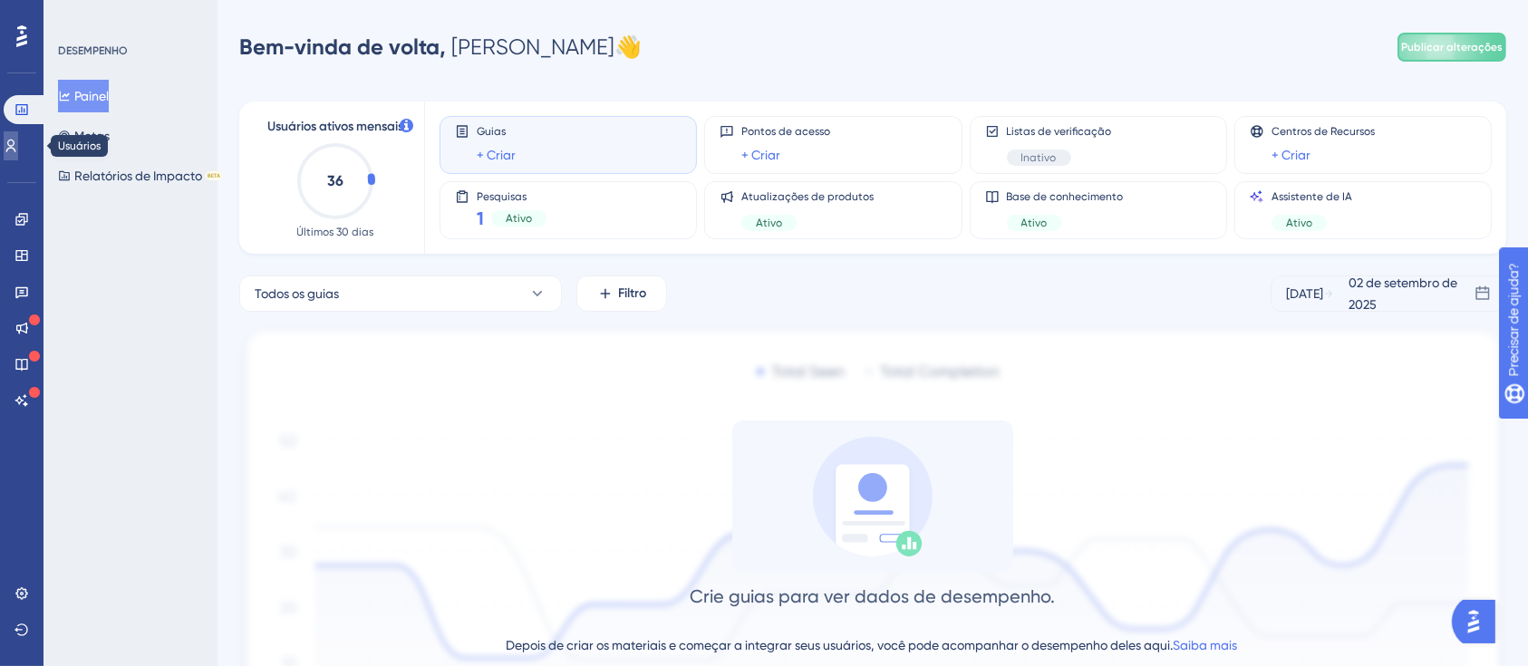
click at [18, 154] on link at bounding box center [11, 145] width 14 height 29
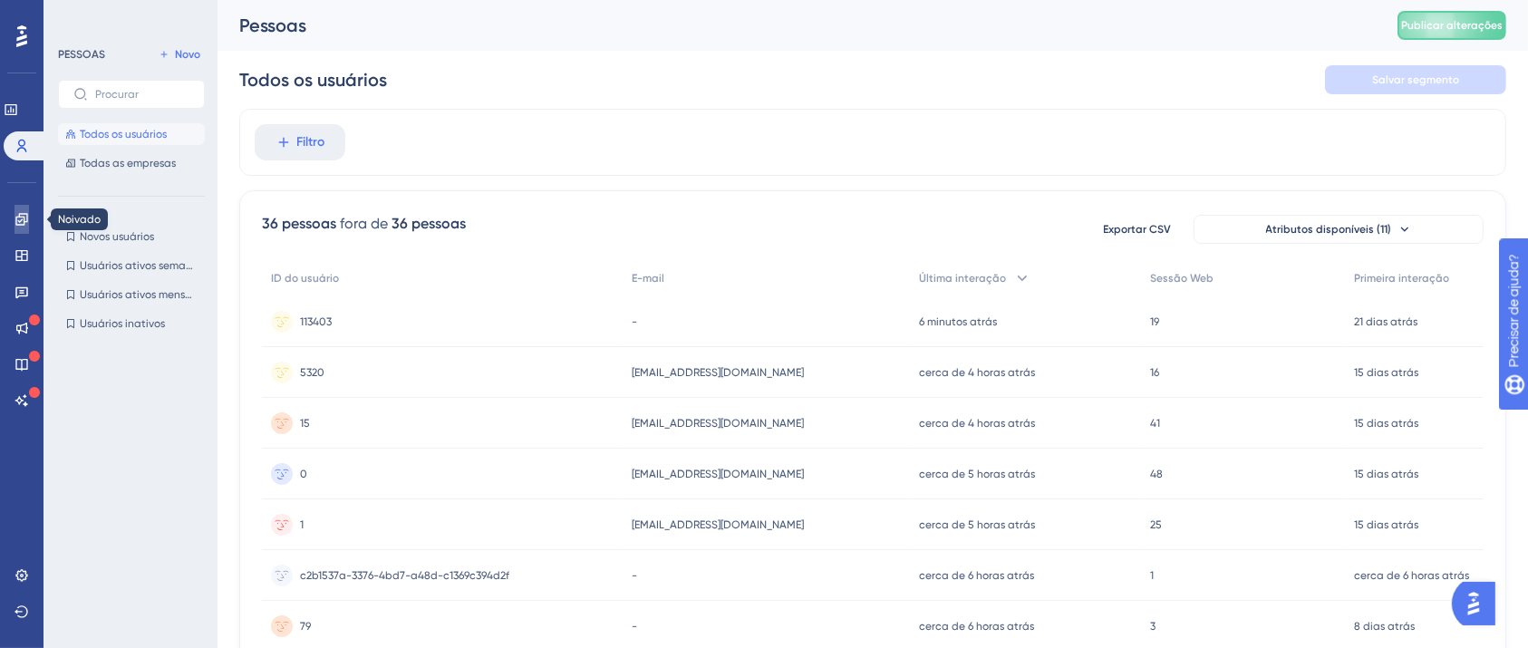
click at [26, 219] on icon at bounding box center [21, 219] width 12 height 12
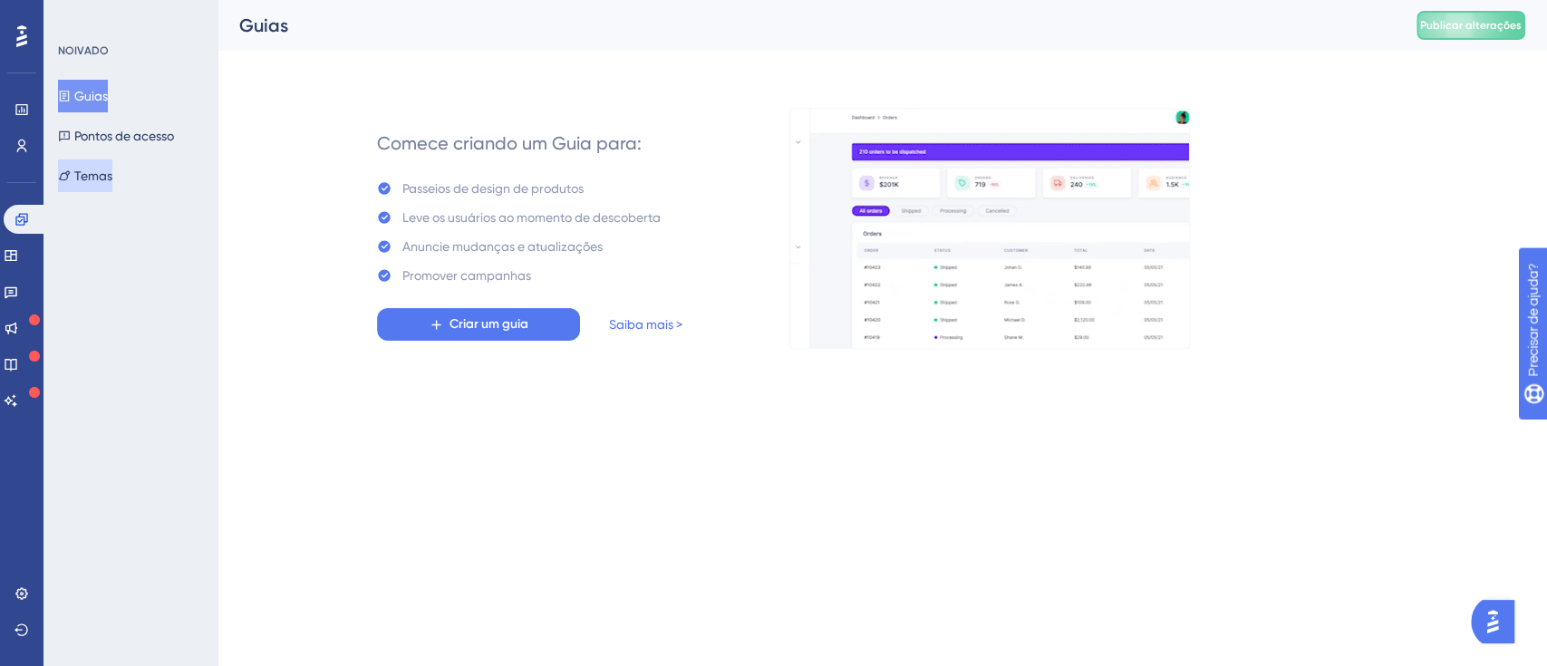
click at [112, 180] on font "Temas" at bounding box center [93, 176] width 38 height 14
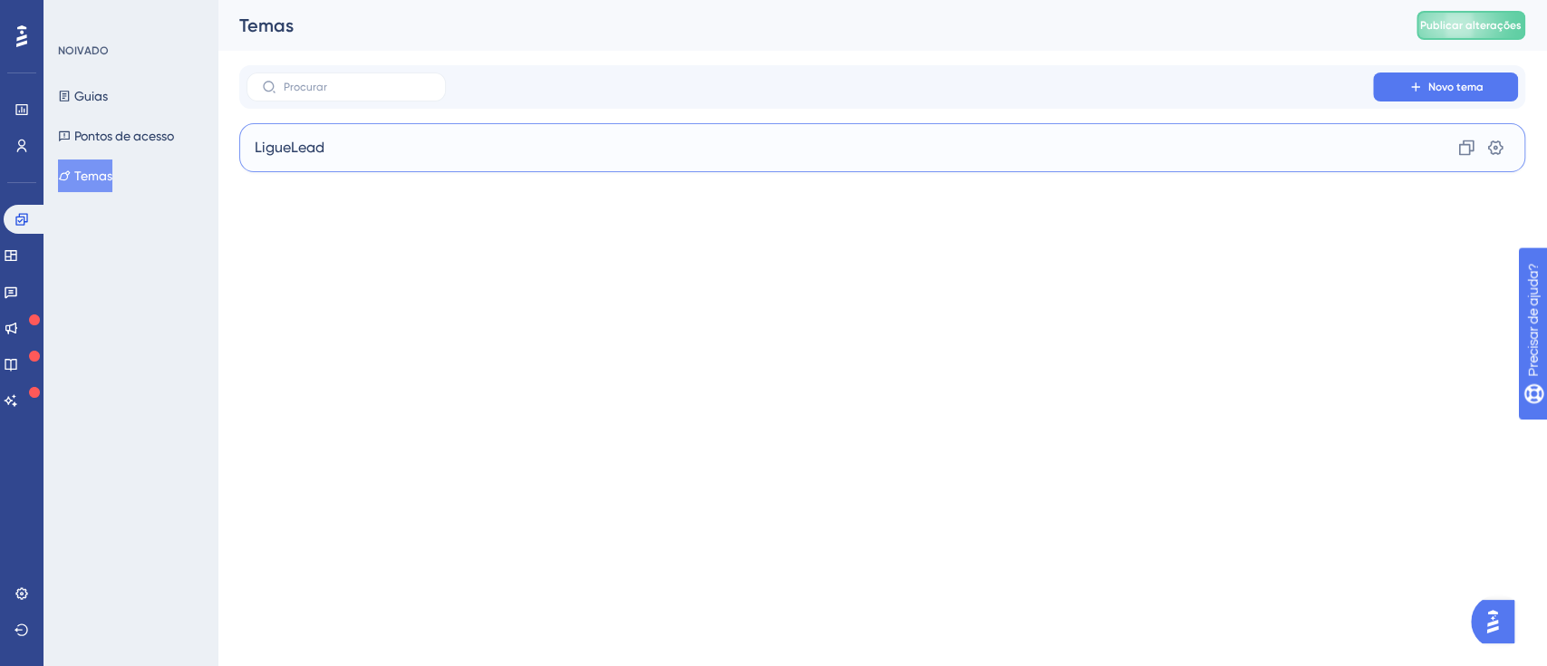
click at [320, 147] on font "LigueLead" at bounding box center [290, 147] width 70 height 17
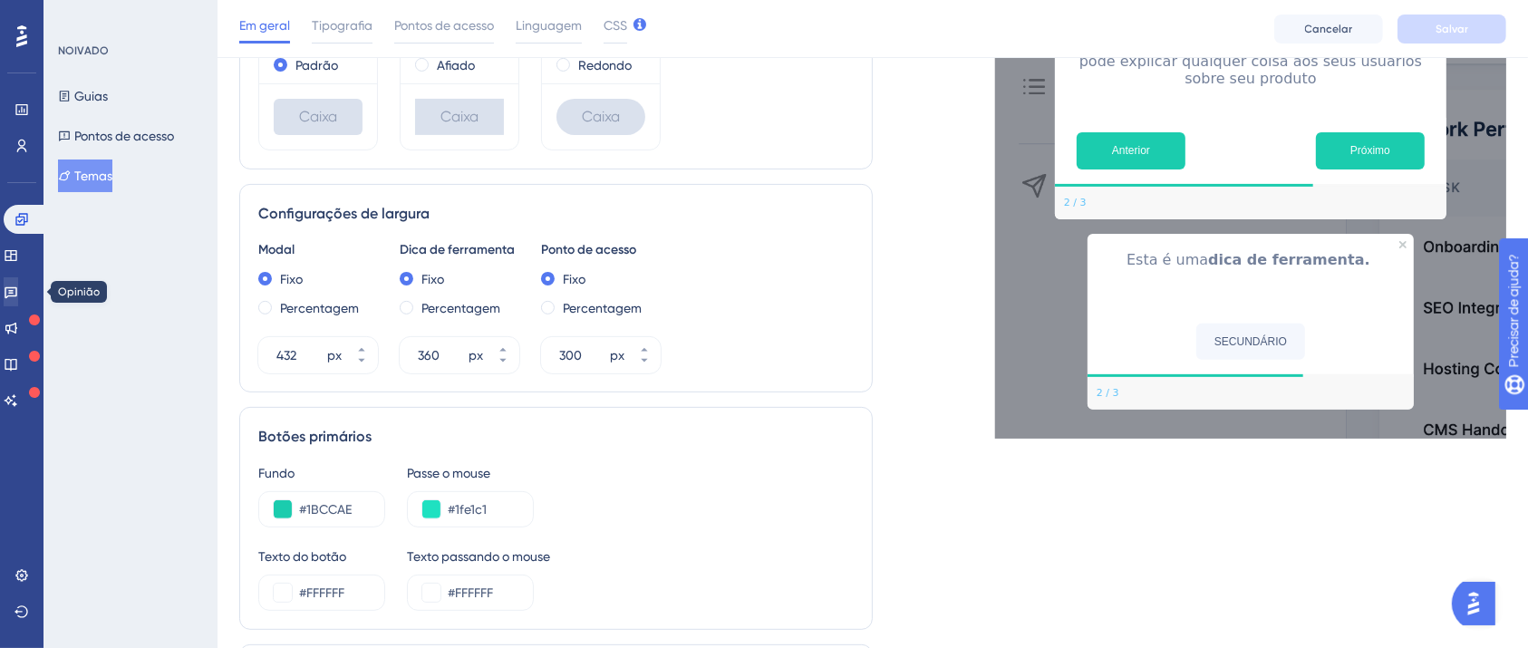
scroll to position [603, 0]
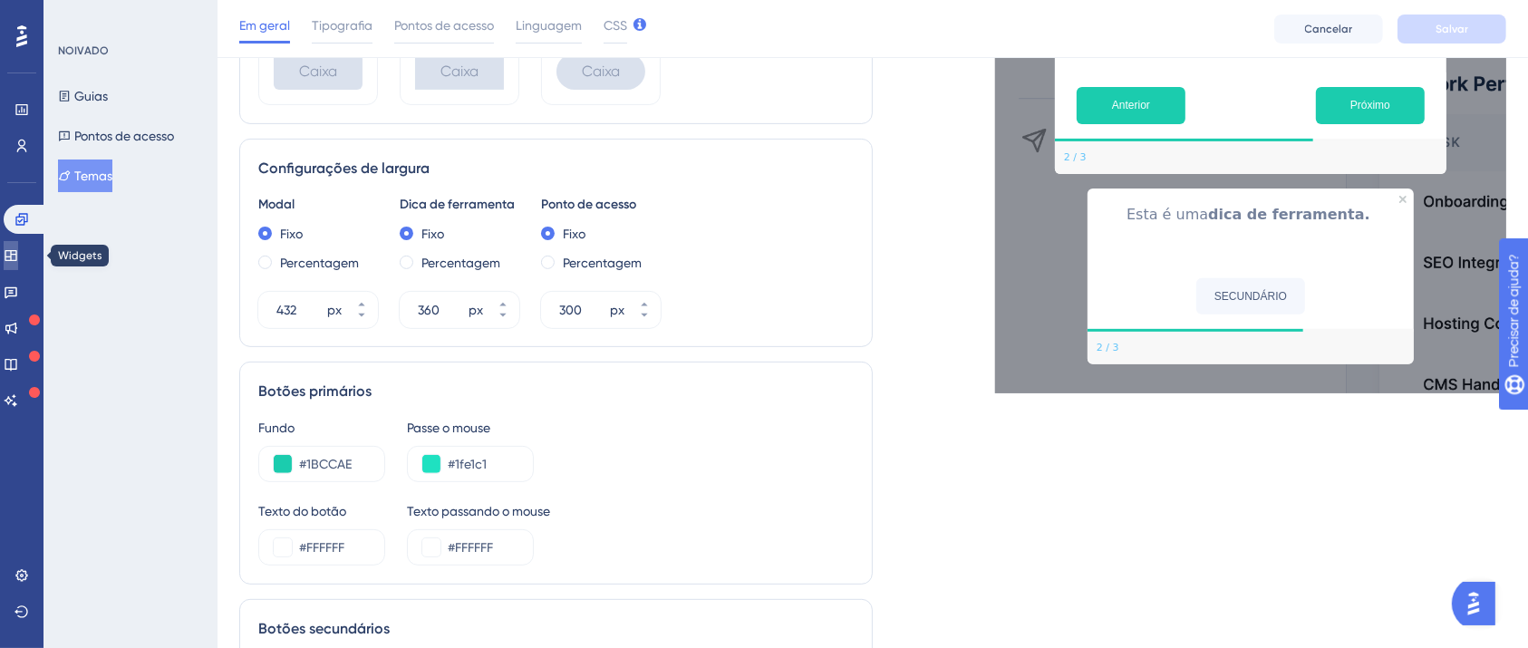
click at [18, 245] on link at bounding box center [11, 255] width 14 height 29
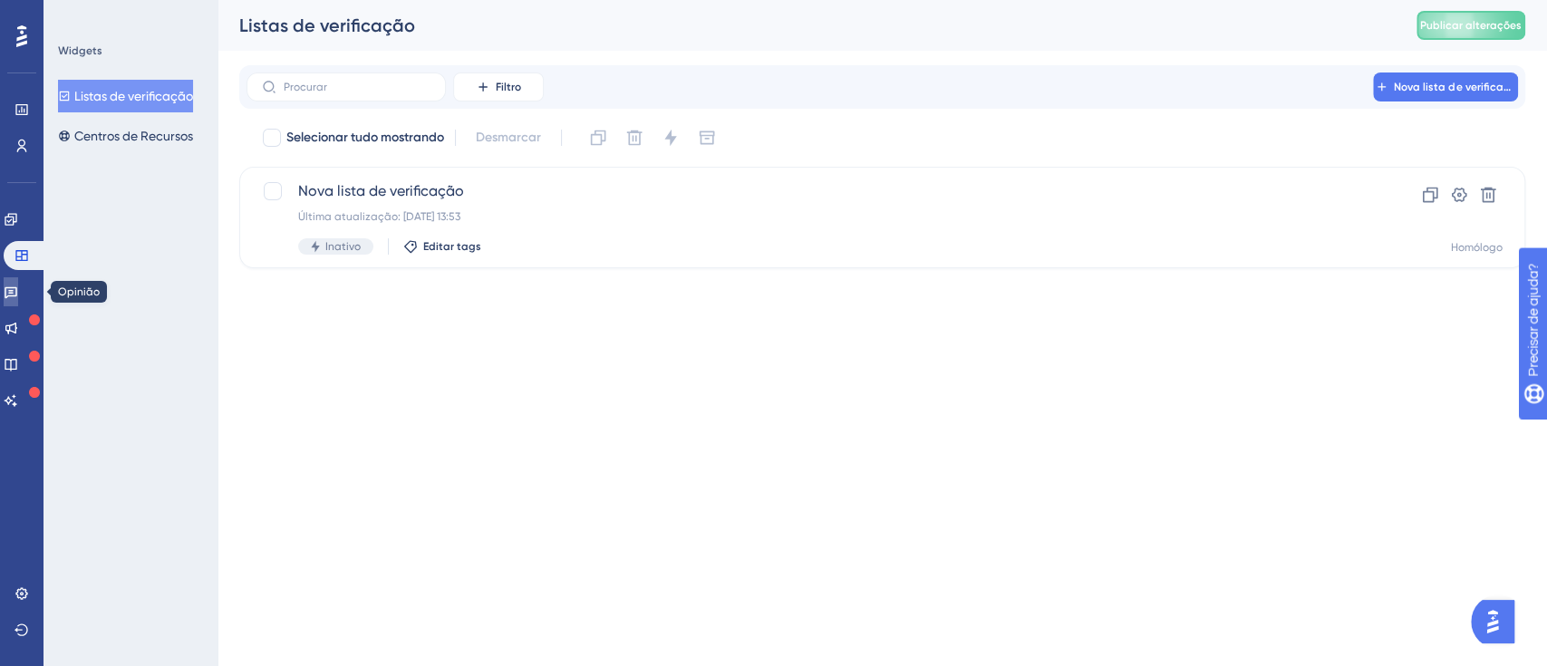
click at [18, 289] on icon at bounding box center [11, 292] width 14 height 14
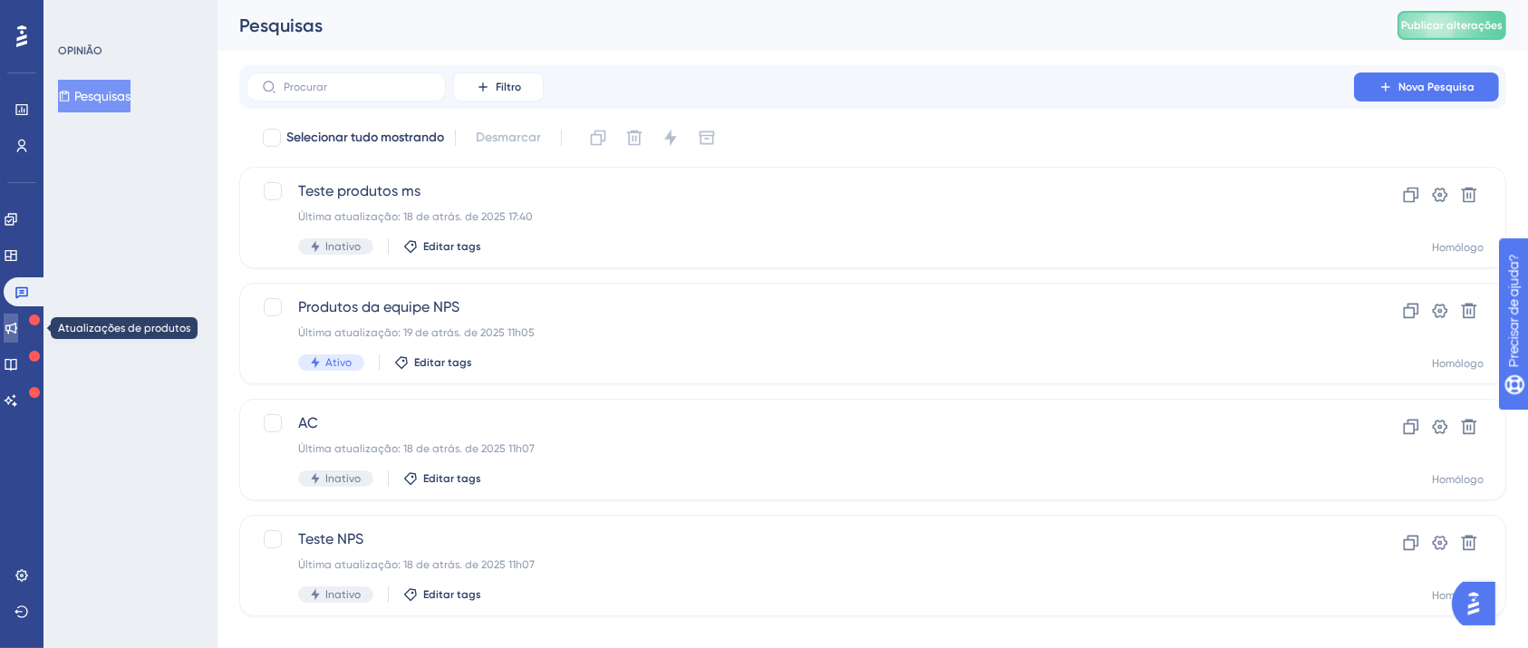
click at [18, 331] on icon at bounding box center [11, 328] width 14 height 14
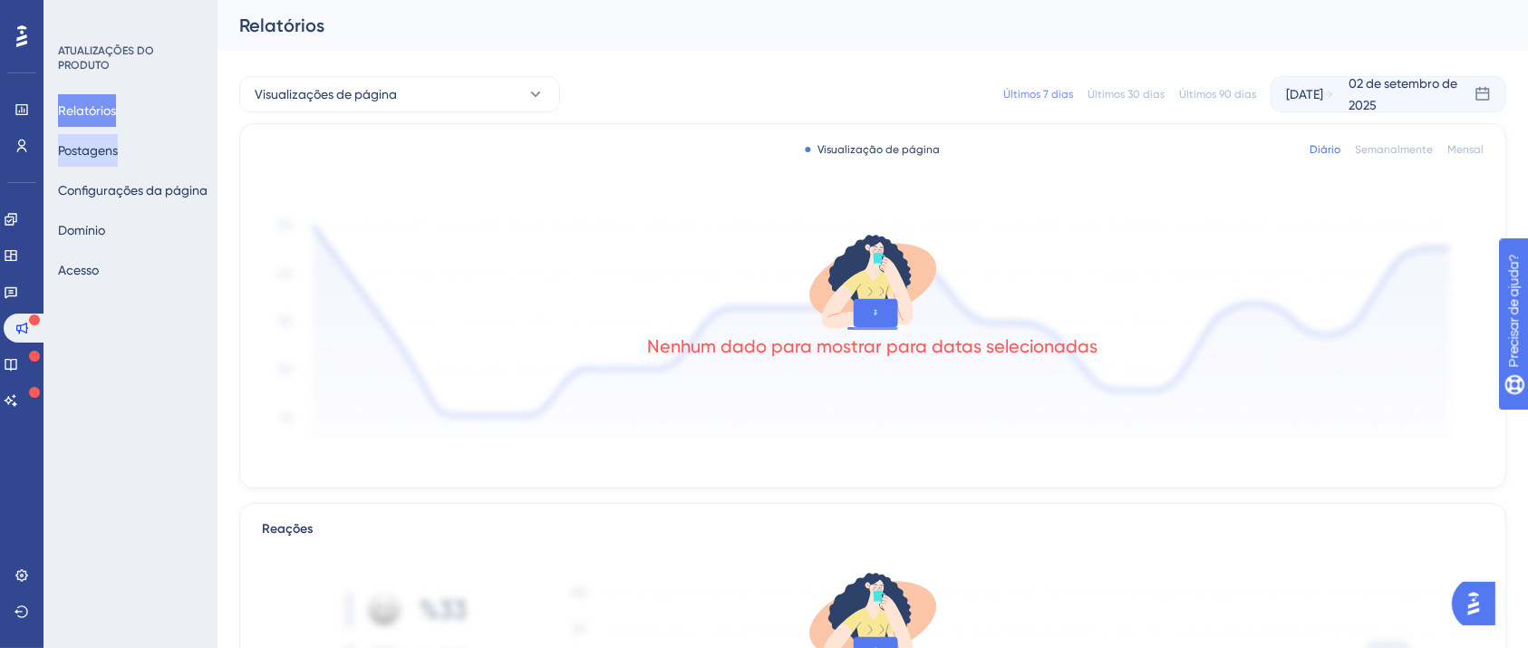
click at [105, 154] on font "Postagens" at bounding box center [88, 150] width 60 height 14
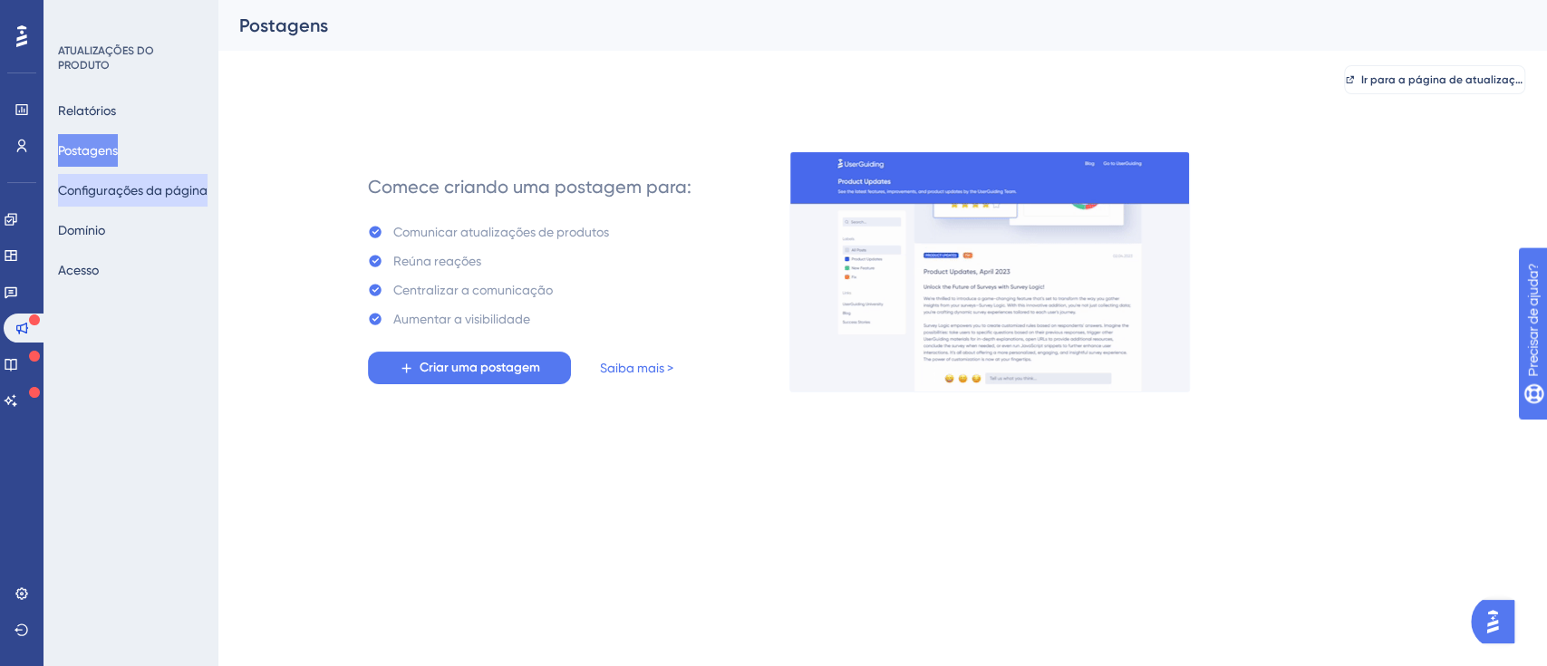
click at [106, 186] on font "Configurações da página" at bounding box center [133, 190] width 150 height 14
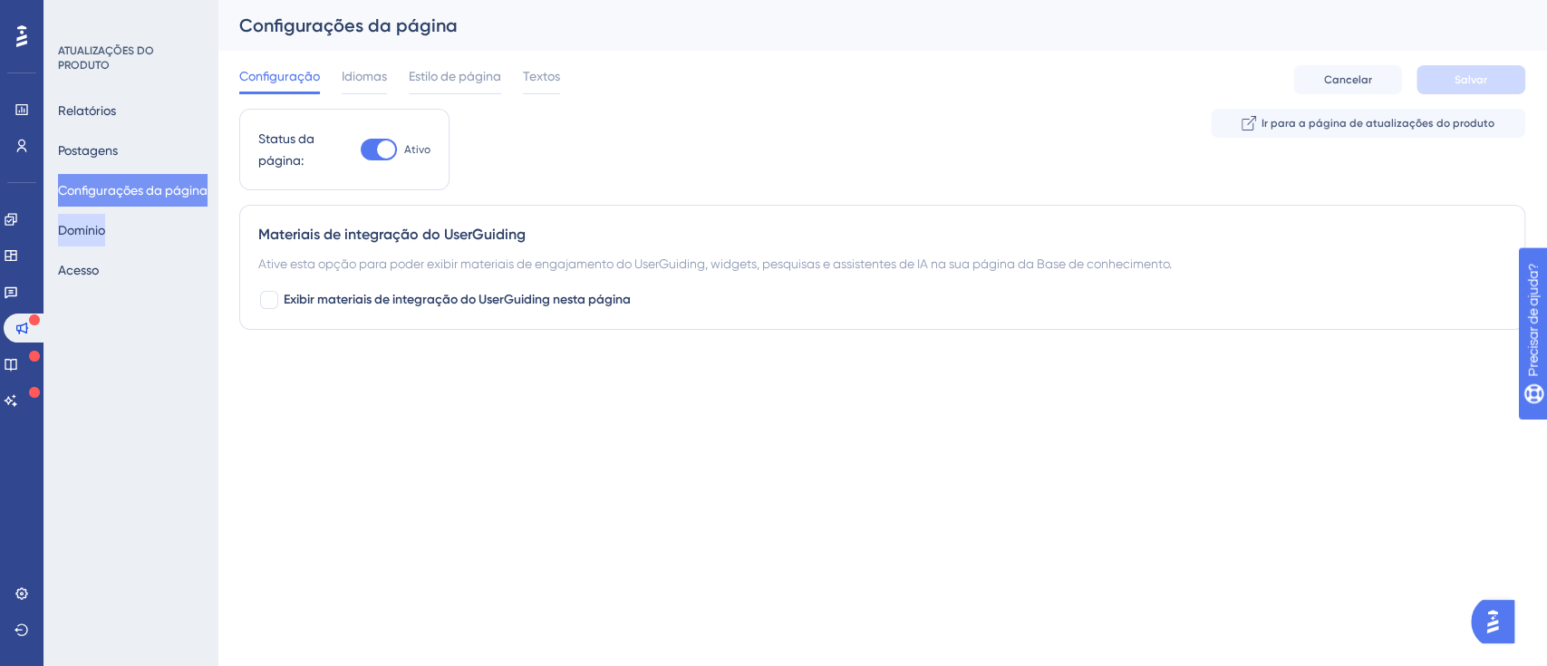
click at [105, 234] on button "Domínio" at bounding box center [81, 230] width 47 height 33
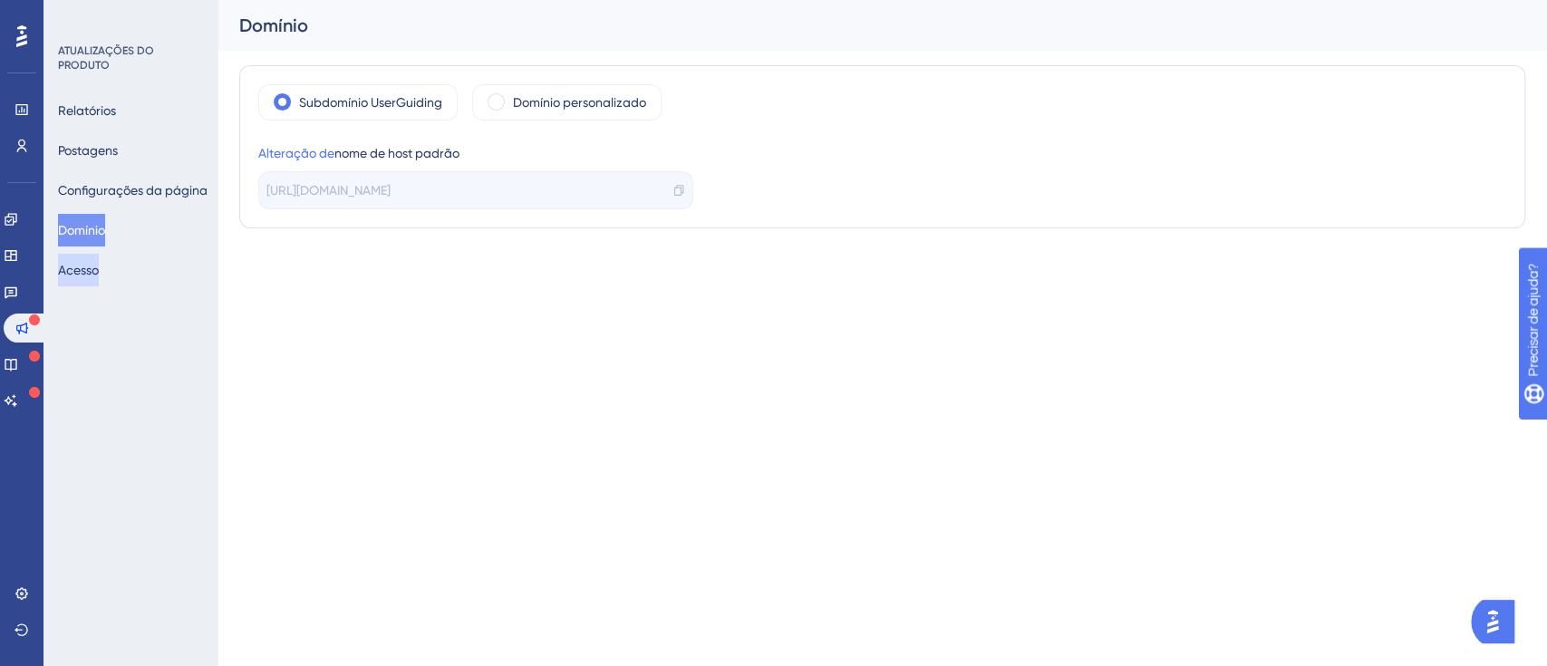
click at [99, 260] on font "Acesso" at bounding box center [78, 270] width 41 height 22
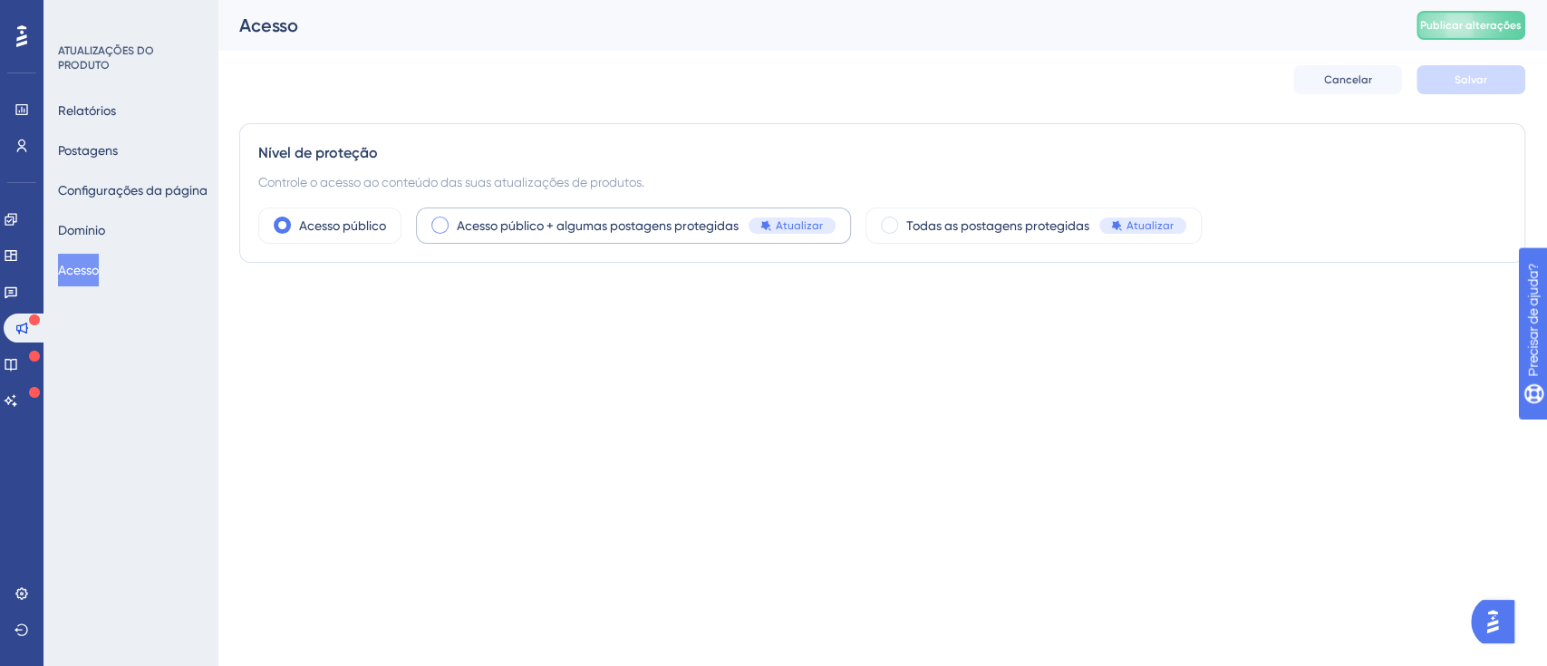
click at [788, 227] on font "Atualizar" at bounding box center [799, 225] width 47 height 13
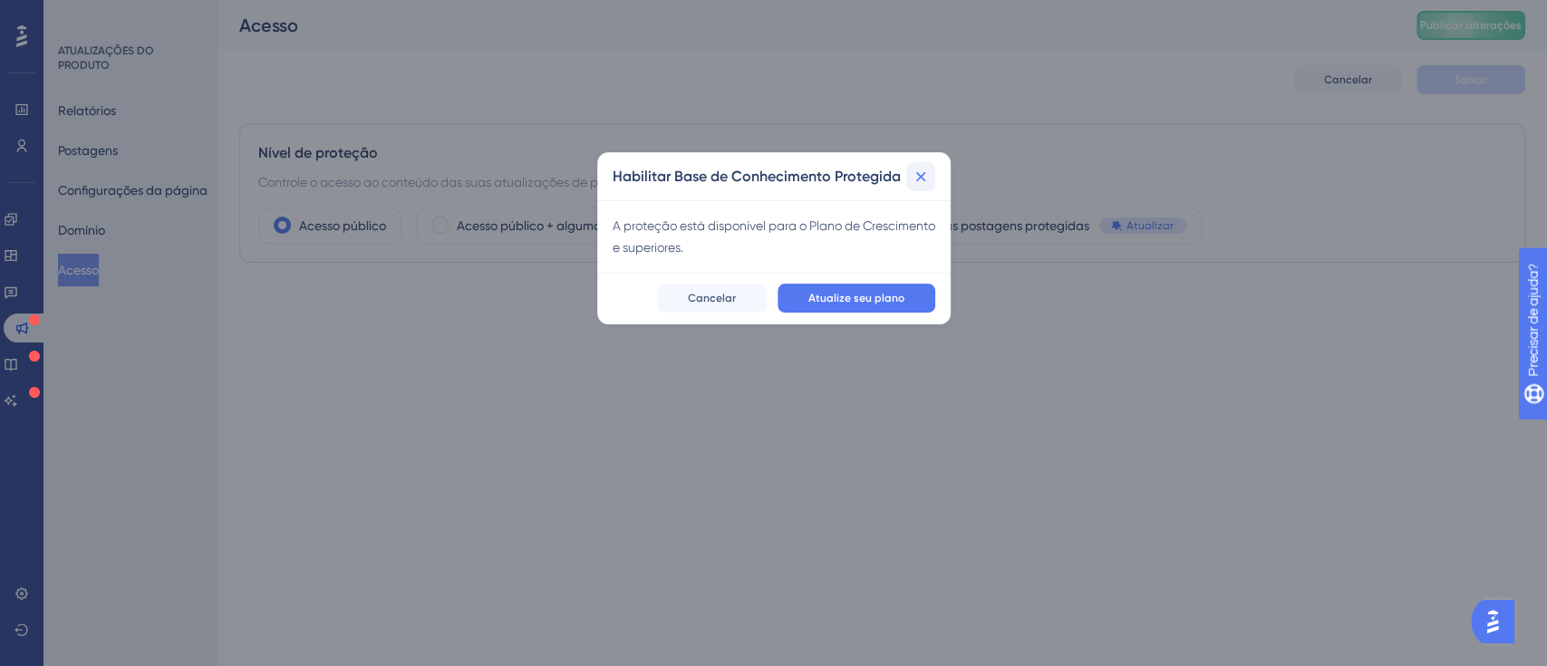
click at [923, 172] on icon at bounding box center [920, 176] width 10 height 10
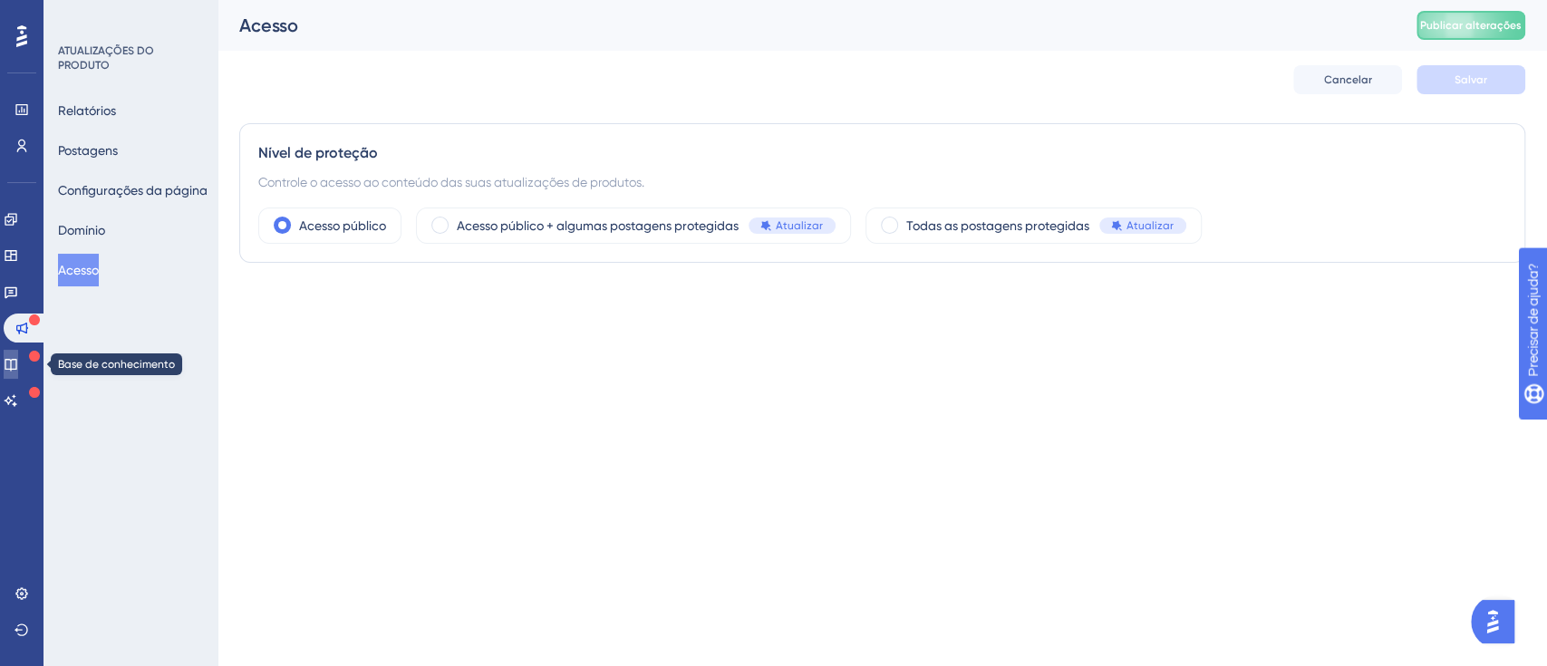
click at [18, 354] on link at bounding box center [11, 364] width 14 height 29
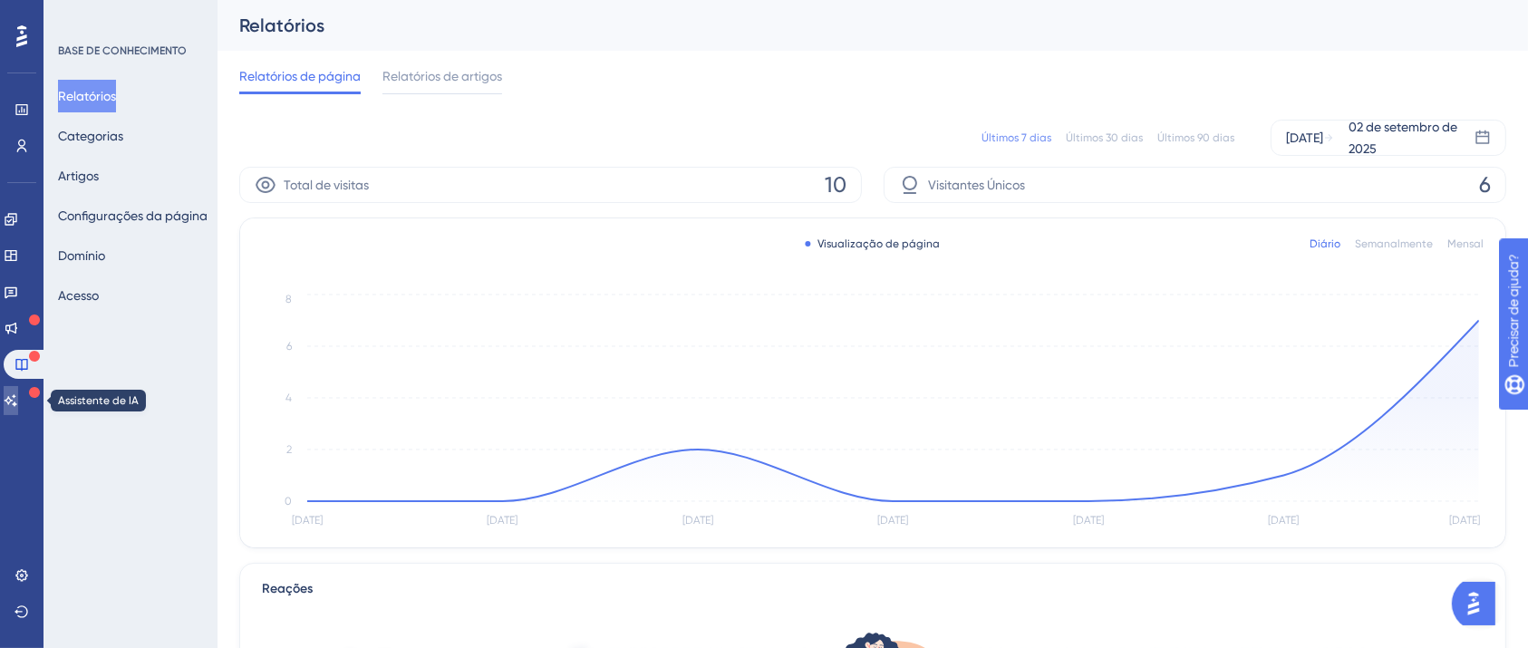
click at [13, 406] on link at bounding box center [11, 400] width 14 height 29
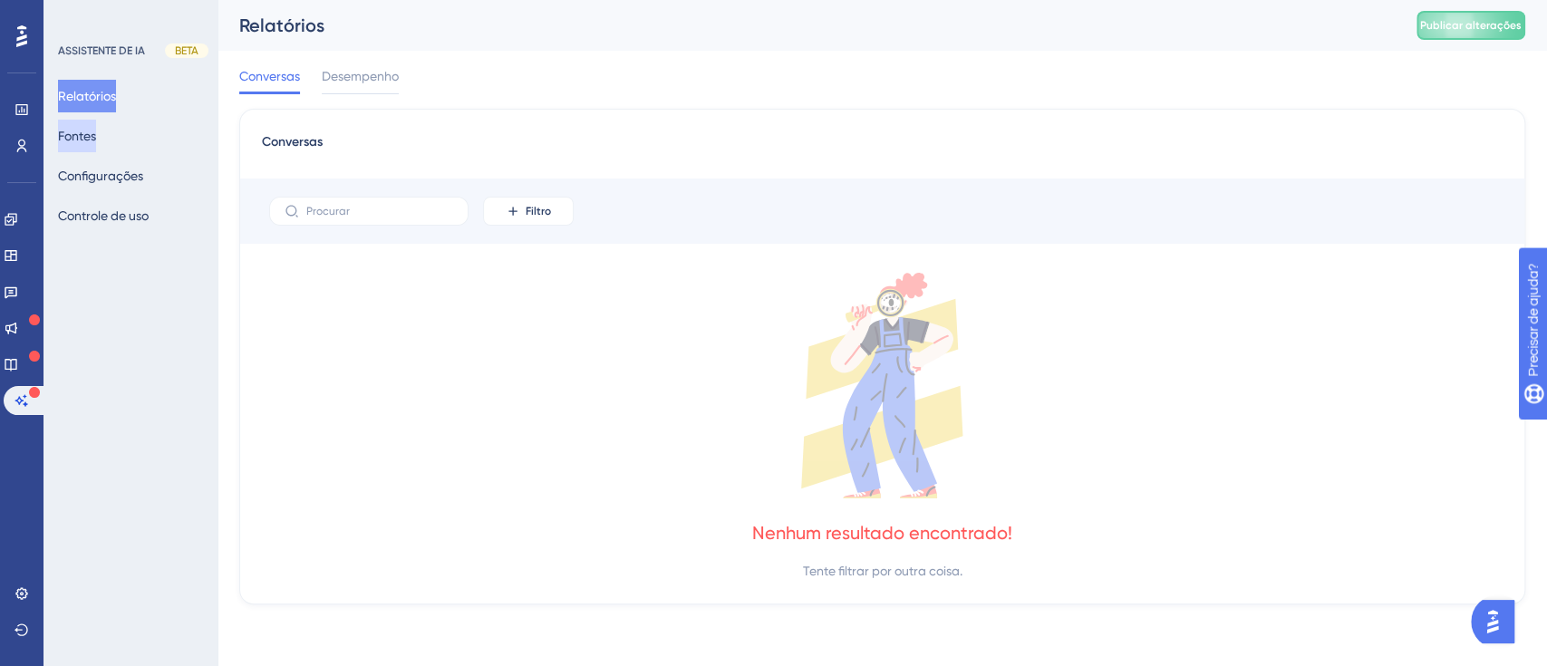
click at [96, 134] on font "Fontes" at bounding box center [77, 136] width 38 height 14
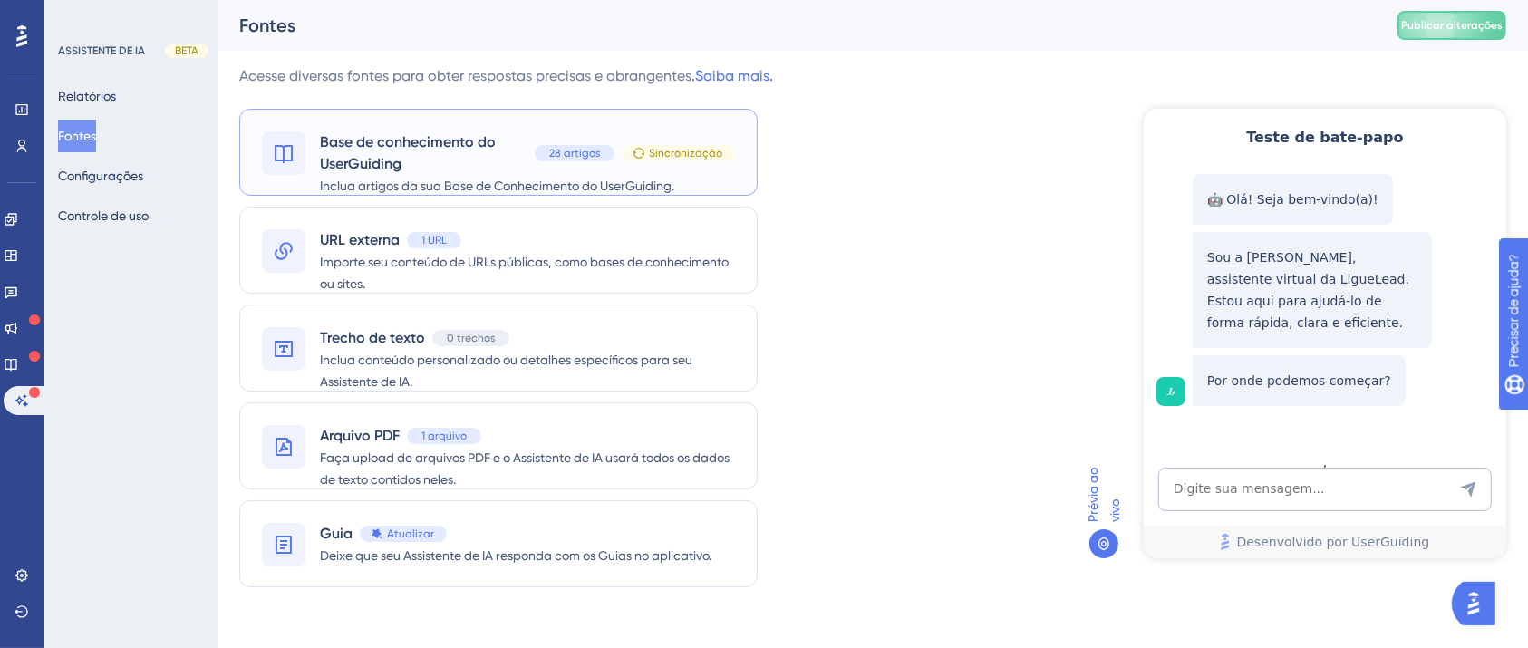
click at [680, 150] on font "Sincronização" at bounding box center [685, 153] width 73 height 13
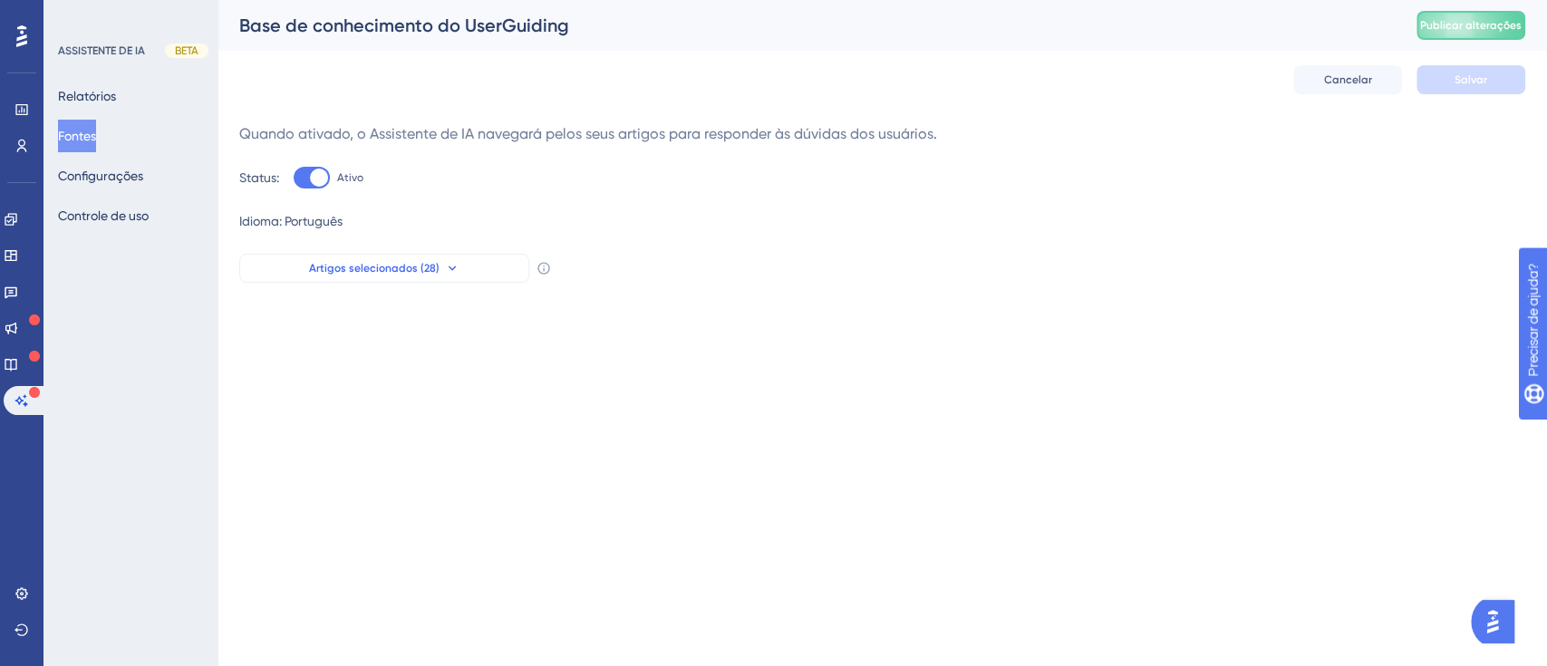
click at [395, 264] on font "Artigos selecionados (28)" at bounding box center [374, 268] width 130 height 13
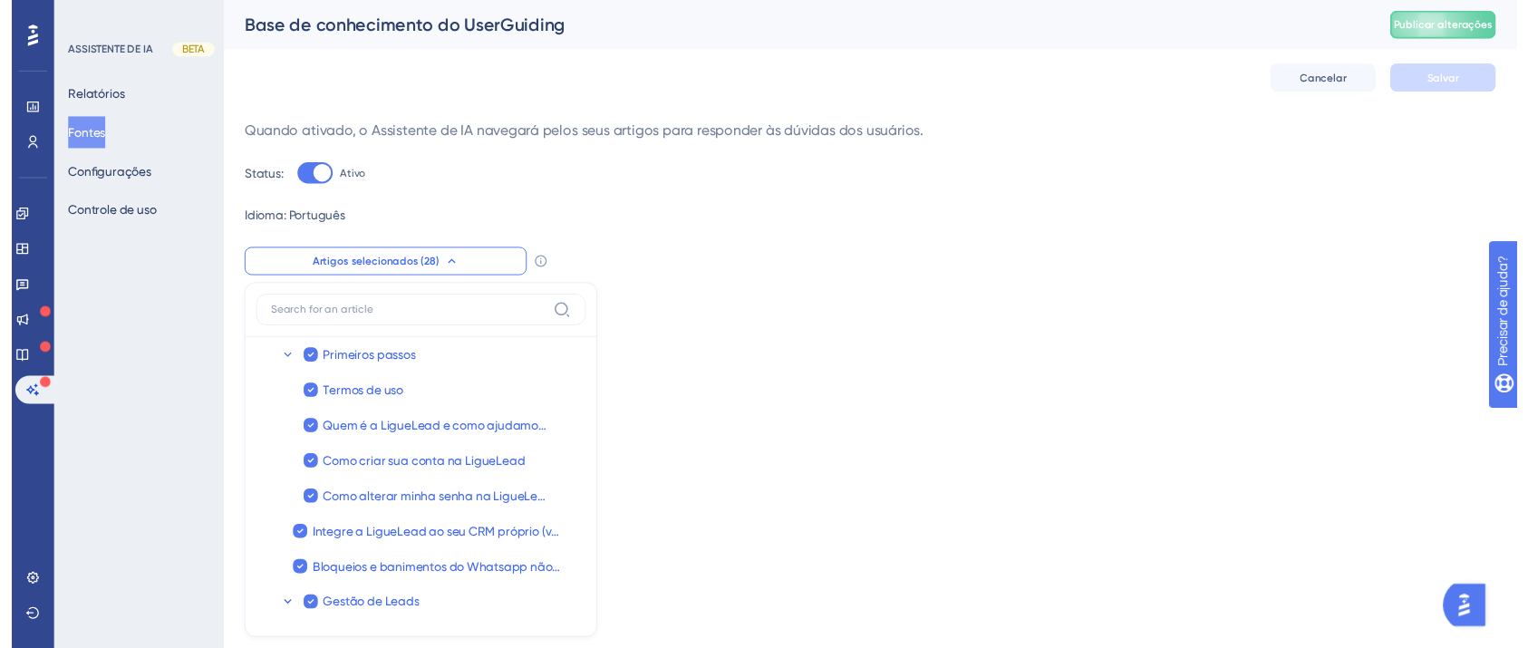
scroll to position [148, 0]
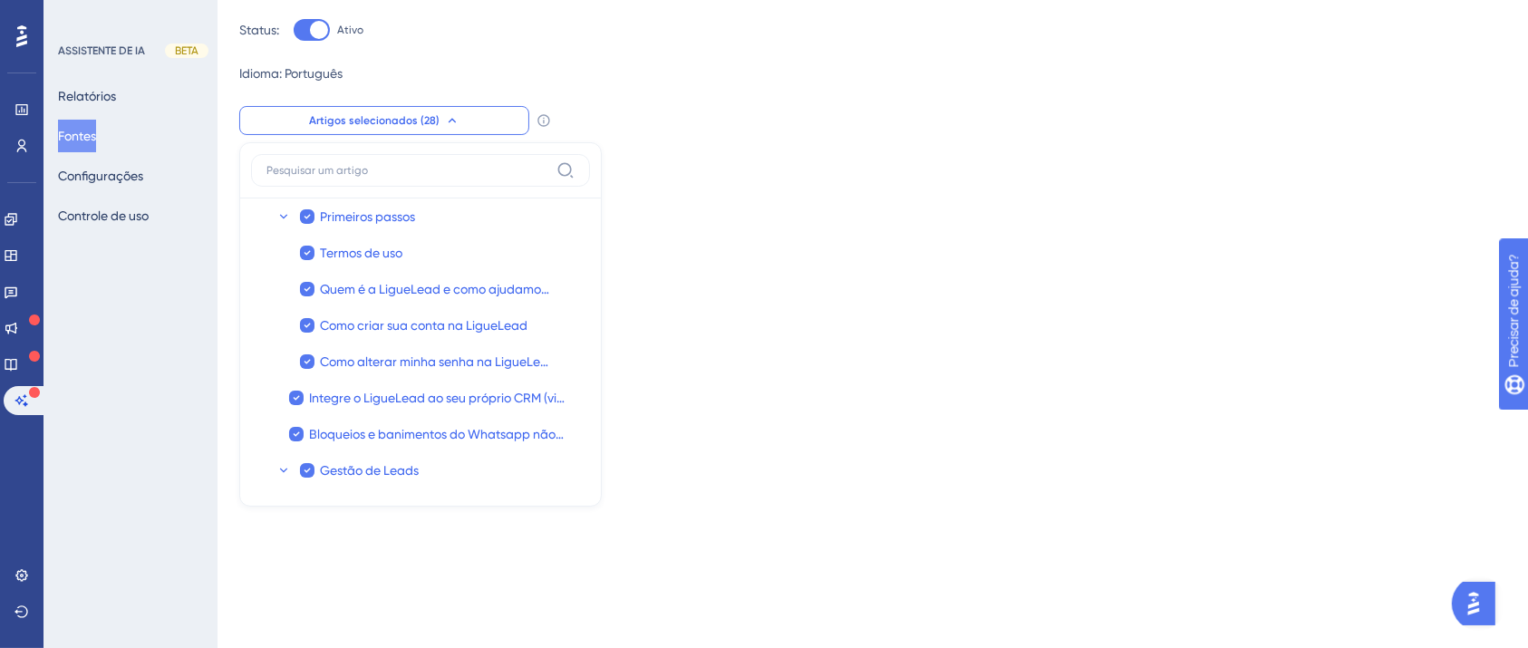
click at [410, 123] on font "Artigos selecionados (28)" at bounding box center [374, 120] width 130 height 13
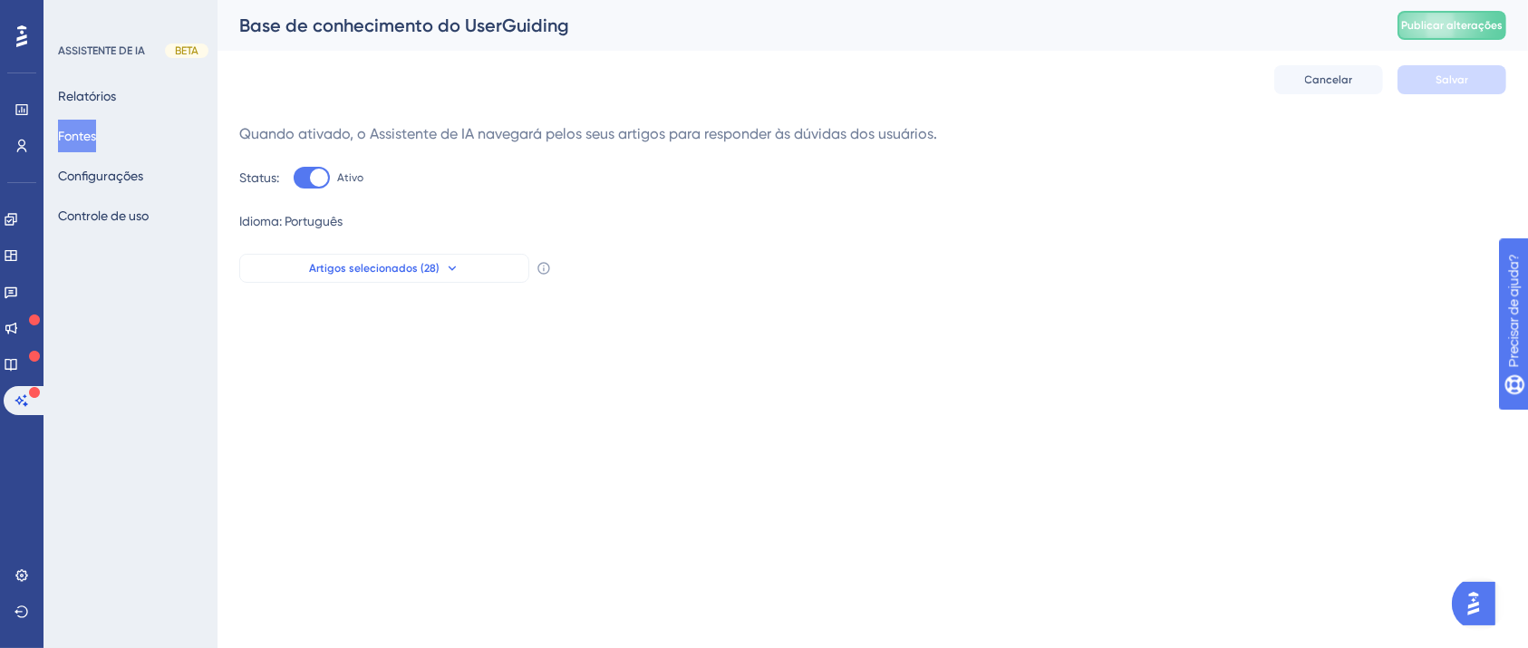
scroll to position [0, 0]
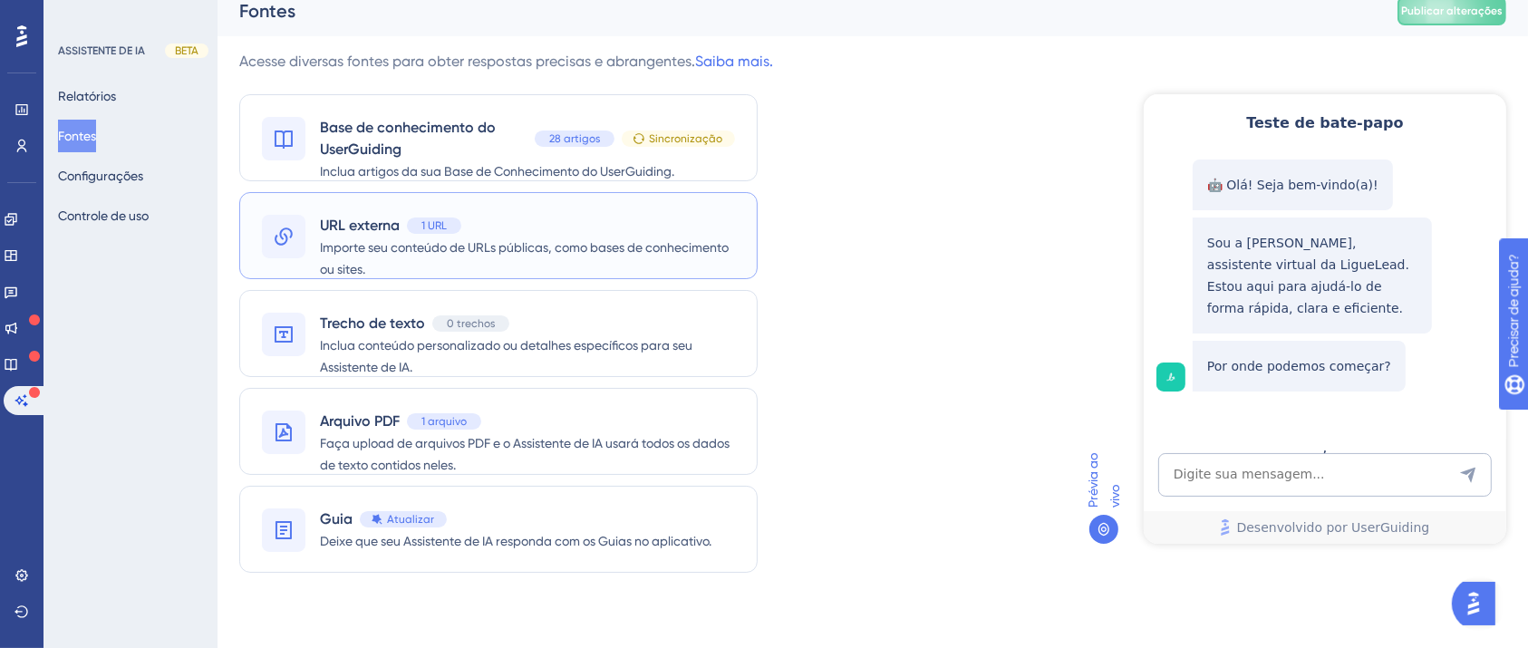
scroll to position [19, 0]
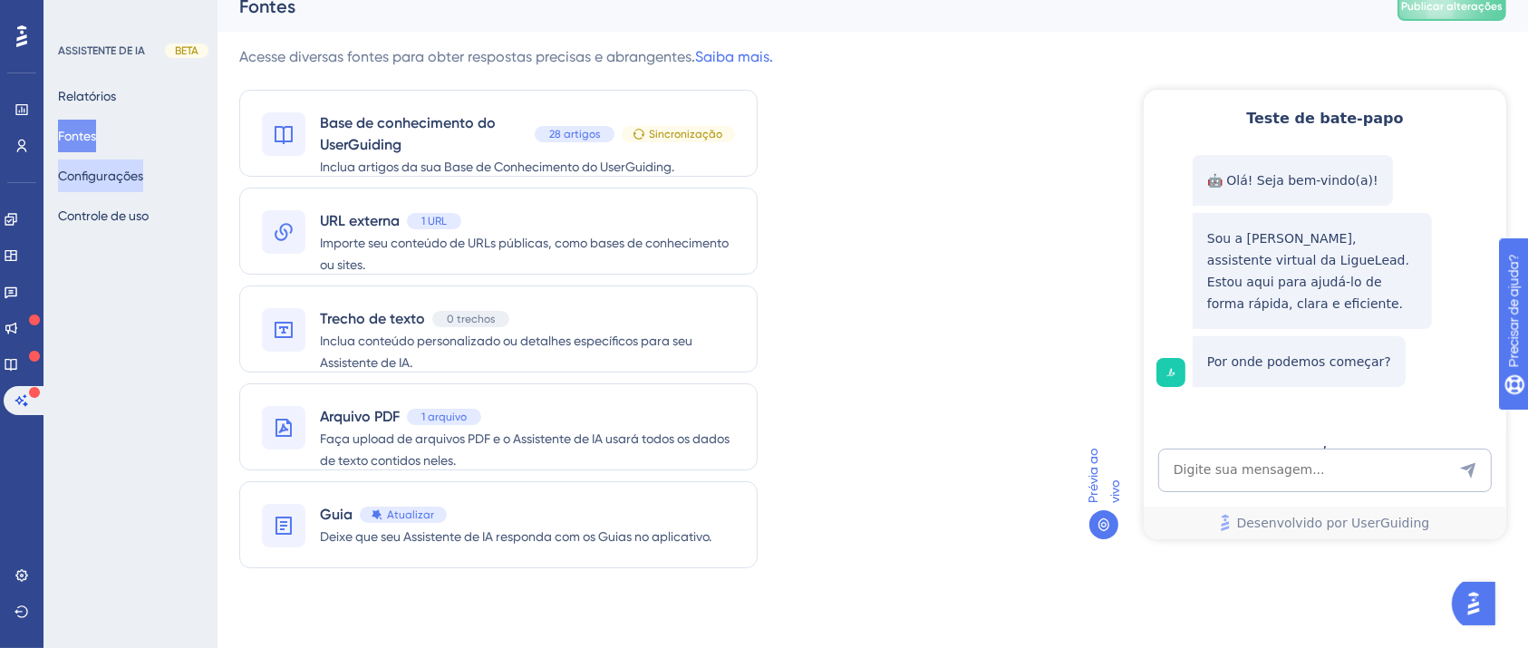
click at [102, 172] on font "Configurações" at bounding box center [100, 176] width 85 height 14
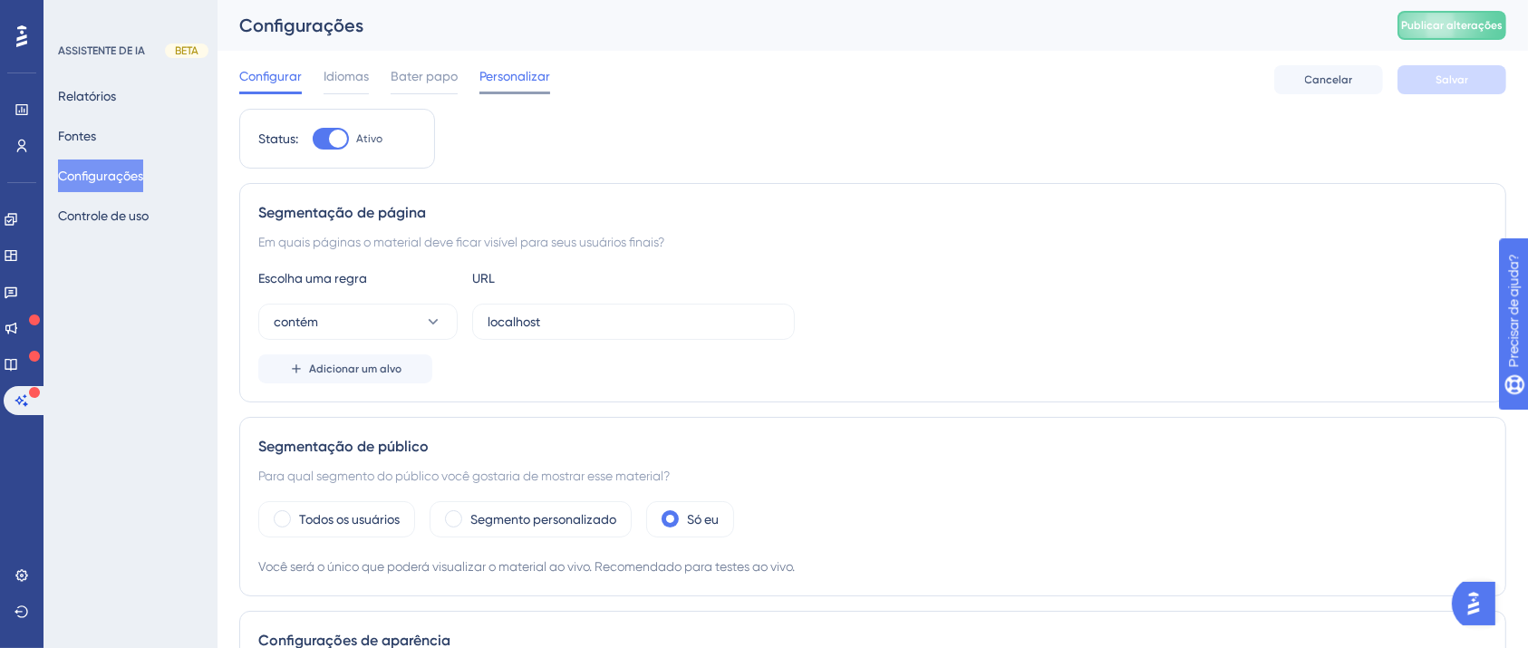
click at [507, 72] on font "Personalizar" at bounding box center [514, 76] width 71 height 14
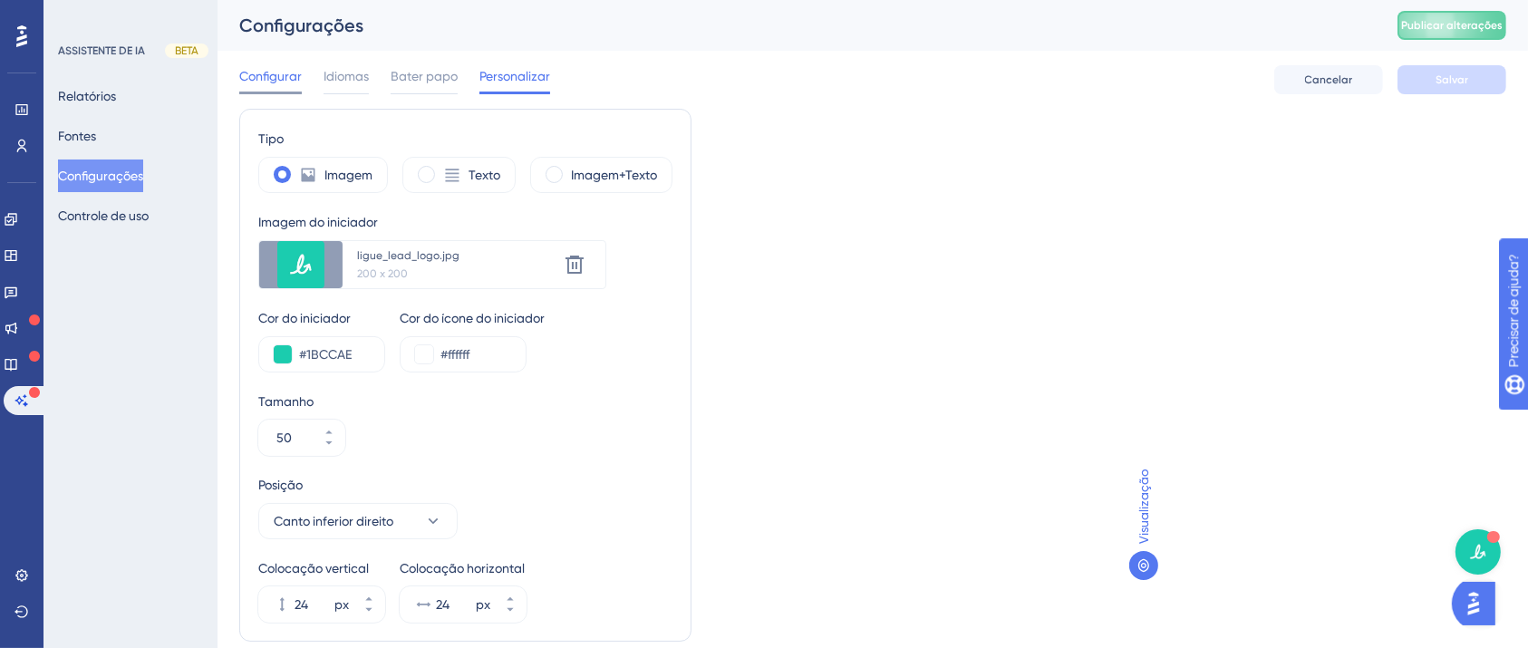
click at [275, 74] on font "Configurar" at bounding box center [270, 76] width 63 height 14
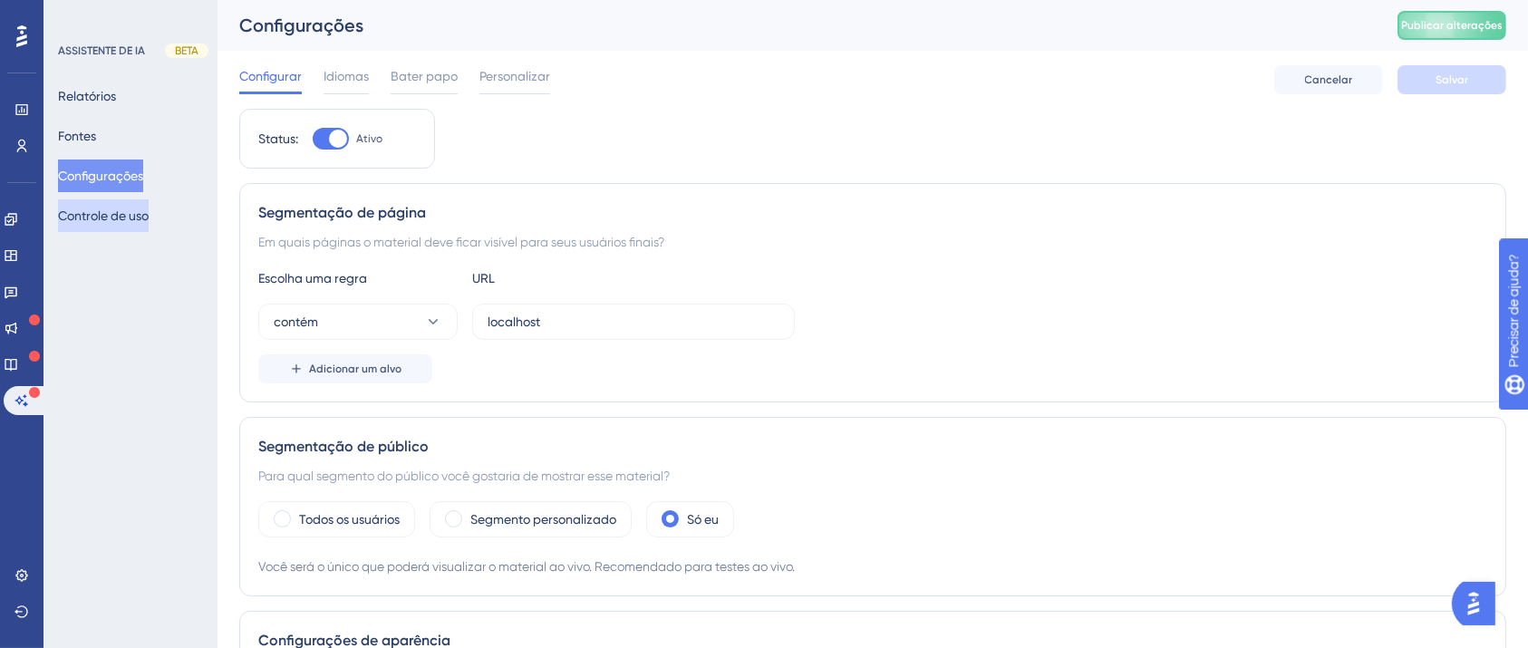
click at [110, 212] on font "Controle de uso" at bounding box center [103, 215] width 91 height 14
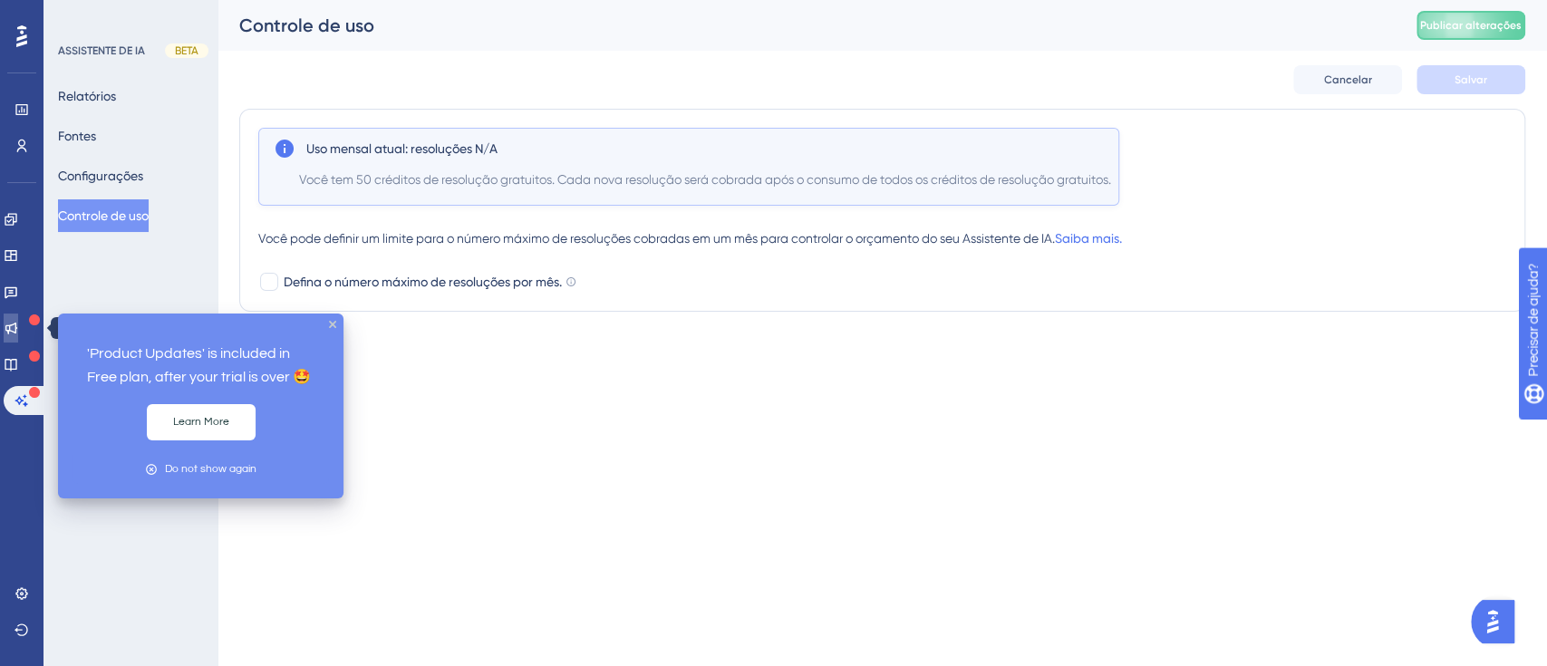
click at [18, 332] on icon at bounding box center [11, 328] width 14 height 14
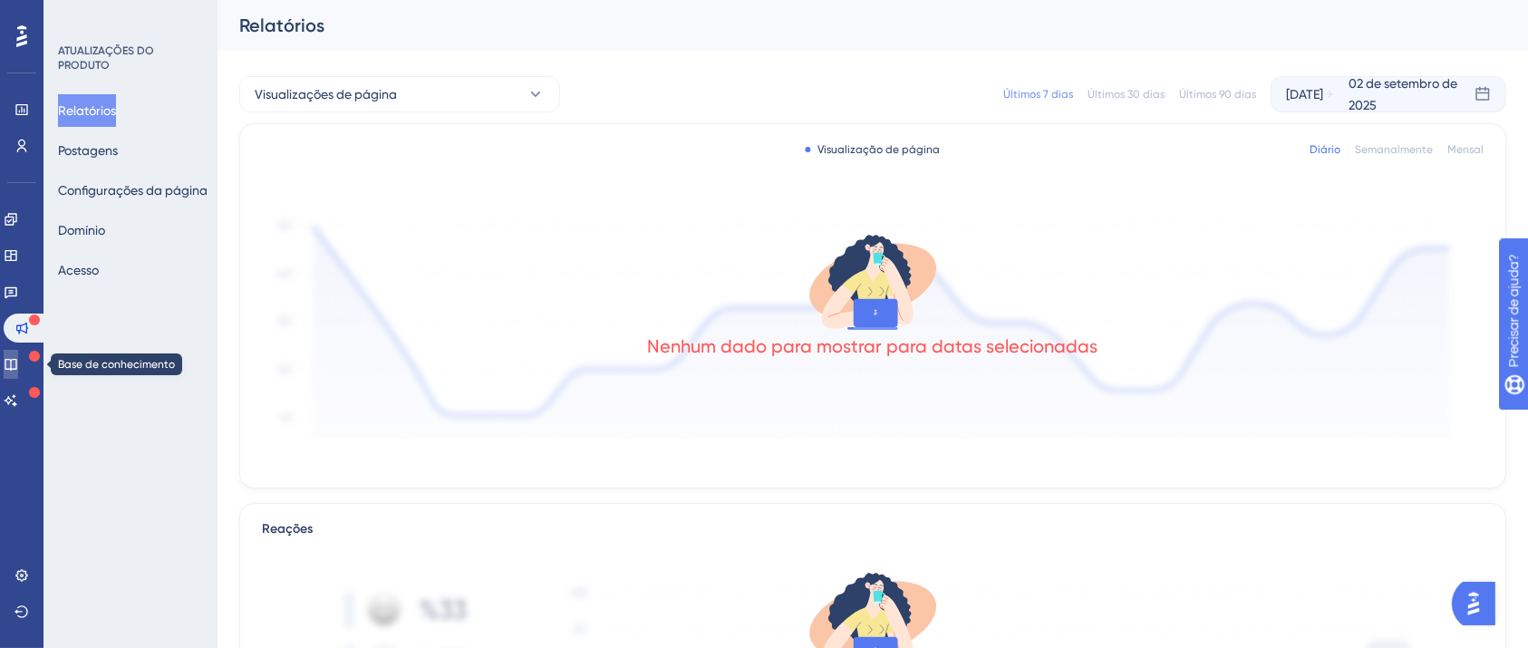
click at [18, 366] on icon at bounding box center [11, 364] width 14 height 14
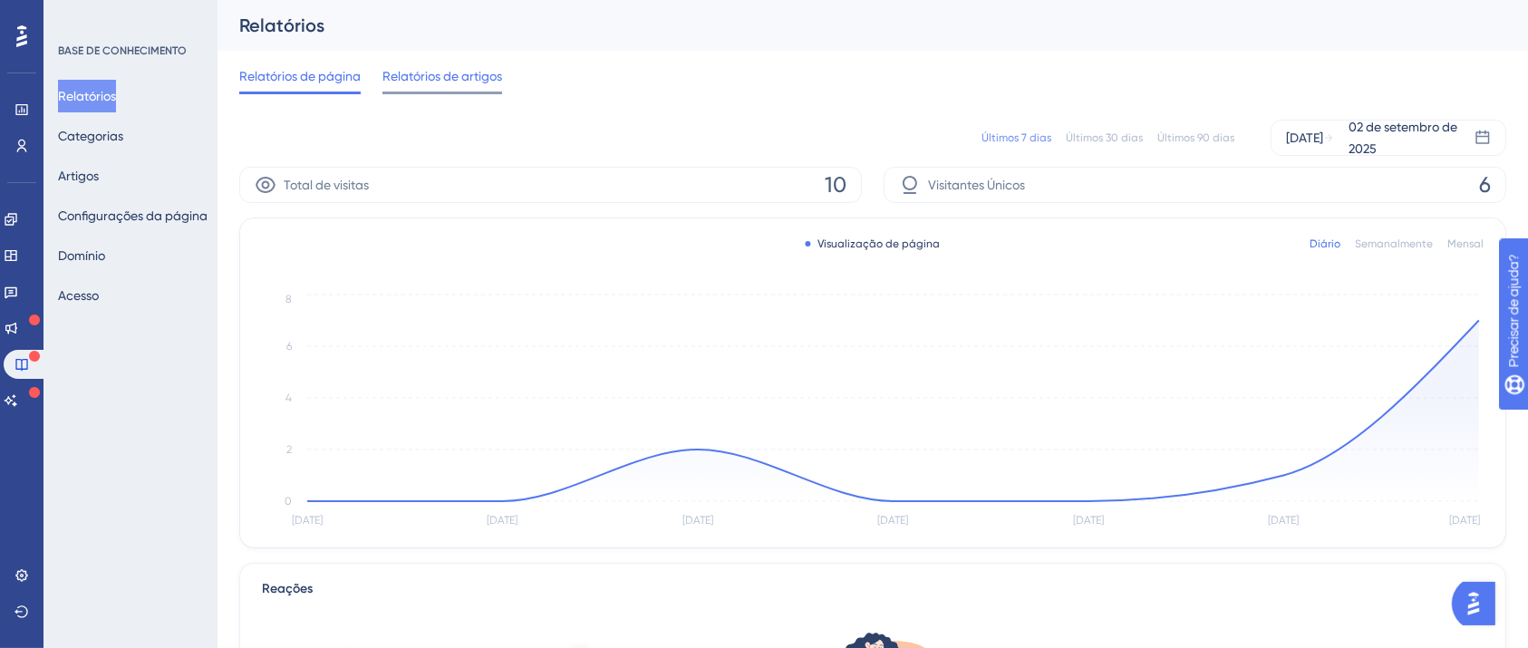
click at [416, 71] on font "Relatórios de artigos" at bounding box center [442, 76] width 120 height 14
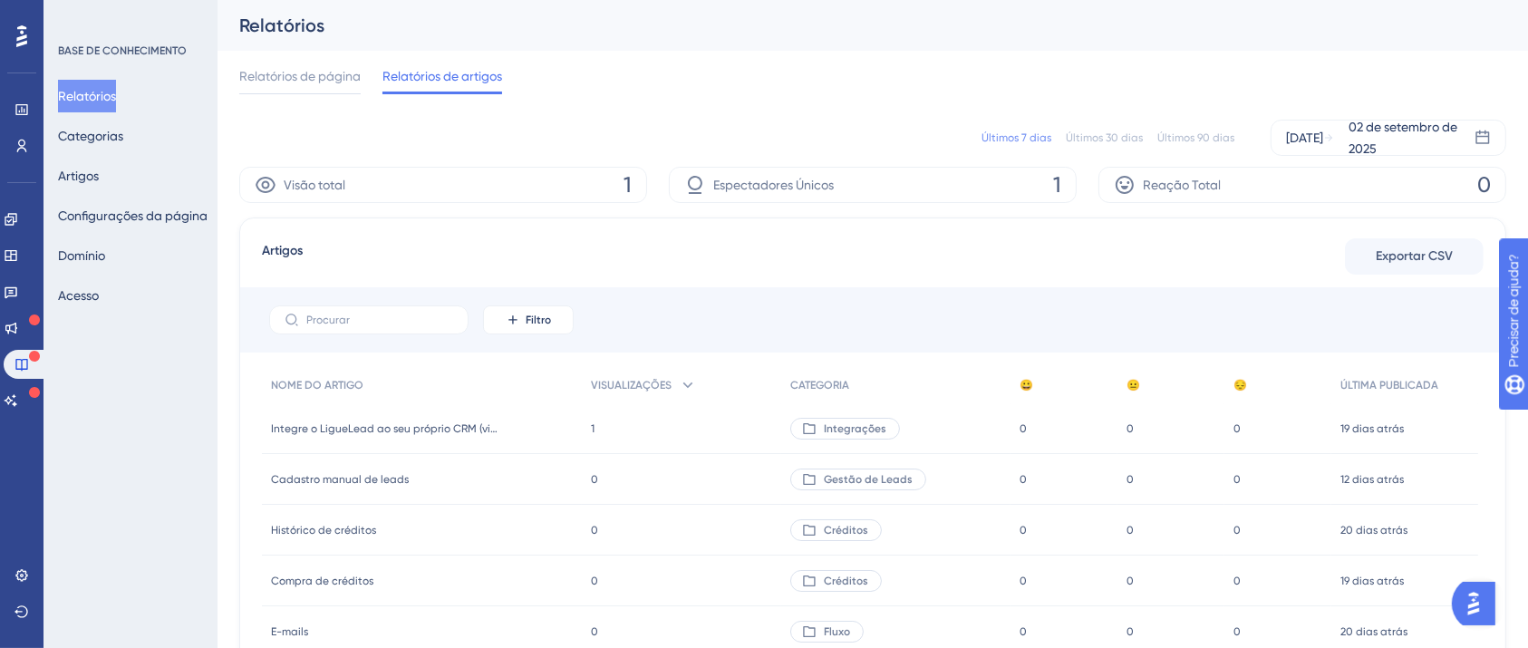
click at [1086, 148] on div "Últimos 7 dias Últimos 30 dias Últimos 90 dias [DATE] [DATE]" at bounding box center [872, 138] width 1267 height 36
click at [1086, 141] on font "Últimos 30 dias" at bounding box center [1104, 137] width 77 height 13
click at [1182, 140] on font "Últimos 90 dias" at bounding box center [1195, 137] width 77 height 13
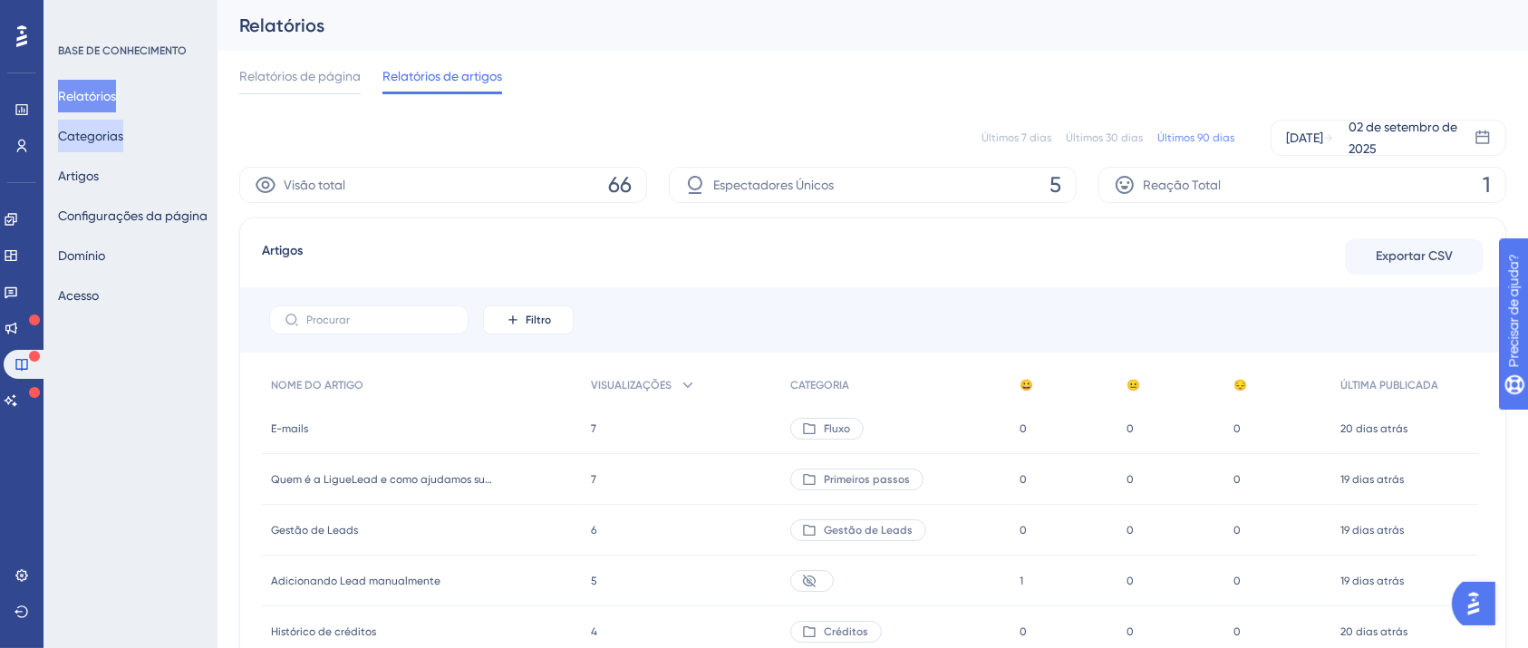
click at [102, 129] on font "Categorias" at bounding box center [90, 136] width 65 height 14
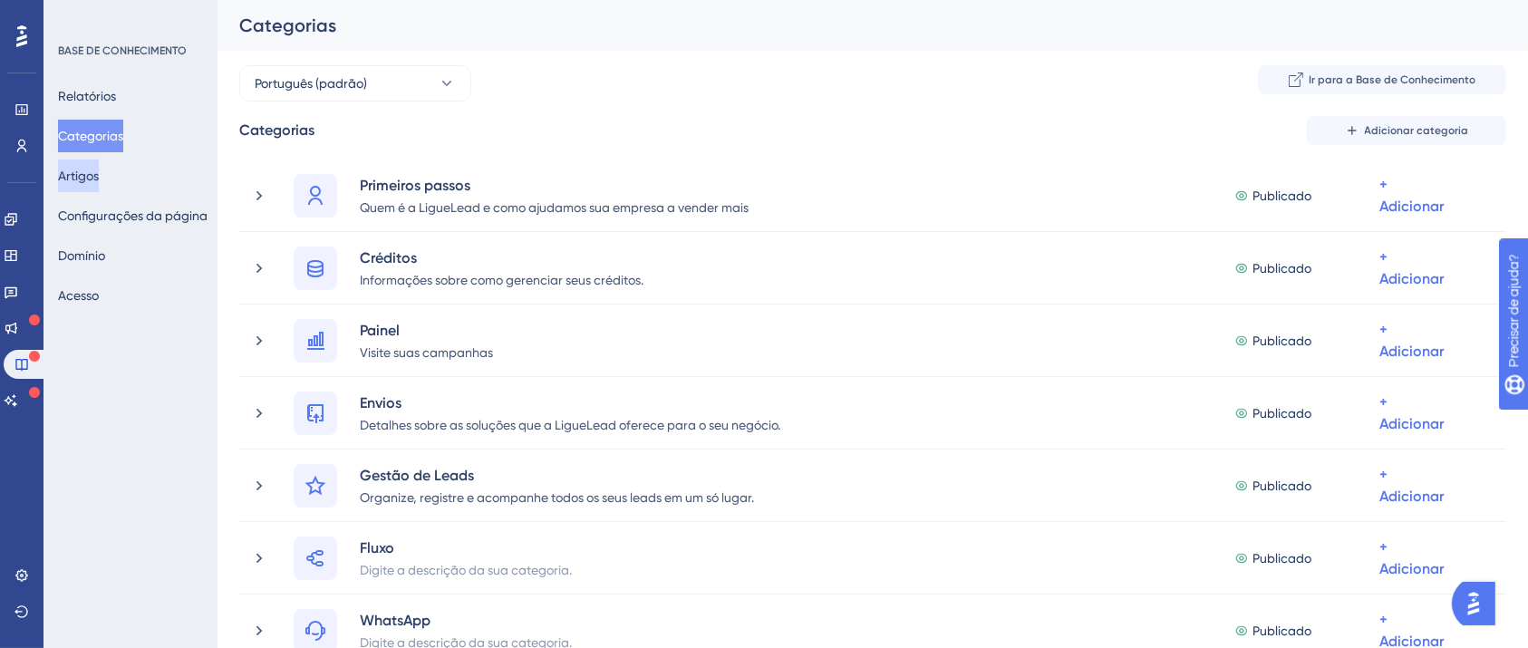
click at [97, 174] on font "Artigos" at bounding box center [78, 176] width 41 height 14
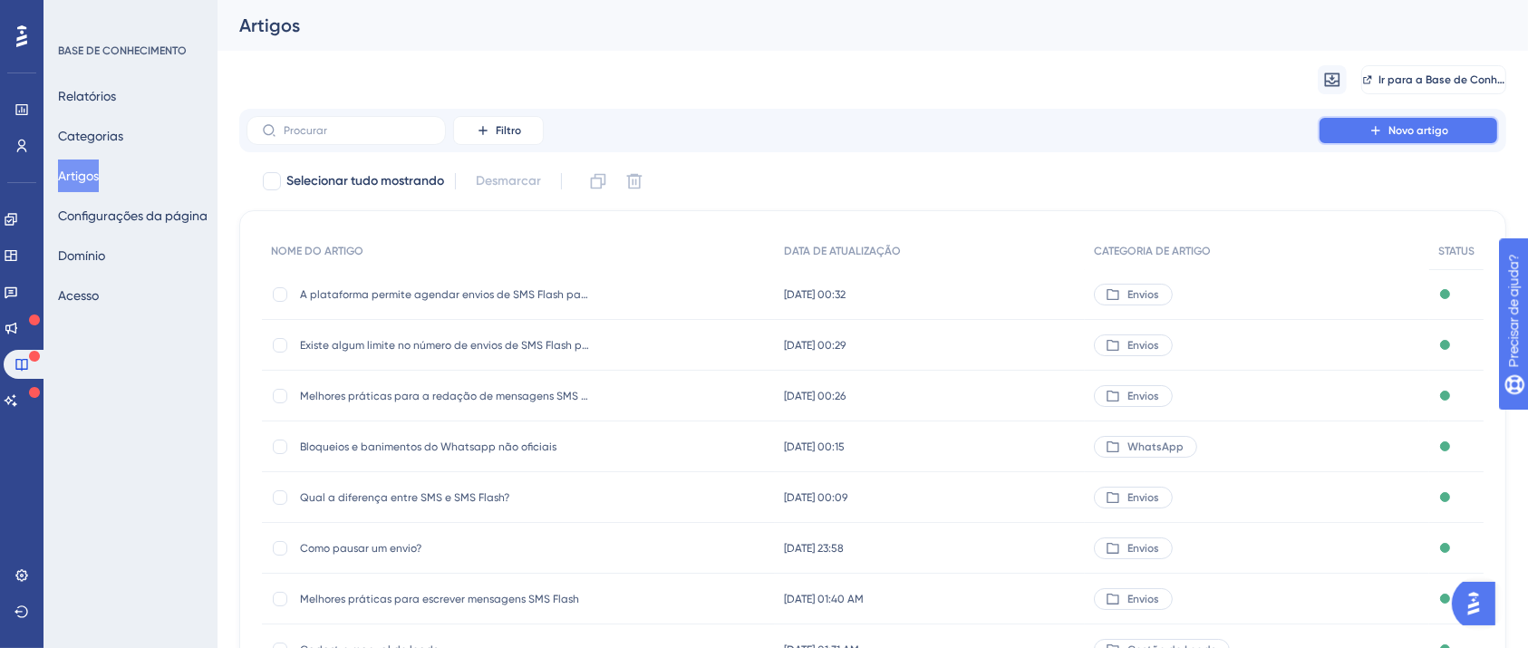
click at [1487, 130] on button "Novo artigo" at bounding box center [1408, 130] width 181 height 29
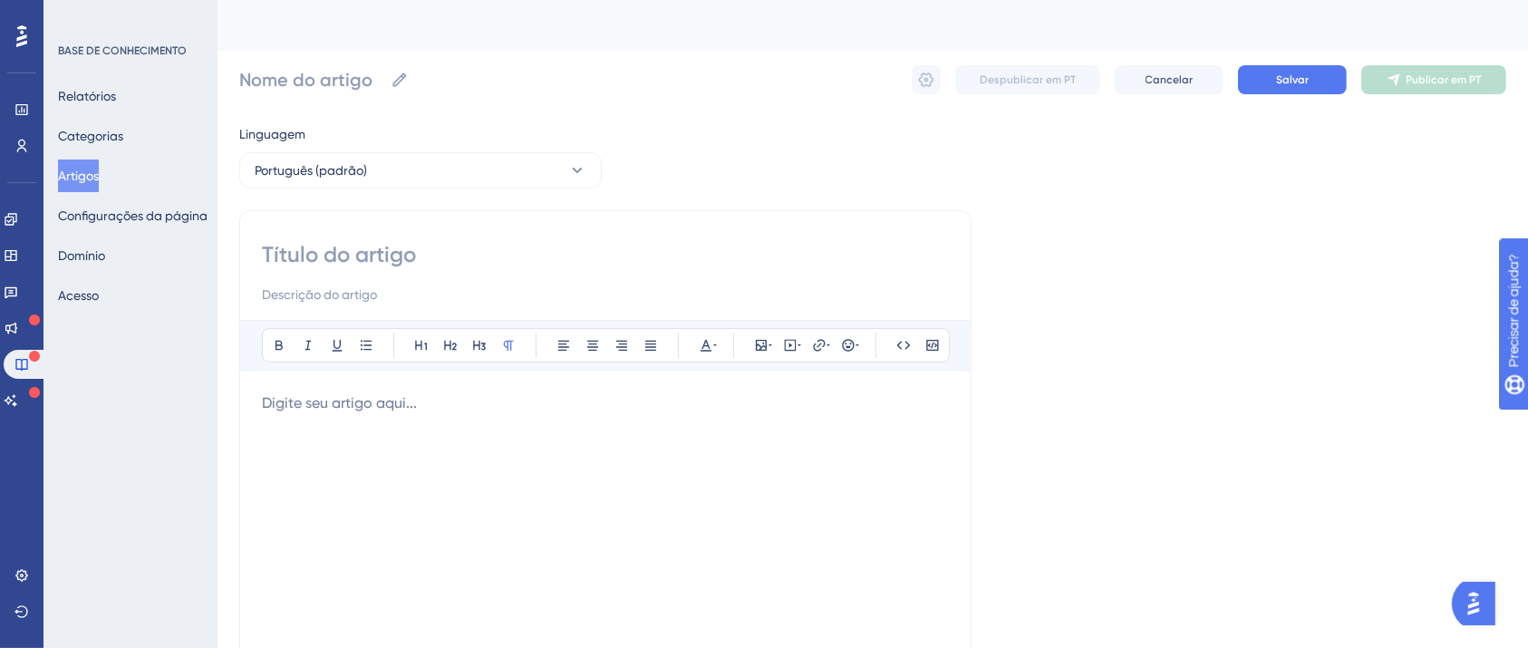
click at [625, 254] on input at bounding box center [605, 254] width 687 height 29
paste input "A plataforma oferece ferramentas para prevenir o envio de SMS para números inco…"
type input "A plataforma oferece ferramentas para prevenir o envio de SMS para números inco…"
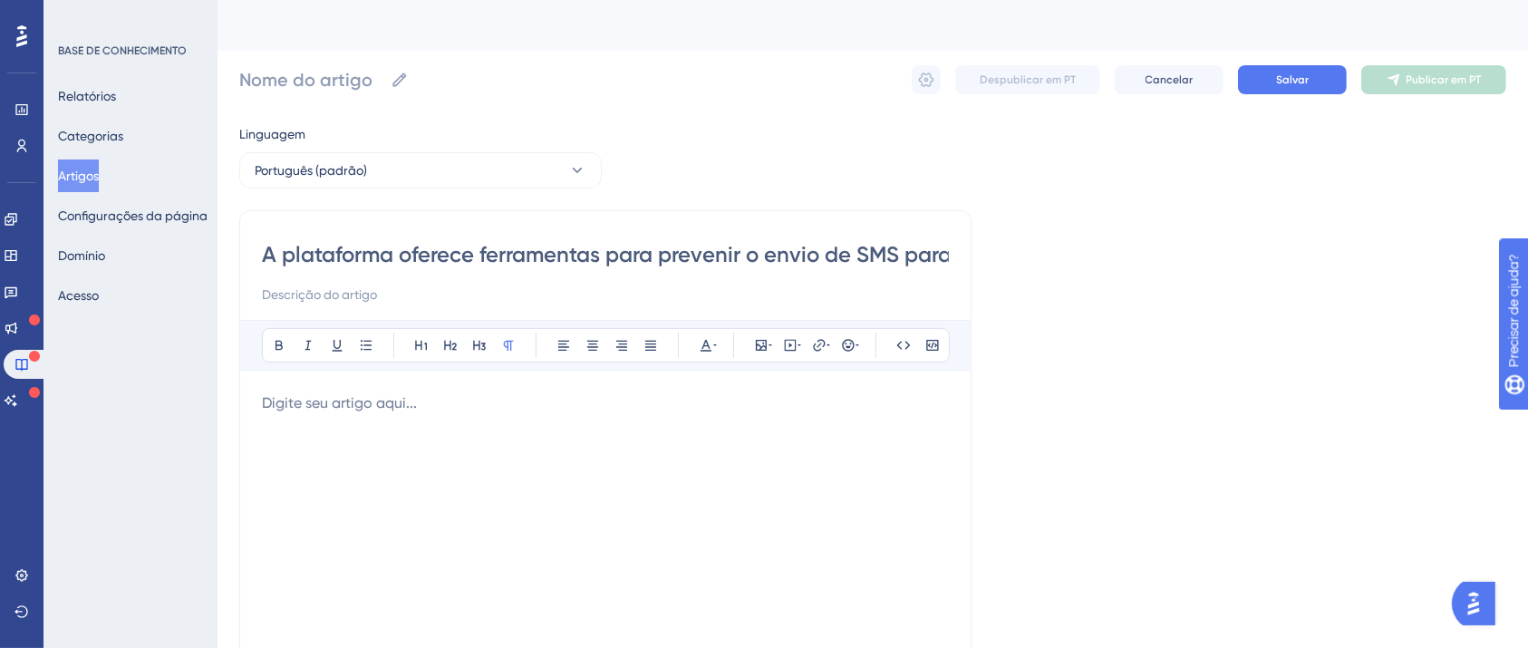
scroll to position [0, 372]
type input "A plataforma oferece ferramentas para prevenir o envio de SMS para números inco…"
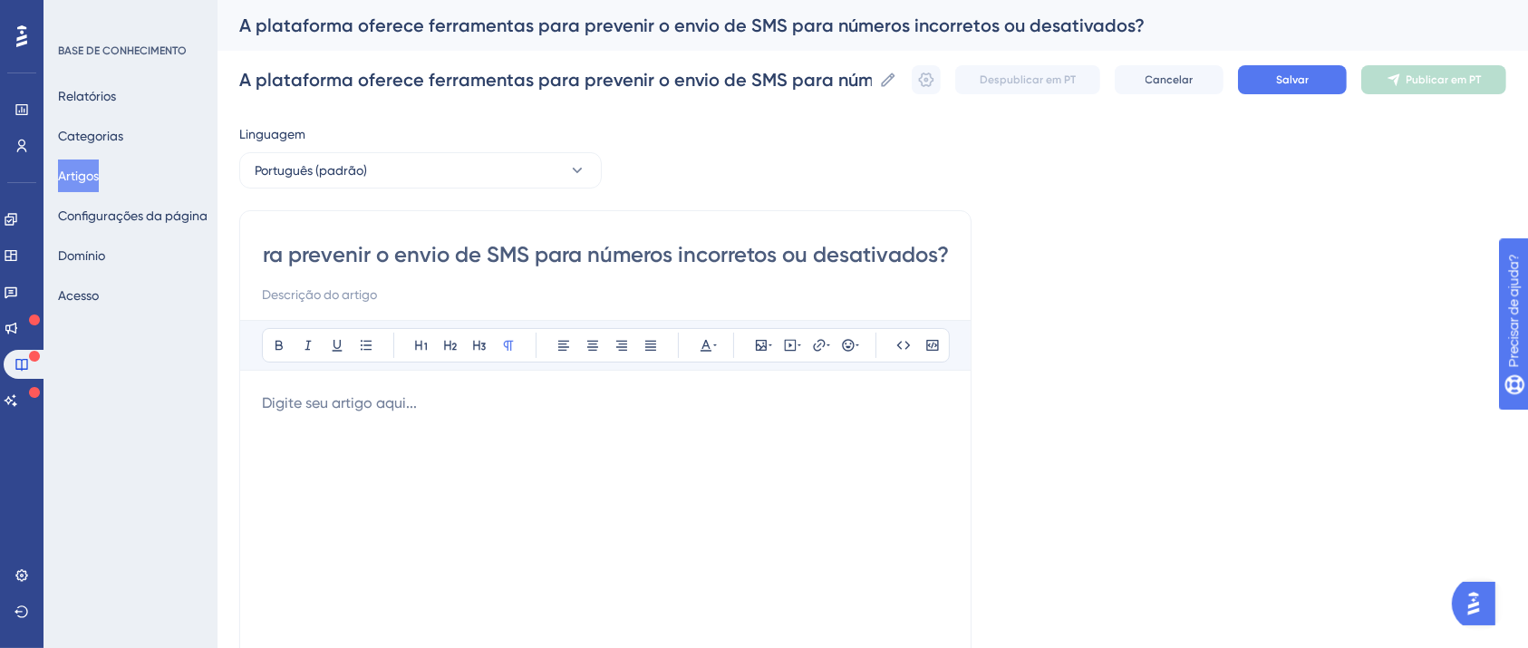
type input "A plataforma oferece ferramentas para prevenir o envio de SMS para números inco…"
click at [562, 464] on div at bounding box center [605, 591] width 687 height 399
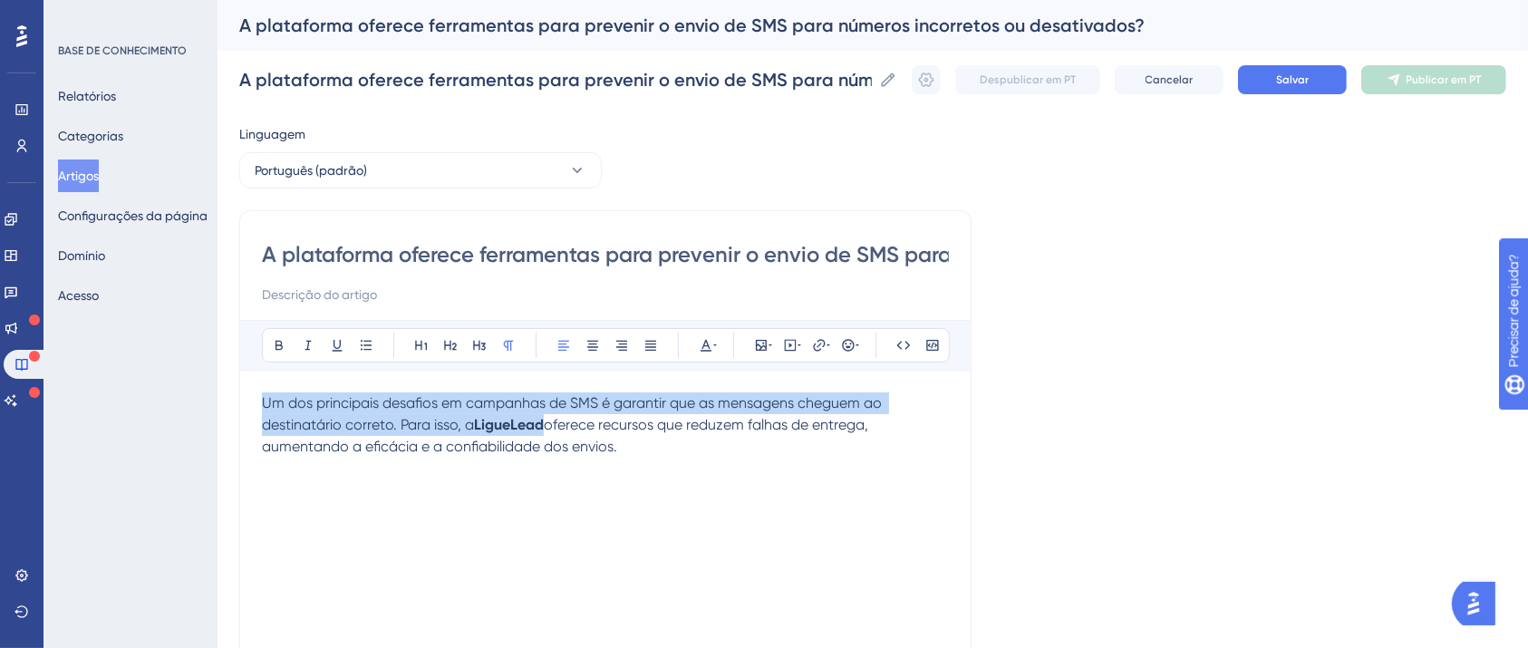
drag, startPoint x: 668, startPoint y: 446, endPoint x: 459, endPoint y: 419, distance: 210.2
click at [463, 421] on p "Um dos principais desafios em campanhas de SMS é garantir que as mensagens cheg…" at bounding box center [605, 424] width 687 height 65
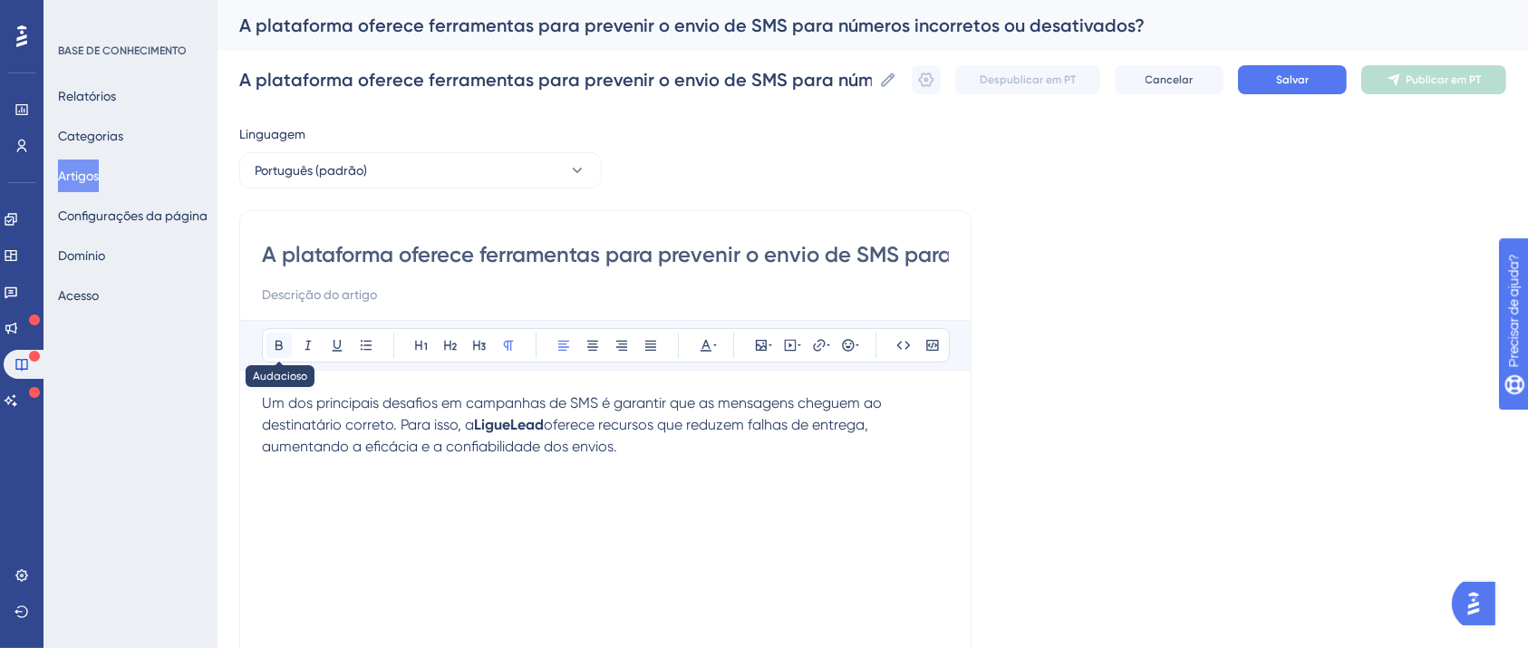
click at [275, 341] on icon at bounding box center [278, 346] width 7 height 10
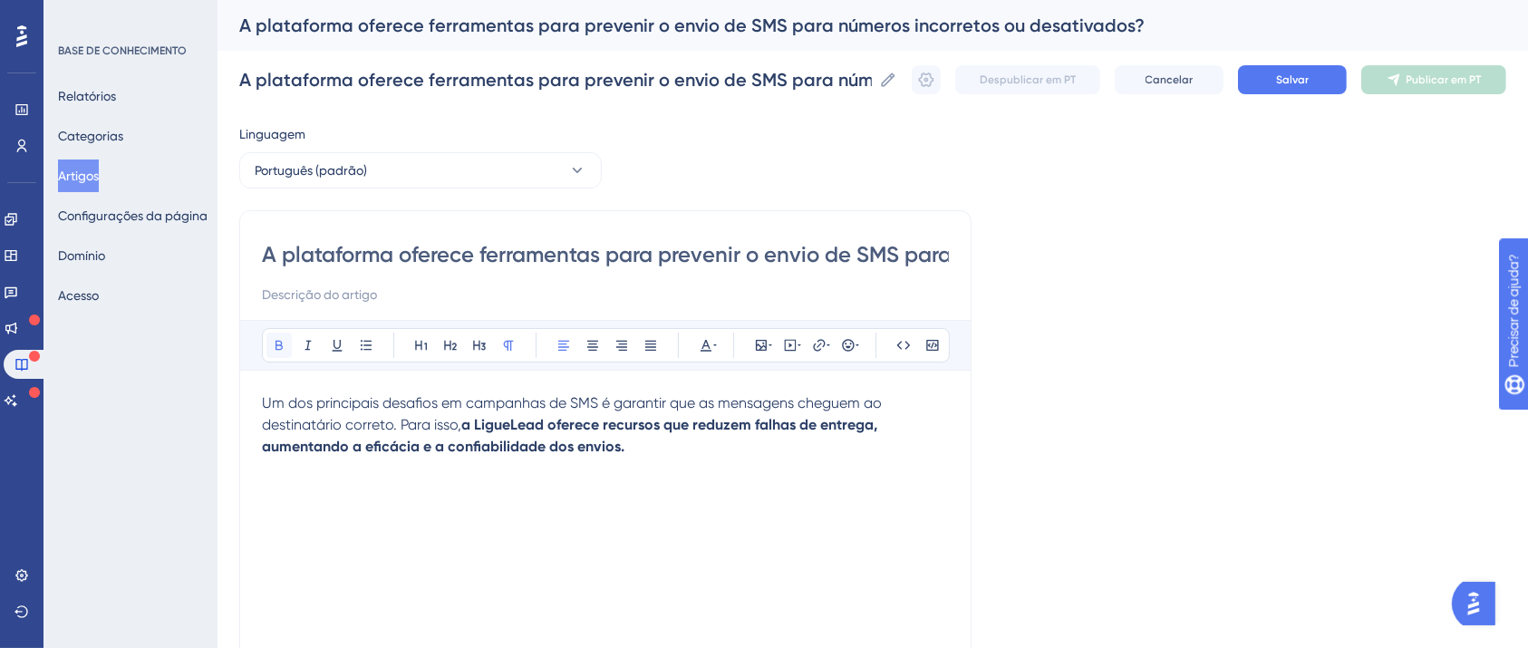
click at [275, 341] on icon at bounding box center [278, 346] width 7 height 10
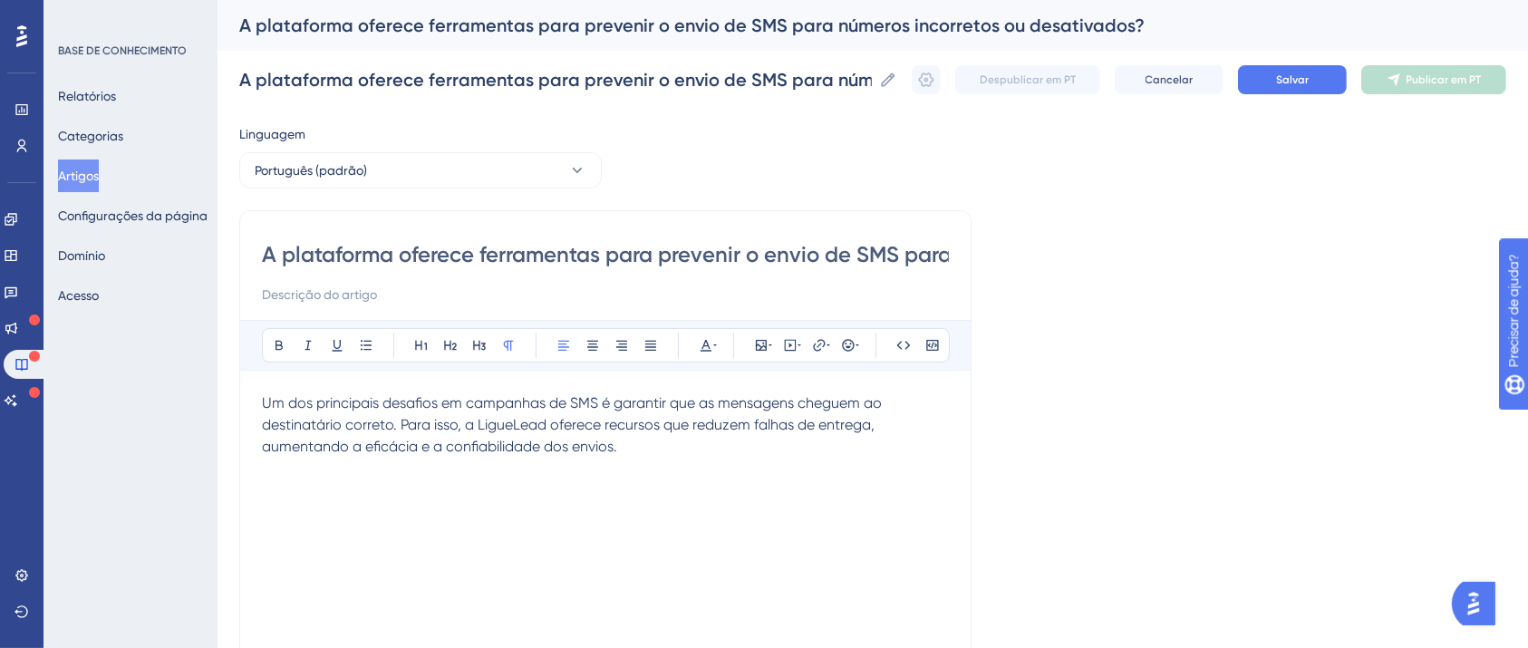
click at [796, 458] on div "Um dos principais desafios em campanhas de SMS é garantir que as mensagens cheg…" at bounding box center [605, 591] width 687 height 399
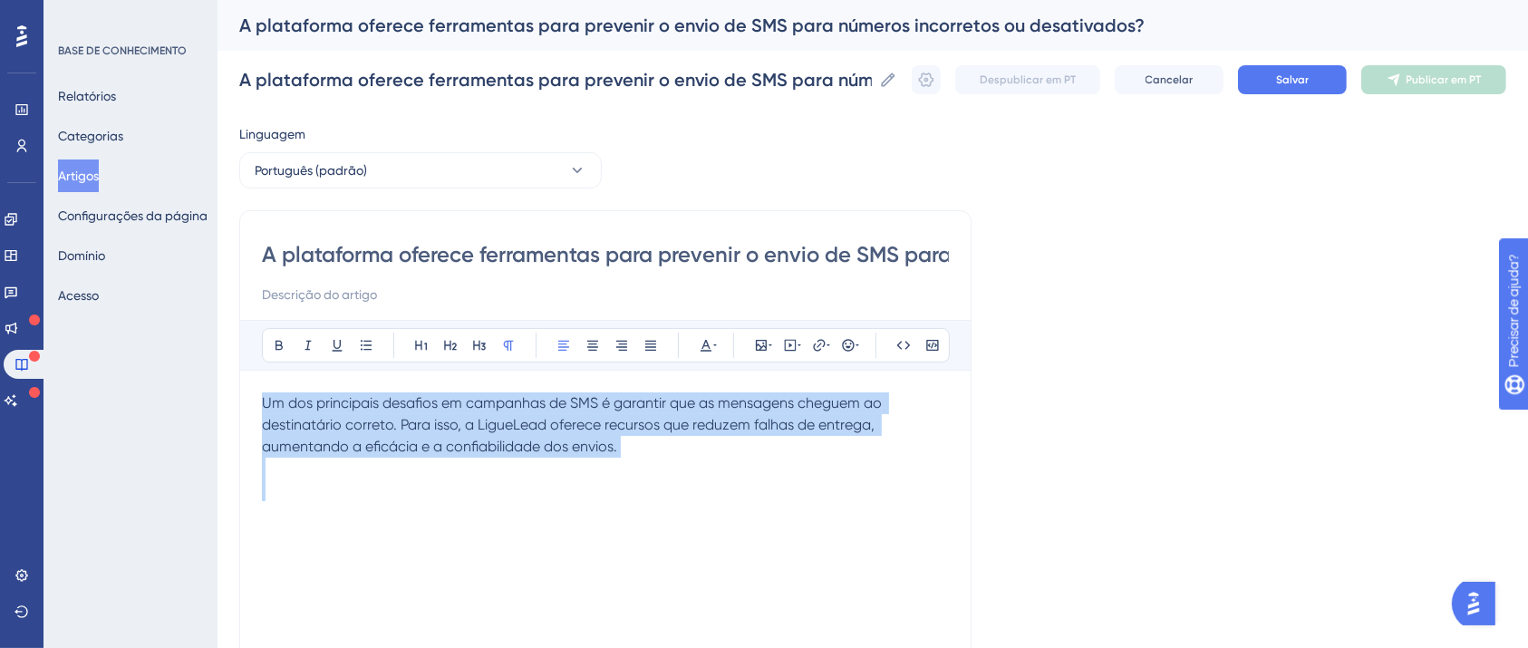
drag, startPoint x: 721, startPoint y: 537, endPoint x: 183, endPoint y: 381, distance: 560.3
click at [217, 381] on div "Desempenho Usuários Noivado Widgets Opinião Atualizações de produtos Base de co…" at bounding box center [872, 475] width 1310 height 951
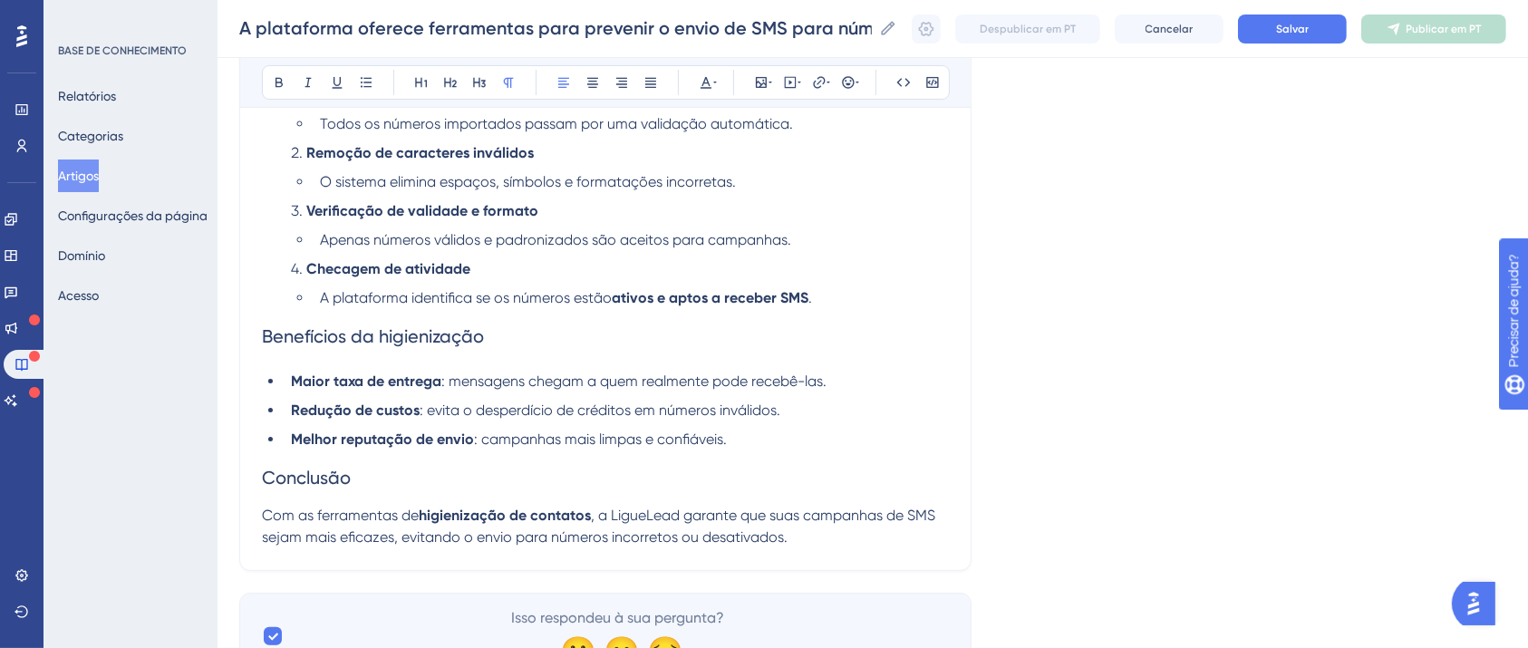
scroll to position [497, 0]
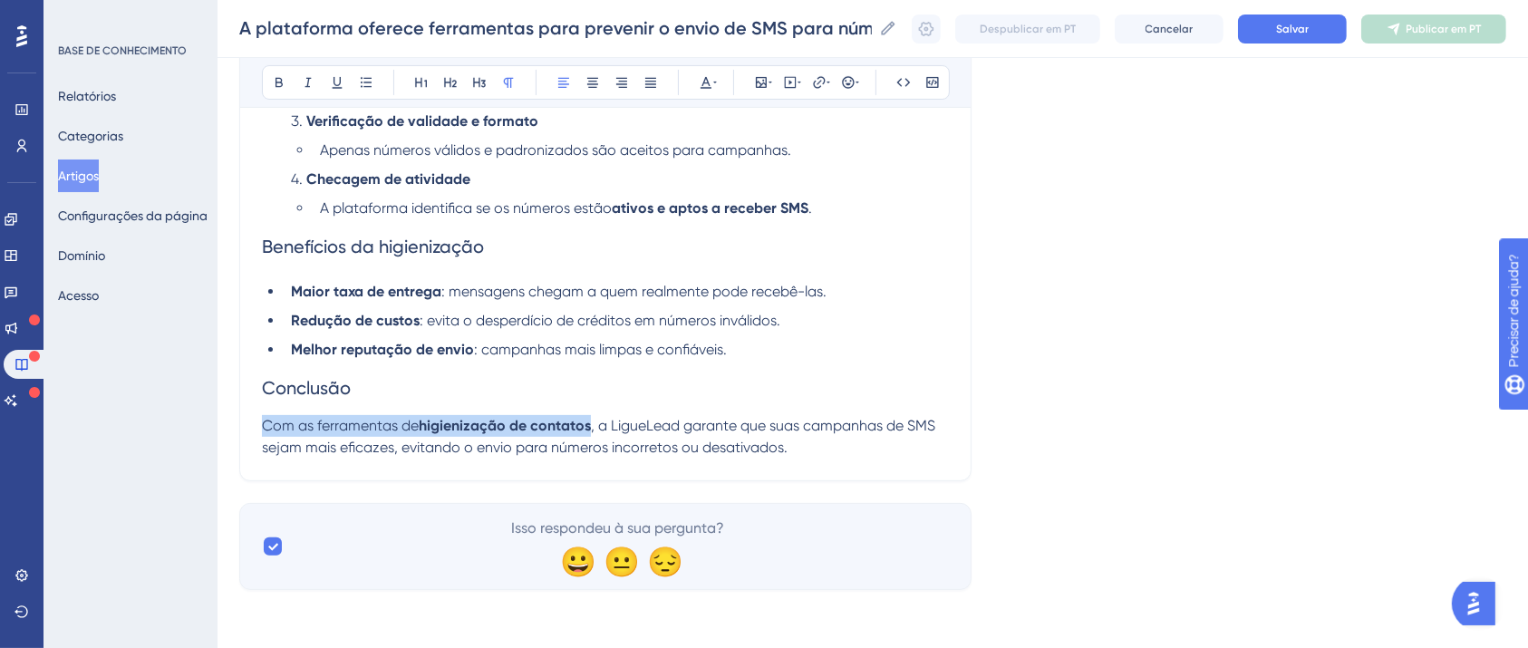
drag, startPoint x: 276, startPoint y: 417, endPoint x: 630, endPoint y: 424, distance: 353.5
click at [630, 424] on p "Com as ferramentas de higienização de contatos , a LigueLead garante que suas c…" at bounding box center [605, 436] width 687 height 43
click at [276, 80] on icon at bounding box center [279, 82] width 14 height 14
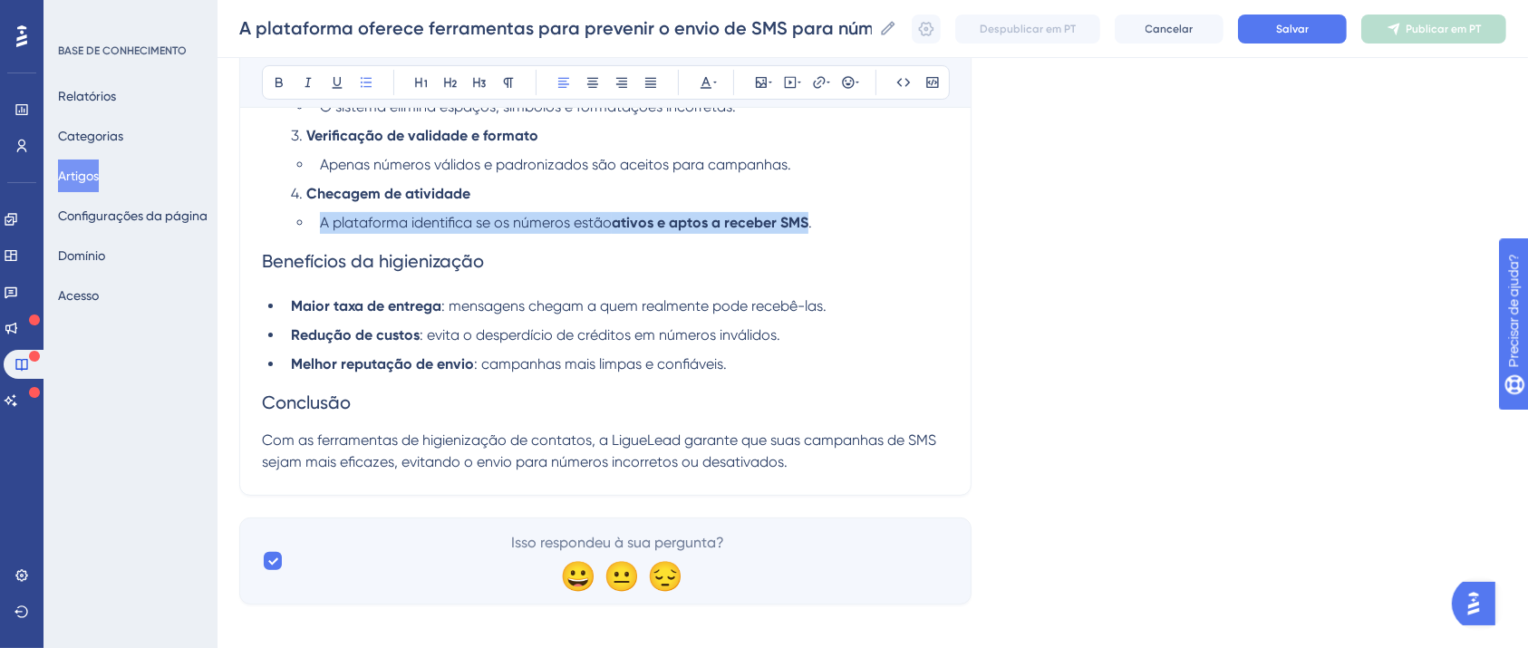
drag, startPoint x: 853, startPoint y: 226, endPoint x: 608, endPoint y: 234, distance: 244.8
click at [608, 234] on li "A plataforma identifica se os números estão ativos e aptos a receber SMS ." at bounding box center [631, 223] width 636 height 22
click at [268, 83] on button at bounding box center [278, 82] width 25 height 25
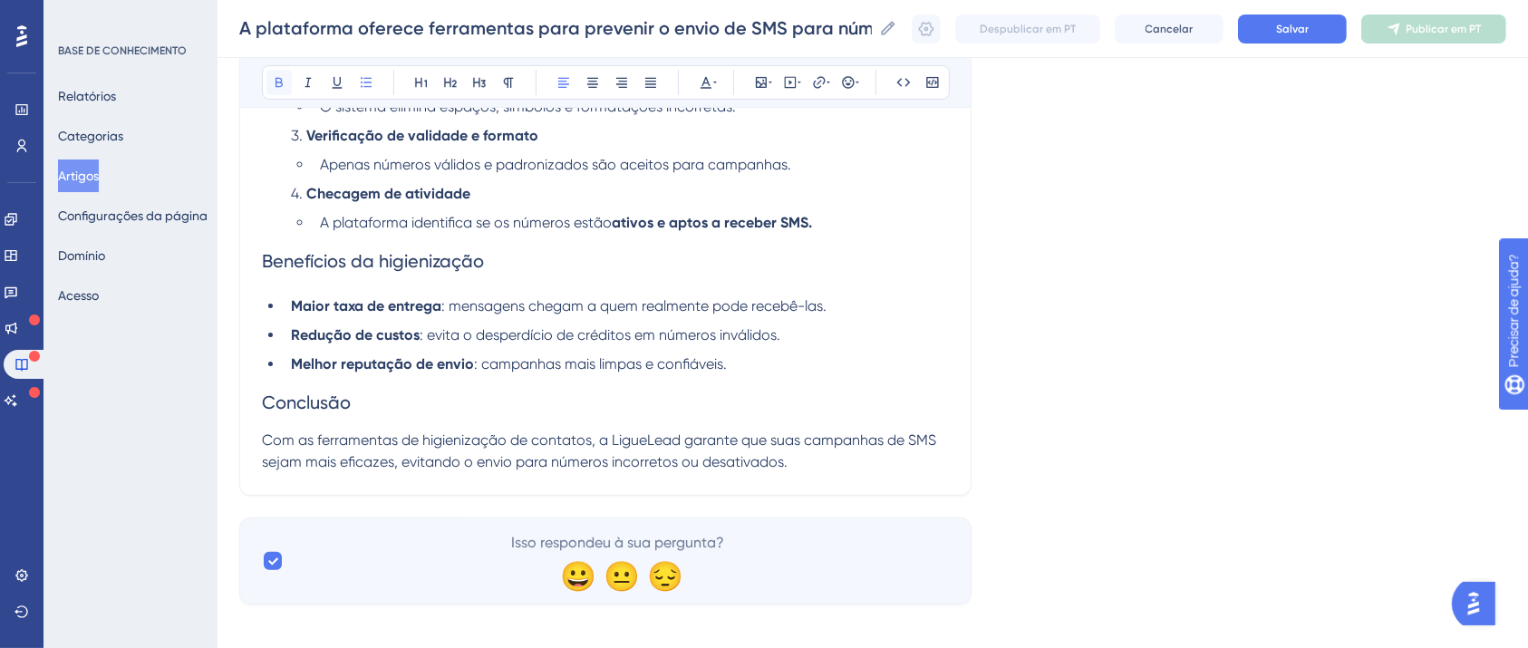
click at [269, 82] on button at bounding box center [278, 82] width 25 height 25
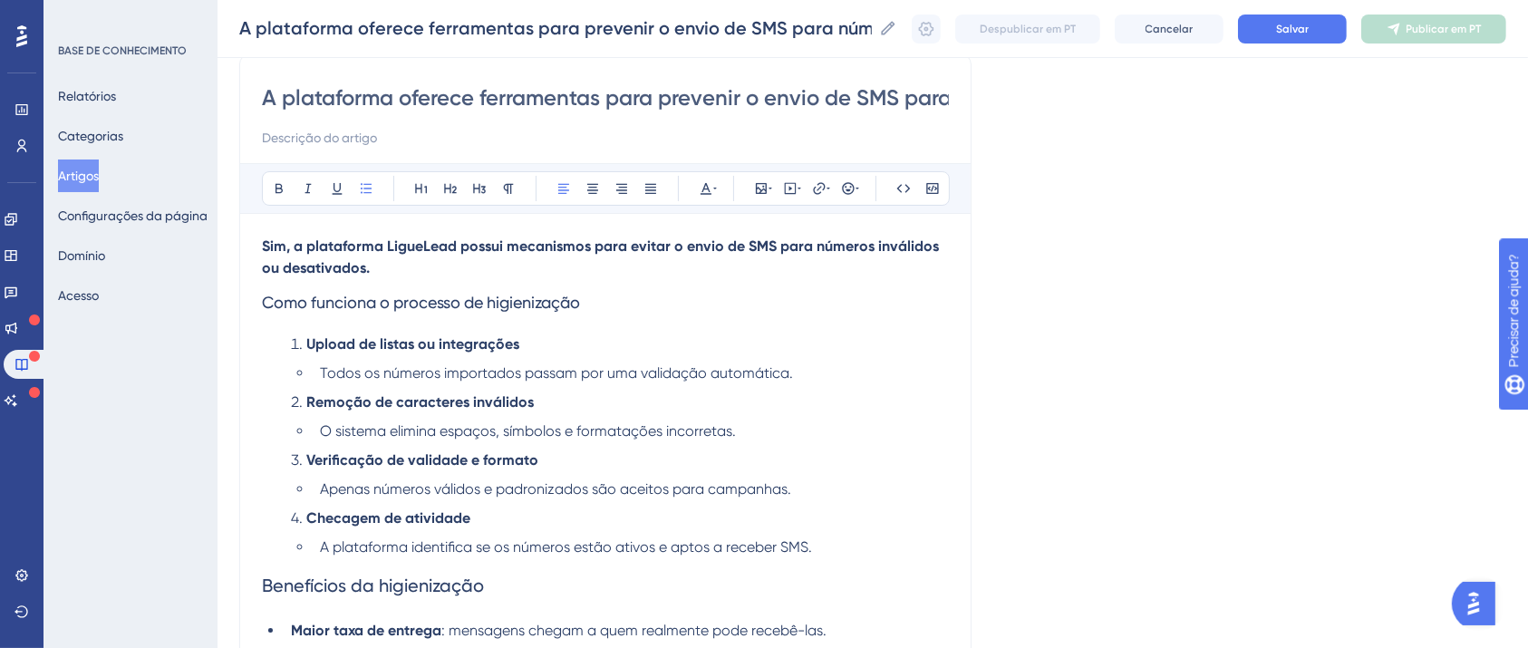
scroll to position [111, 0]
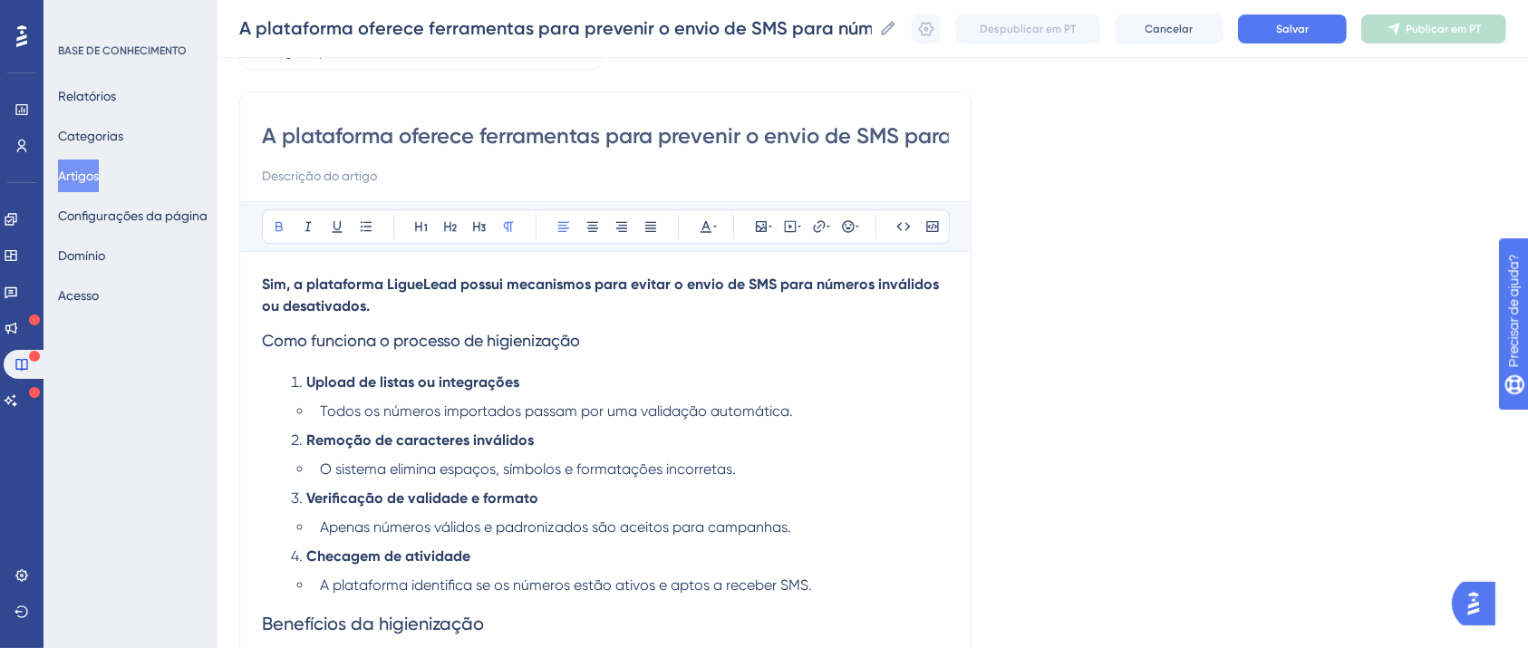
drag, startPoint x: 396, startPoint y: 304, endPoint x: 214, endPoint y: 279, distance: 183.8
click at [217, 279] on div "Desempenho Usuários Noivado Widgets Opinião Atualizações de produtos Base de co…" at bounding box center [872, 442] width 1310 height 1107
click at [282, 222] on icon at bounding box center [279, 226] width 14 height 14
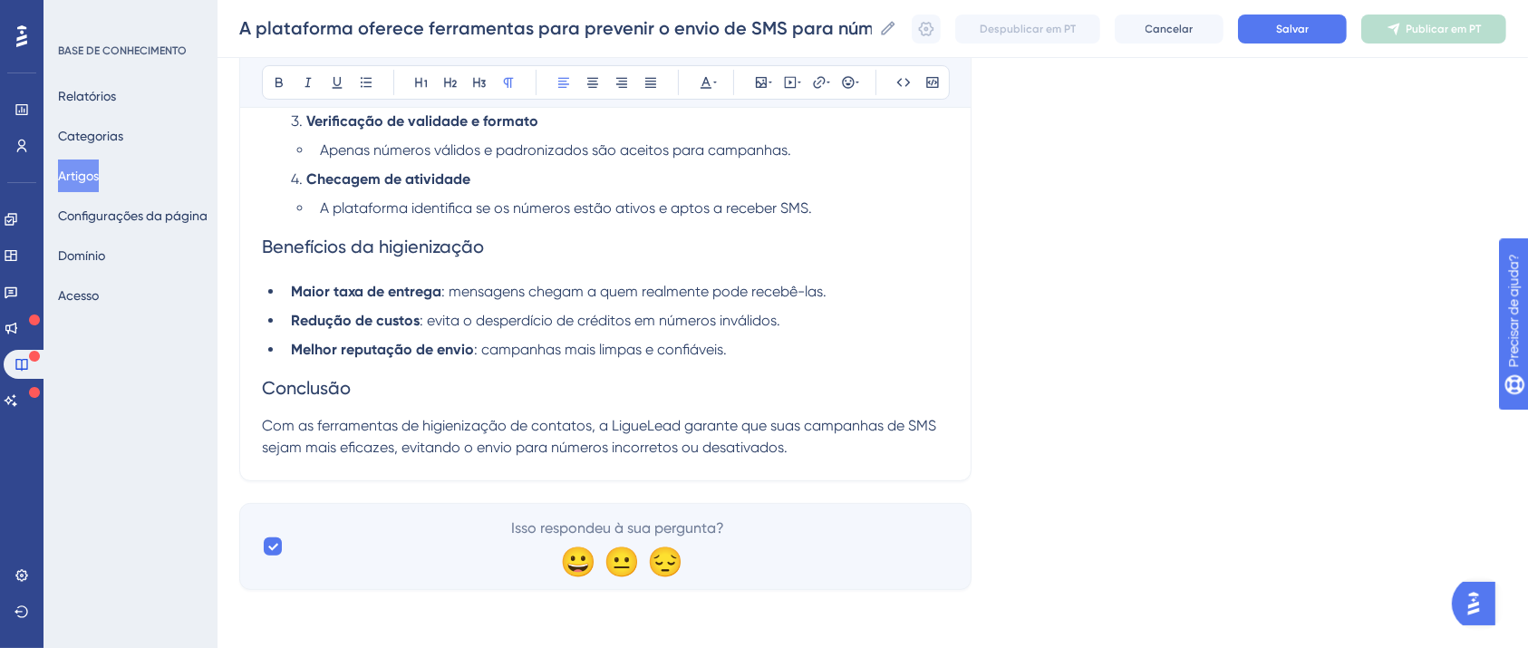
scroll to position [130, 0]
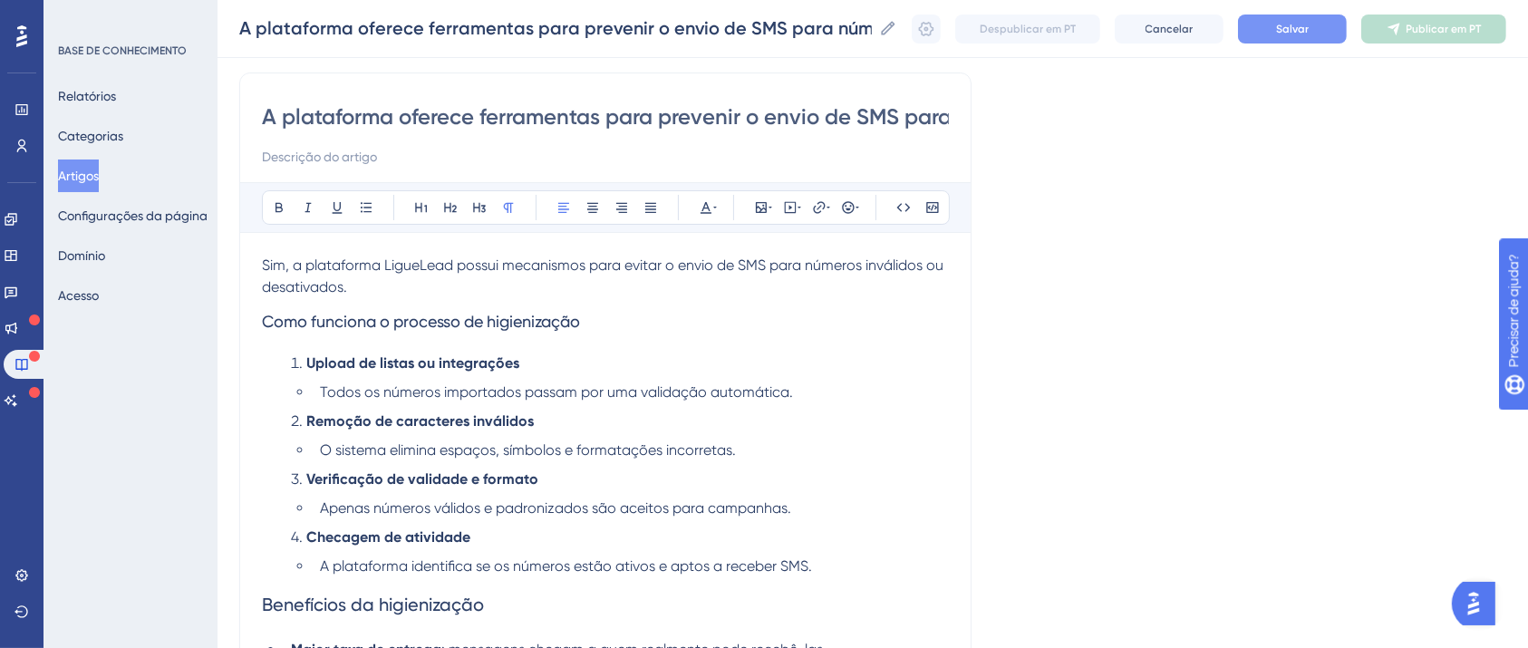
click at [1308, 29] on font "Salvar" at bounding box center [1292, 29] width 33 height 13
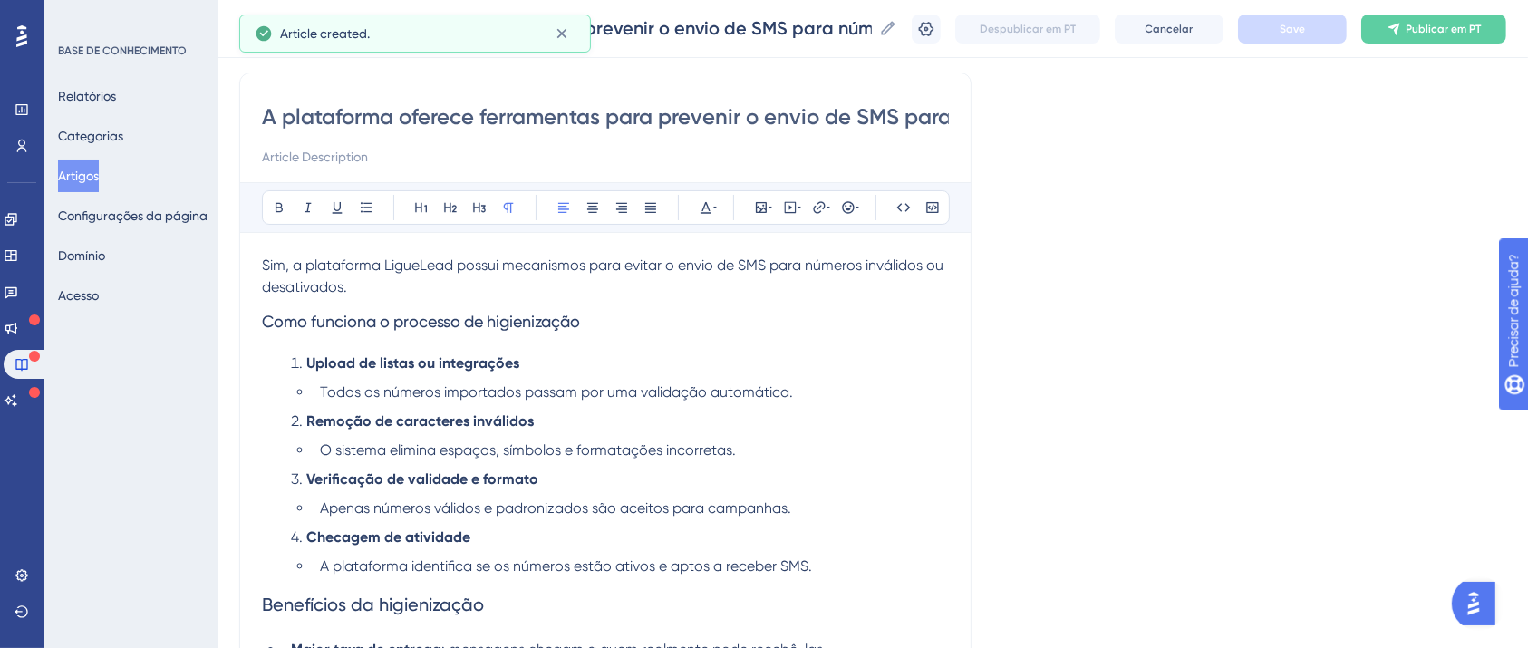
scroll to position [283, 0]
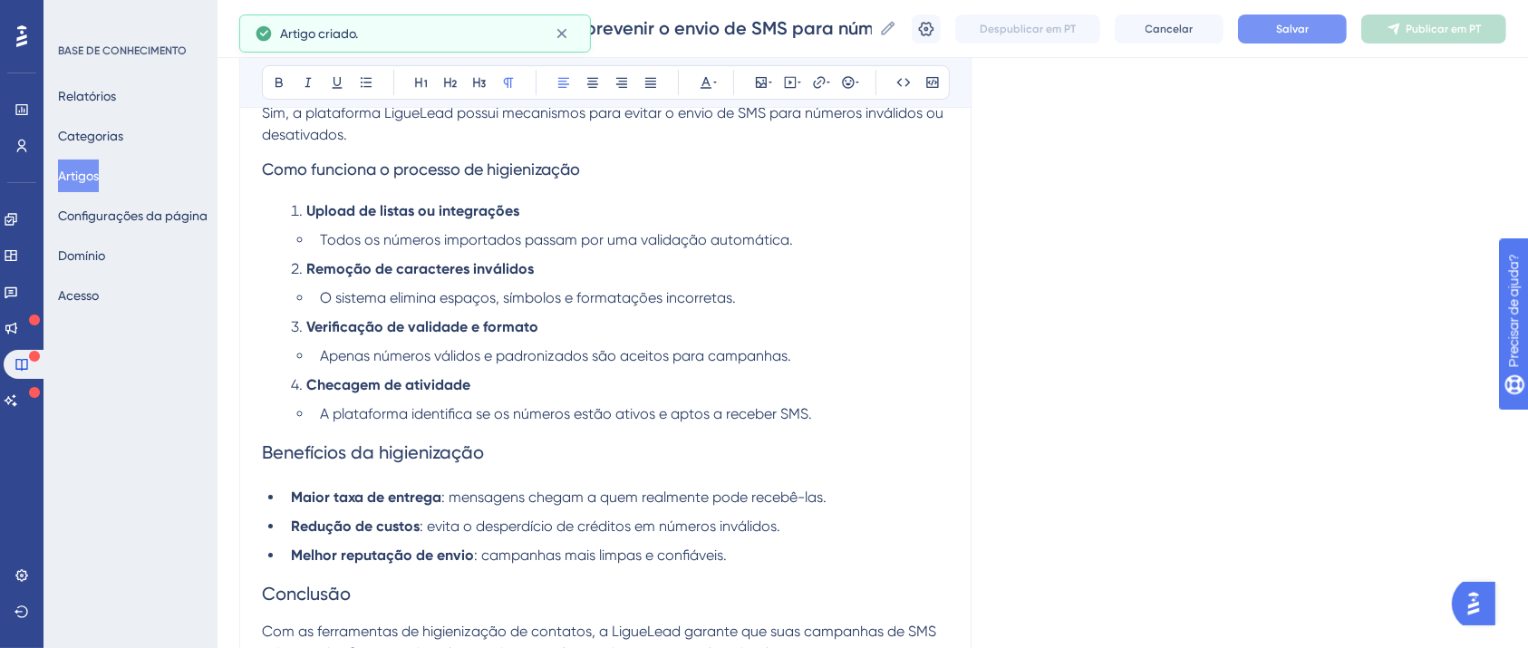
click at [1308, 33] on font "Salvar" at bounding box center [1292, 29] width 33 height 13
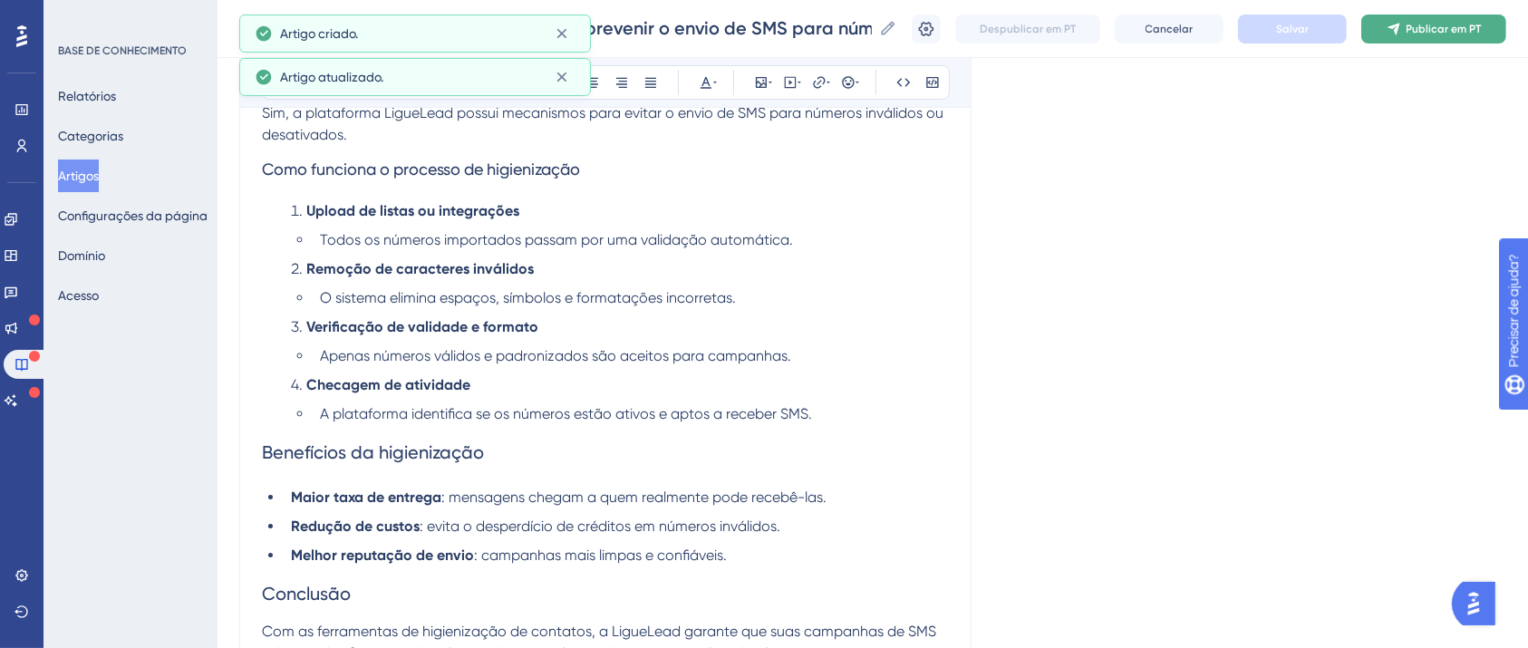
click at [1427, 34] on font "Publicar em PT" at bounding box center [1443, 29] width 75 height 13
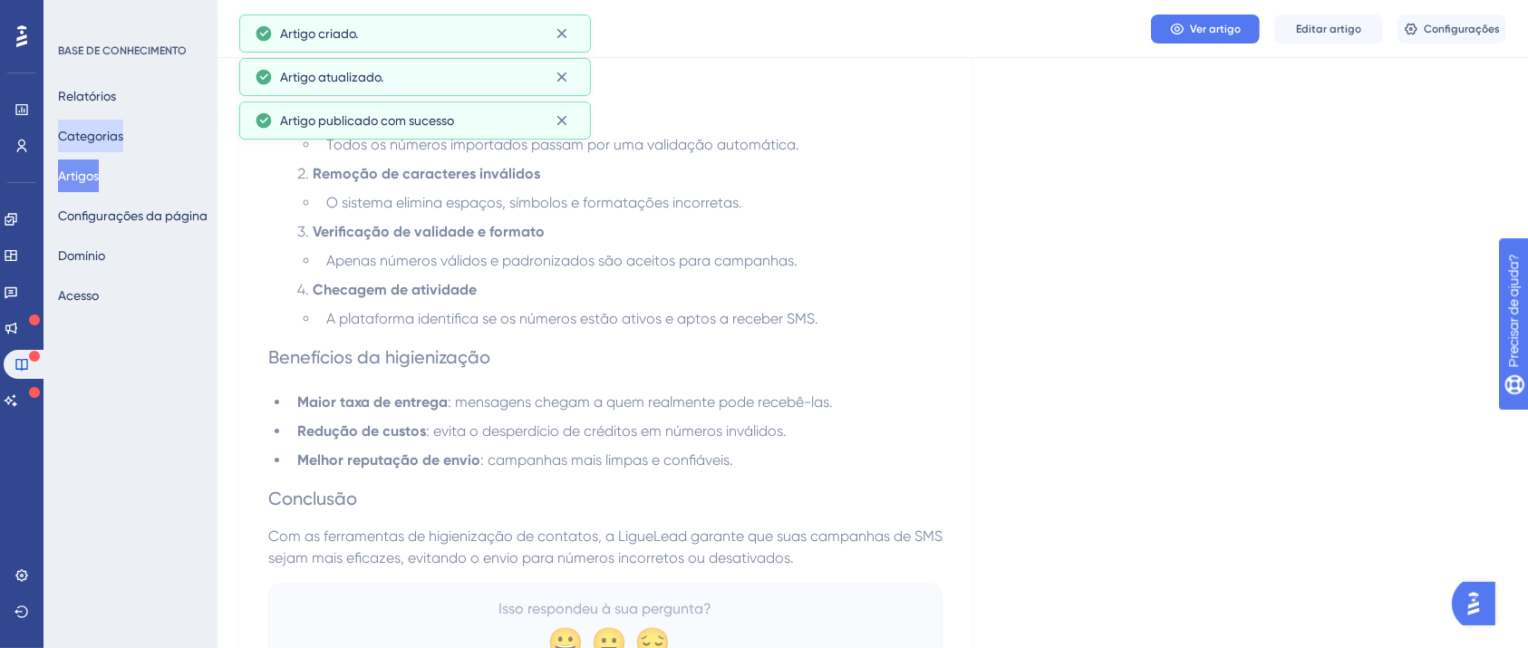
click at [112, 130] on font "Categorias" at bounding box center [90, 136] width 65 height 14
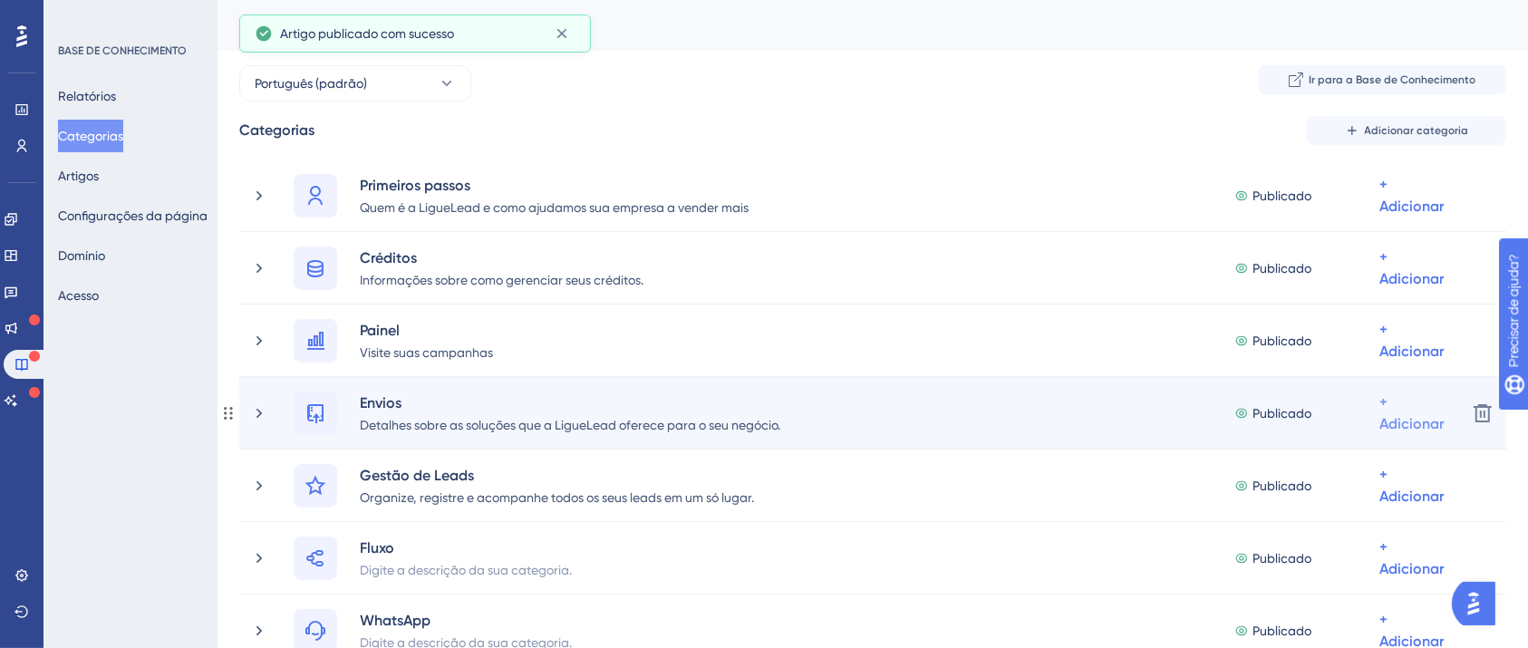
click at [1399, 215] on font "+ Adicionar" at bounding box center [1411, 195] width 64 height 39
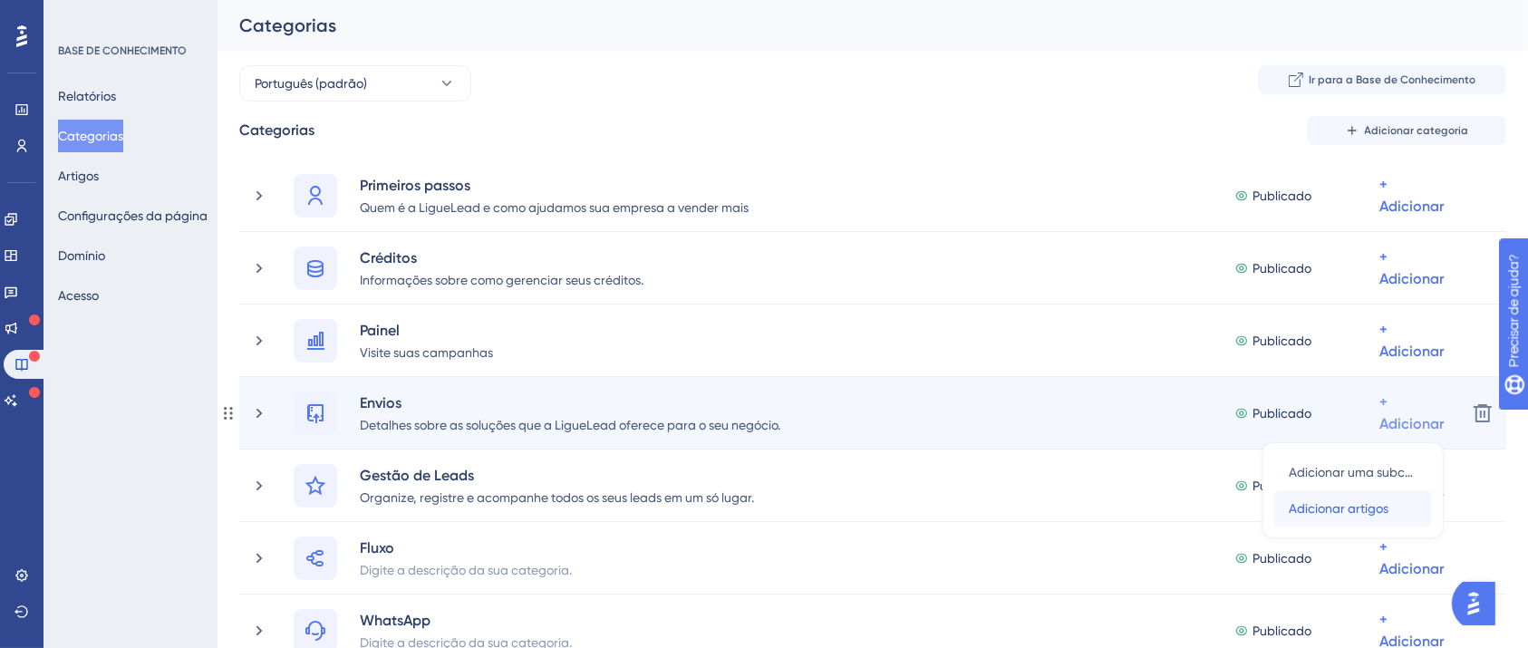
click at [1353, 507] on font "Adicionar artigos" at bounding box center [1339, 508] width 100 height 14
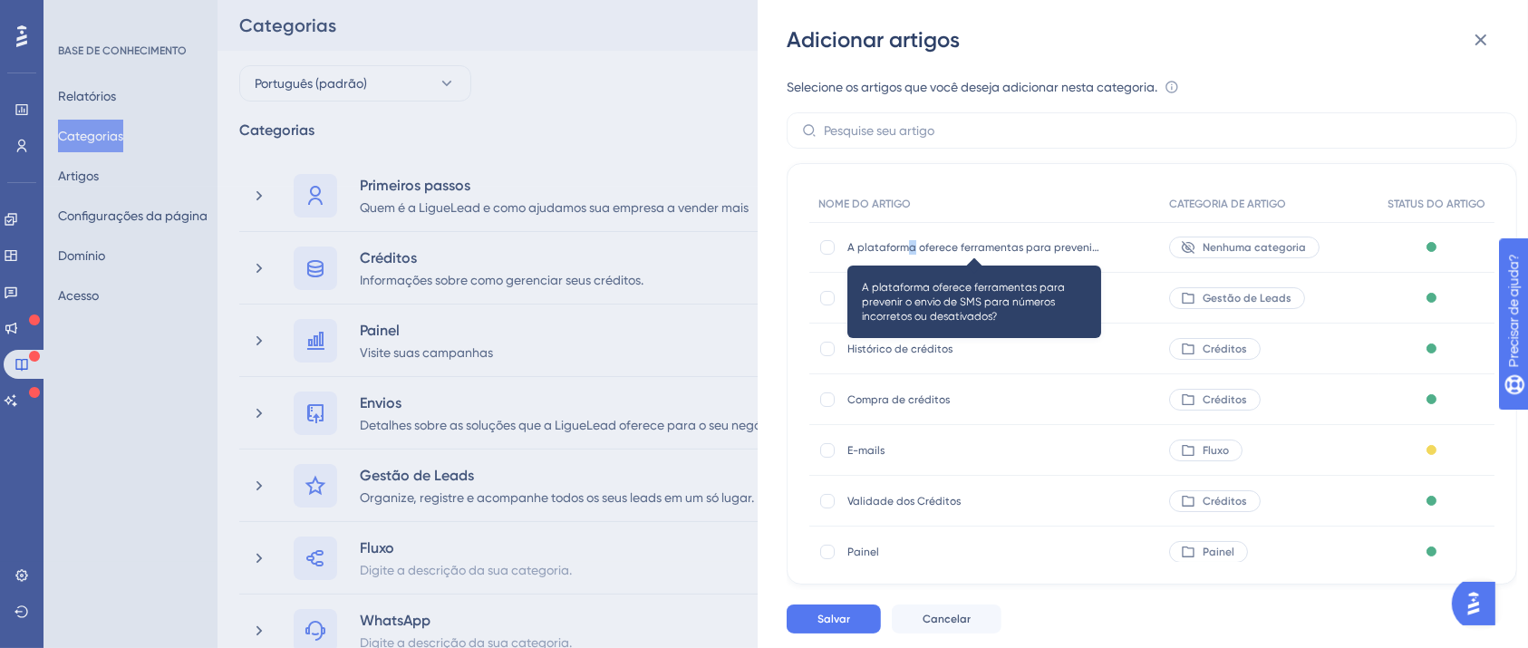
click at [910, 243] on font "A plataforma oferece ferramentas para prevenir o envio de SMS para números inco…" at bounding box center [1117, 247] width 541 height 13
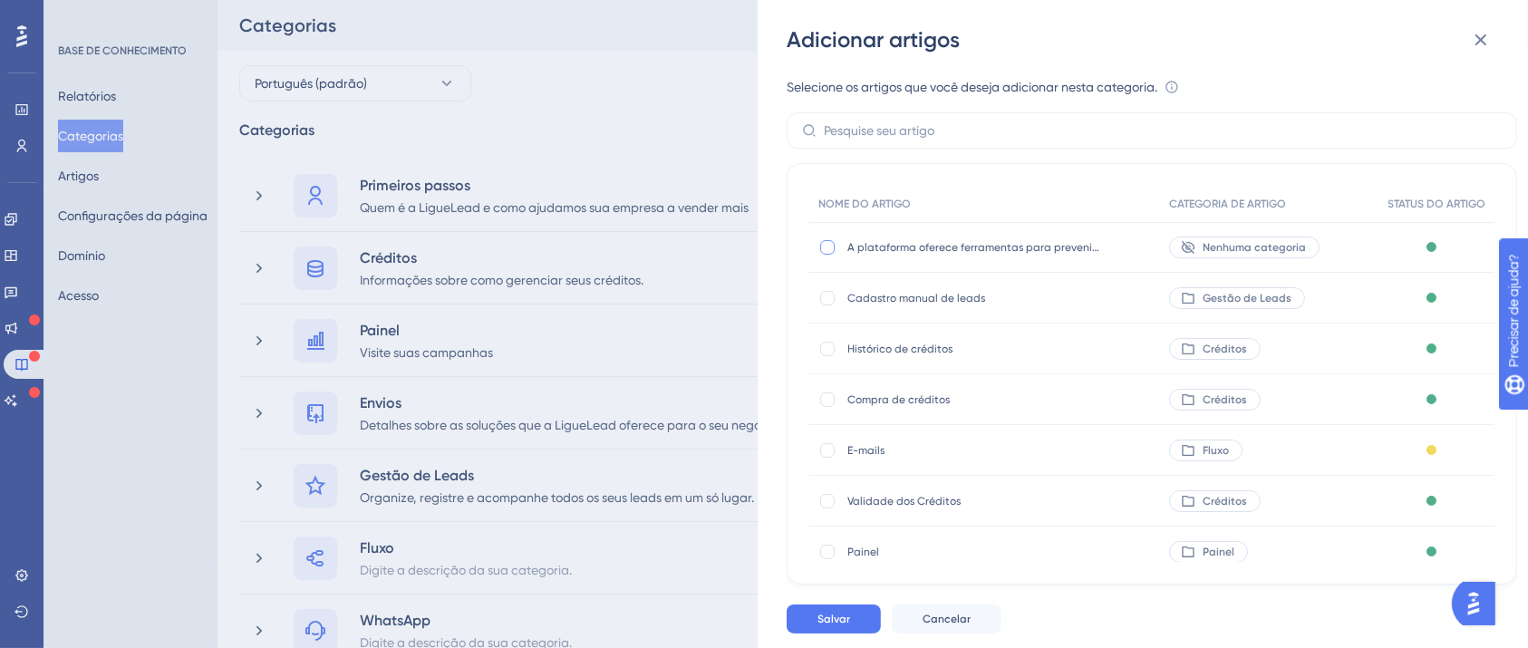
click at [819, 240] on div at bounding box center [827, 247] width 18 height 18
checkbox input "true"
click at [823, 625] on font "Salvar" at bounding box center [833, 619] width 33 height 13
